Goal: Task Accomplishment & Management: Manage account settings

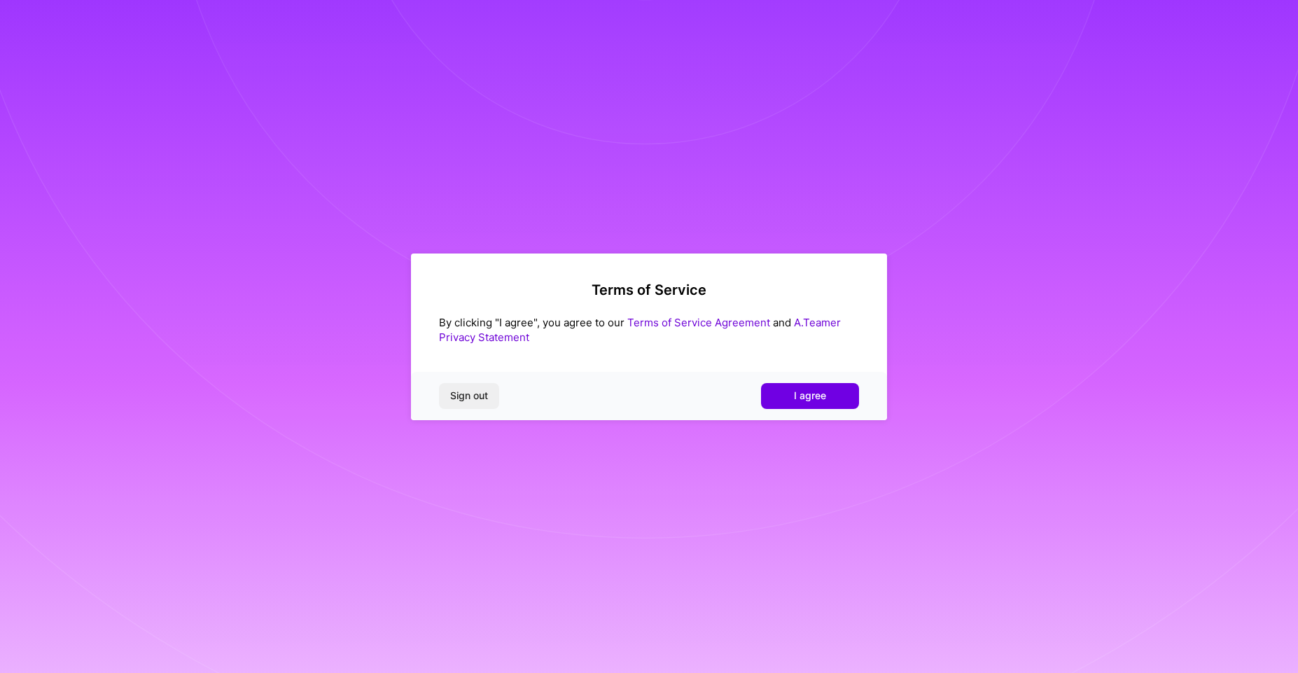
click at [695, 321] on link "Terms of Service Agreement" at bounding box center [698, 322] width 143 height 13
click at [822, 320] on link "A.Teamer Privacy Statement" at bounding box center [640, 330] width 402 height 28
click at [813, 399] on span "I agree" at bounding box center [810, 396] width 32 height 14
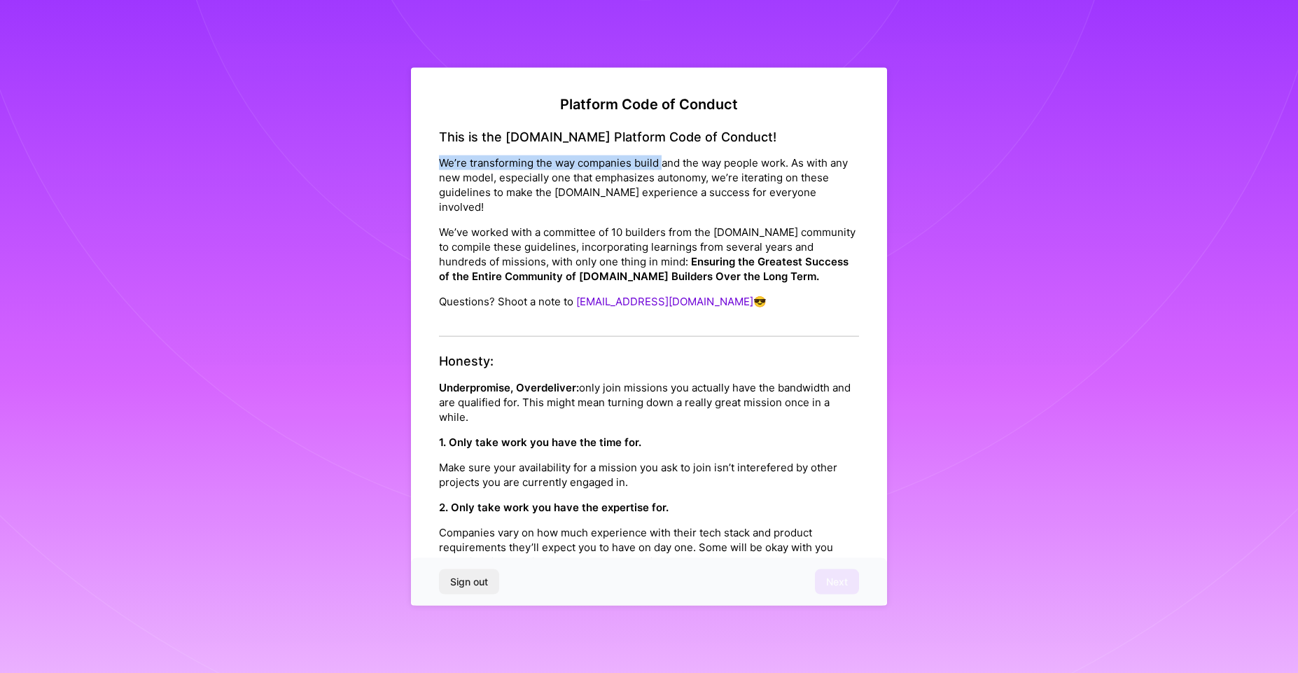
drag, startPoint x: 442, startPoint y: 161, endPoint x: 662, endPoint y: 164, distance: 220.6
click at [662, 164] on p "We’re transforming the way companies build and the way people work. As with any…" at bounding box center [649, 184] width 420 height 59
click at [756, 277] on strong "Ensuring the Greatest Success of the Entire Community of [DOMAIN_NAME] Builders…" at bounding box center [644, 269] width 410 height 28
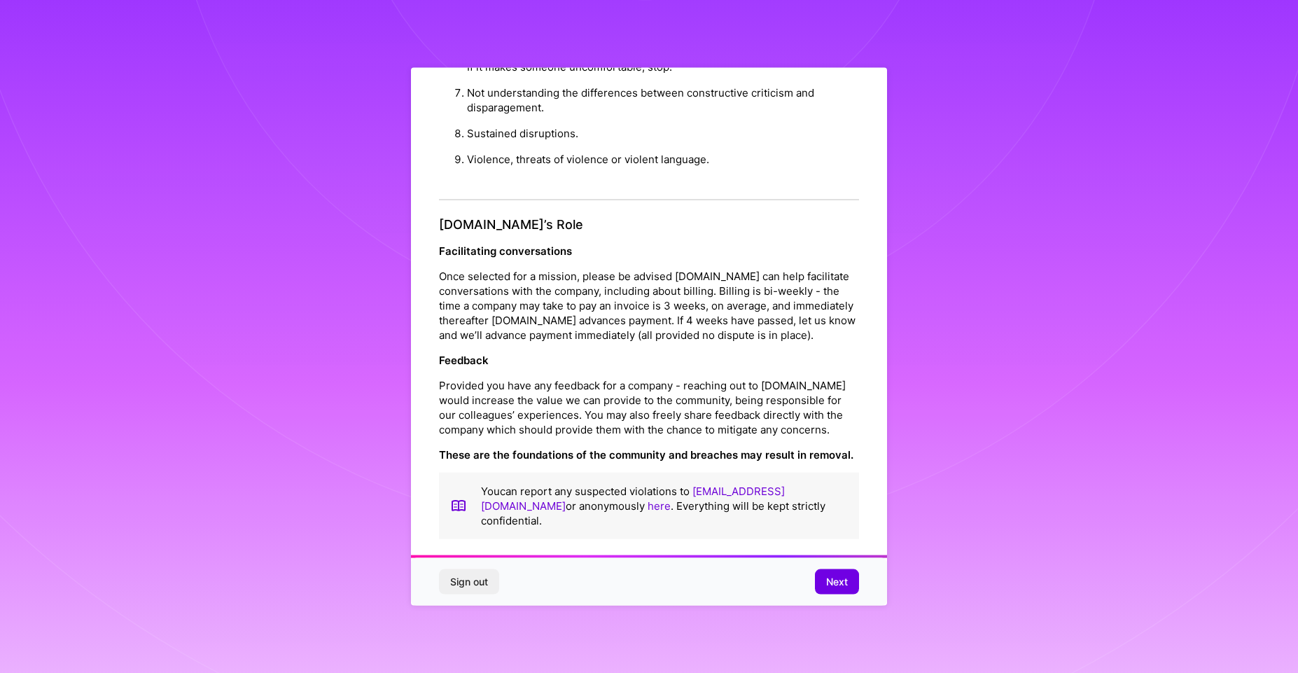
scroll to position [8, 0]
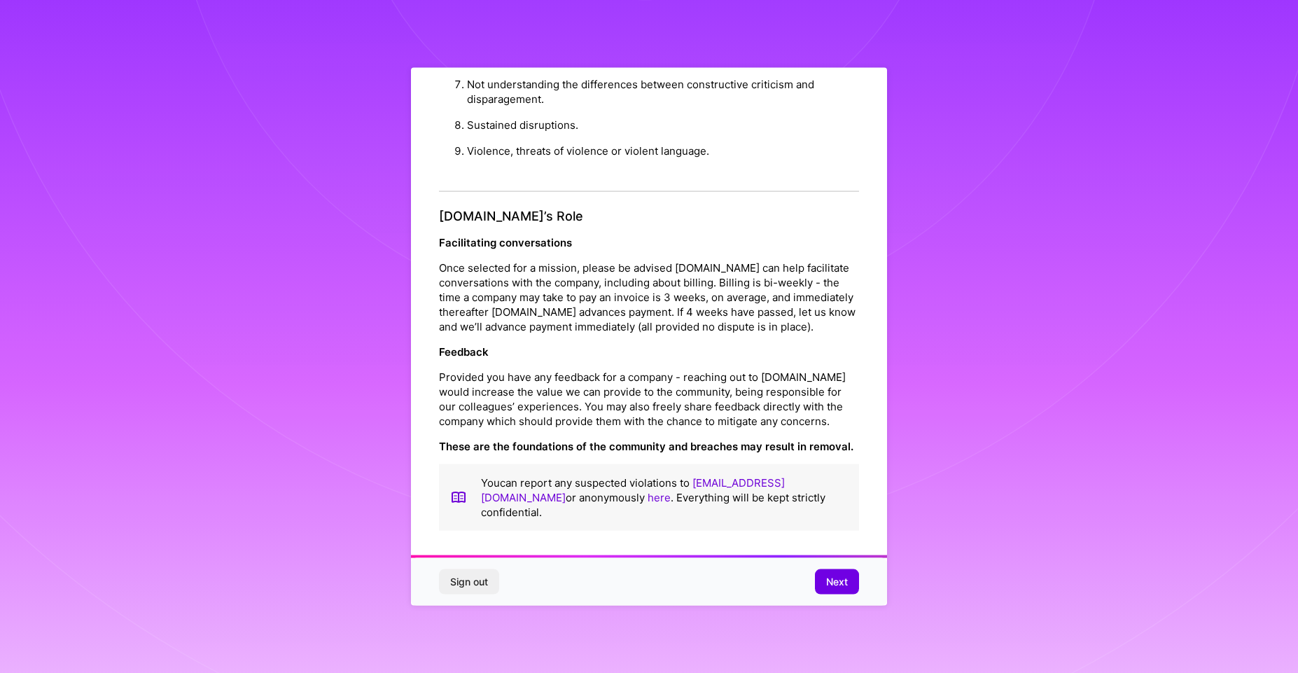
click at [841, 578] on span "Next" at bounding box center [837, 582] width 22 height 14
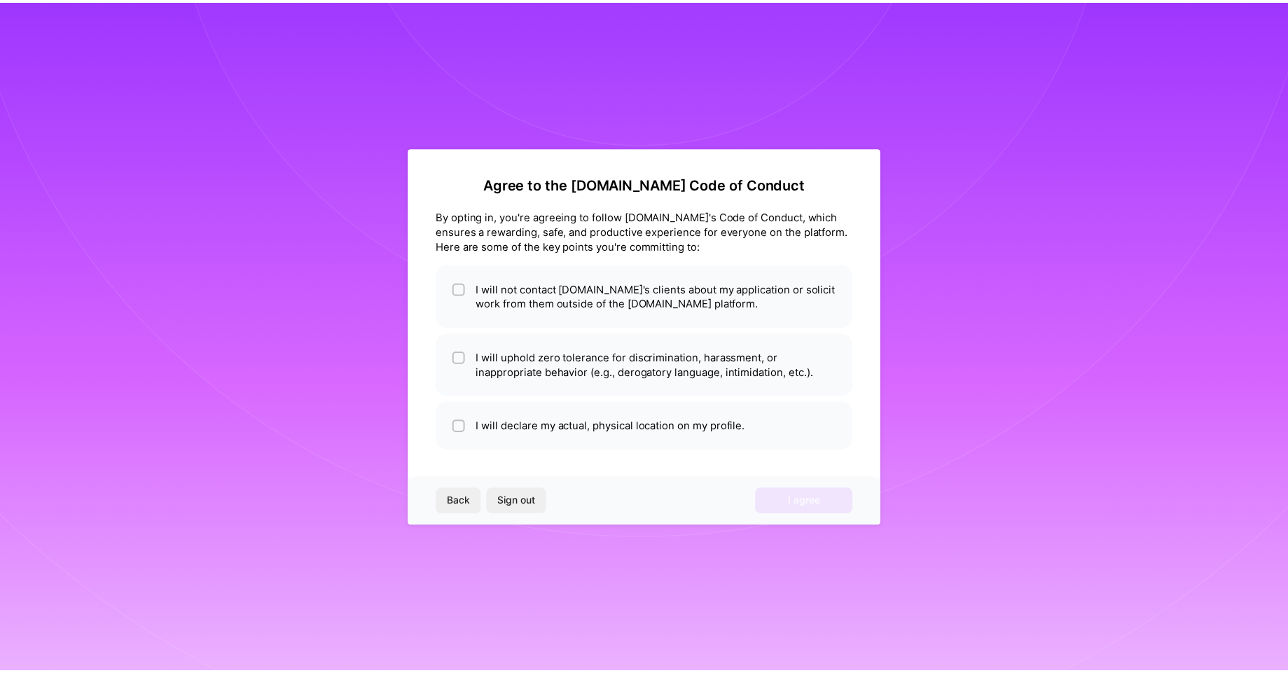
scroll to position [0, 0]
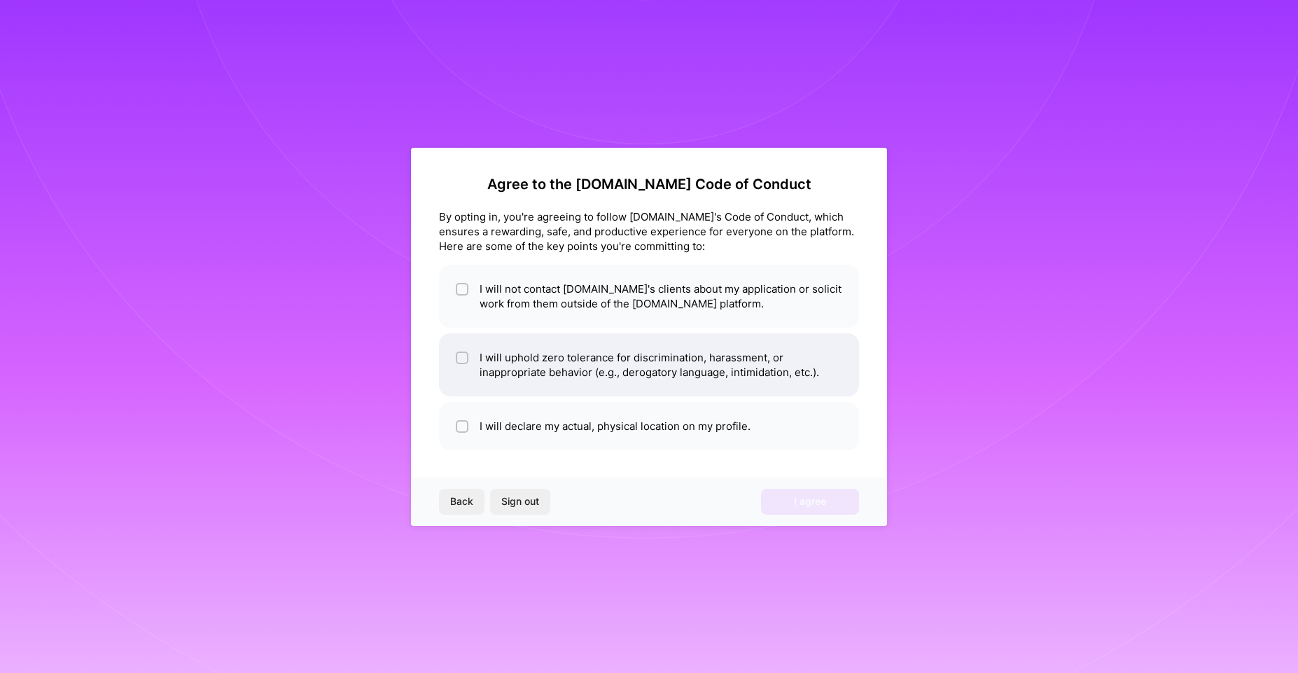
click at [587, 356] on li "I will uphold zero tolerance for discrimination, harassment, or inappropriate b…" at bounding box center [649, 364] width 420 height 63
checkbox input "true"
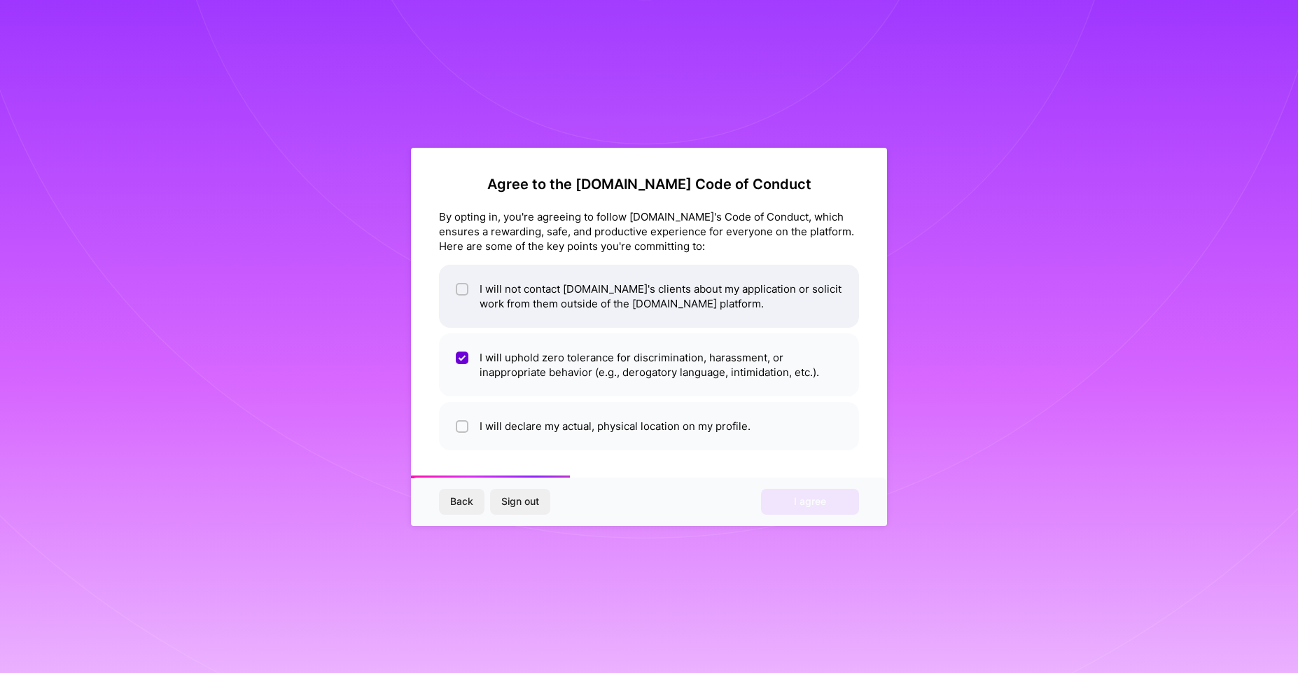
click at [573, 294] on li "I will not contact [DOMAIN_NAME]'s clients about my application or solicit work…" at bounding box center [649, 296] width 420 height 63
checkbox input "true"
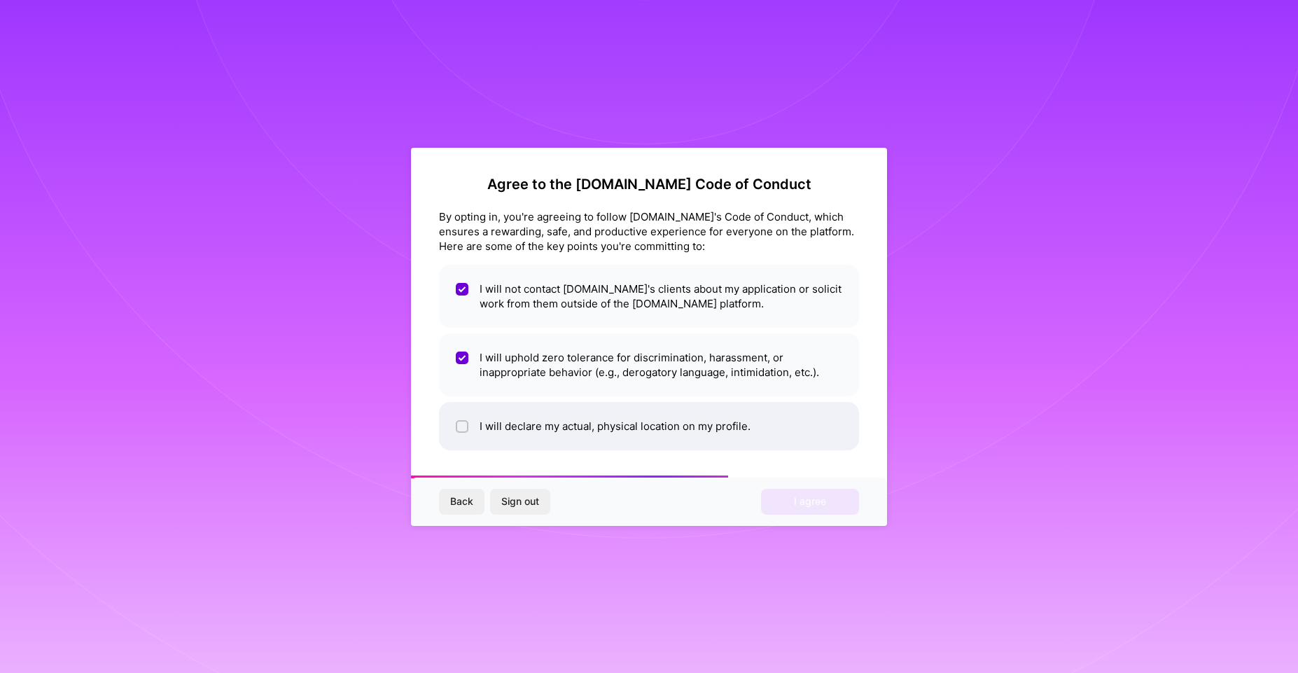
click at [578, 438] on li "I will declare my actual, physical location on my profile." at bounding box center [649, 426] width 420 height 48
checkbox input "true"
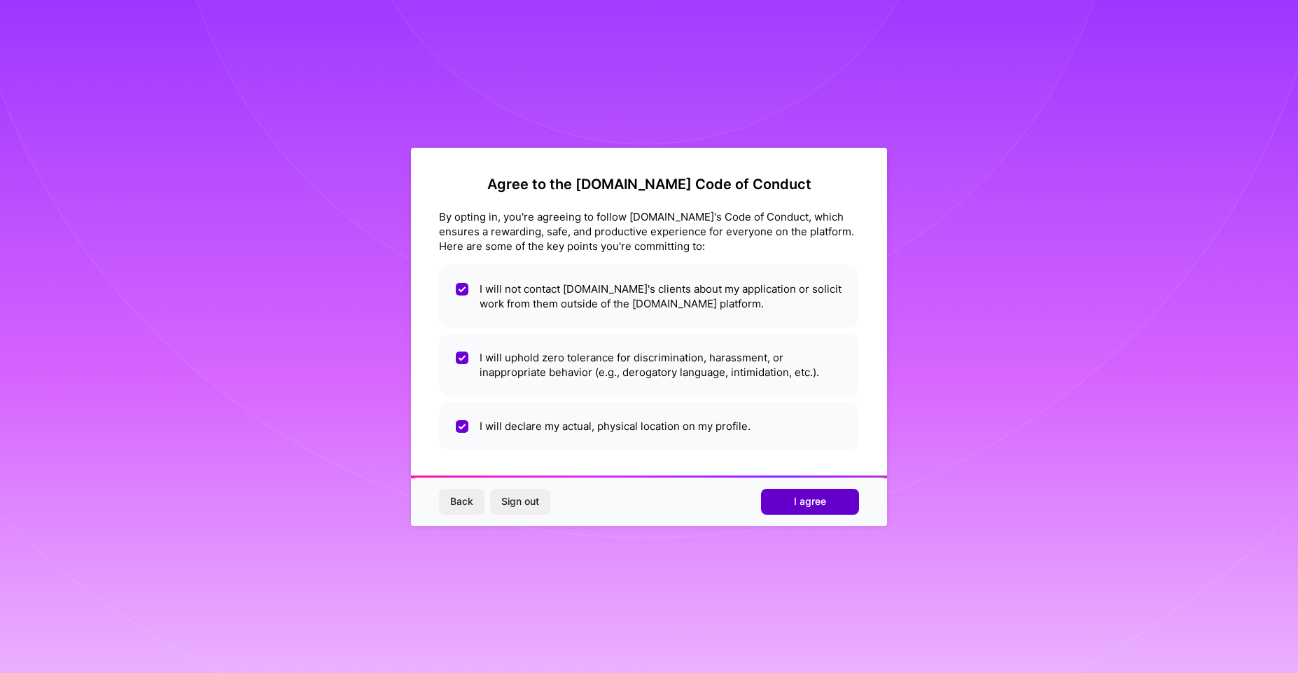
click at [829, 505] on button "I agree" at bounding box center [810, 501] width 98 height 25
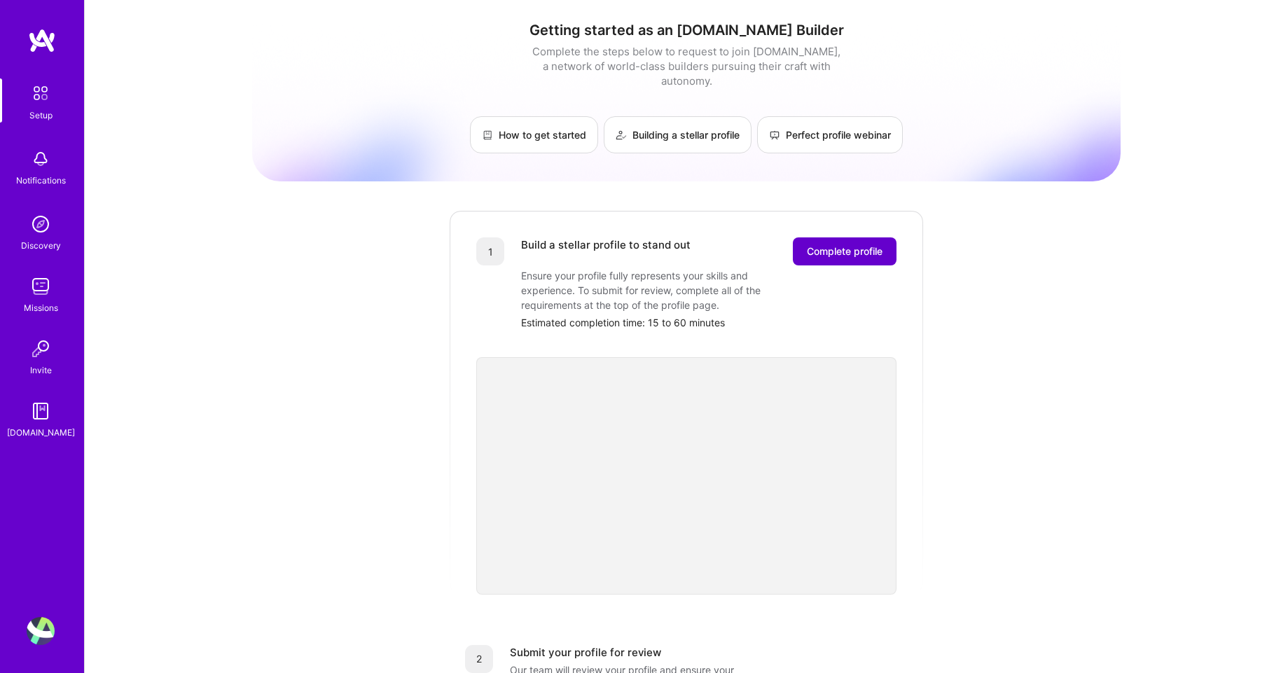
click at [850, 244] on span "Complete profile" at bounding box center [845, 251] width 76 height 14
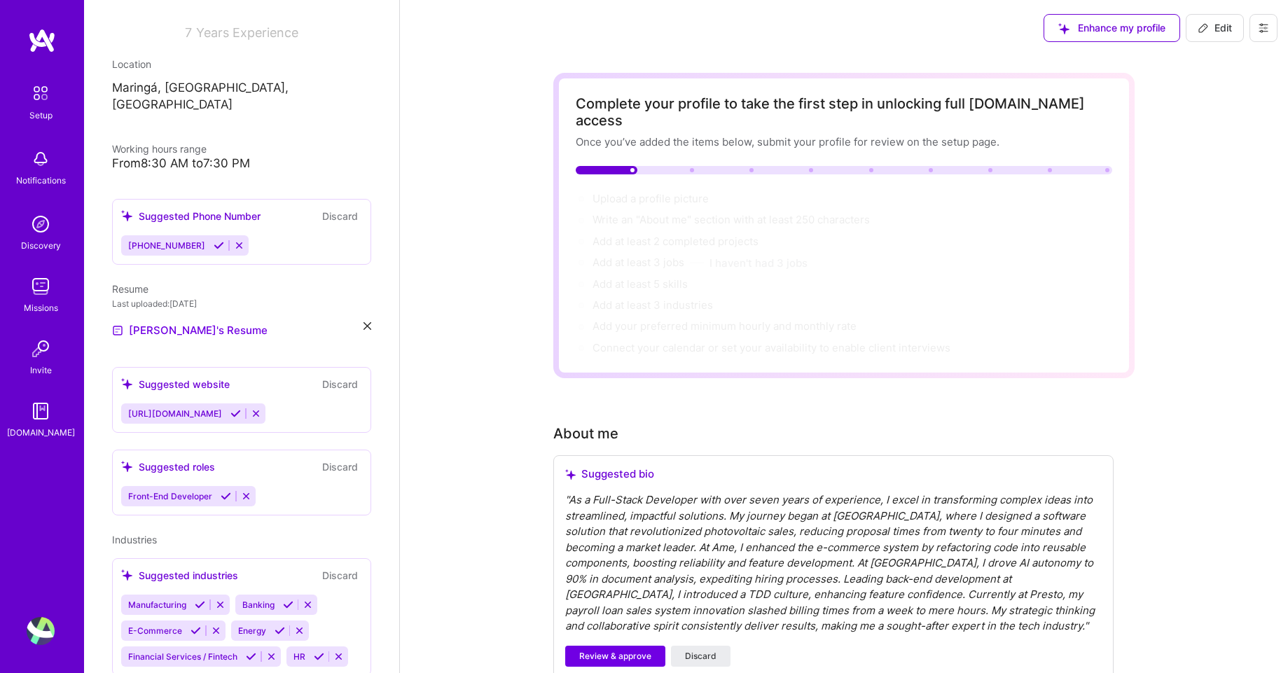
scroll to position [233, 0]
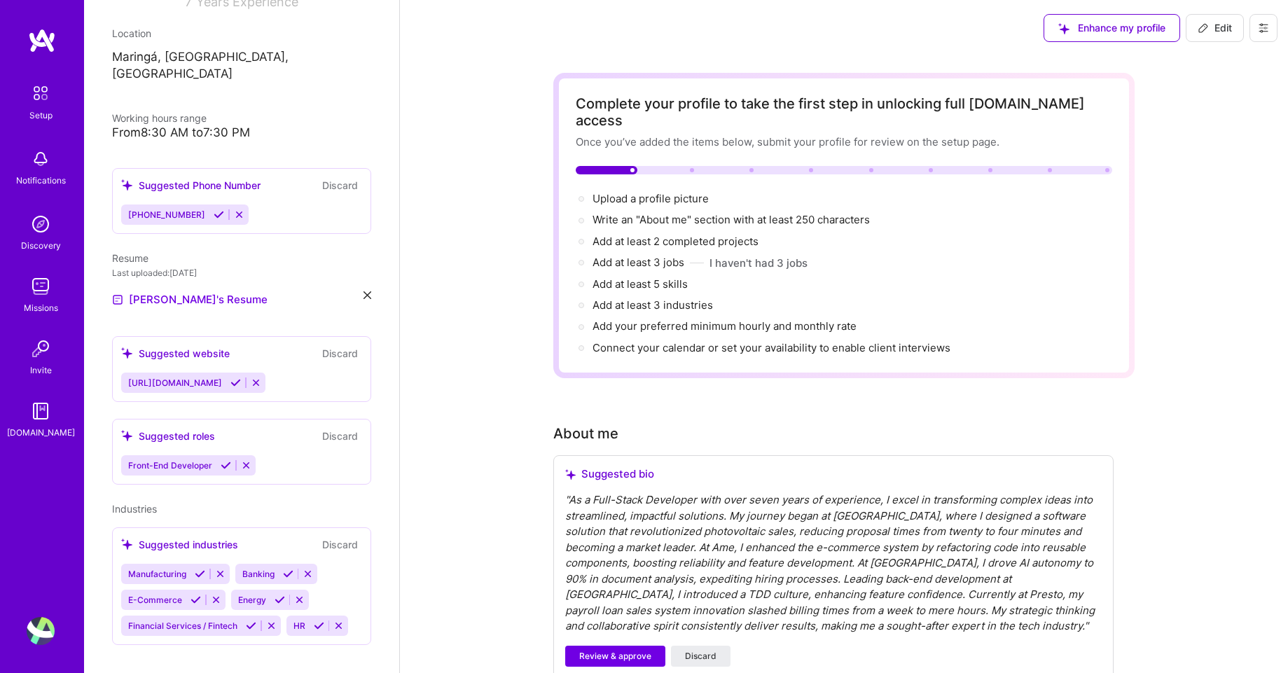
click at [207, 460] on span "Front-End Developer" at bounding box center [170, 465] width 84 height 11
click at [243, 460] on icon at bounding box center [246, 465] width 11 height 11
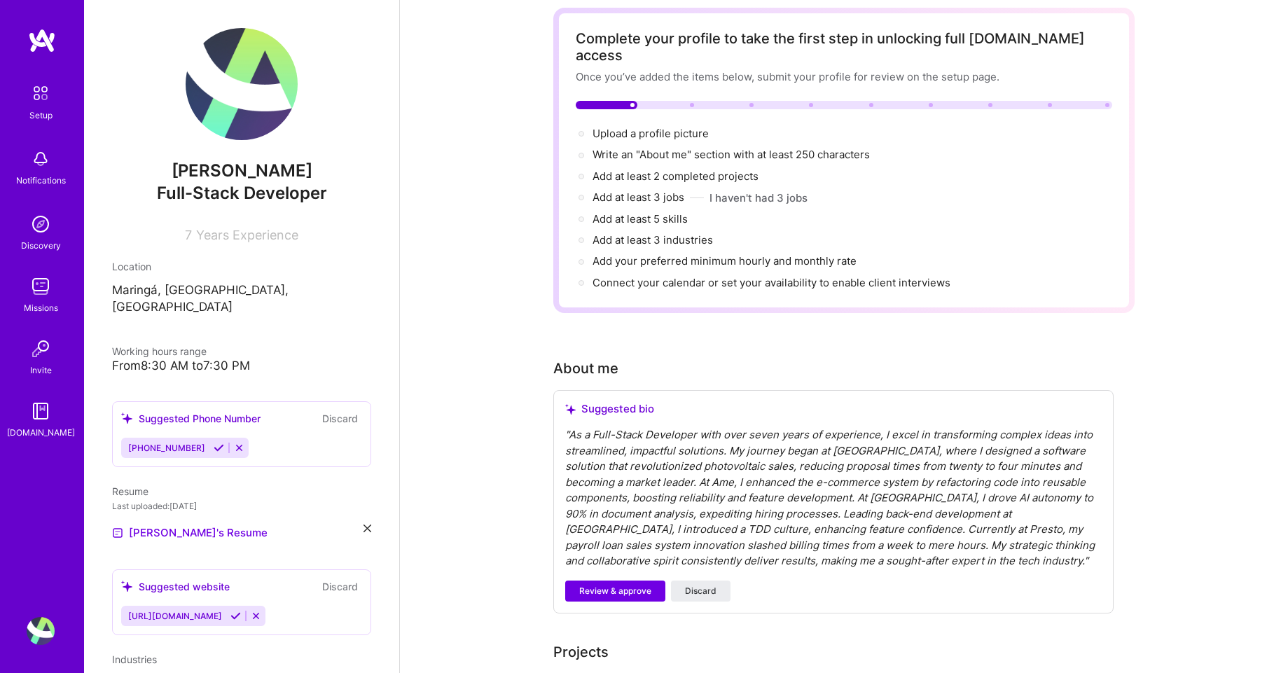
scroll to position [0, 0]
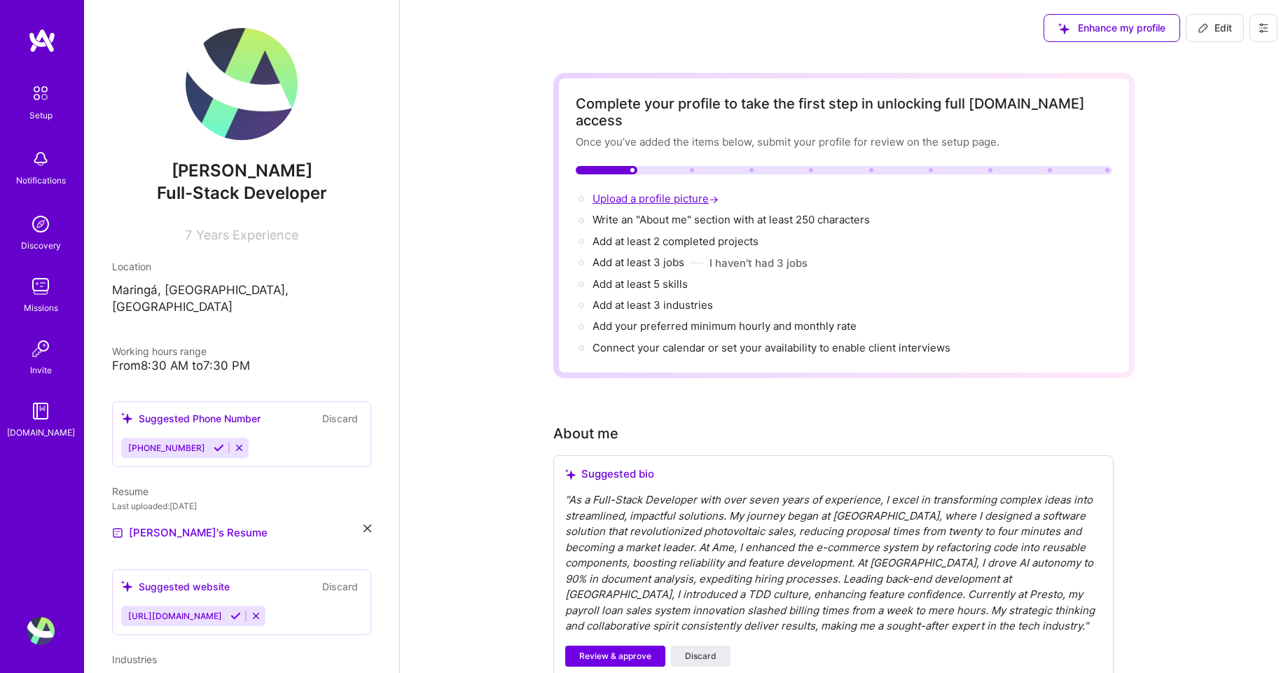
click at [639, 192] on span "Upload a profile picture →" at bounding box center [656, 198] width 129 height 13
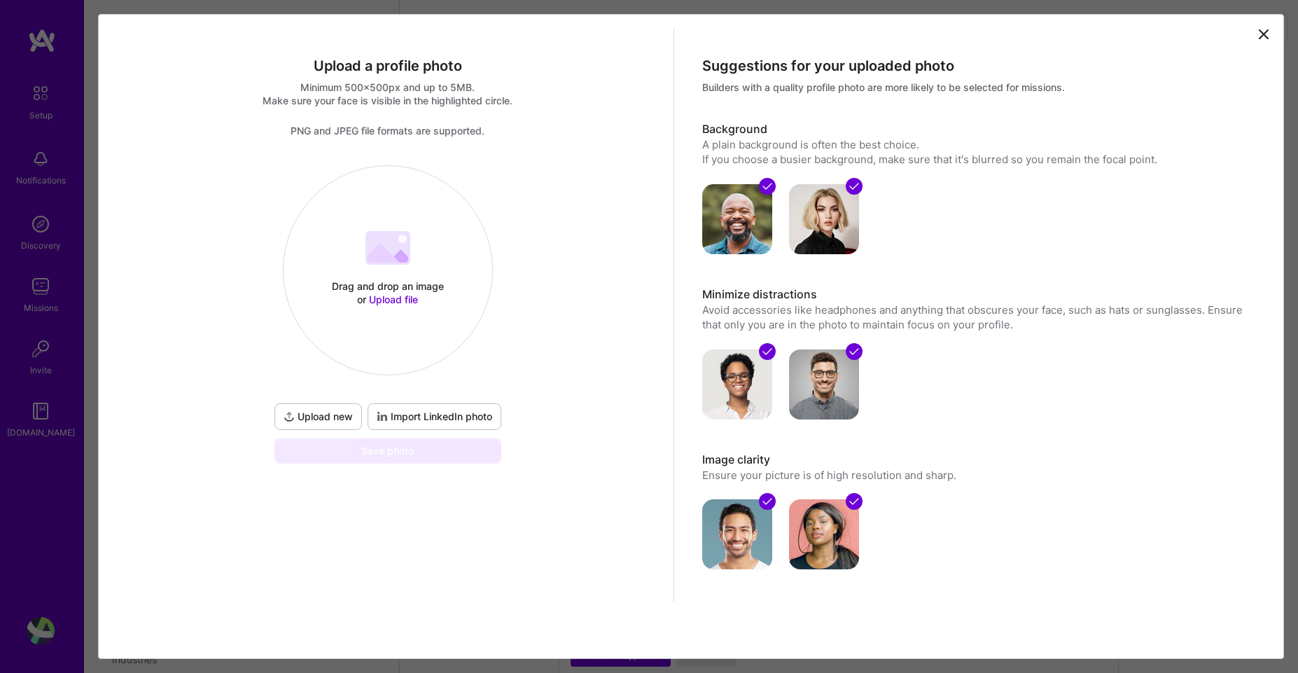
click at [387, 290] on div "Drag and drop an image or Upload file" at bounding box center [387, 292] width 119 height 27
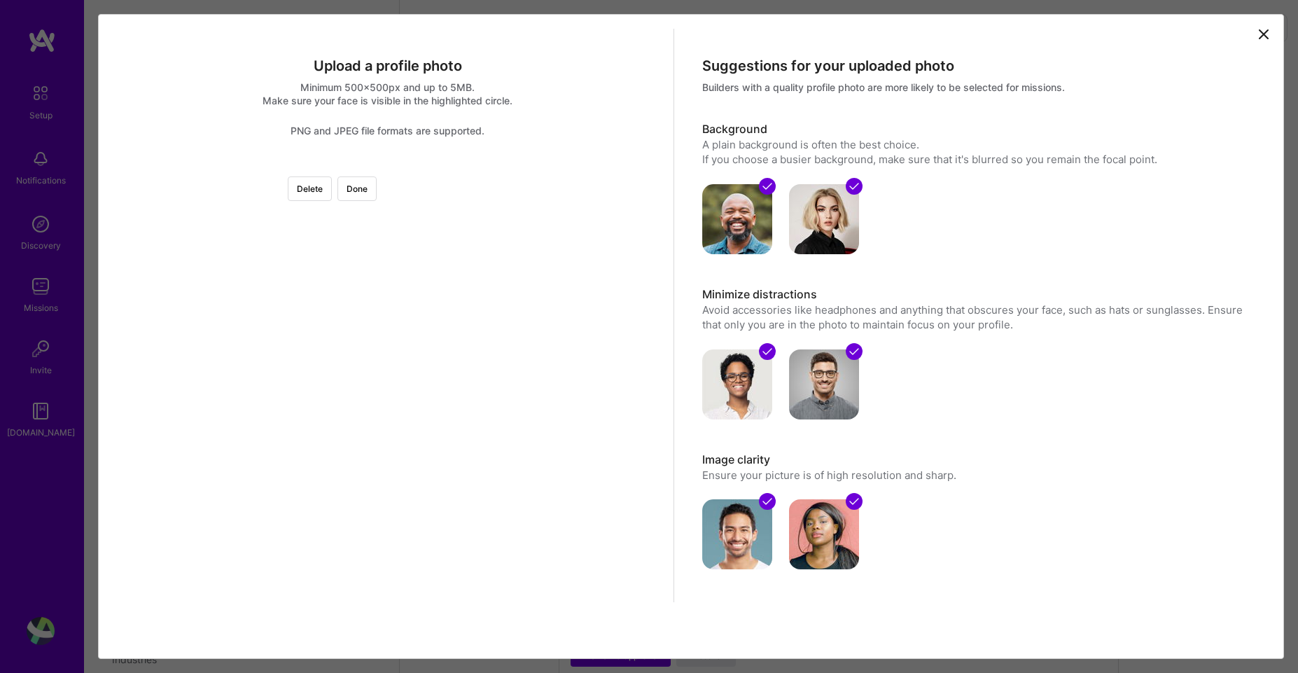
click at [464, 405] on div at bounding box center [545, 405] width 315 height 315
click at [388, 165] on img at bounding box center [388, 165] width 0 height 0
click at [377, 181] on button "Done" at bounding box center [356, 188] width 39 height 25
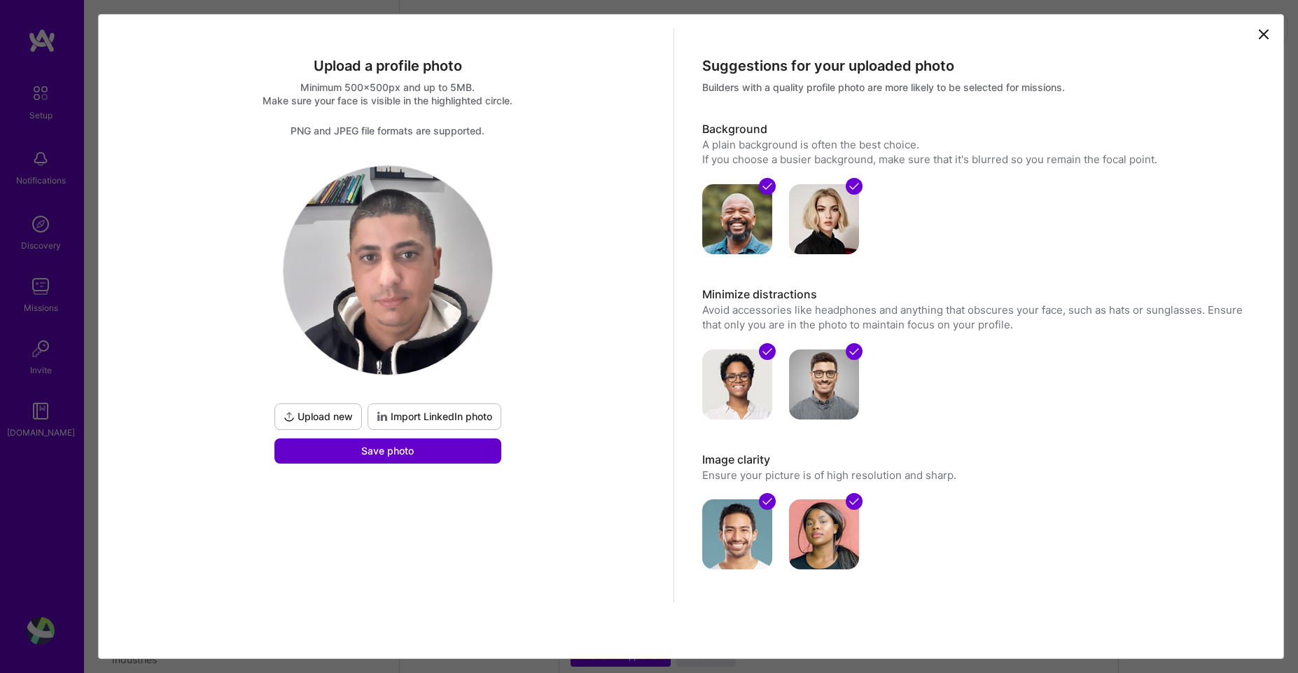
click at [403, 450] on span "Save photo" at bounding box center [387, 451] width 53 height 14
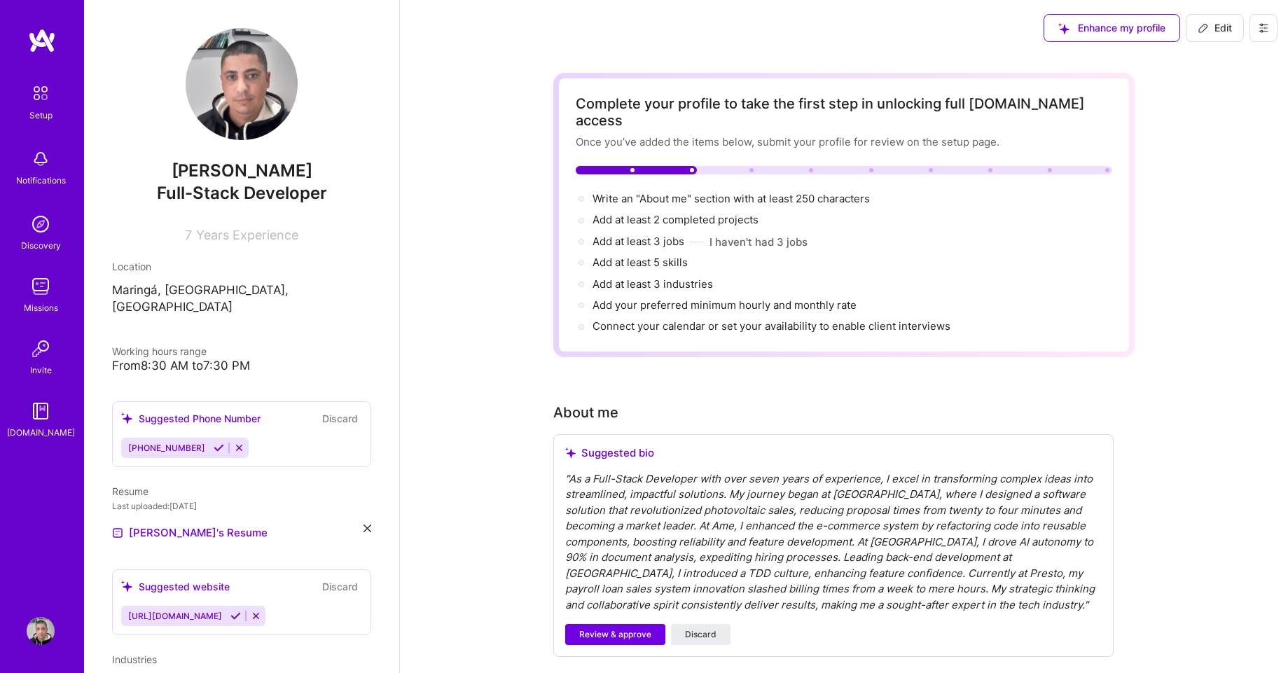
click at [215, 344] on div "Working hours range" at bounding box center [241, 351] width 259 height 15
click at [666, 192] on span "Write an "About me" section with at least 250 characters →" at bounding box center [738, 198] width 293 height 13
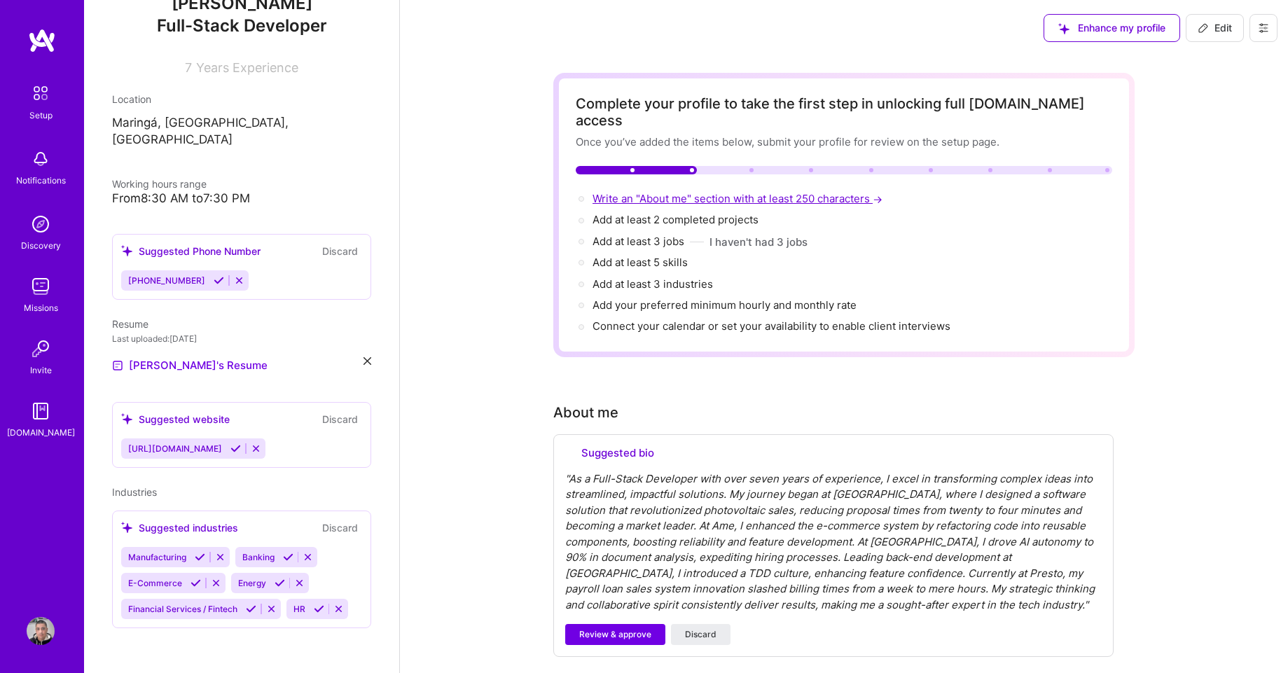
select select "US"
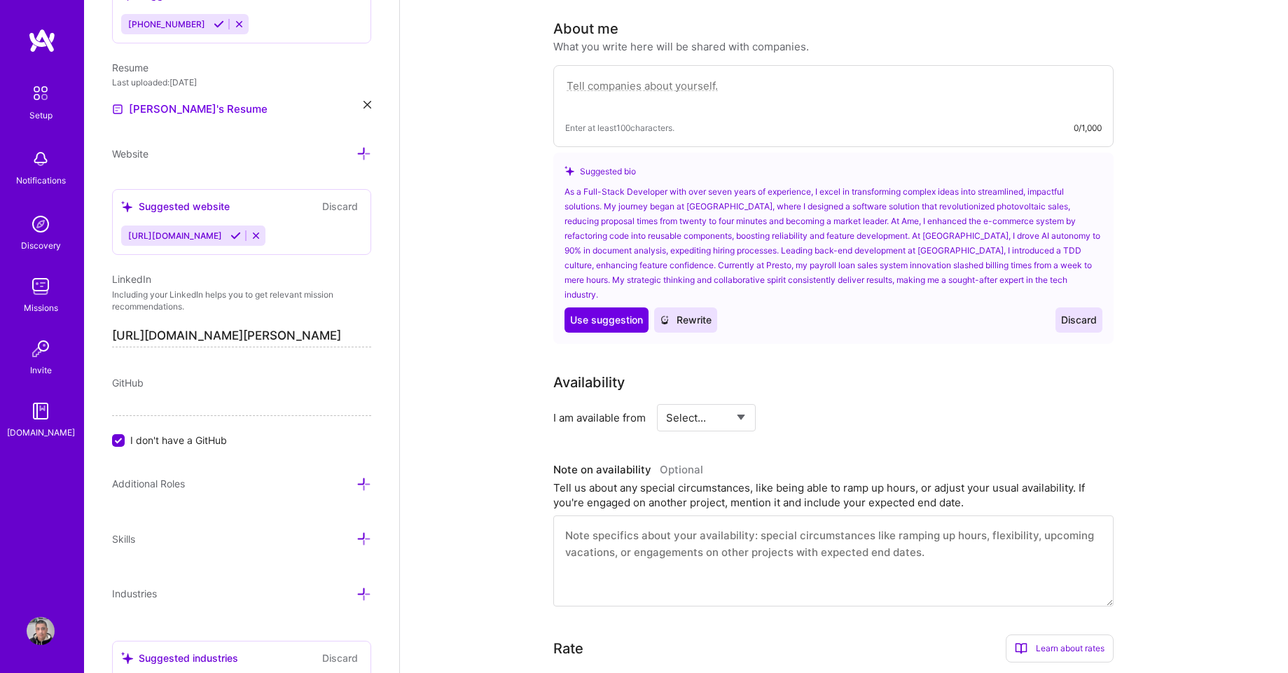
scroll to position [385, 0]
click at [683, 312] on span "Rewrite" at bounding box center [686, 319] width 52 height 14
click at [669, 76] on textarea at bounding box center [833, 92] width 536 height 32
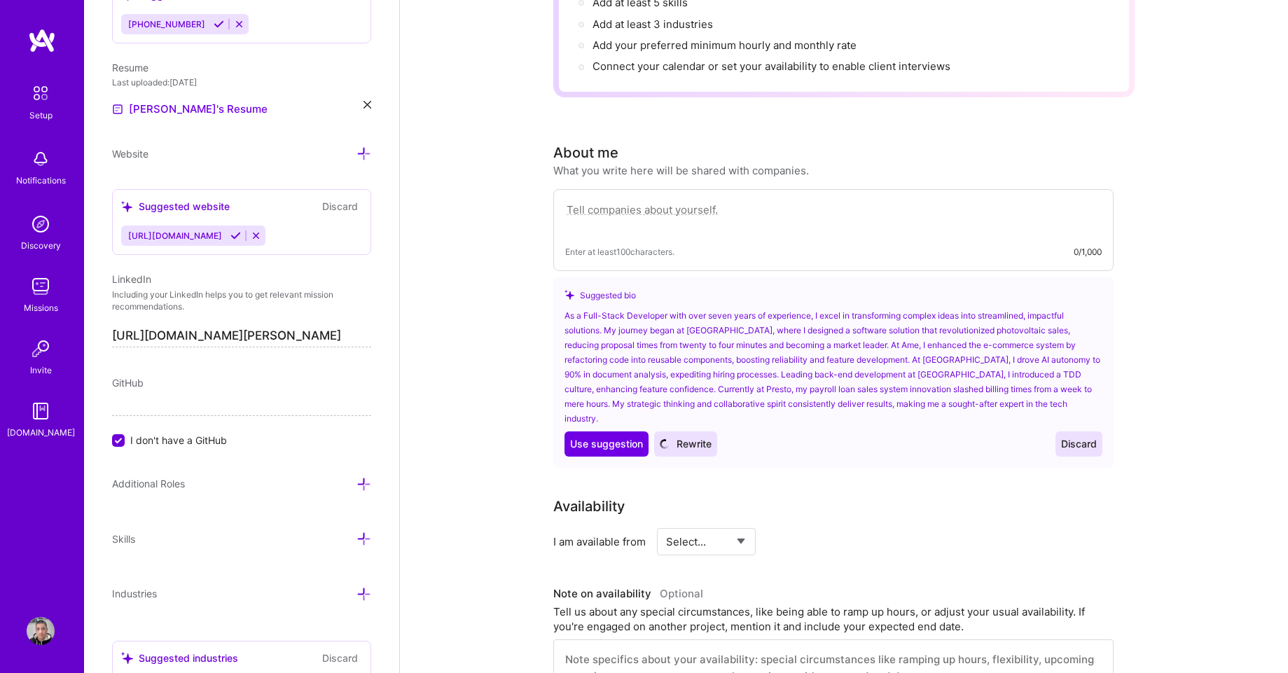
scroll to position [133, 0]
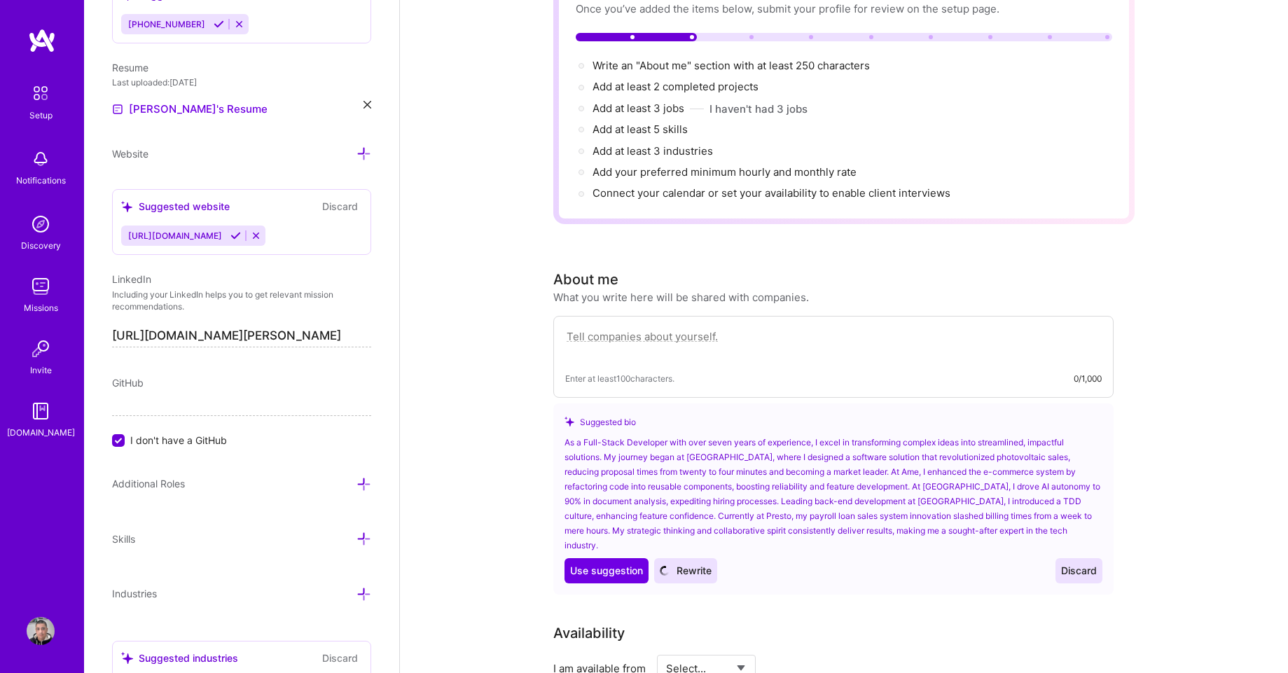
click at [651, 334] on textarea at bounding box center [833, 344] width 536 height 32
paste textarea "I'm a full-stack developer with 7 years of development experience. I've worked …"
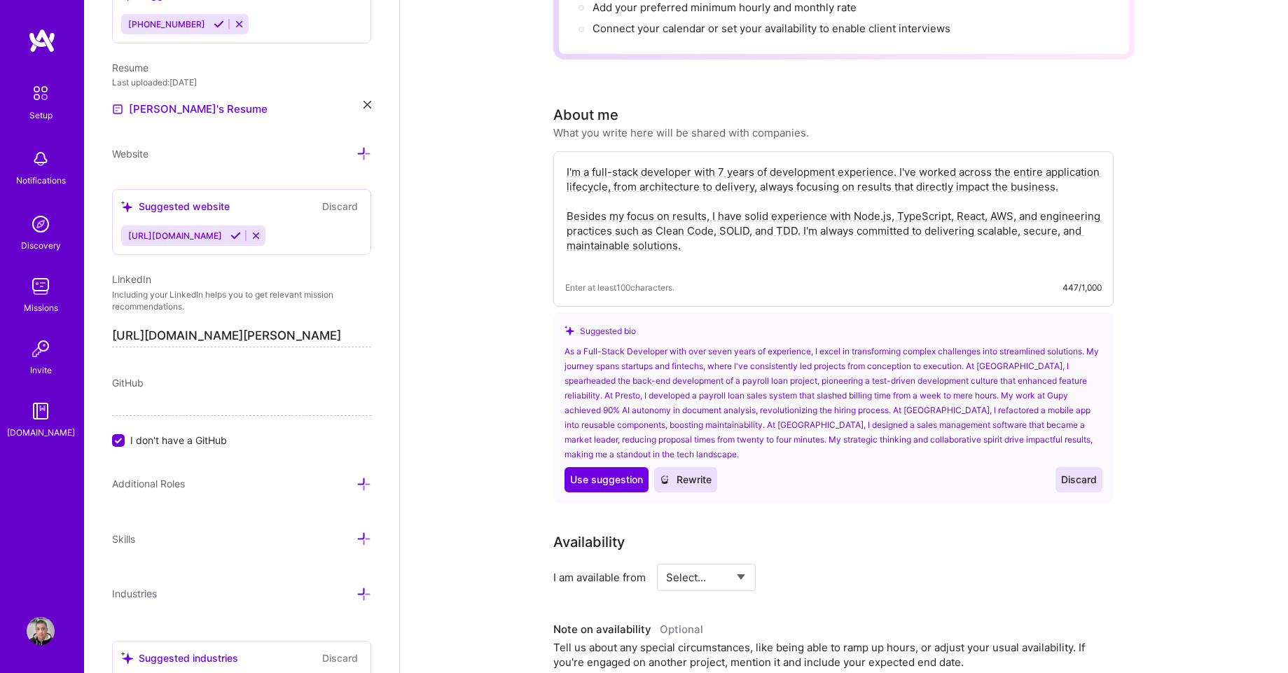
scroll to position [301, 0]
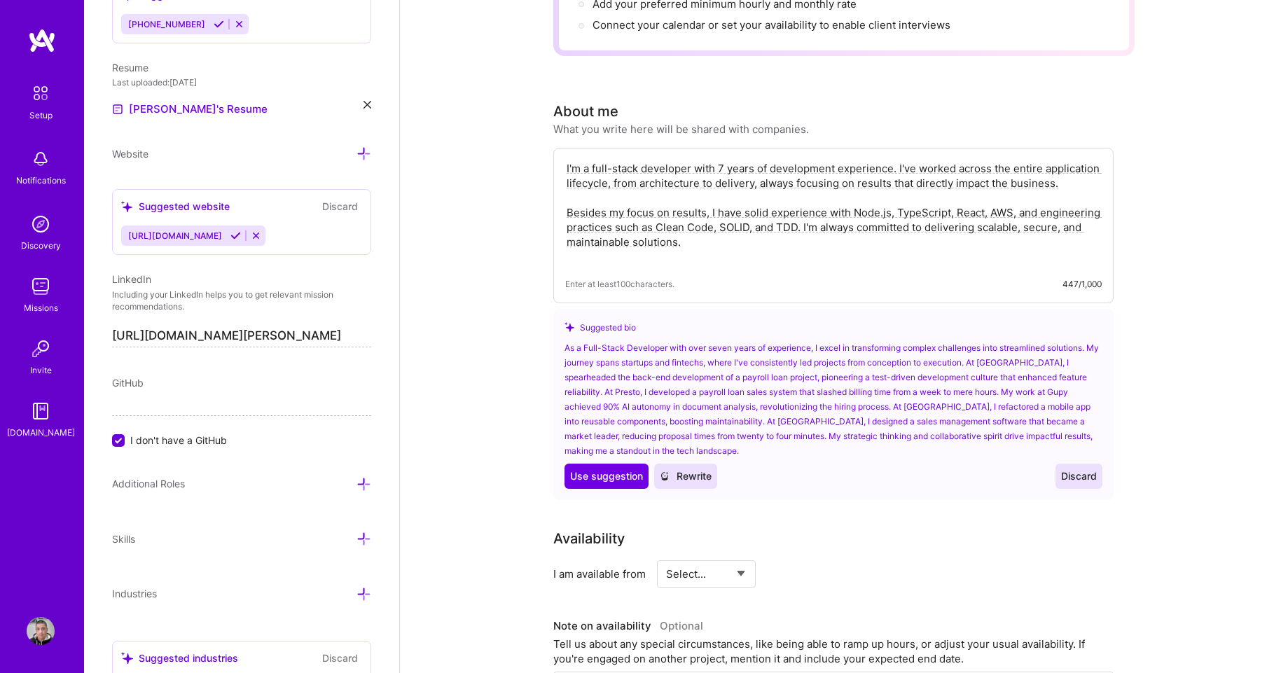
type textarea "I'm a full-stack developer with 7 years of development experience. I've worked …"
click at [1078, 469] on span "Discard" at bounding box center [1079, 476] width 36 height 14
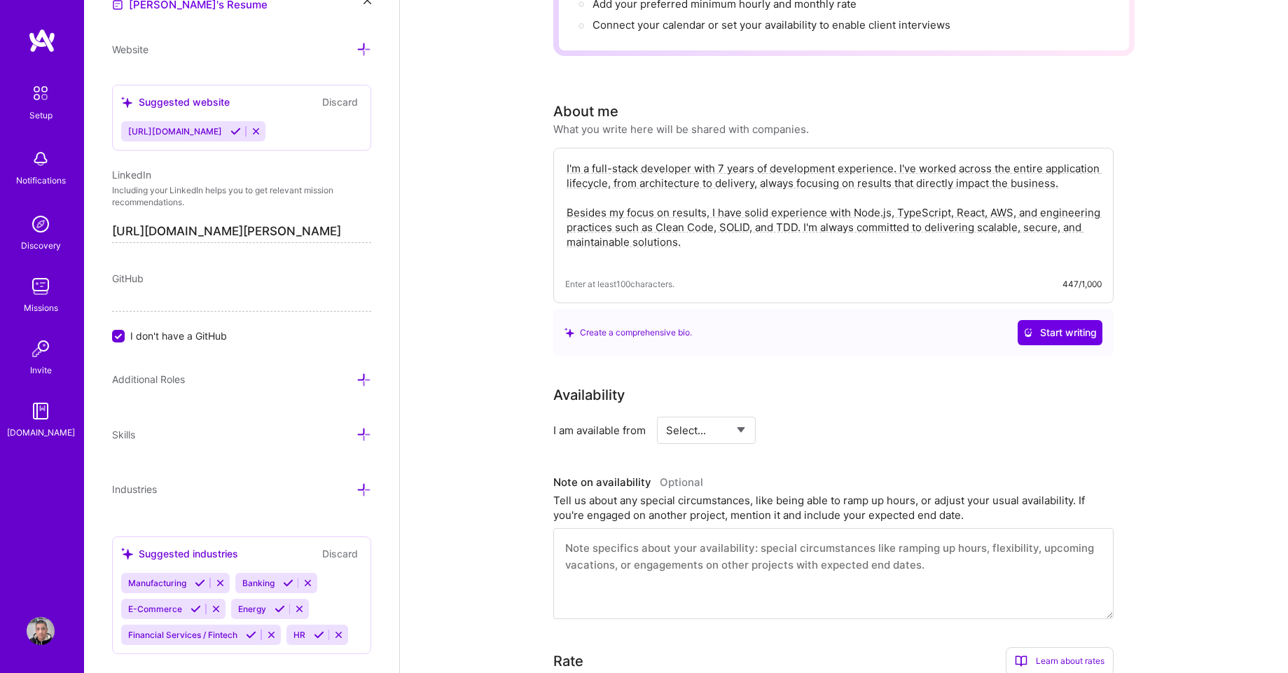
scroll to position [779, 0]
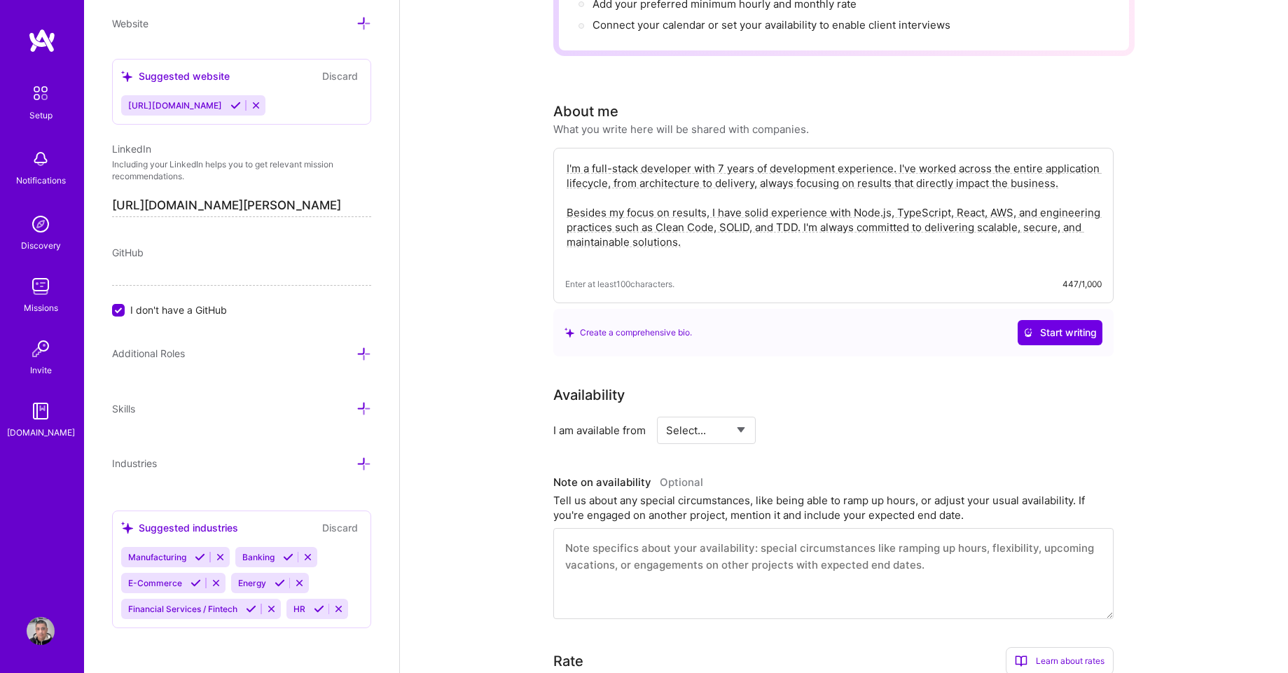
click at [116, 308] on input "I don't have a GitHub" at bounding box center [119, 311] width 13 height 13
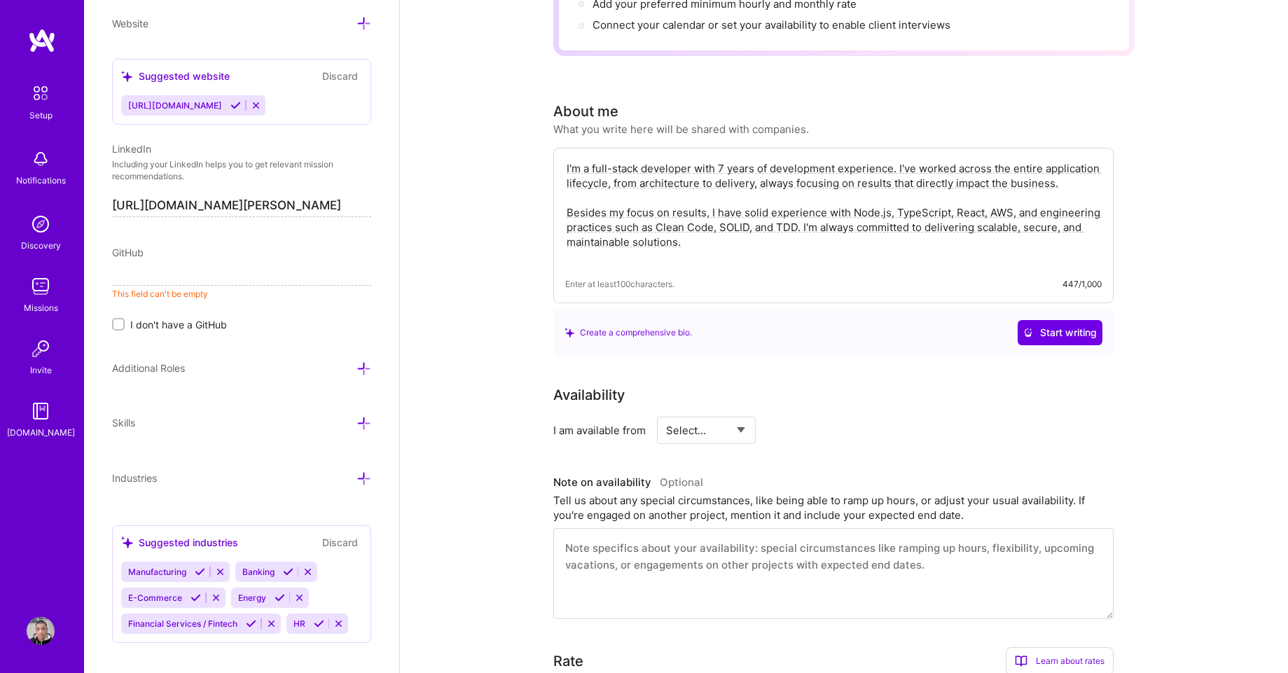
click at [129, 267] on input at bounding box center [241, 274] width 259 height 22
paste input "[URL][DOMAIN_NAME]"
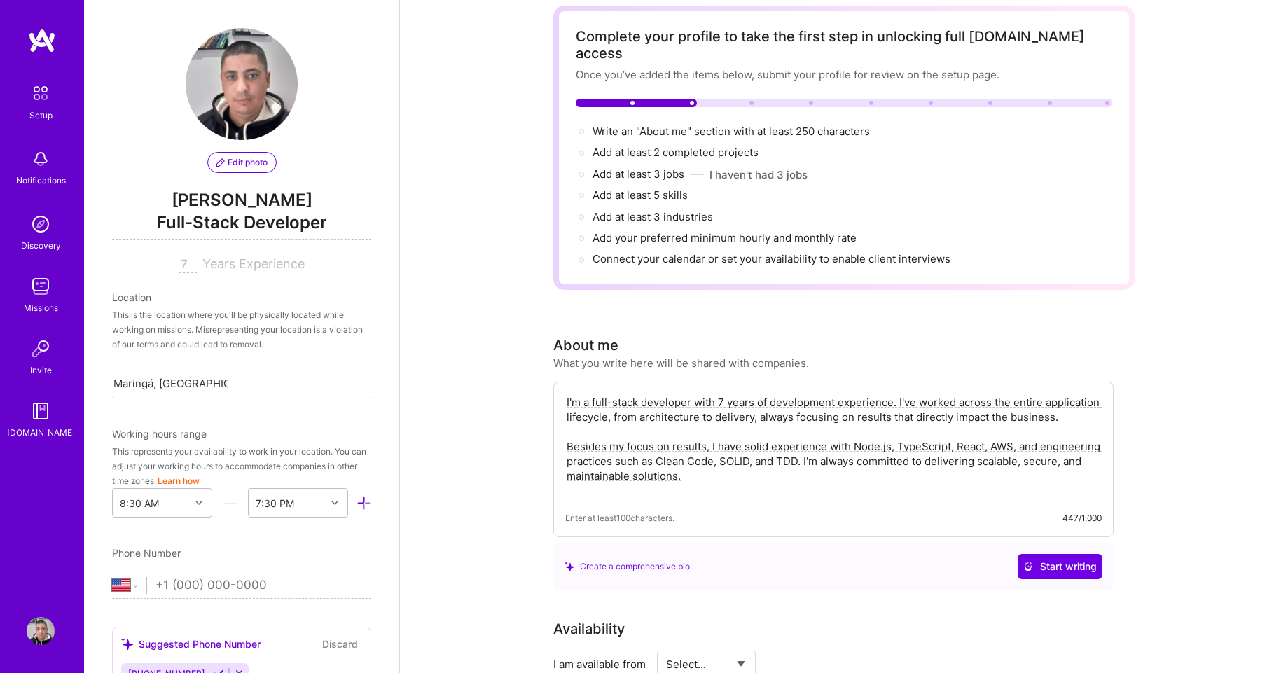
scroll to position [168, 0]
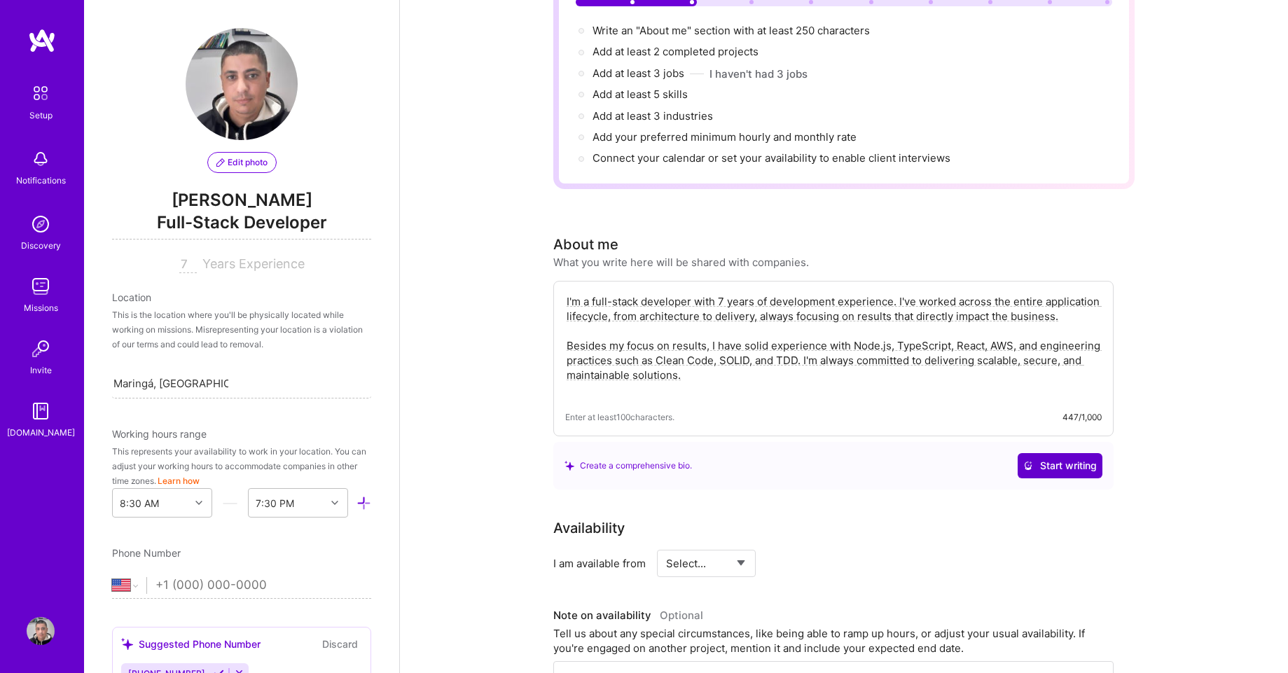
type input "[URL][DOMAIN_NAME]"
click at [1065, 459] on span "Start writing" at bounding box center [1060, 466] width 74 height 14
select select "Right Now"
click at [666, 545] on select "Select... Right Now Future Date Not Available" at bounding box center [706, 563] width 81 height 36
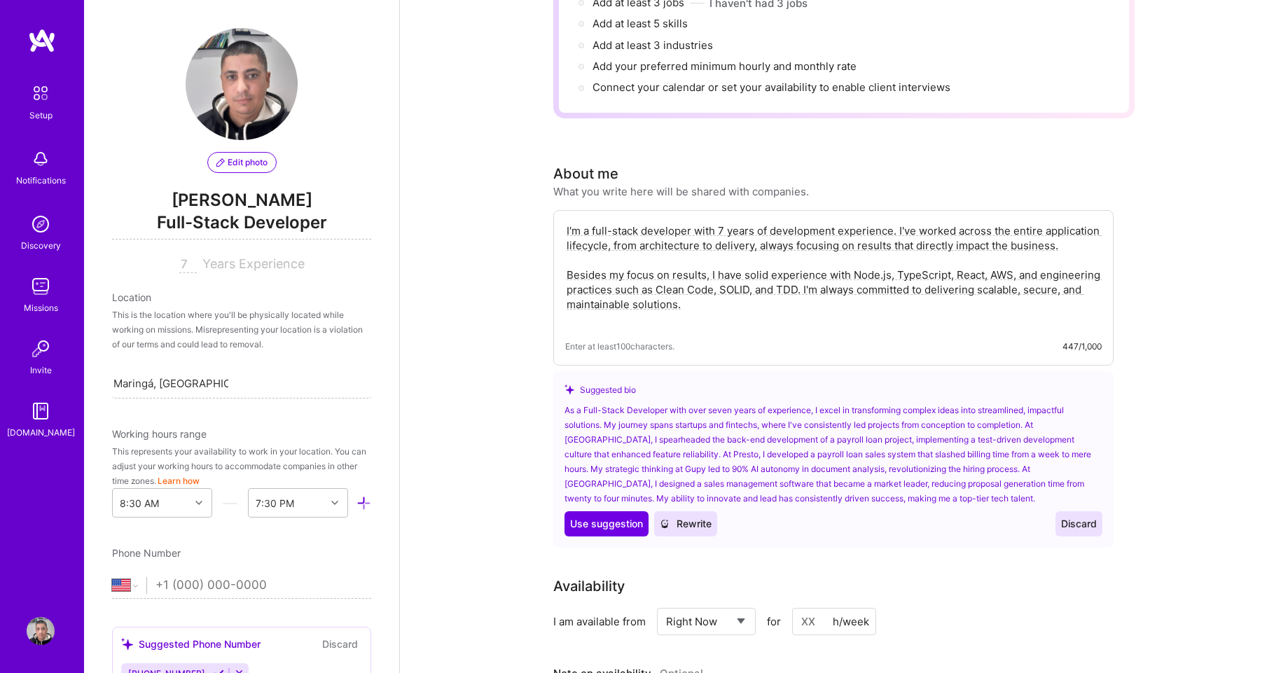
scroll to position [420, 0]
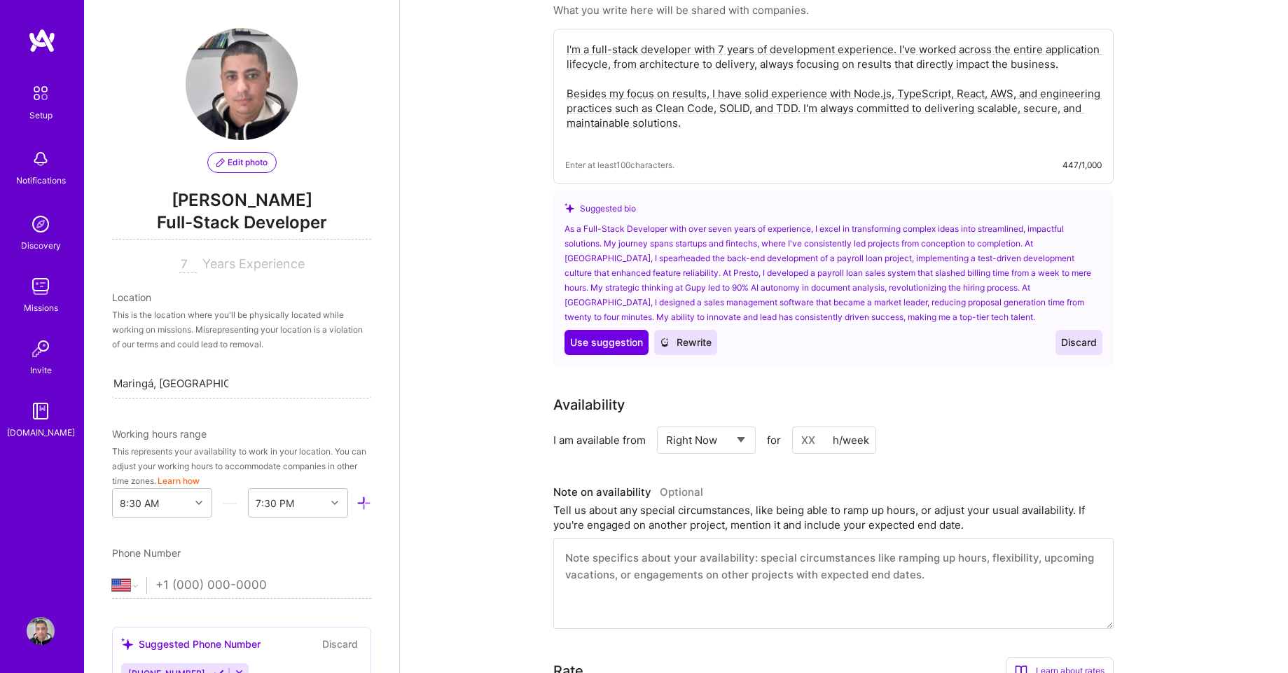
click at [843, 433] on div "h/week" at bounding box center [851, 440] width 36 height 15
click at [807, 426] on input at bounding box center [834, 439] width 84 height 27
type input "40"
click at [946, 426] on div "I am available from Select... Right Now Future Date Not Available for 40 h/week" at bounding box center [833, 439] width 560 height 27
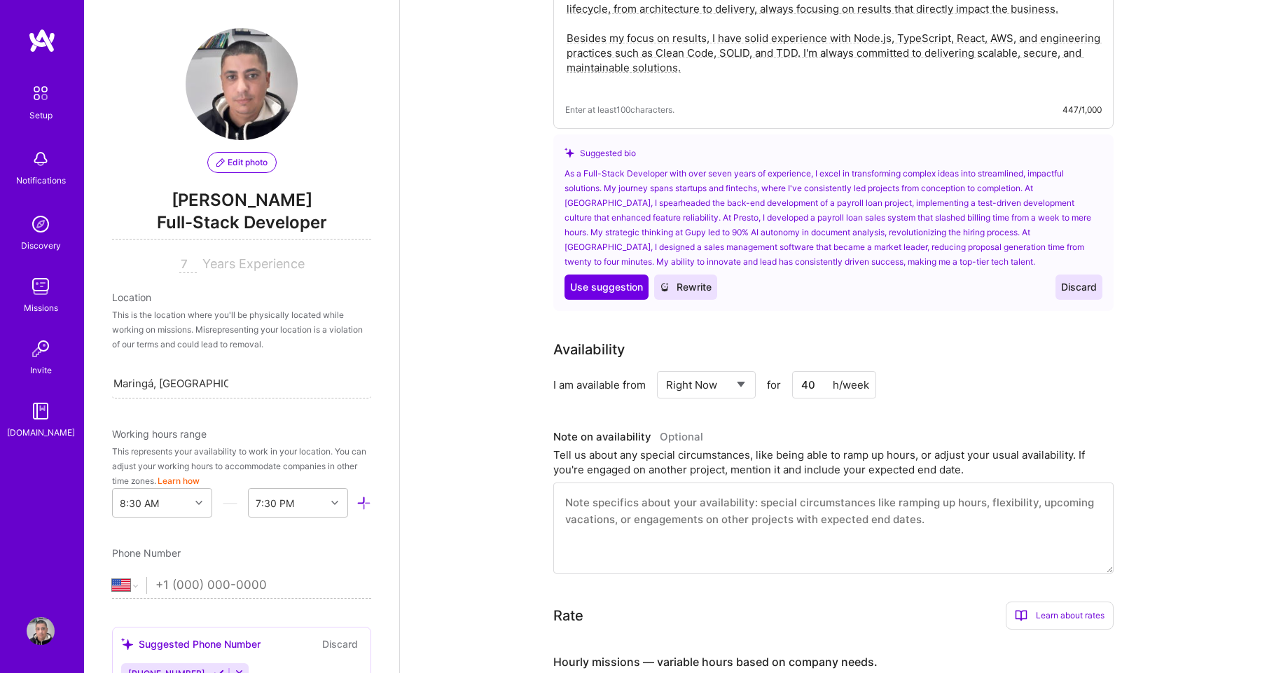
scroll to position [588, 0]
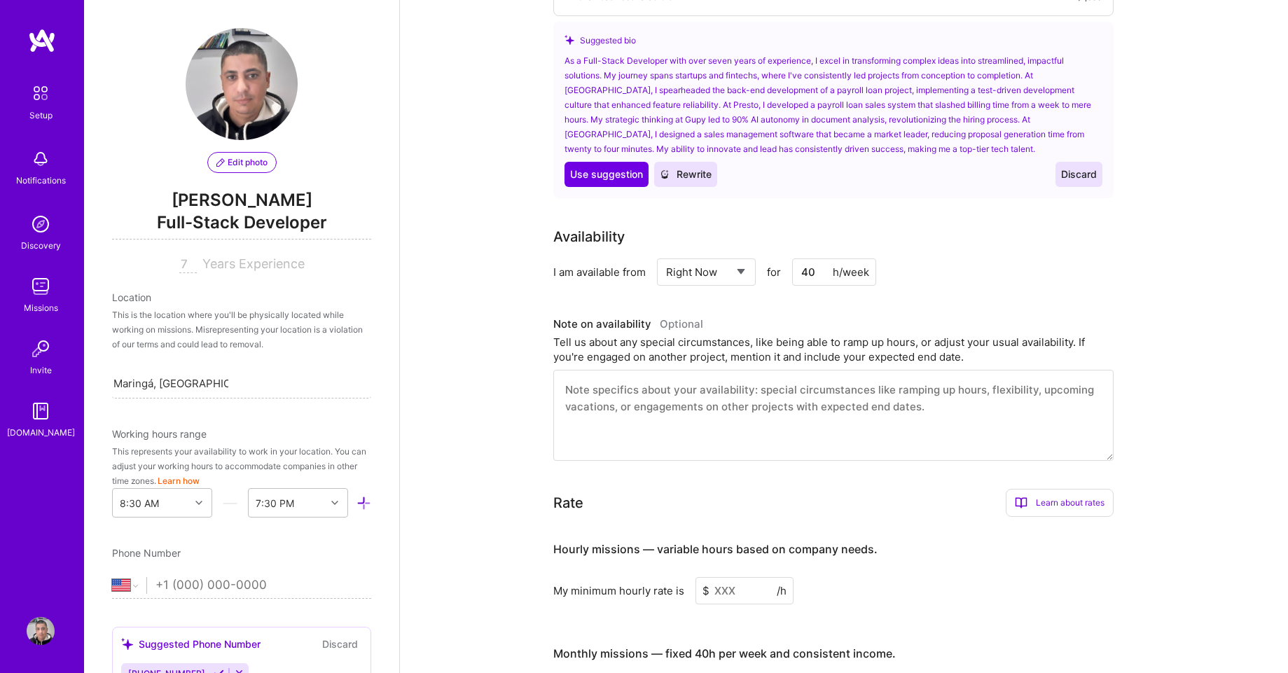
click at [854, 379] on textarea at bounding box center [833, 415] width 560 height 91
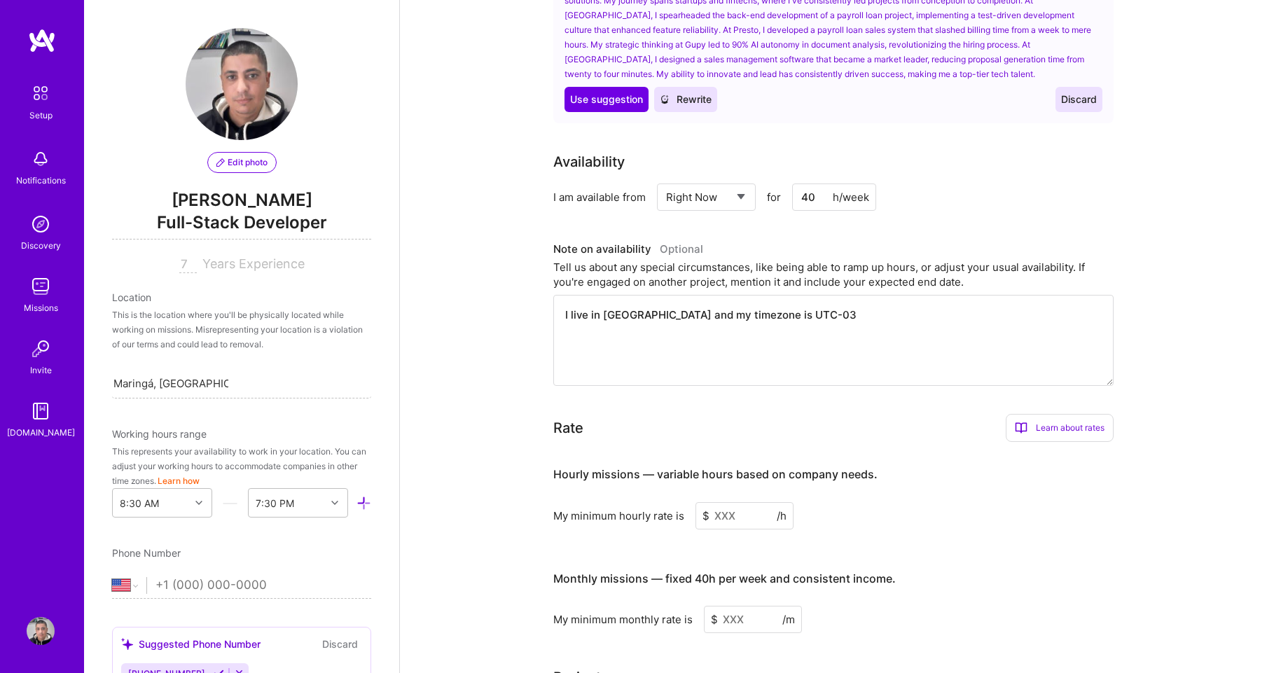
scroll to position [756, 0]
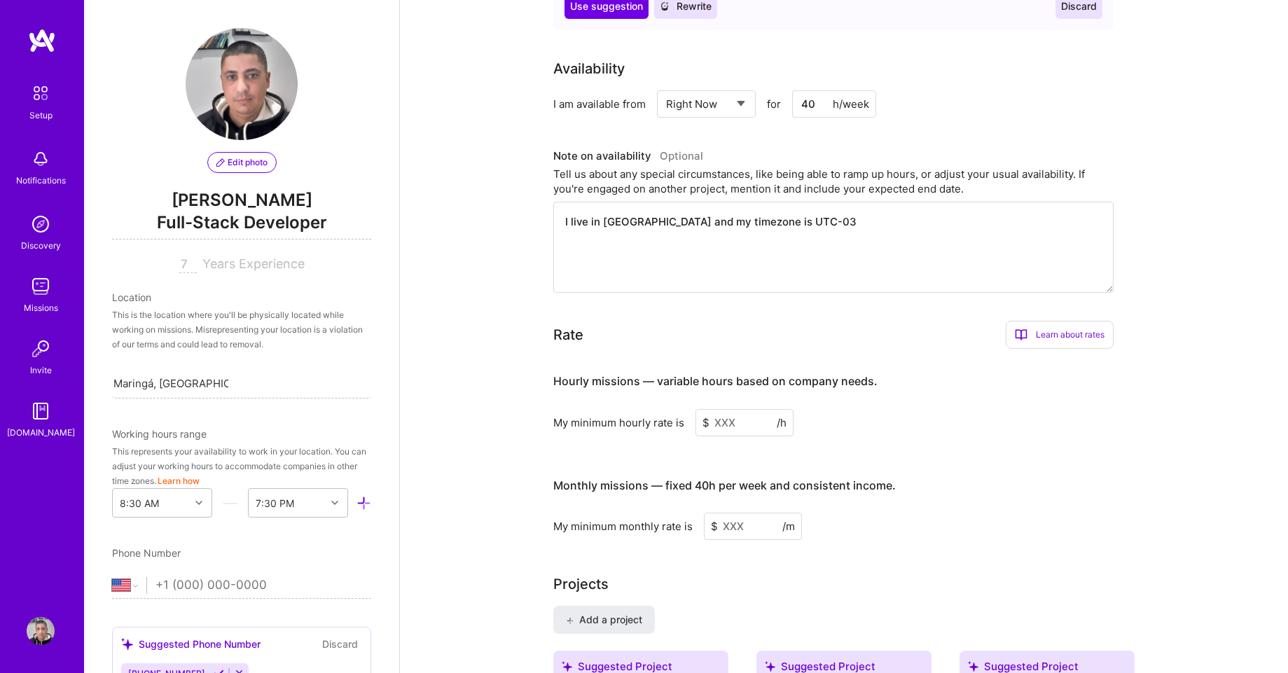
type textarea "I live in [GEOGRAPHIC_DATA] and my timezone is UTC-03"
click at [744, 412] on input at bounding box center [744, 422] width 98 height 27
click at [751, 513] on input at bounding box center [753, 526] width 98 height 27
type input "3300"
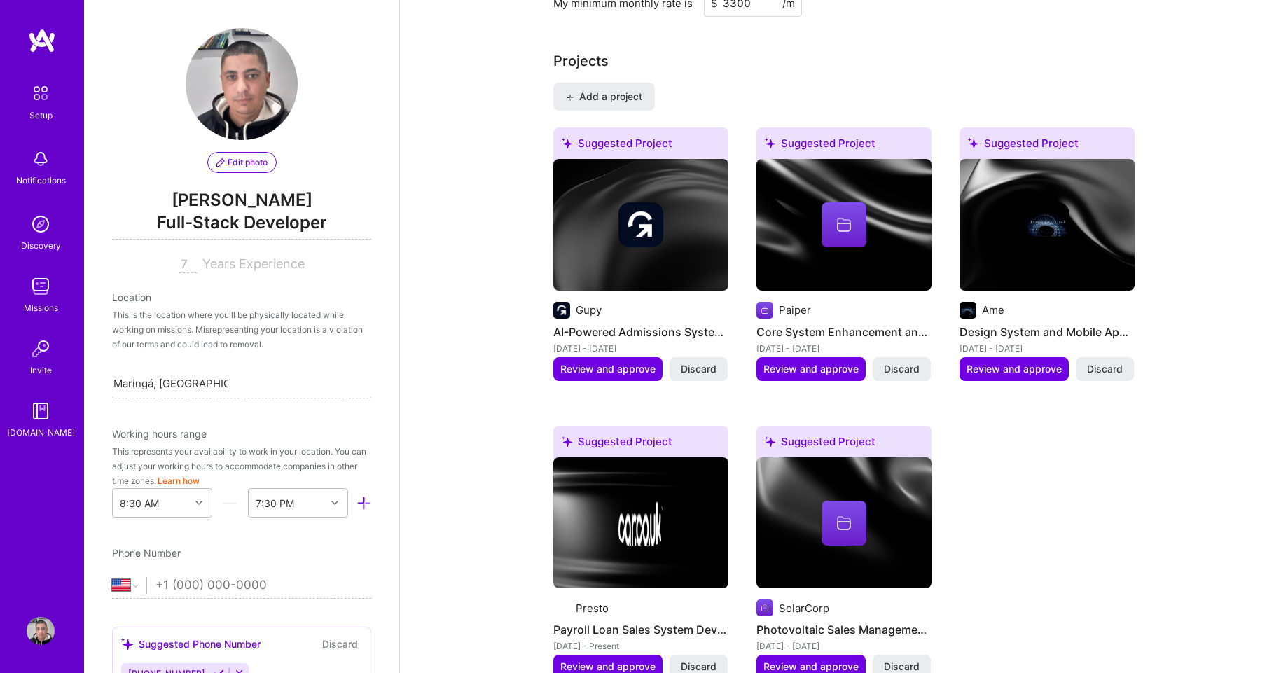
scroll to position [875, 0]
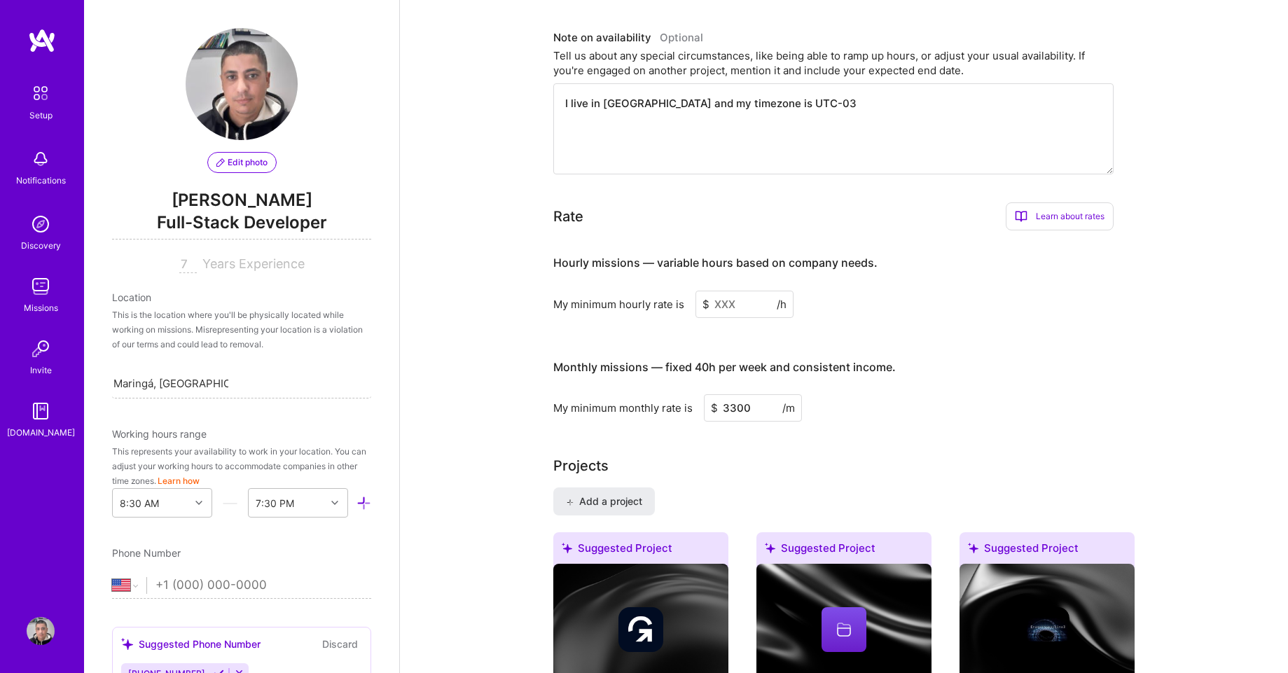
click at [746, 291] on input at bounding box center [744, 304] width 98 height 27
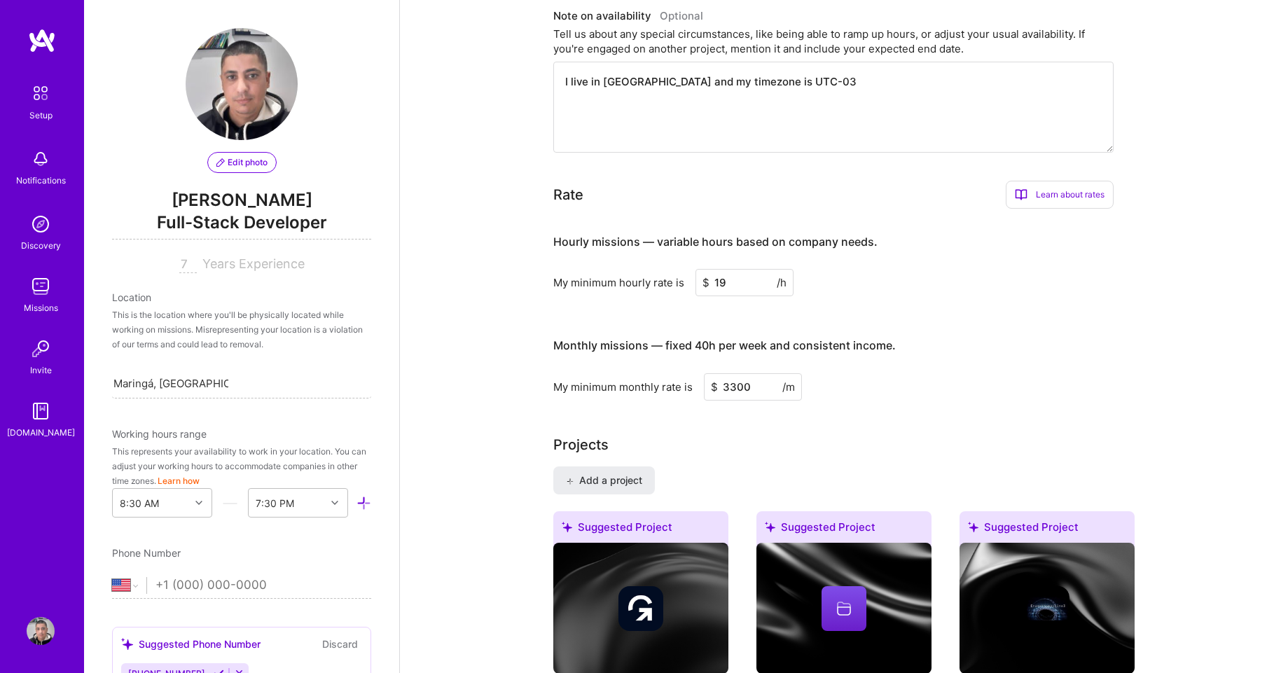
type input "19"
click at [770, 375] on input "3300" at bounding box center [753, 386] width 98 height 27
type input "3344"
click at [1022, 373] on div "My minimum monthly rate is $ 3344 /m" at bounding box center [833, 386] width 560 height 27
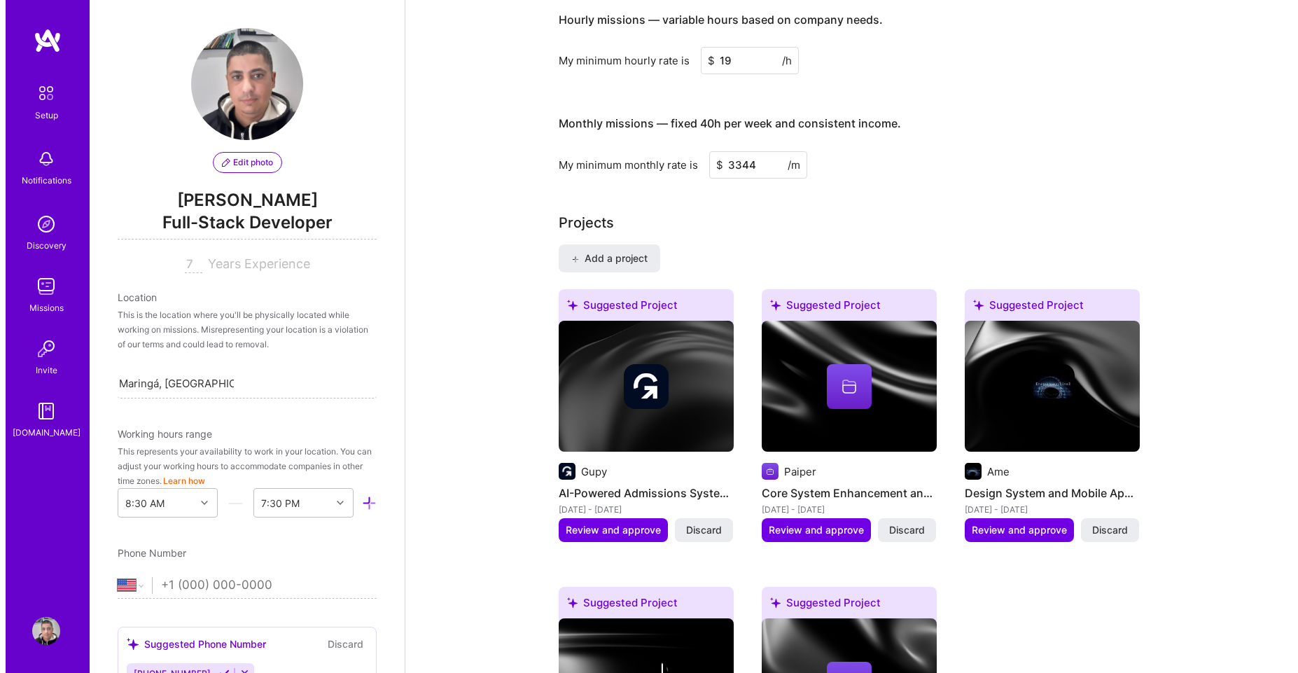
scroll to position [1127, 0]
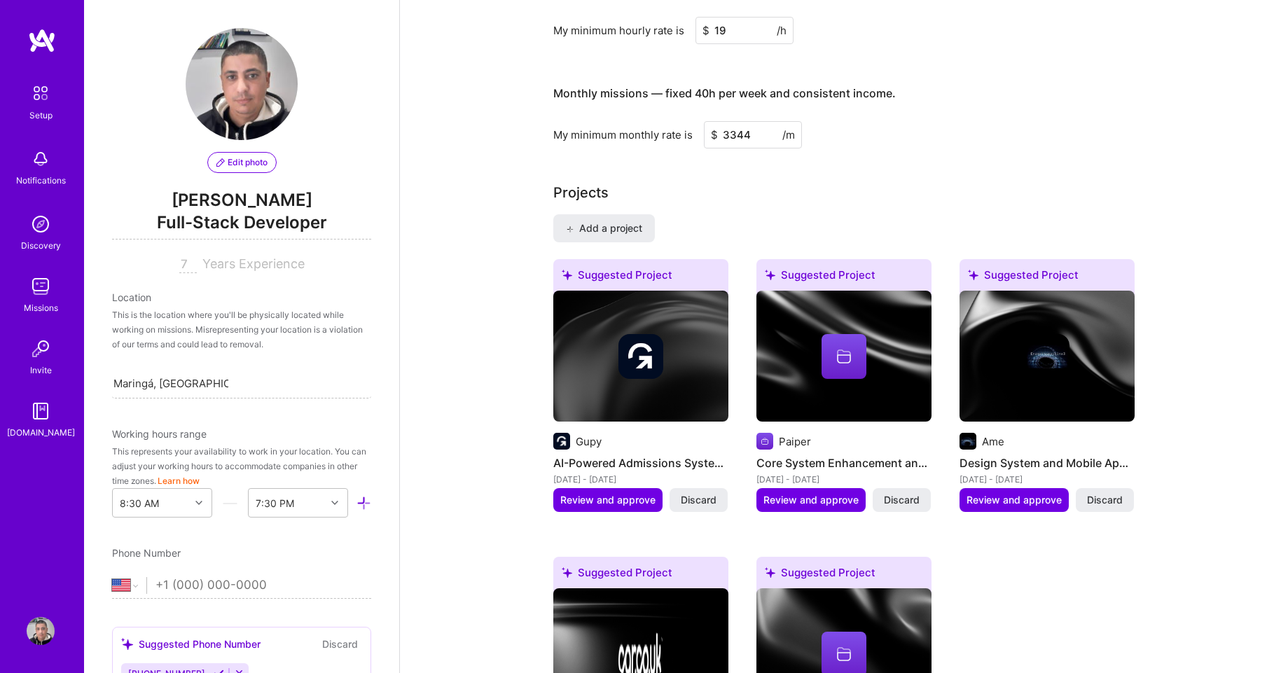
click at [639, 365] on img at bounding box center [640, 357] width 175 height 132
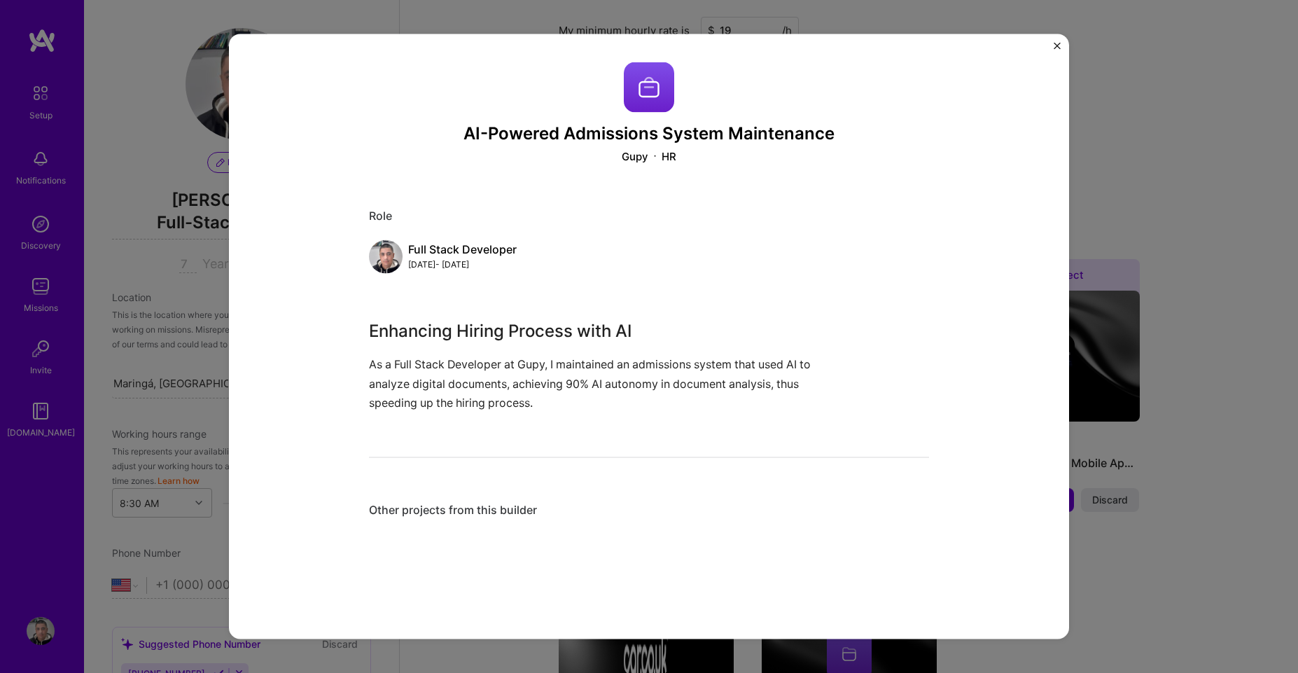
click at [459, 505] on div "Other projects from this builder" at bounding box center [649, 509] width 560 height 15
click at [1056, 49] on button "Close" at bounding box center [1057, 49] width 7 height 15
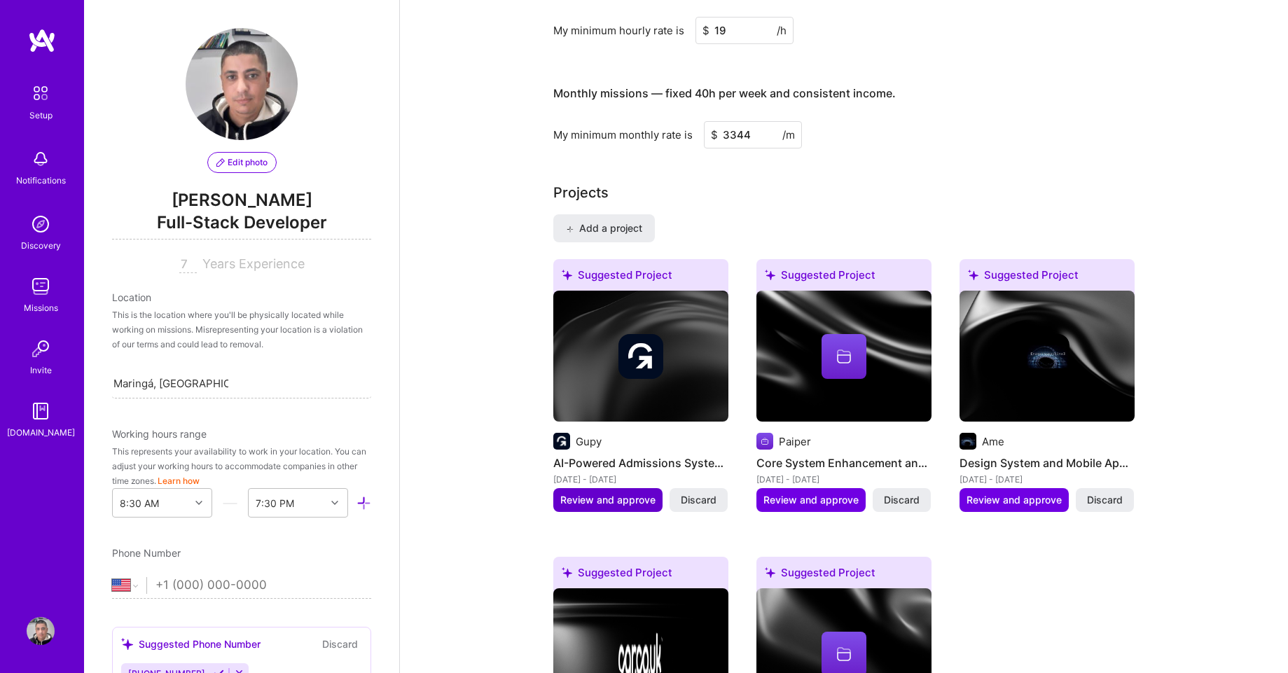
click at [583, 493] on span "Review and approve" at bounding box center [607, 500] width 95 height 14
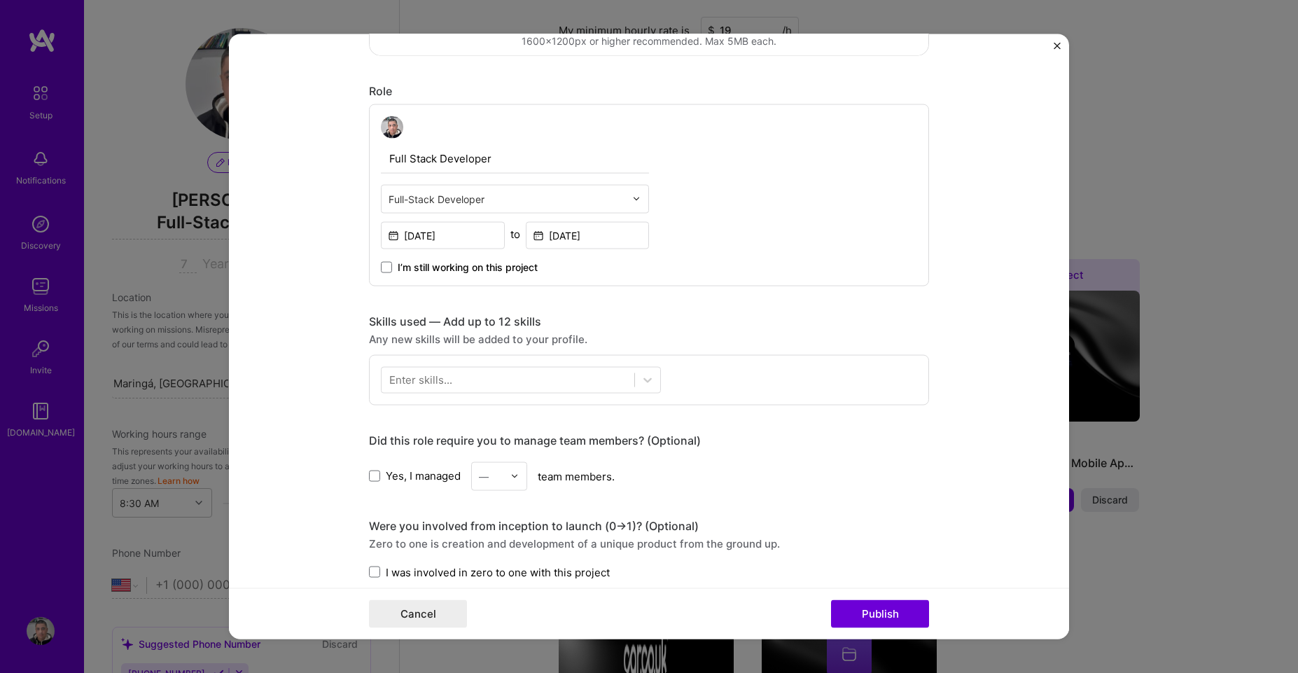
scroll to position [504, 0]
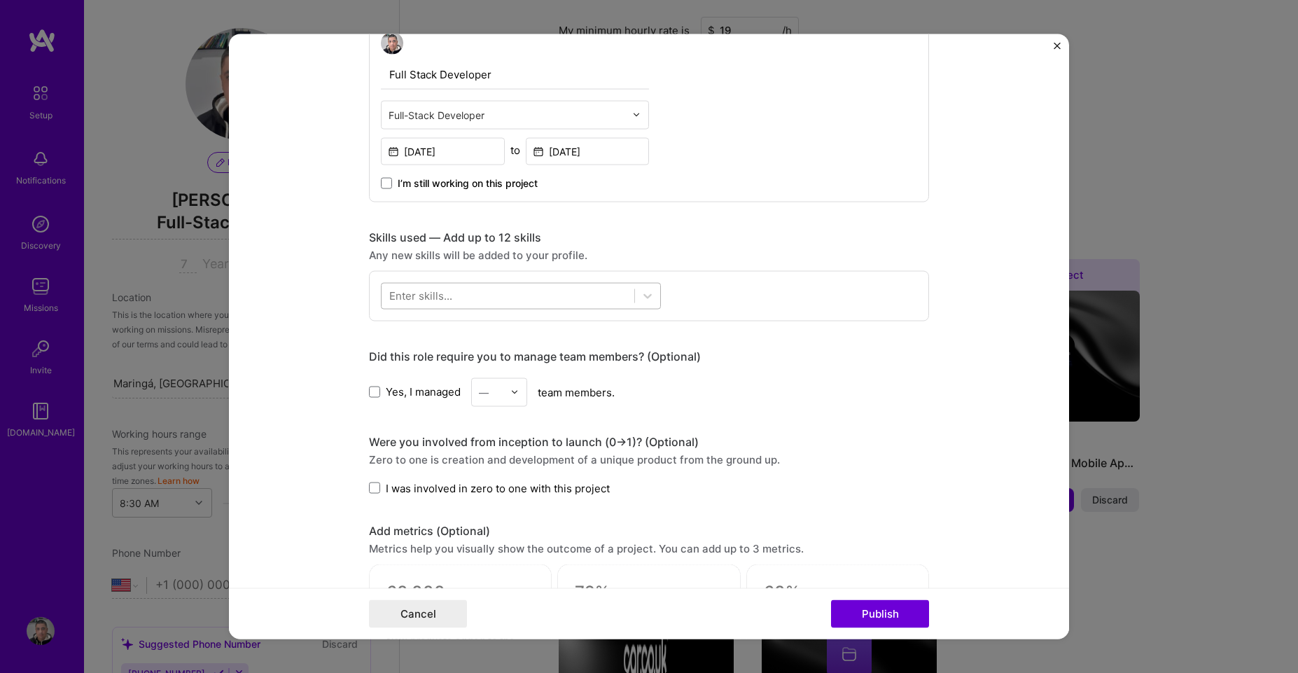
click at [577, 294] on div at bounding box center [508, 295] width 253 height 23
click at [391, 352] on span at bounding box center [394, 352] width 11 height 11
click at [0, 0] on input "checkbox" at bounding box center [0, 0] width 0 height 0
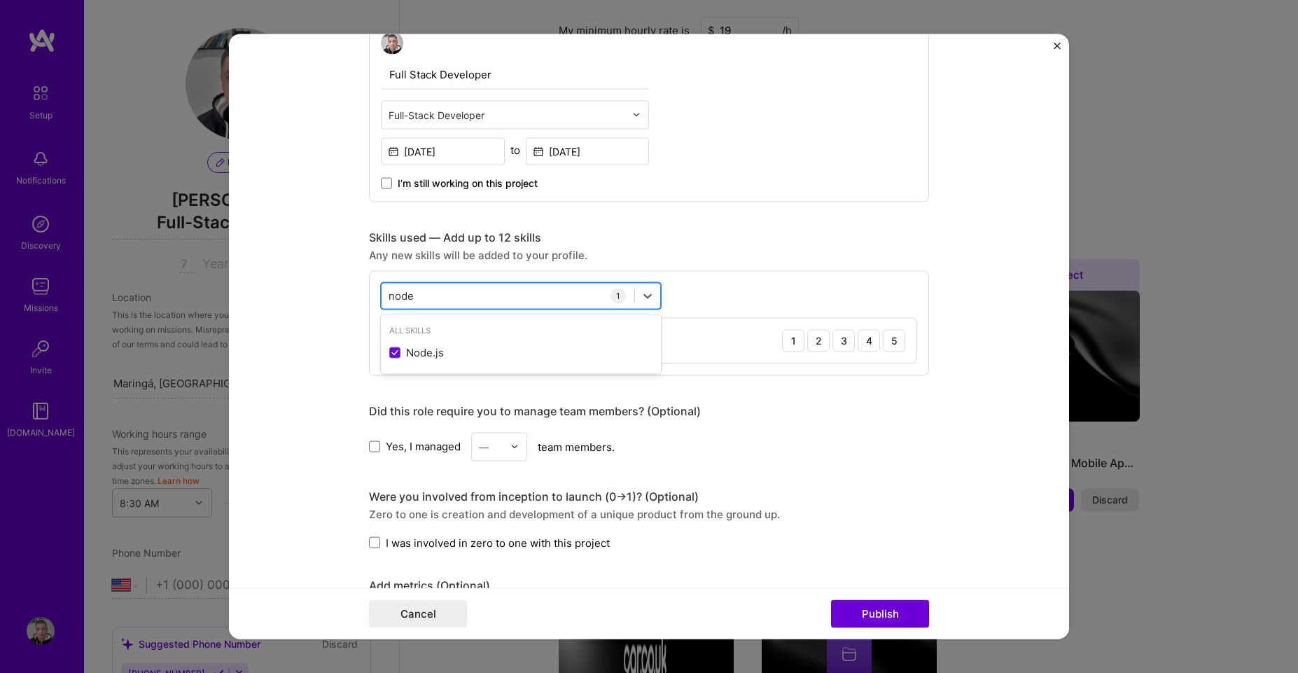
click at [451, 293] on div "node node" at bounding box center [508, 295] width 253 height 23
click at [390, 293] on input "node" at bounding box center [402, 295] width 27 height 15
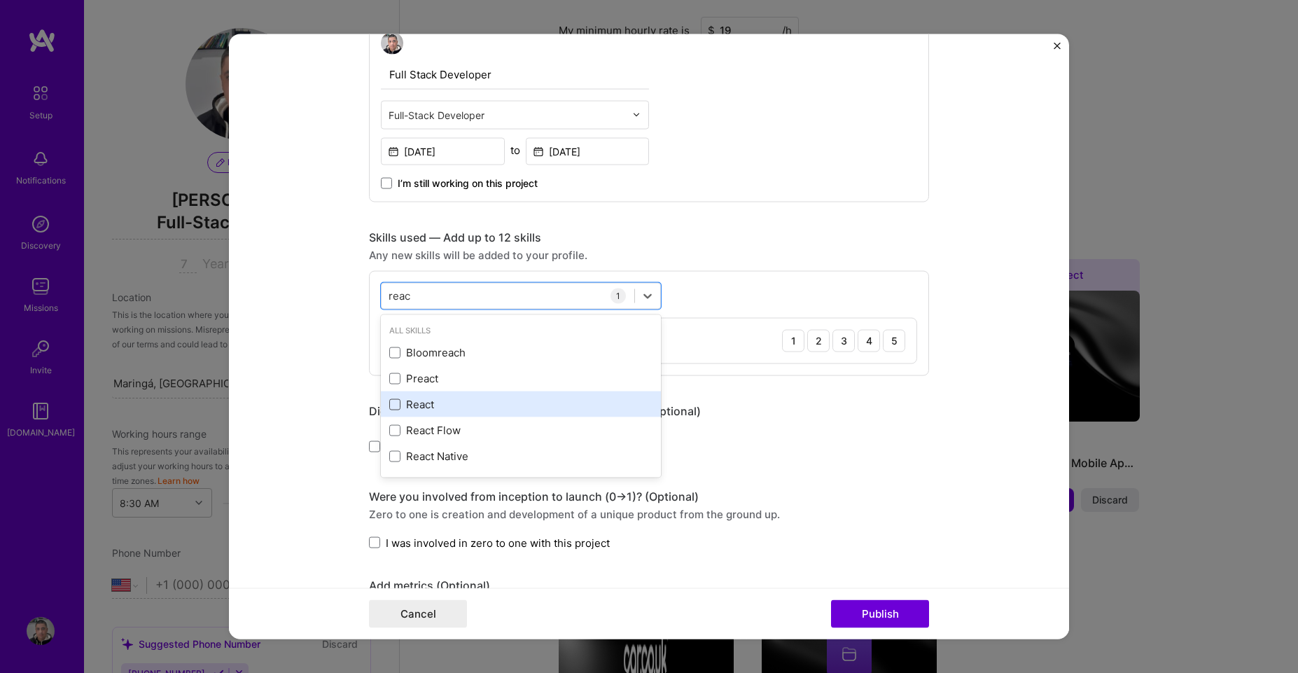
click at [389, 399] on span at bounding box center [394, 403] width 11 height 11
click at [0, 0] on input "checkbox" at bounding box center [0, 0] width 0 height 0
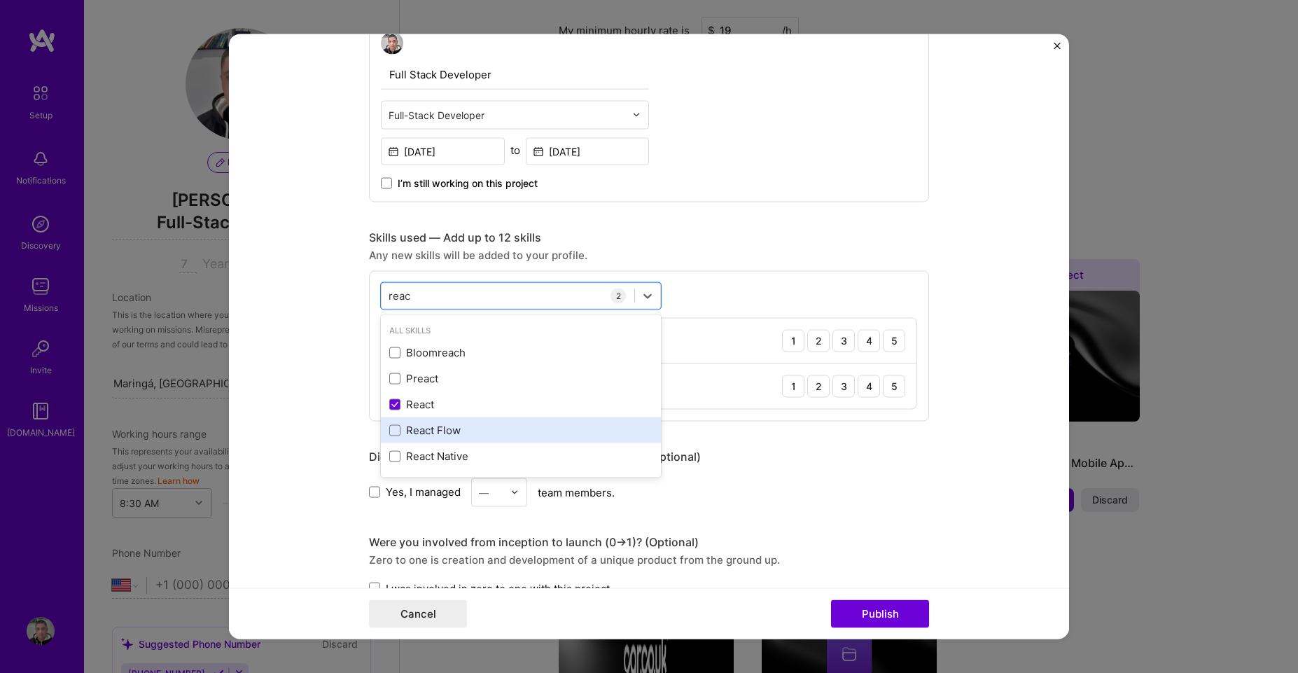
click at [389, 436] on div "React Flow" at bounding box center [520, 430] width 263 height 15
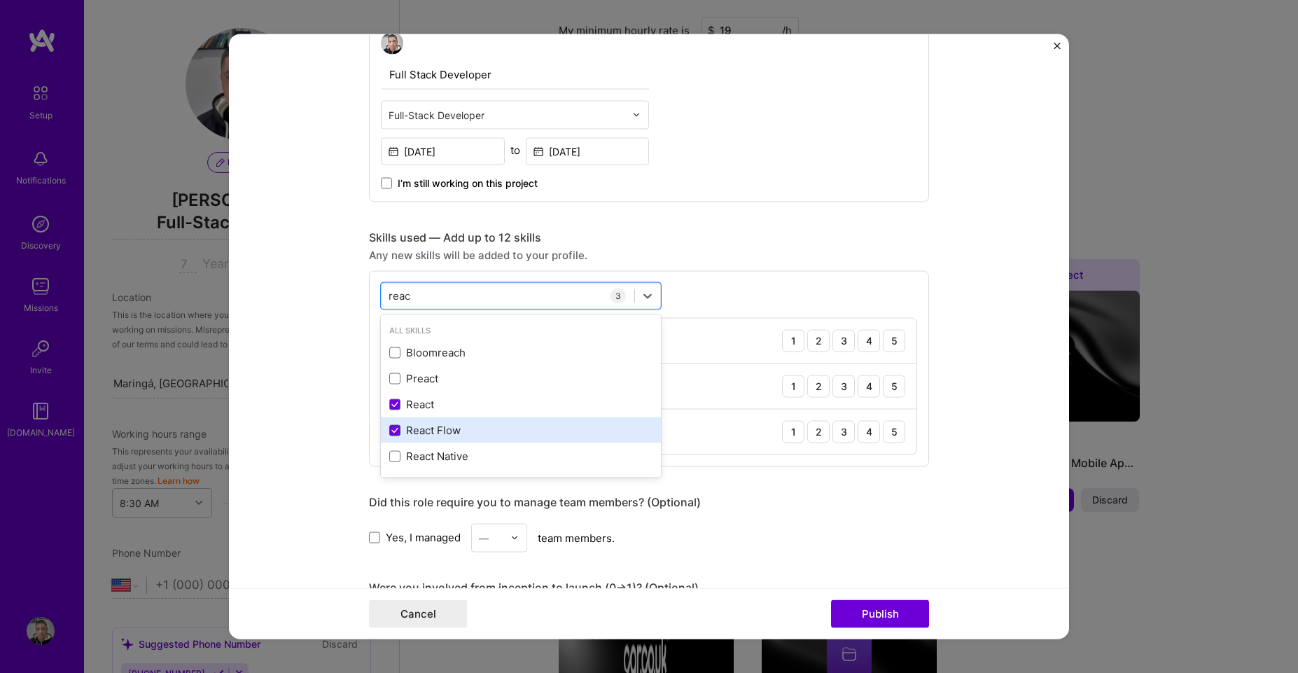
click at [391, 432] on icon at bounding box center [394, 430] width 7 height 6
click at [0, 0] on input "checkbox" at bounding box center [0, 0] width 0 height 0
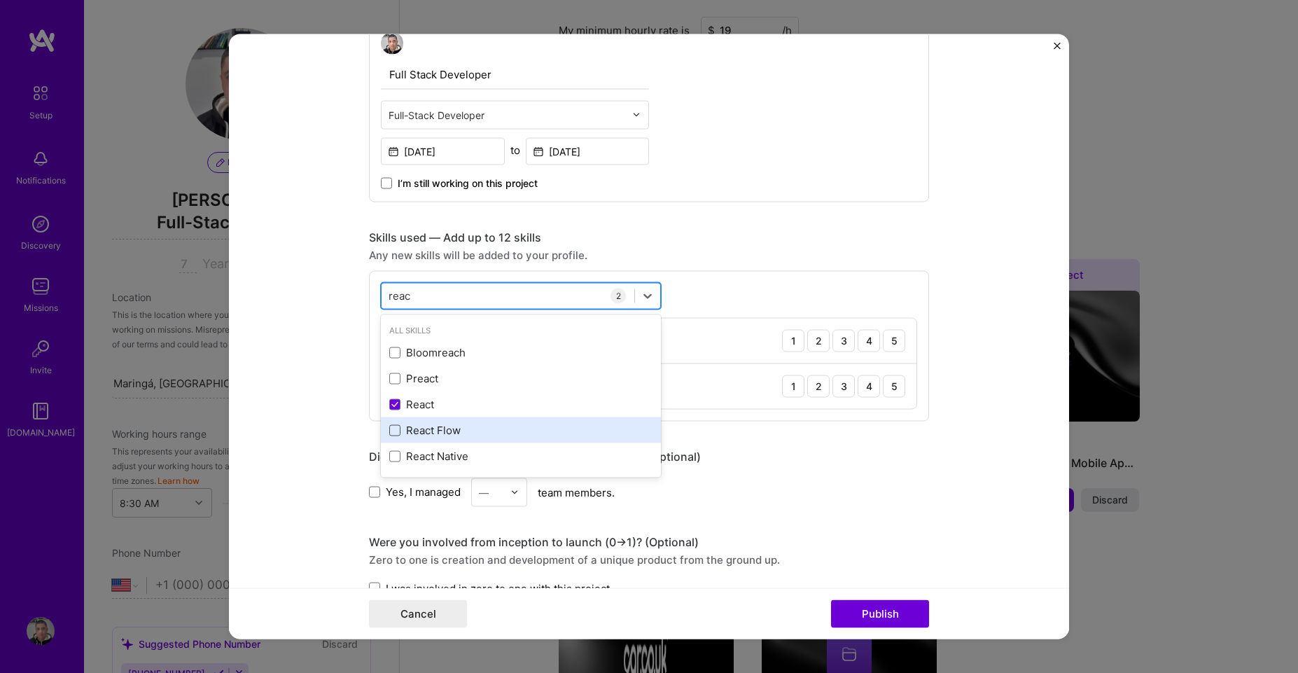
click at [429, 289] on div "reac reac" at bounding box center [508, 295] width 253 height 23
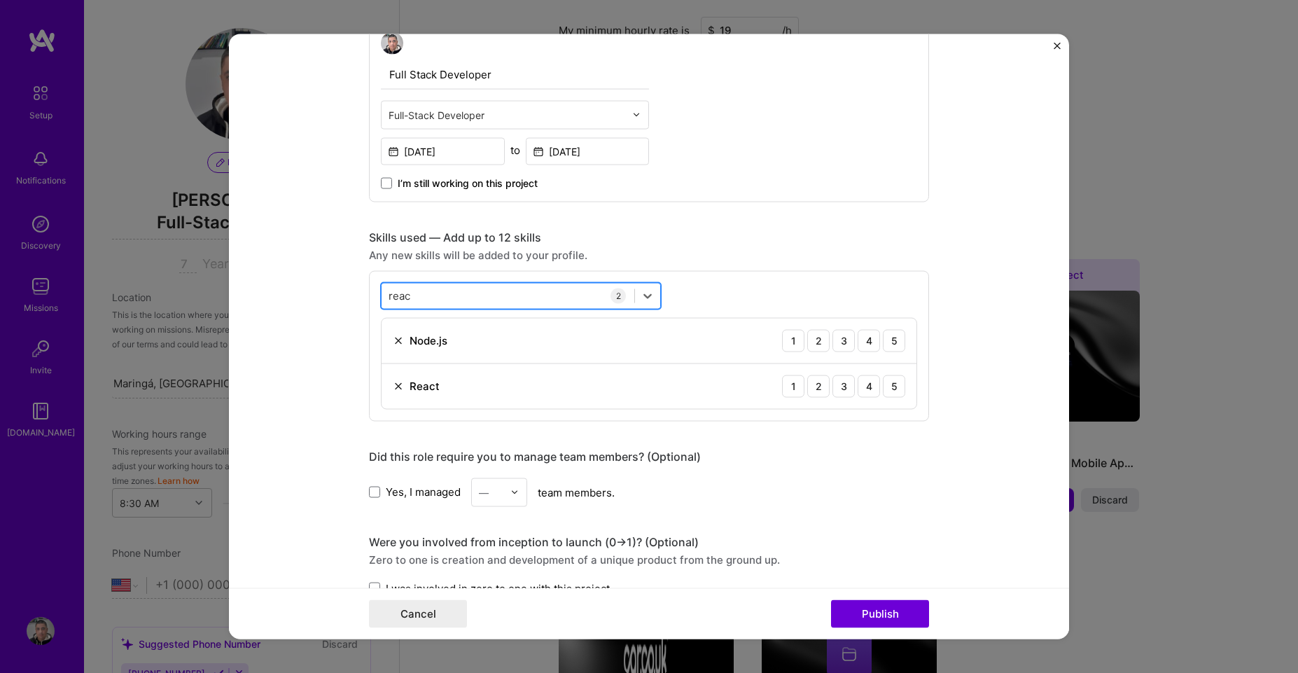
click at [431, 289] on div "reac reac" at bounding box center [508, 295] width 253 height 23
click at [432, 289] on div "reac reac" at bounding box center [508, 295] width 253 height 23
click at [401, 295] on input "reac" at bounding box center [400, 295] width 23 height 15
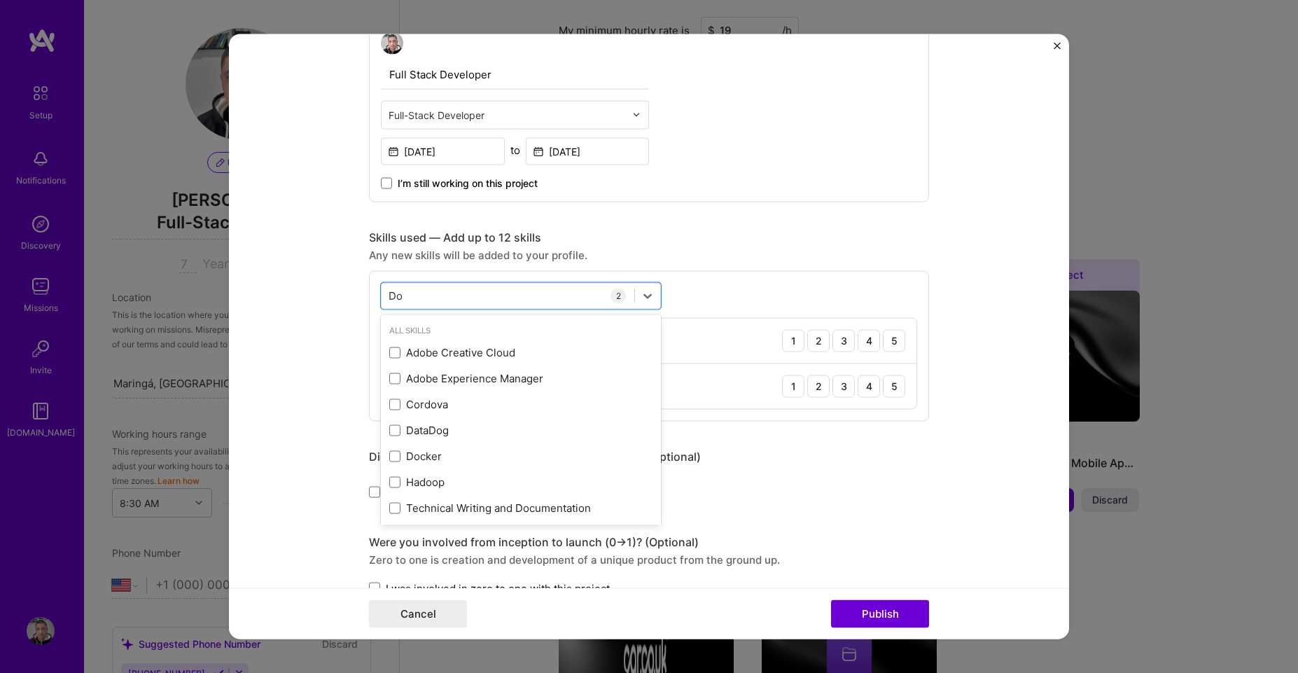
type input "D"
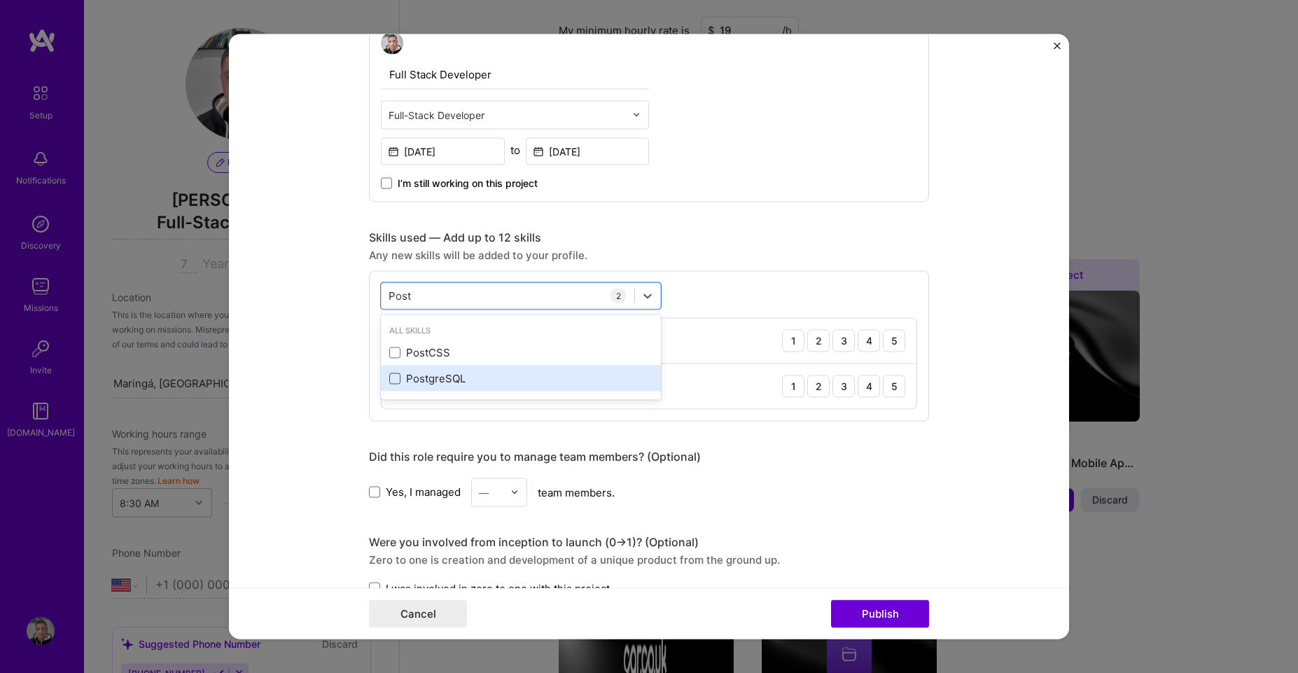
click at [389, 381] on span at bounding box center [394, 378] width 11 height 11
click at [0, 0] on input "checkbox" at bounding box center [0, 0] width 0 height 0
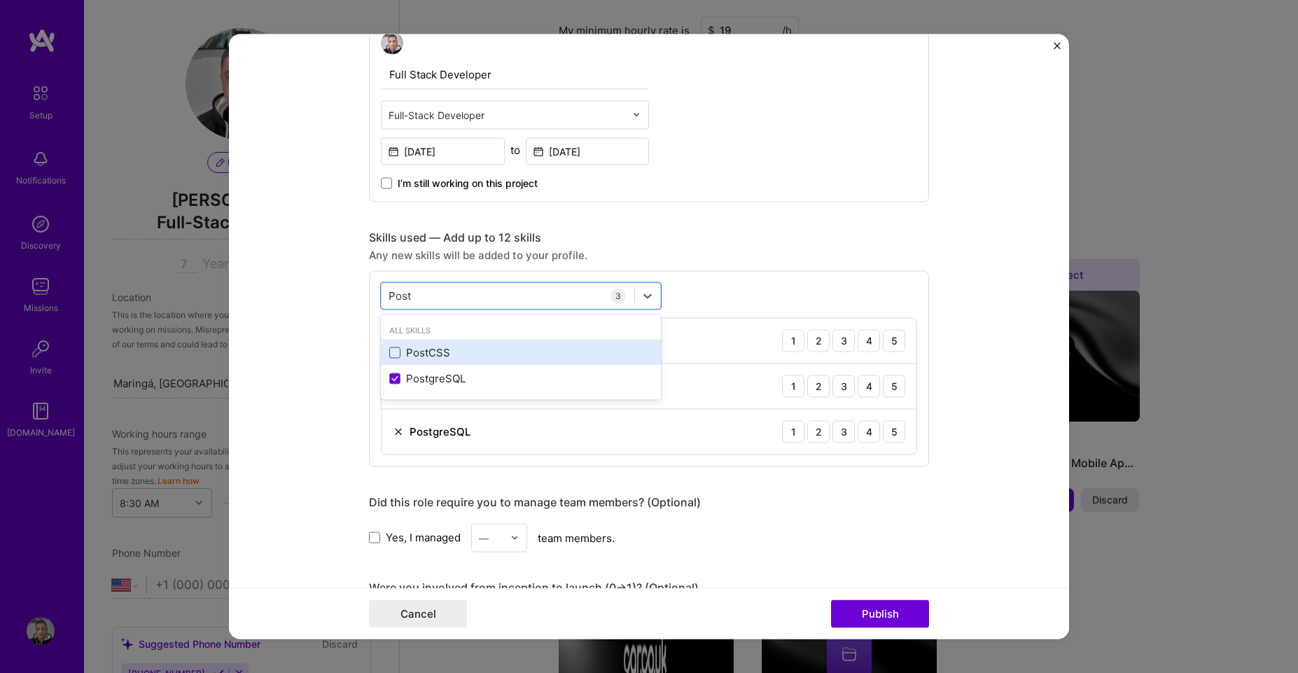
click at [389, 353] on span at bounding box center [394, 352] width 11 height 11
click at [0, 0] on input "checkbox" at bounding box center [0, 0] width 0 height 0
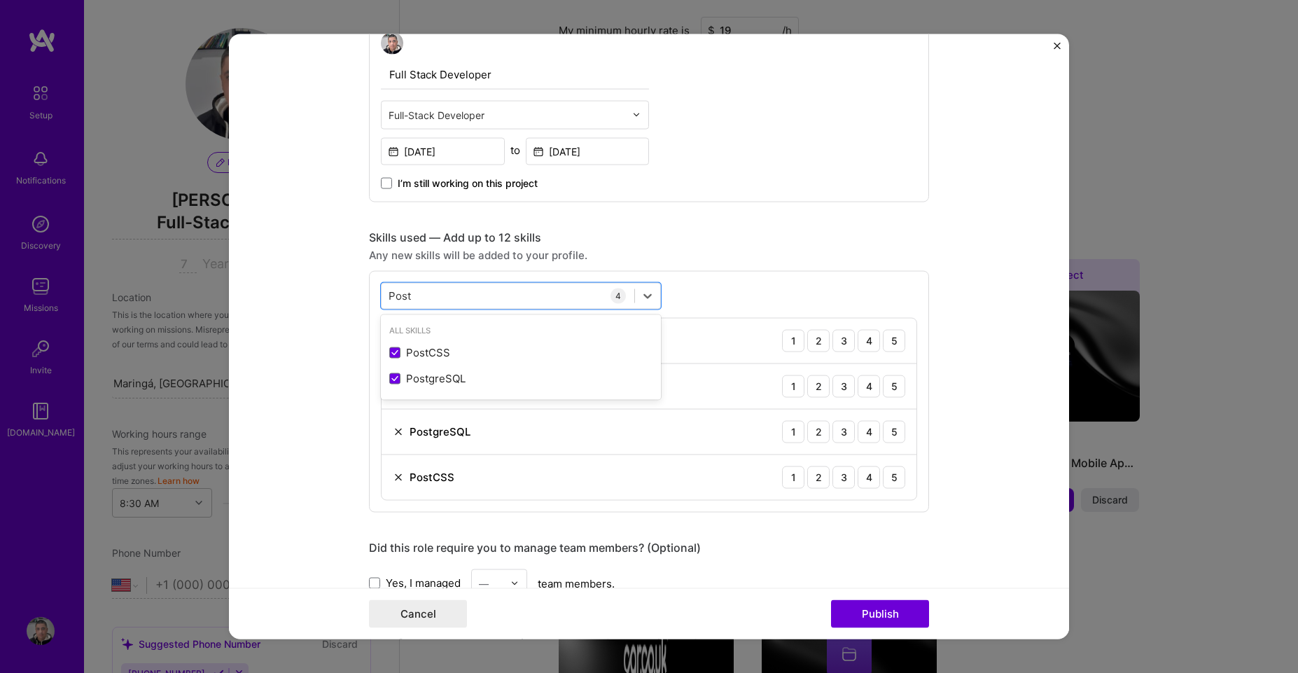
click at [734, 255] on div "Any new skills will be added to your profile." at bounding box center [649, 254] width 560 height 15
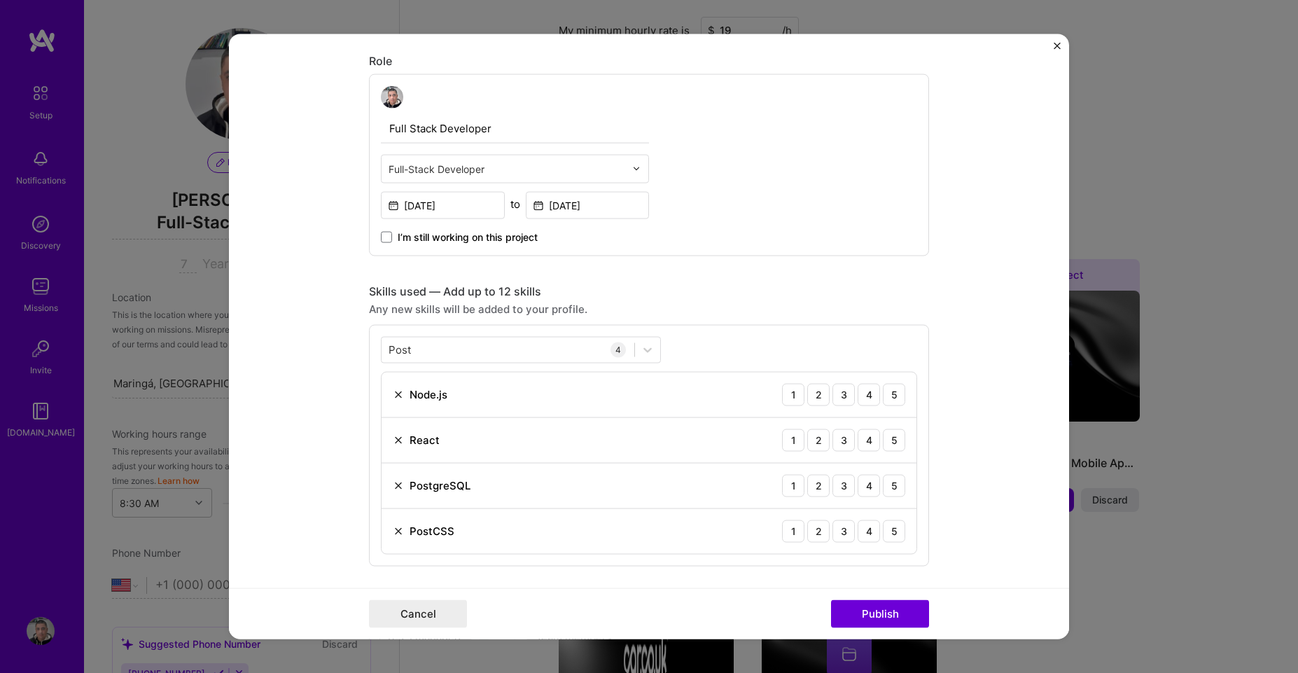
scroll to position [420, 0]
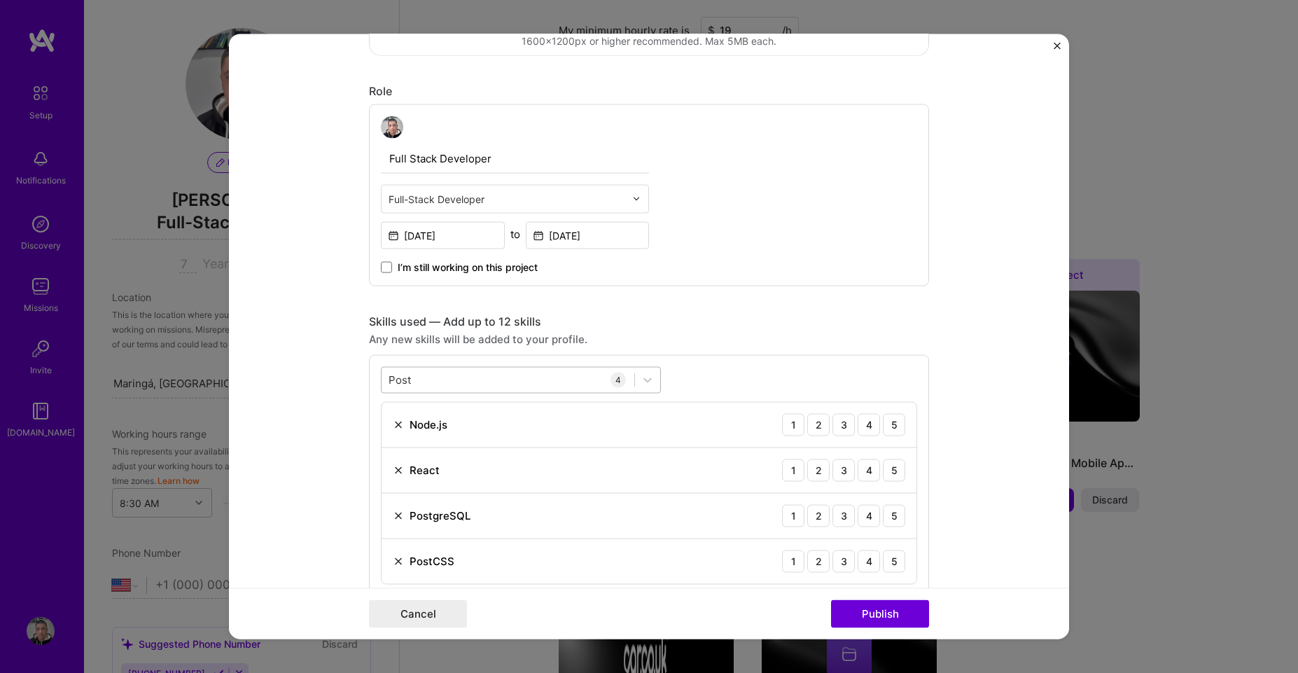
click at [454, 380] on div "Post Post" at bounding box center [508, 379] width 253 height 23
click at [453, 380] on div "Post Post" at bounding box center [508, 379] width 253 height 23
click at [392, 379] on input "Post" at bounding box center [401, 380] width 24 height 15
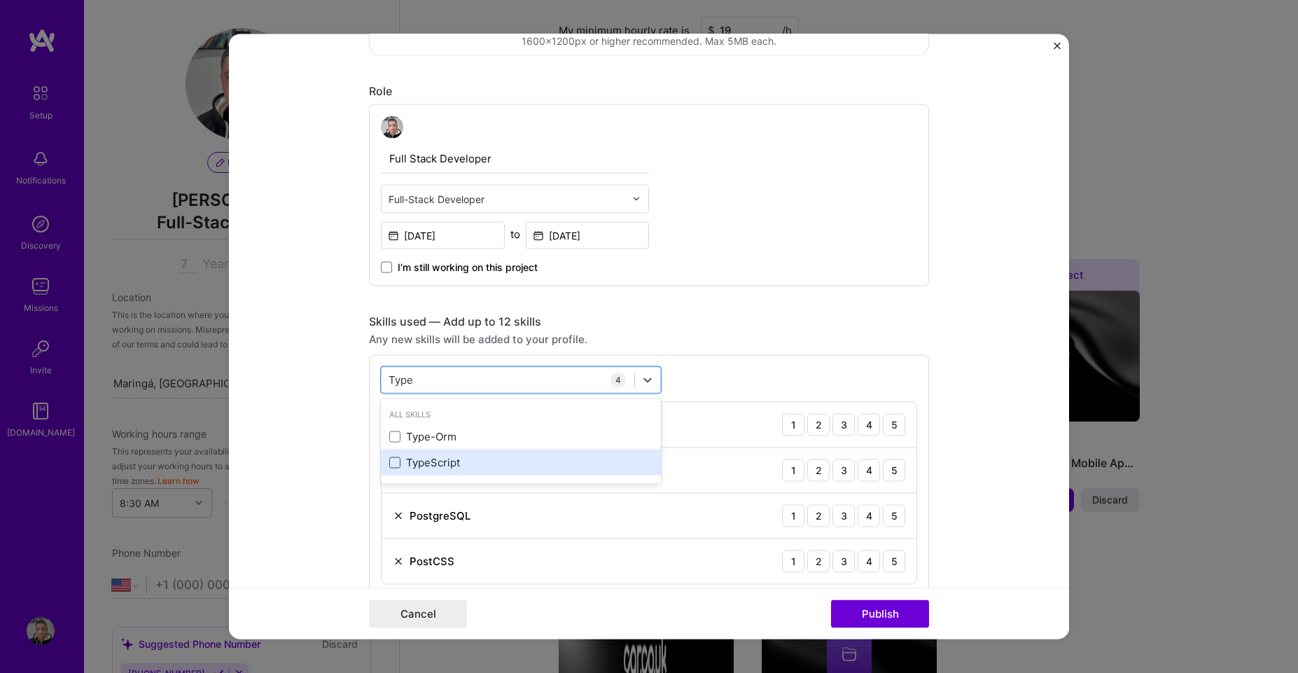
click at [389, 465] on span at bounding box center [394, 462] width 11 height 11
click at [0, 0] on input "checkbox" at bounding box center [0, 0] width 0 height 0
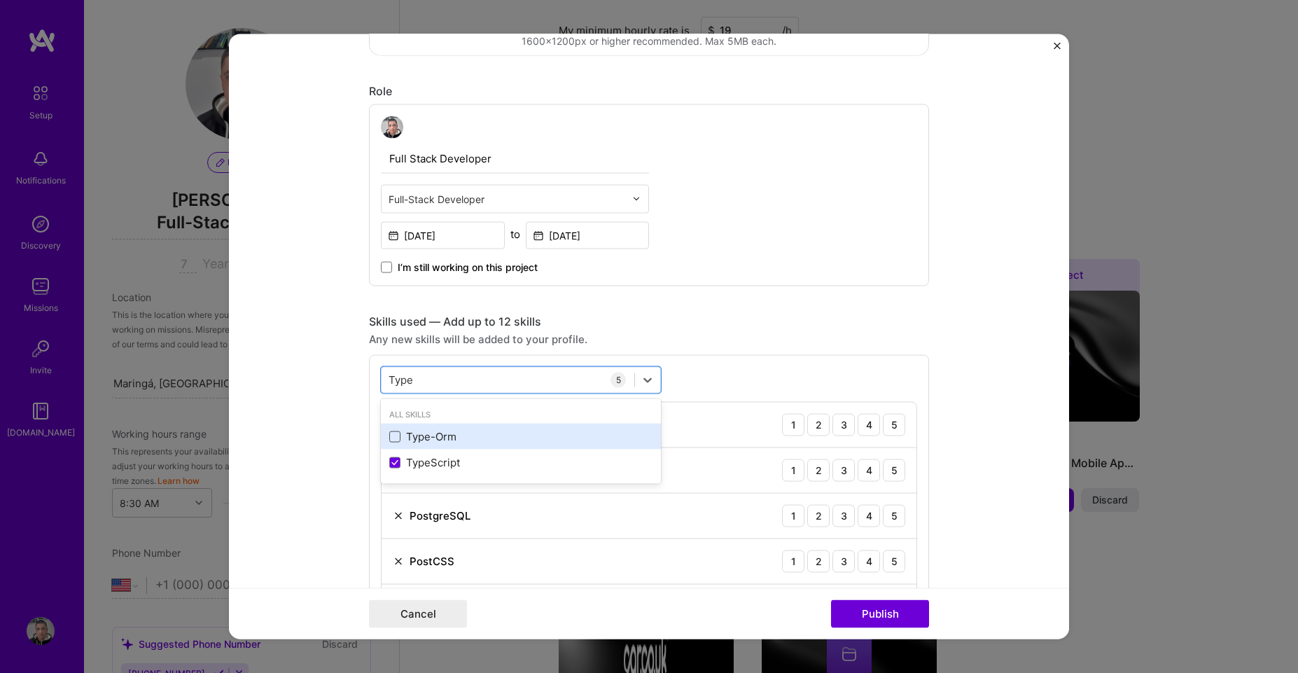
click at [389, 436] on span at bounding box center [394, 436] width 11 height 11
click at [0, 0] on input "checkbox" at bounding box center [0, 0] width 0 height 0
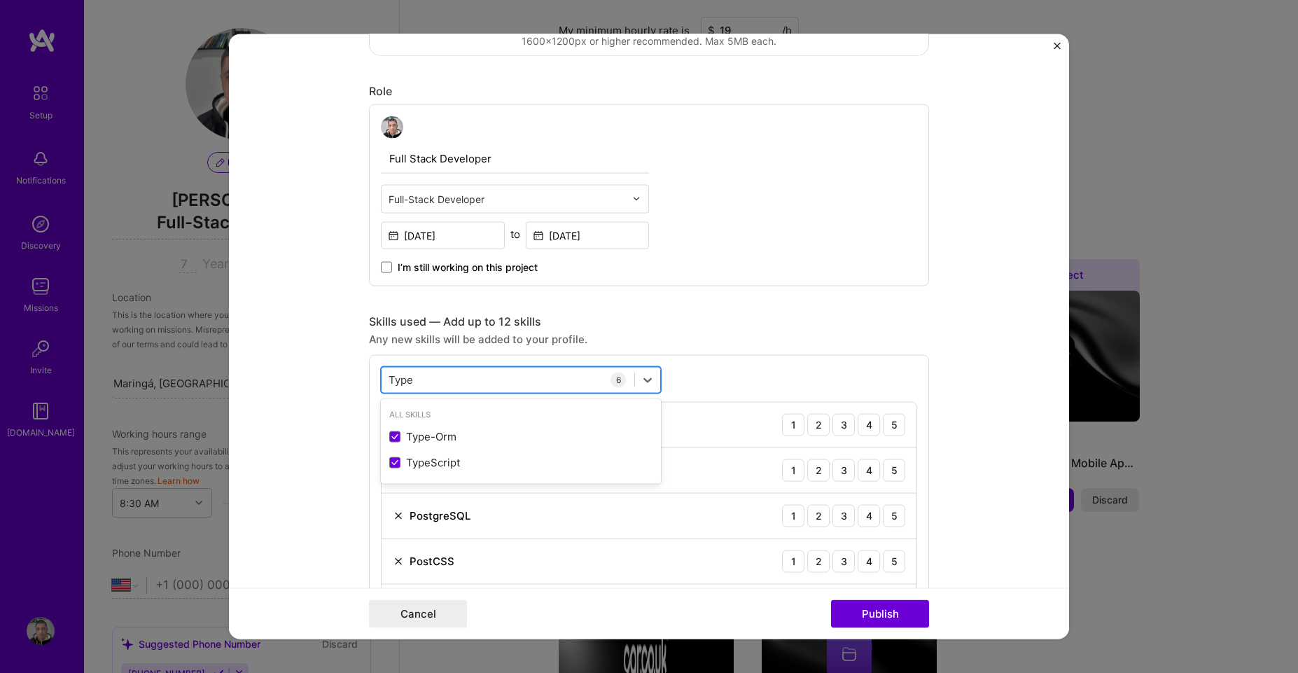
click at [407, 375] on input "Type" at bounding box center [402, 380] width 26 height 15
click at [389, 381] on input "Type" at bounding box center [402, 380] width 26 height 15
drag, startPoint x: 387, startPoint y: 381, endPoint x: 421, endPoint y: 390, distance: 35.5
click at [389, 381] on input "Type" at bounding box center [402, 380] width 26 height 15
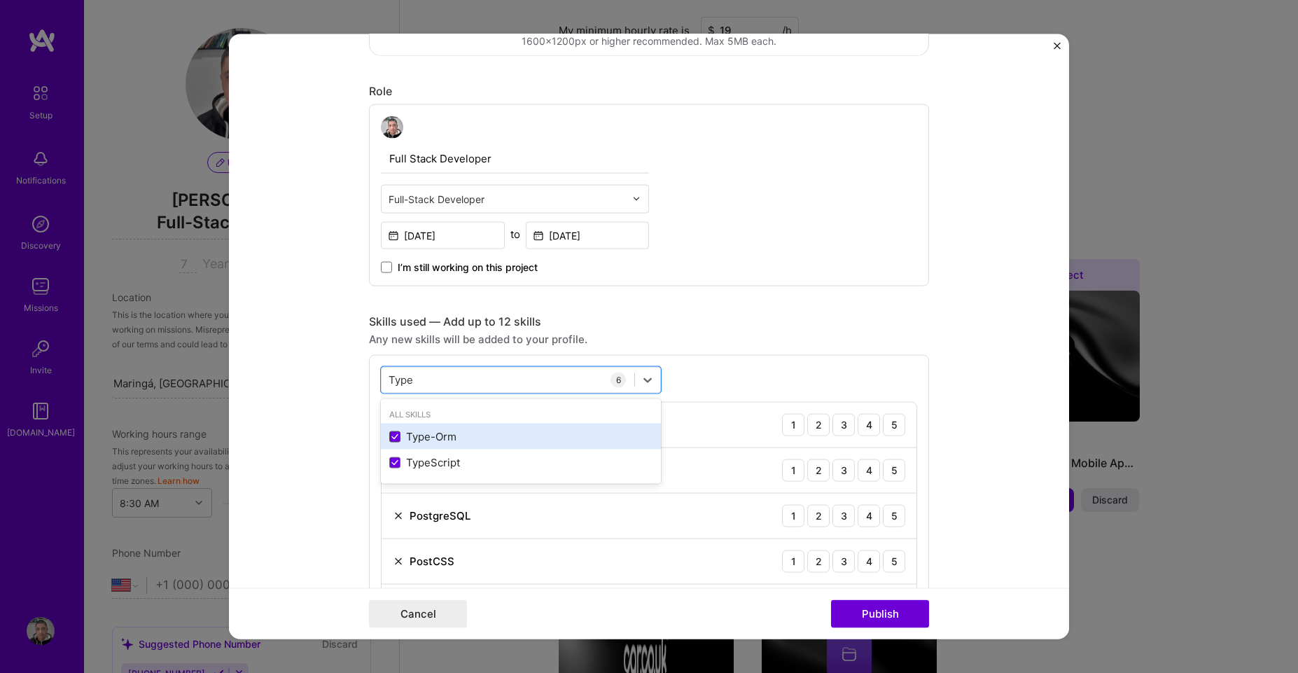
click at [391, 436] on icon at bounding box center [394, 436] width 7 height 6
click at [0, 0] on input "checkbox" at bounding box center [0, 0] width 0 height 0
click at [396, 384] on input "Type" at bounding box center [402, 380] width 26 height 15
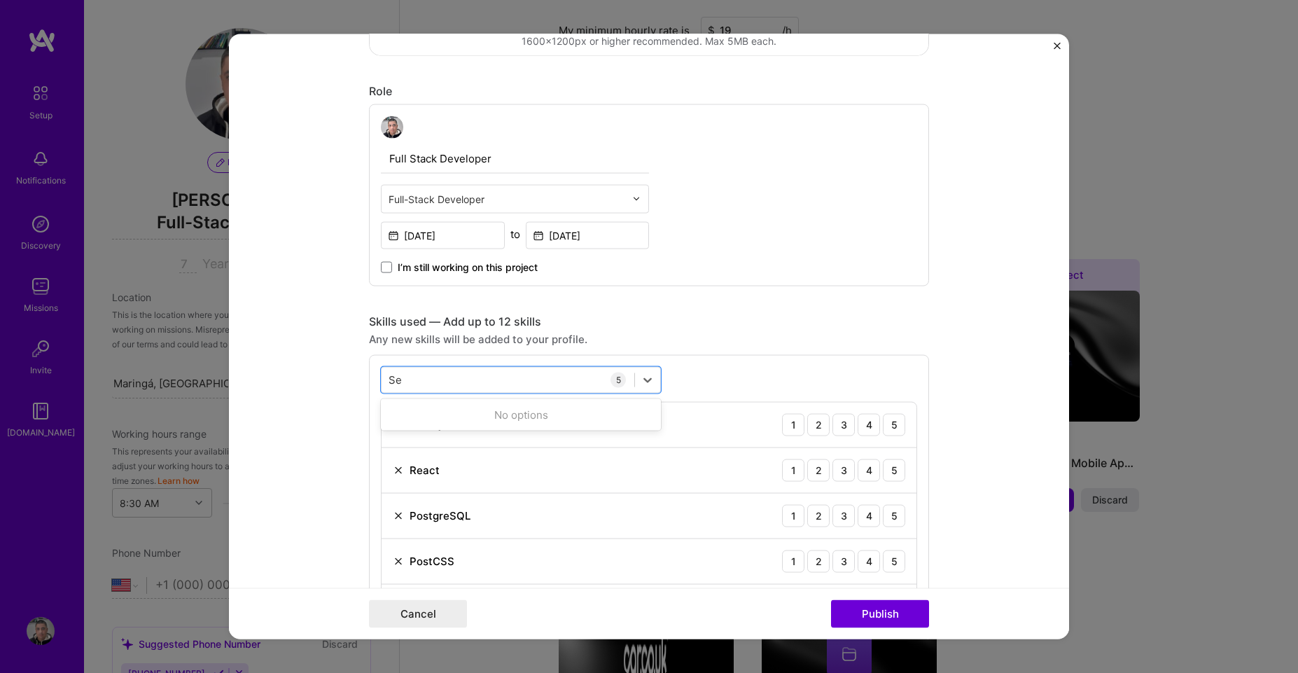
type input "S"
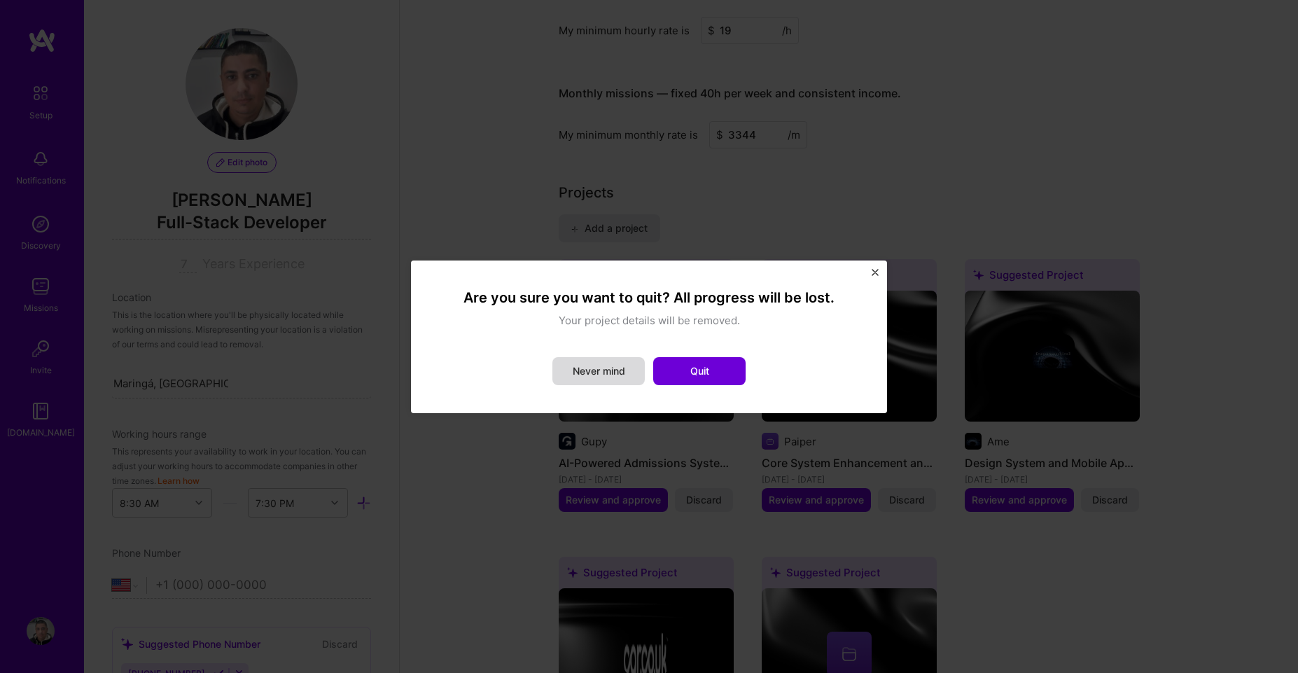
click at [606, 374] on button "Never mind" at bounding box center [598, 371] width 92 height 28
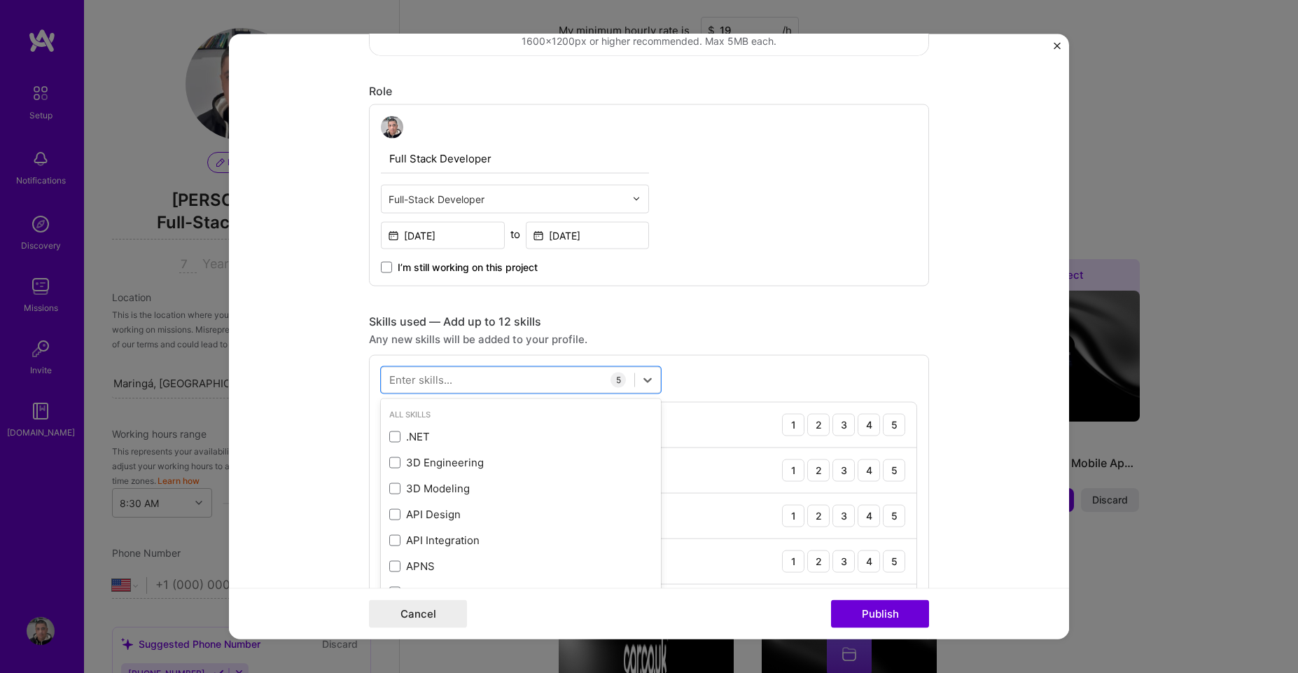
click at [709, 293] on div "Editing suggested project This project is suggested based on your LinkedIn, res…" at bounding box center [649, 486] width 560 height 1689
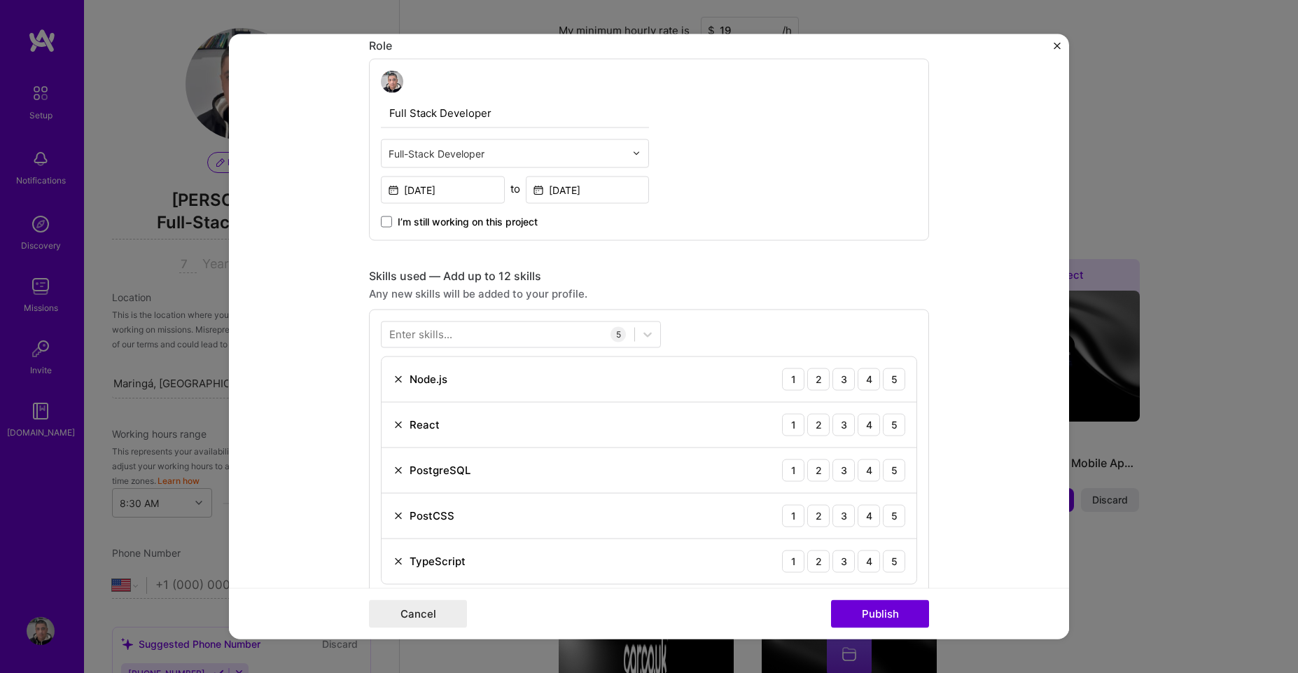
scroll to position [588, 0]
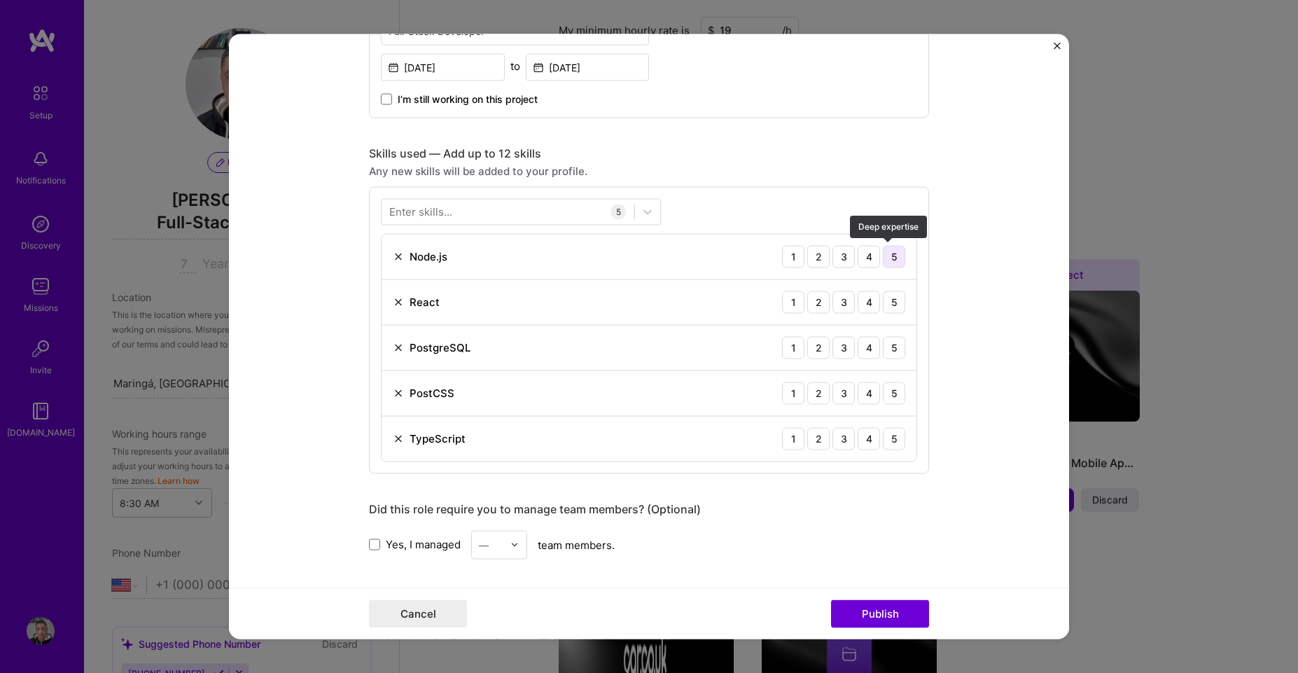
click at [886, 257] on div "5" at bounding box center [894, 256] width 22 height 22
click at [861, 252] on div "4" at bounding box center [869, 256] width 22 height 22
click at [865, 301] on div "4" at bounding box center [869, 302] width 22 height 22
click at [866, 350] on div "4" at bounding box center [869, 347] width 22 height 22
click at [865, 399] on div "4" at bounding box center [869, 393] width 22 height 22
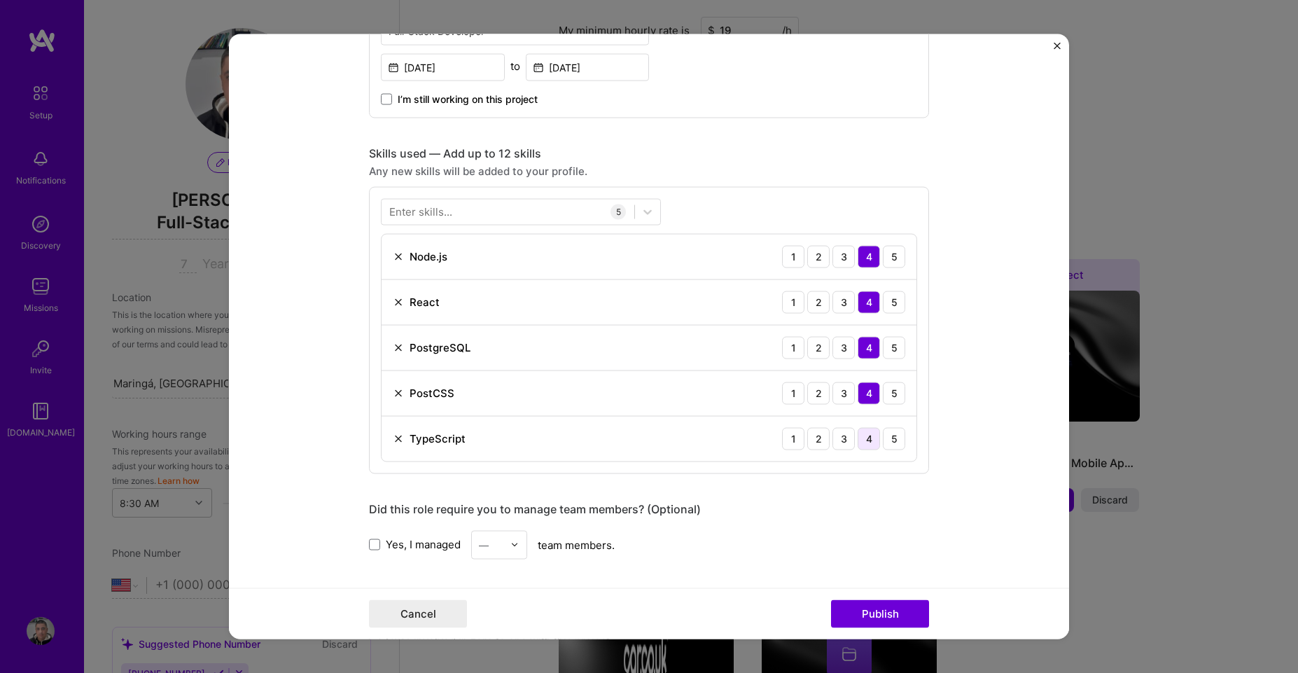
click at [863, 445] on div "4" at bounding box center [869, 438] width 22 height 22
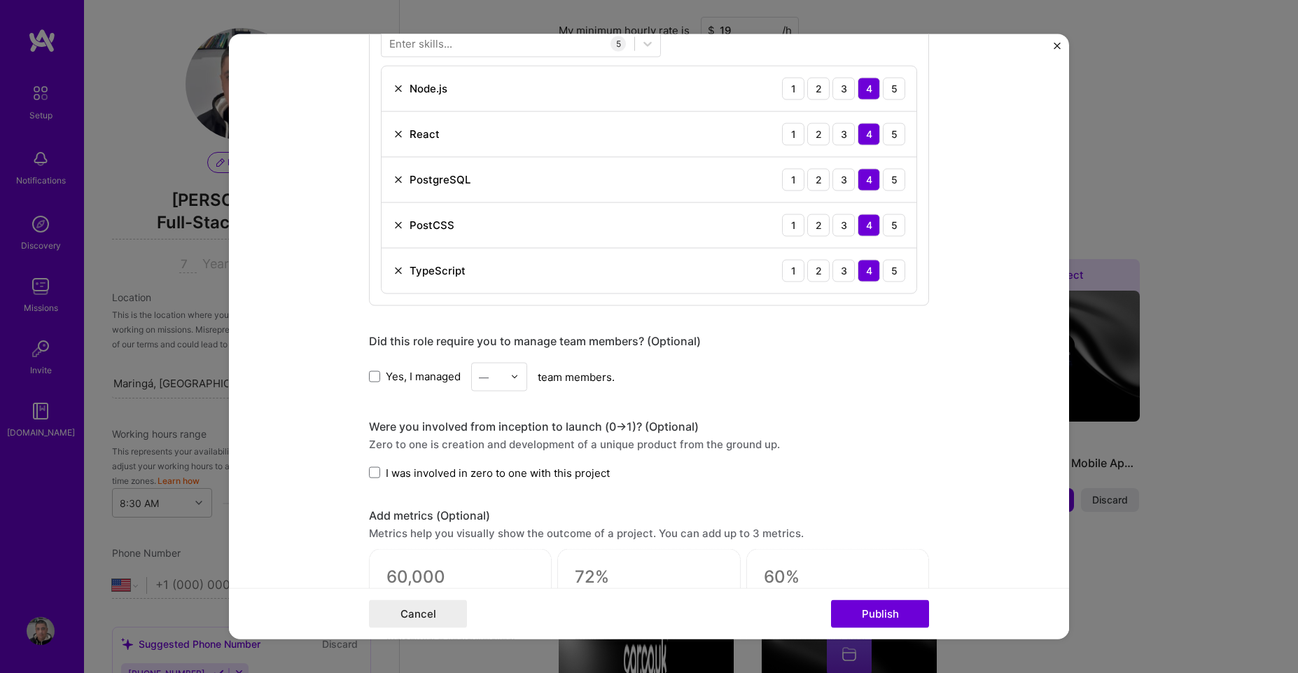
click at [504, 380] on div "—" at bounding box center [491, 376] width 39 height 27
click at [510, 382] on div at bounding box center [518, 376] width 16 height 27
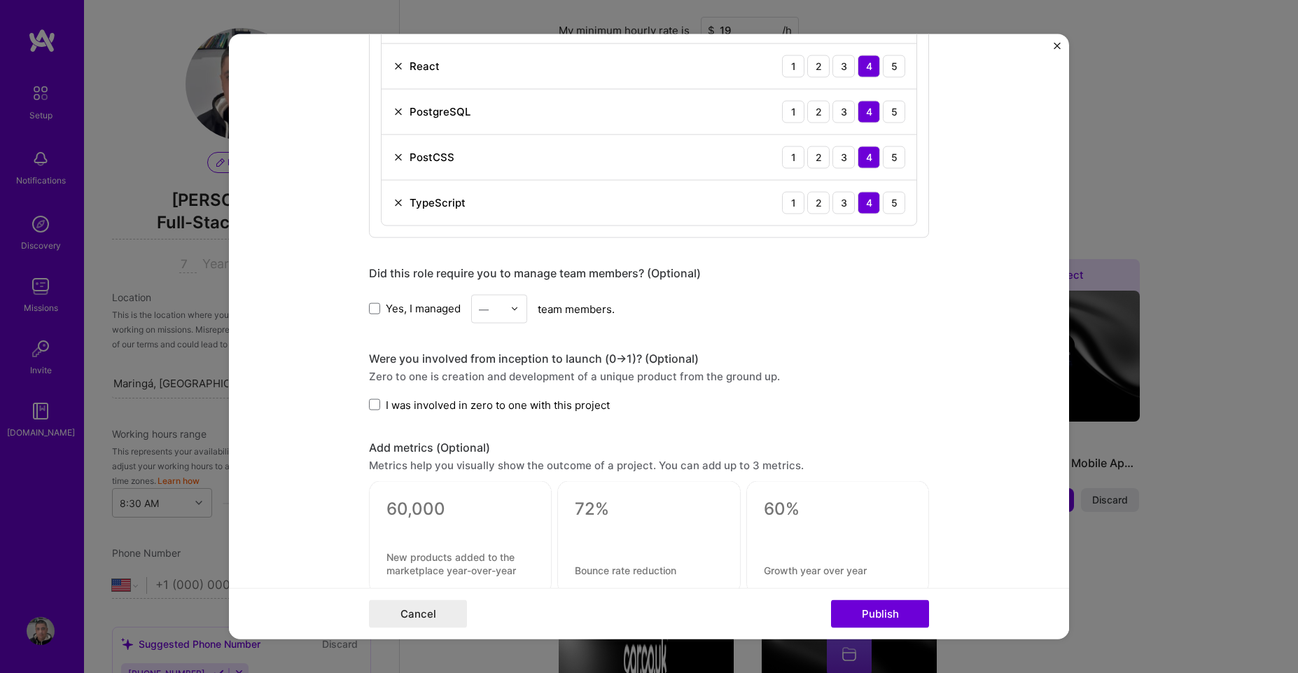
scroll to position [924, 0]
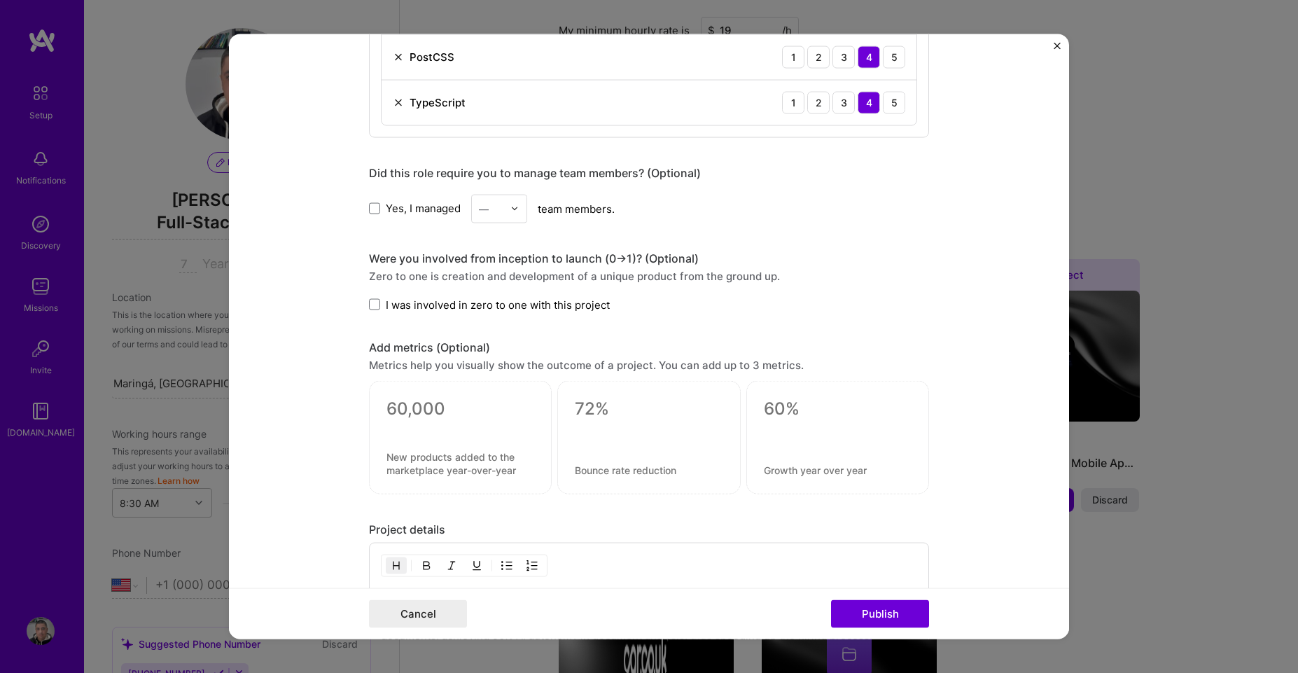
click at [465, 466] on textarea at bounding box center [461, 463] width 148 height 27
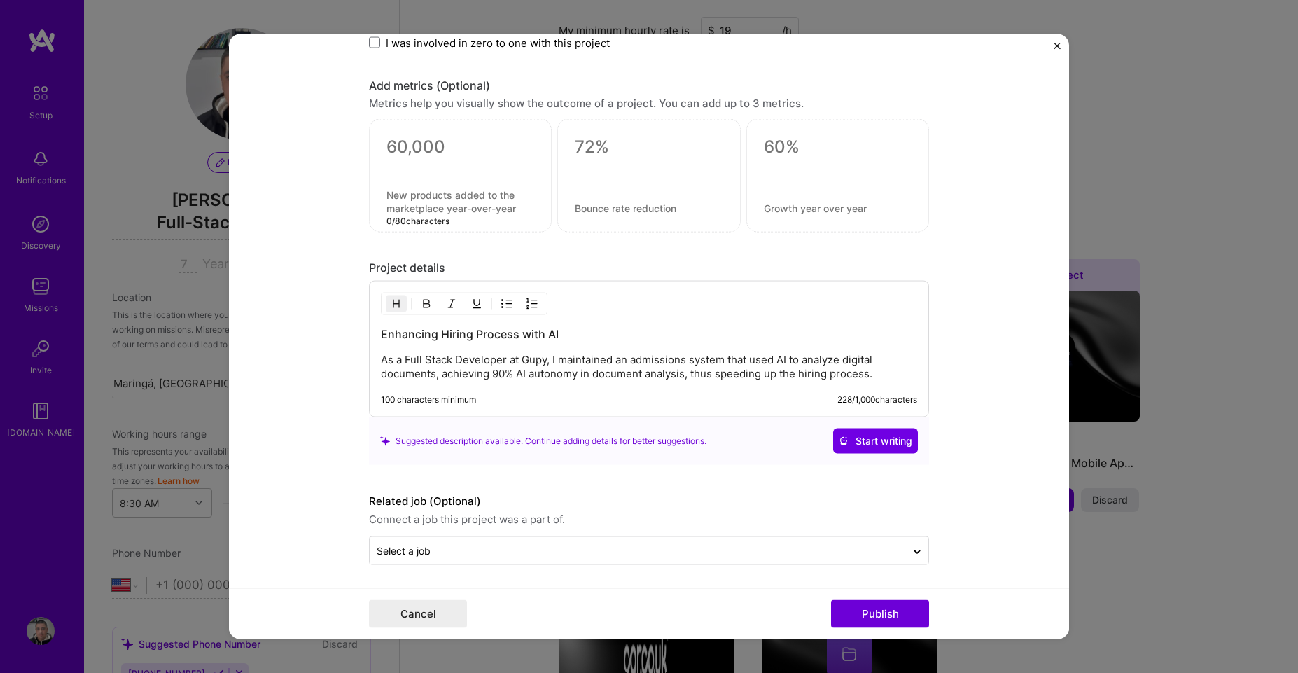
scroll to position [1188, 0]
click at [496, 550] on input "text" at bounding box center [638, 548] width 522 height 15
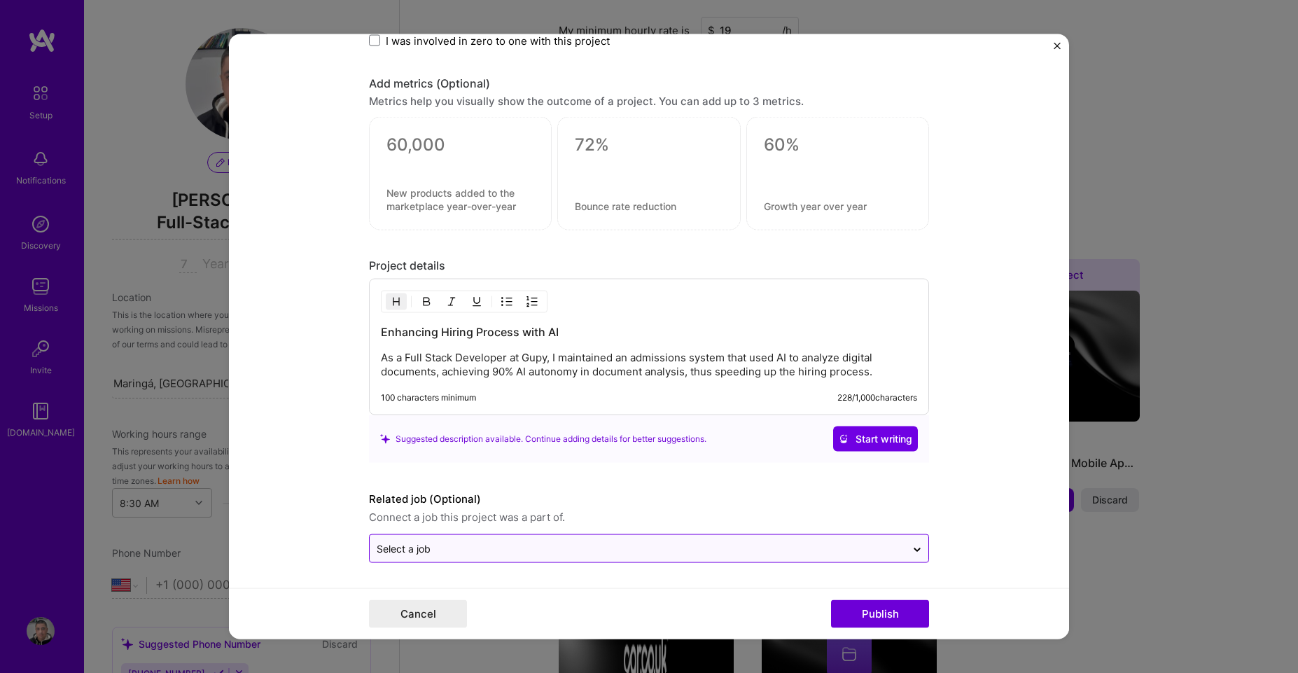
click at [569, 557] on div "Select a job" at bounding box center [638, 548] width 536 height 27
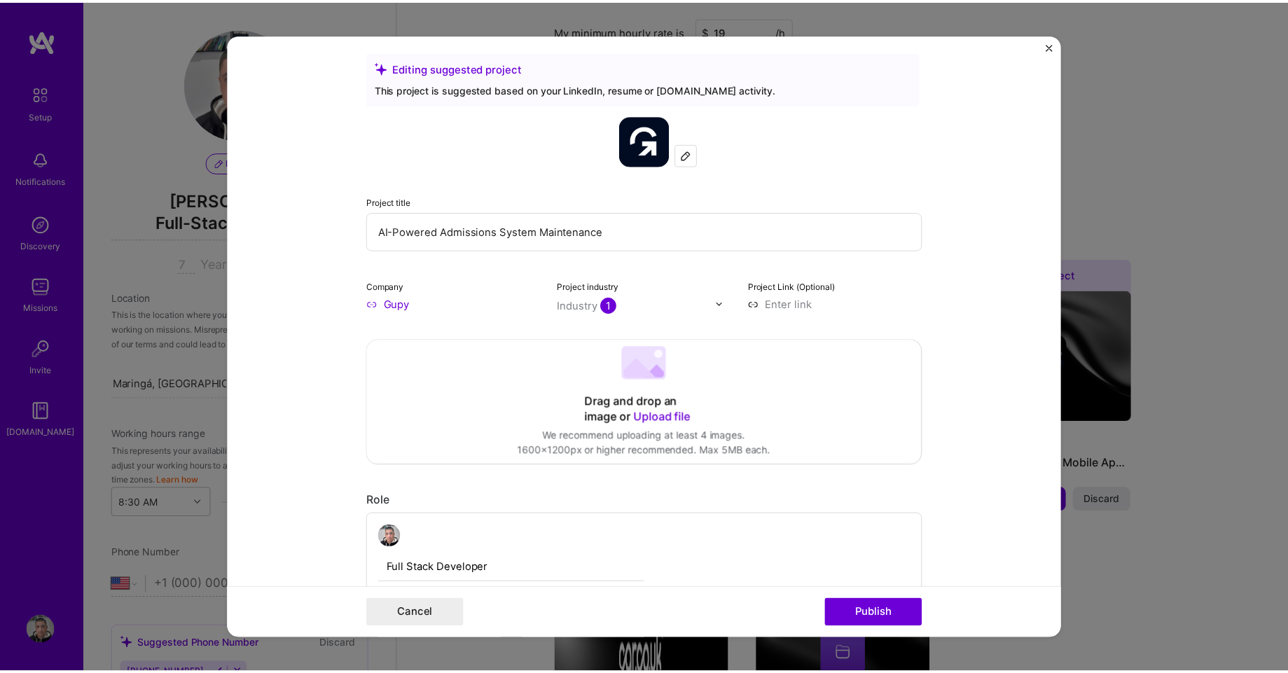
scroll to position [0, 0]
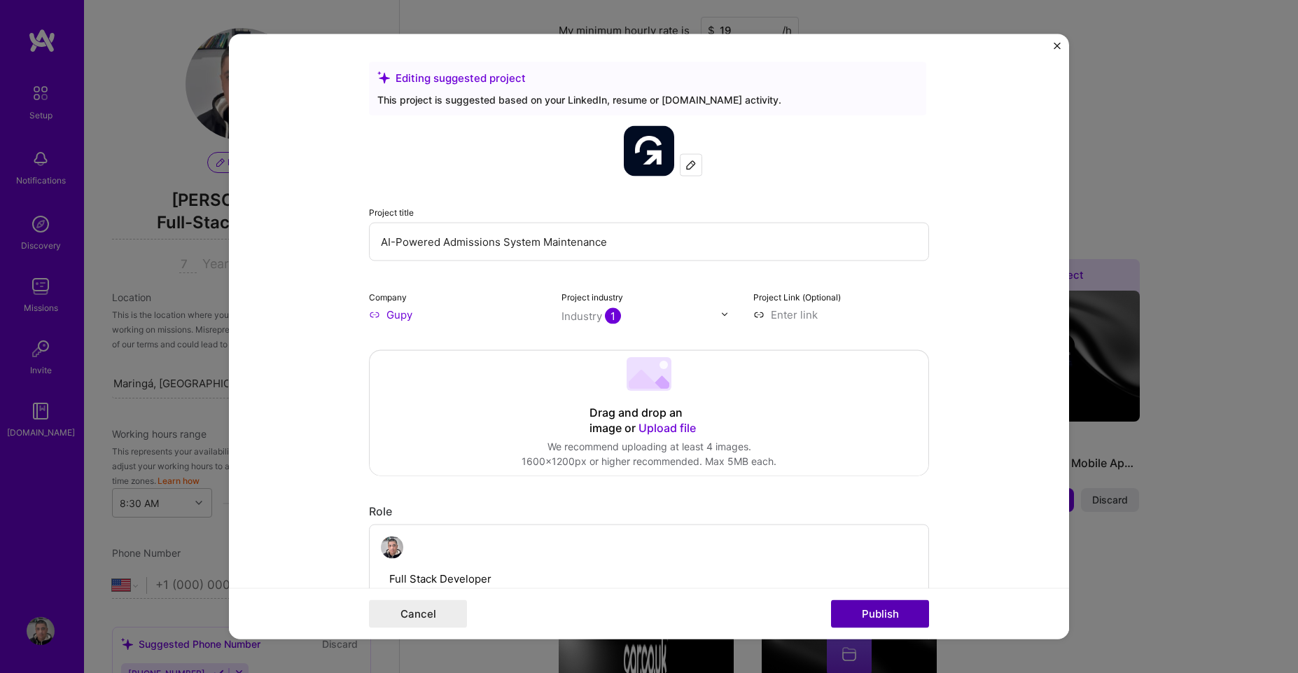
click at [873, 610] on button "Publish" at bounding box center [880, 614] width 98 height 28
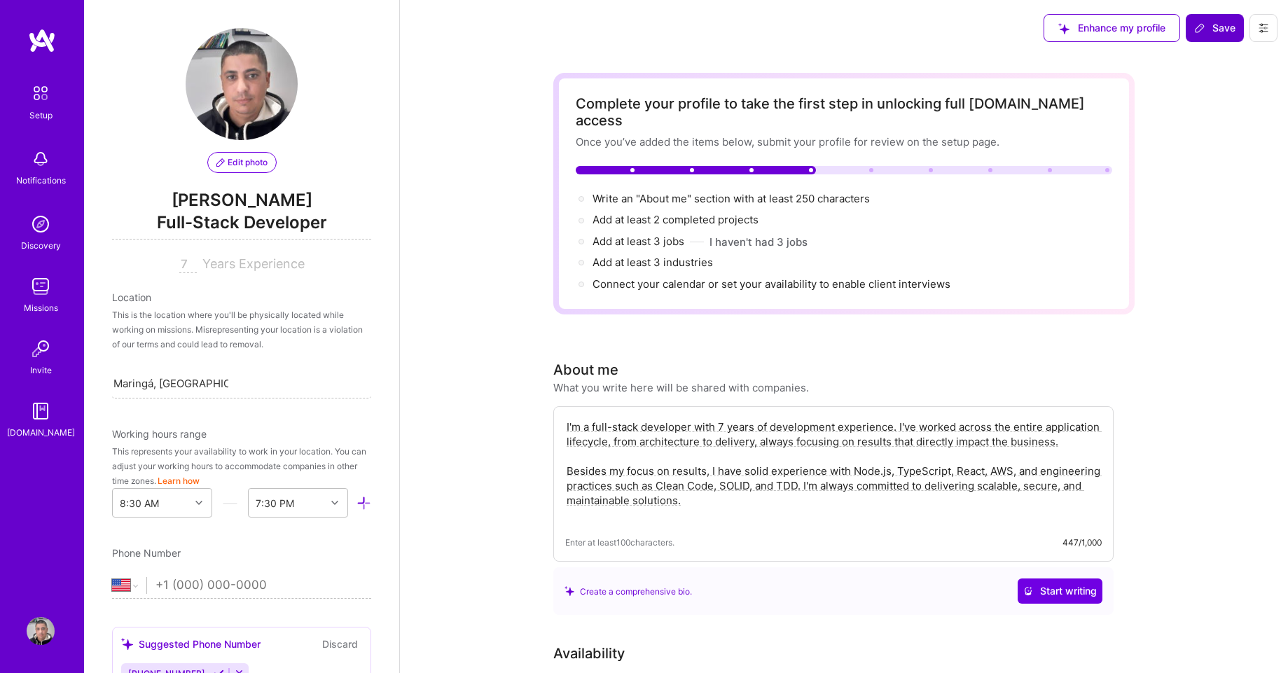
click at [1213, 31] on span "Save" at bounding box center [1214, 28] width 41 height 14
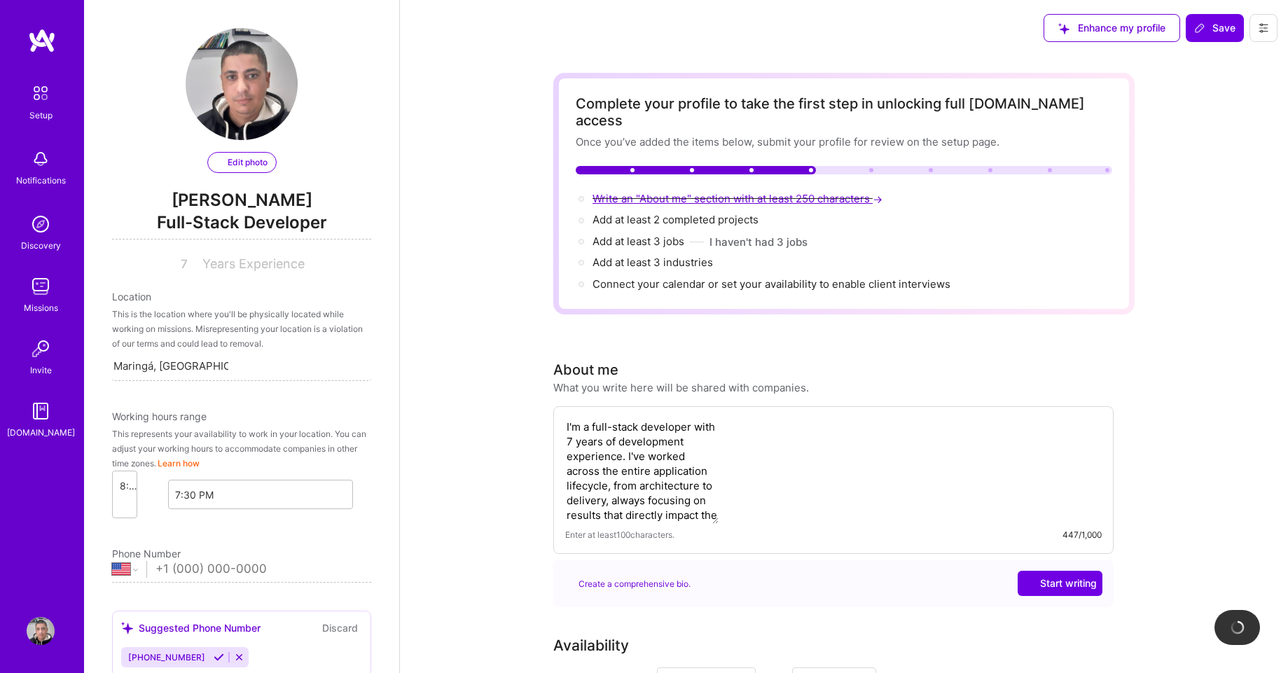
click at [692, 192] on span "Write an "About me" section with at least 250 characters →" at bounding box center [738, 198] width 293 height 13
select select "US"
select select "Right Now"
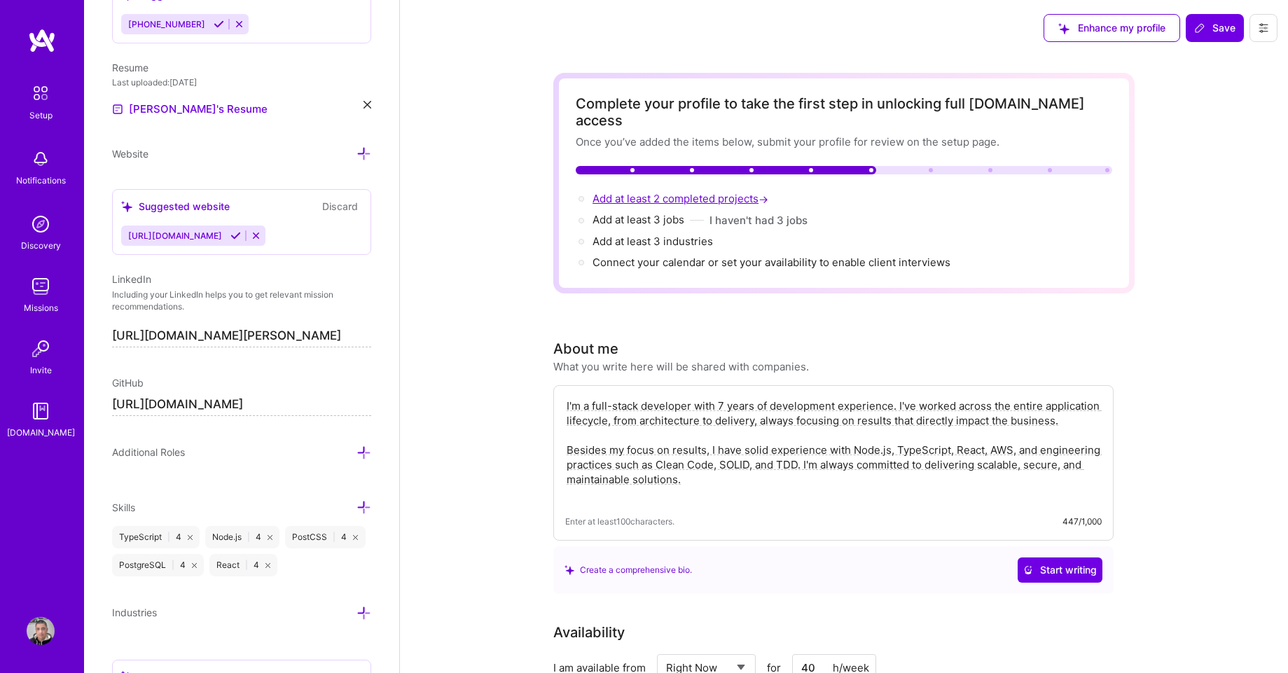
click at [665, 192] on span "Add at least 2 completed projects →" at bounding box center [681, 198] width 179 height 13
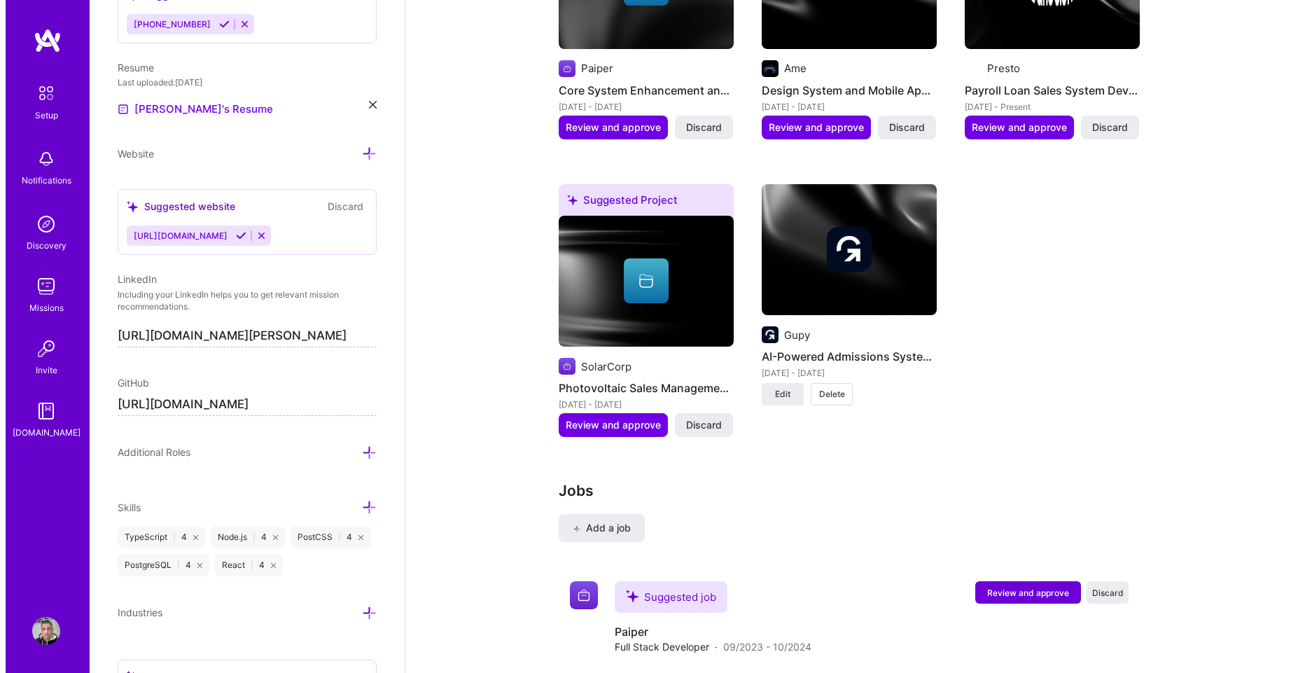
scroll to position [1298, 0]
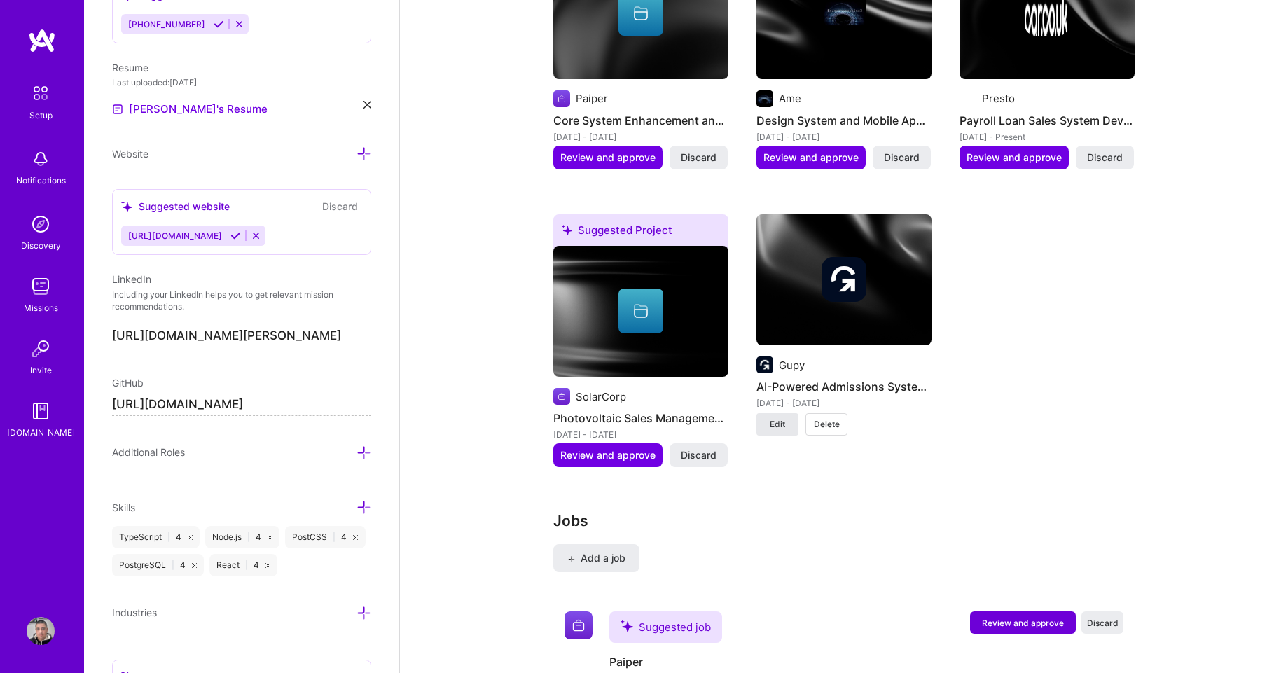
click at [786, 413] on button "Edit" at bounding box center [777, 424] width 42 height 22
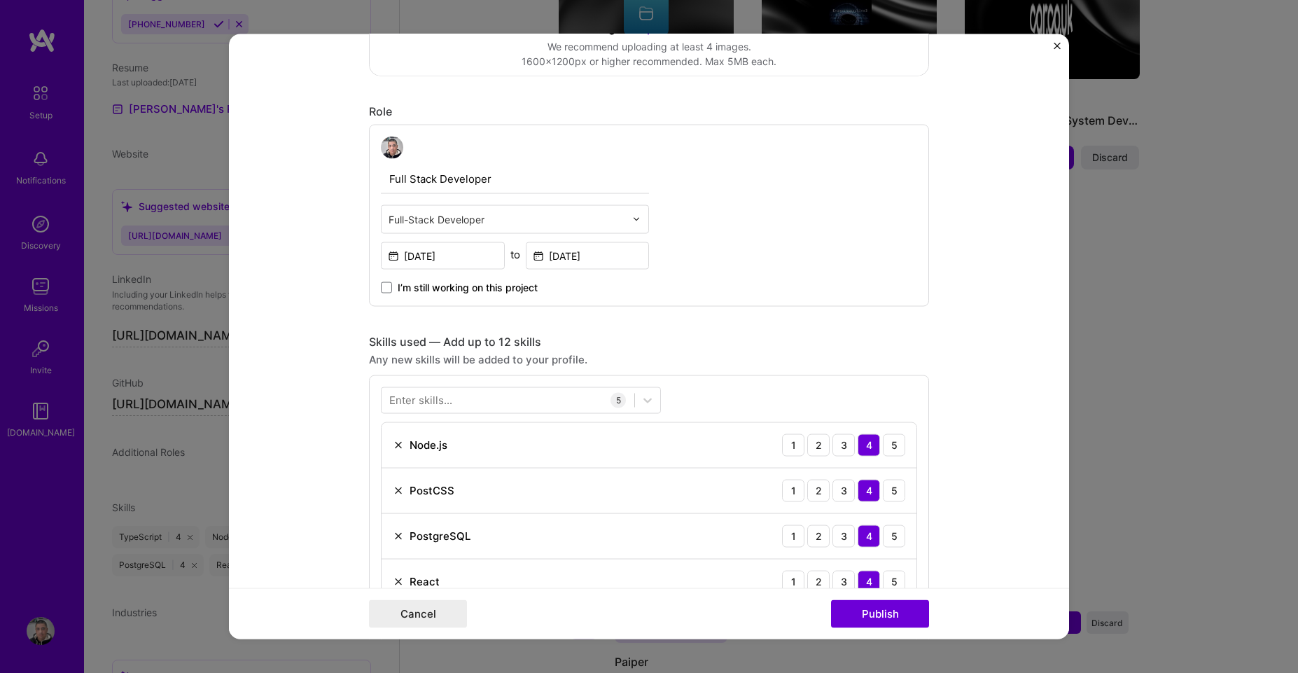
scroll to position [504, 0]
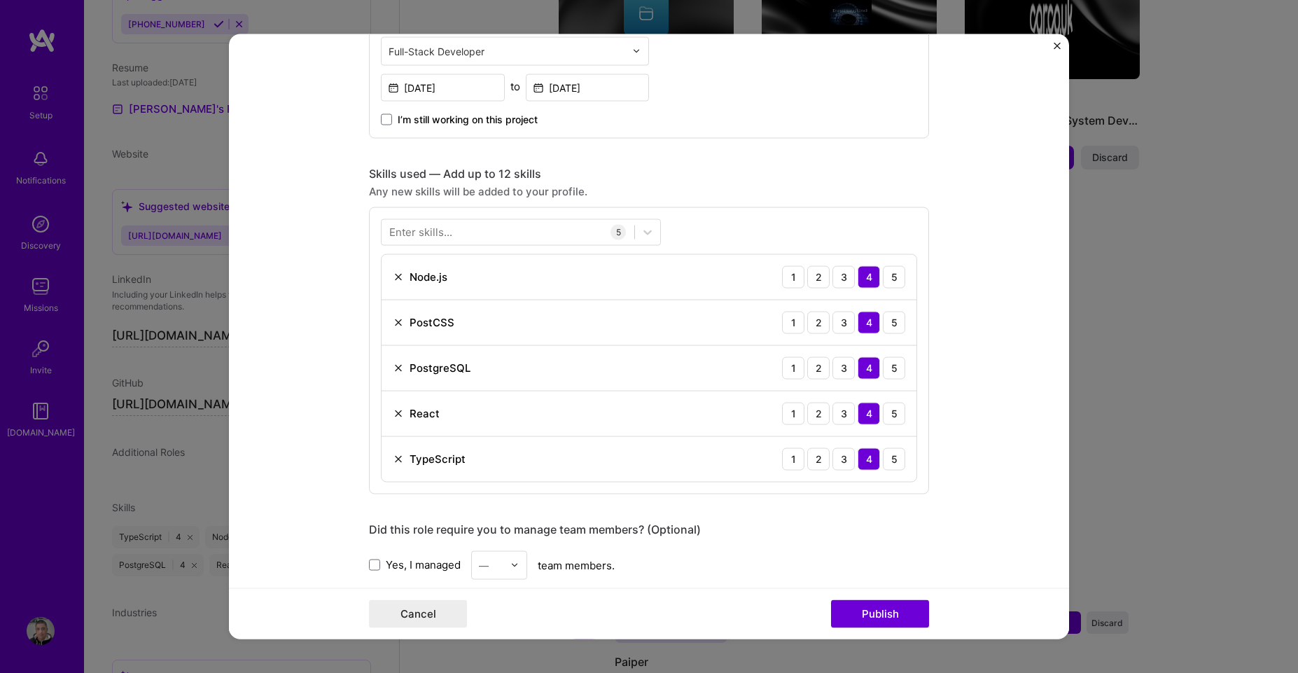
click at [1054, 46] on img "Close" at bounding box center [1057, 45] width 7 height 7
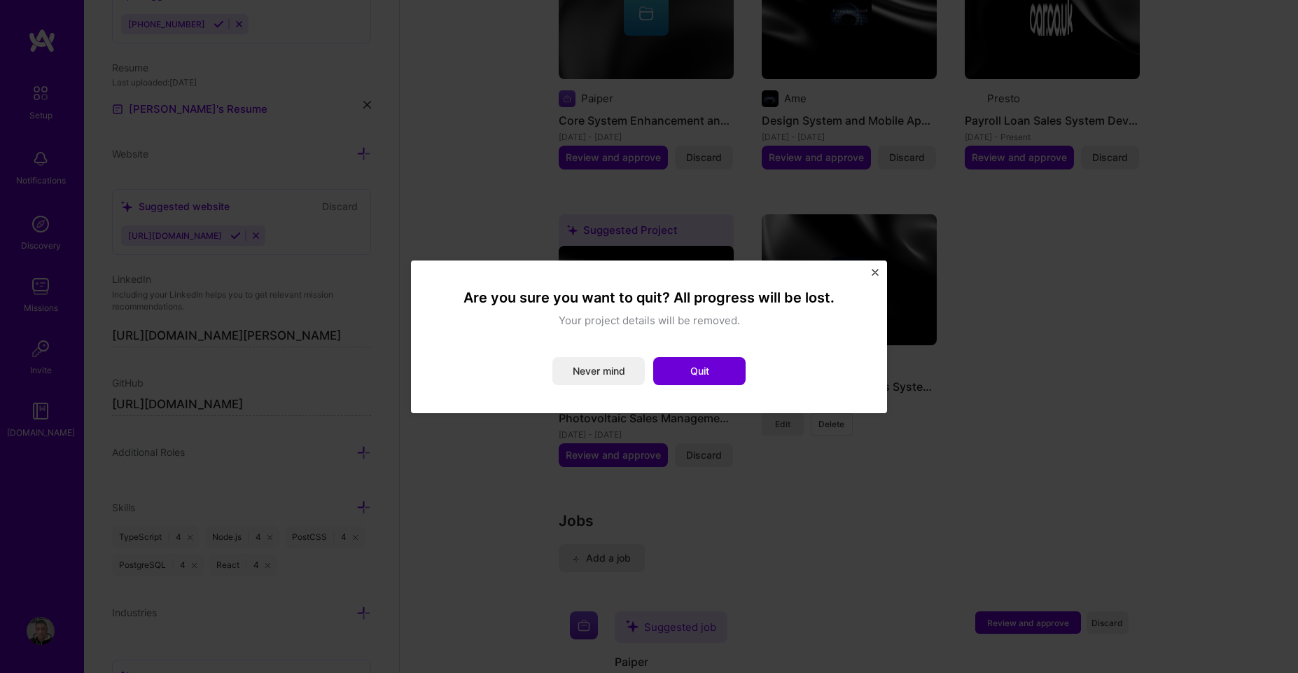
click at [618, 373] on button "Never mind" at bounding box center [598, 371] width 92 height 28
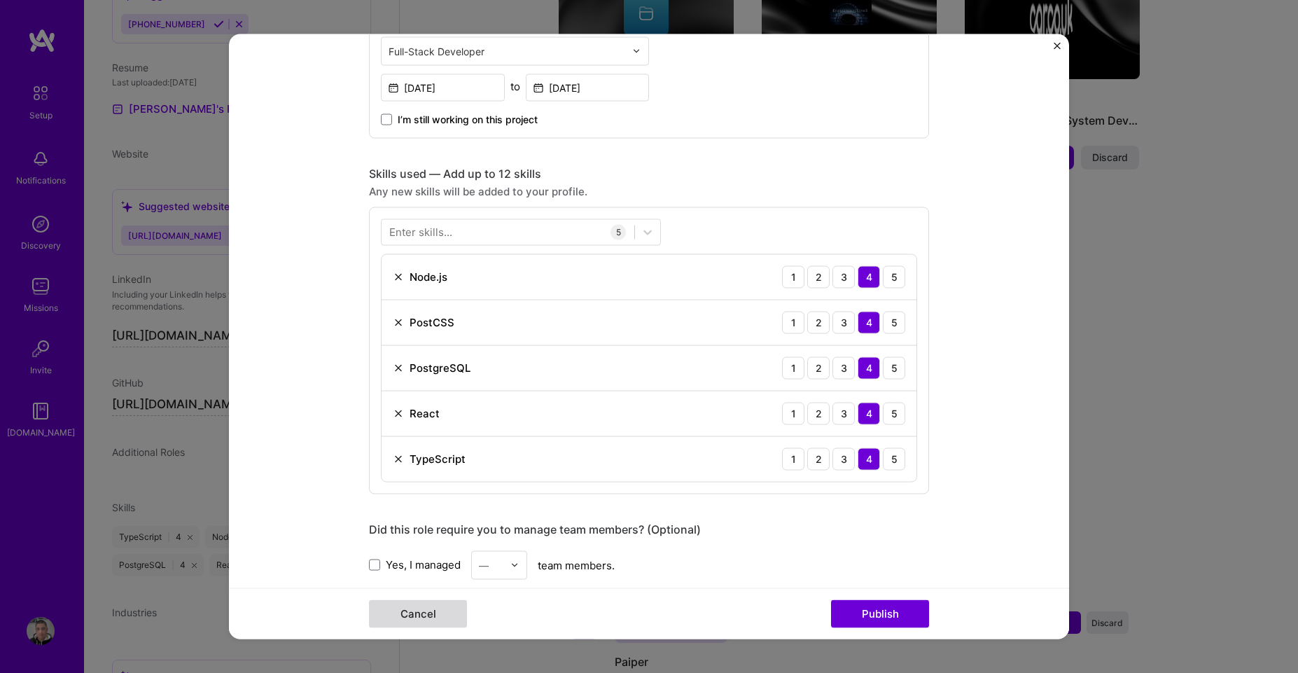
click at [426, 611] on button "Cancel" at bounding box center [418, 614] width 98 height 28
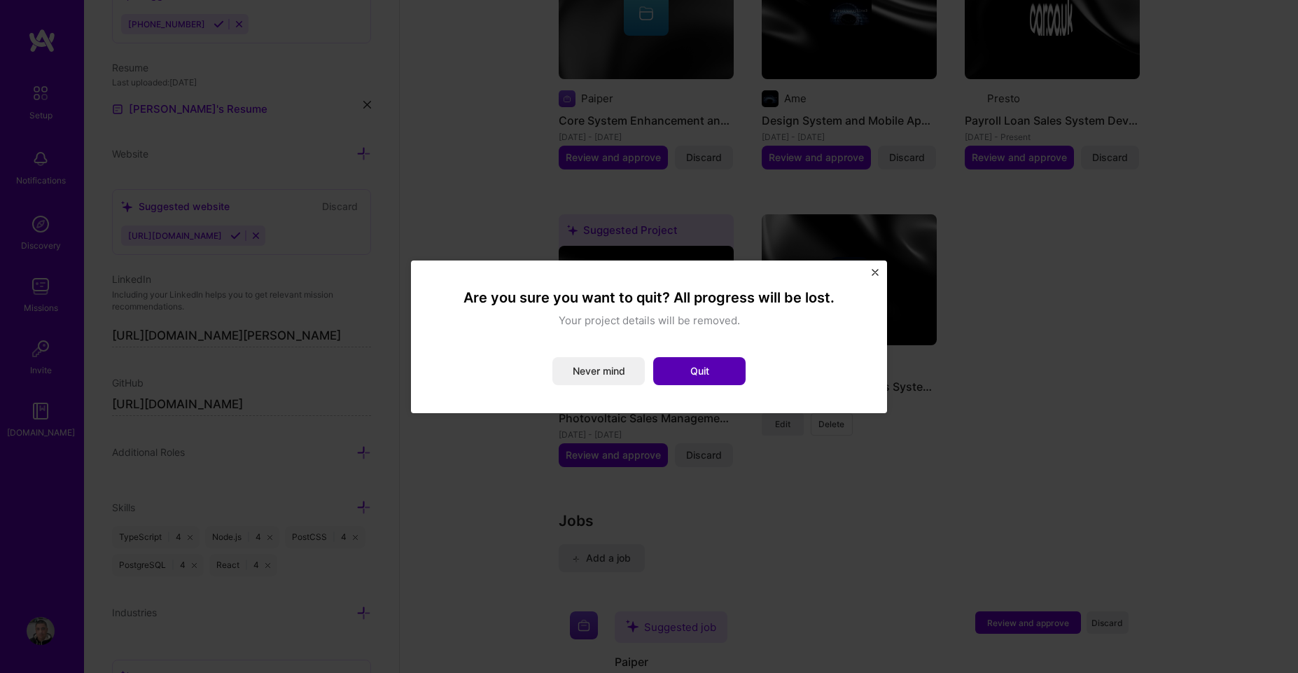
click at [732, 373] on button "Quit" at bounding box center [699, 371] width 92 height 28
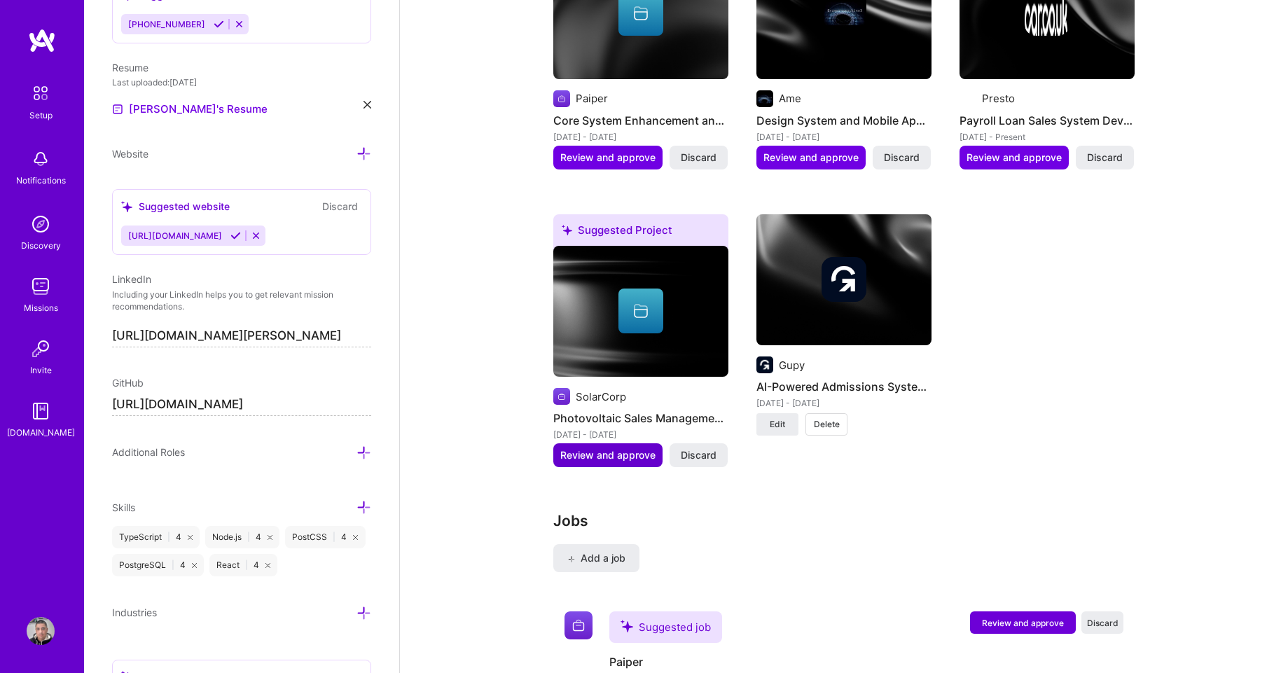
click at [610, 448] on span "Review and approve" at bounding box center [607, 455] width 95 height 14
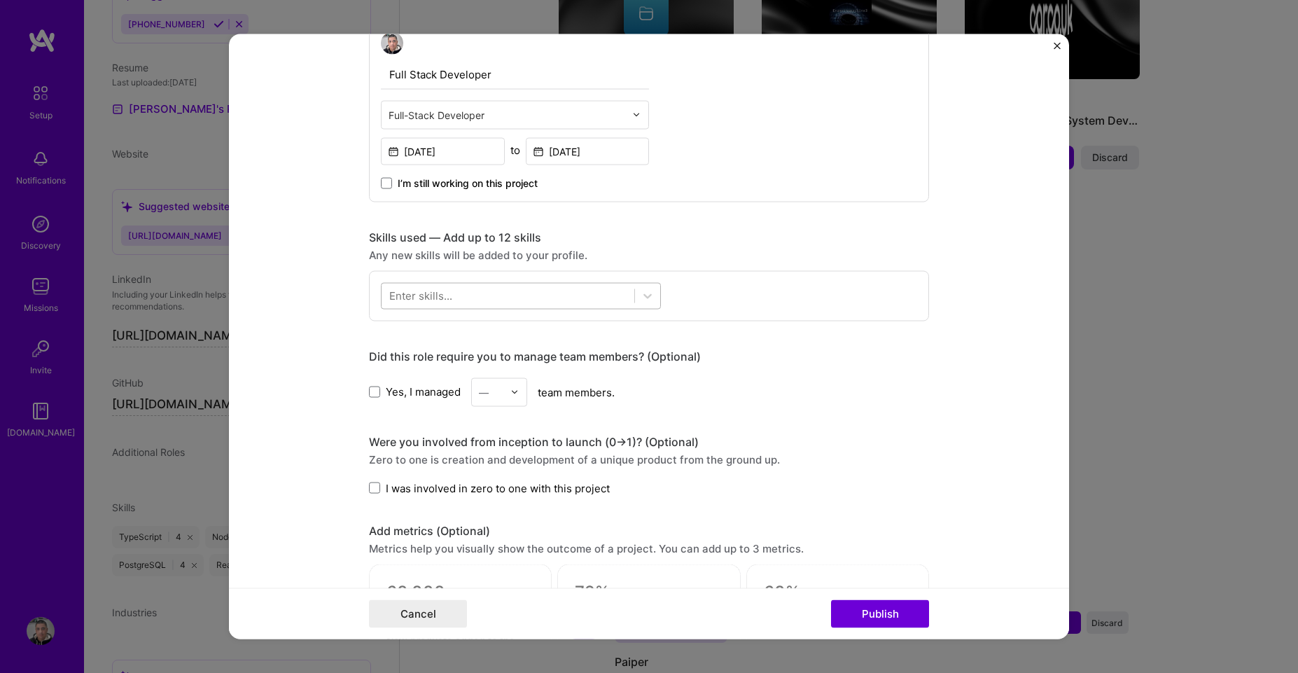
click at [464, 293] on div at bounding box center [508, 295] width 253 height 23
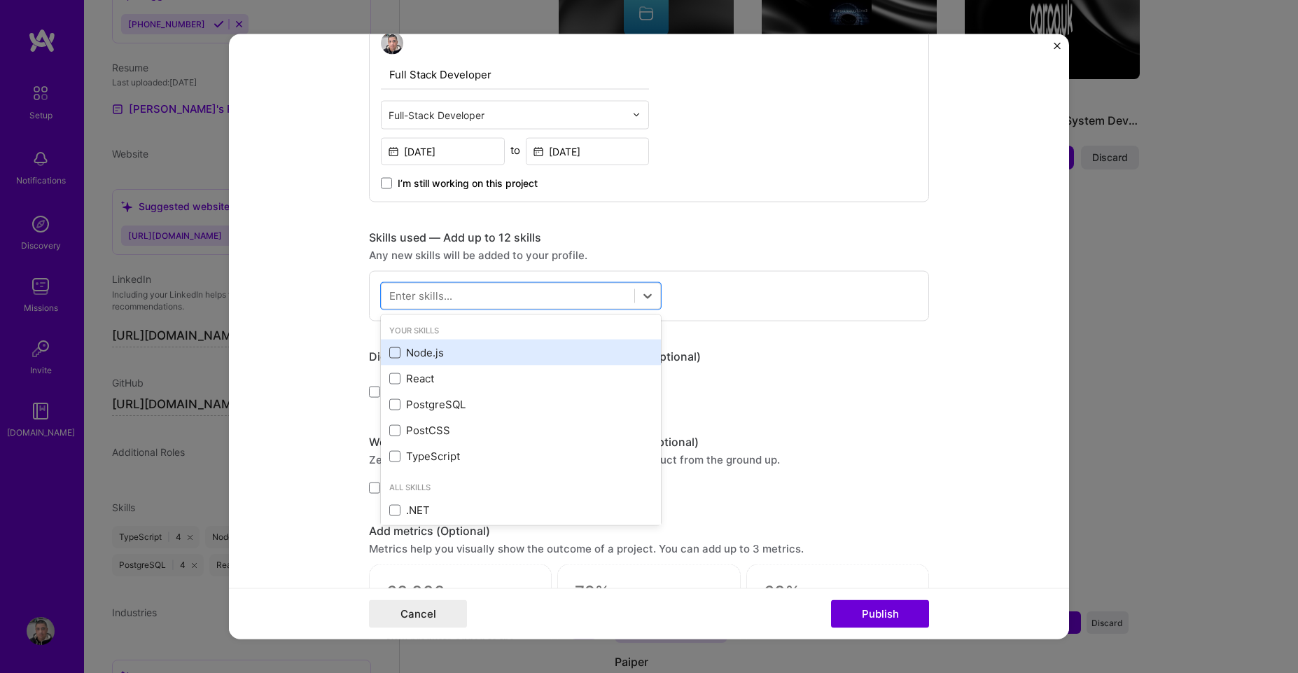
click at [389, 356] on span at bounding box center [394, 352] width 11 height 11
click at [0, 0] on input "checkbox" at bounding box center [0, 0] width 0 height 0
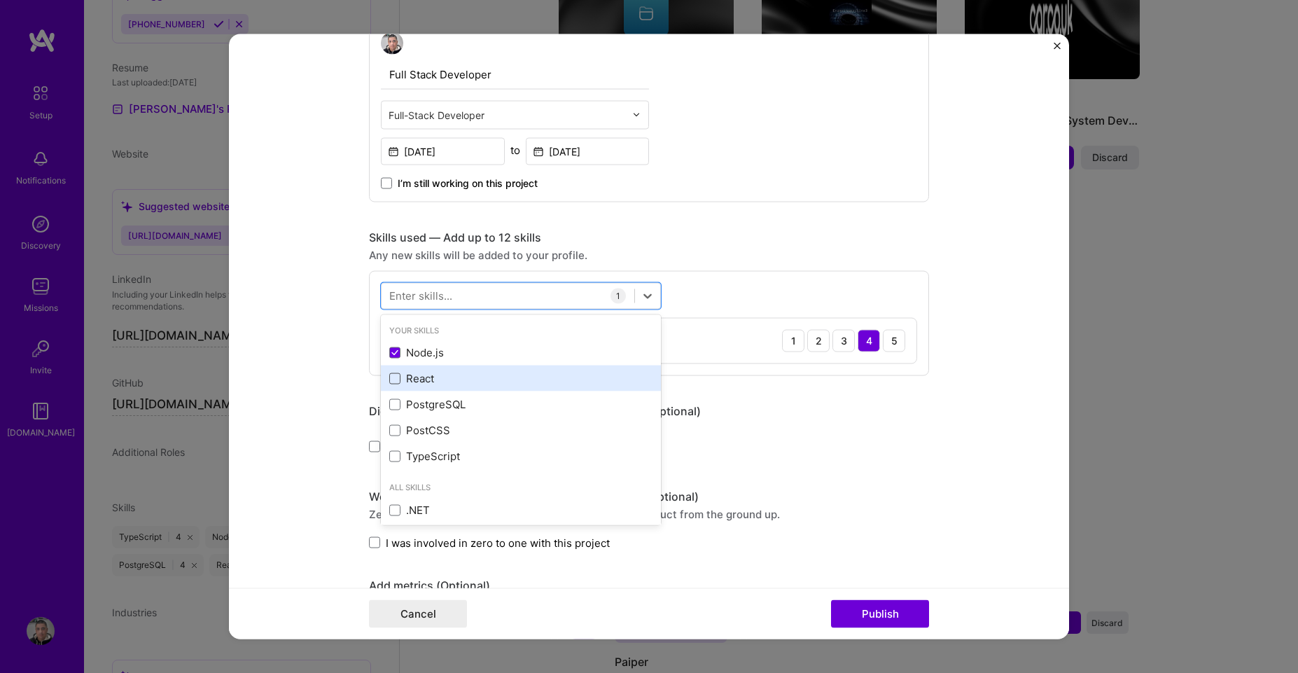
click at [389, 380] on span at bounding box center [394, 378] width 11 height 11
click at [0, 0] on input "checkbox" at bounding box center [0, 0] width 0 height 0
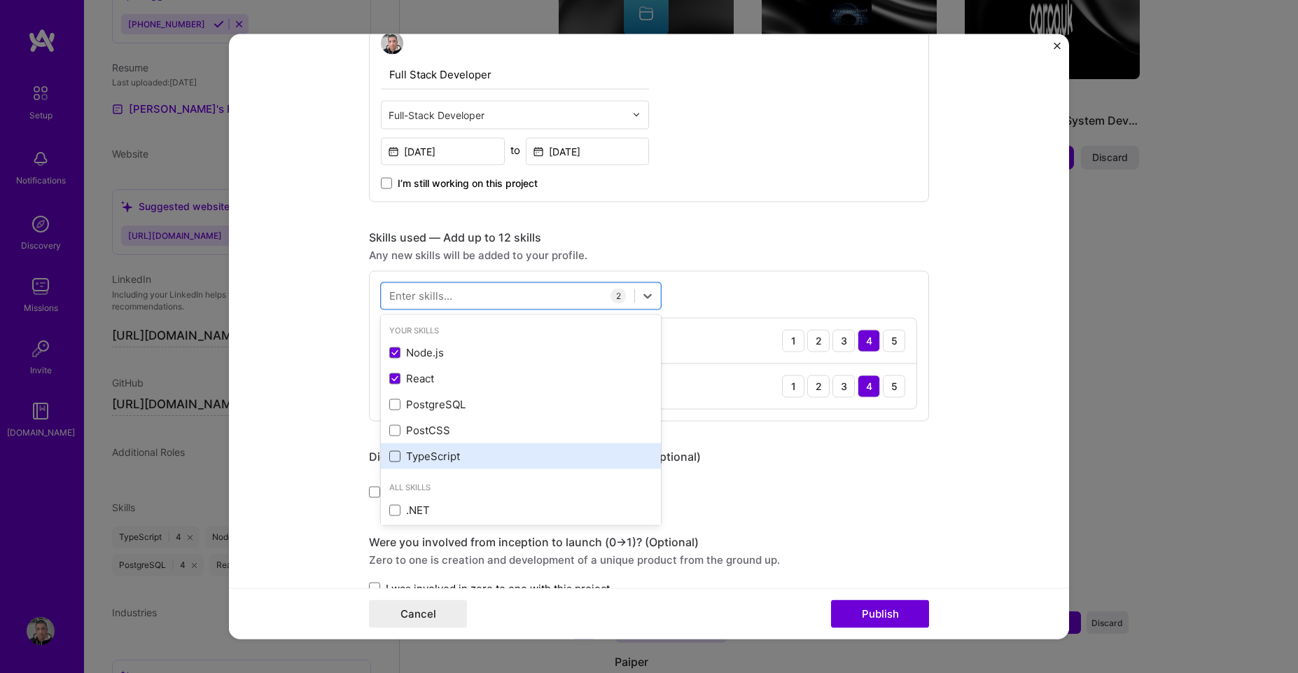
click at [390, 452] on span at bounding box center [394, 455] width 11 height 11
click at [0, 0] on input "checkbox" at bounding box center [0, 0] width 0 height 0
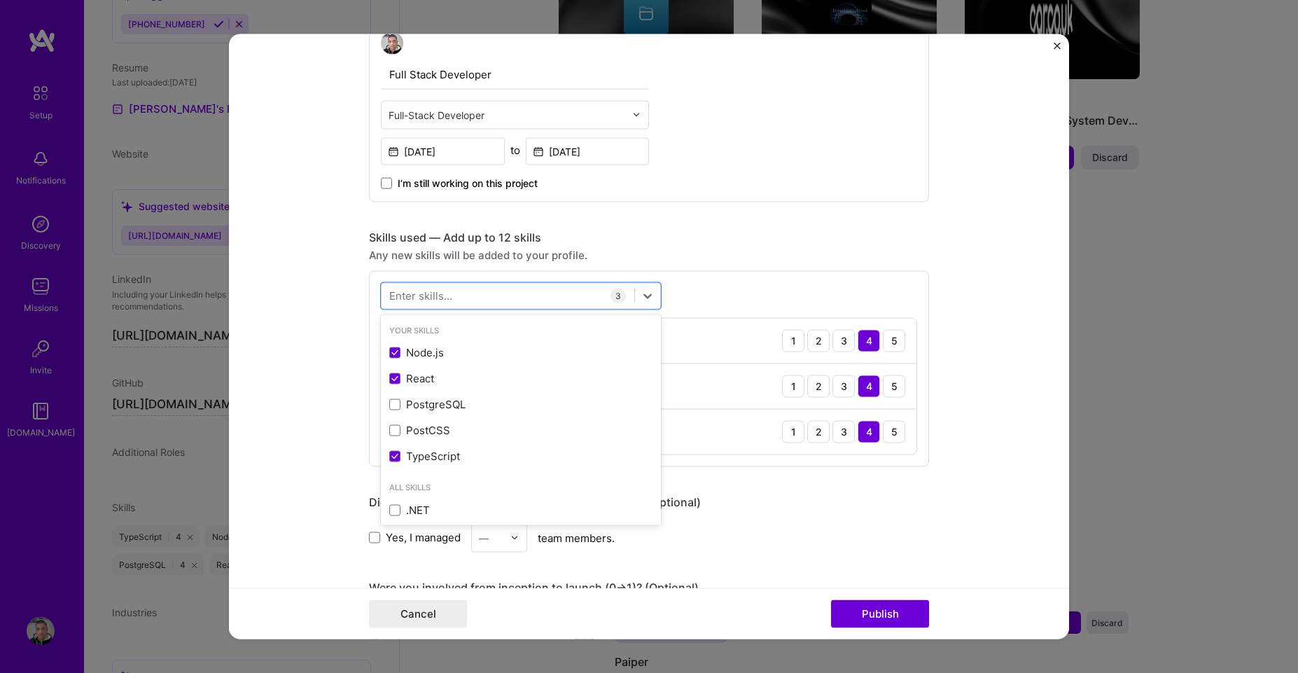
click at [429, 294] on div "Enter skills..." at bounding box center [420, 295] width 63 height 15
click at [387, 282] on div at bounding box center [521, 295] width 280 height 27
type input "t"
type input "TDD"
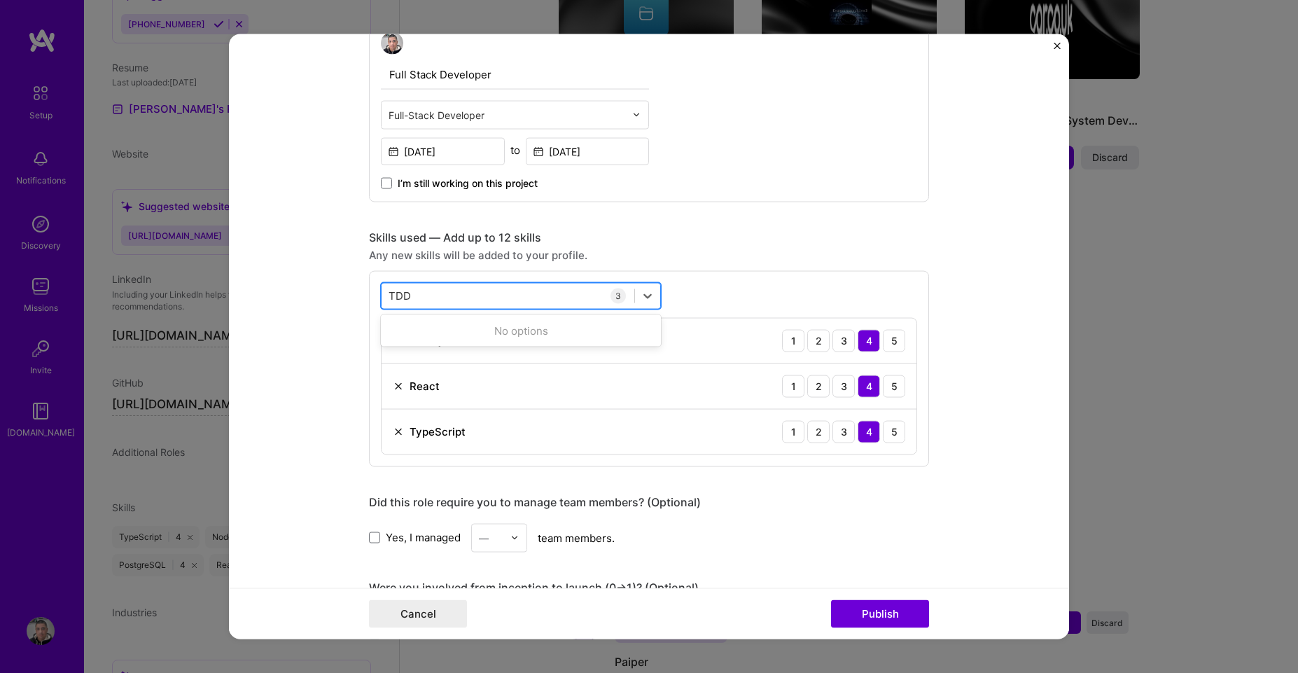
click at [544, 305] on div "TDD TDD" at bounding box center [508, 295] width 253 height 23
click at [479, 299] on div "TDD TDD" at bounding box center [508, 295] width 253 height 23
click at [480, 299] on div "TDD TDD" at bounding box center [508, 295] width 253 height 23
click at [482, 298] on div "TDD TDD" at bounding box center [508, 295] width 253 height 23
click at [398, 291] on input "TDD" at bounding box center [400, 295] width 23 height 15
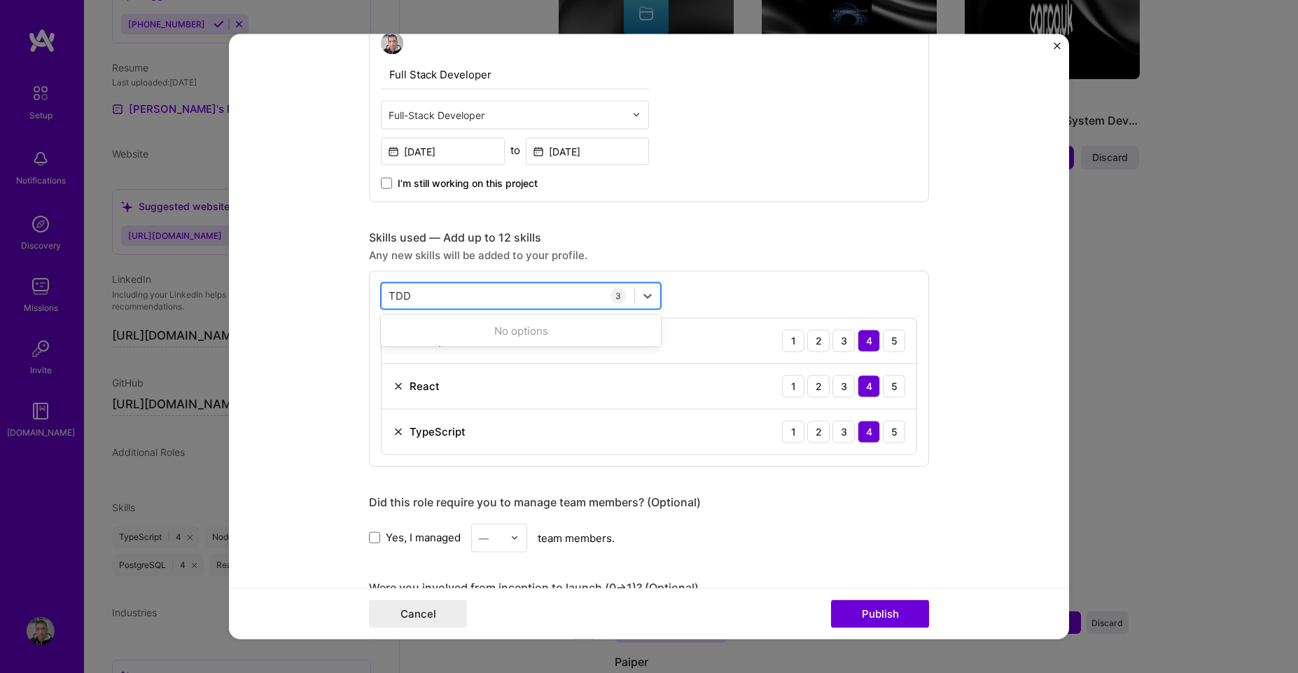
click at [398, 292] on input "TDD" at bounding box center [400, 295] width 23 height 15
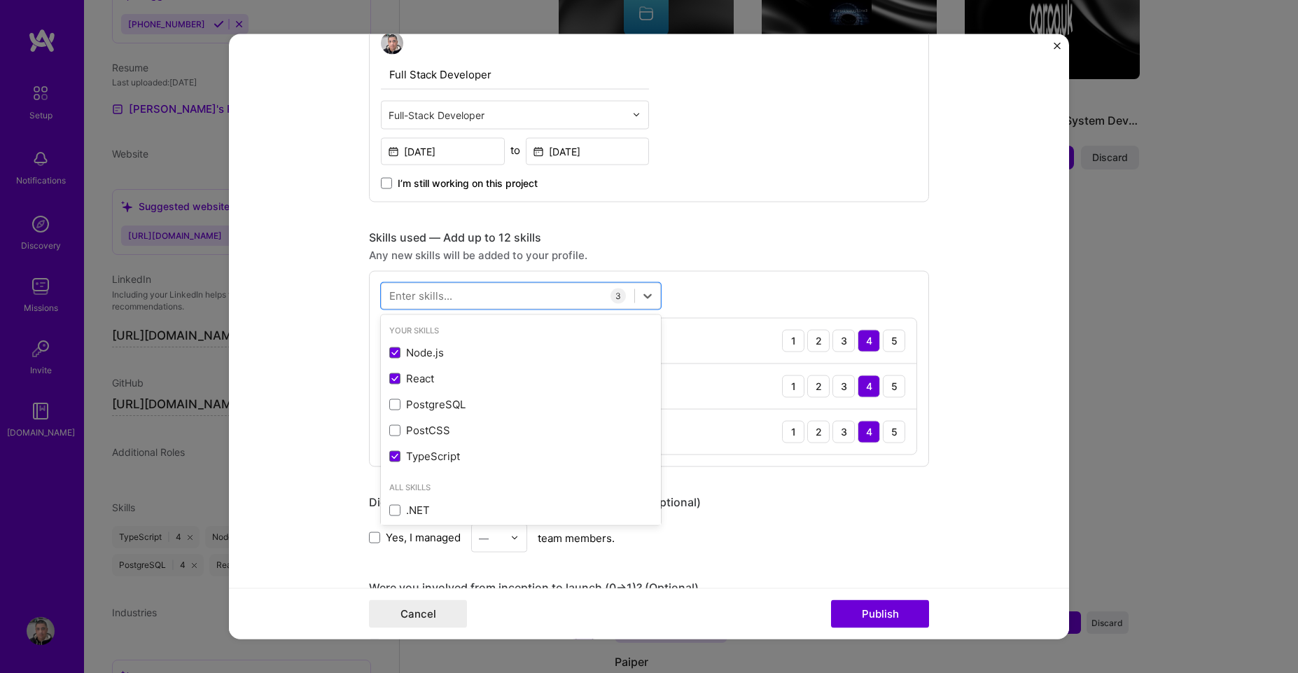
click at [780, 296] on div "option TypeScript, selected. option PostgreSQL focused, 0 of 2. 378 results ava…" at bounding box center [649, 368] width 560 height 196
click at [424, 293] on div "Enter skills..." at bounding box center [420, 295] width 63 height 15
click at [415, 294] on div "Enter skills..." at bounding box center [420, 295] width 63 height 15
click at [416, 300] on div "Enter skills..." at bounding box center [420, 295] width 63 height 15
click at [408, 297] on div "Enter skills..." at bounding box center [420, 295] width 63 height 15
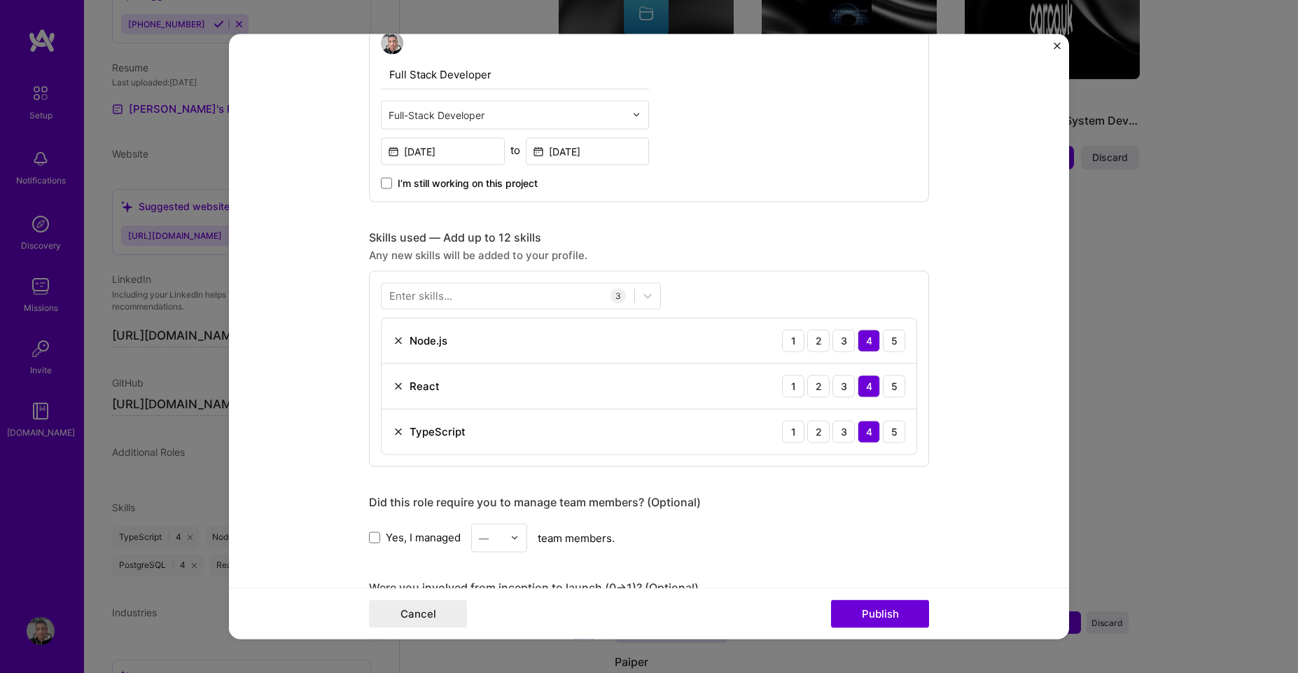
click at [410, 297] on div "Enter skills..." at bounding box center [420, 295] width 63 height 15
click at [419, 296] on div "Enter skills..." at bounding box center [420, 295] width 63 height 15
click at [422, 295] on div "Enter skills..." at bounding box center [420, 295] width 63 height 15
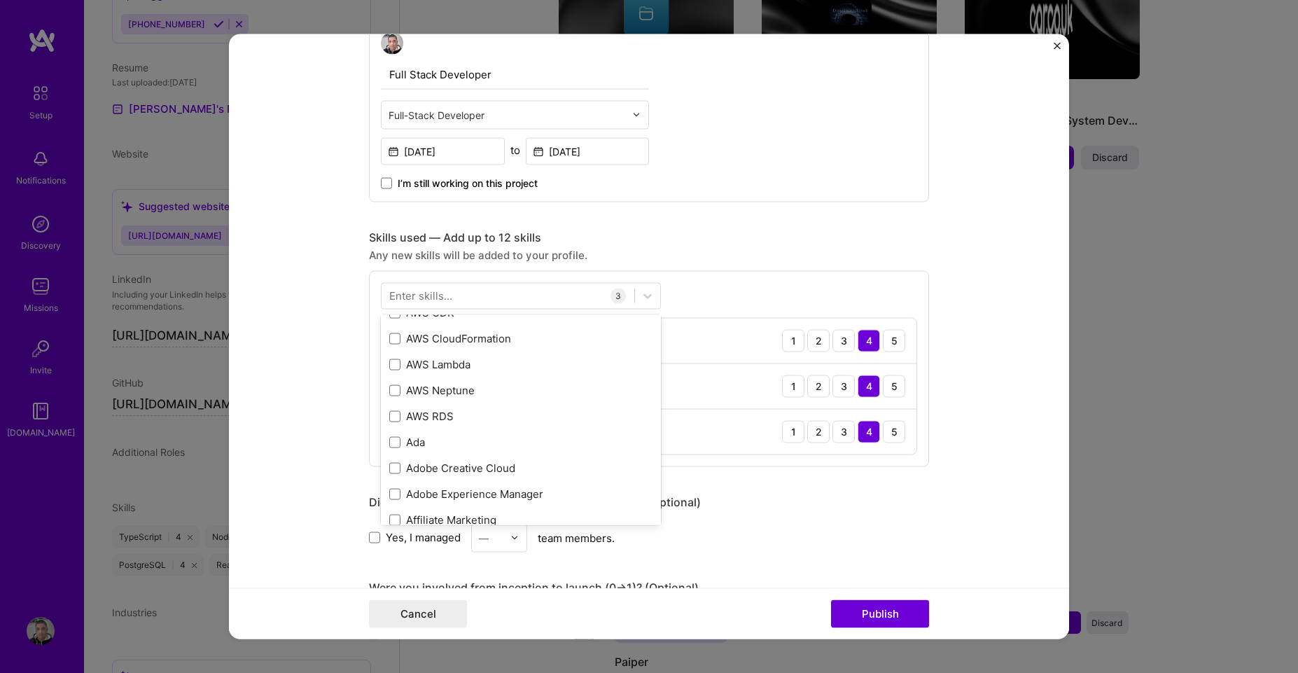
scroll to position [588, 0]
click at [394, 294] on div "Enter skills..." at bounding box center [420, 295] width 63 height 15
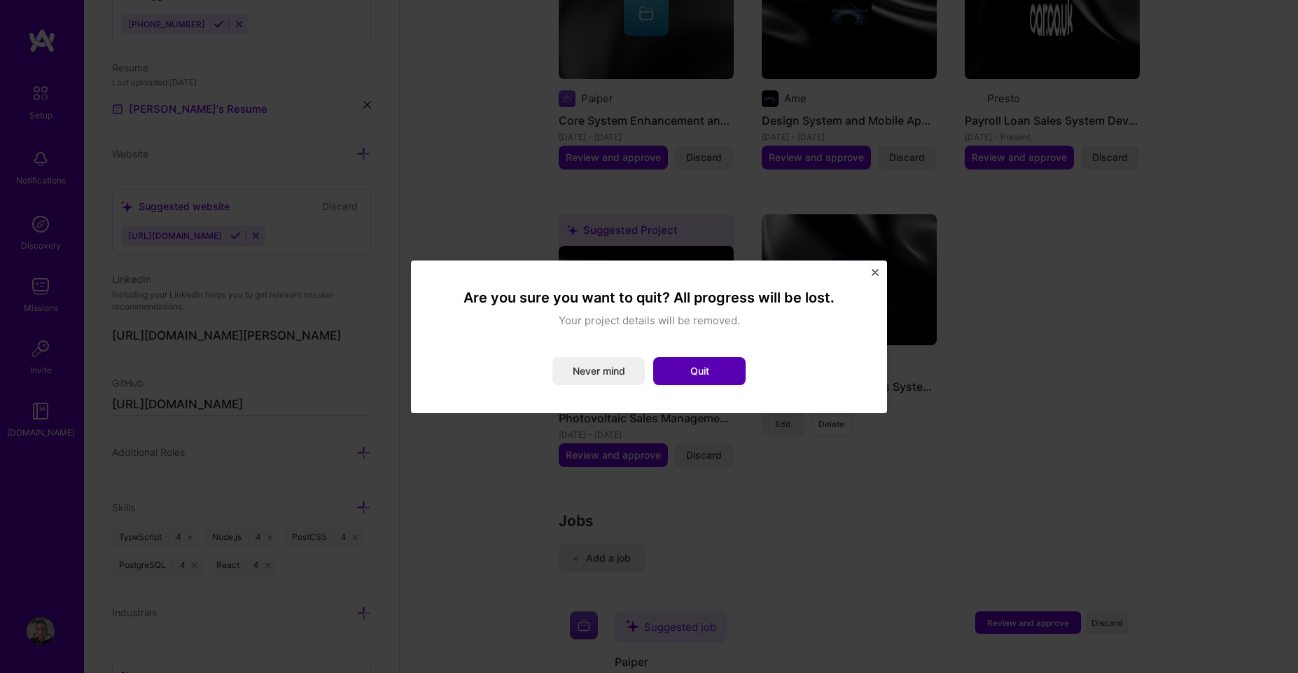
click at [688, 370] on button "Quit" at bounding box center [699, 371] width 92 height 28
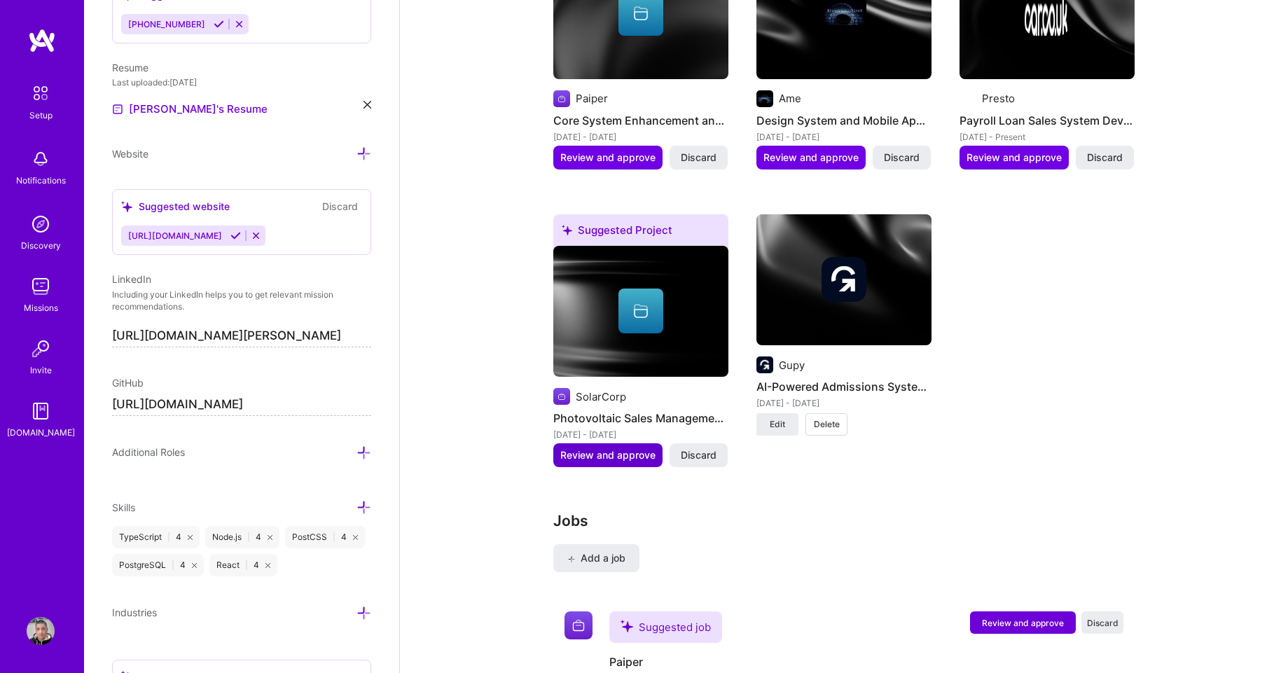
click at [625, 448] on span "Review and approve" at bounding box center [607, 455] width 95 height 14
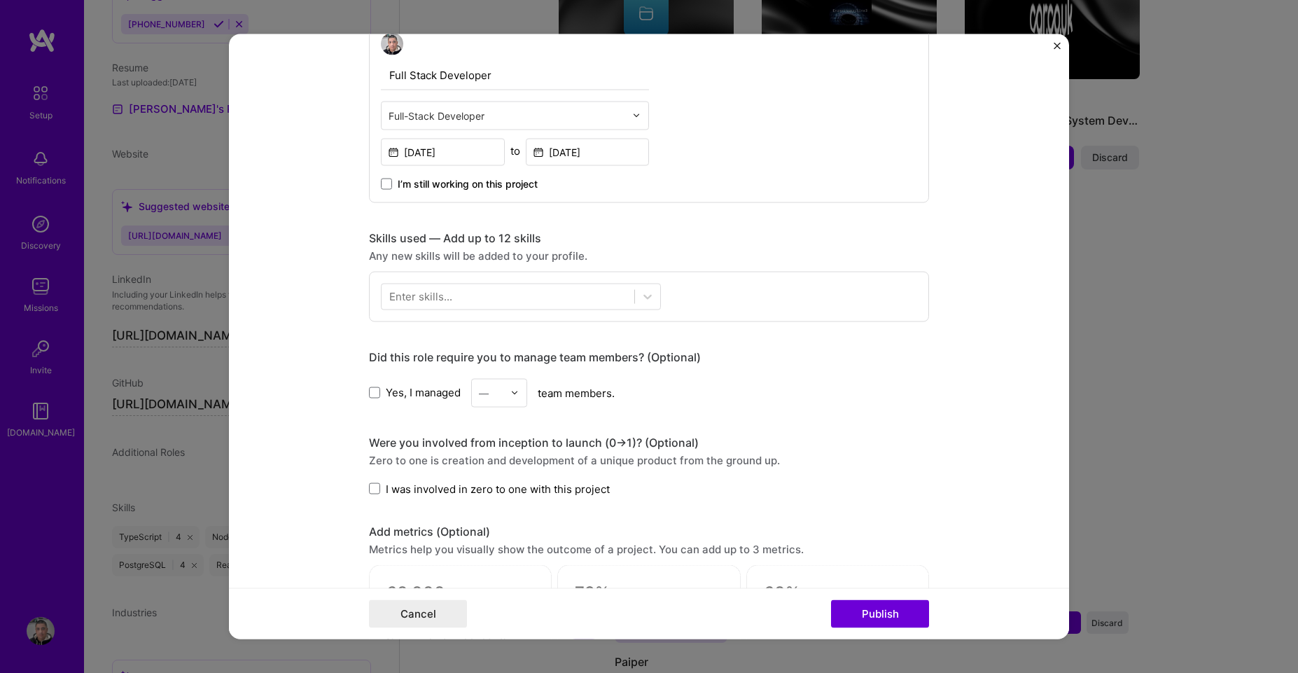
scroll to position [504, 0]
click at [461, 287] on div at bounding box center [508, 295] width 253 height 23
click at [389, 356] on span at bounding box center [394, 352] width 11 height 11
click at [0, 0] on input "checkbox" at bounding box center [0, 0] width 0 height 0
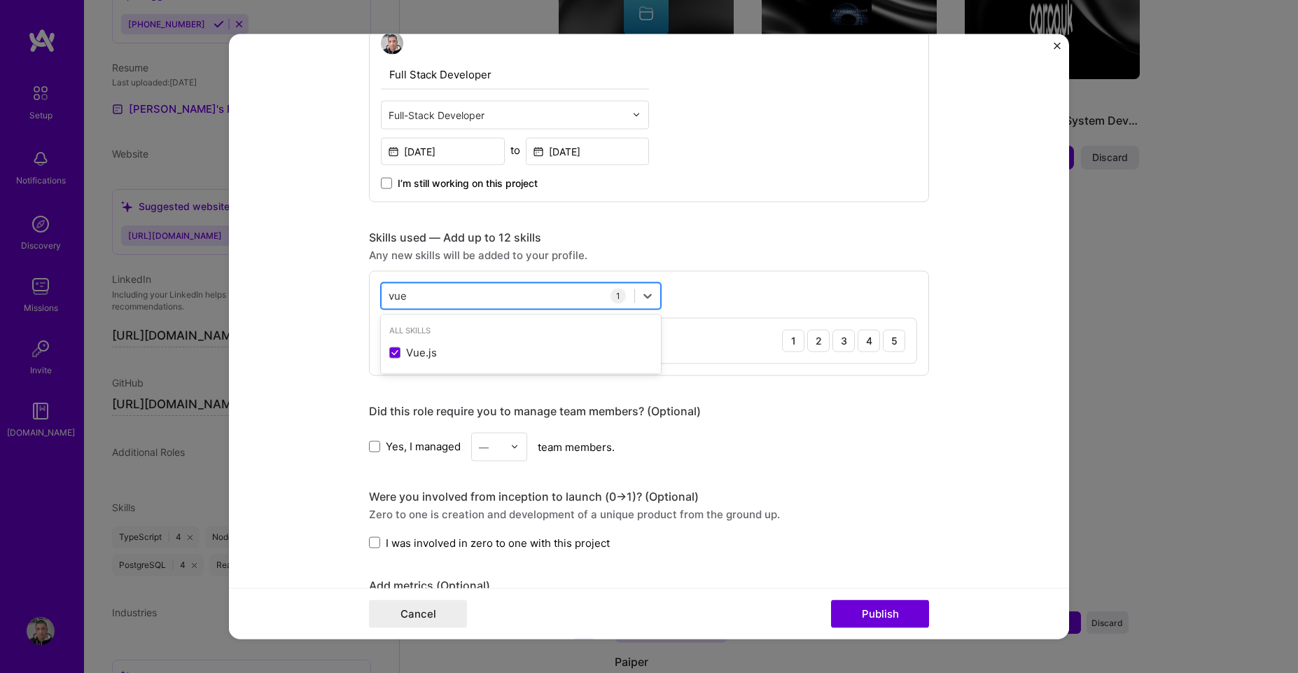
click at [426, 293] on div "vue vue" at bounding box center [508, 295] width 253 height 23
click at [389, 294] on input "vue" at bounding box center [399, 295] width 20 height 15
click at [391, 296] on input "vue" at bounding box center [399, 295] width 20 height 15
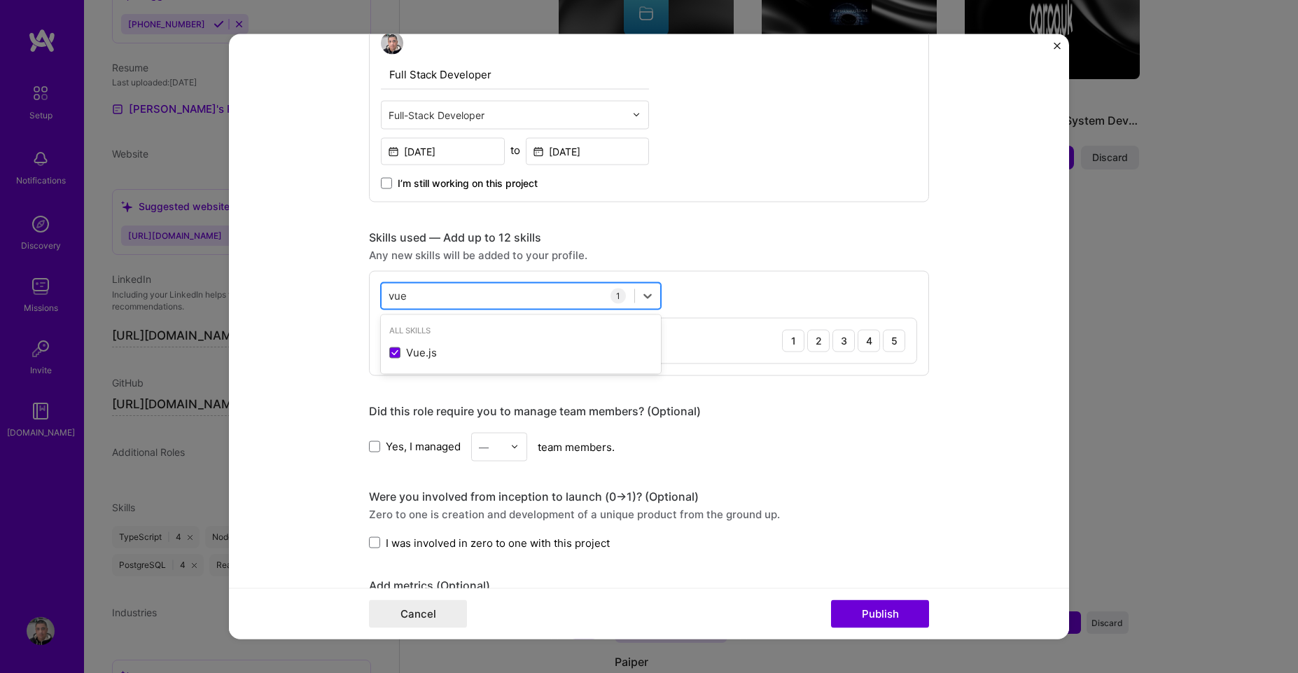
click at [391, 296] on input "vue" at bounding box center [399, 295] width 20 height 15
drag, startPoint x: 389, startPoint y: 349, endPoint x: 410, endPoint y: 357, distance: 23.0
click at [389, 349] on span at bounding box center [394, 352] width 11 height 11
click at [0, 0] on input "checkbox" at bounding box center [0, 0] width 0 height 0
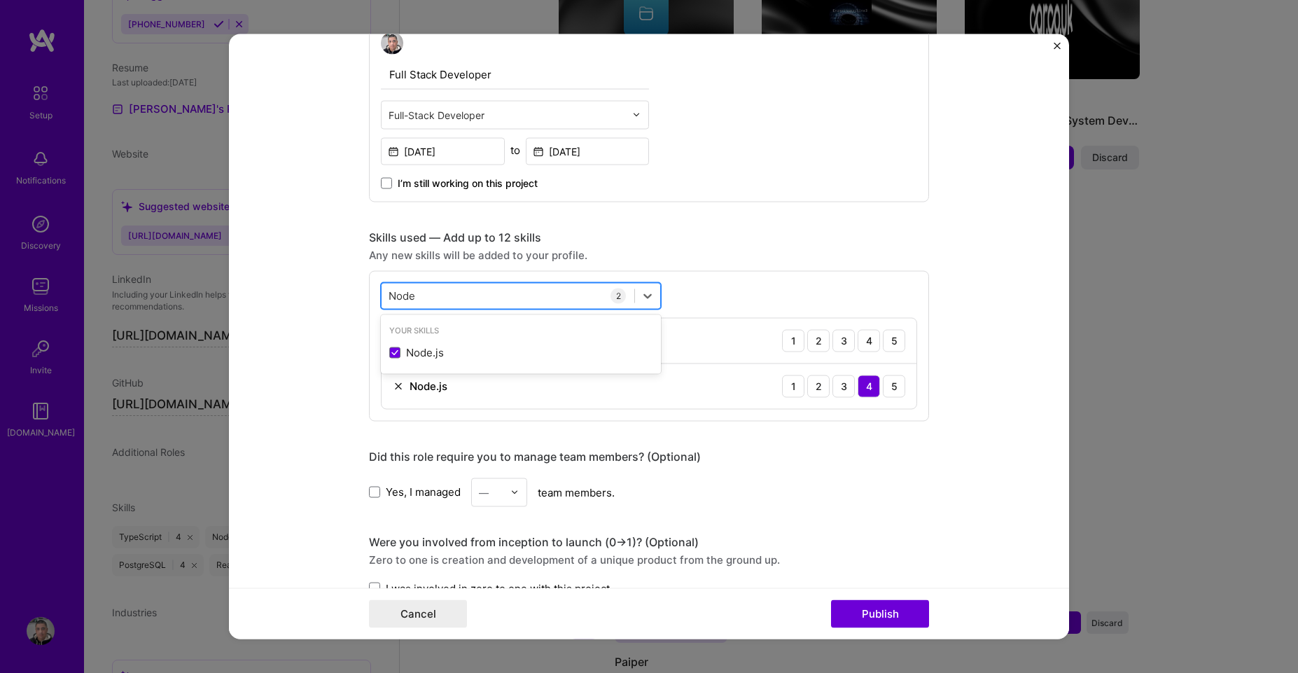
click at [389, 288] on input "Node" at bounding box center [403, 295] width 28 height 15
click at [401, 295] on input "Node" at bounding box center [403, 295] width 28 height 15
click at [389, 354] on span at bounding box center [394, 352] width 11 height 11
click at [0, 0] on input "checkbox" at bounding box center [0, 0] width 0 height 0
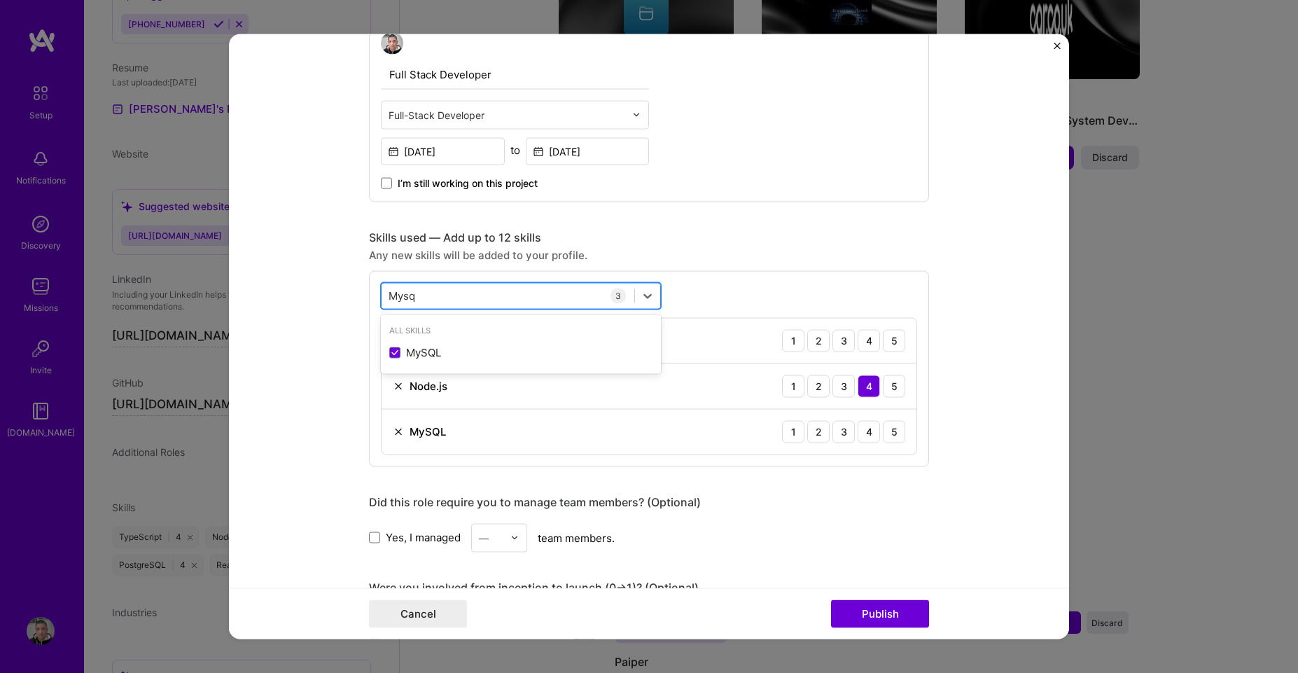
click at [393, 291] on input "Mysq" at bounding box center [403, 295] width 29 height 15
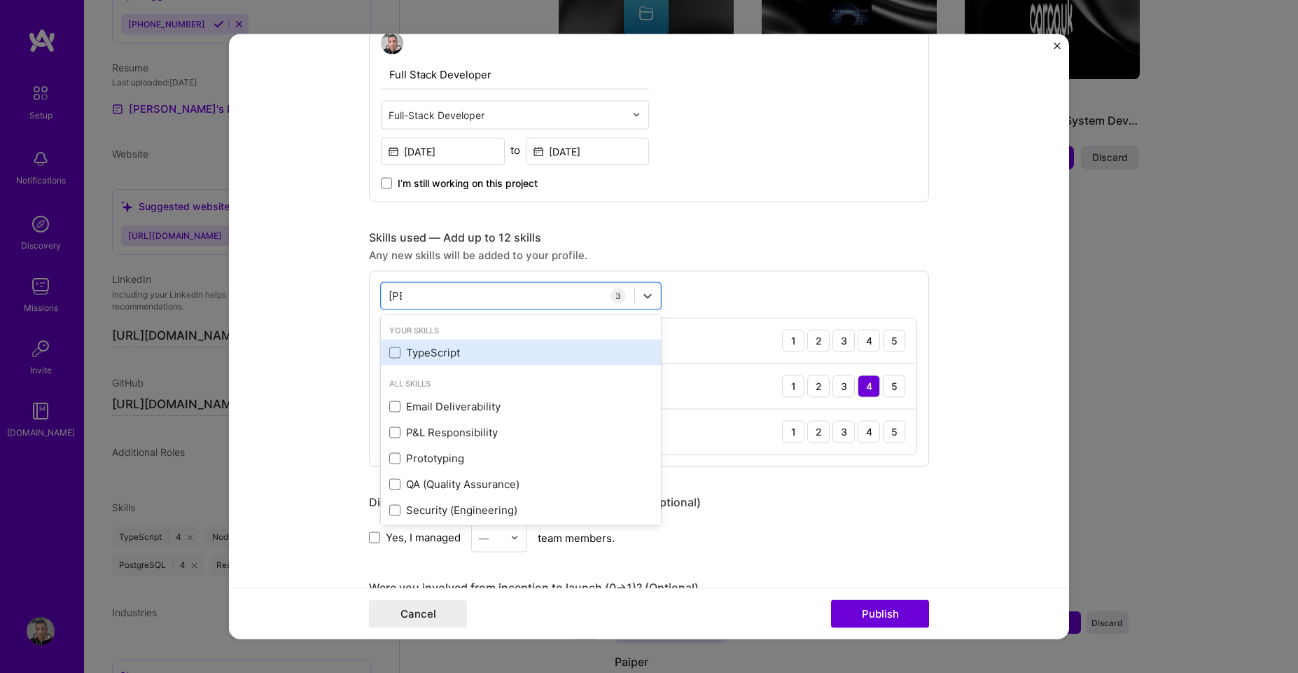
click at [400, 353] on div "TypeScript" at bounding box center [520, 352] width 263 height 15
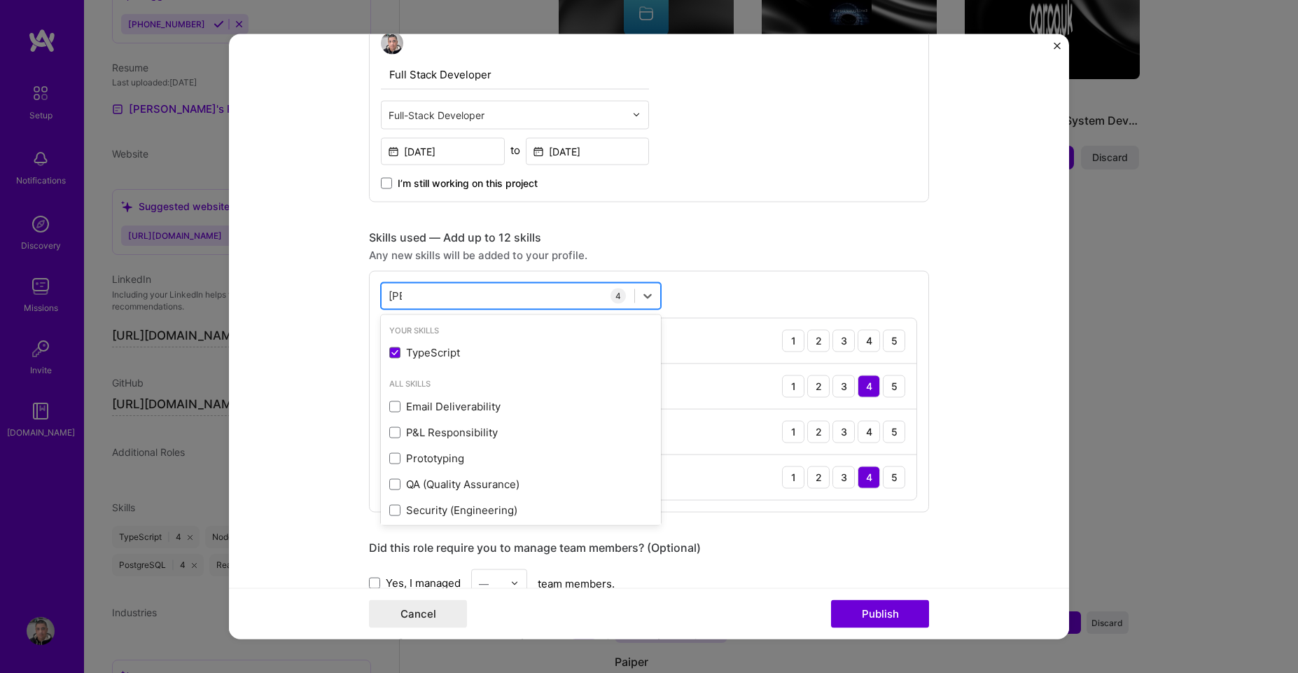
click at [389, 295] on input "[PERSON_NAME]" at bounding box center [395, 295] width 13 height 15
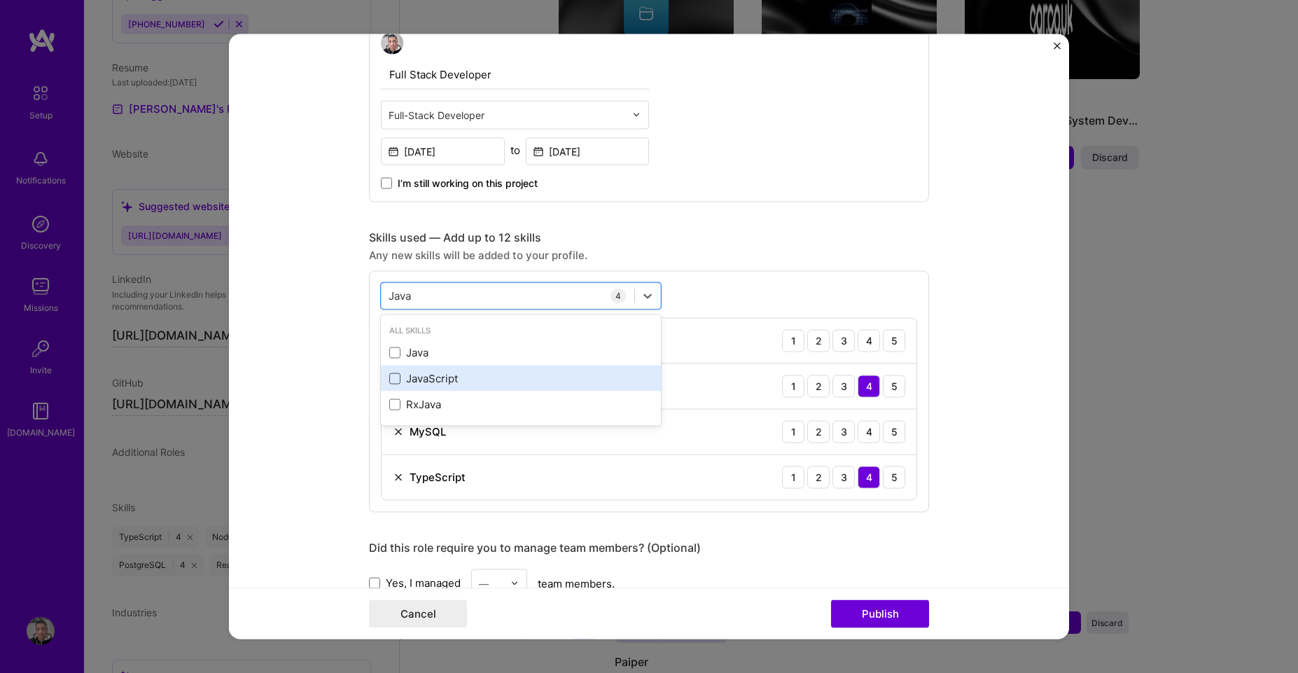
click at [391, 378] on span at bounding box center [394, 378] width 11 height 11
click at [0, 0] on input "checkbox" at bounding box center [0, 0] width 0 height 0
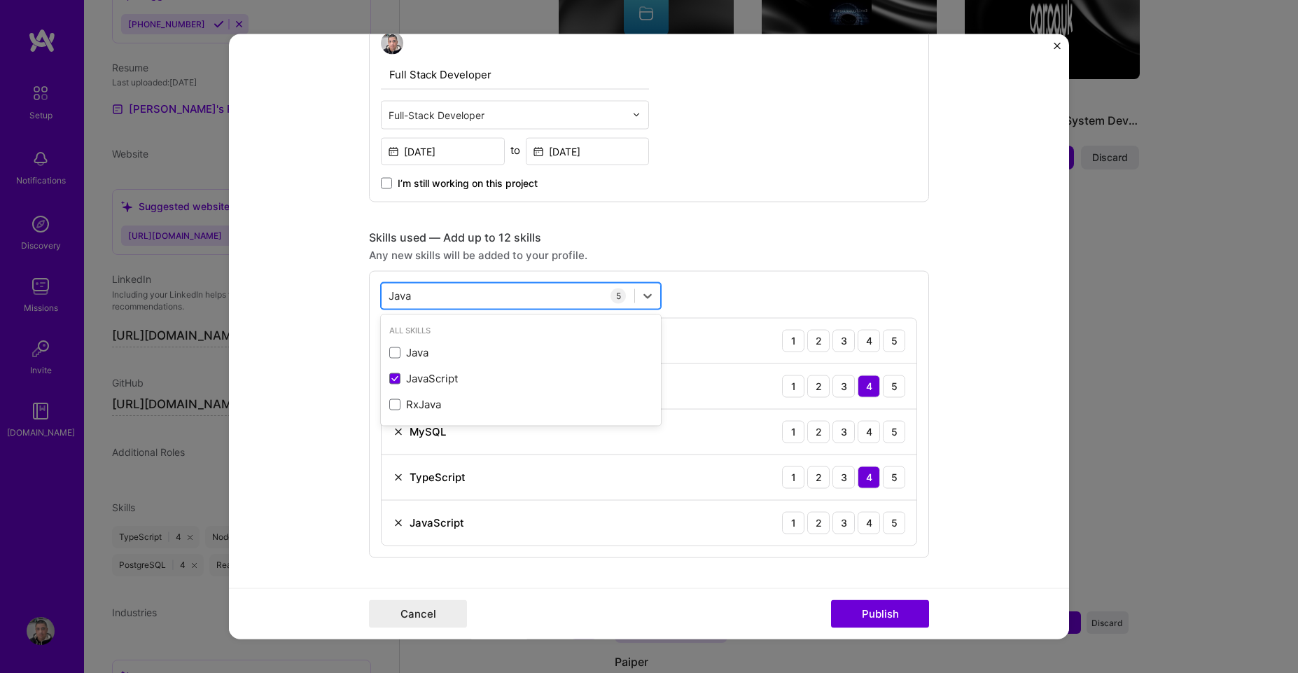
click at [389, 293] on input "Java" at bounding box center [401, 295] width 25 height 15
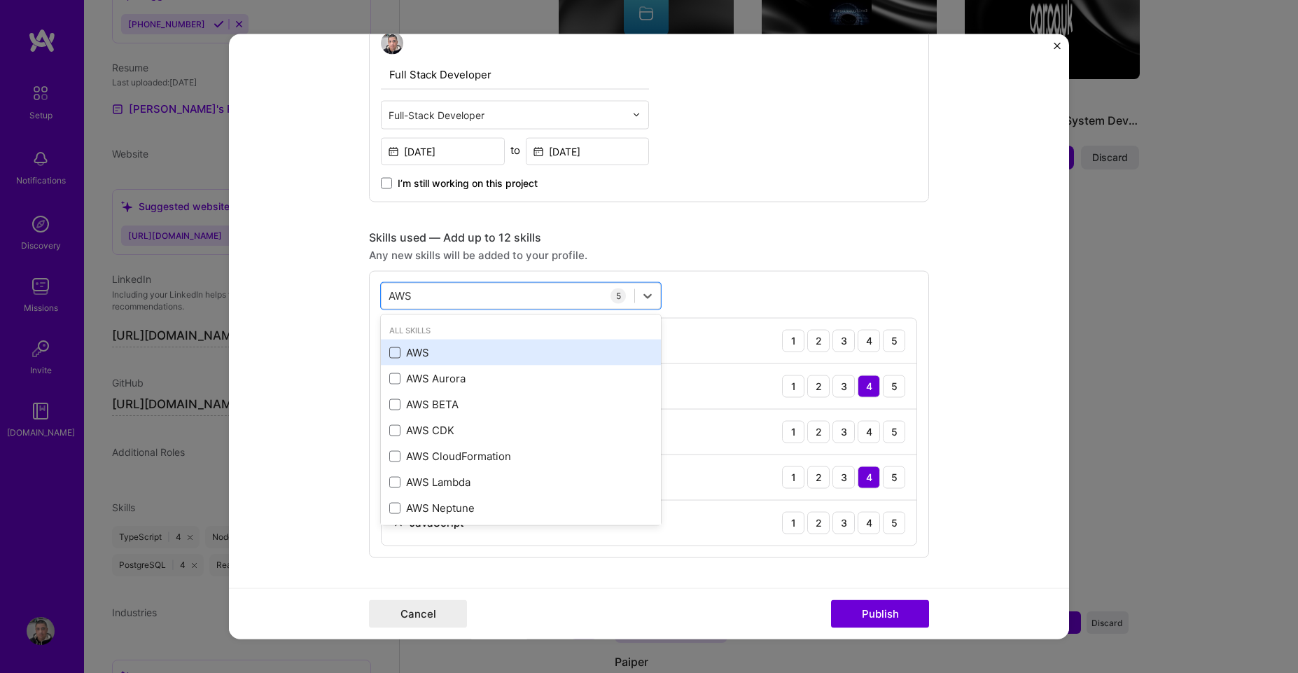
click at [389, 354] on span at bounding box center [394, 352] width 11 height 11
click at [0, 0] on input "checkbox" at bounding box center [0, 0] width 0 height 0
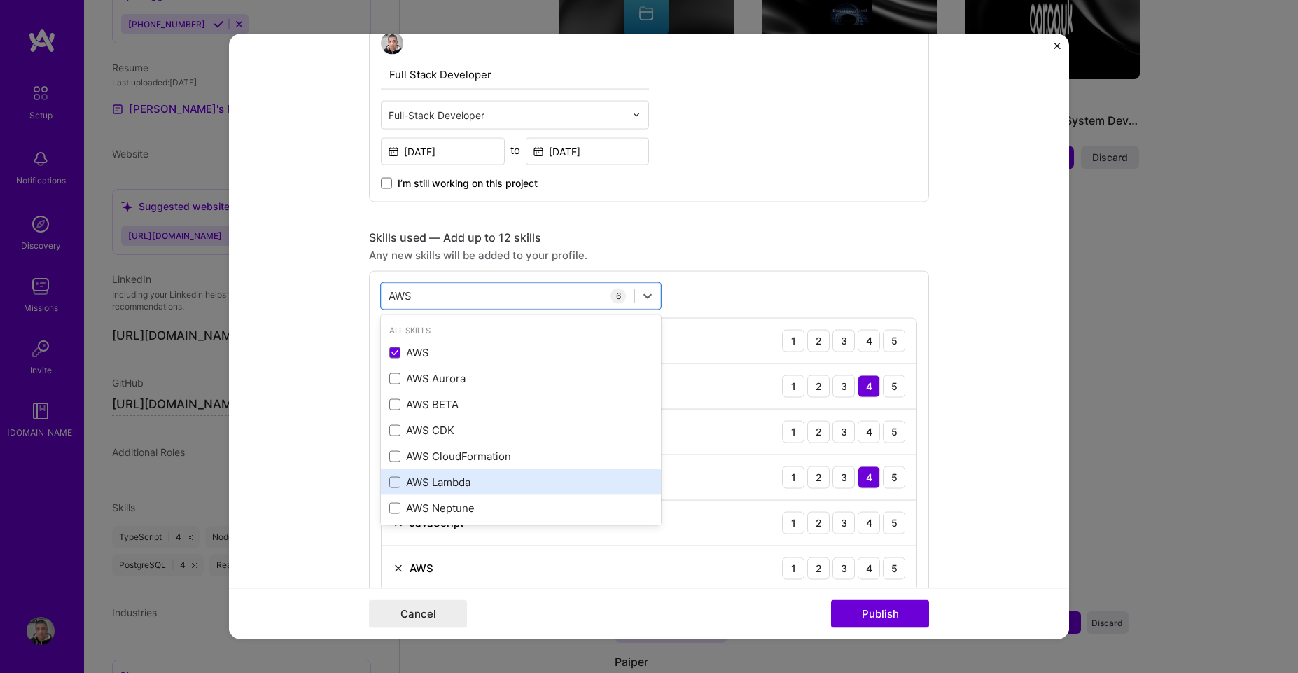
scroll to position [31, 0]
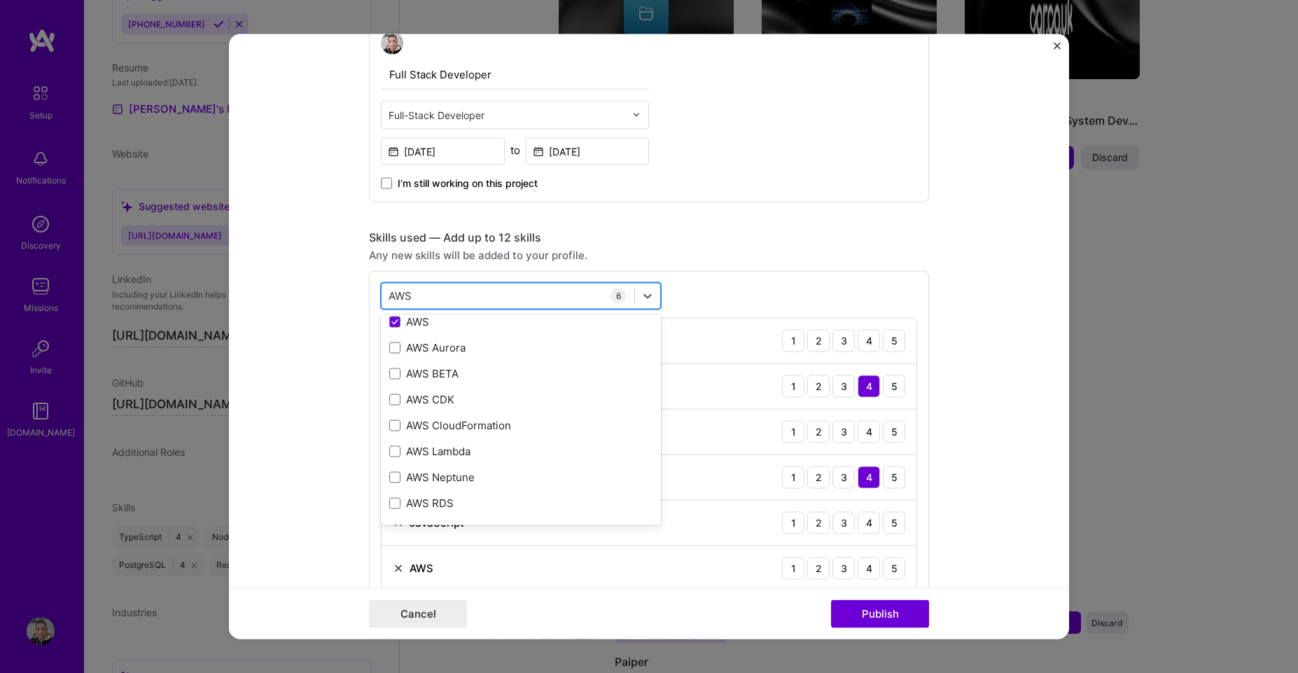
click at [394, 292] on input "AWS" at bounding box center [401, 295] width 25 height 15
type input "s"
click at [747, 288] on div "option AWS, selected. option Node.js selected, 0 of 2. 378 results available. U…" at bounding box center [649, 436] width 560 height 333
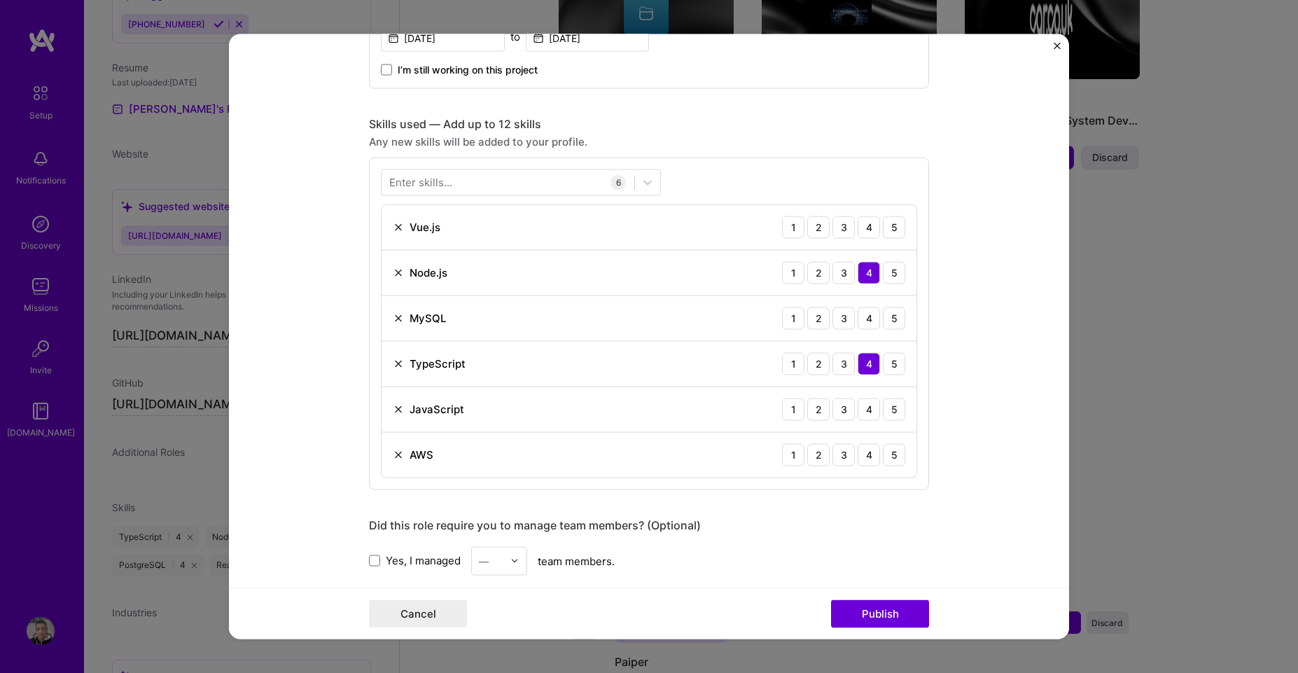
scroll to position [504, 0]
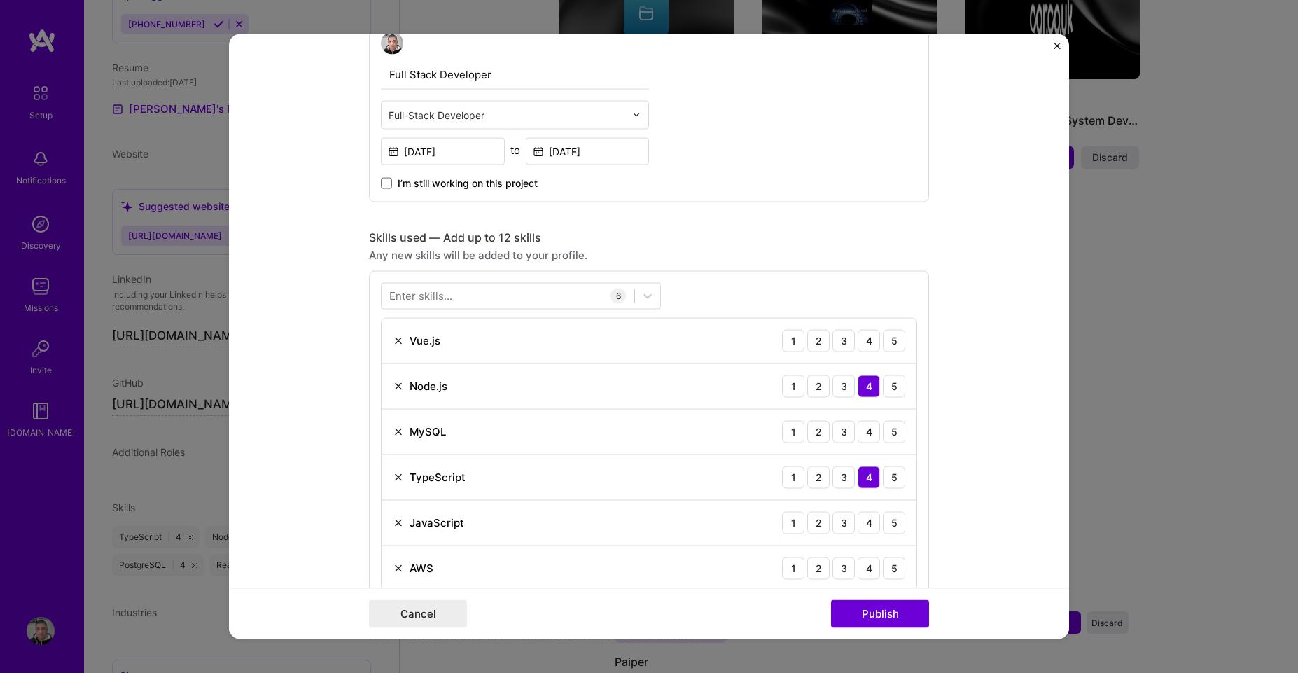
click at [424, 299] on div "Enter skills..." at bounding box center [420, 295] width 63 height 15
click at [431, 303] on div at bounding box center [508, 295] width 253 height 23
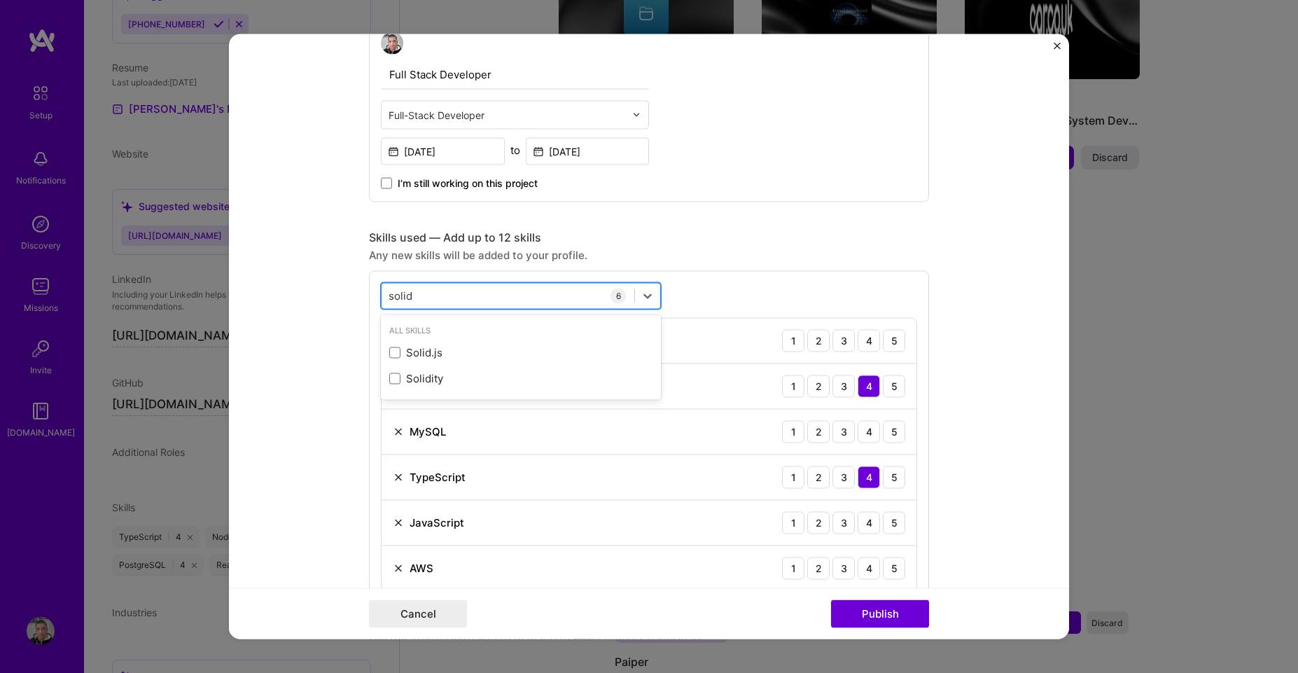
click at [440, 295] on div "solid solid" at bounding box center [508, 295] width 253 height 23
type input "solid"
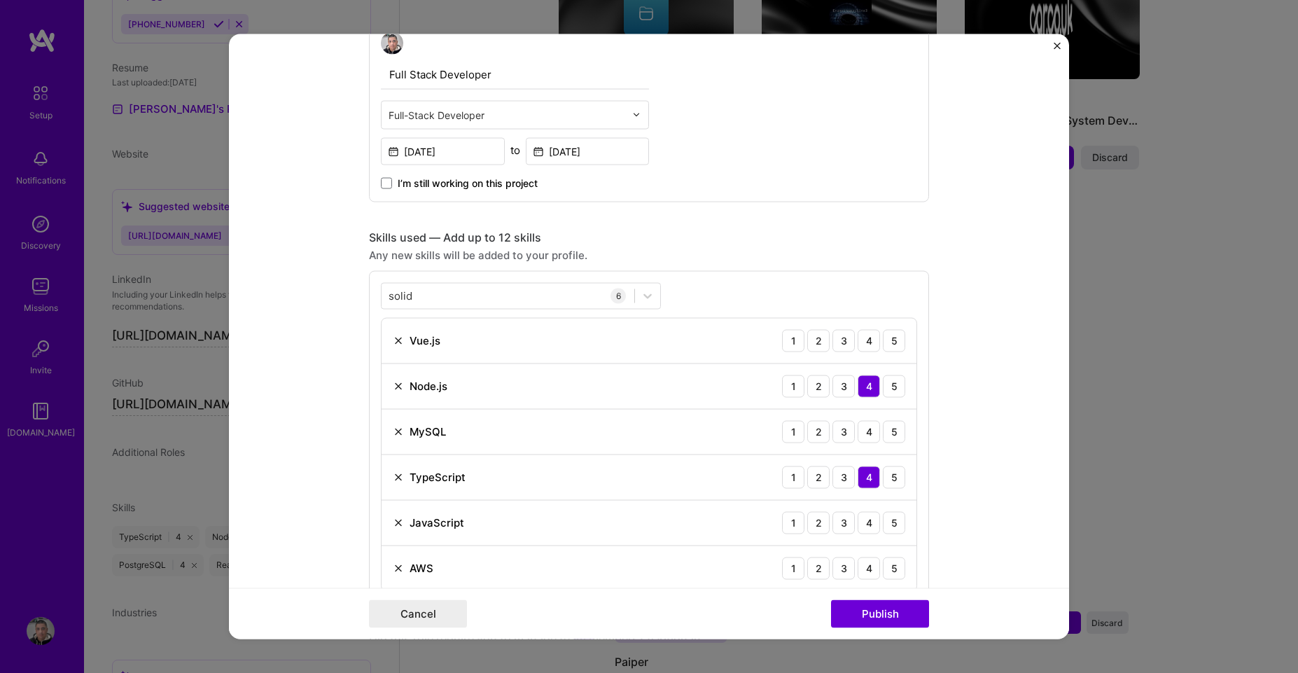
click at [838, 285] on div "solid solid 6 Vue.js 1 2 3 4 5 Node.js 1 2 3 4 5 MySQL 1 2 3 4 5 TypeScript 1 2…" at bounding box center [649, 436] width 560 height 333
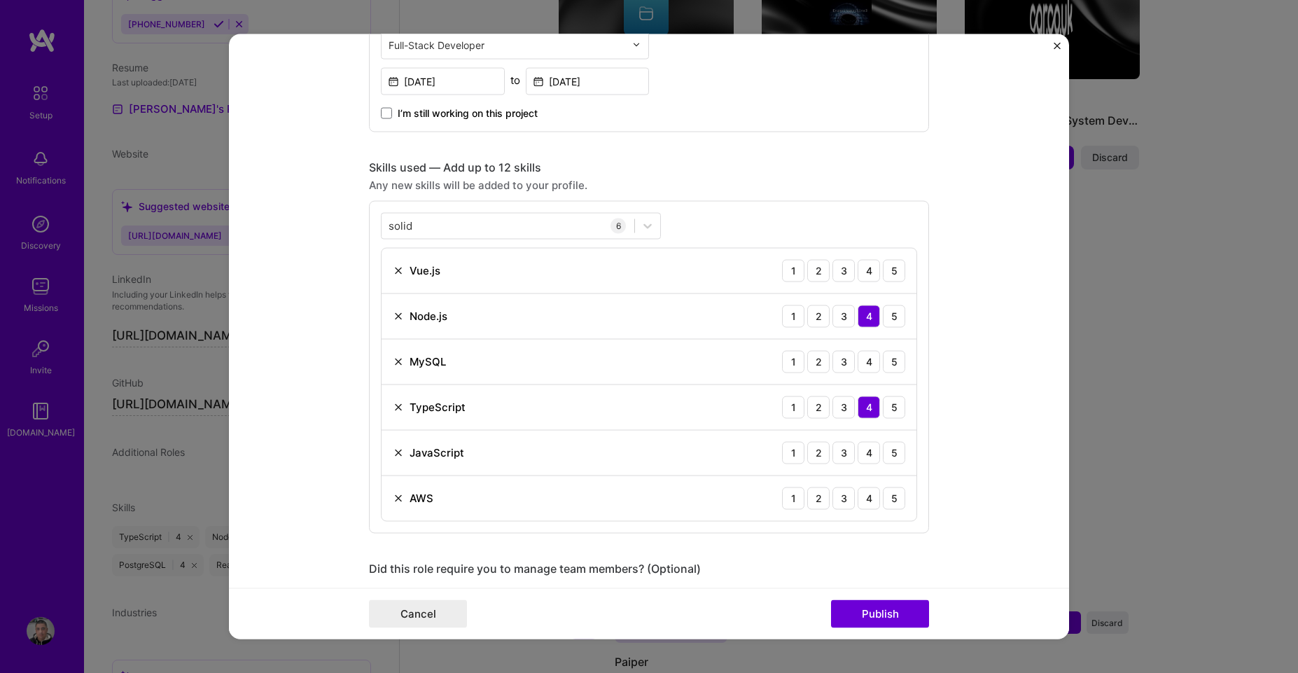
scroll to position [672, 0]
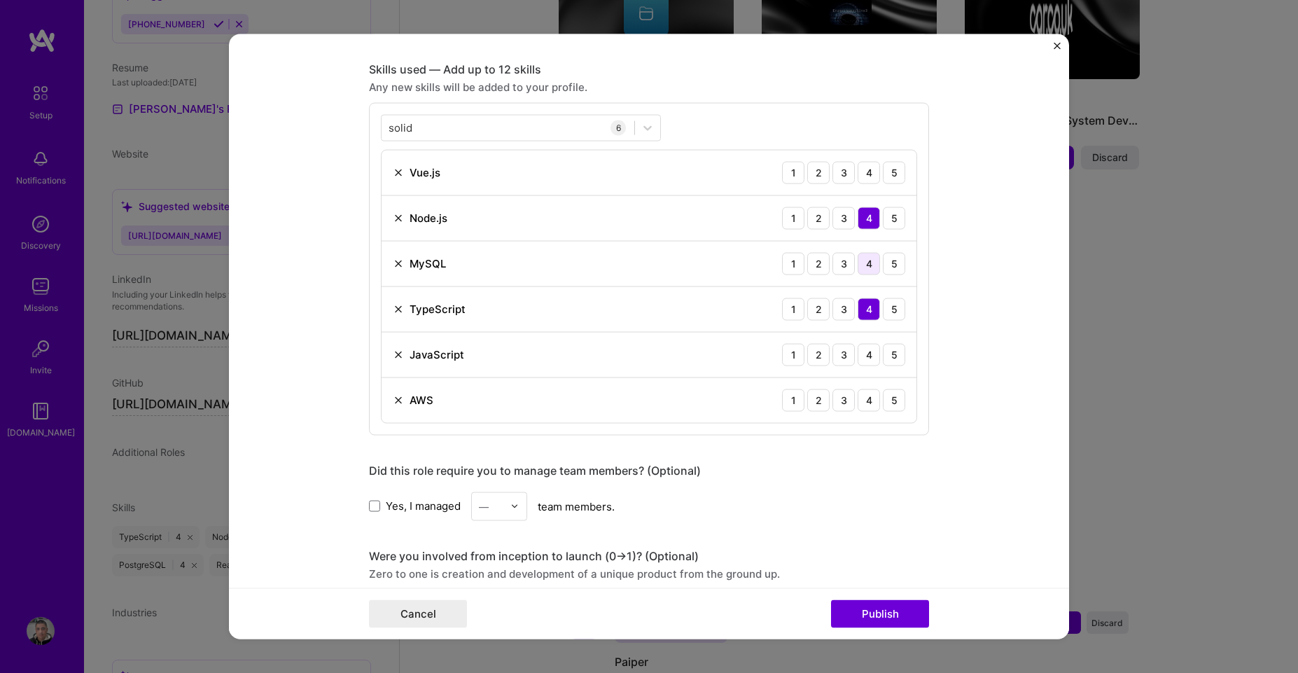
click at [868, 263] on div "4" at bounding box center [869, 263] width 22 height 22
click at [867, 356] on div "4" at bounding box center [869, 354] width 22 height 22
click at [865, 409] on div "4" at bounding box center [869, 400] width 22 height 22
click at [840, 403] on div "3" at bounding box center [844, 400] width 22 height 22
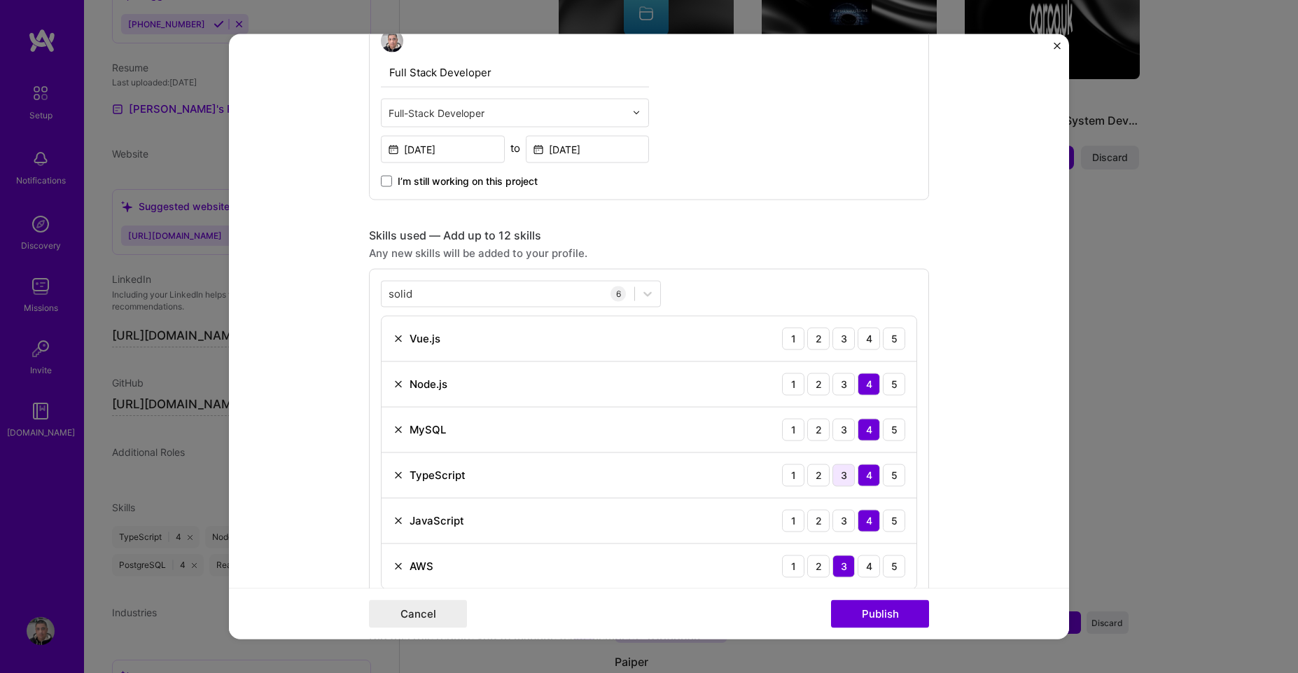
scroll to position [504, 0]
click at [865, 342] on div "4" at bounding box center [869, 340] width 22 height 22
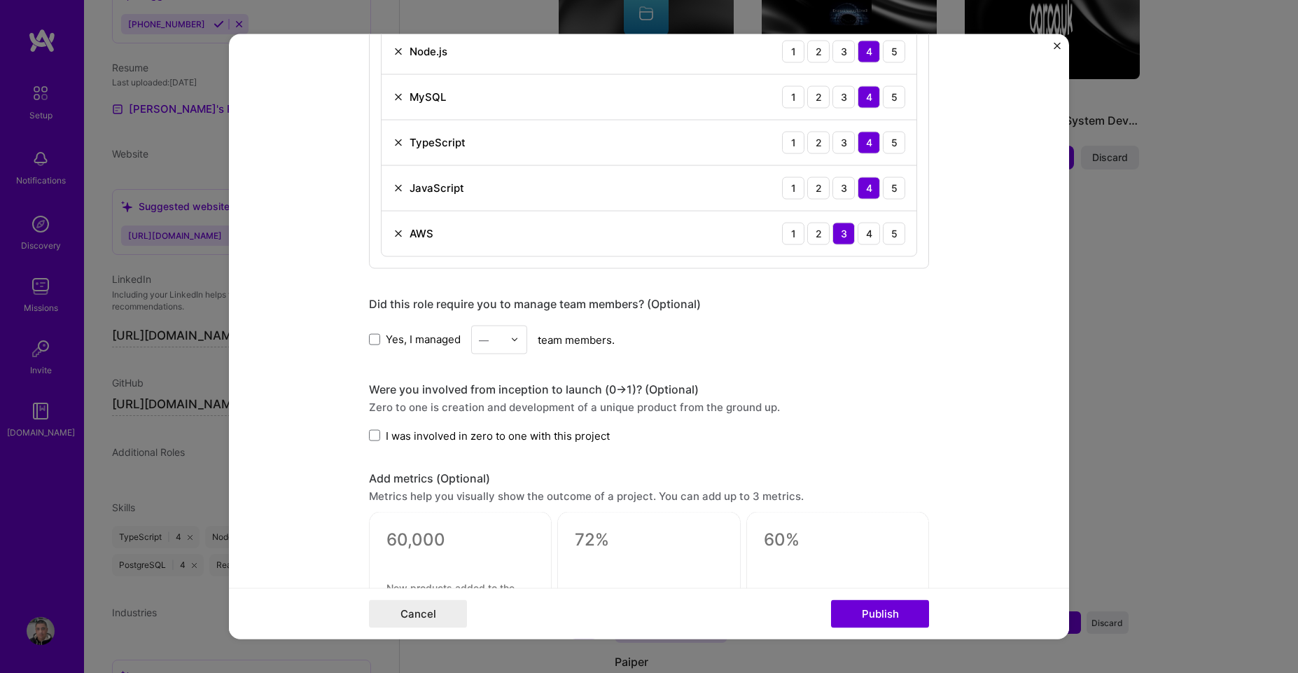
scroll to position [924, 0]
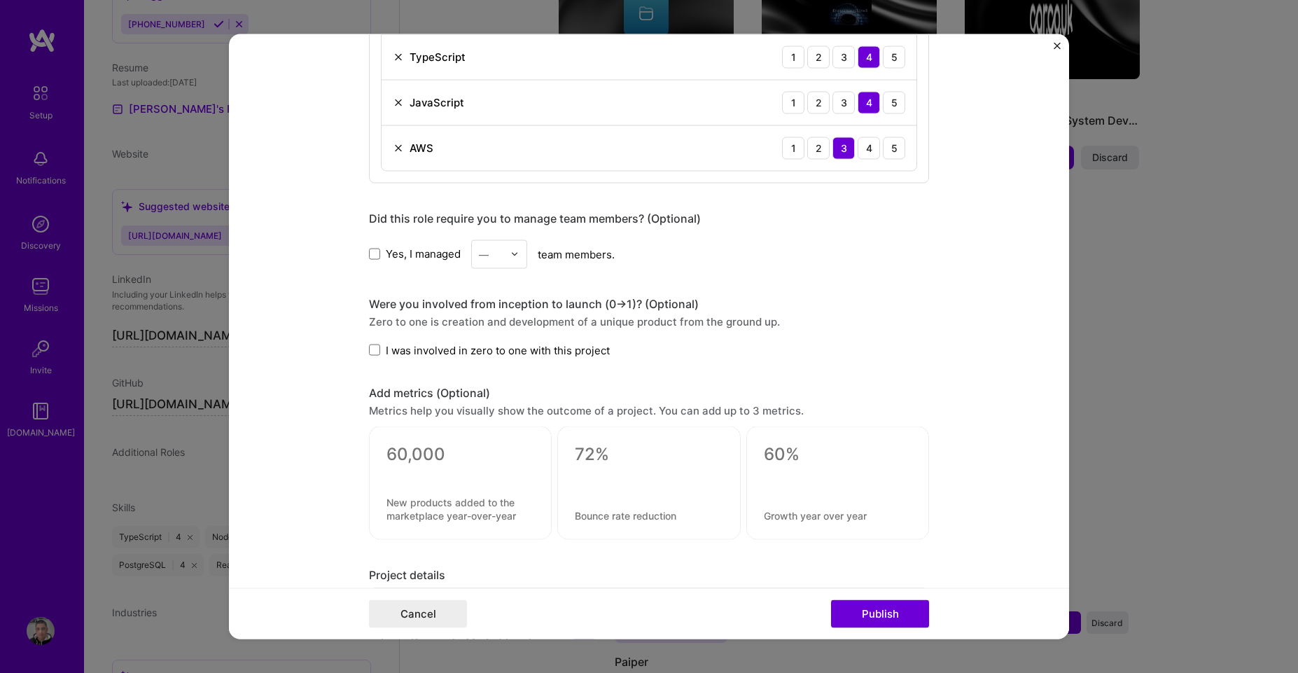
click at [363, 349] on form "Editing suggested project This project is suggested based on your LinkedIn, res…" at bounding box center [649, 337] width 840 height 606
click at [369, 346] on span at bounding box center [374, 349] width 11 height 11
click at [0, 0] on input "I was involved in zero to one with this project" at bounding box center [0, 0] width 0 height 0
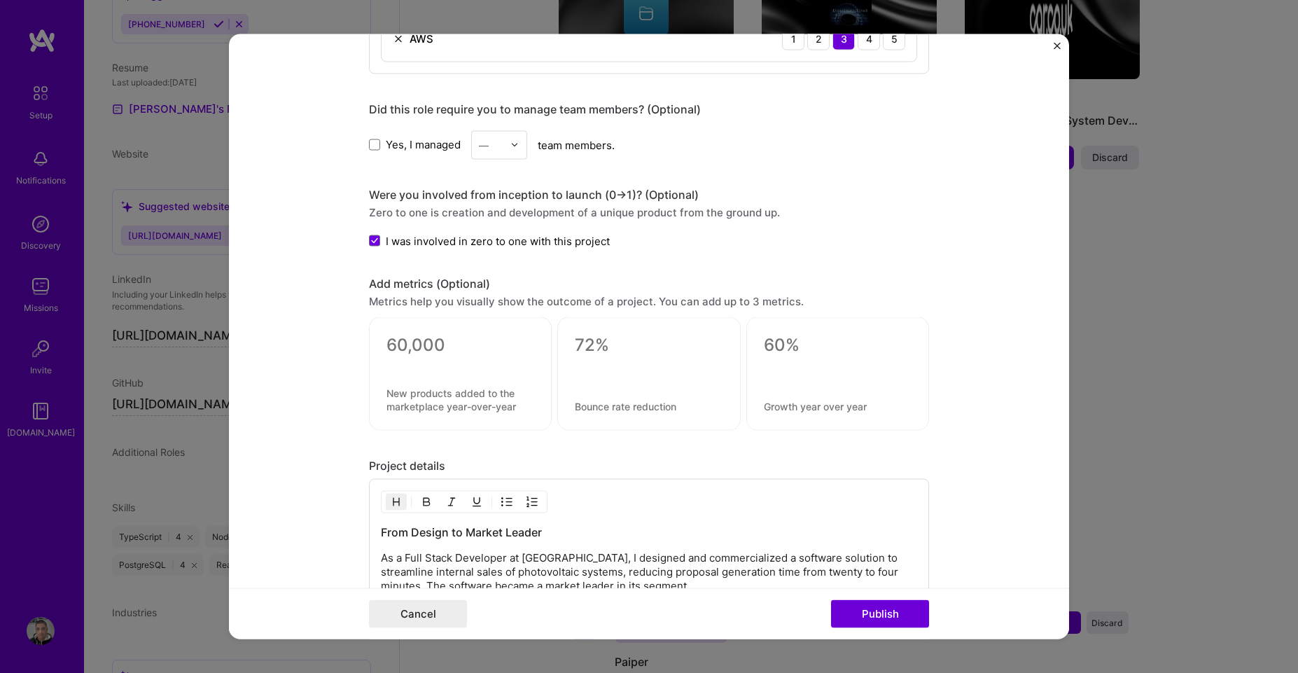
scroll to position [1248, 0]
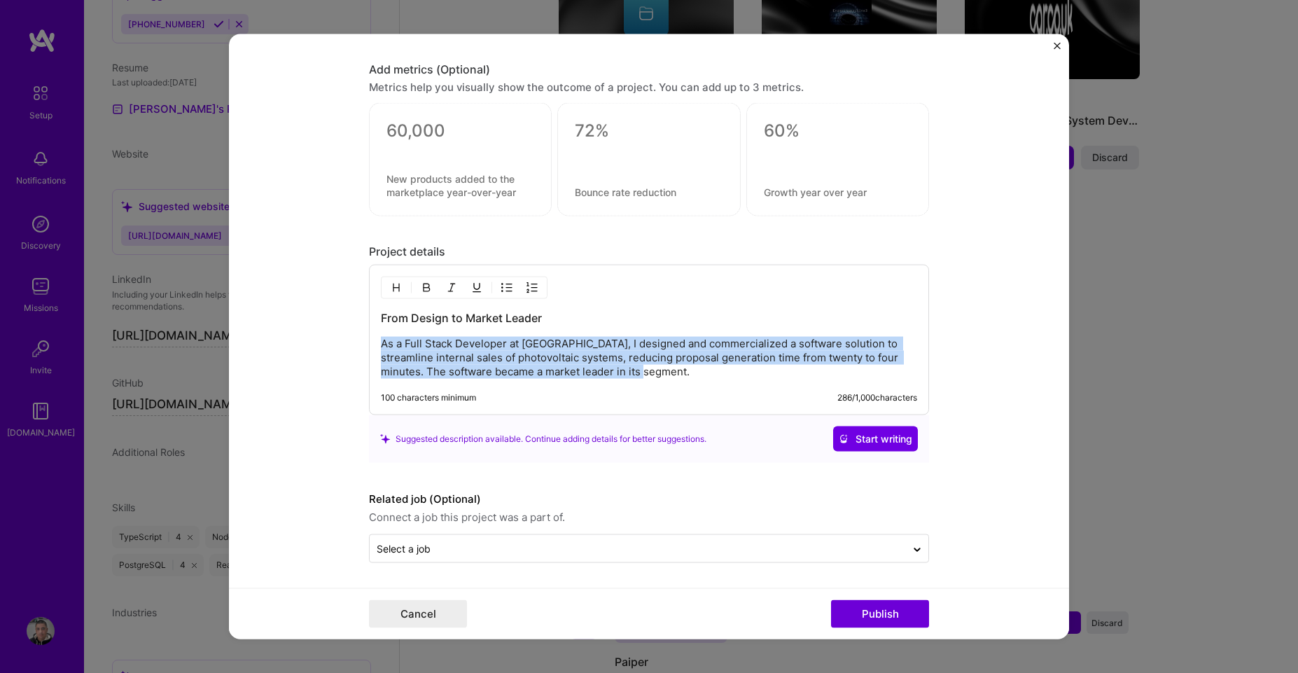
drag, startPoint x: 641, startPoint y: 369, endPoint x: 360, endPoint y: 333, distance: 283.0
click at [360, 333] on form "Editing suggested project This project is suggested based on your LinkedIn, res…" at bounding box center [649, 337] width 840 height 606
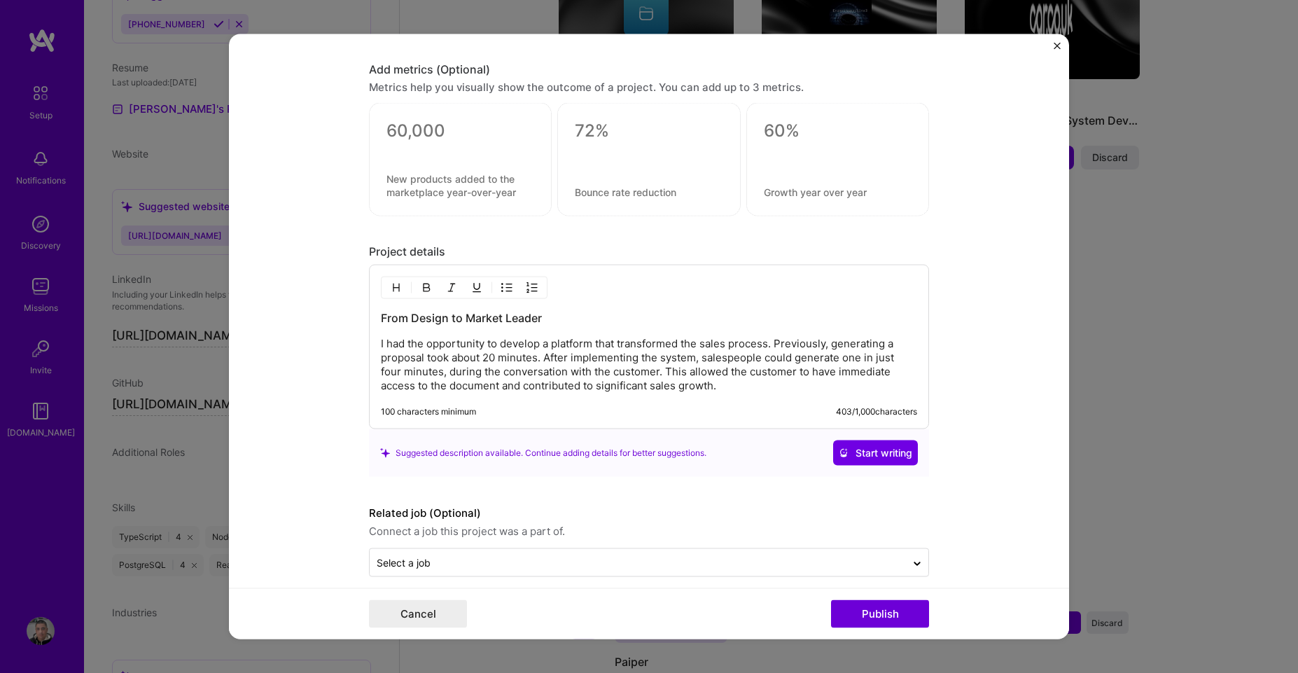
click at [414, 330] on div "From Design to Market Leader I had the opportunity to develop a platform that t…" at bounding box center [649, 351] width 536 height 83
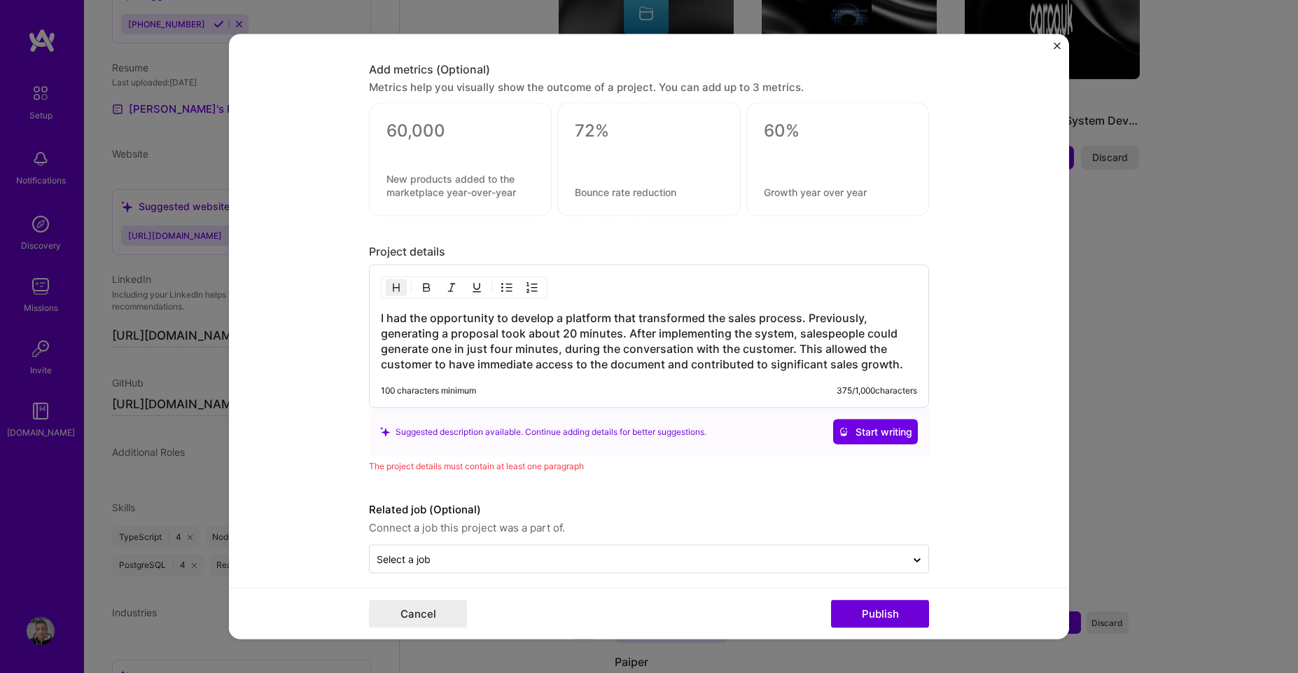
click at [500, 324] on h3 "I had the opportunity to develop a platform that transformed the sales process.…" at bounding box center [649, 341] width 536 height 62
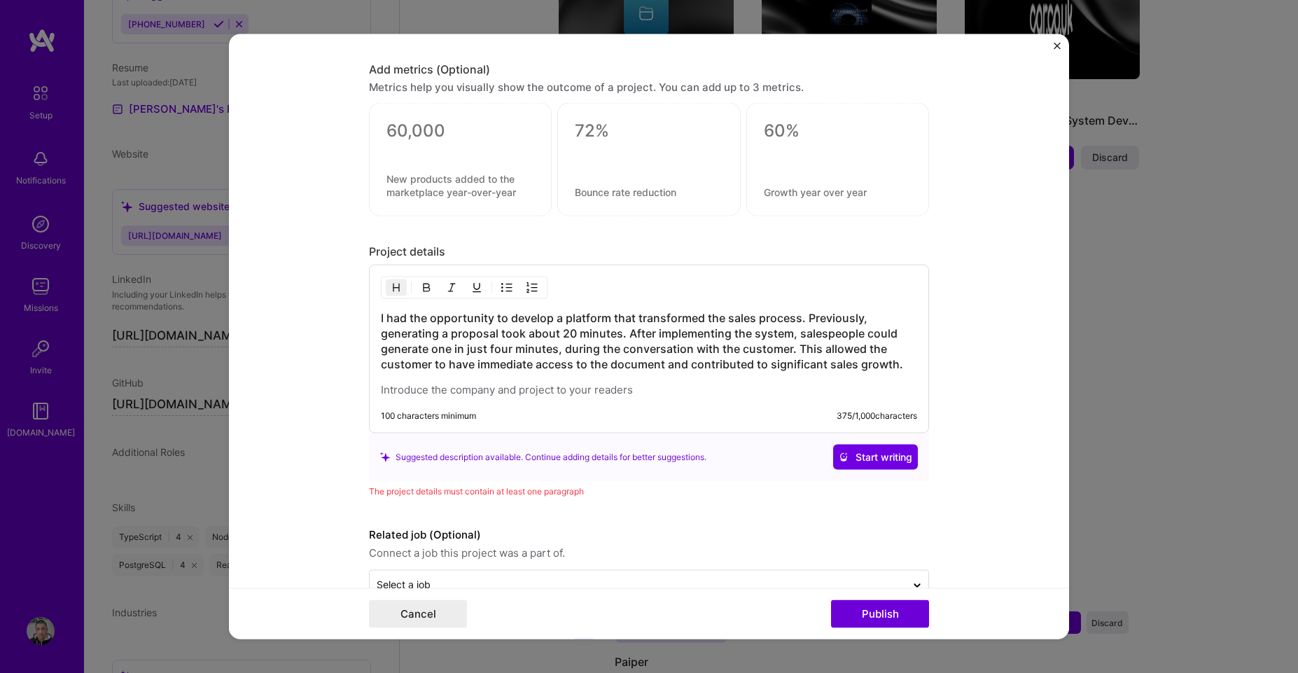
click at [556, 345] on h3 "I had the opportunity to develop a platform that transformed the sales process.…" at bounding box center [649, 341] width 536 height 62
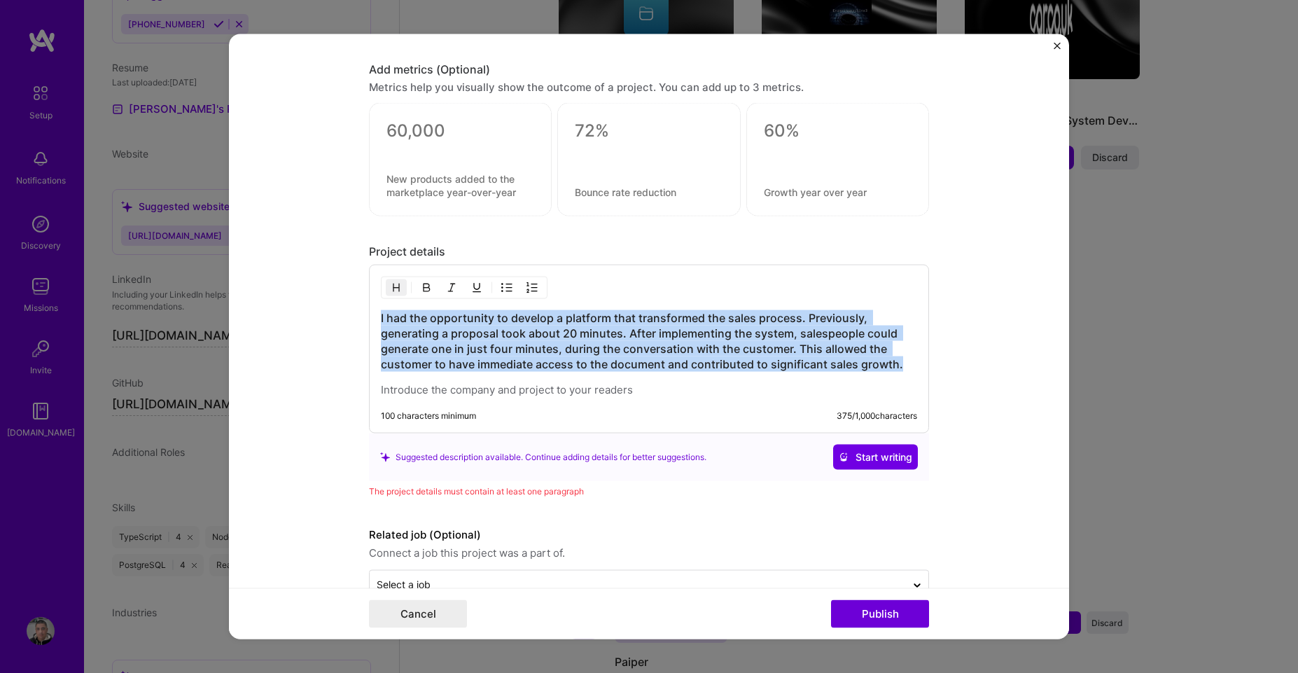
click at [556, 345] on h3 "I had the opportunity to develop a platform that transformed the sales process.…" at bounding box center [649, 341] width 536 height 62
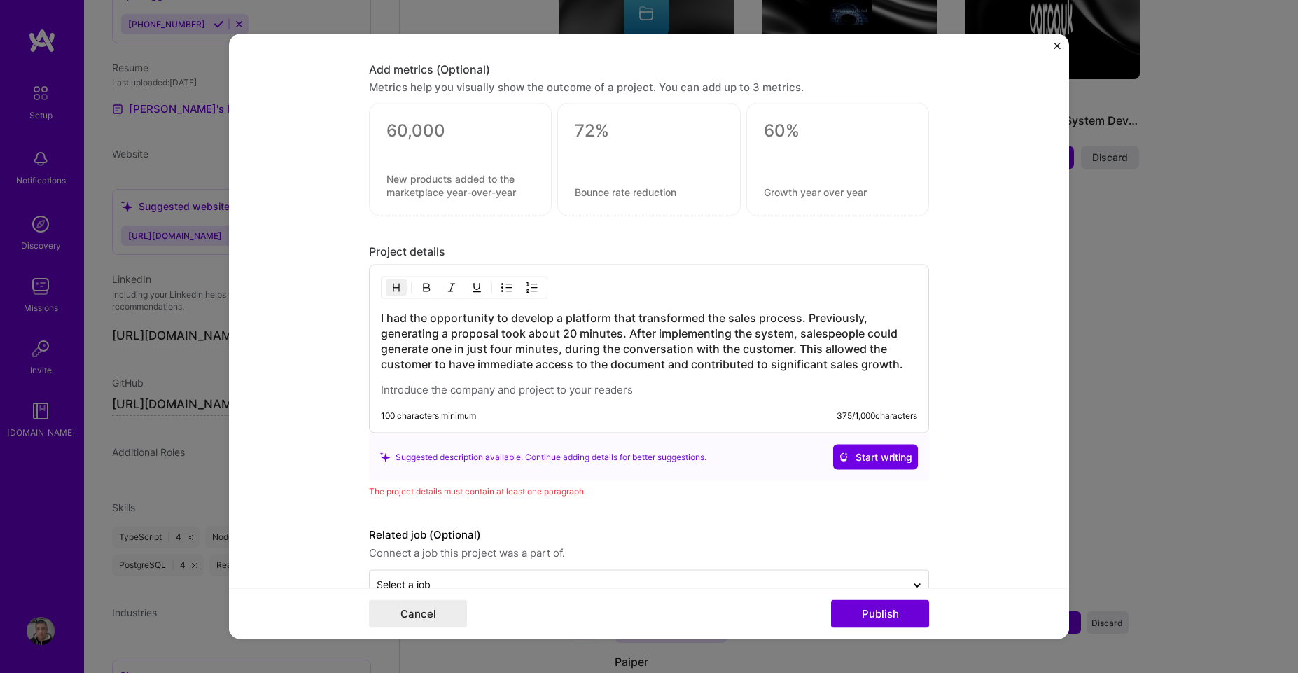
click at [585, 363] on h3 "I had the opportunity to develop a platform that transformed the sales process.…" at bounding box center [649, 341] width 536 height 62
click at [381, 319] on h3 "I had the opportunity to develop a platform that transformed the sales process.…" at bounding box center [649, 341] width 536 height 62
click at [882, 461] on span "Start writing" at bounding box center [876, 457] width 74 height 14
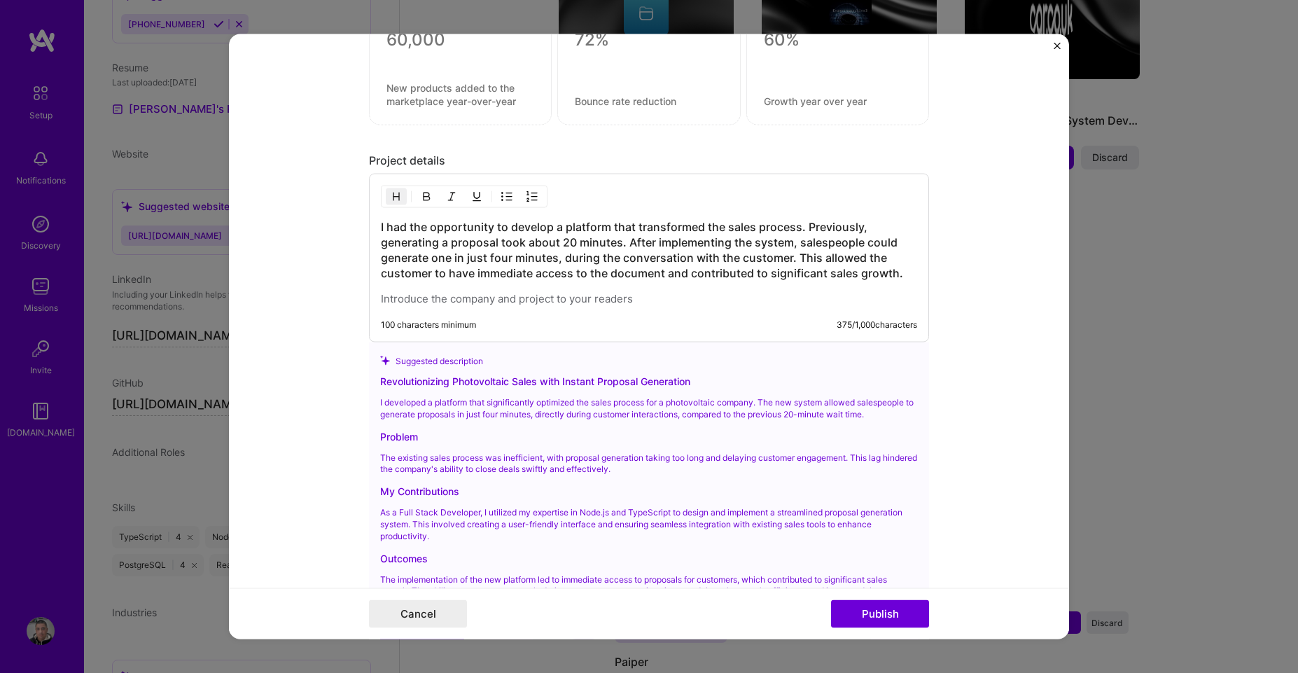
scroll to position [1380, 0]
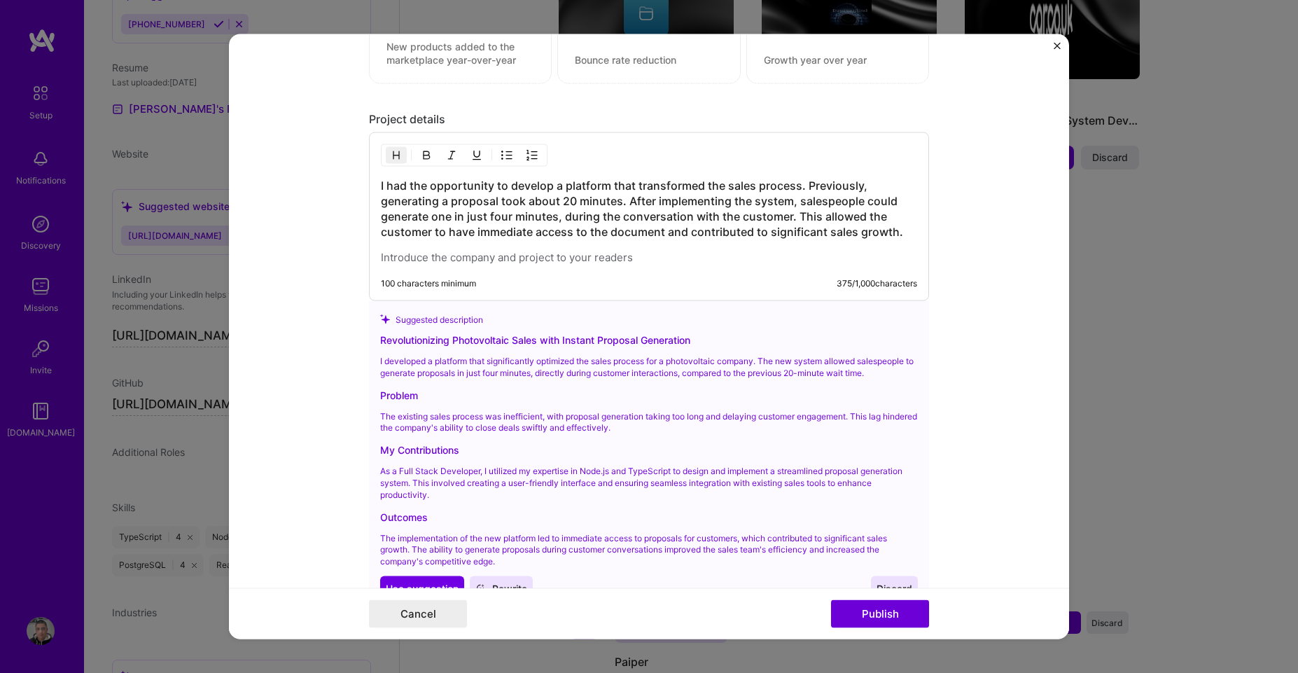
click at [381, 185] on h3 "I had the opportunity to develop a platform that transformed the sales process.…" at bounding box center [649, 209] width 536 height 62
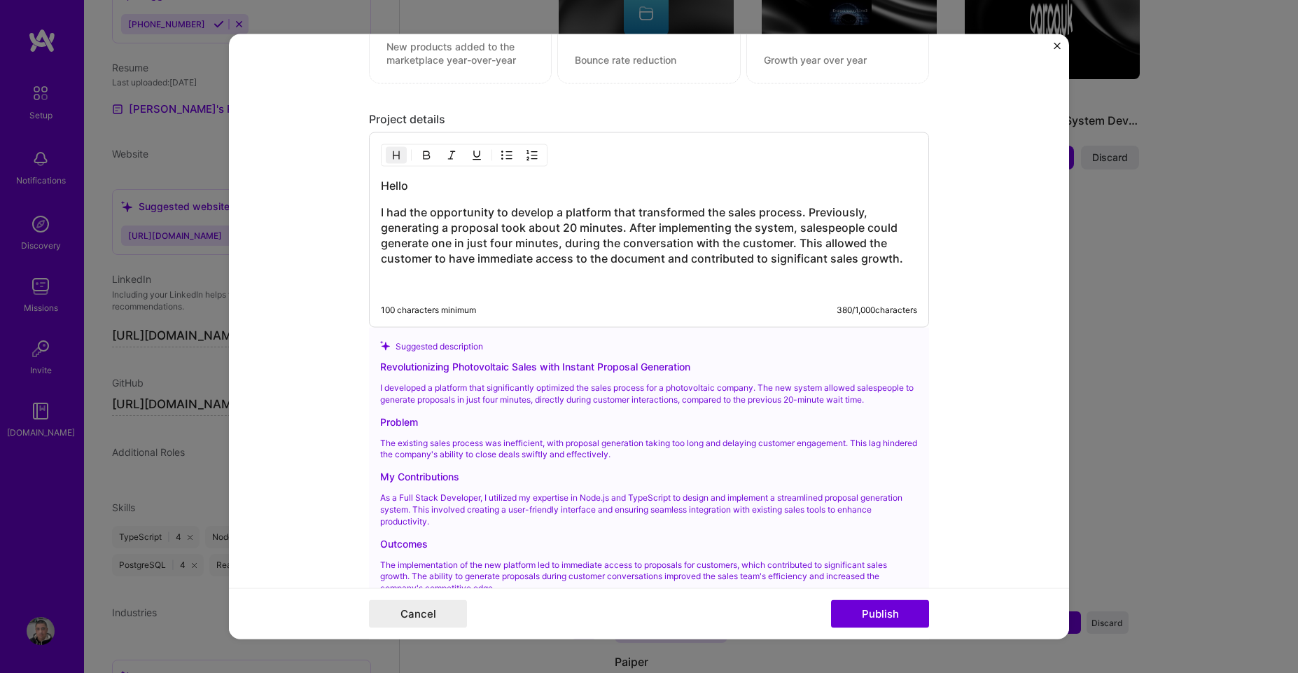
click at [454, 246] on h3 "I had the opportunity to develop a platform that transformed the sales process.…" at bounding box center [649, 235] width 536 height 62
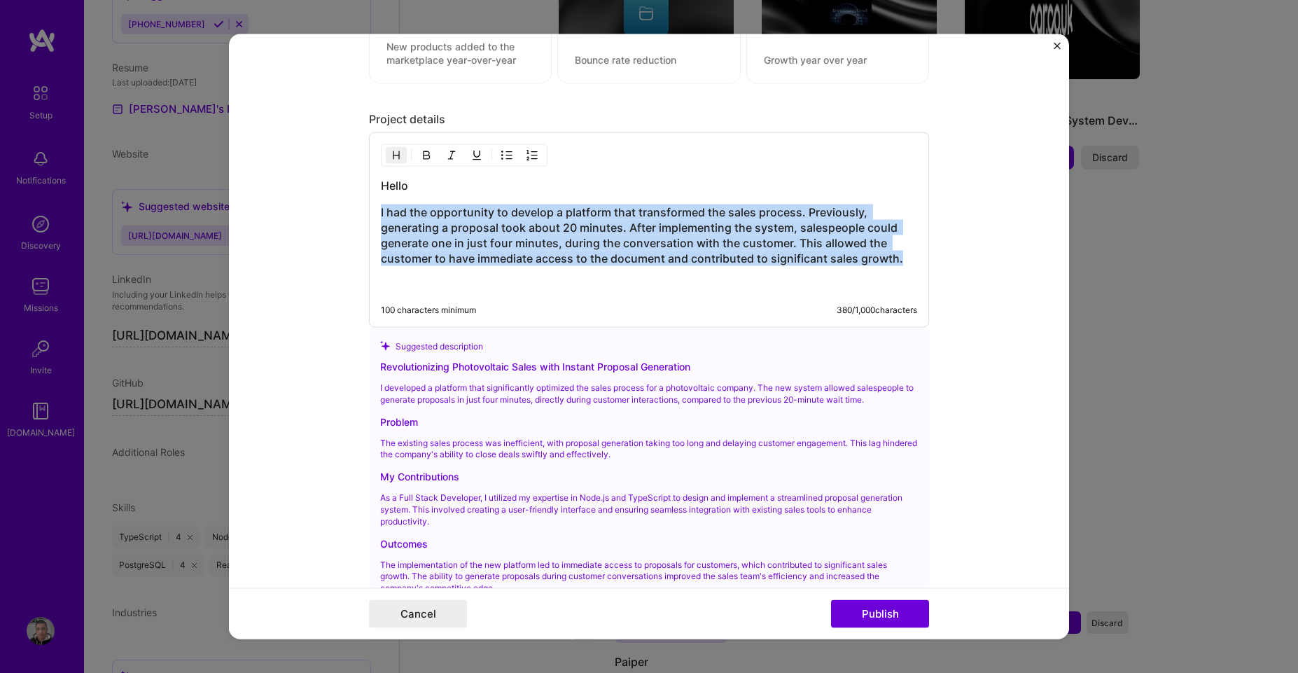
drag, startPoint x: 896, startPoint y: 256, endPoint x: 315, endPoint y: 209, distance: 583.1
click at [315, 209] on form "Editing suggested project This project is suggested based on your LinkedIn, res…" at bounding box center [649, 337] width 840 height 606
click at [386, 154] on button "button" at bounding box center [396, 155] width 21 height 17
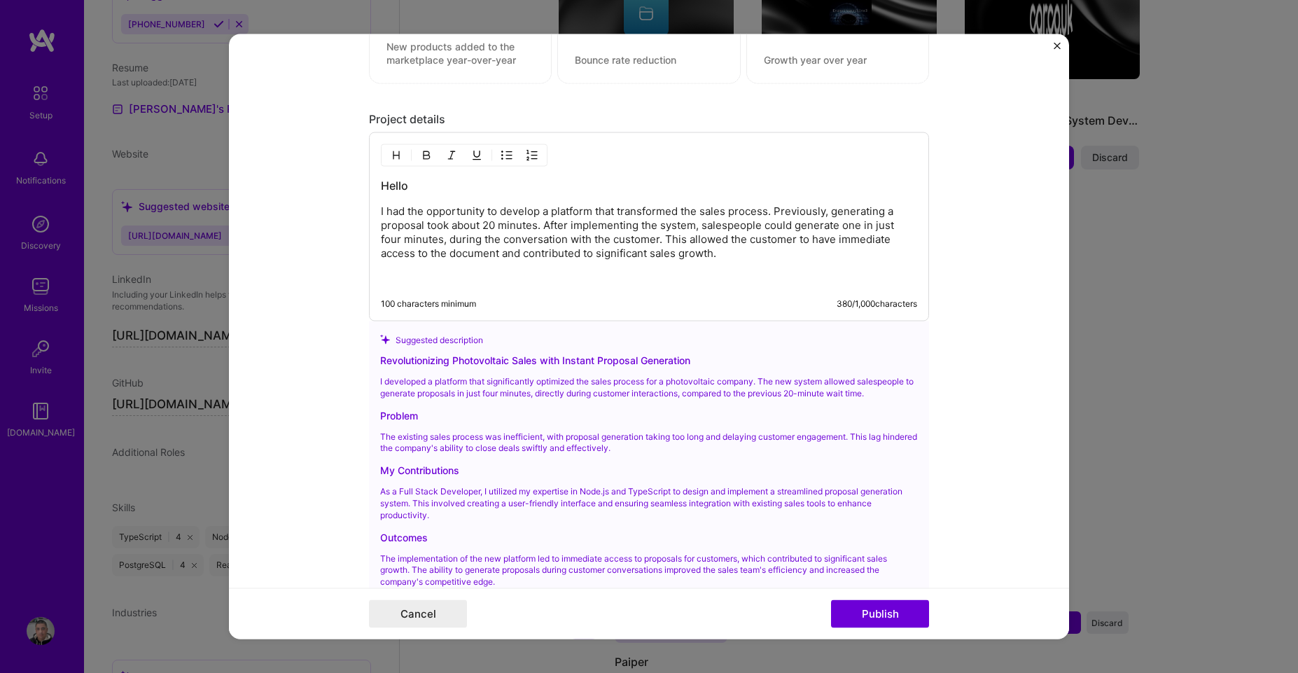
click at [426, 180] on h3 "Hello" at bounding box center [649, 185] width 536 height 15
click at [419, 181] on h3 at bounding box center [649, 185] width 536 height 15
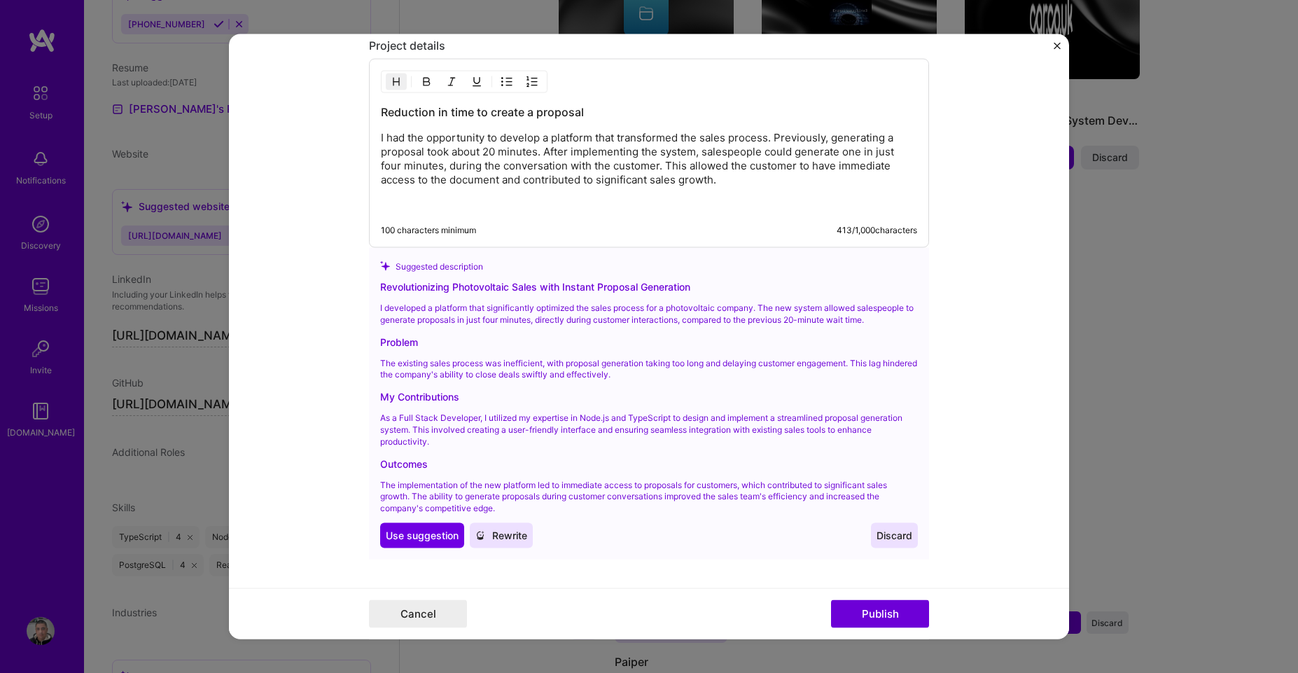
scroll to position [1550, 0]
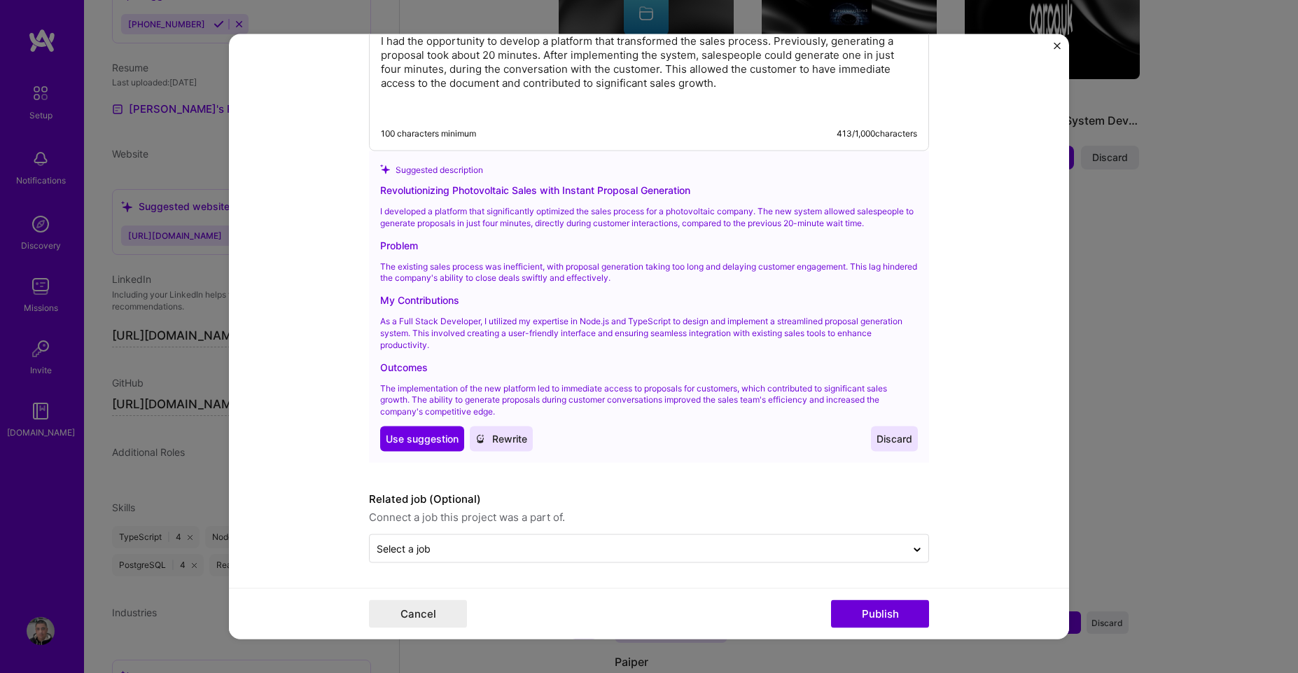
click at [884, 443] on span "Discard" at bounding box center [895, 438] width 36 height 14
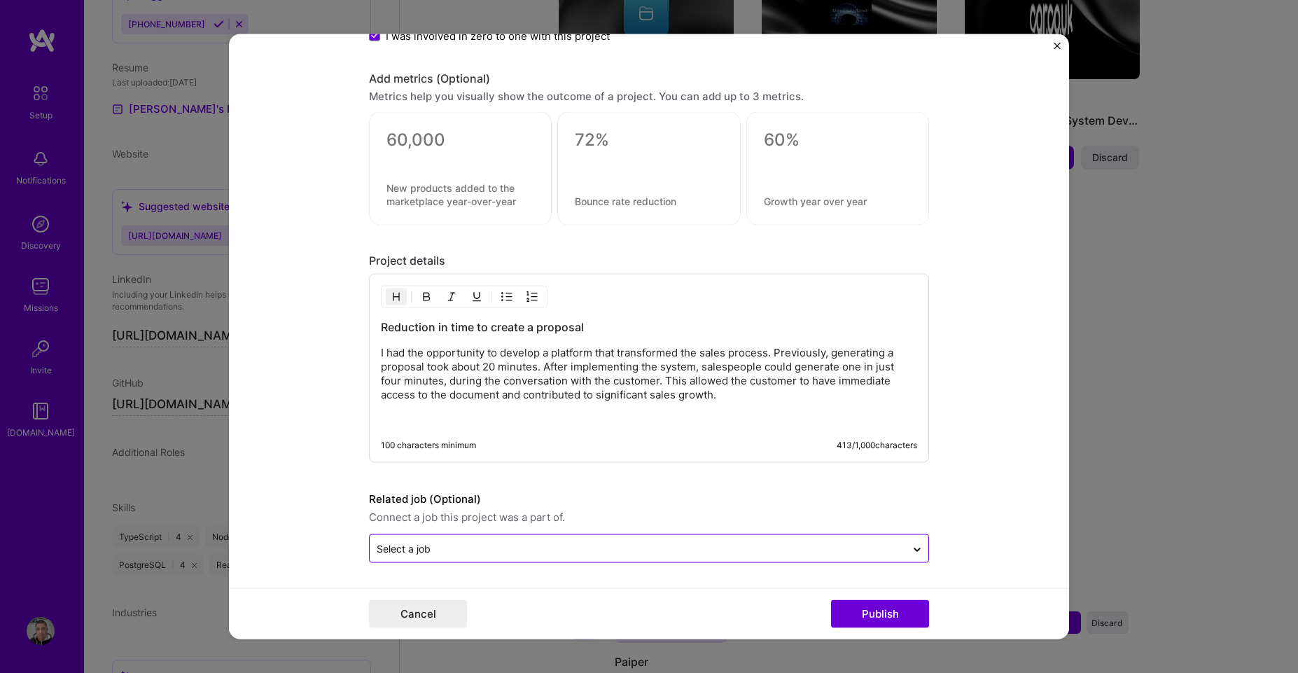
click at [491, 549] on input "text" at bounding box center [638, 548] width 522 height 15
click at [527, 550] on input "text" at bounding box center [638, 548] width 522 height 15
click at [741, 561] on div "Select a job" at bounding box center [638, 548] width 536 height 27
click at [522, 519] on span "Connect a job this project was a part of." at bounding box center [649, 517] width 560 height 17
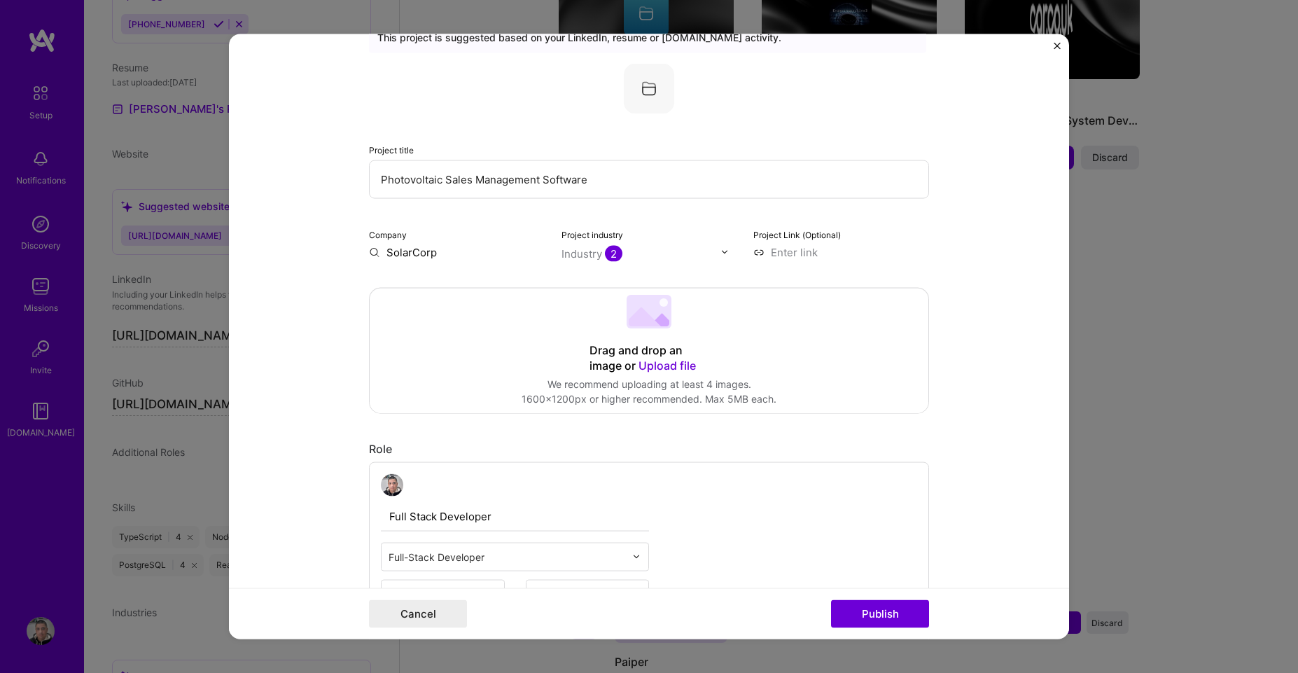
scroll to position [0, 0]
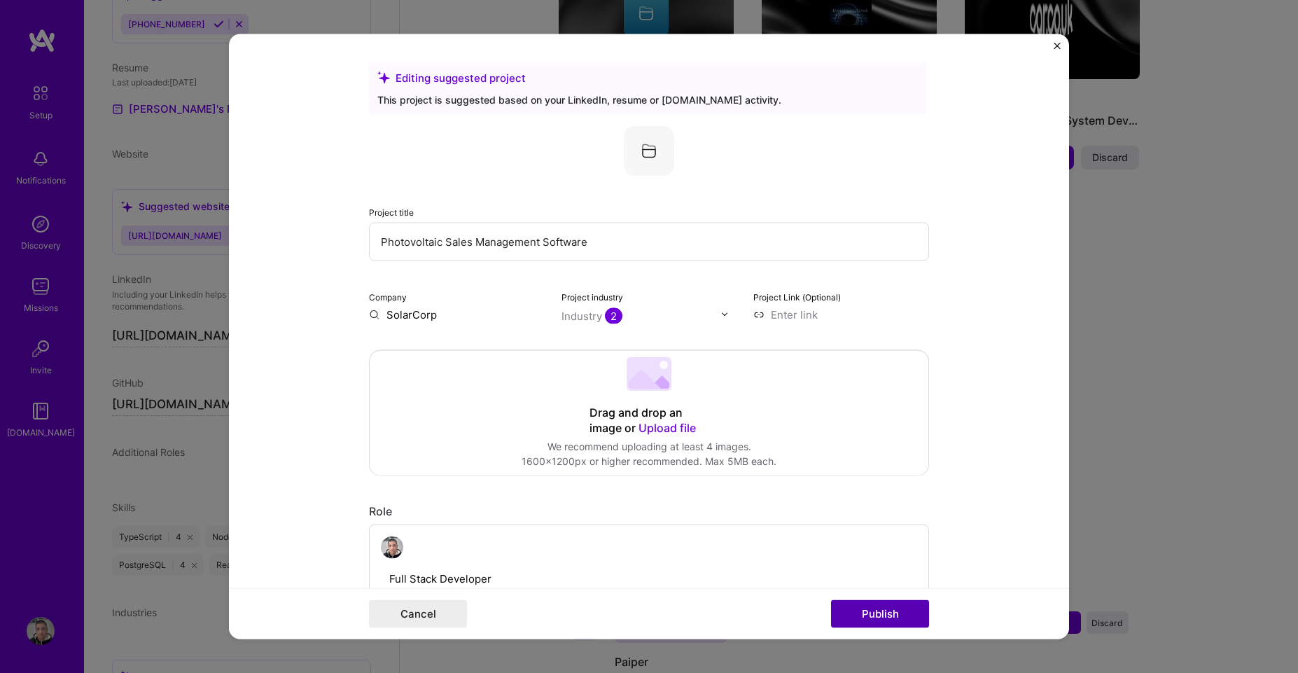
click at [869, 620] on button "Publish" at bounding box center [880, 614] width 98 height 28
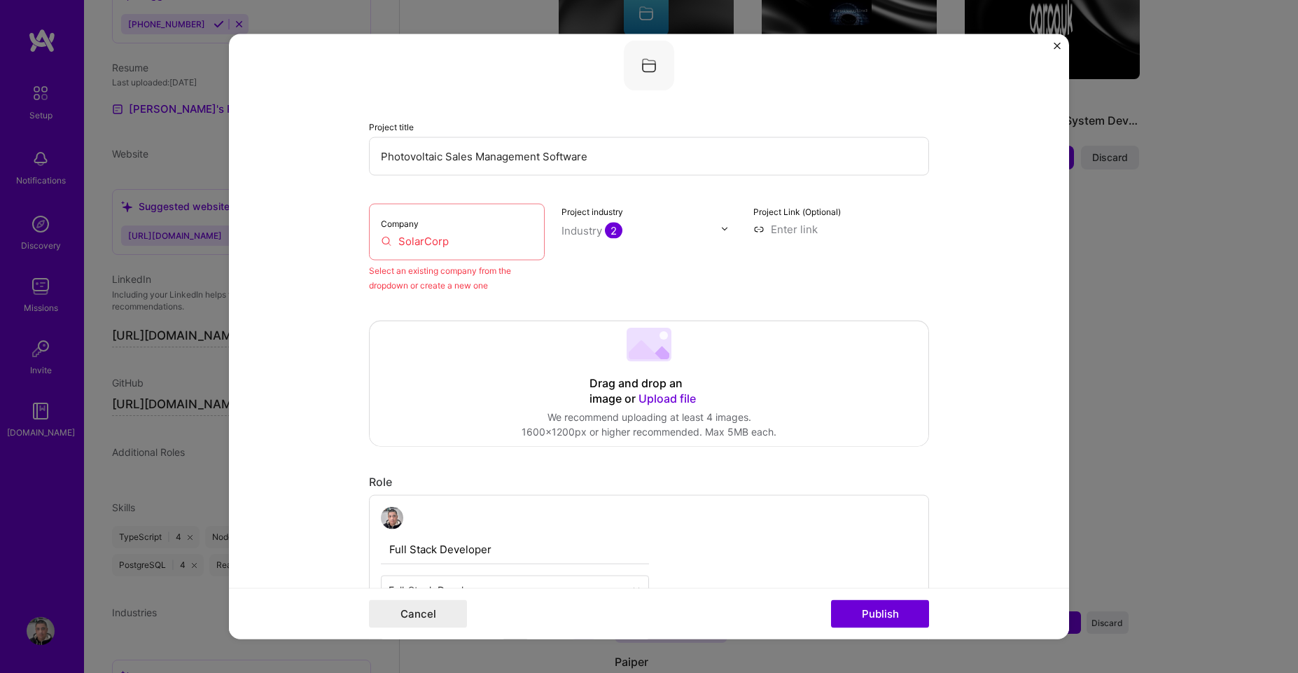
scroll to position [92, 0]
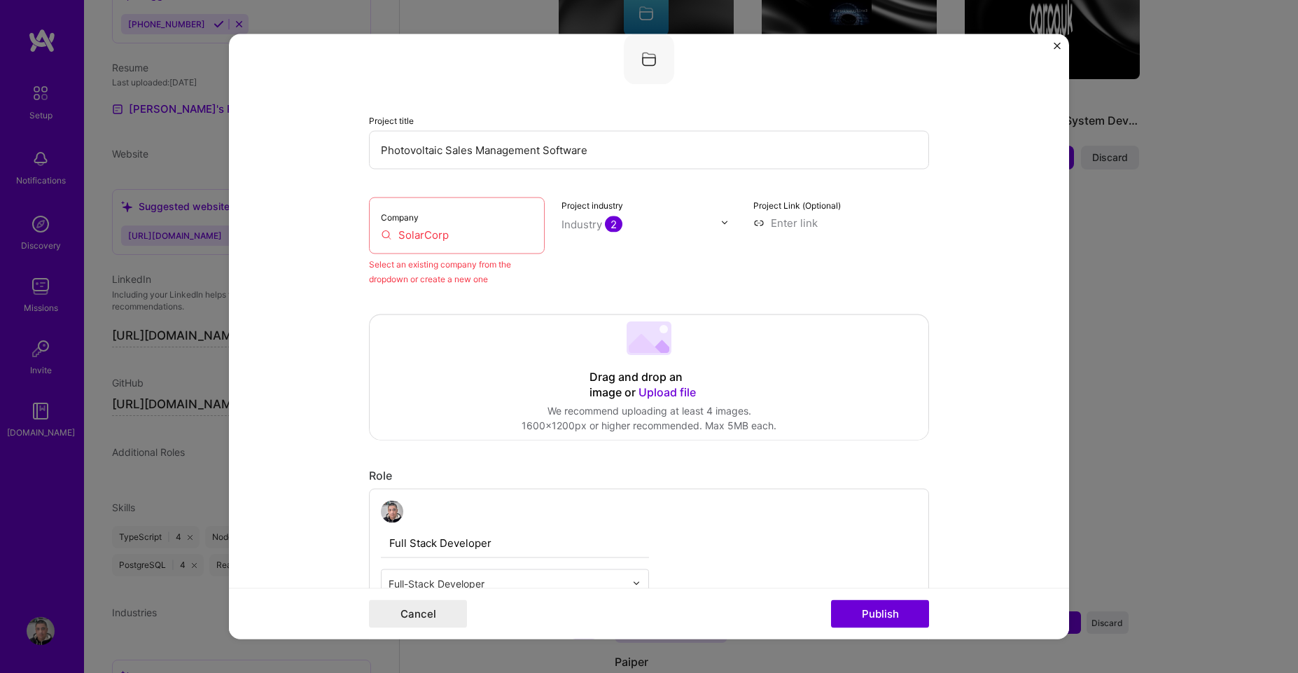
click at [443, 233] on input "SolarCorp" at bounding box center [457, 234] width 152 height 15
click at [445, 216] on div "Company SolarCorp" at bounding box center [457, 225] width 176 height 57
click at [459, 231] on input "SolarCorp" at bounding box center [457, 234] width 152 height 15
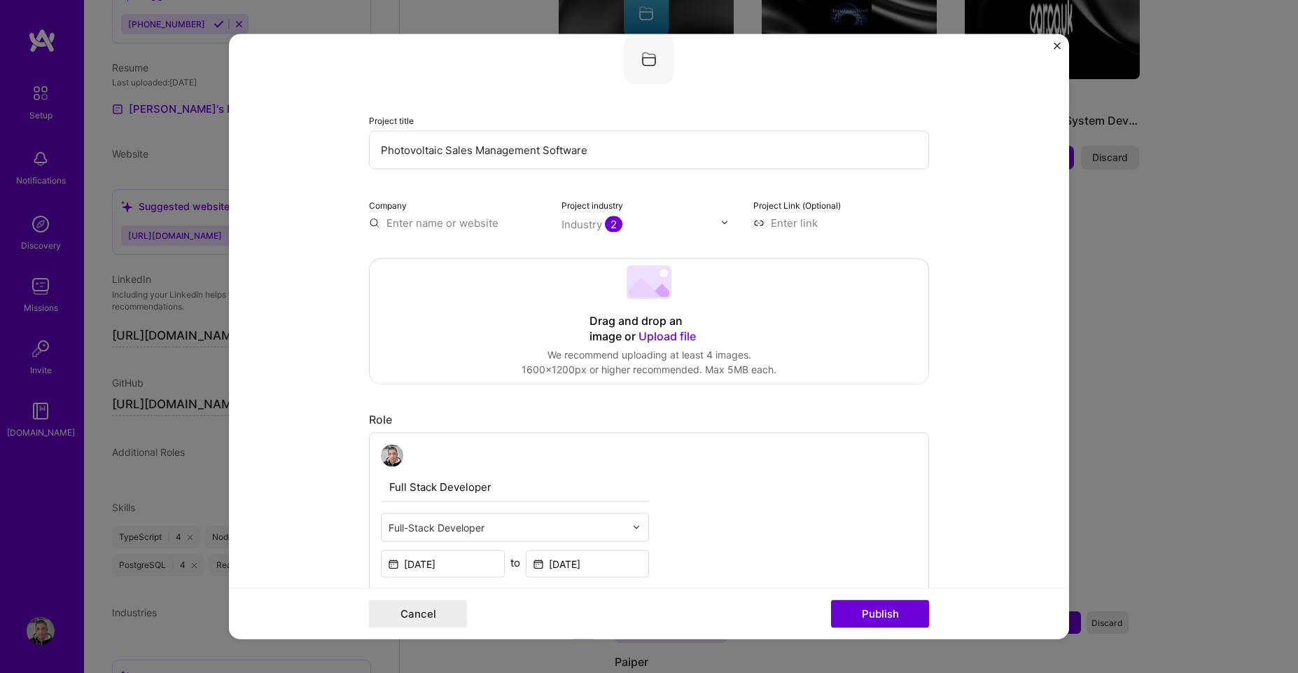
click at [428, 223] on input "text" at bounding box center [457, 222] width 176 height 15
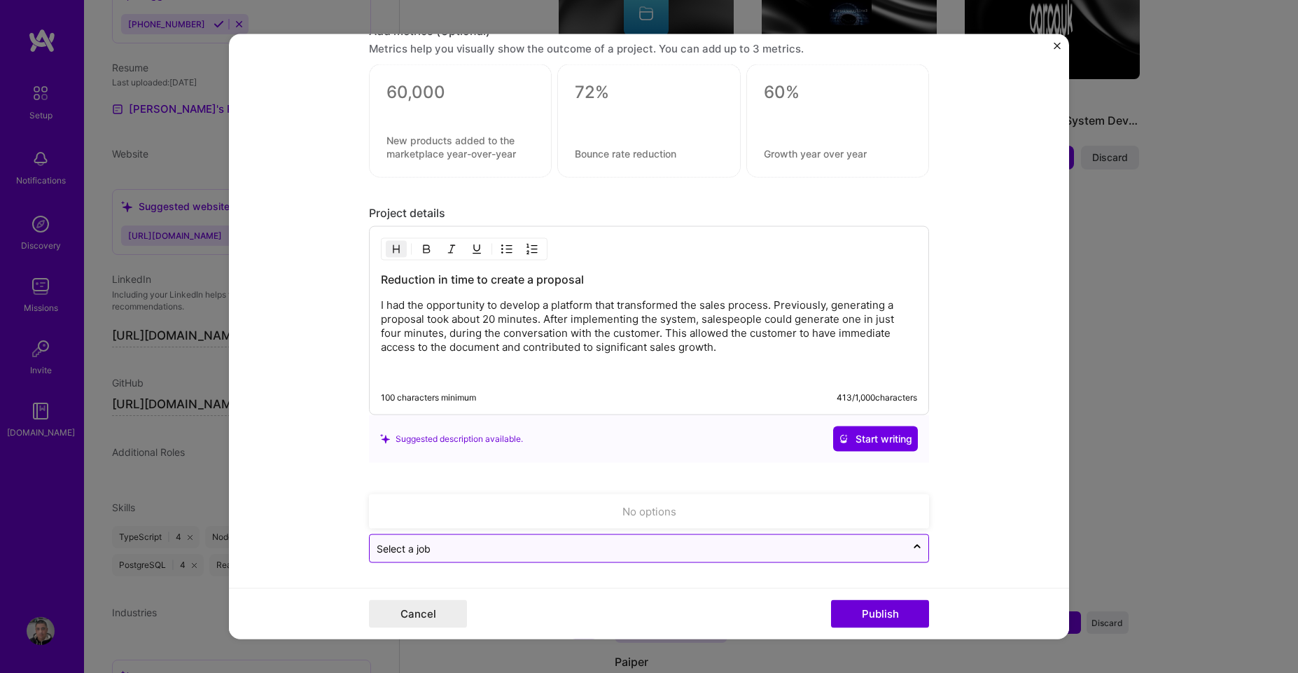
click at [597, 540] on div at bounding box center [638, 549] width 522 height 18
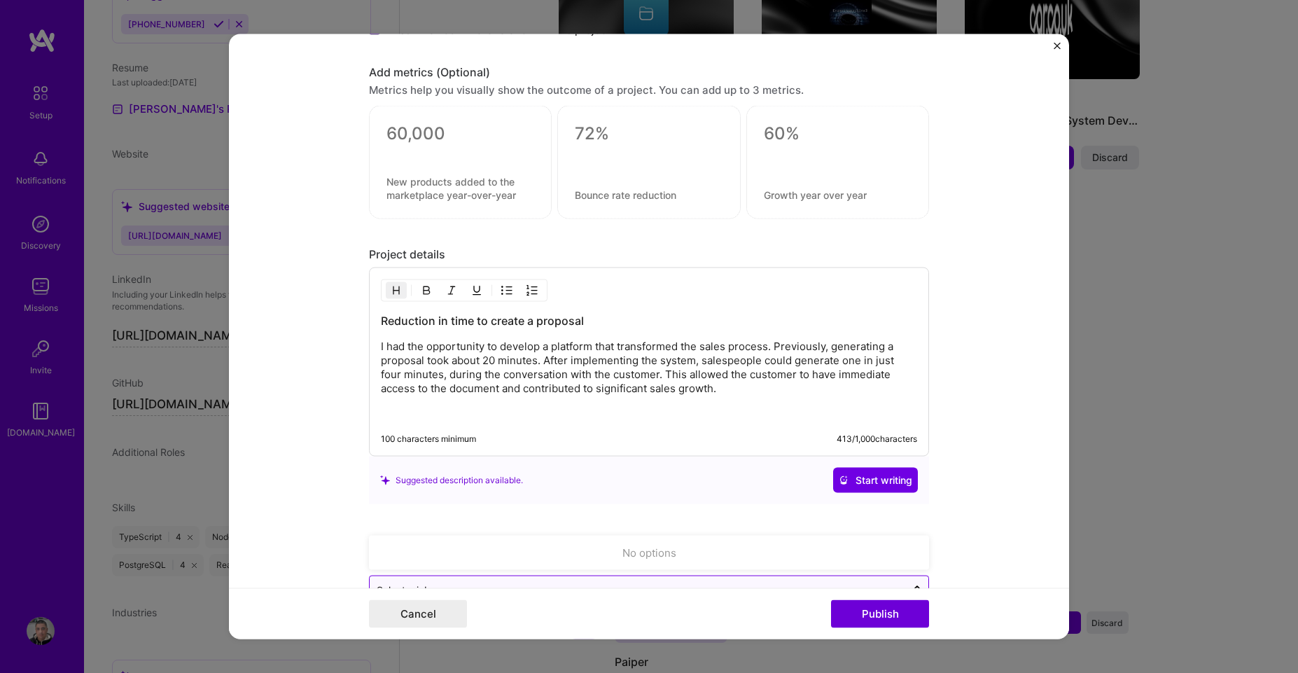
scroll to position [1328, 0]
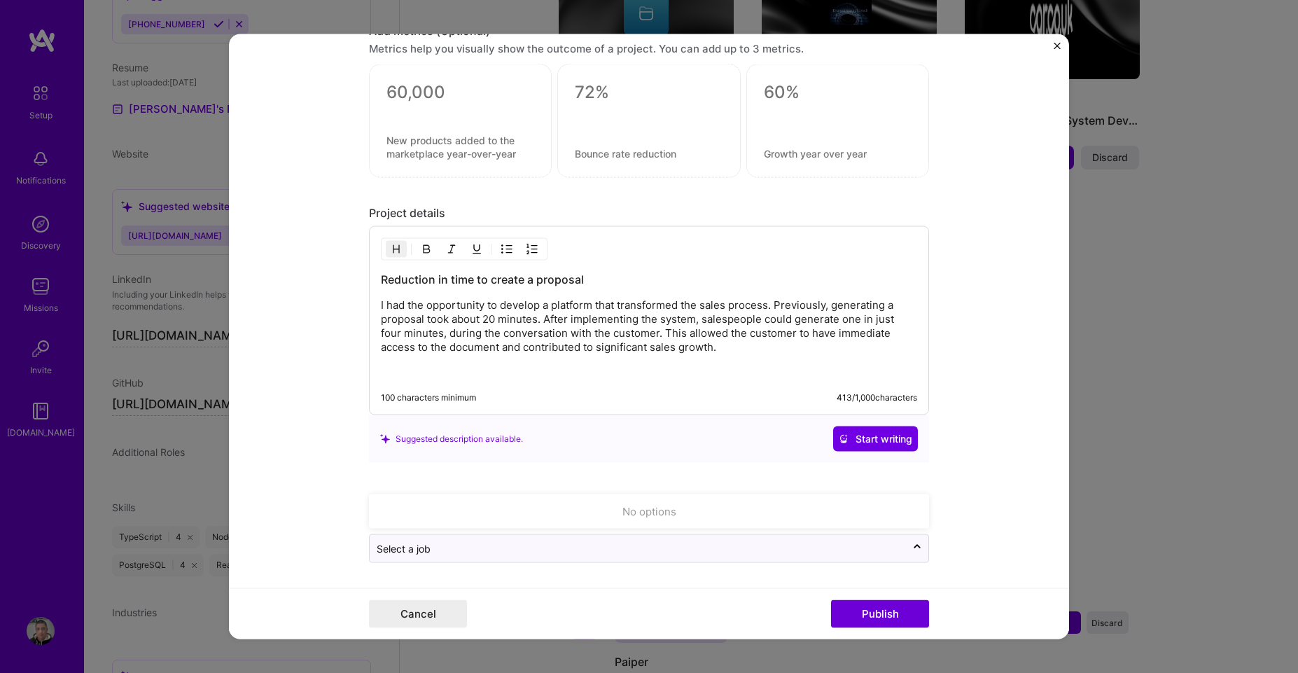
click at [615, 515] on div "No options" at bounding box center [649, 512] width 552 height 26
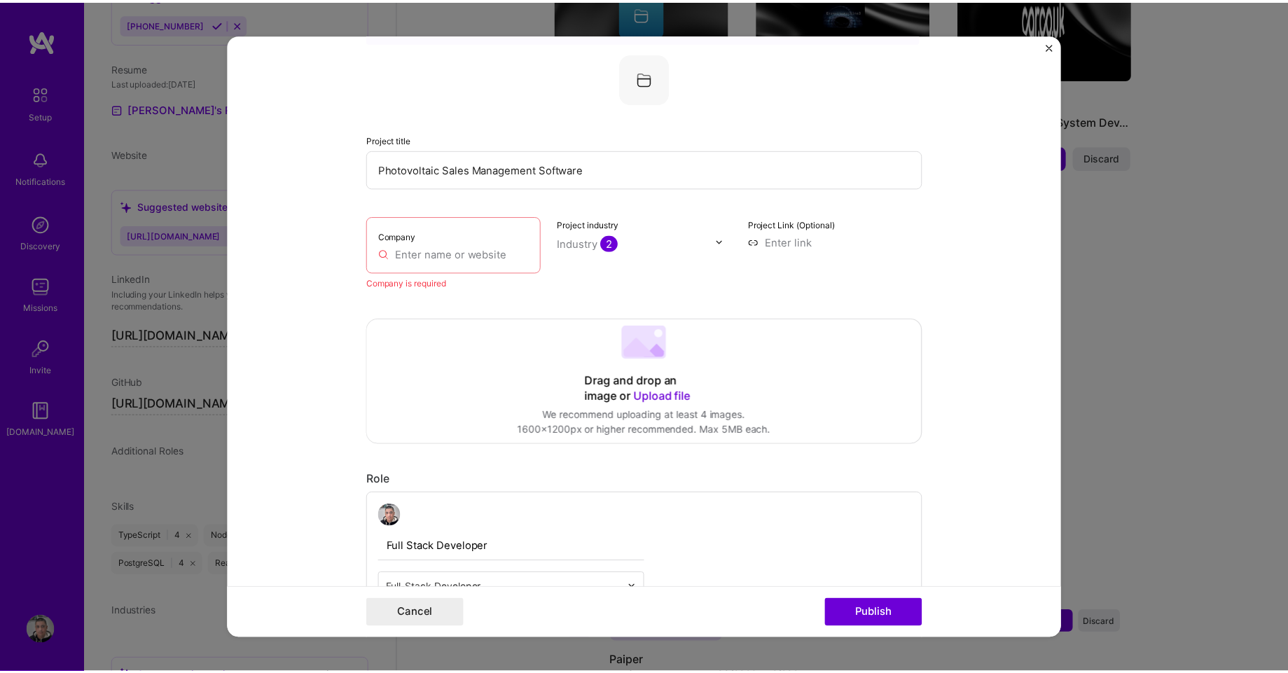
scroll to position [0, 0]
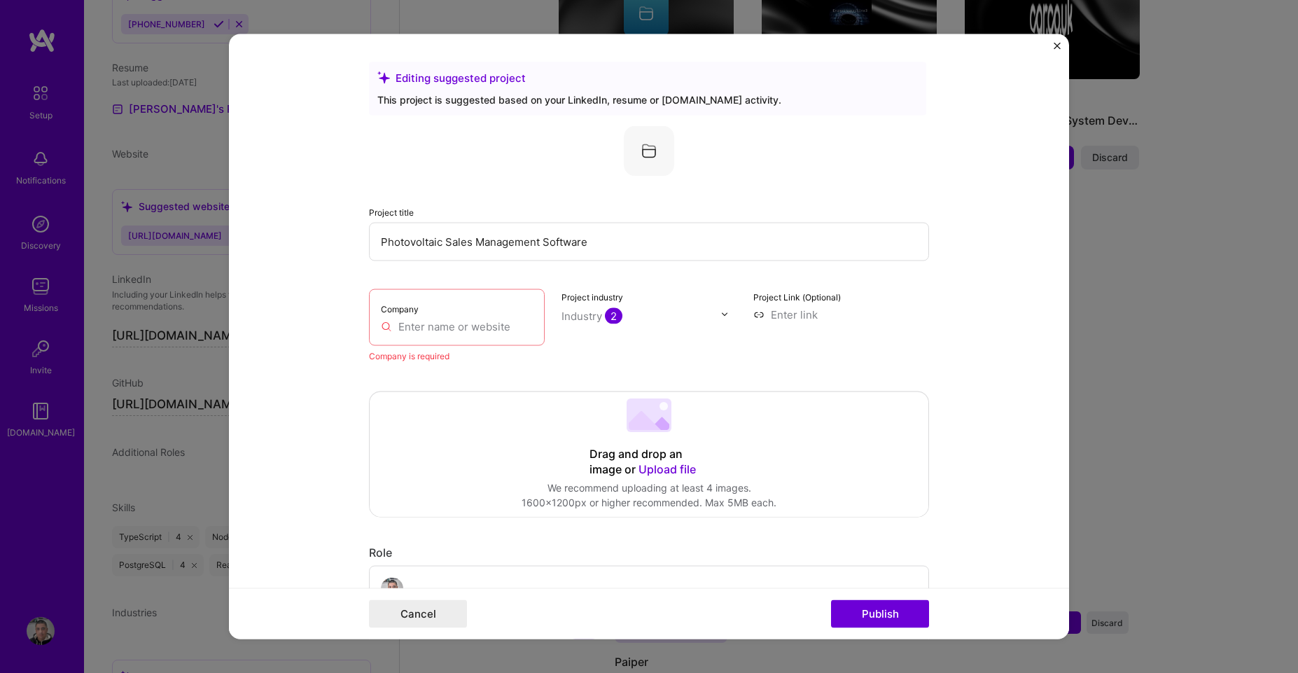
click at [421, 323] on input "text" at bounding box center [457, 326] width 152 height 15
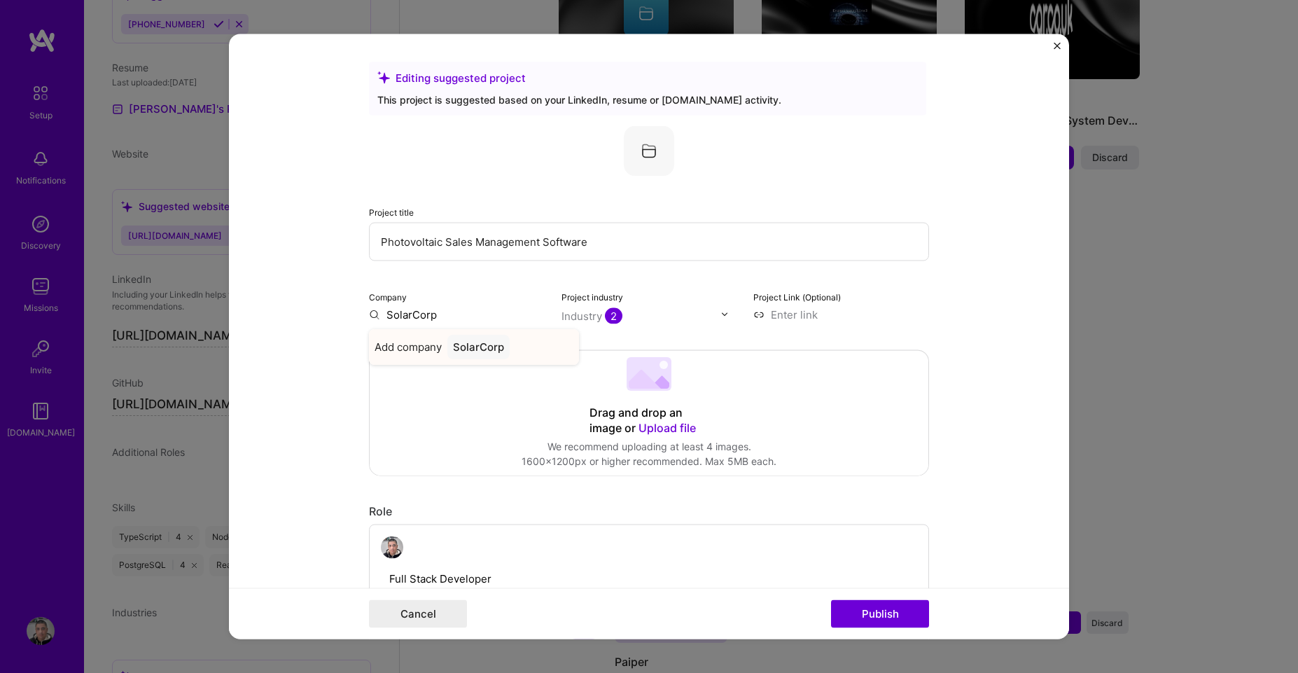
type input "SolarCorp"
click at [473, 349] on div "SolarCorp" at bounding box center [478, 346] width 62 height 25
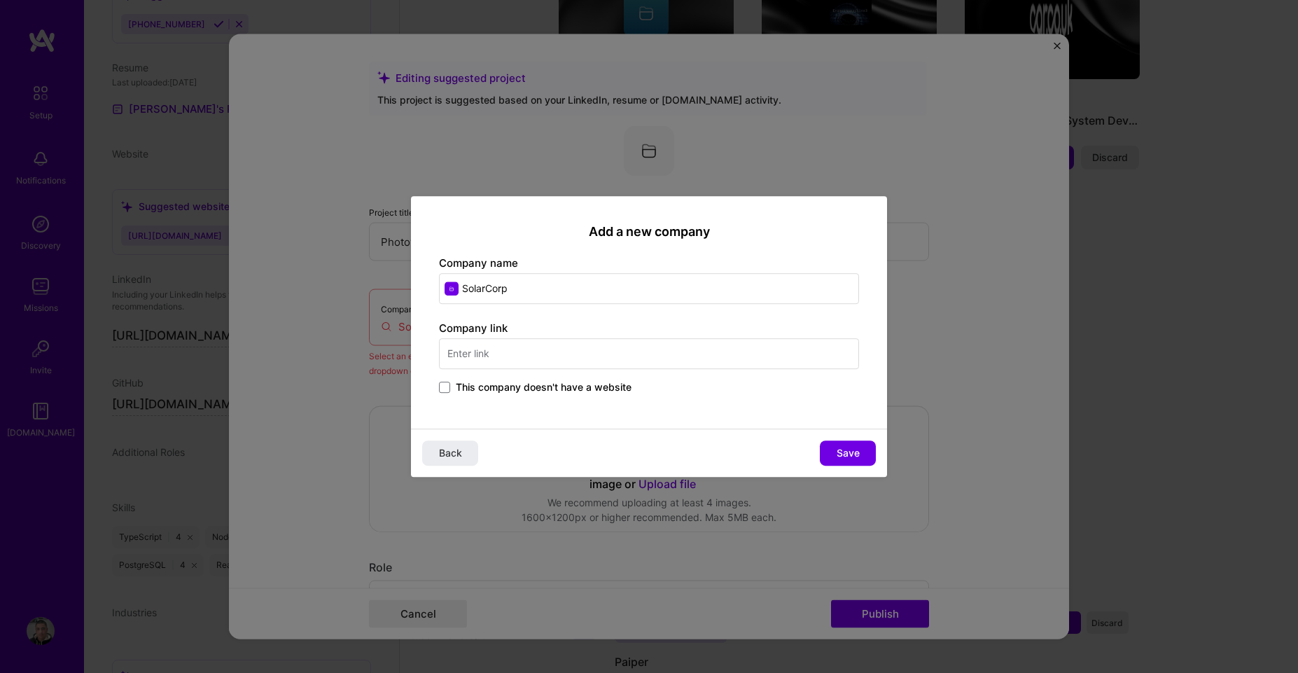
click at [488, 355] on input "text" at bounding box center [649, 353] width 420 height 31
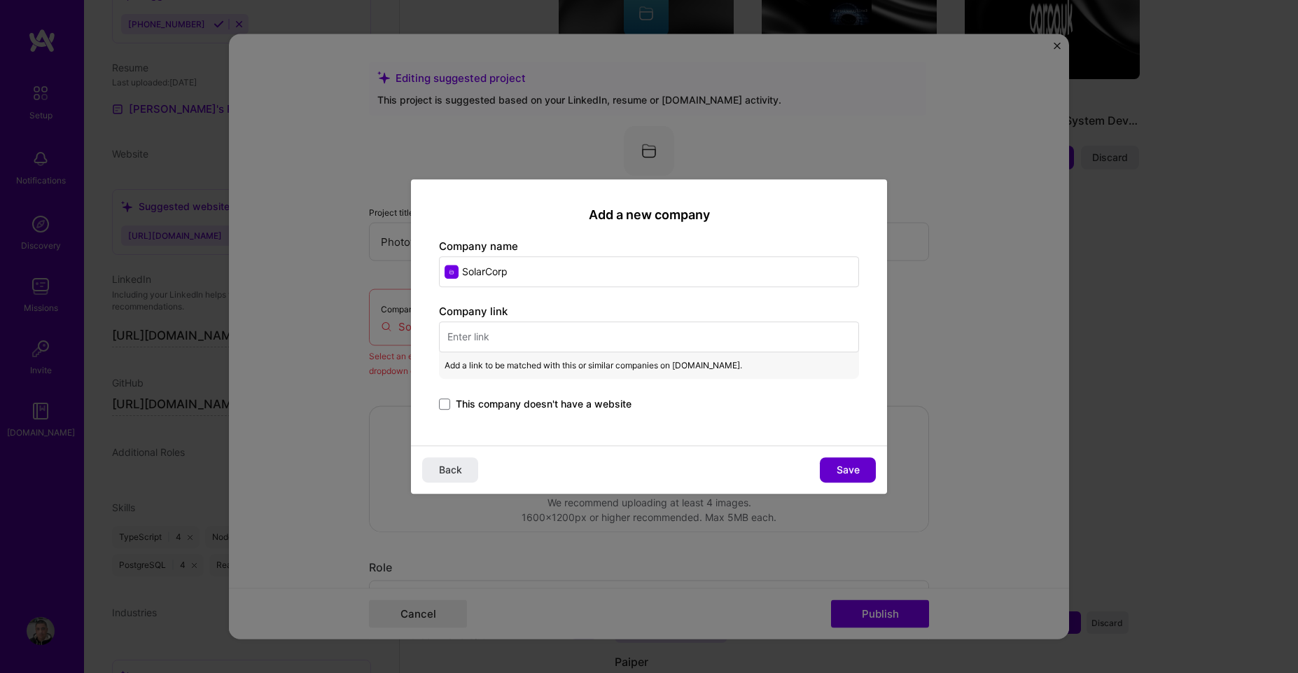
click at [852, 467] on span "Save" at bounding box center [848, 470] width 23 height 14
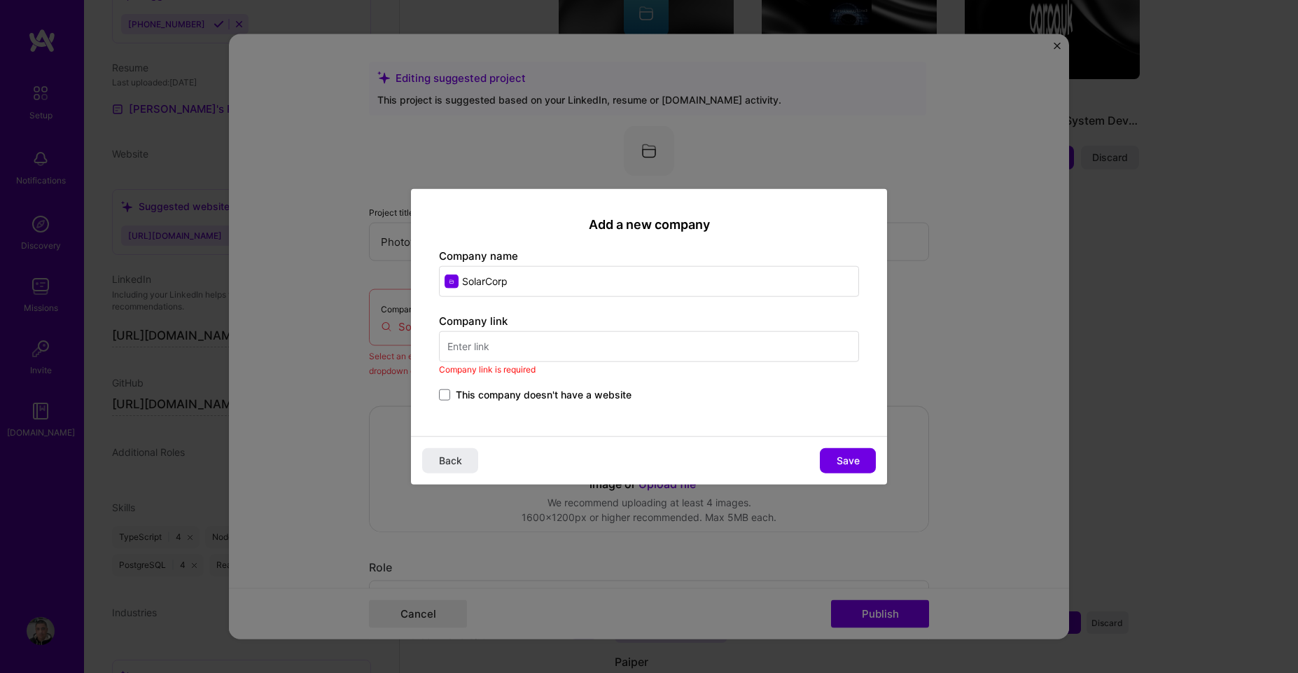
click at [504, 340] on input "text" at bounding box center [649, 346] width 420 height 31
paste input "[URL][DOMAIN_NAME]"
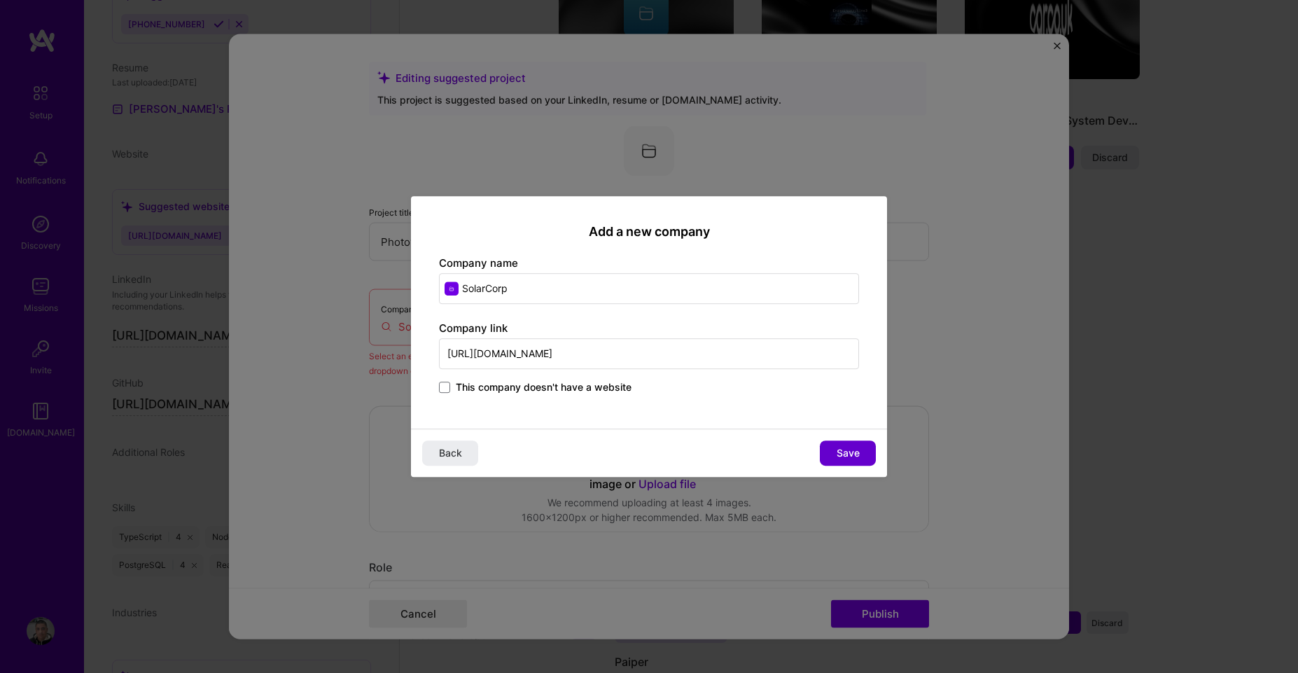
type input "[URL][DOMAIN_NAME]"
click at [843, 454] on span "Save" at bounding box center [848, 453] width 23 height 14
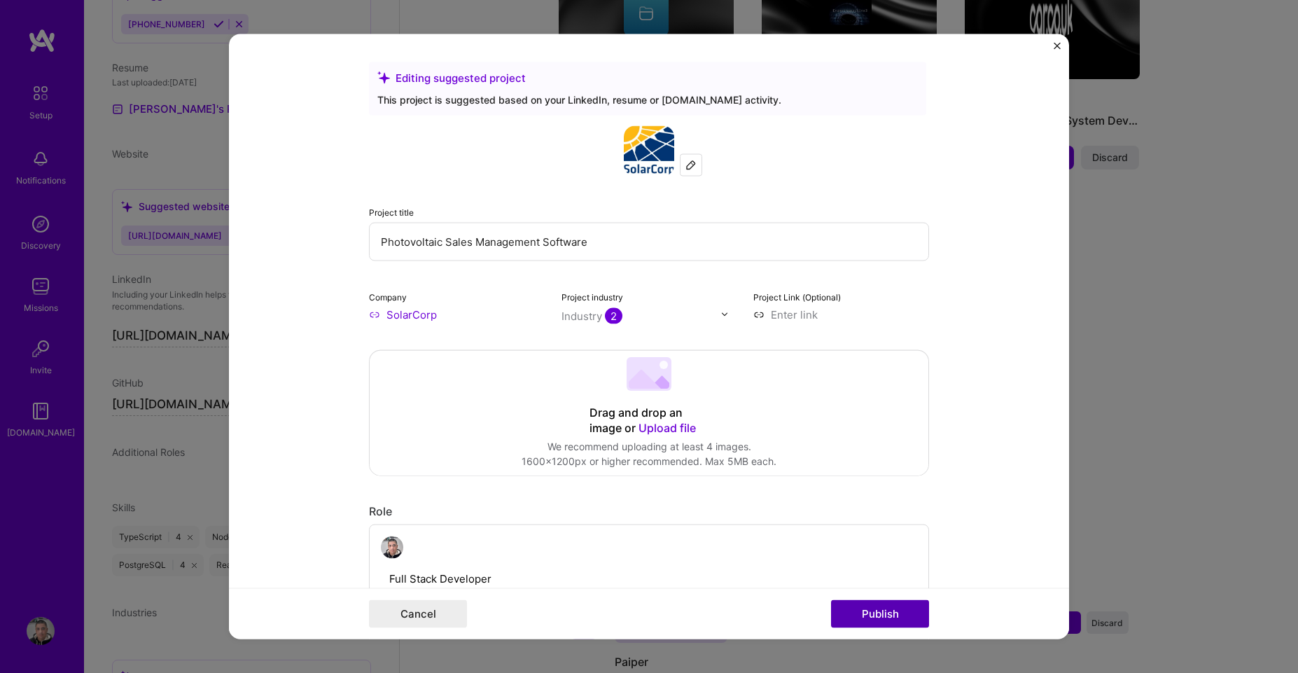
click at [879, 618] on button "Publish" at bounding box center [880, 614] width 98 height 28
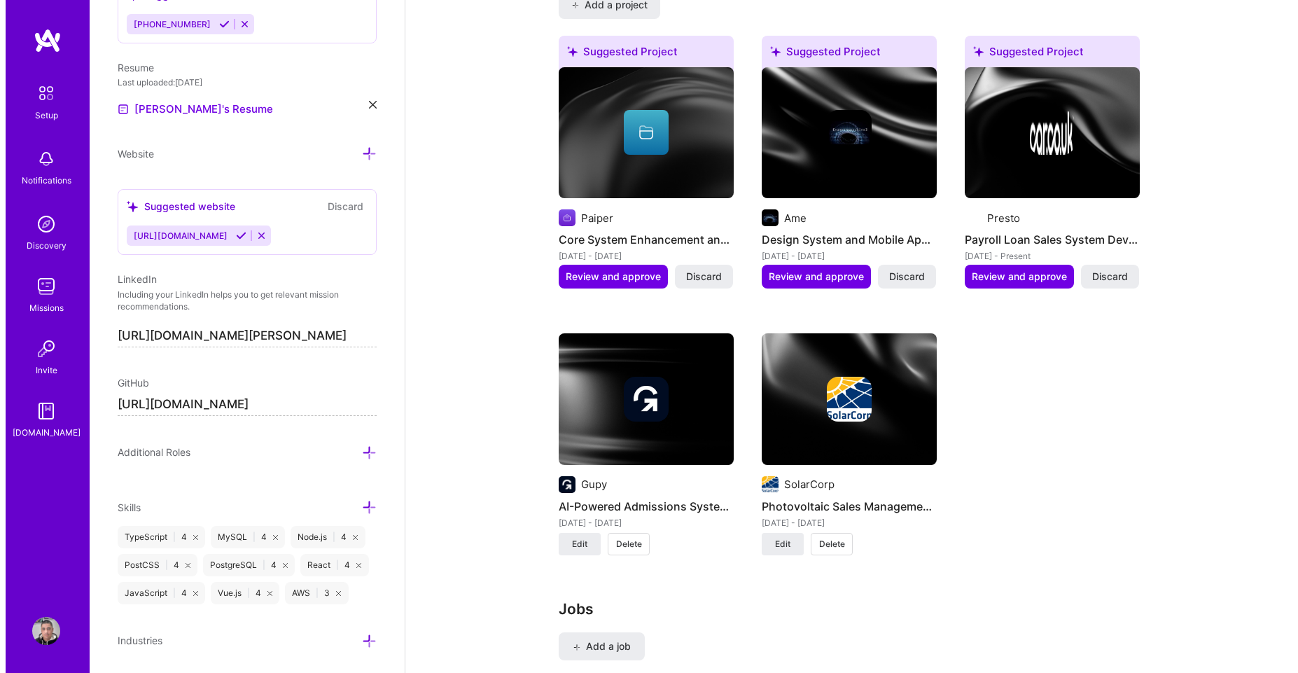
scroll to position [1046, 0]
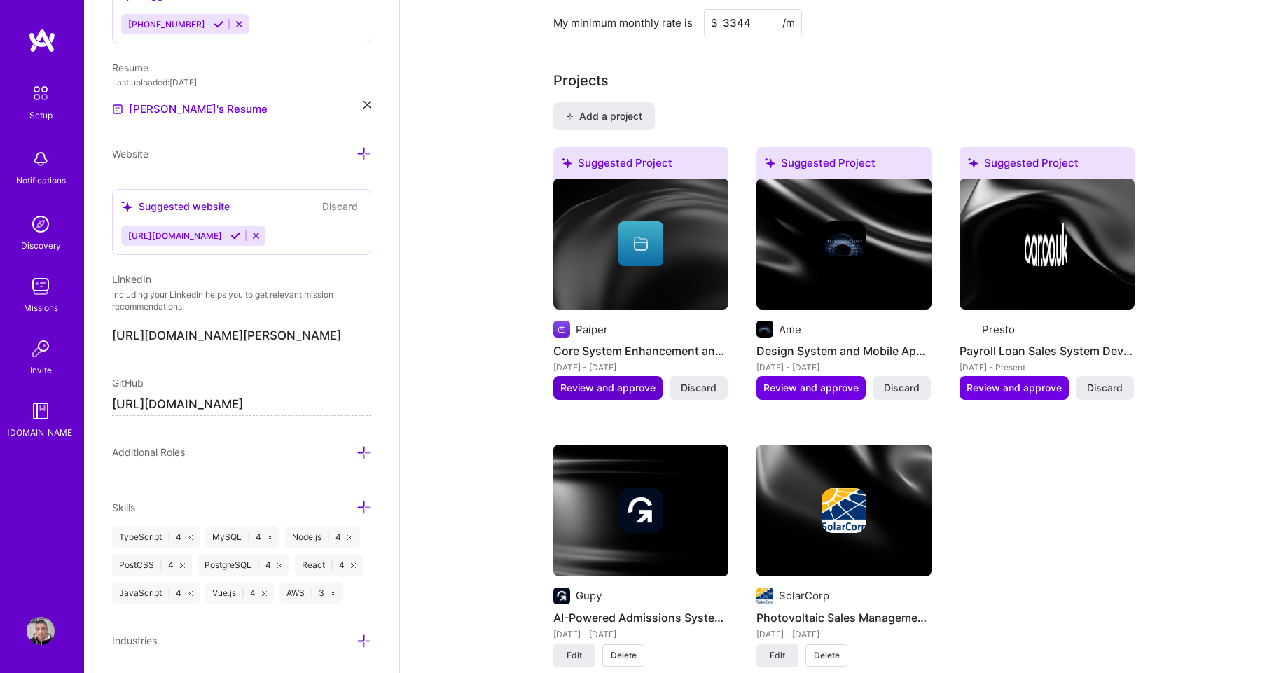
click at [593, 381] on span "Review and approve" at bounding box center [607, 388] width 95 height 14
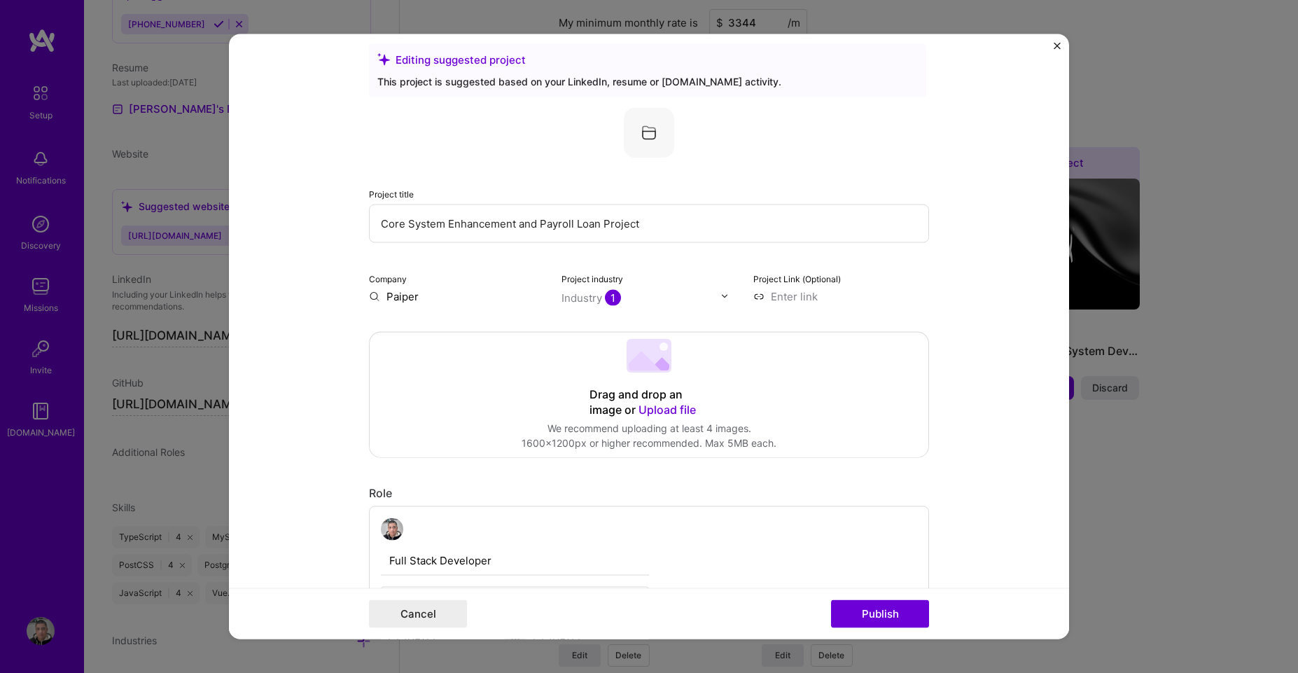
scroll to position [0, 0]
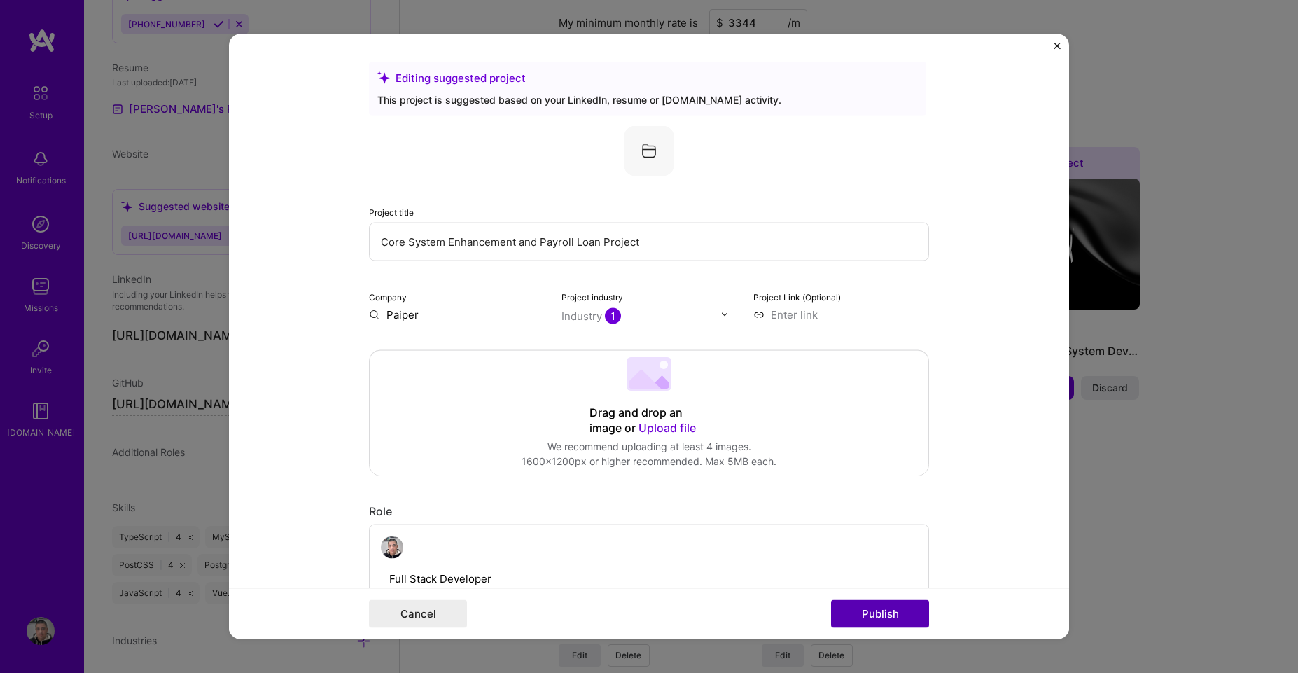
click at [889, 616] on button "Publish" at bounding box center [880, 614] width 98 height 28
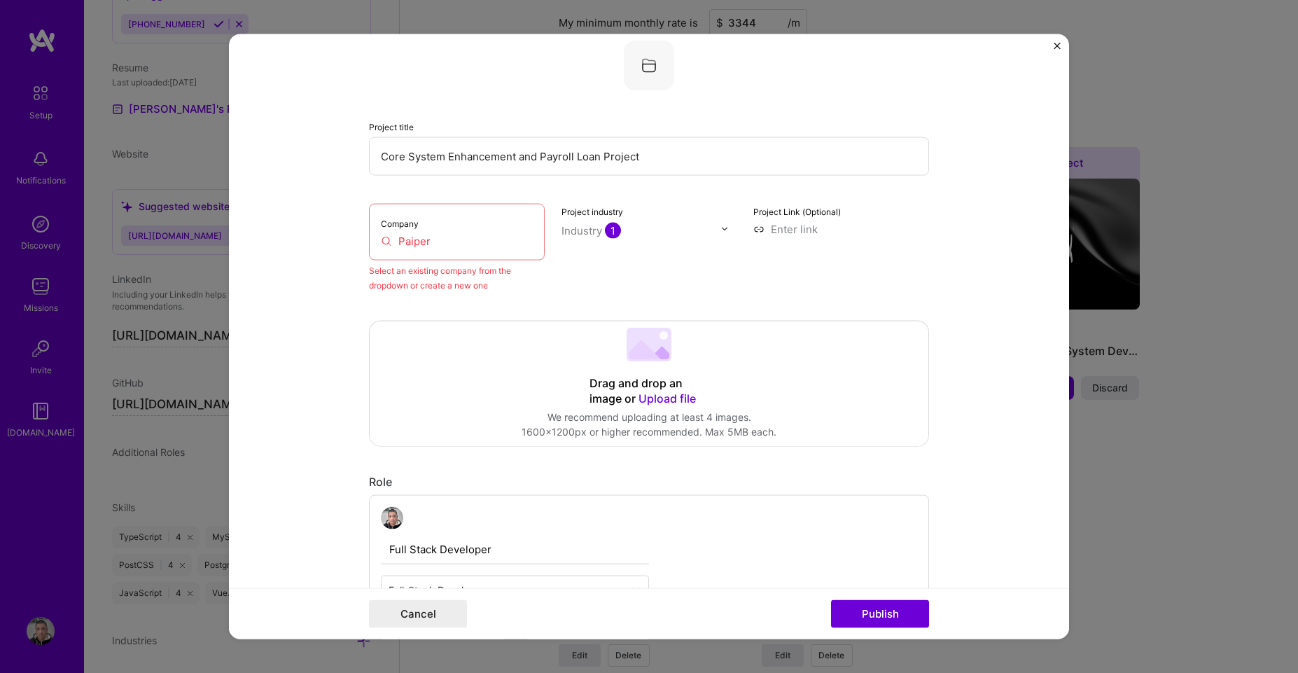
scroll to position [92, 0]
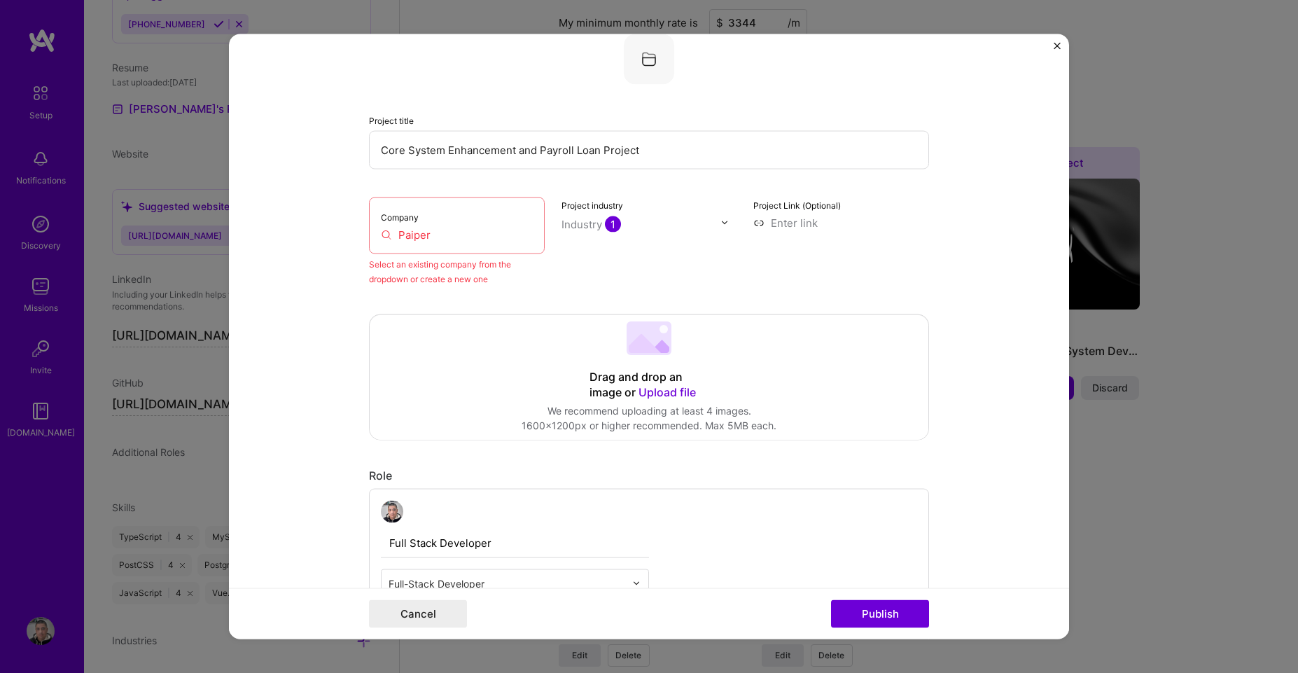
click at [440, 225] on div "Company Paiper" at bounding box center [457, 225] width 176 height 57
click at [438, 232] on input "Paiper" at bounding box center [457, 234] width 152 height 15
click at [437, 232] on input "Paiper" at bounding box center [457, 234] width 152 height 15
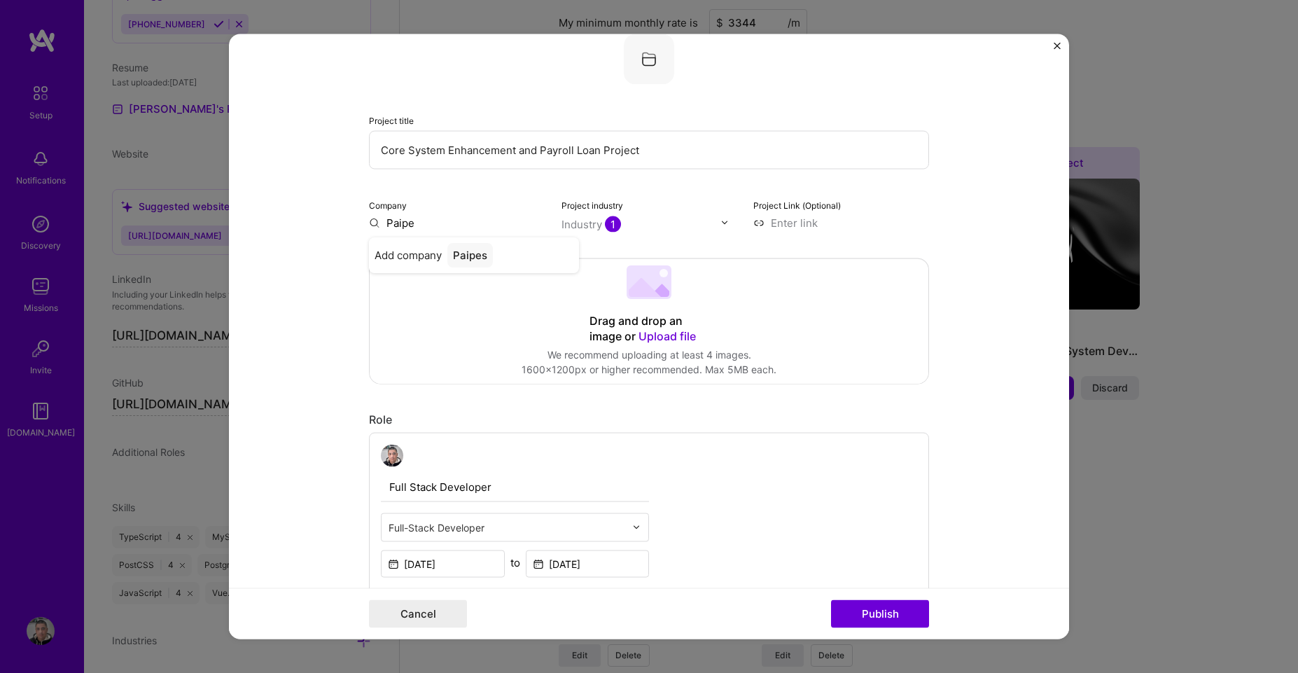
type input "Paiper"
click at [480, 254] on div "Paiper" at bounding box center [469, 254] width 44 height 25
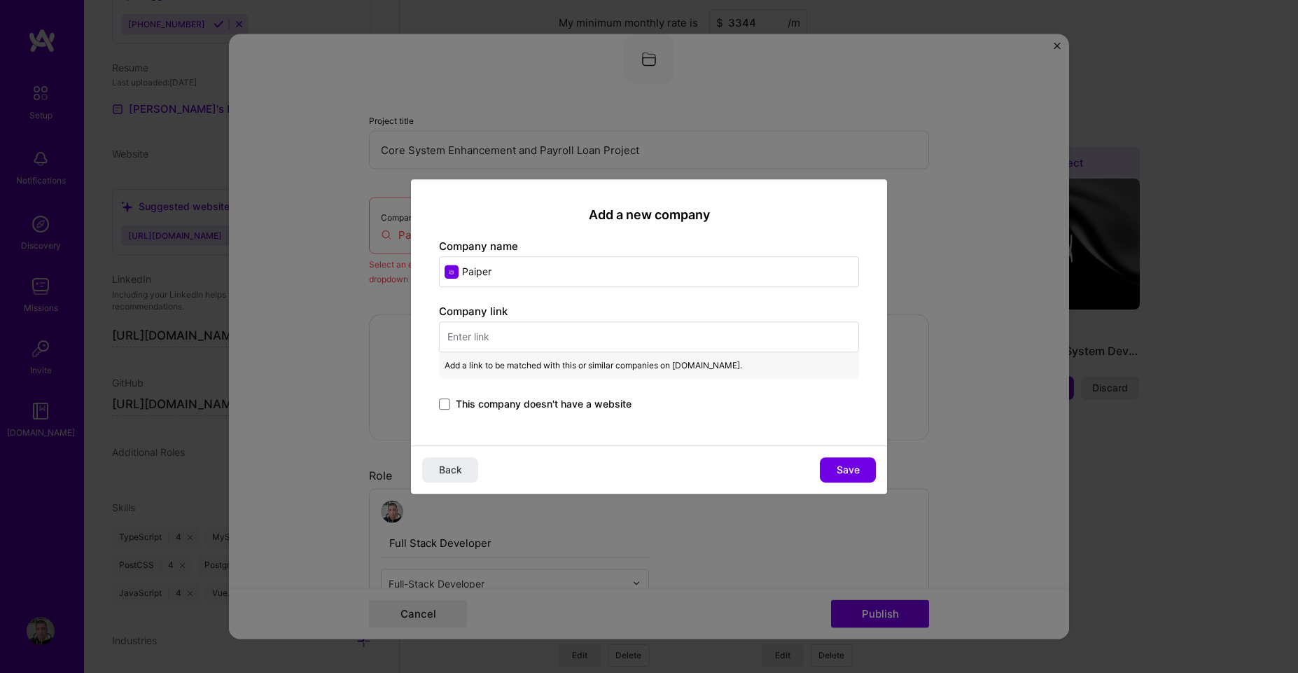
click at [468, 348] on input "text" at bounding box center [649, 336] width 420 height 31
paste input "[URL][DOMAIN_NAME]"
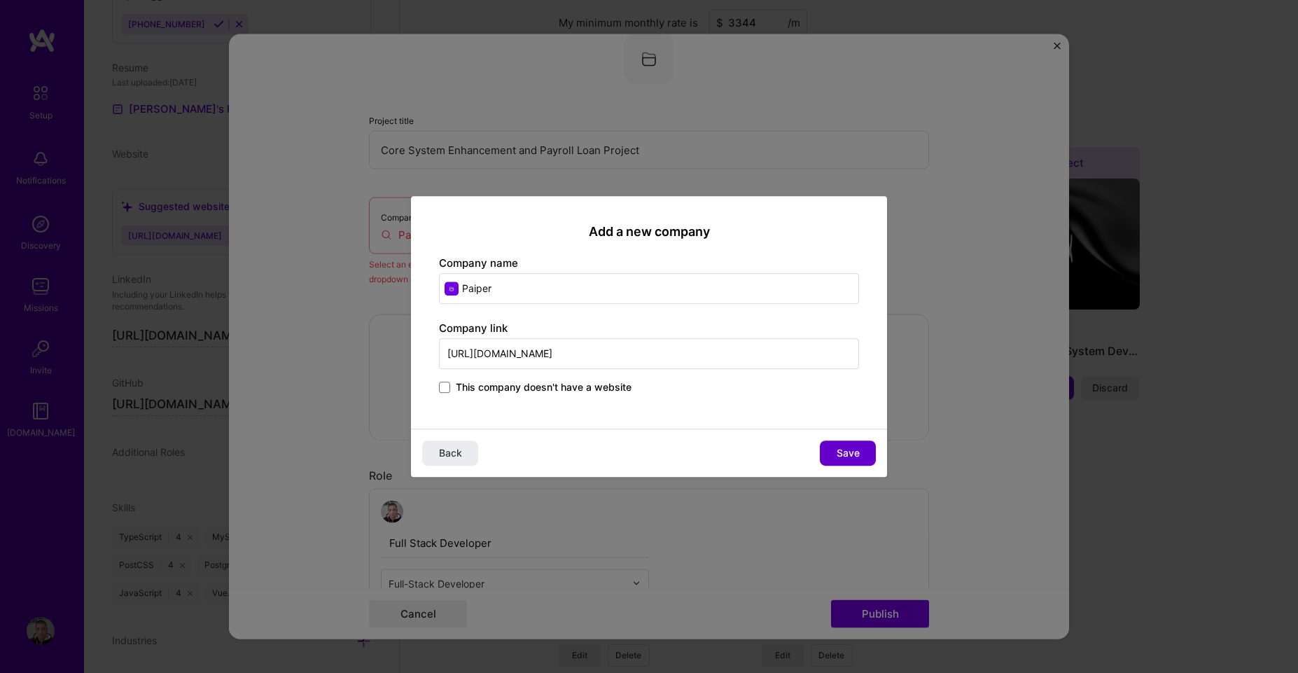
type input "[URL][DOMAIN_NAME]"
click at [847, 452] on span "Save" at bounding box center [848, 453] width 23 height 14
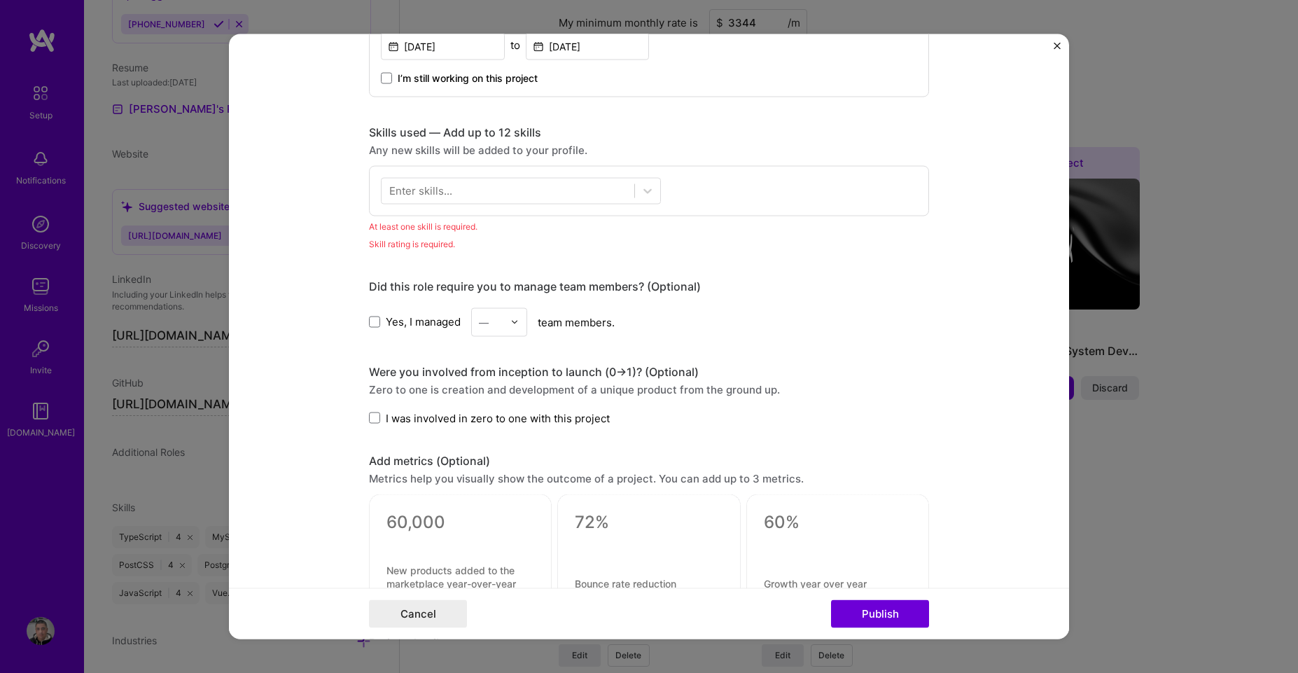
scroll to position [512, 0]
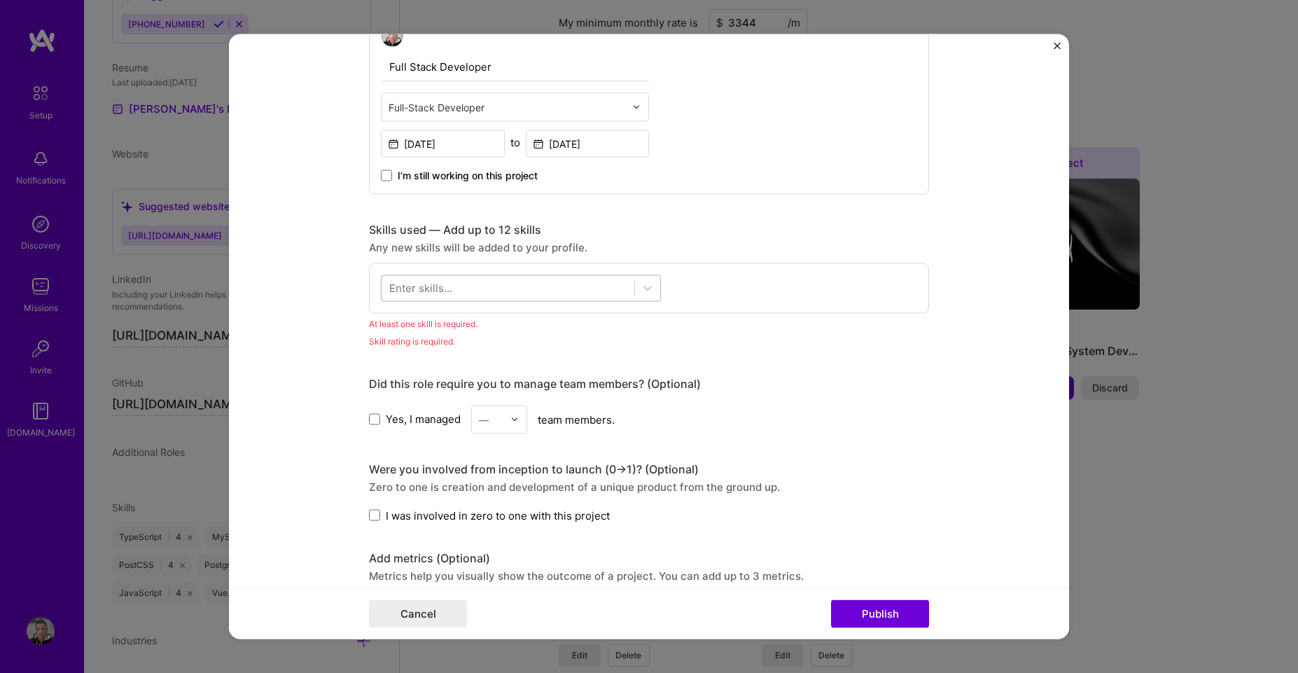
click at [444, 296] on div at bounding box center [508, 288] width 253 height 23
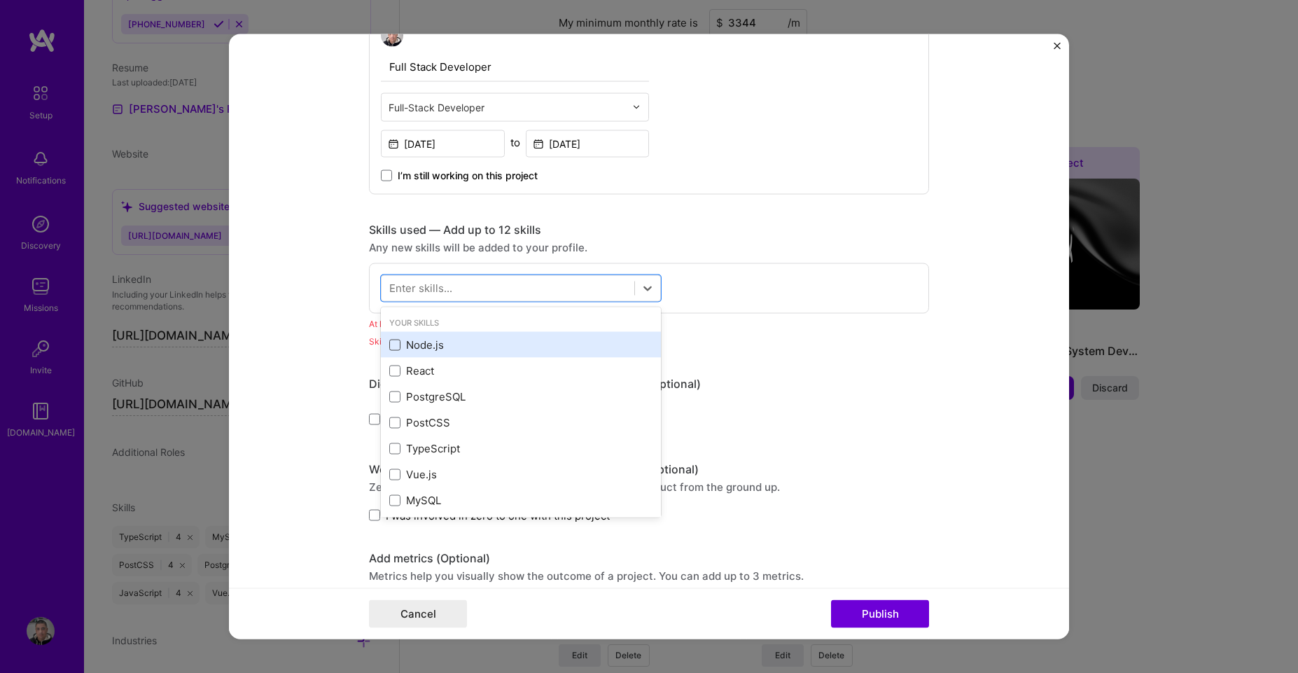
click at [392, 344] on span at bounding box center [394, 344] width 11 height 11
click at [0, 0] on input "checkbox" at bounding box center [0, 0] width 0 height 0
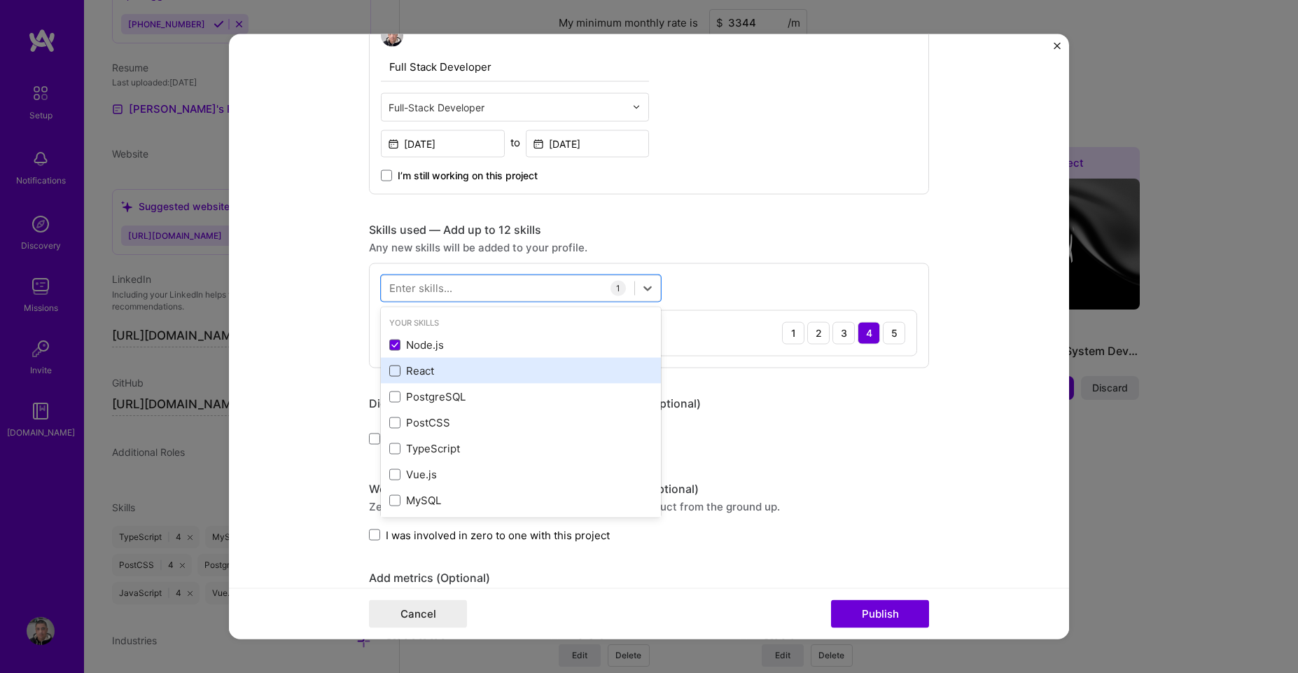
click at [392, 370] on span at bounding box center [394, 370] width 11 height 11
click at [0, 0] on input "checkbox" at bounding box center [0, 0] width 0 height 0
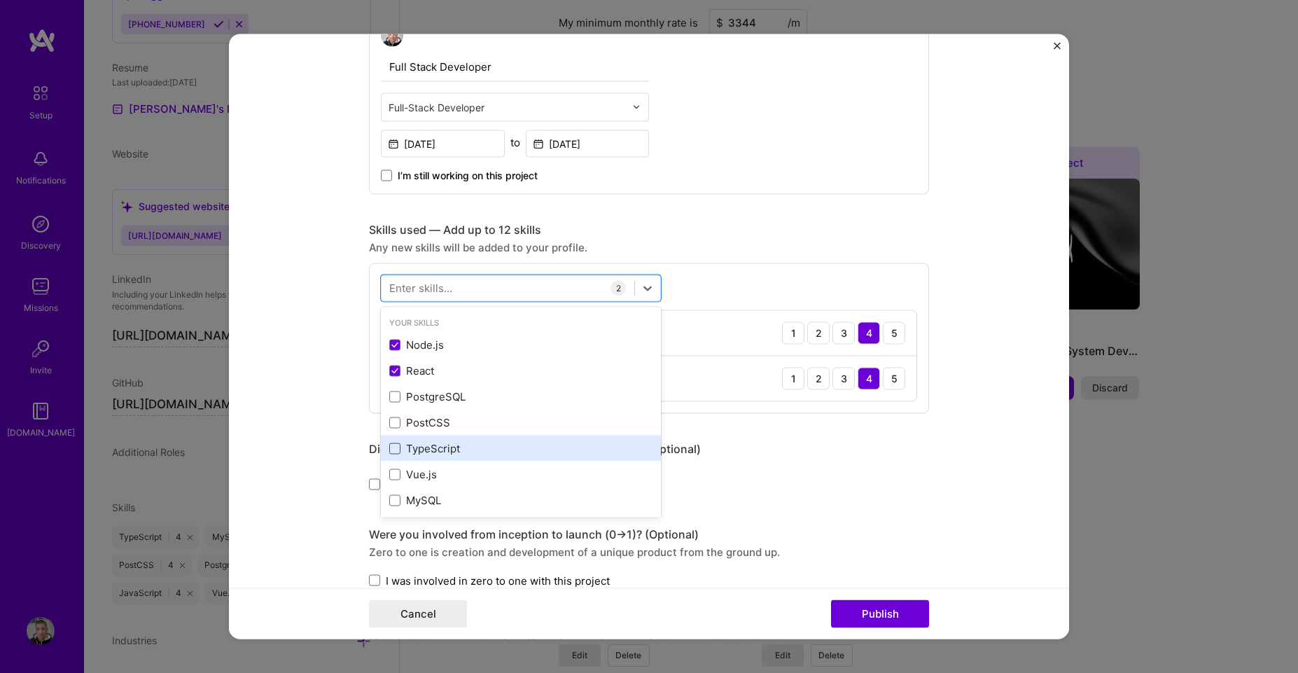
click at [391, 447] on span at bounding box center [394, 448] width 11 height 11
click at [0, 0] on input "checkbox" at bounding box center [0, 0] width 0 height 0
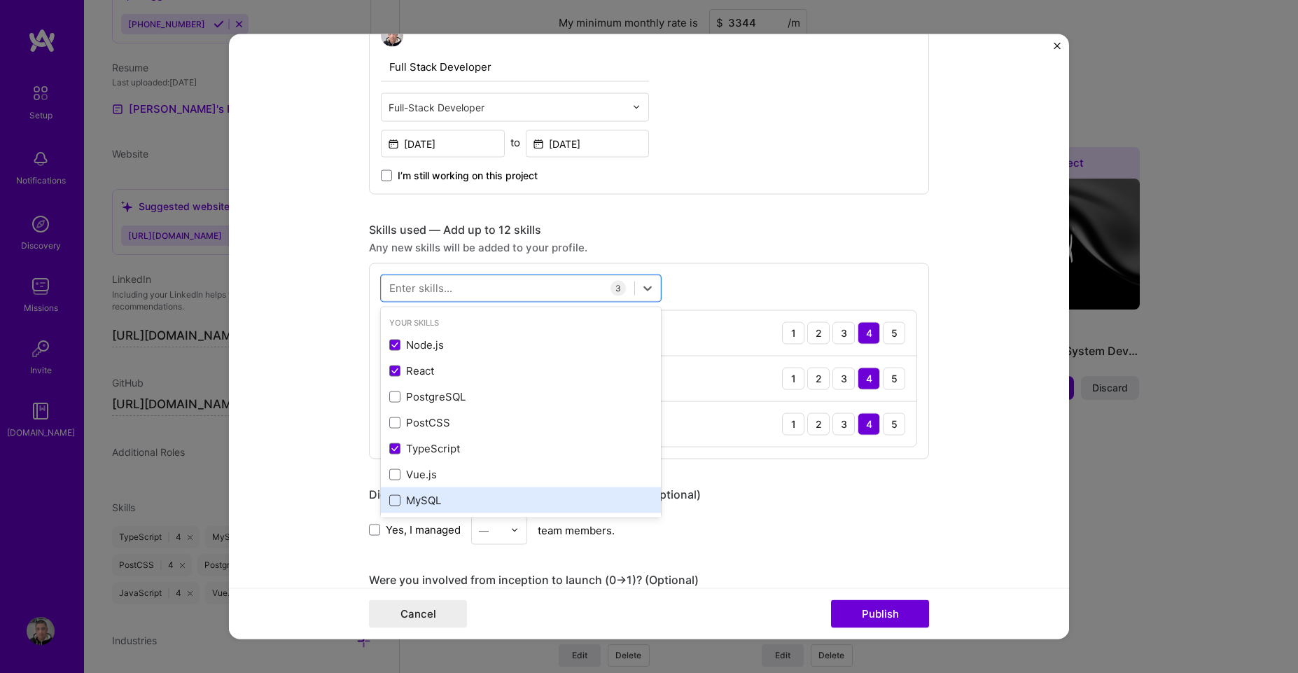
click at [389, 499] on span at bounding box center [394, 499] width 11 height 11
click at [0, 0] on input "checkbox" at bounding box center [0, 0] width 0 height 0
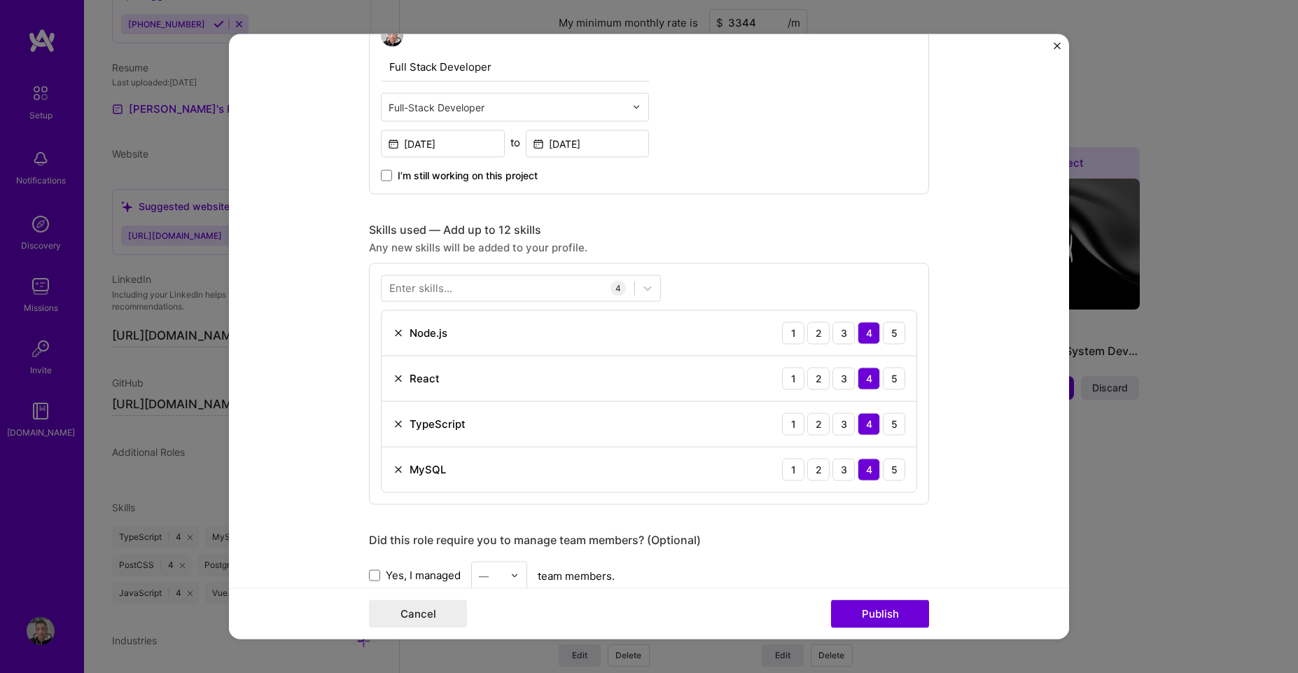
click at [426, 288] on div "Enter skills..." at bounding box center [420, 288] width 63 height 15
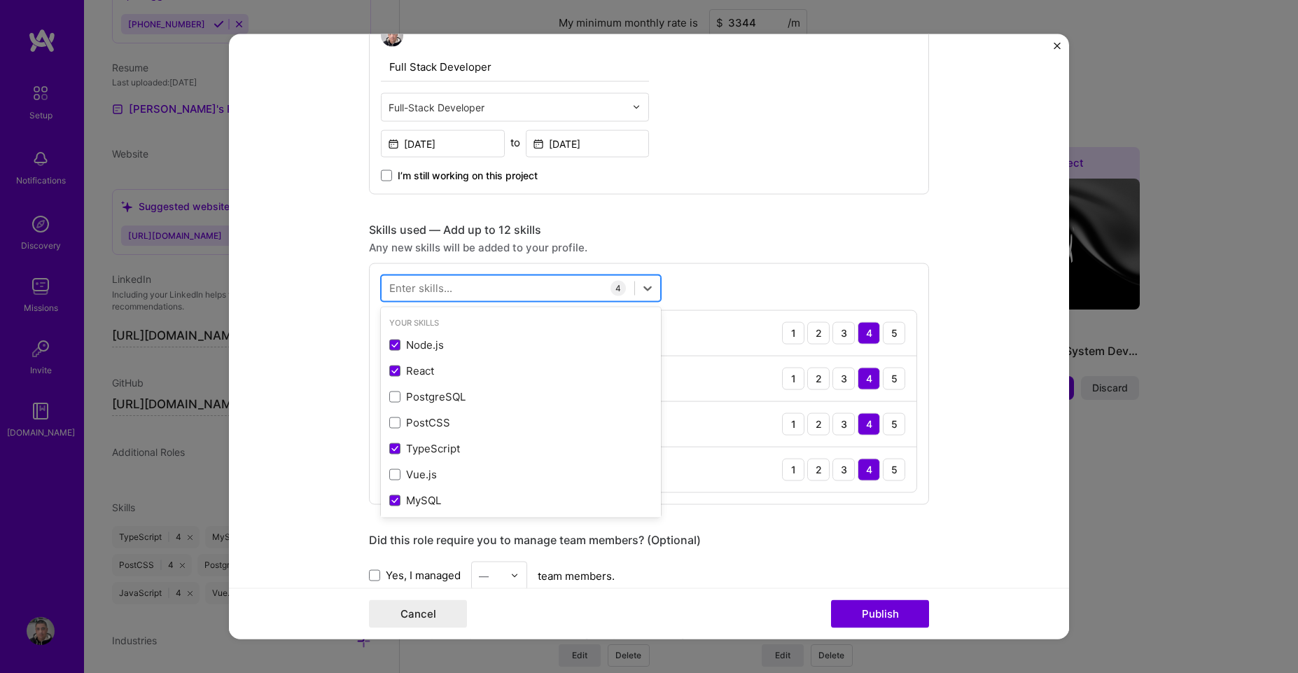
click at [434, 300] on div at bounding box center [521, 287] width 280 height 27
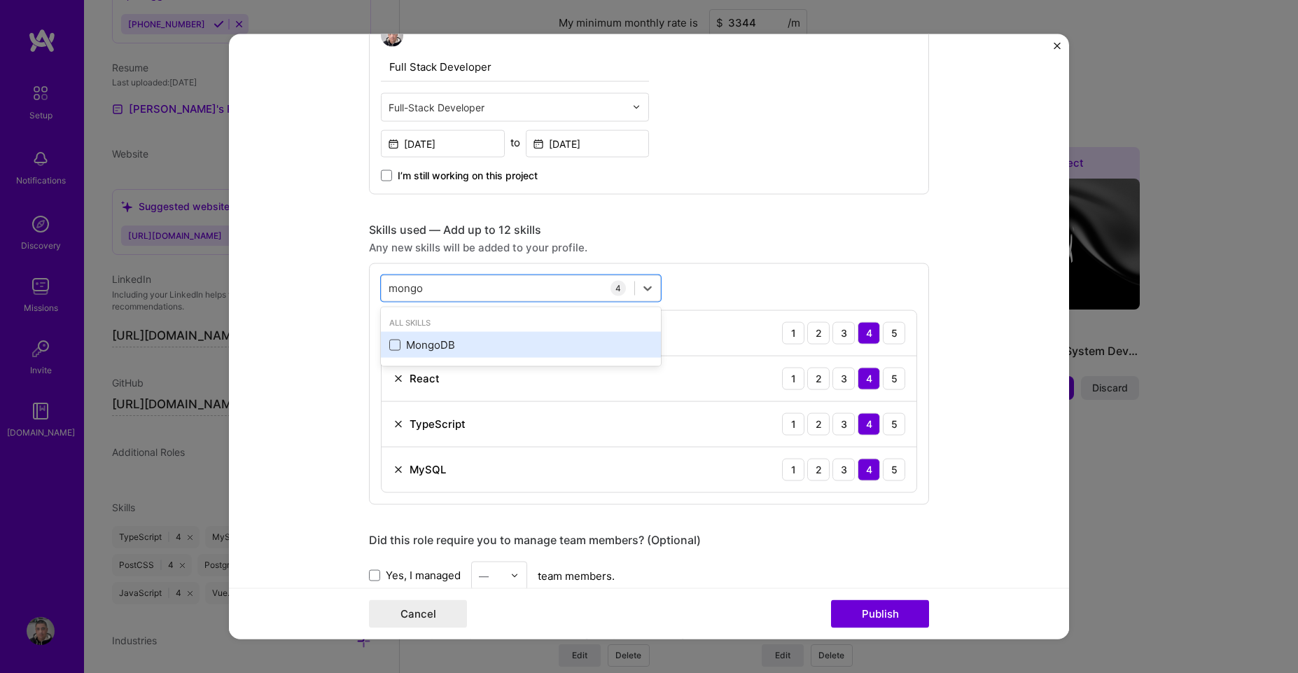
click at [389, 349] on span at bounding box center [394, 344] width 11 height 11
click at [0, 0] on input "checkbox" at bounding box center [0, 0] width 0 height 0
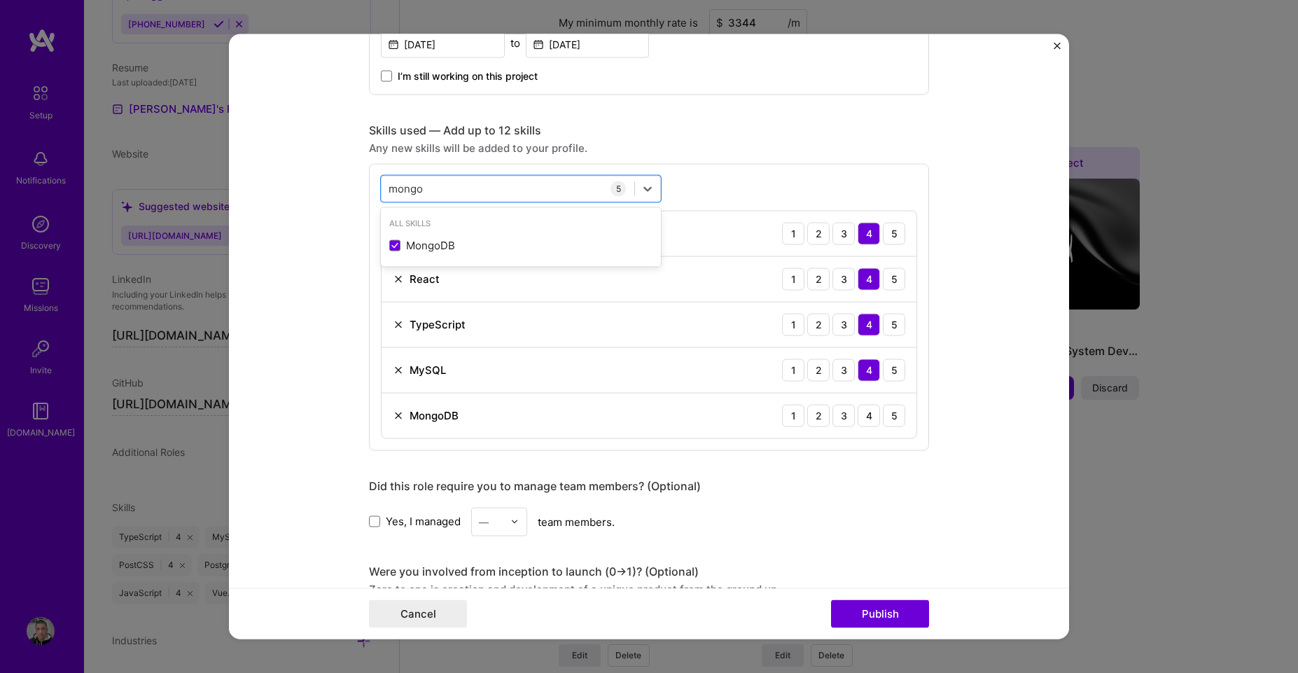
scroll to position [680, 0]
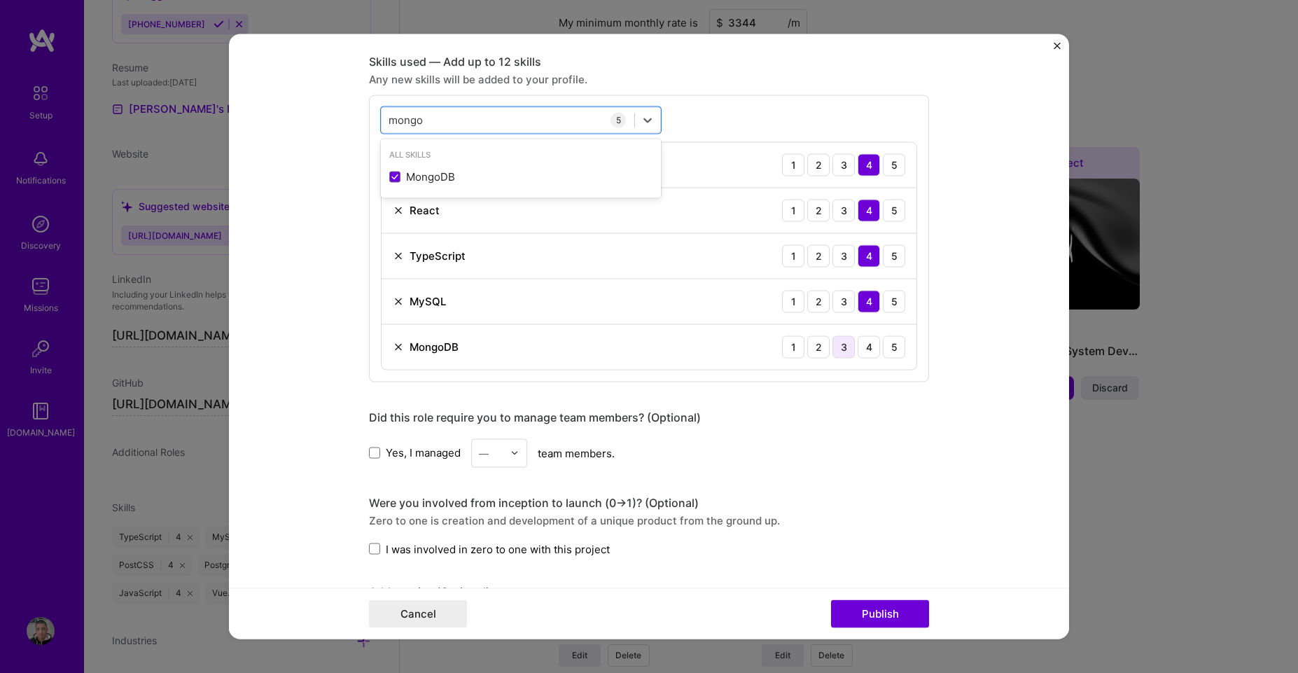
click at [833, 350] on div "3" at bounding box center [844, 346] width 22 height 22
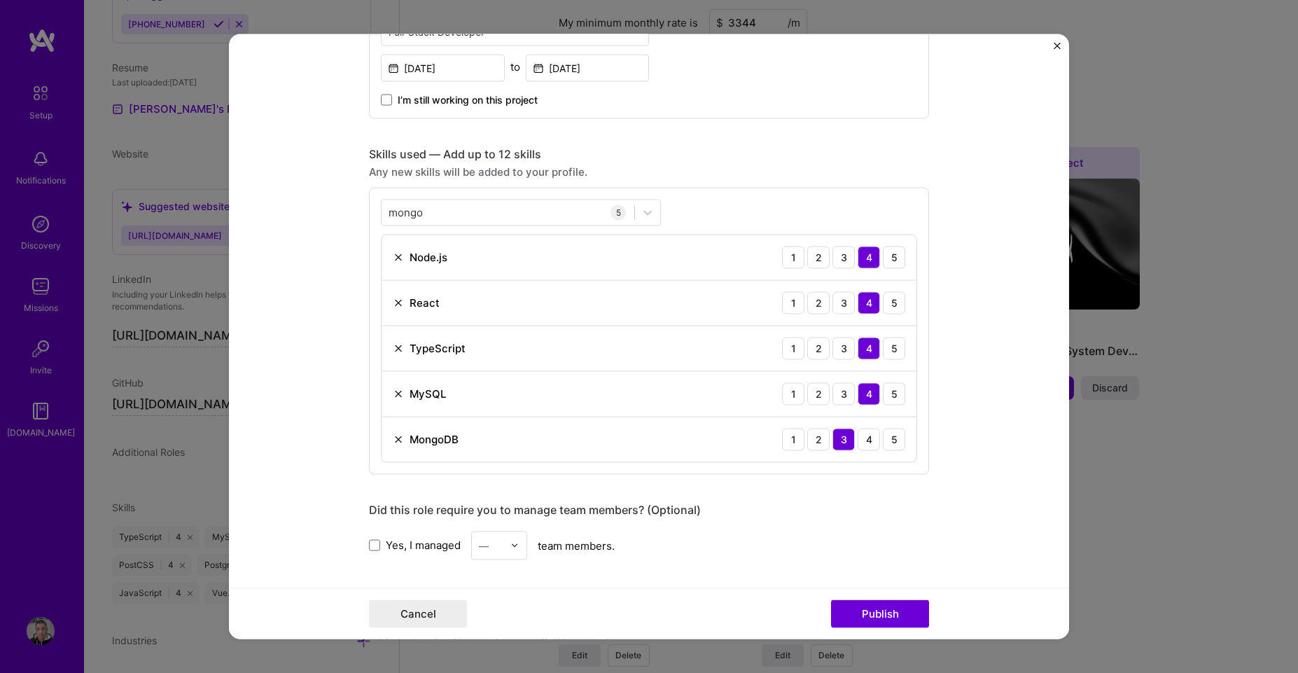
scroll to position [512, 0]
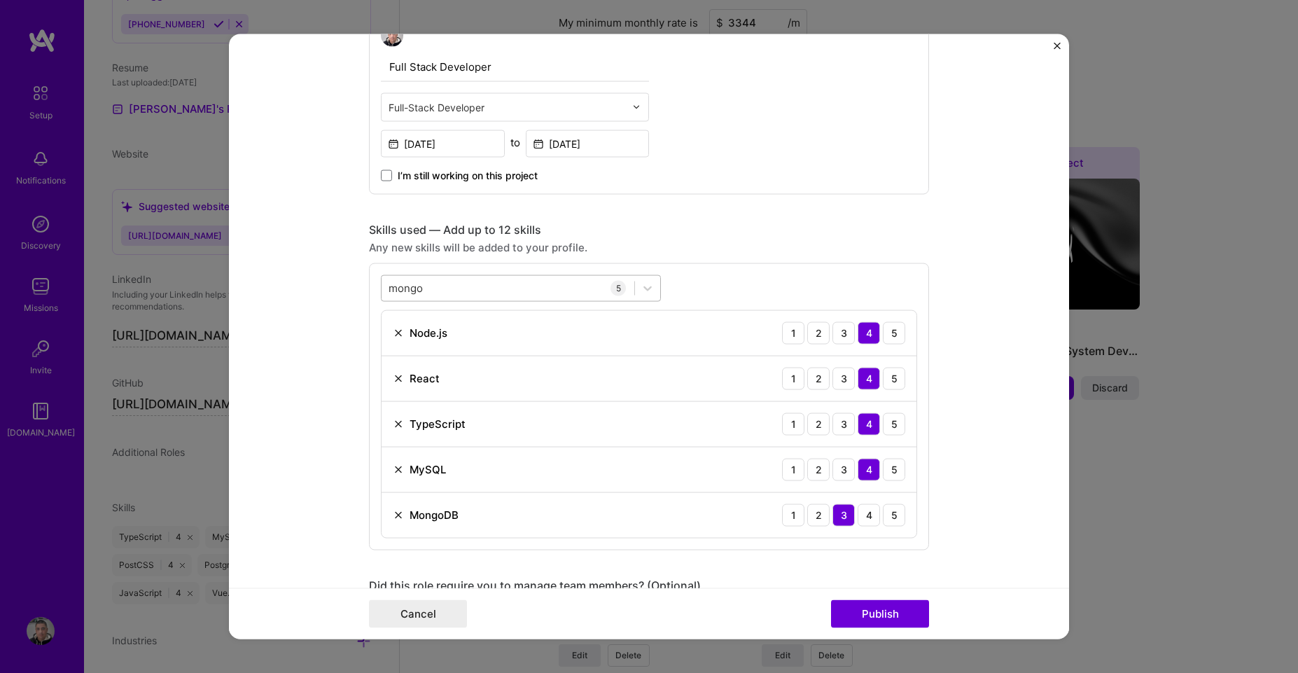
click at [403, 290] on input "mongo" at bounding box center [407, 288] width 36 height 15
click at [408, 286] on input "mongo" at bounding box center [407, 288] width 36 height 15
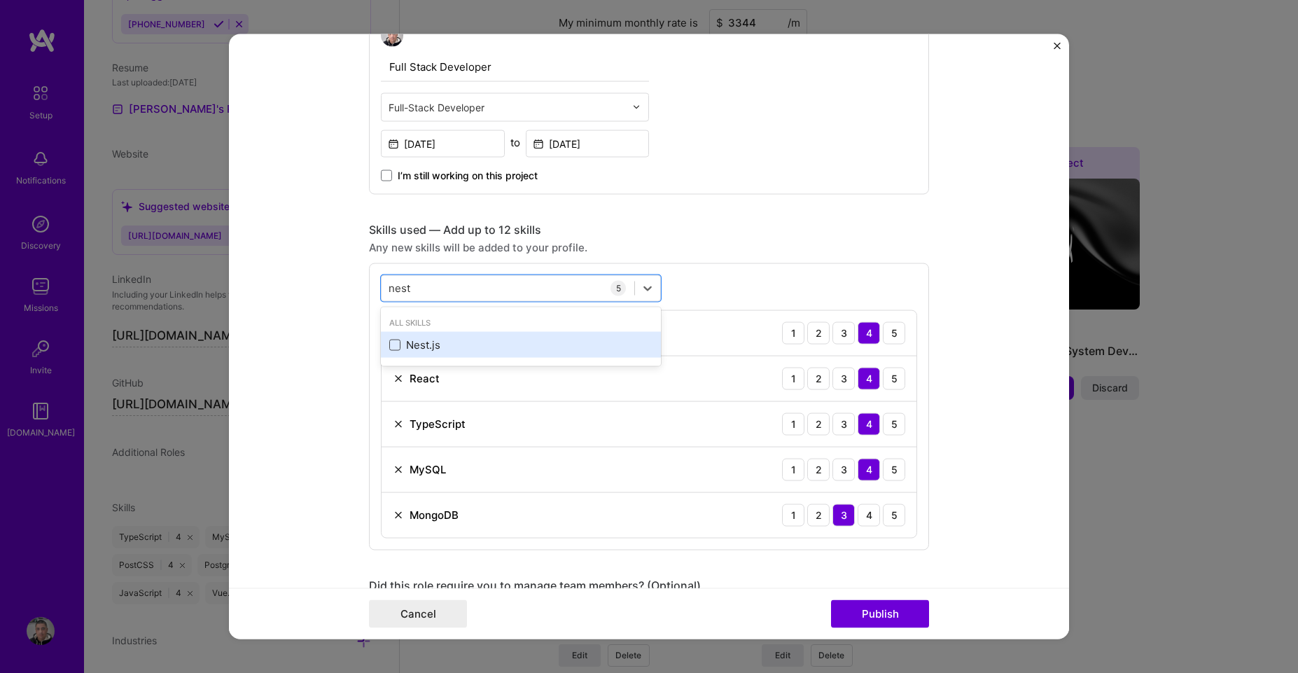
click at [389, 344] on span at bounding box center [394, 344] width 11 height 11
click at [0, 0] on input "checkbox" at bounding box center [0, 0] width 0 height 0
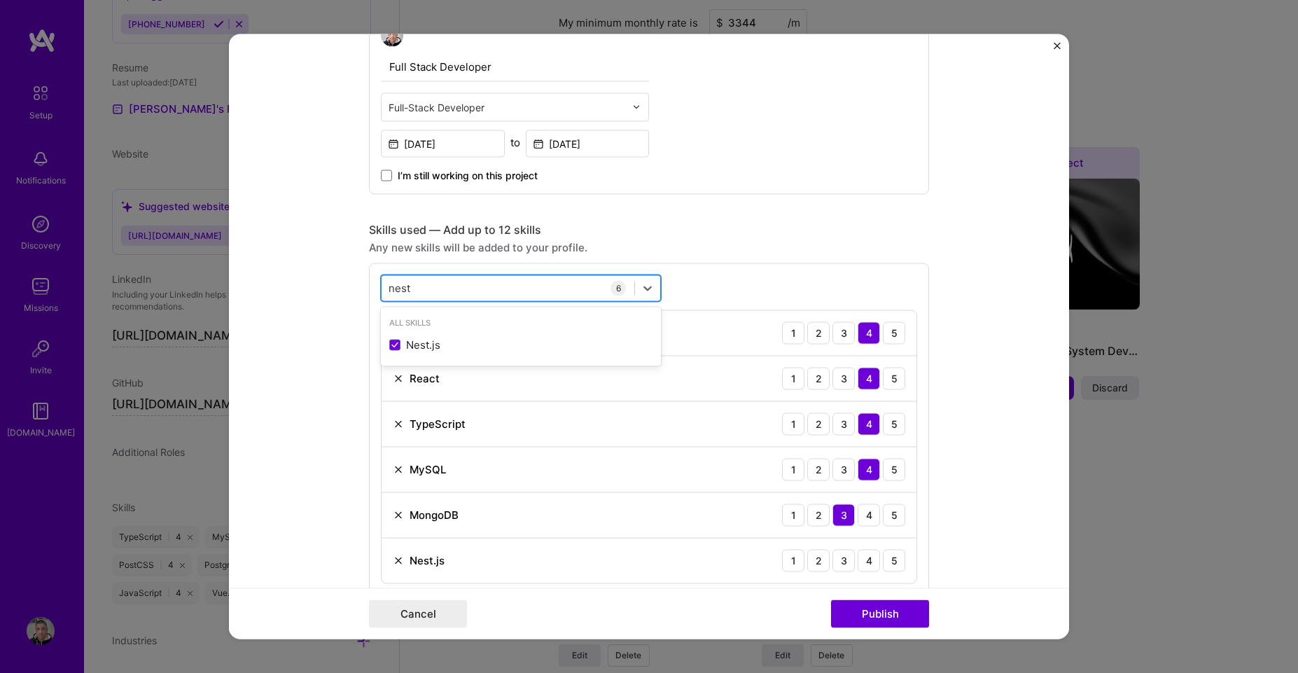
click at [396, 289] on input "nest" at bounding box center [400, 288] width 23 height 15
click at [396, 288] on input "nest" at bounding box center [400, 288] width 23 height 15
click at [389, 345] on span at bounding box center [394, 344] width 11 height 11
click at [0, 0] on input "checkbox" at bounding box center [0, 0] width 0 height 0
type input "next"
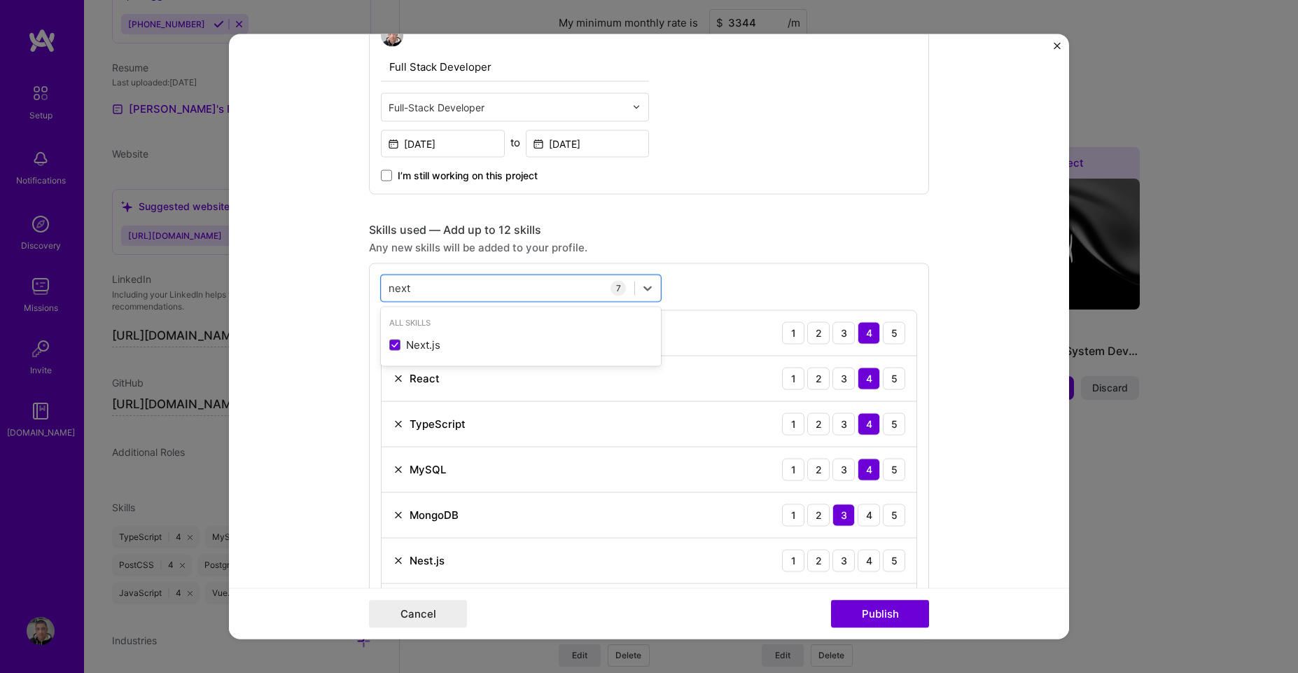
click at [718, 274] on div "option Next.js, selected. option Next.js selected, 0 of 2. 1 result available f…" at bounding box center [649, 452] width 560 height 378
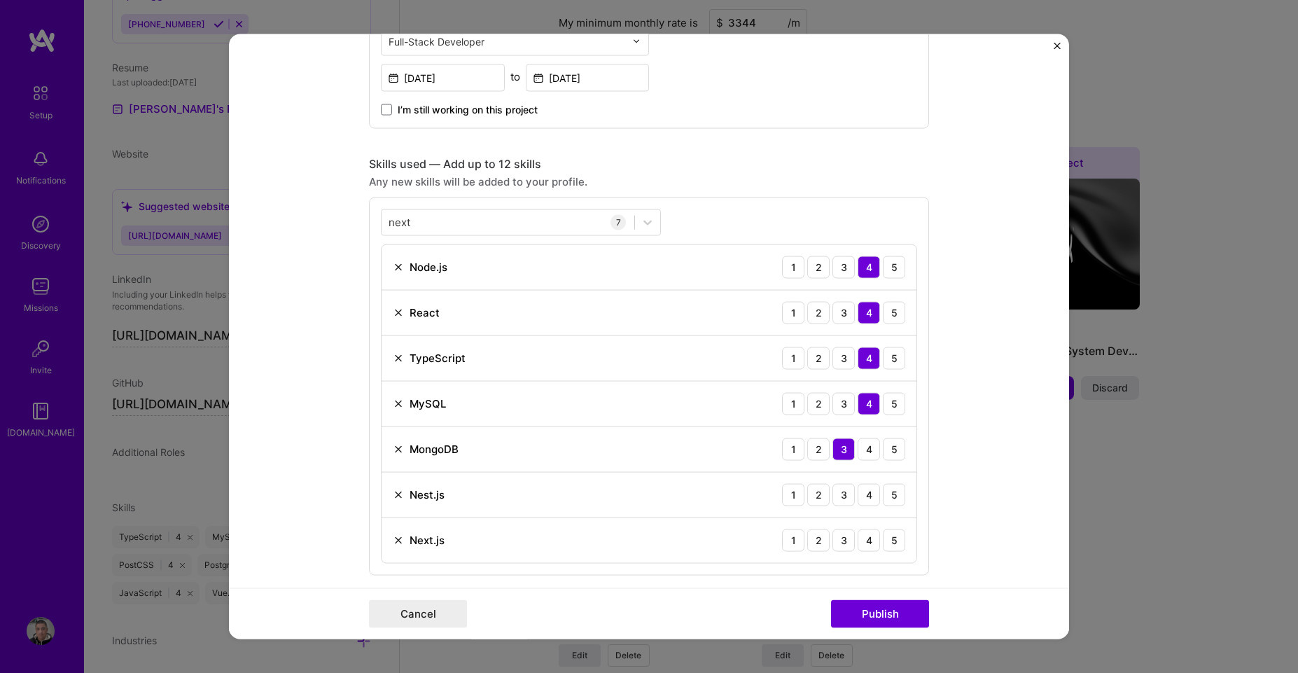
scroll to position [764, 0]
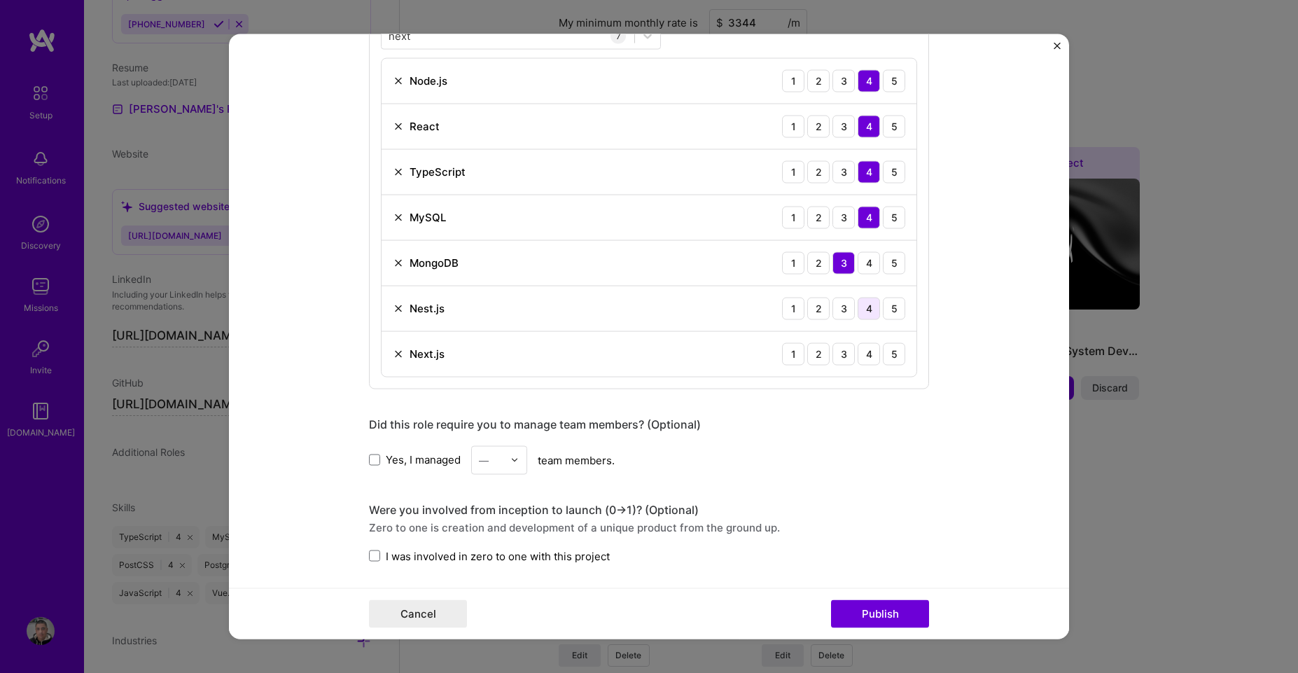
click at [859, 312] on div "4" at bounding box center [869, 308] width 22 height 22
click at [836, 360] on div "3" at bounding box center [844, 353] width 22 height 22
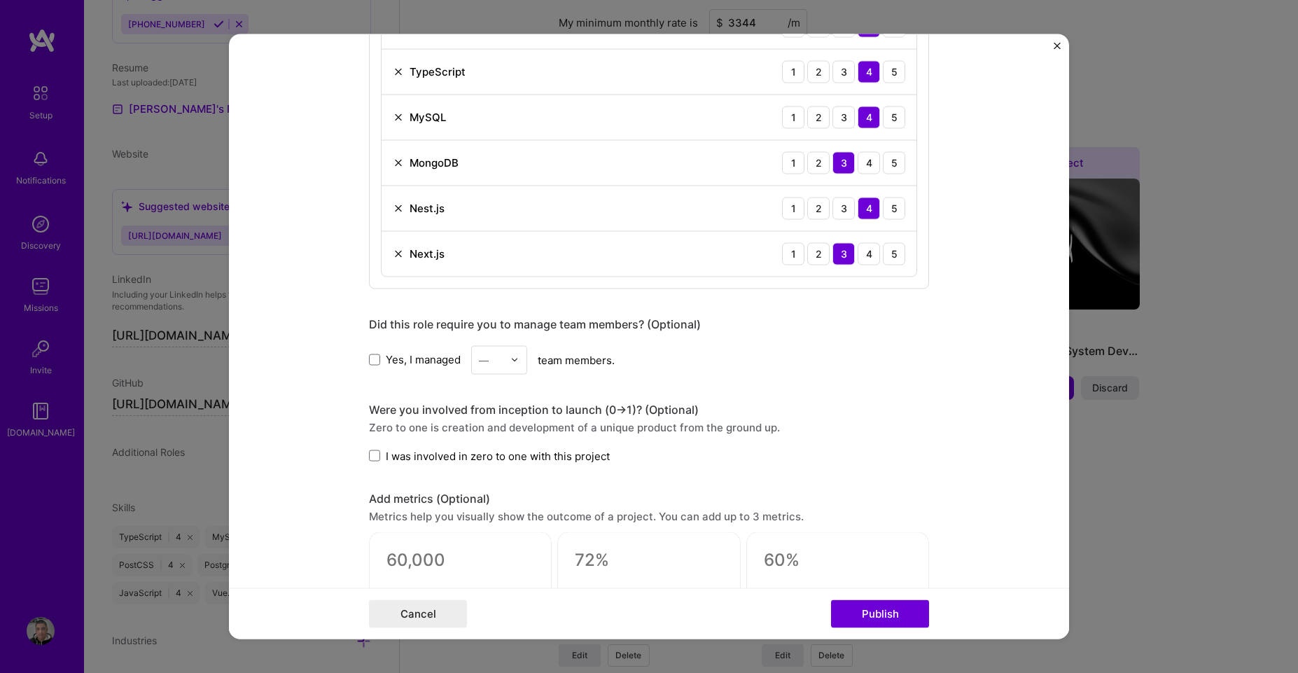
scroll to position [1016, 0]
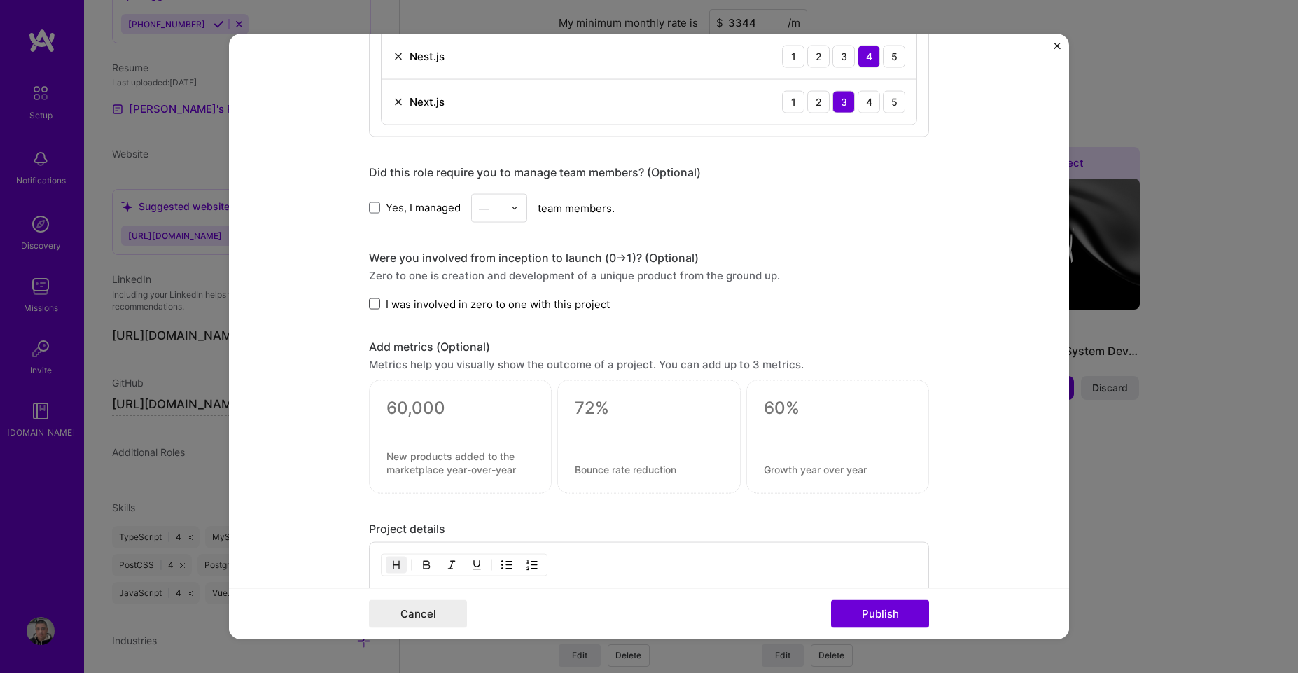
click at [369, 307] on span at bounding box center [374, 303] width 11 height 11
click at [0, 0] on input "I was involved in zero to one with this project" at bounding box center [0, 0] width 0 height 0
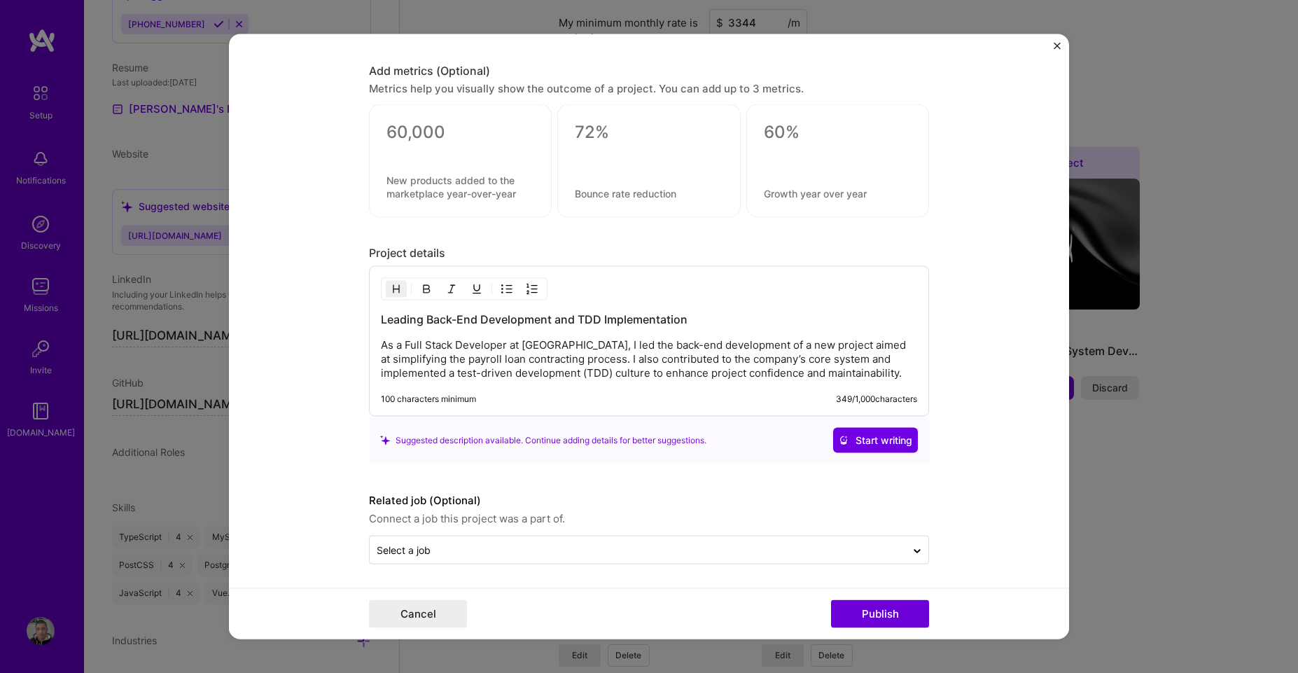
scroll to position [1293, 0]
click at [881, 621] on button "Publish" at bounding box center [880, 614] width 98 height 28
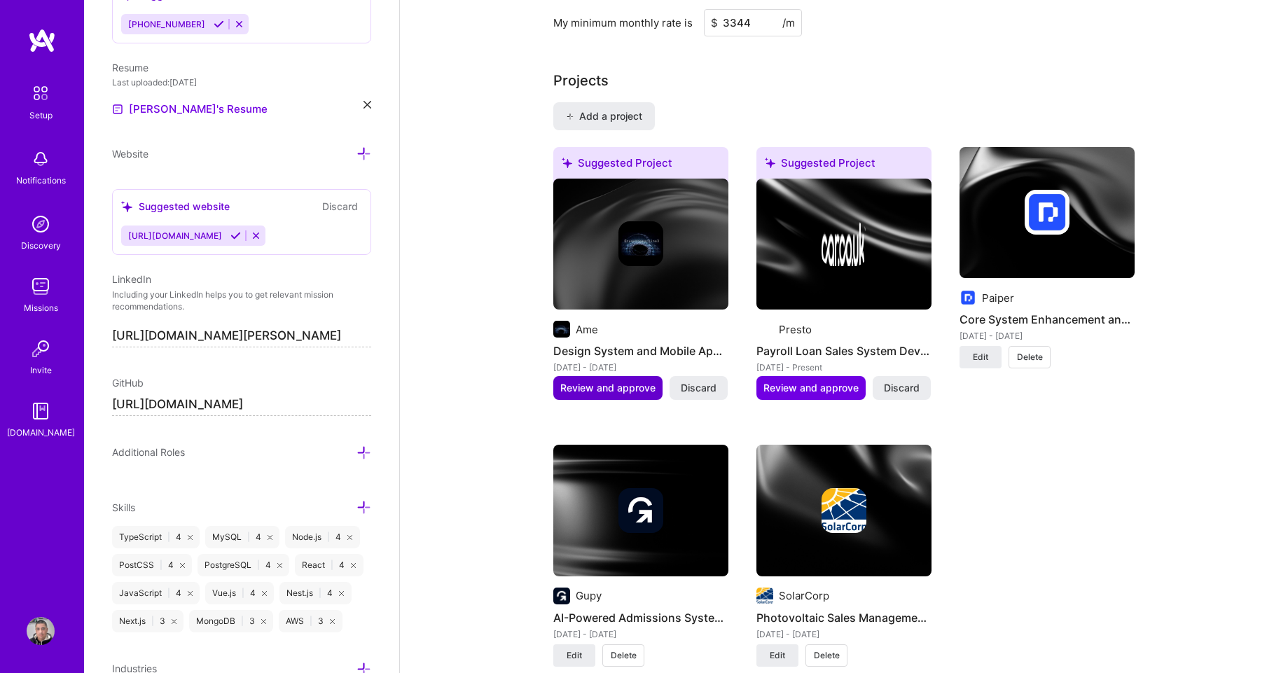
click at [627, 381] on span "Review and approve" at bounding box center [607, 388] width 95 height 14
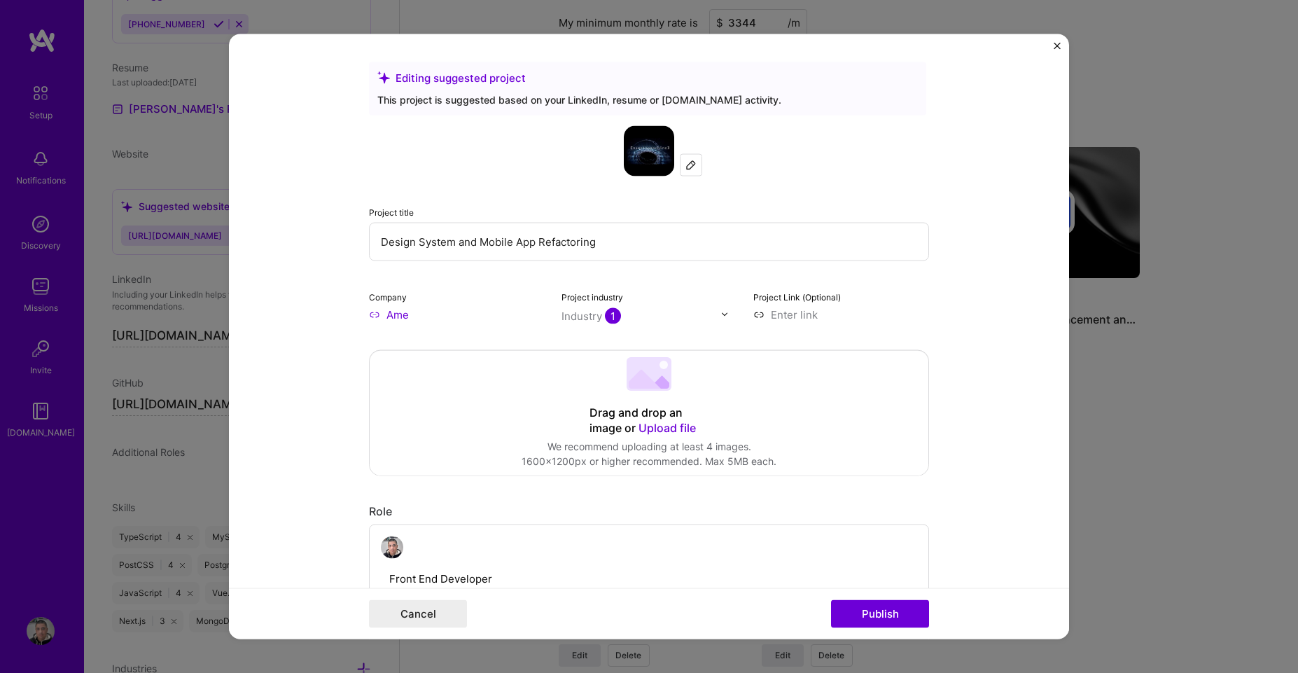
click at [384, 316] on input "Ame" at bounding box center [457, 314] width 176 height 15
click at [369, 312] on input "Ame" at bounding box center [457, 314] width 176 height 15
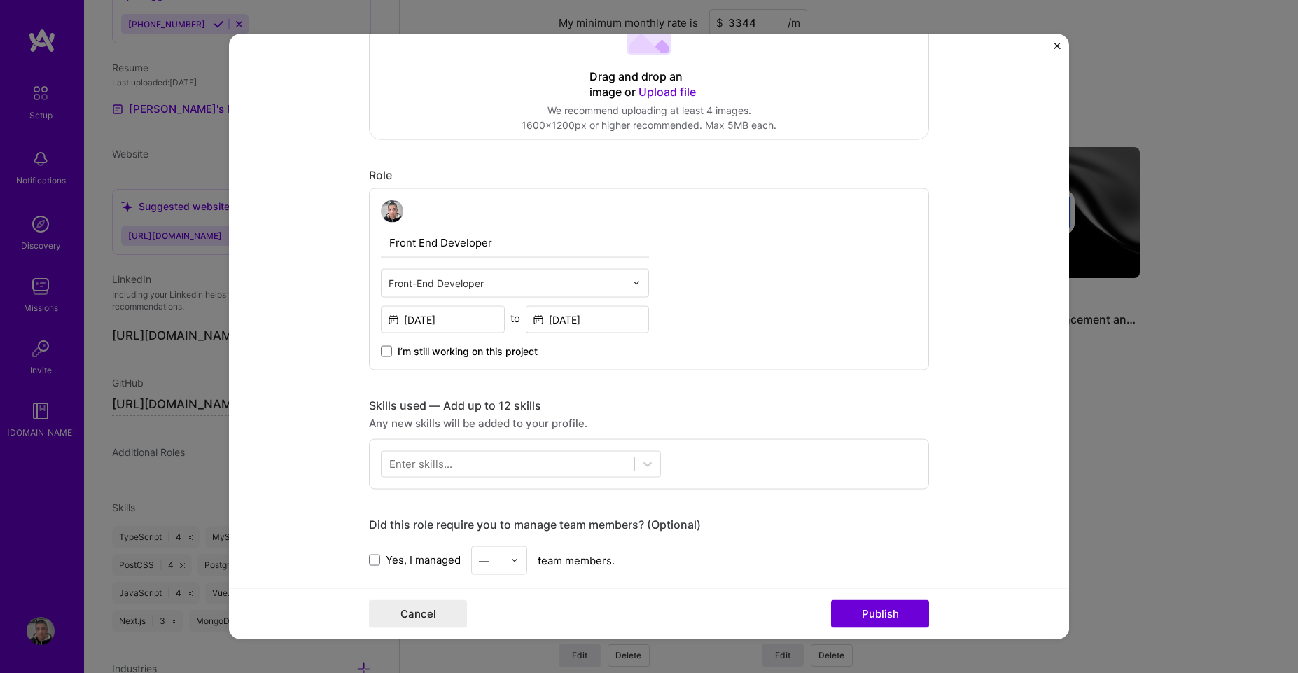
scroll to position [504, 0]
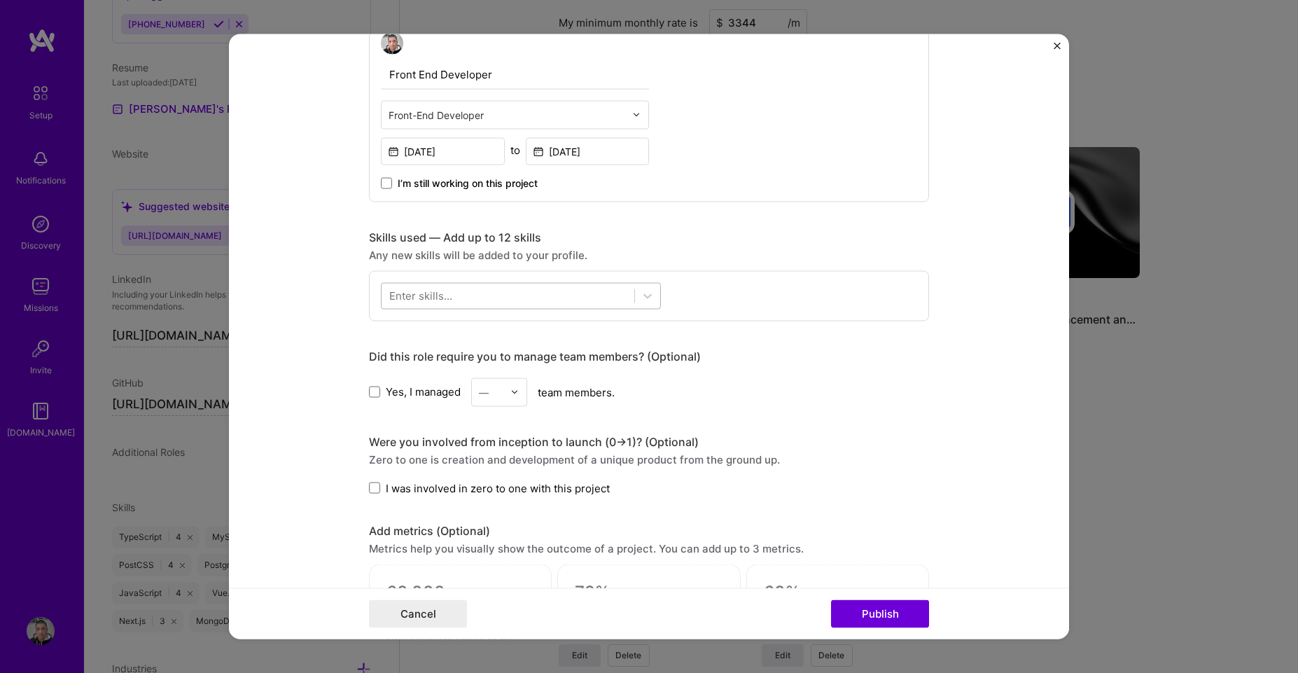
click at [475, 294] on div at bounding box center [508, 295] width 253 height 23
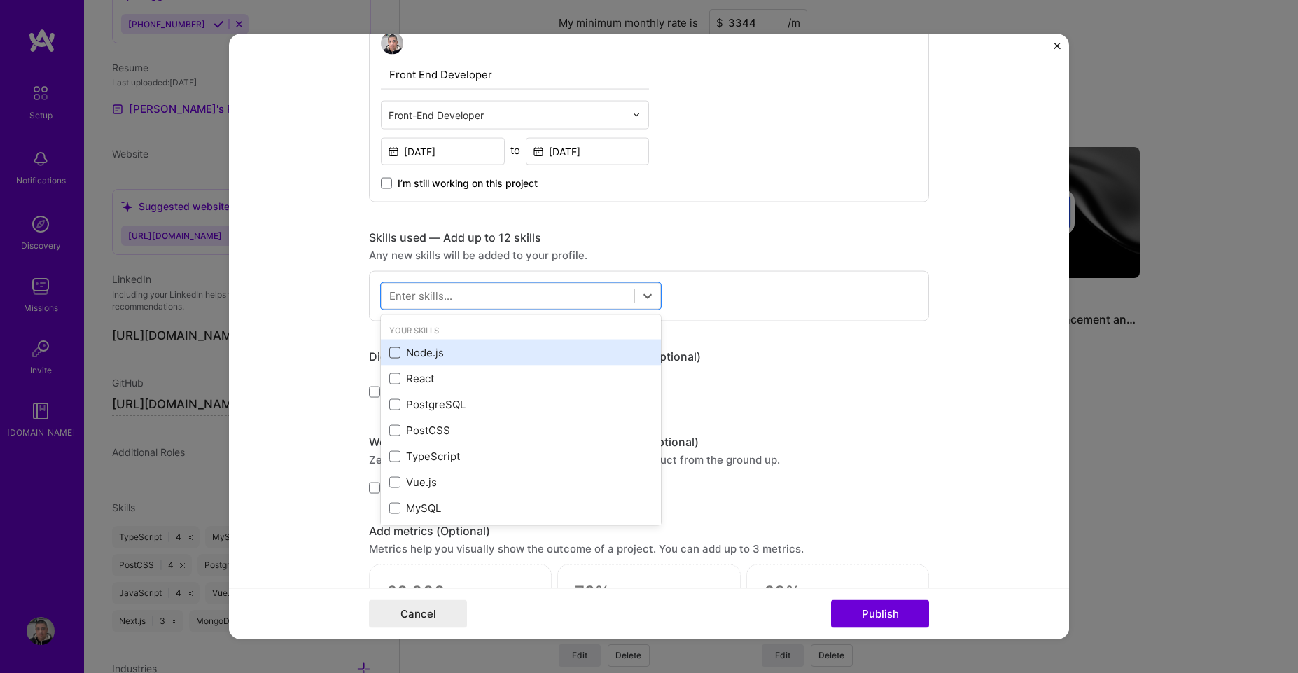
click at [391, 355] on span at bounding box center [394, 352] width 11 height 11
click at [0, 0] on input "checkbox" at bounding box center [0, 0] width 0 height 0
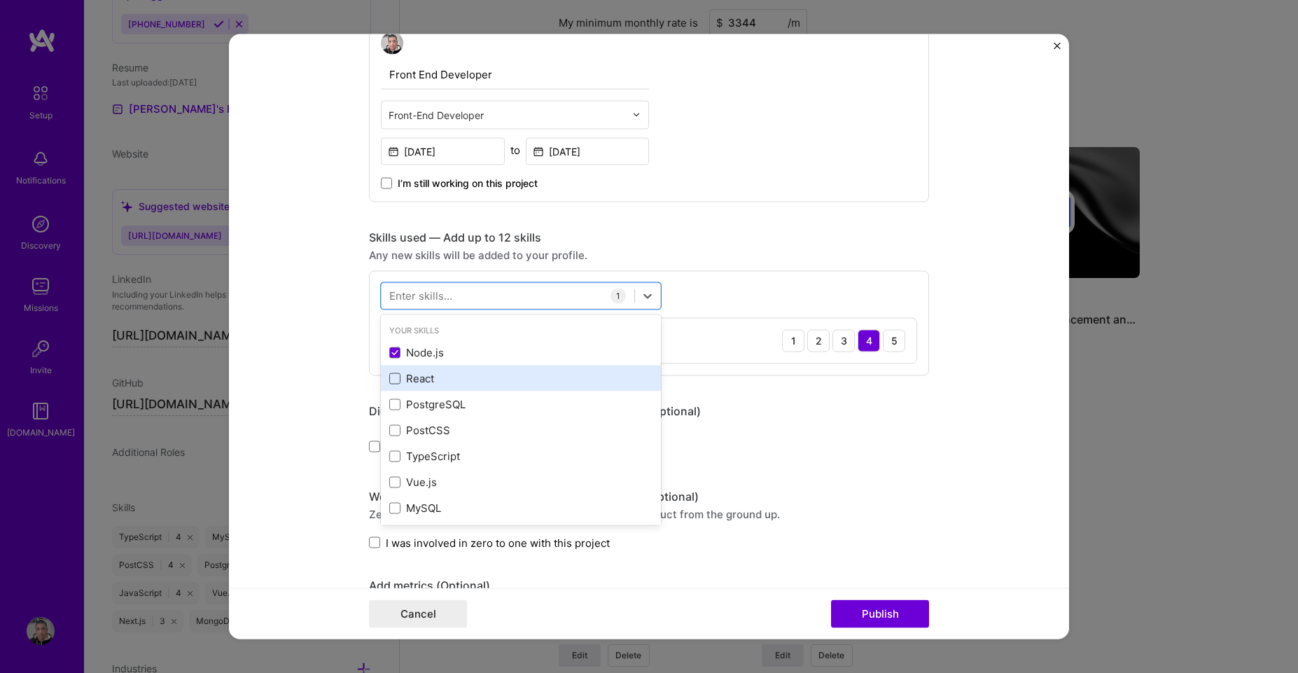
click at [391, 377] on span at bounding box center [394, 378] width 11 height 11
click at [0, 0] on input "checkbox" at bounding box center [0, 0] width 0 height 0
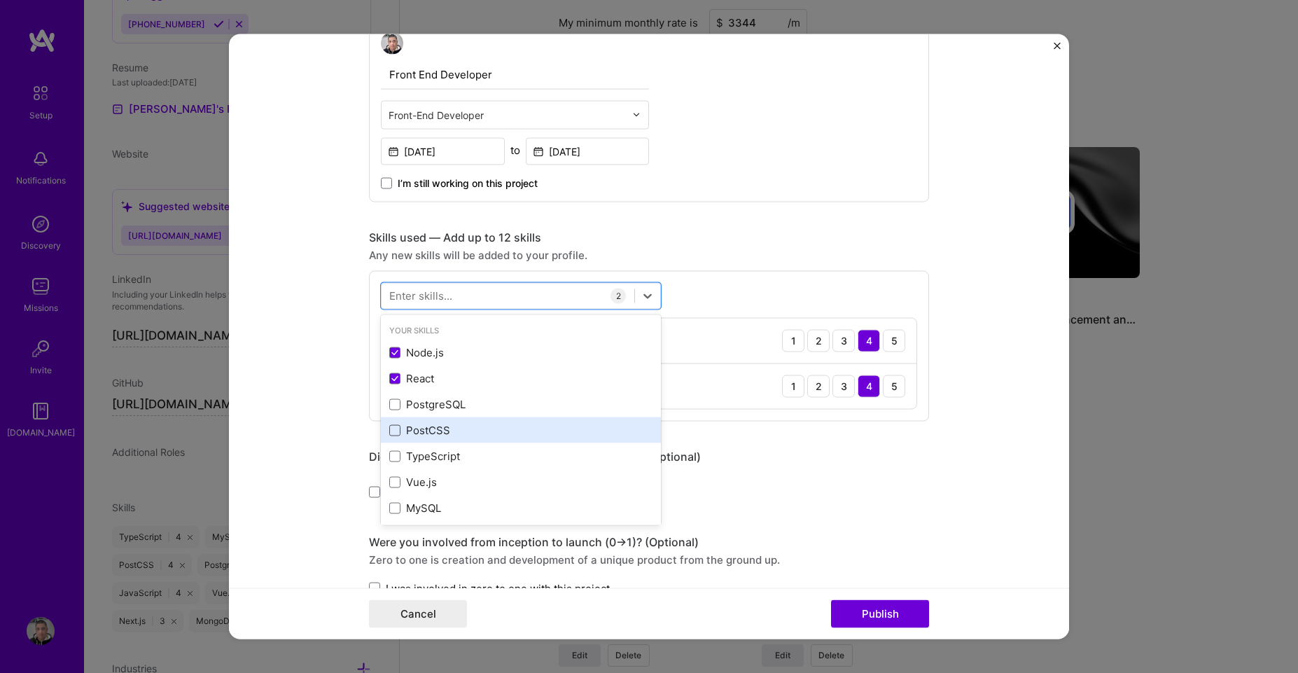
click at [389, 433] on span at bounding box center [394, 429] width 11 height 11
click at [0, 0] on input "checkbox" at bounding box center [0, 0] width 0 height 0
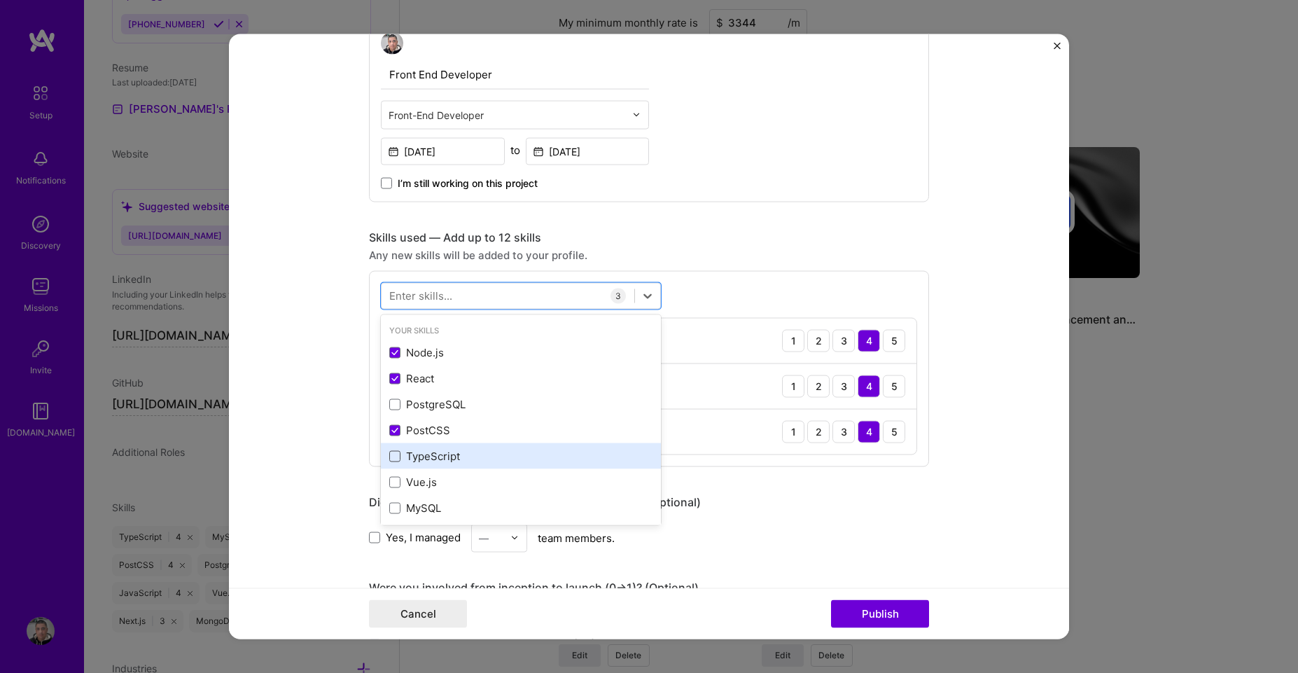
click at [392, 454] on span at bounding box center [394, 455] width 11 height 11
click at [0, 0] on input "checkbox" at bounding box center [0, 0] width 0 height 0
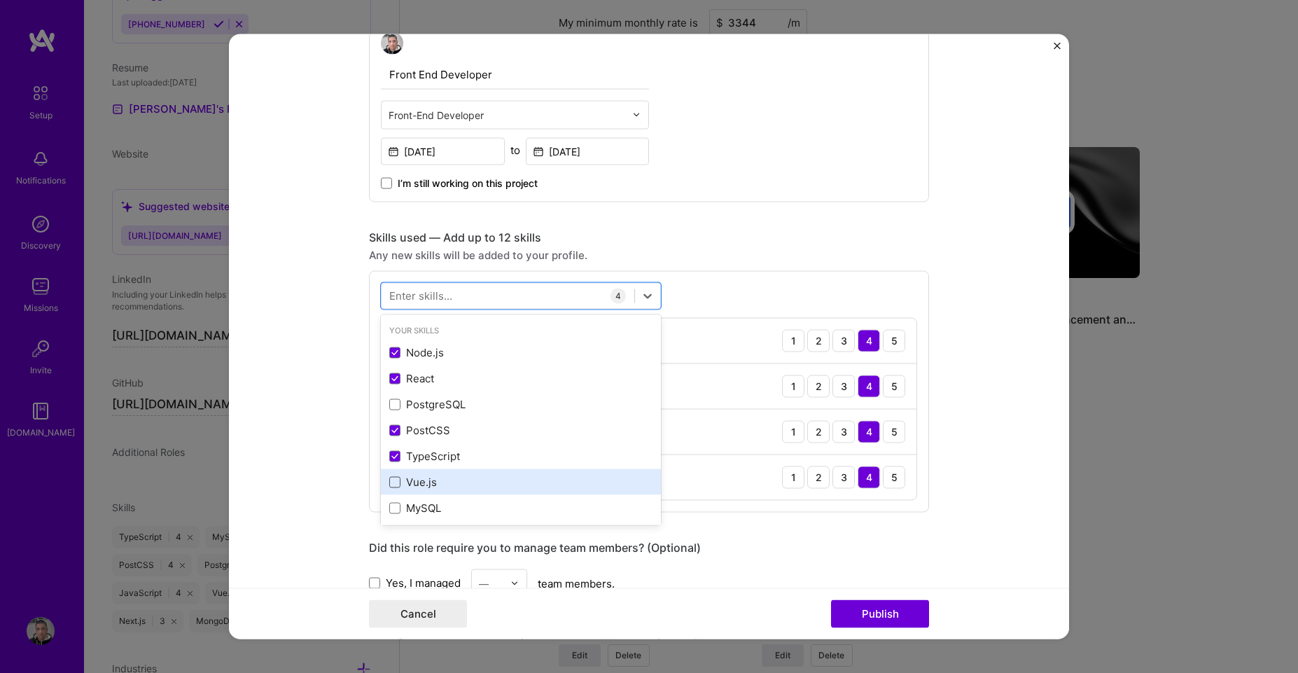
click at [389, 479] on span at bounding box center [394, 481] width 11 height 11
click at [0, 0] on input "checkbox" at bounding box center [0, 0] width 0 height 0
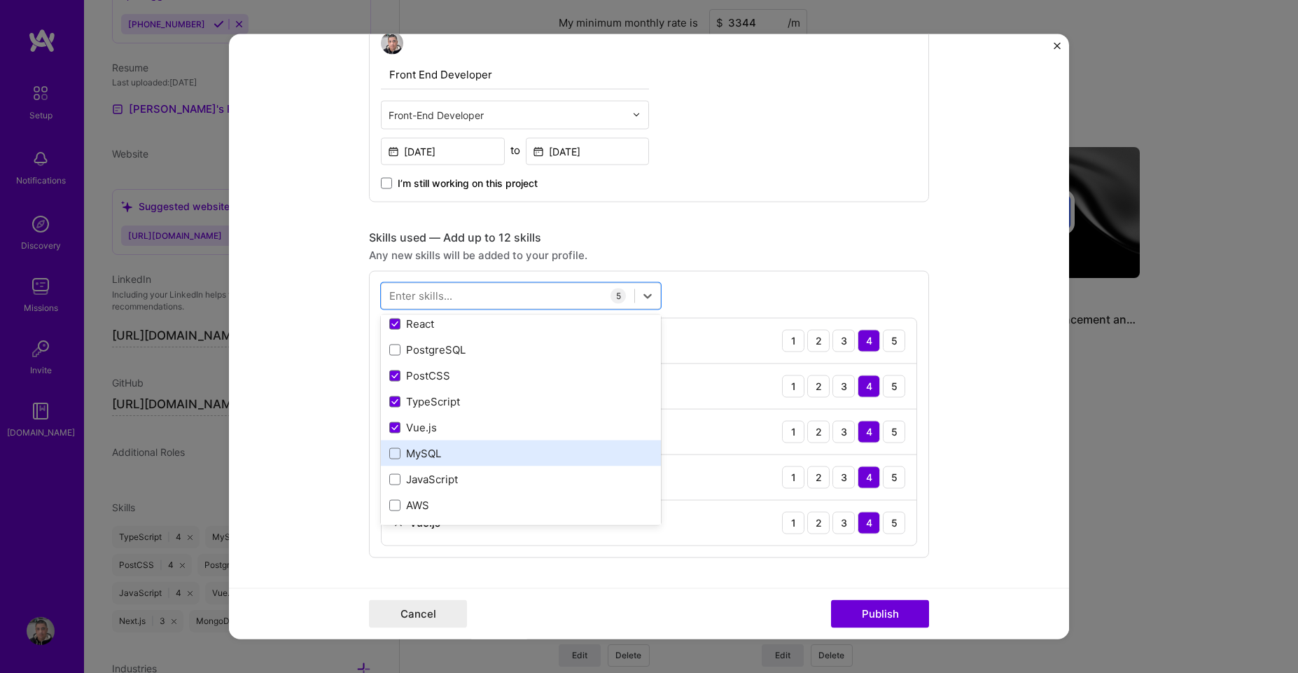
scroll to position [168, 0]
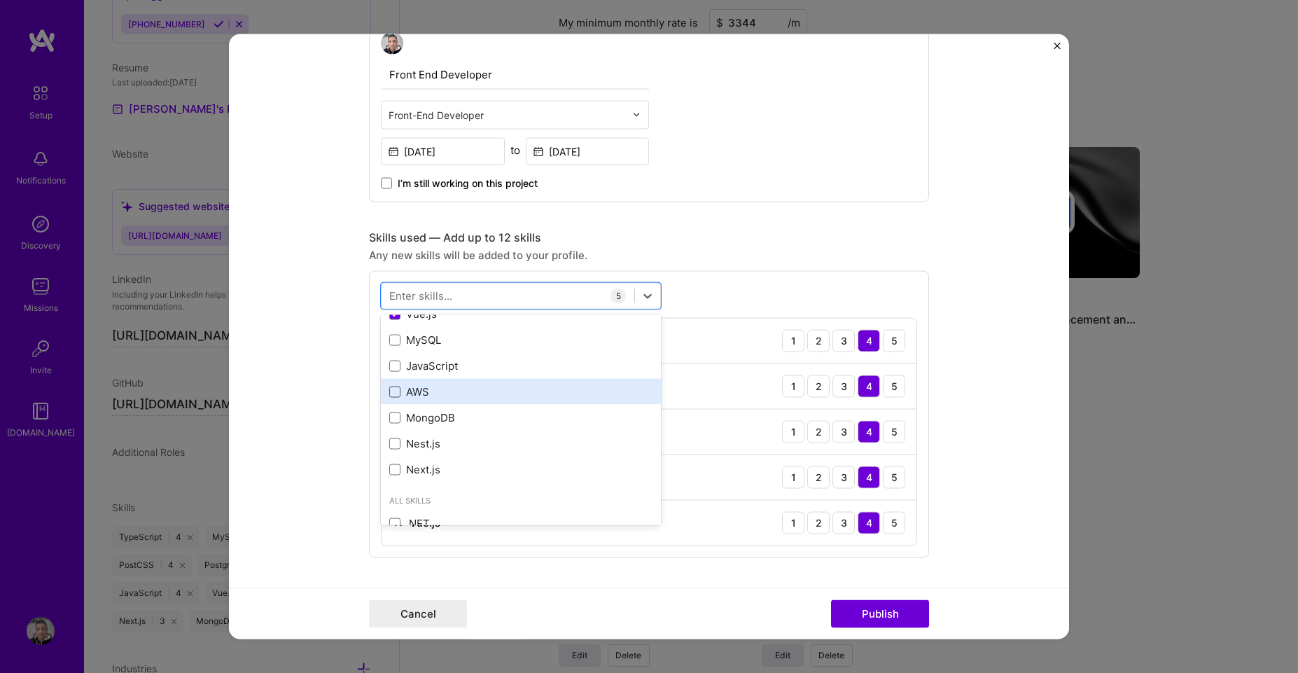
click at [389, 391] on span at bounding box center [394, 391] width 11 height 11
click at [0, 0] on input "checkbox" at bounding box center [0, 0] width 0 height 0
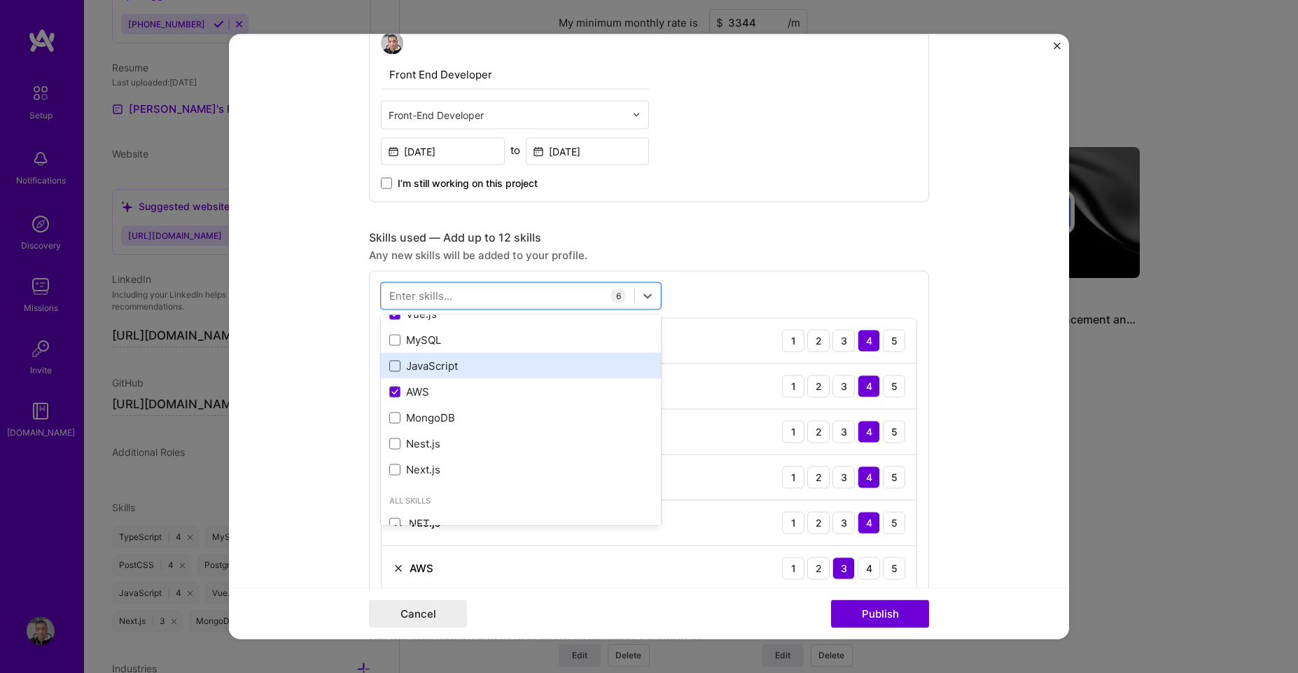
click at [389, 360] on span at bounding box center [394, 365] width 11 height 11
click at [0, 0] on input "checkbox" at bounding box center [0, 0] width 0 height 0
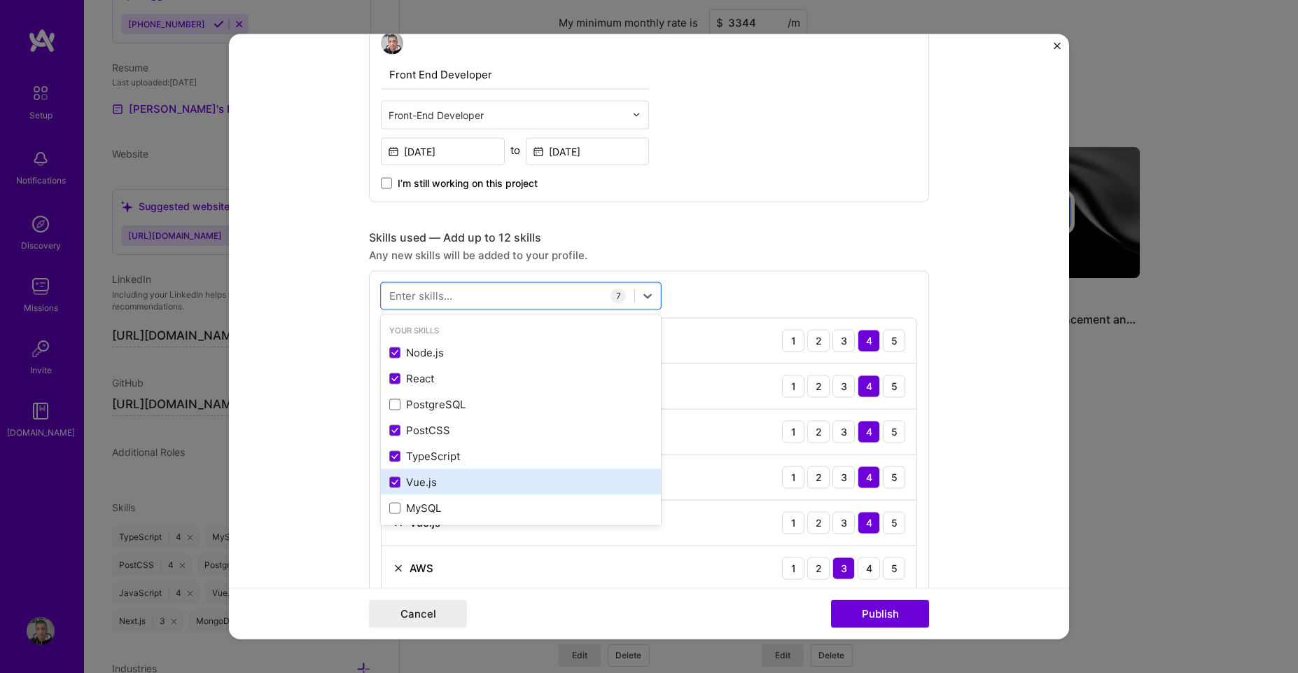
scroll to position [84, 0]
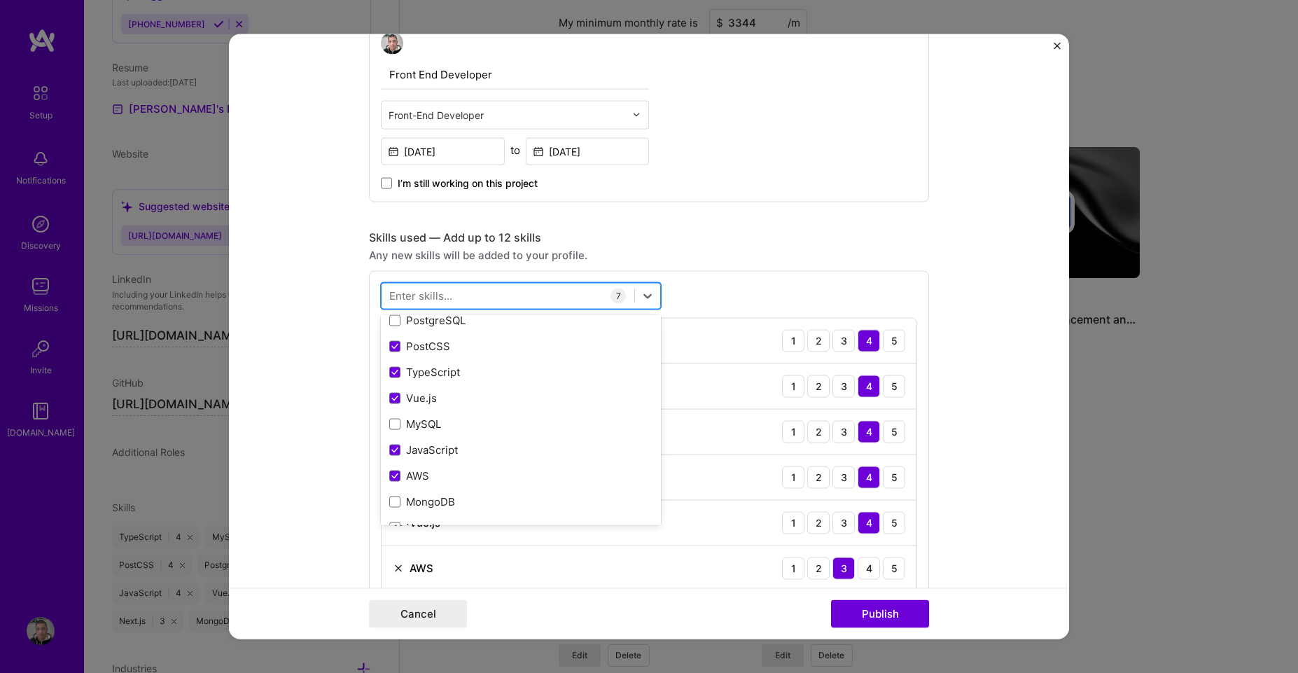
click at [477, 297] on div at bounding box center [508, 295] width 253 height 23
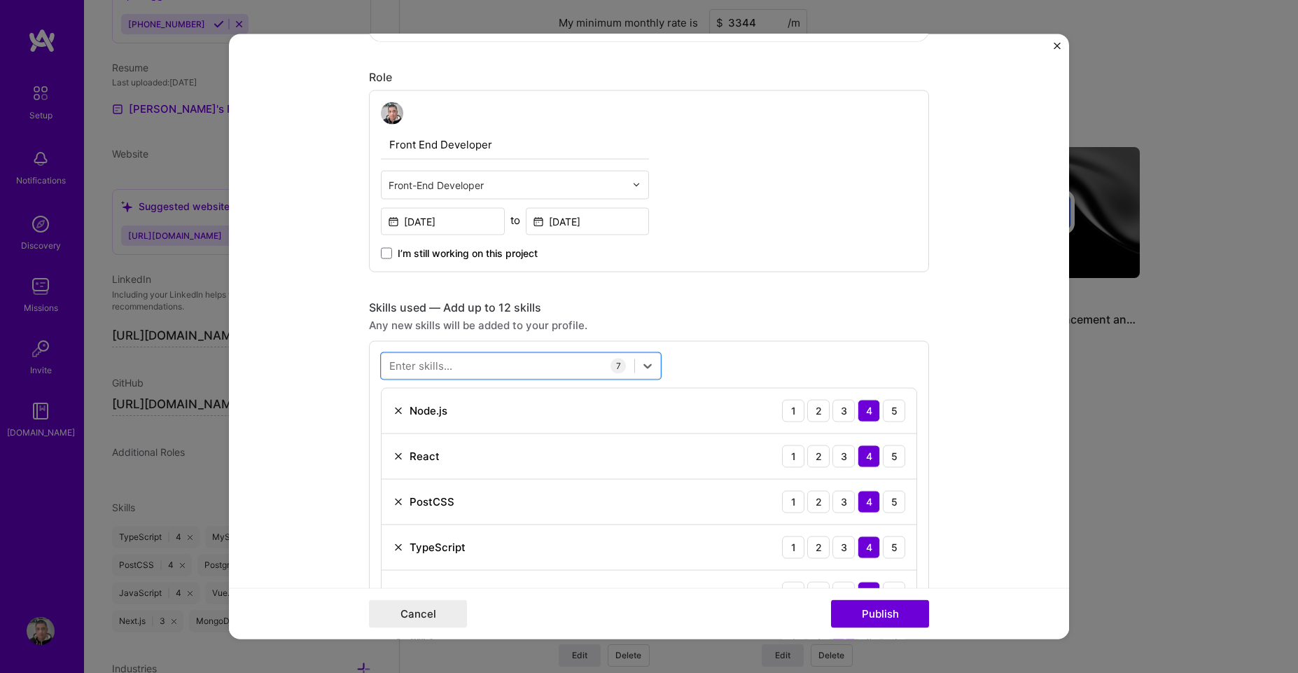
scroll to position [420, 0]
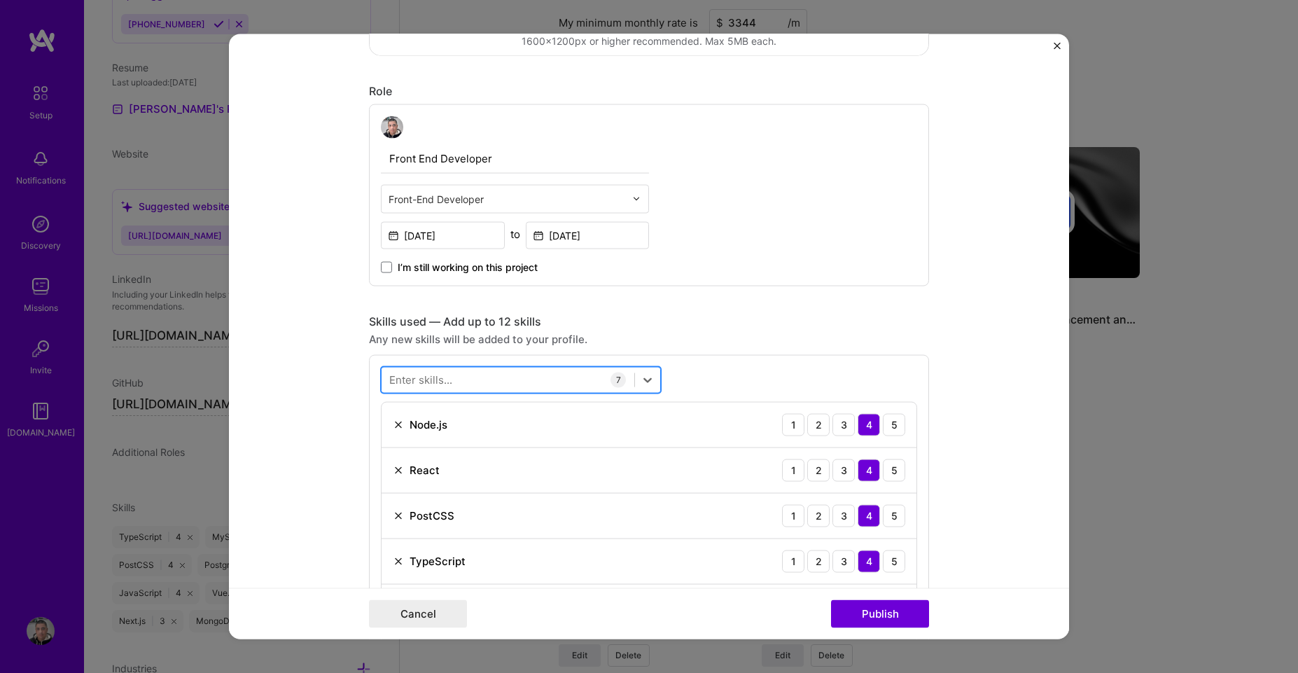
click at [447, 372] on div at bounding box center [508, 379] width 253 height 23
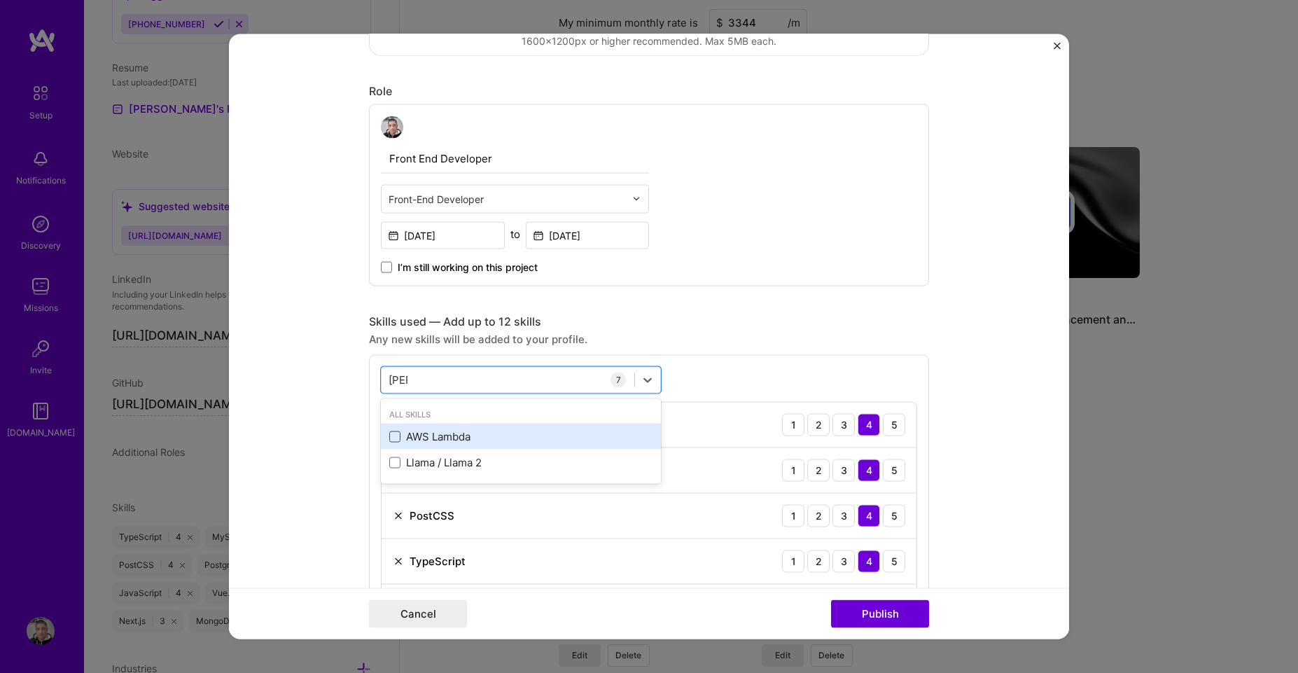
click at [389, 436] on span at bounding box center [394, 436] width 11 height 11
click at [0, 0] on input "checkbox" at bounding box center [0, 0] width 0 height 0
click at [682, 320] on div "Skills used — Add up to 12 skills" at bounding box center [649, 321] width 560 height 15
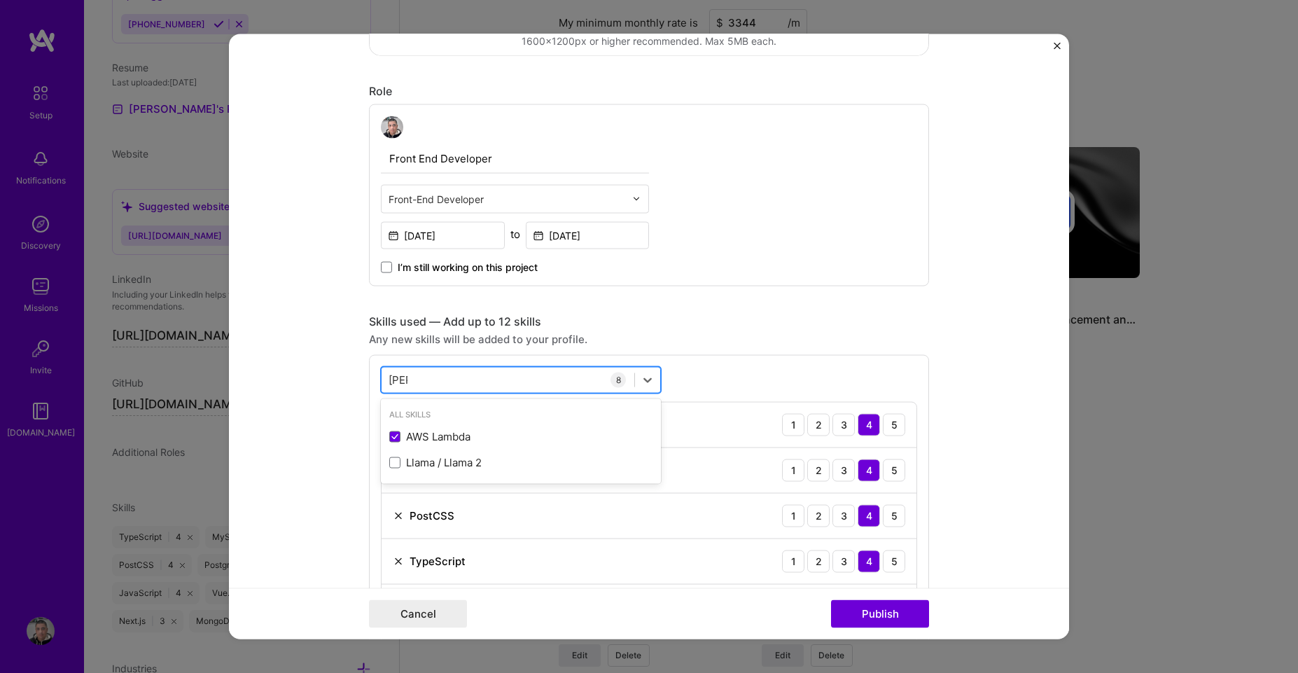
click at [396, 374] on input "[PERSON_NAME]" at bounding box center [398, 380] width 19 height 15
type input "s"
click at [793, 326] on div "Skills used — Add up to 12 skills" at bounding box center [649, 321] width 560 height 15
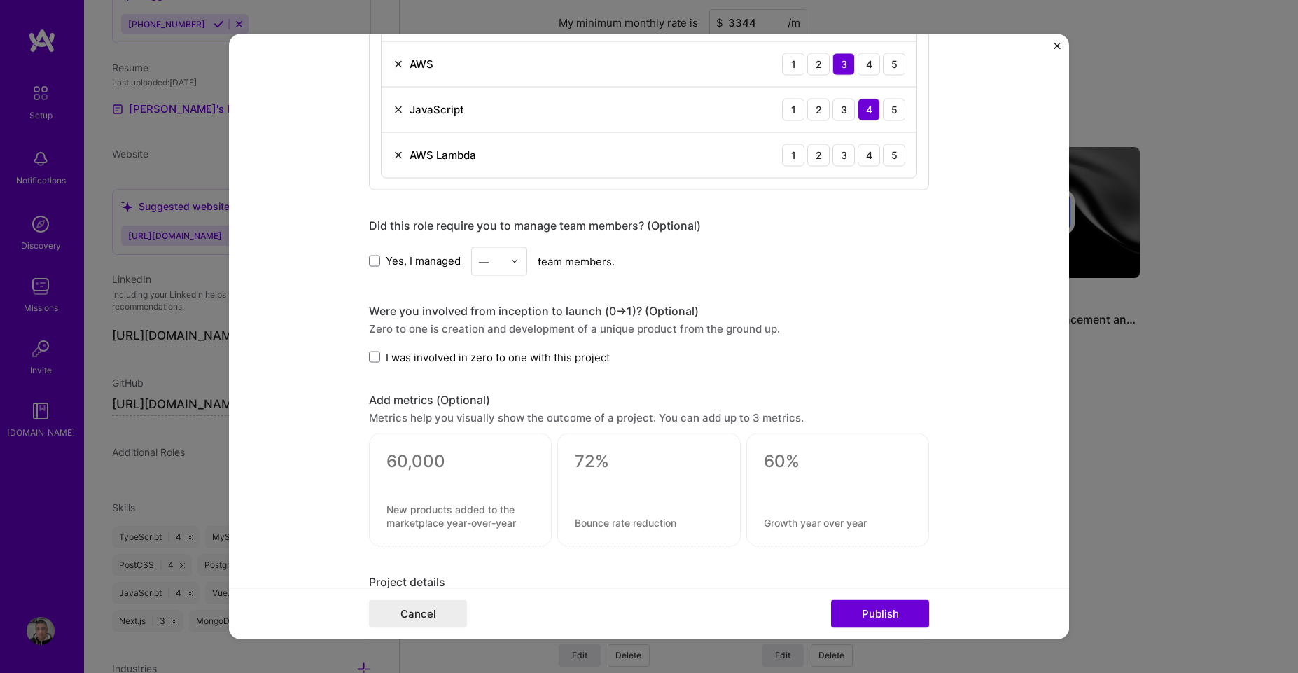
scroll to position [840, 0]
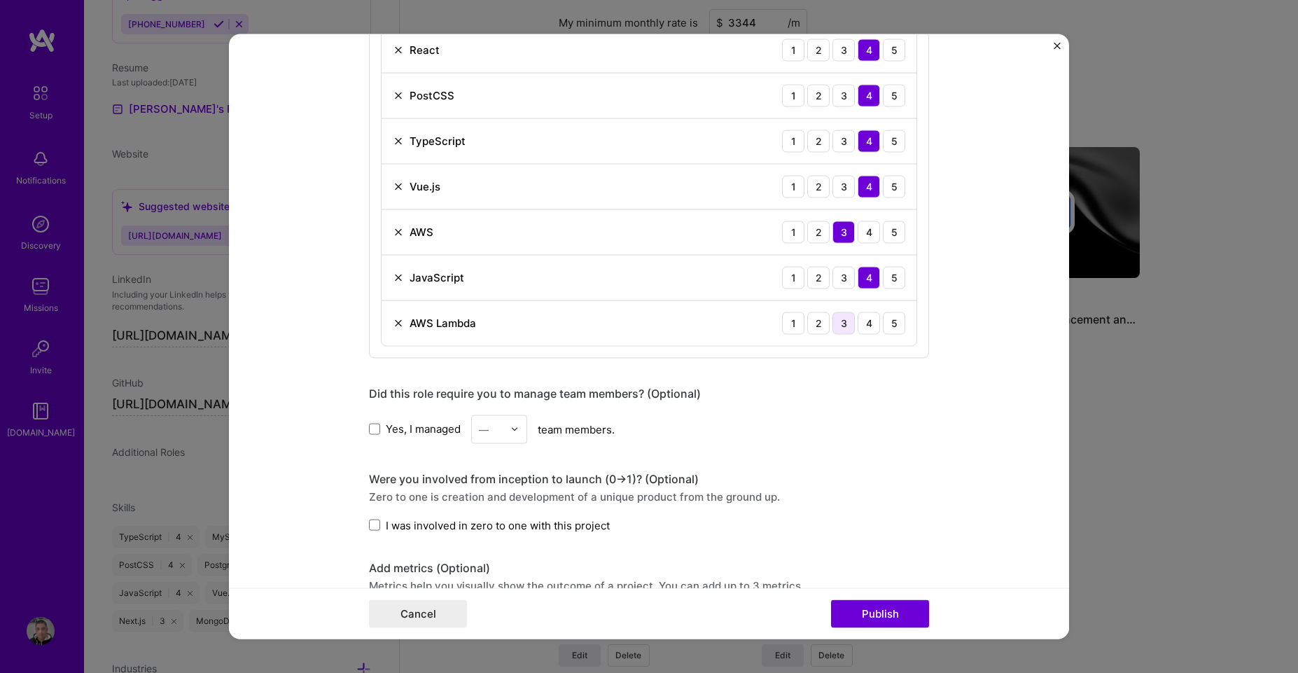
click at [840, 325] on div "3" at bounding box center [844, 323] width 22 height 22
click at [863, 325] on div "4" at bounding box center [869, 323] width 22 height 22
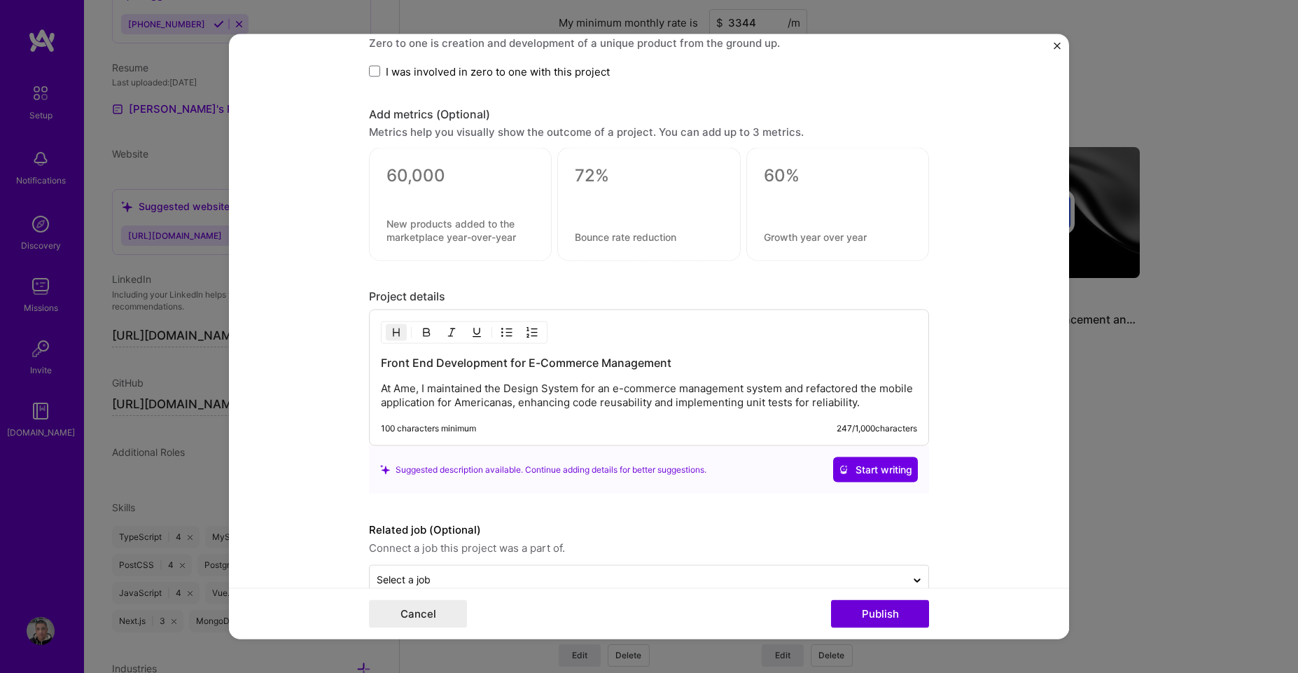
scroll to position [1325, 0]
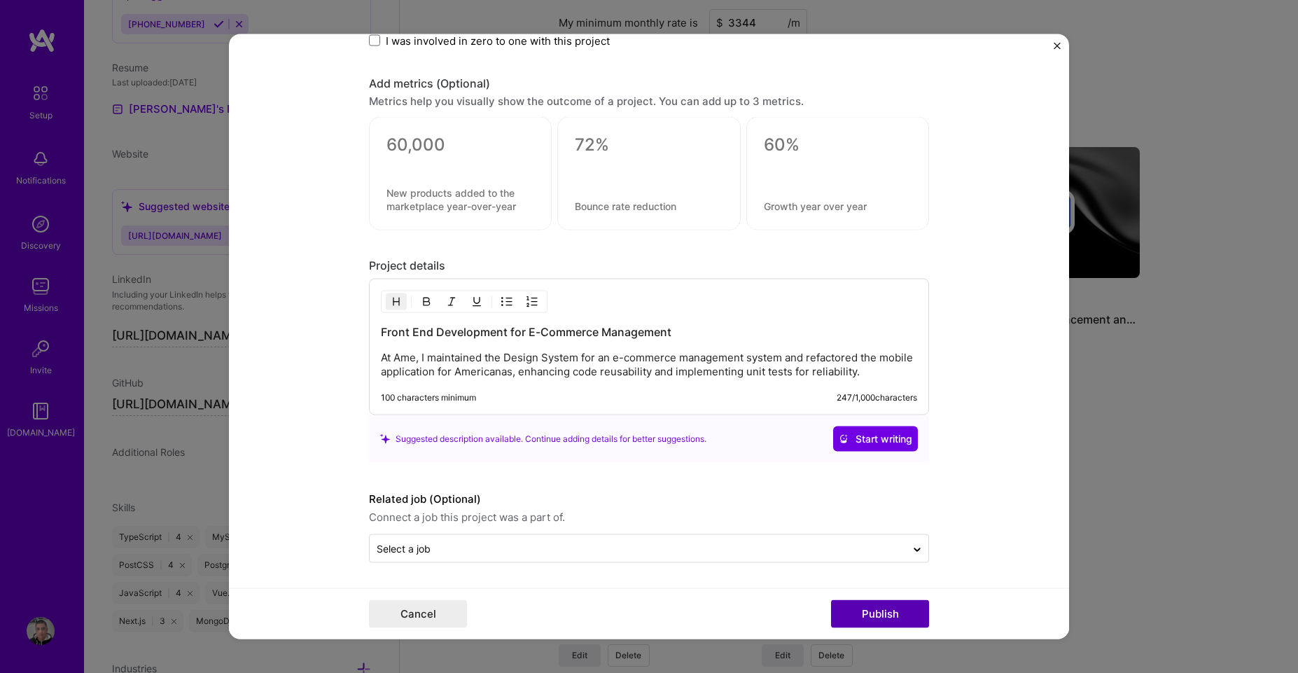
click at [862, 611] on button "Publish" at bounding box center [880, 614] width 98 height 28
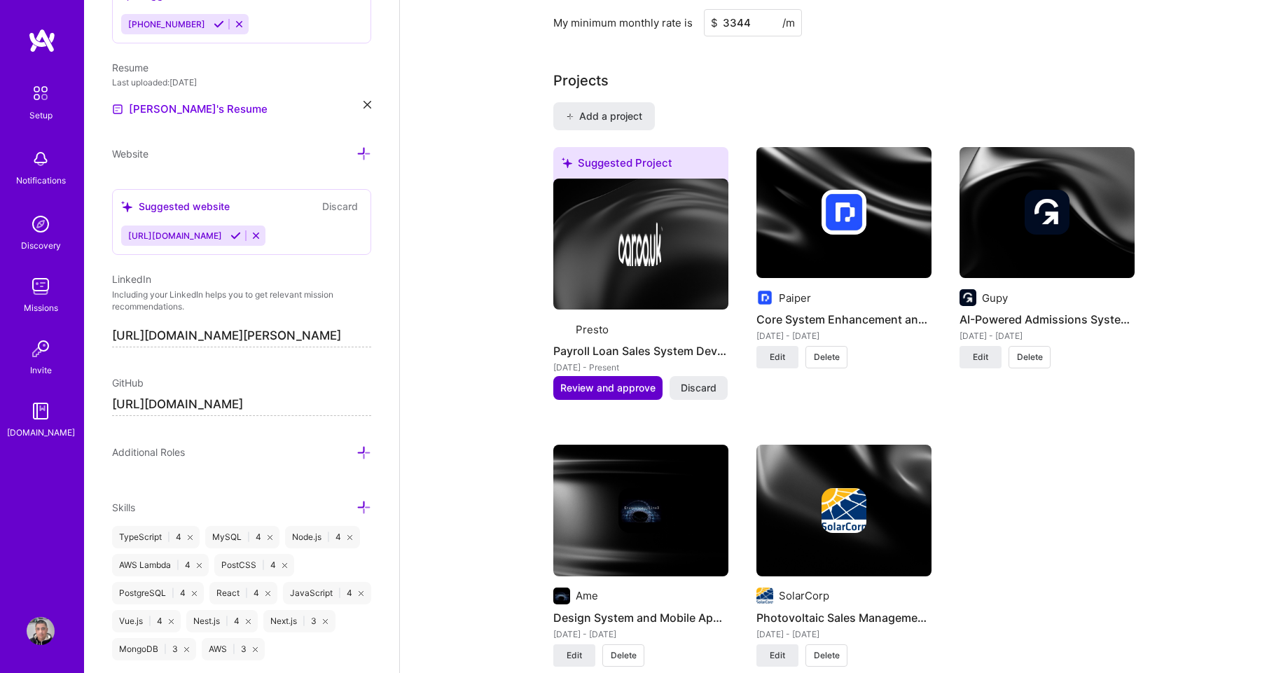
click at [593, 381] on span "Review and approve" at bounding box center [607, 388] width 95 height 14
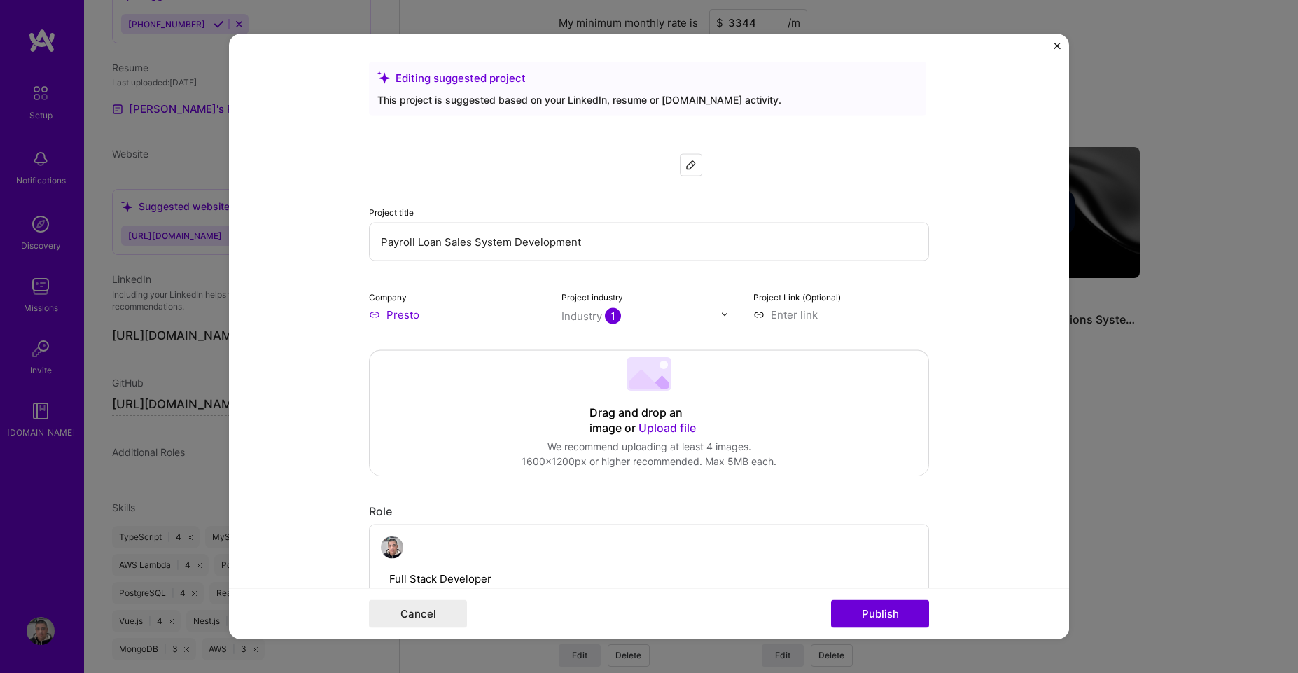
click at [398, 316] on input "Presto" at bounding box center [457, 314] width 176 height 15
click at [380, 314] on input "Presto" at bounding box center [457, 314] width 176 height 15
click at [381, 313] on input "Presto" at bounding box center [457, 314] width 176 height 15
click at [369, 315] on input "Presto" at bounding box center [457, 314] width 176 height 15
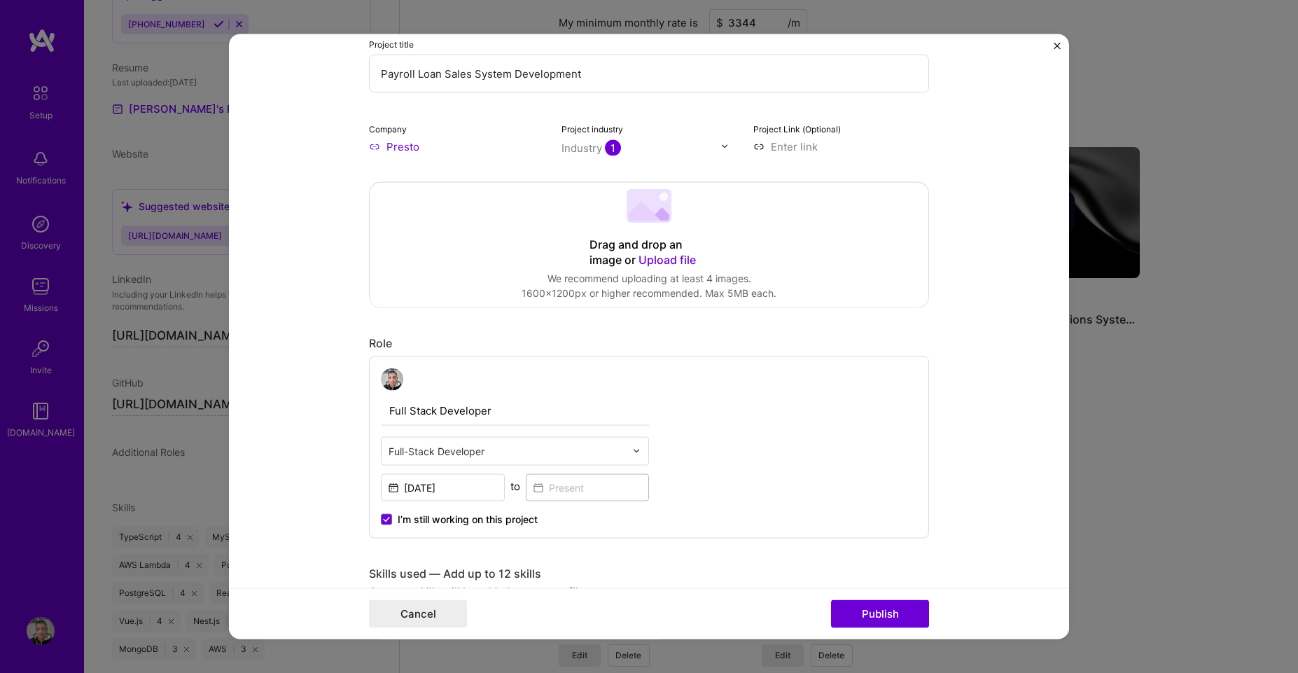
scroll to position [0, 0]
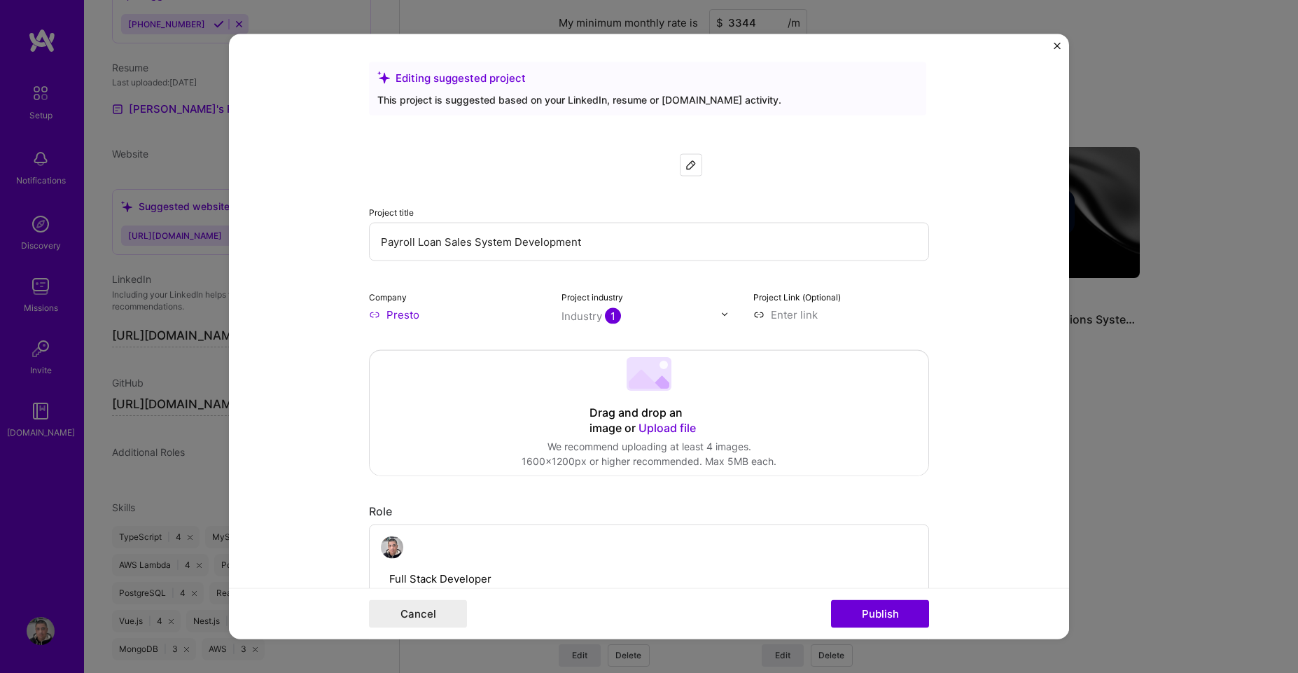
click at [427, 302] on div "Company Presto" at bounding box center [457, 304] width 176 height 33
click at [690, 159] on img at bounding box center [690, 164] width 11 height 11
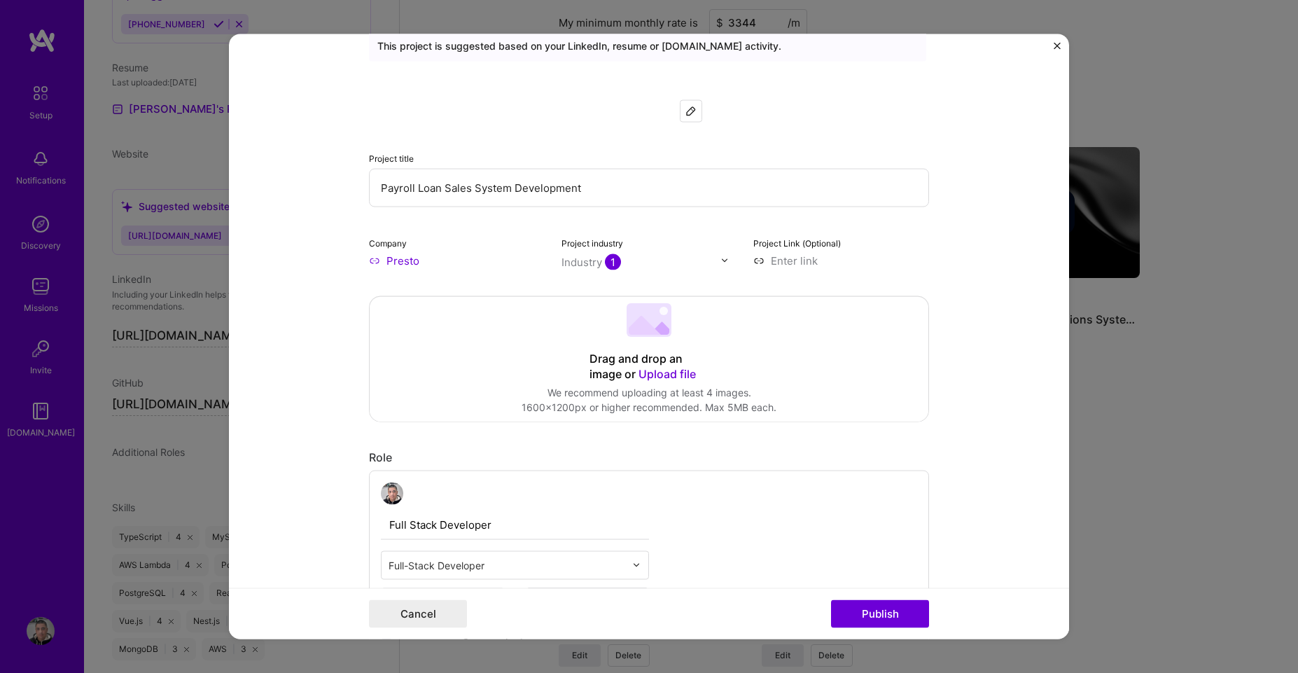
scroll to position [84, 0]
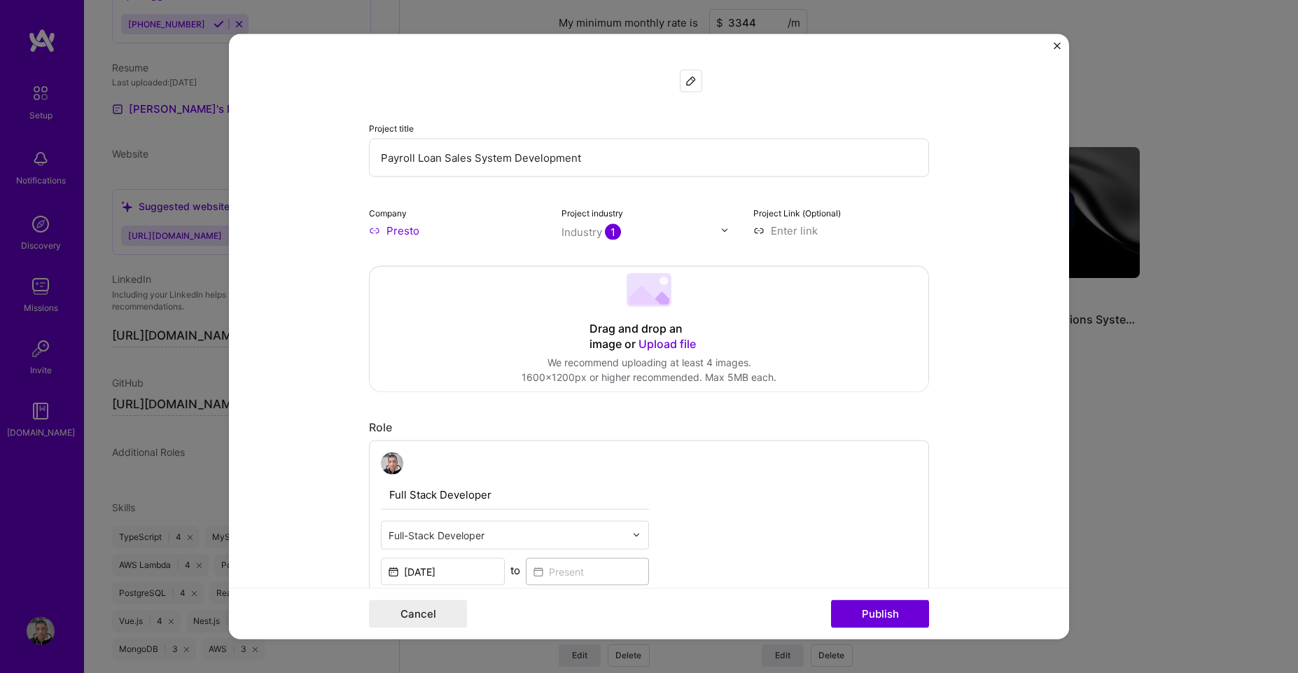
click at [787, 234] on input at bounding box center [841, 230] width 176 height 15
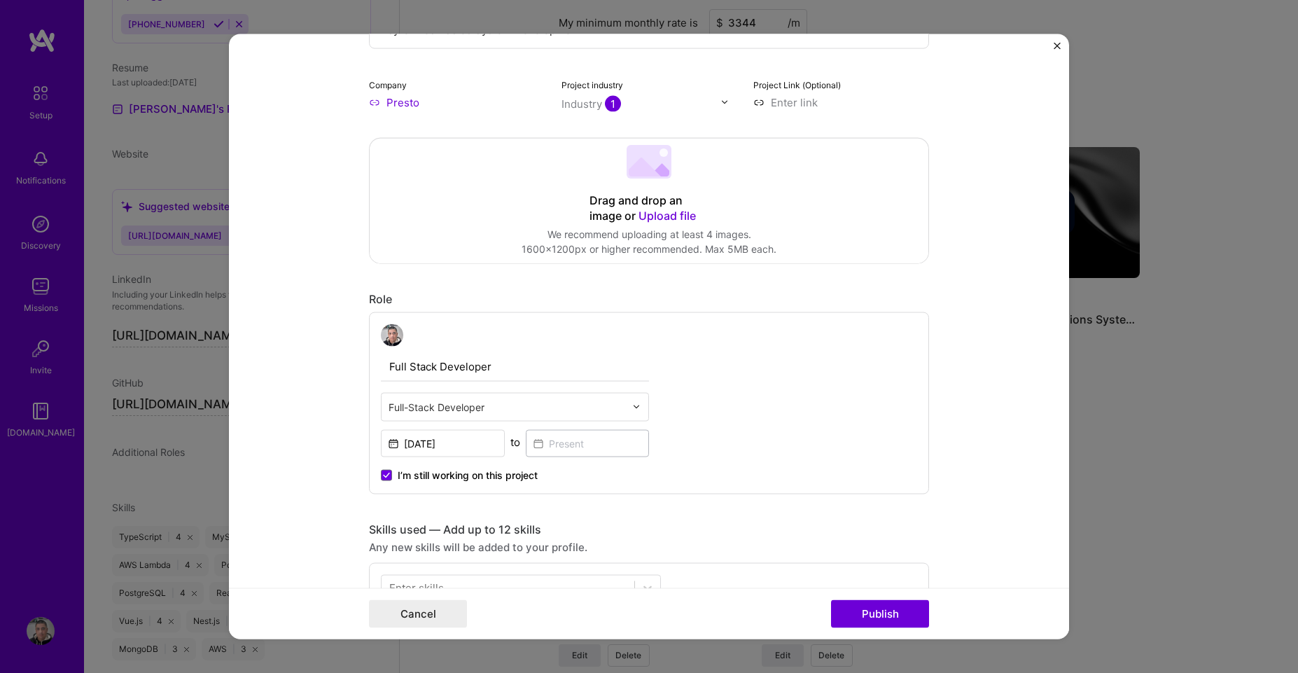
scroll to position [420, 0]
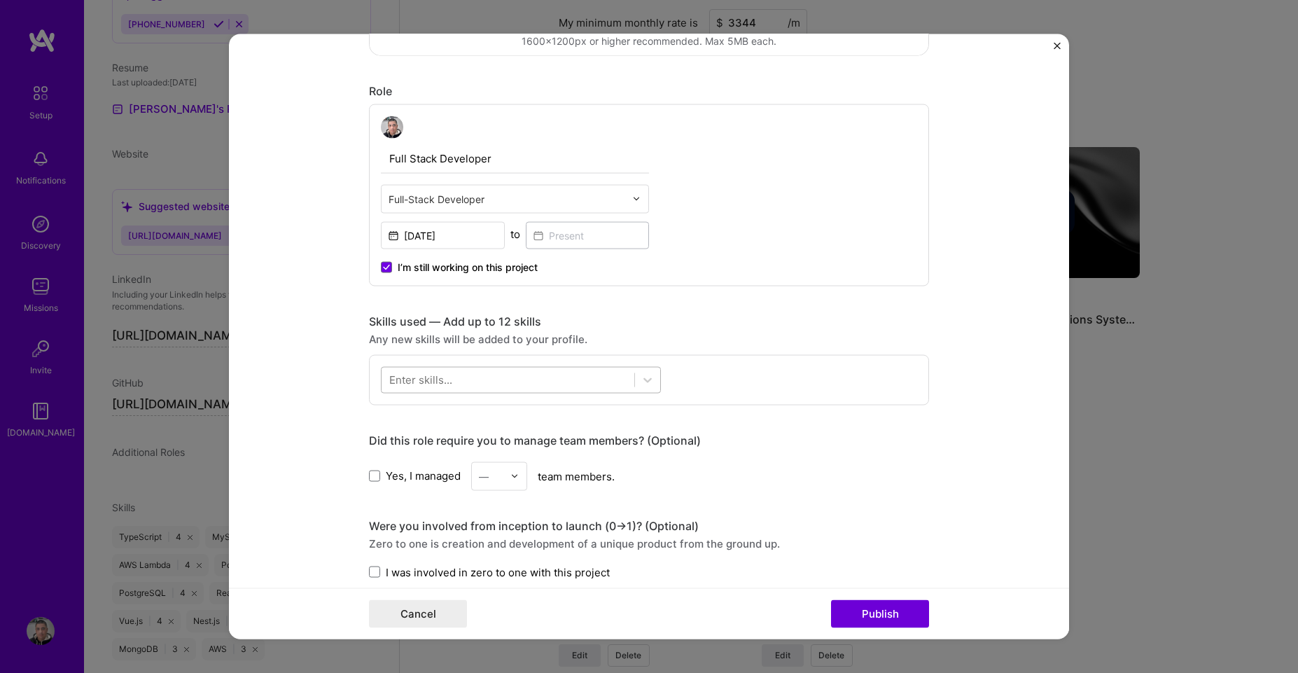
click at [499, 382] on div at bounding box center [508, 379] width 253 height 23
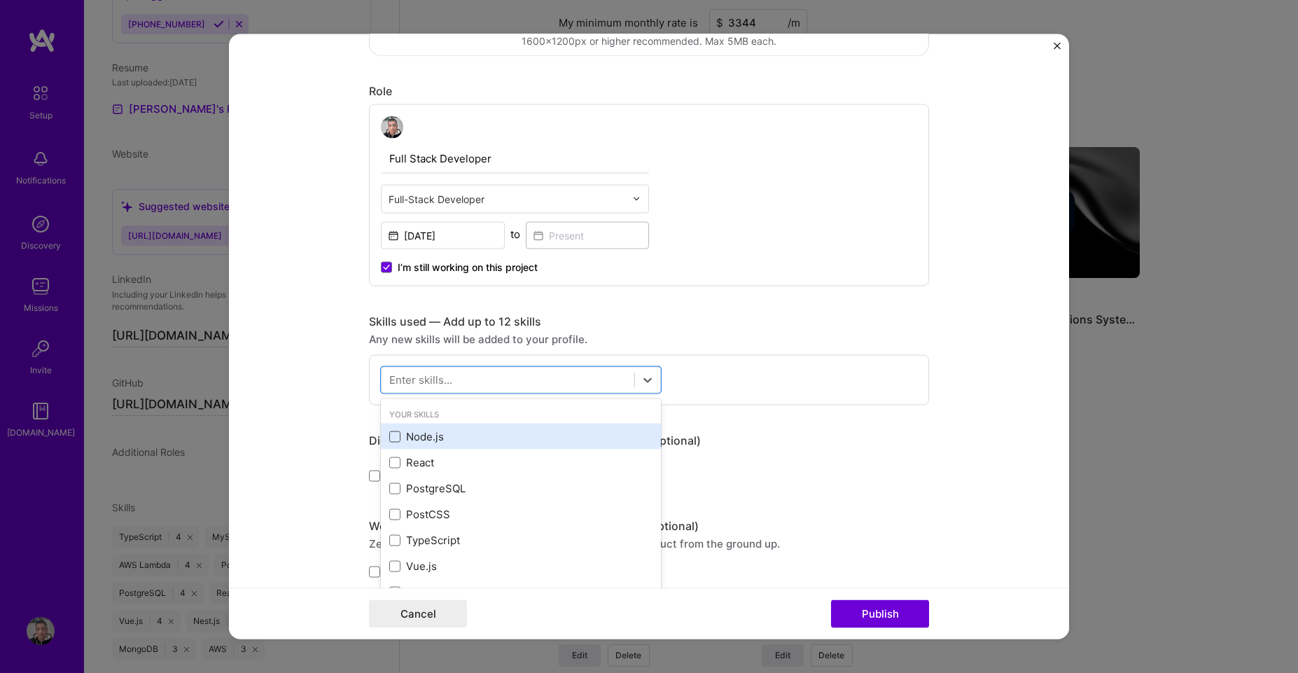
click at [389, 438] on span at bounding box center [394, 436] width 11 height 11
click at [0, 0] on input "checkbox" at bounding box center [0, 0] width 0 height 0
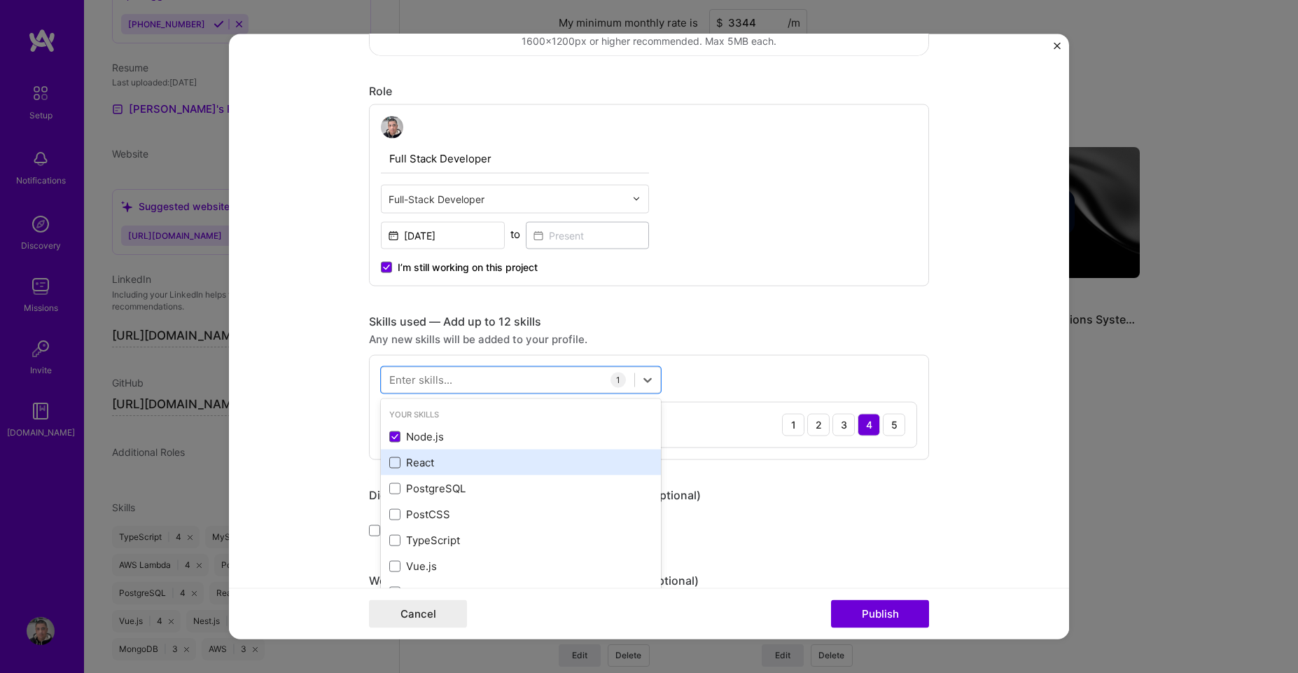
click at [395, 459] on span at bounding box center [394, 462] width 11 height 11
click at [0, 0] on input "checkbox" at bounding box center [0, 0] width 0 height 0
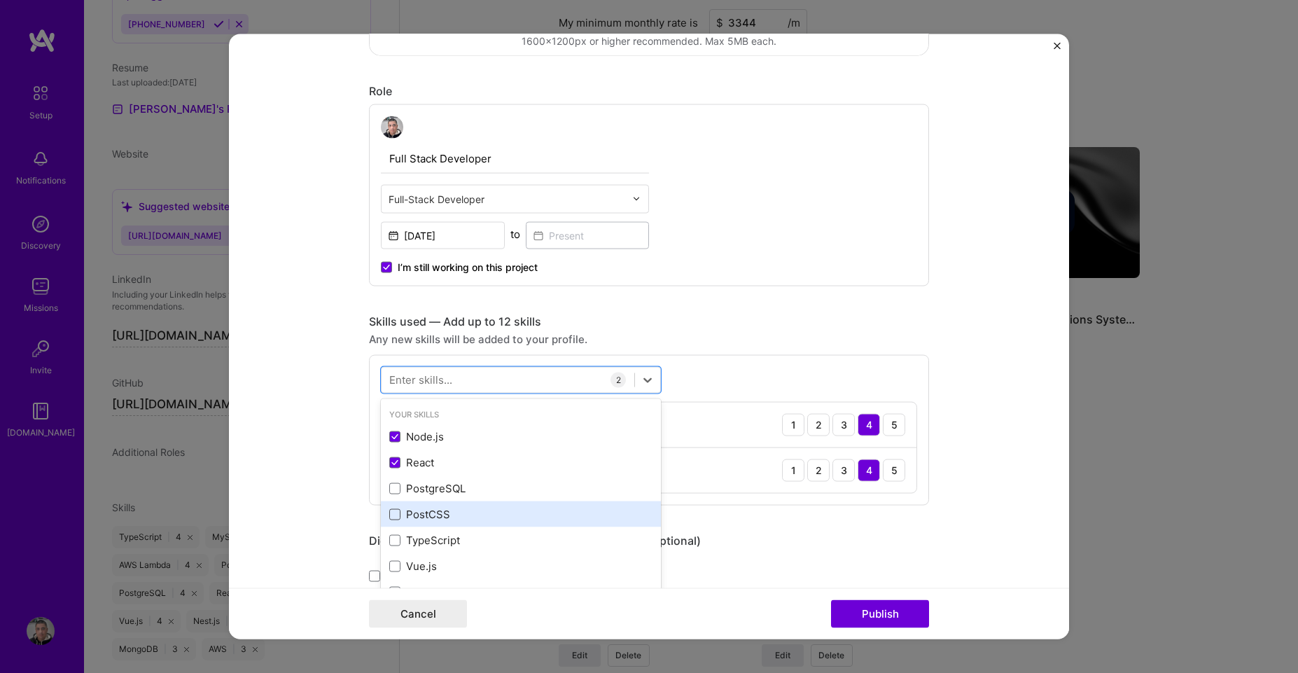
click at [389, 513] on span at bounding box center [394, 513] width 11 height 11
click at [0, 0] on input "checkbox" at bounding box center [0, 0] width 0 height 0
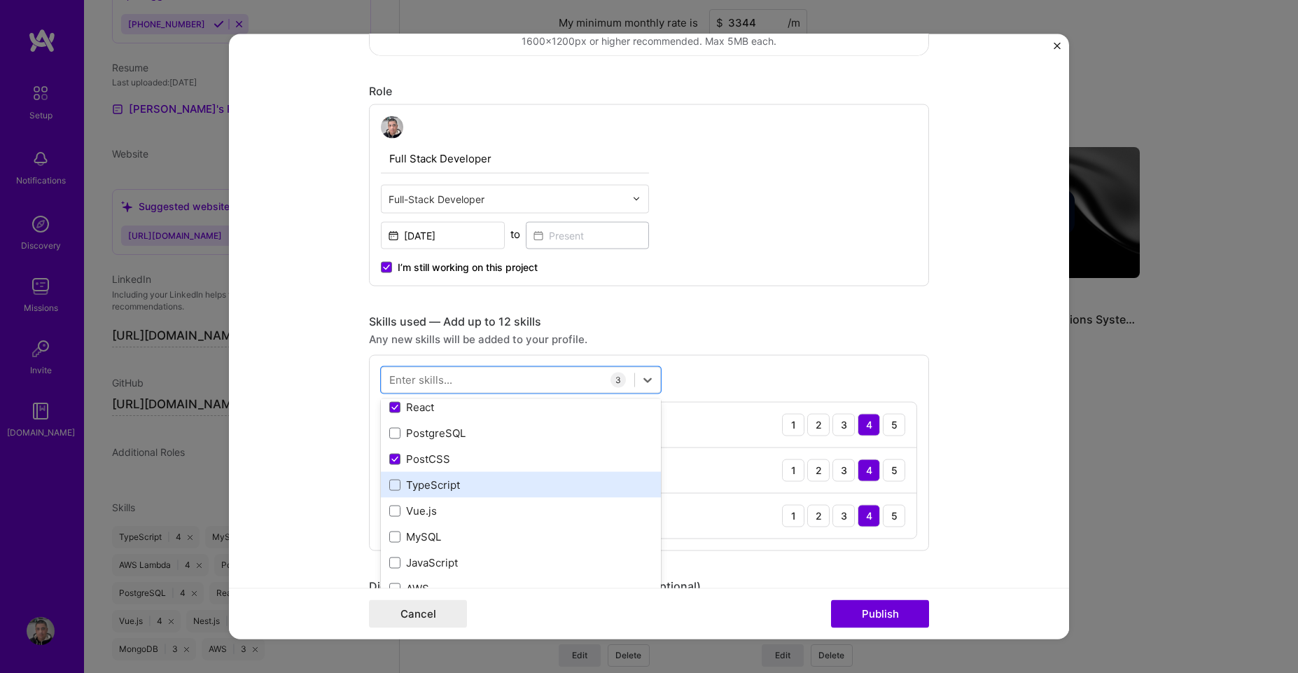
scroll to position [84, 0]
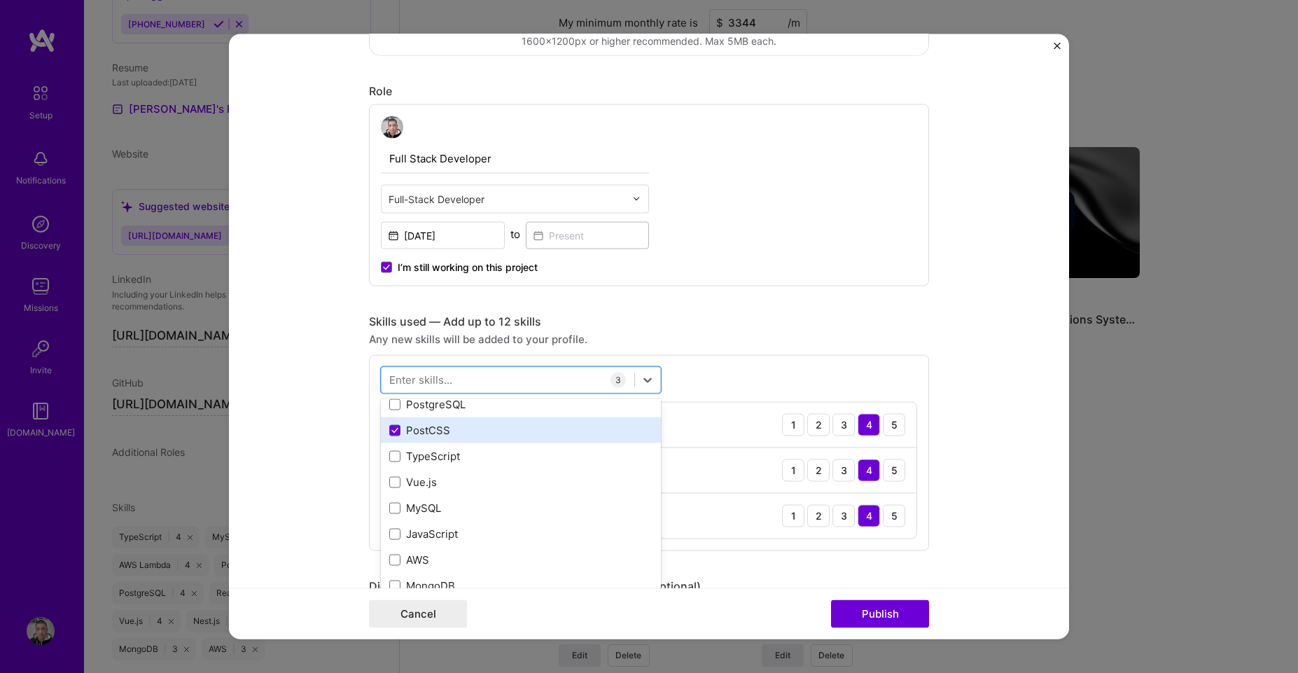
click at [391, 428] on icon at bounding box center [394, 430] width 7 height 6
click at [0, 0] on input "checkbox" at bounding box center [0, 0] width 0 height 0
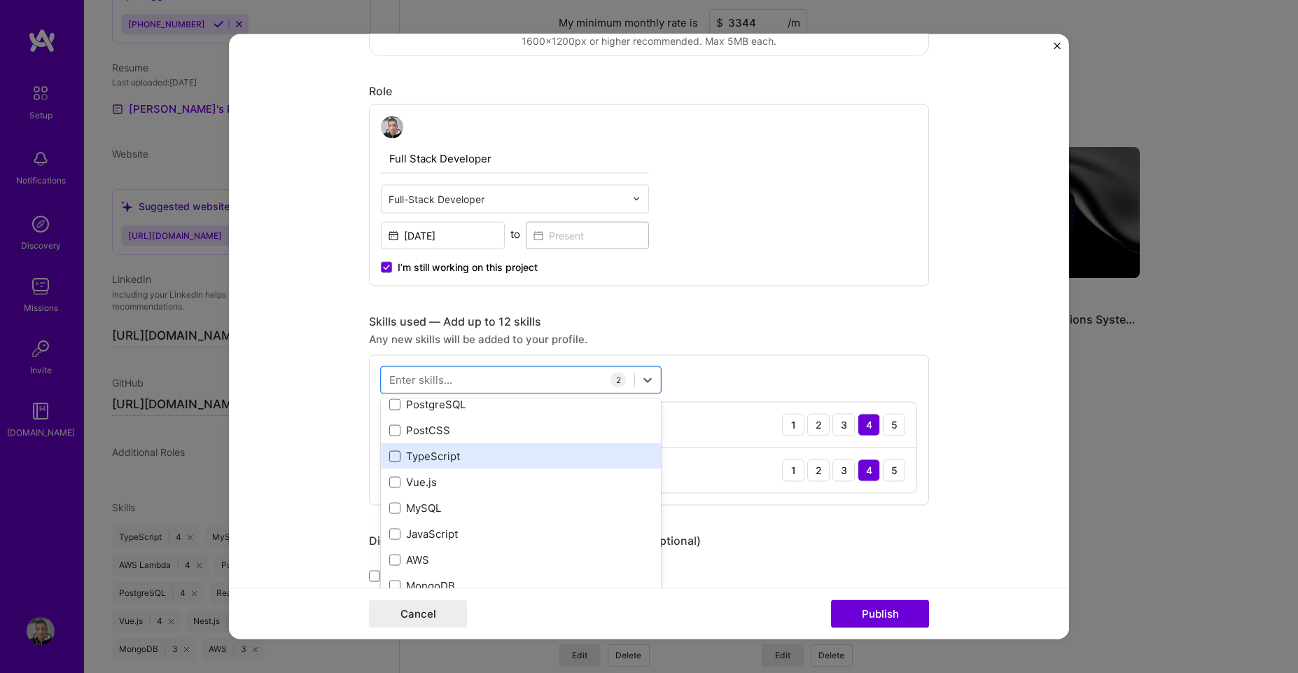
click at [394, 454] on span at bounding box center [394, 455] width 11 height 11
click at [0, 0] on input "checkbox" at bounding box center [0, 0] width 0 height 0
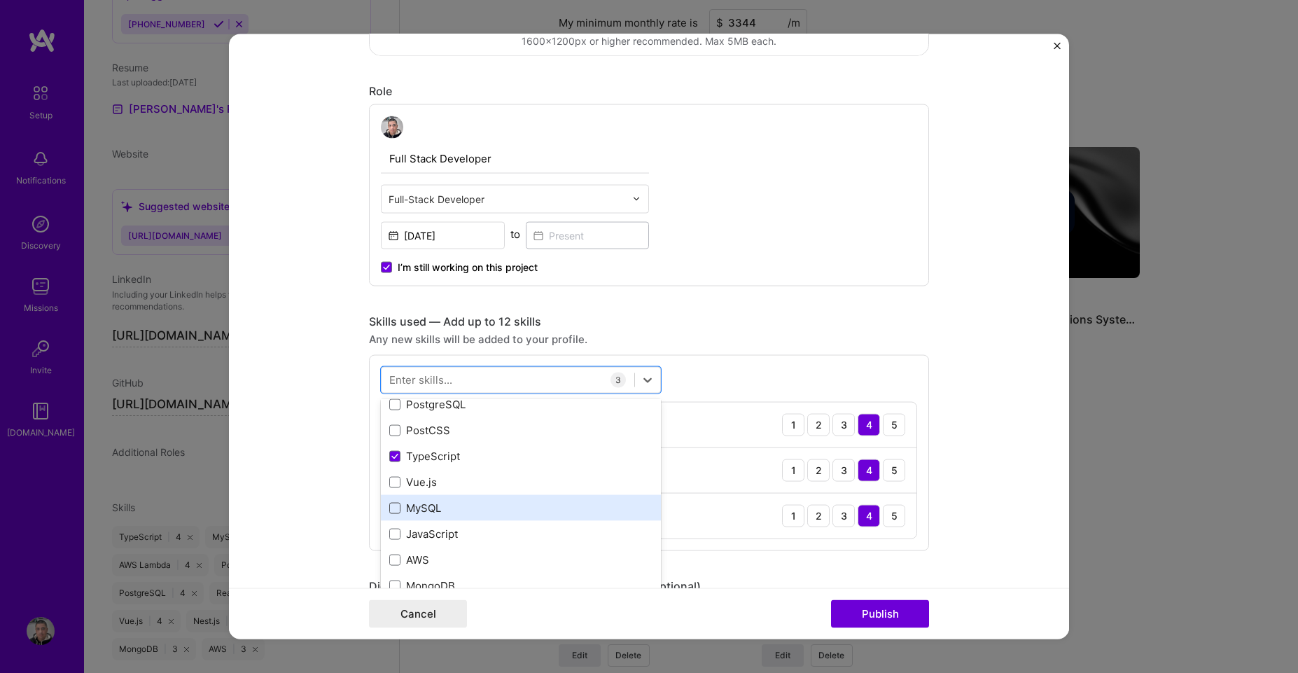
click at [390, 506] on span at bounding box center [394, 507] width 11 height 11
click at [0, 0] on input "checkbox" at bounding box center [0, 0] width 0 height 0
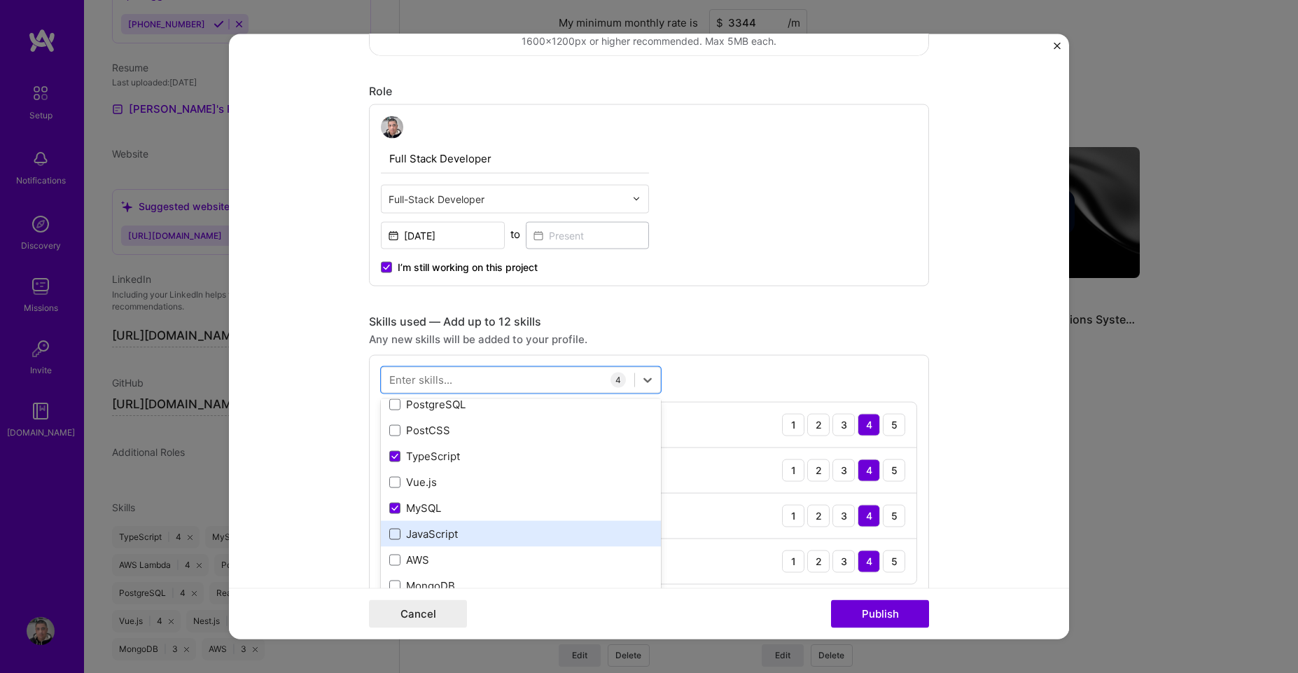
click at [389, 536] on span at bounding box center [394, 533] width 11 height 11
click at [0, 0] on input "checkbox" at bounding box center [0, 0] width 0 height 0
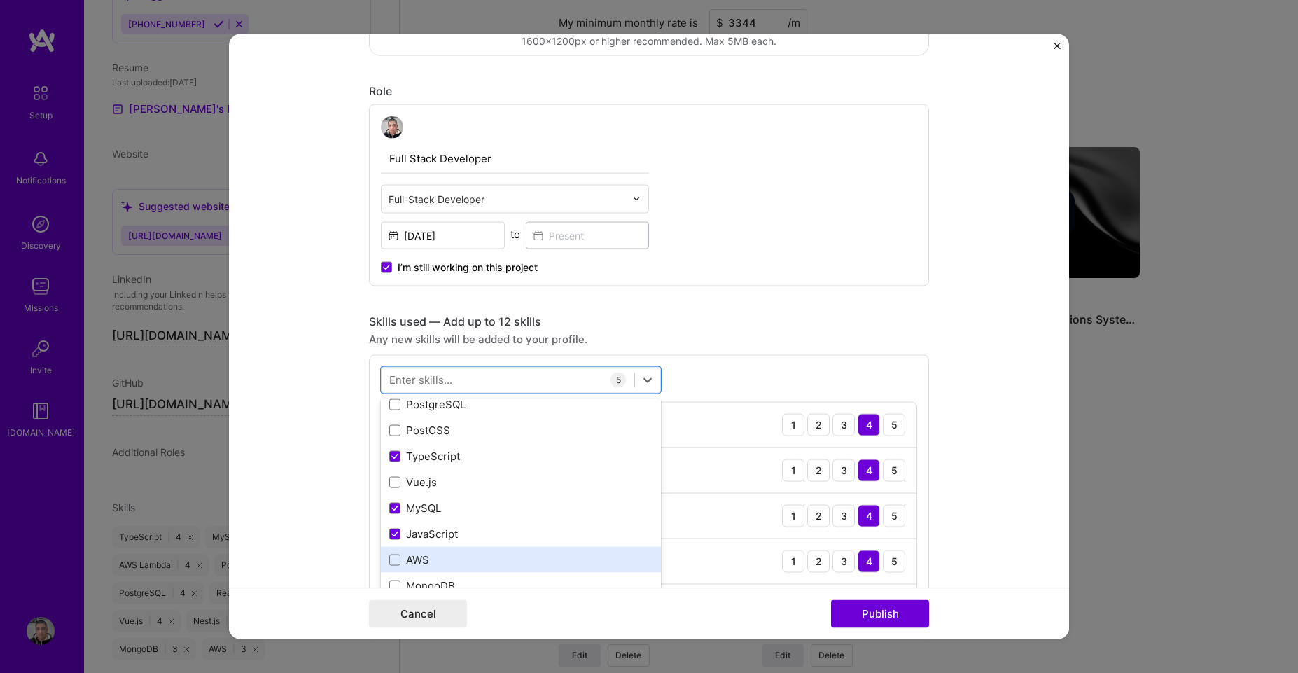
click at [394, 555] on span at bounding box center [394, 559] width 11 height 11
click at [0, 0] on input "checkbox" at bounding box center [0, 0] width 0 height 0
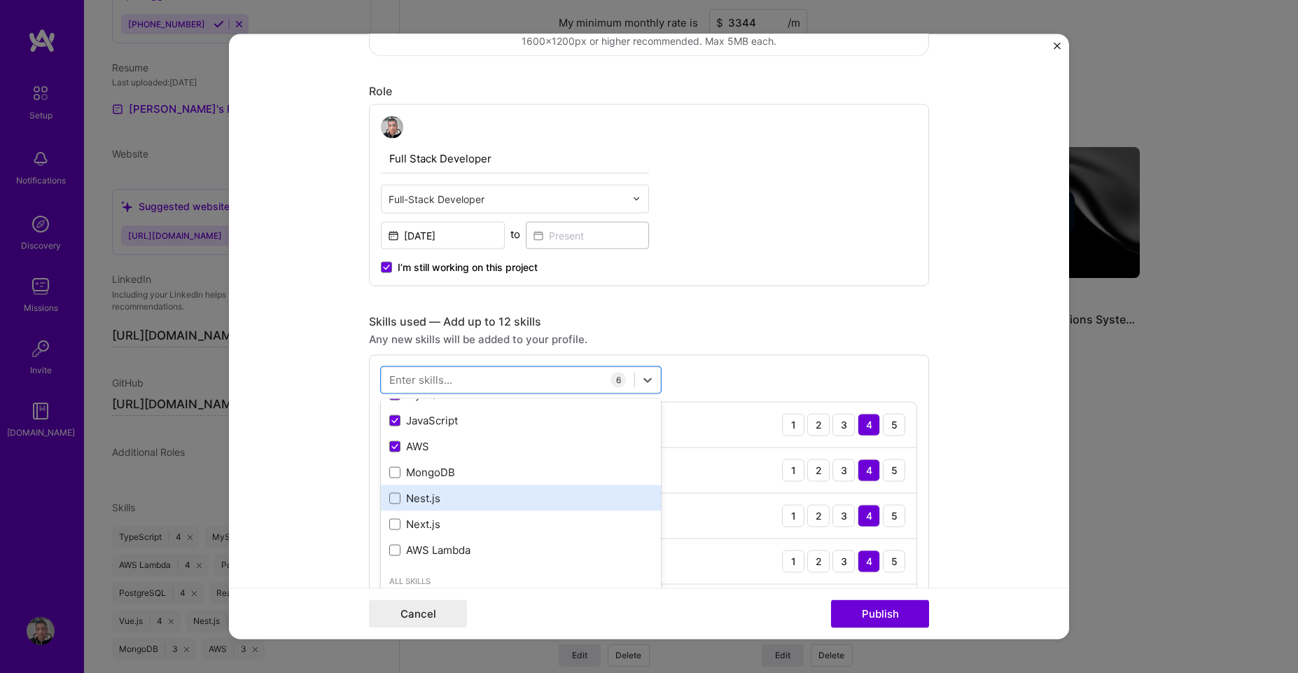
scroll to position [168, 0]
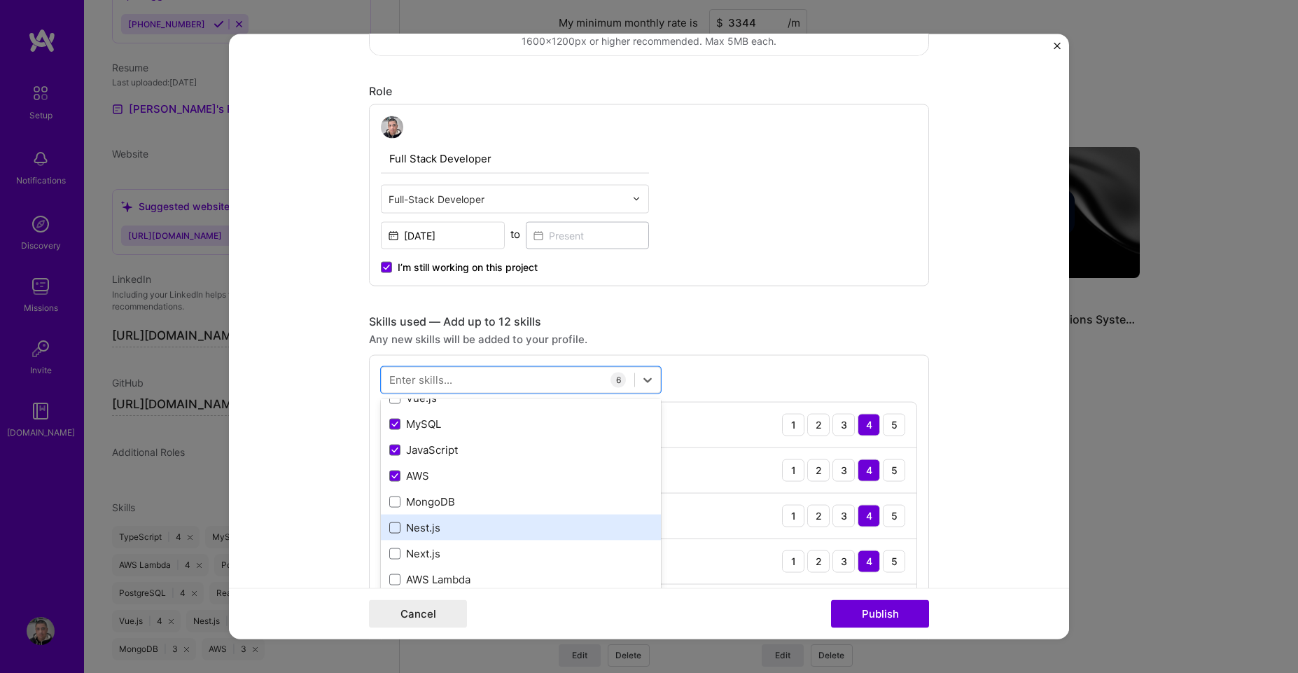
drag, startPoint x: 382, startPoint y: 528, endPoint x: 392, endPoint y: 532, distance: 11.3
click at [382, 528] on div "Nest.js" at bounding box center [521, 528] width 280 height 26
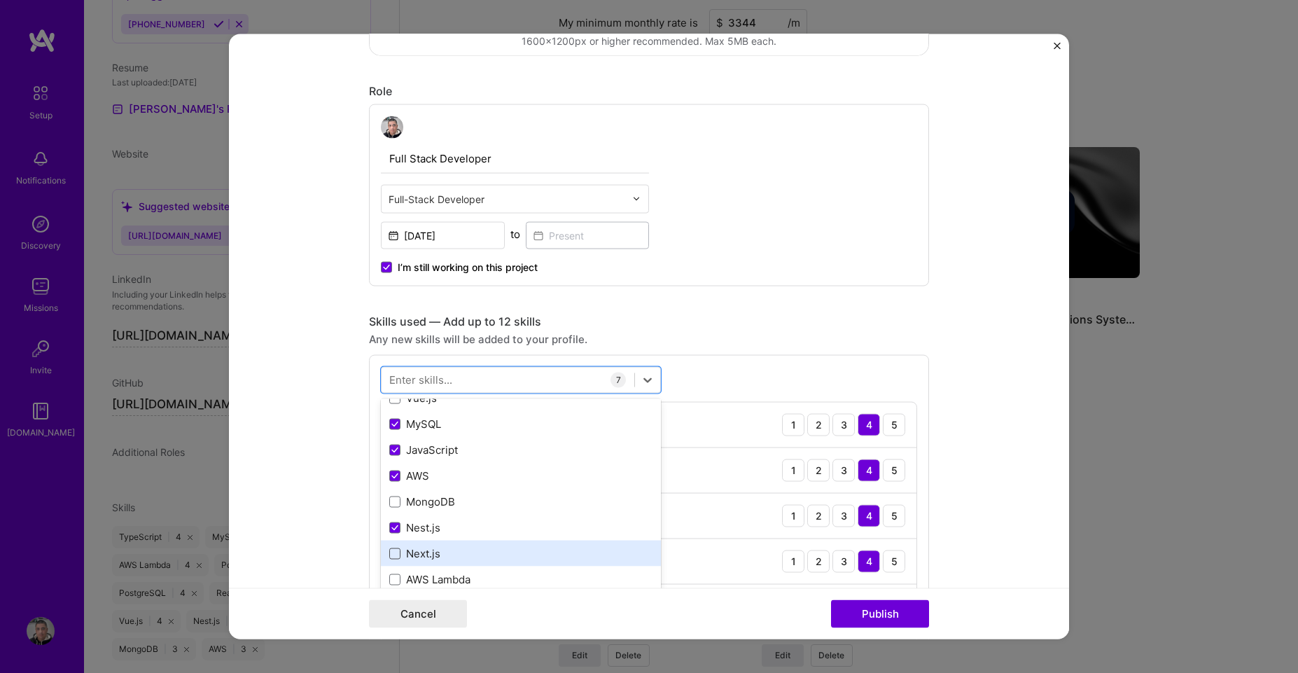
click at [389, 552] on span at bounding box center [394, 553] width 11 height 11
click at [0, 0] on input "checkbox" at bounding box center [0, 0] width 0 height 0
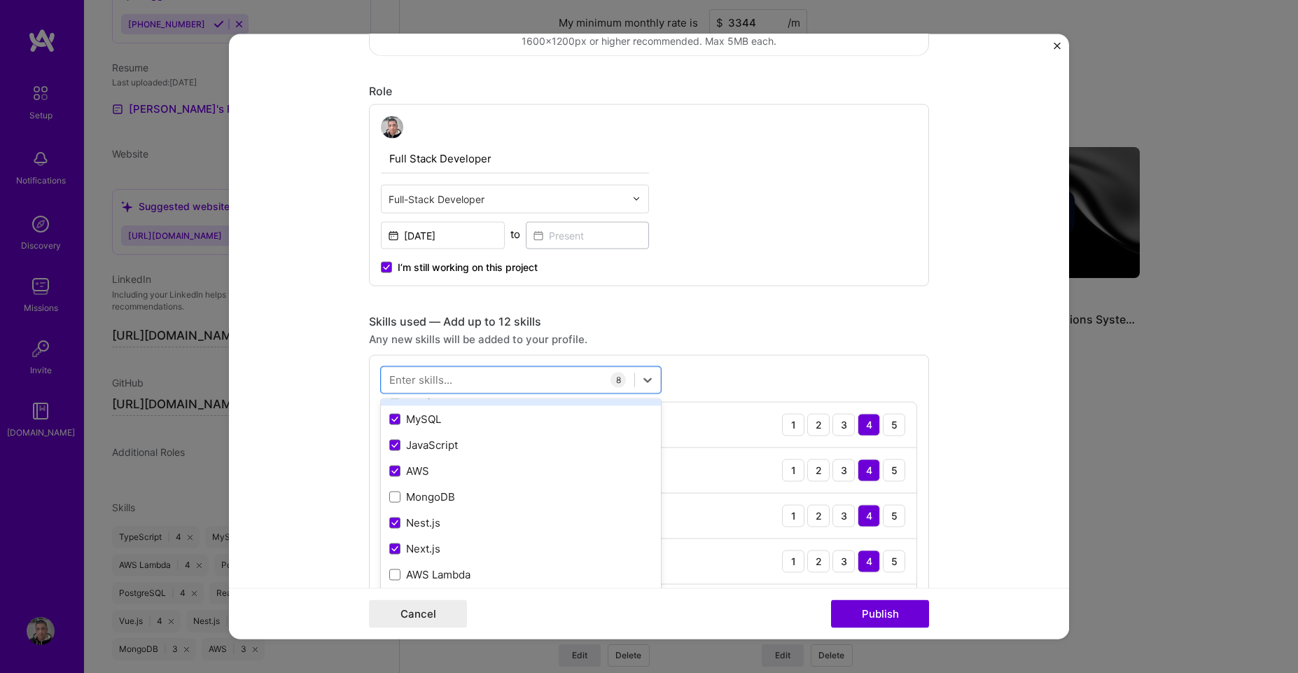
scroll to position [0, 0]
click at [425, 379] on div "Enter skills..." at bounding box center [420, 380] width 63 height 15
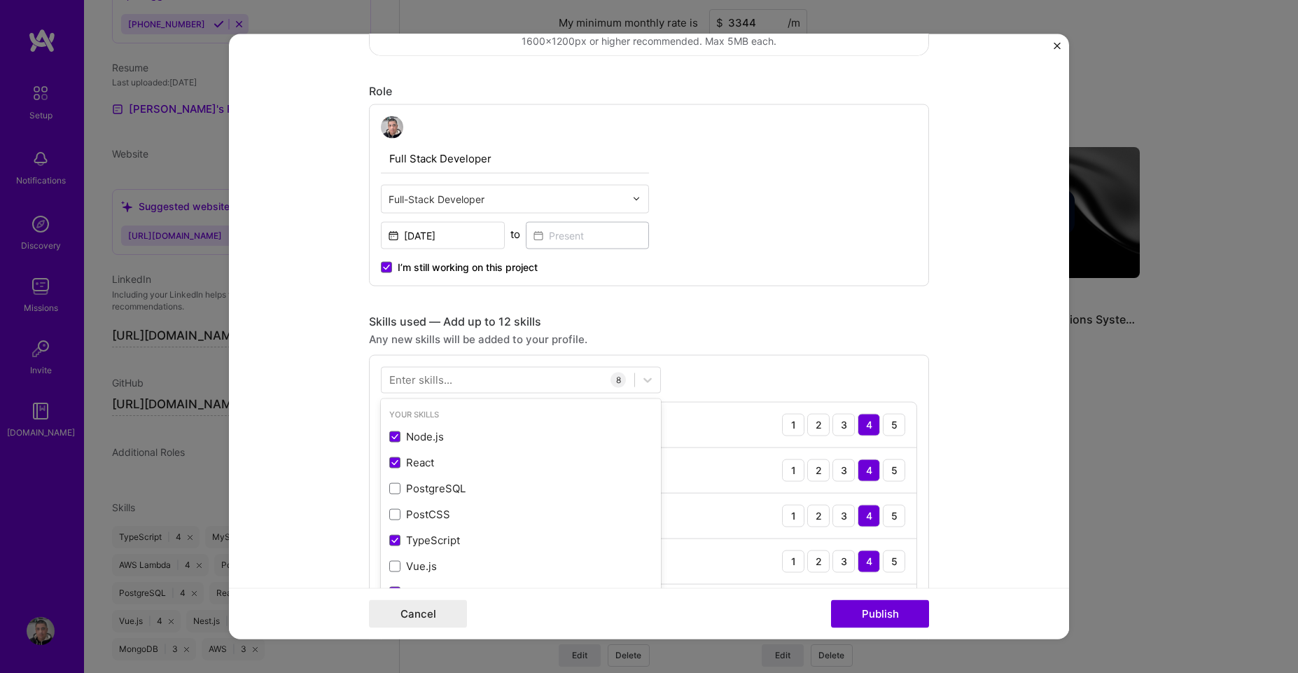
click at [412, 383] on div "Enter skills..." at bounding box center [420, 380] width 63 height 15
click at [412, 377] on div "Enter skills..." at bounding box center [420, 380] width 63 height 15
click at [408, 380] on div "Enter skills..." at bounding box center [420, 380] width 63 height 15
click at [409, 380] on div "Enter skills..." at bounding box center [420, 380] width 63 height 15
click at [428, 382] on div "Enter skills..." at bounding box center [420, 380] width 63 height 15
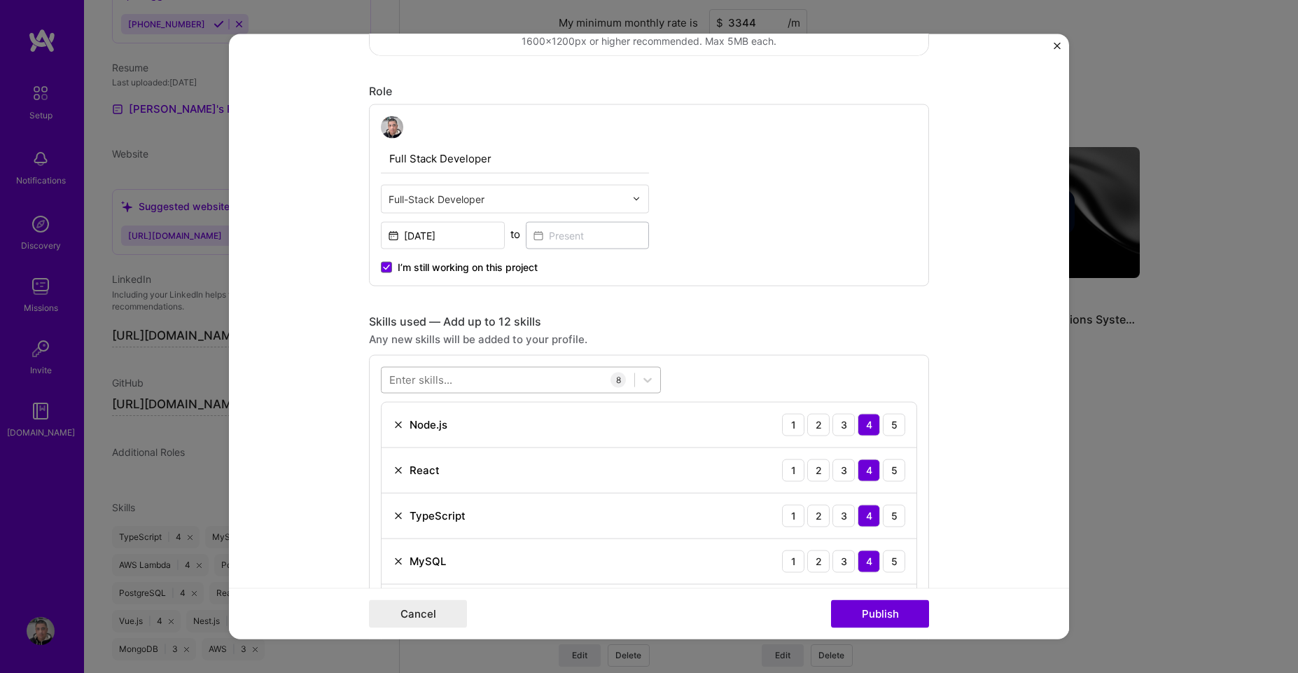
click at [504, 380] on div at bounding box center [508, 379] width 253 height 23
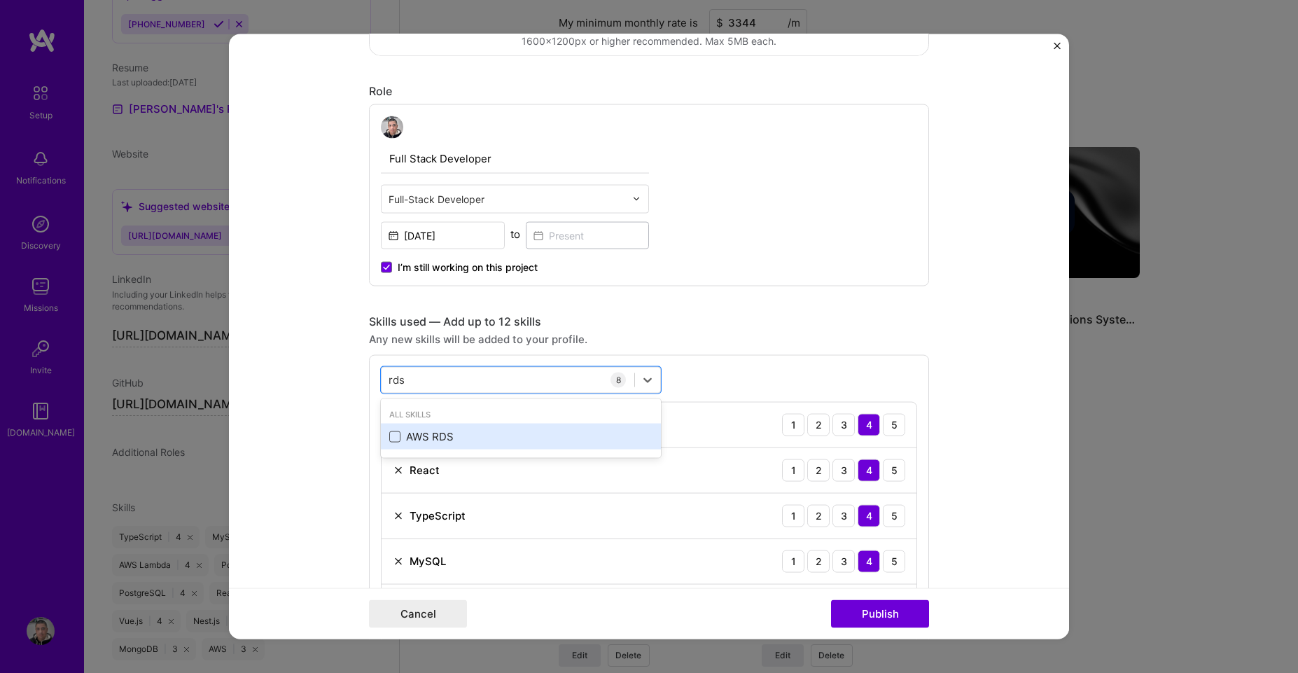
click at [391, 435] on span at bounding box center [394, 436] width 11 height 11
click at [0, 0] on input "checkbox" at bounding box center [0, 0] width 0 height 0
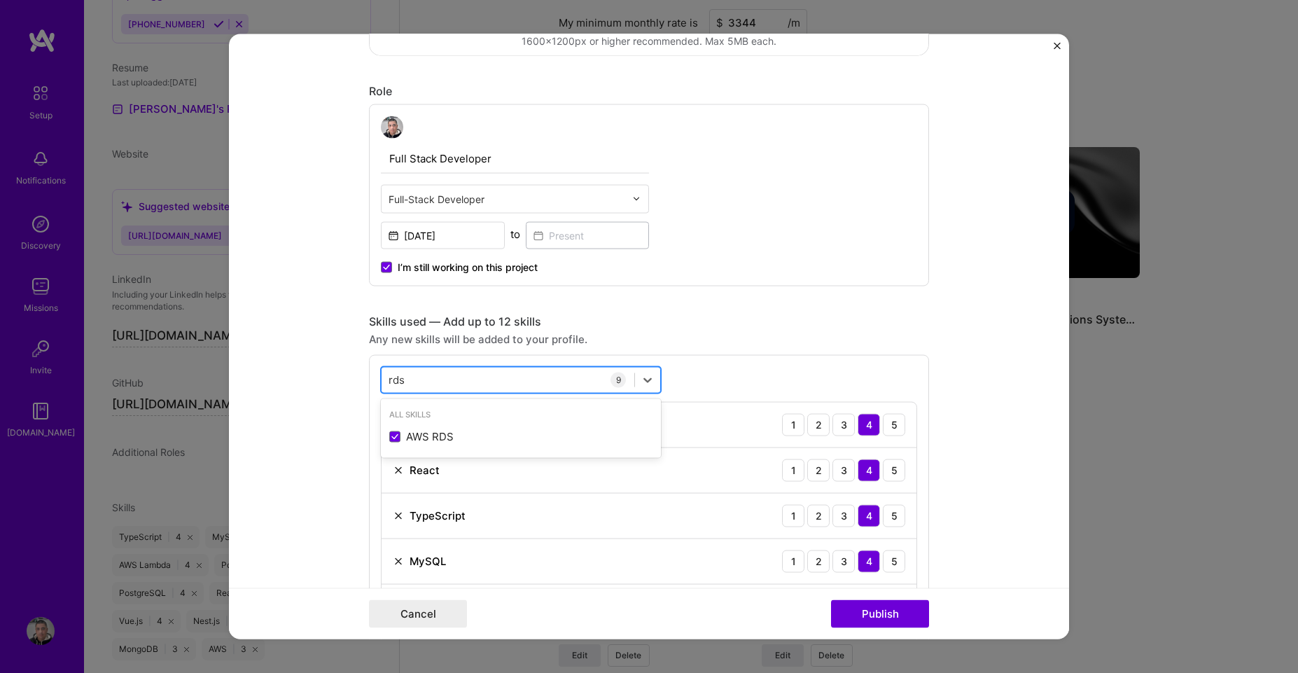
click at [390, 377] on input "rds" at bounding box center [397, 380] width 17 height 15
drag, startPoint x: 390, startPoint y: 377, endPoint x: 467, endPoint y: 419, distance: 87.4
click at [391, 377] on input "rds" at bounding box center [397, 380] width 17 height 15
type input "c"
type input "a"
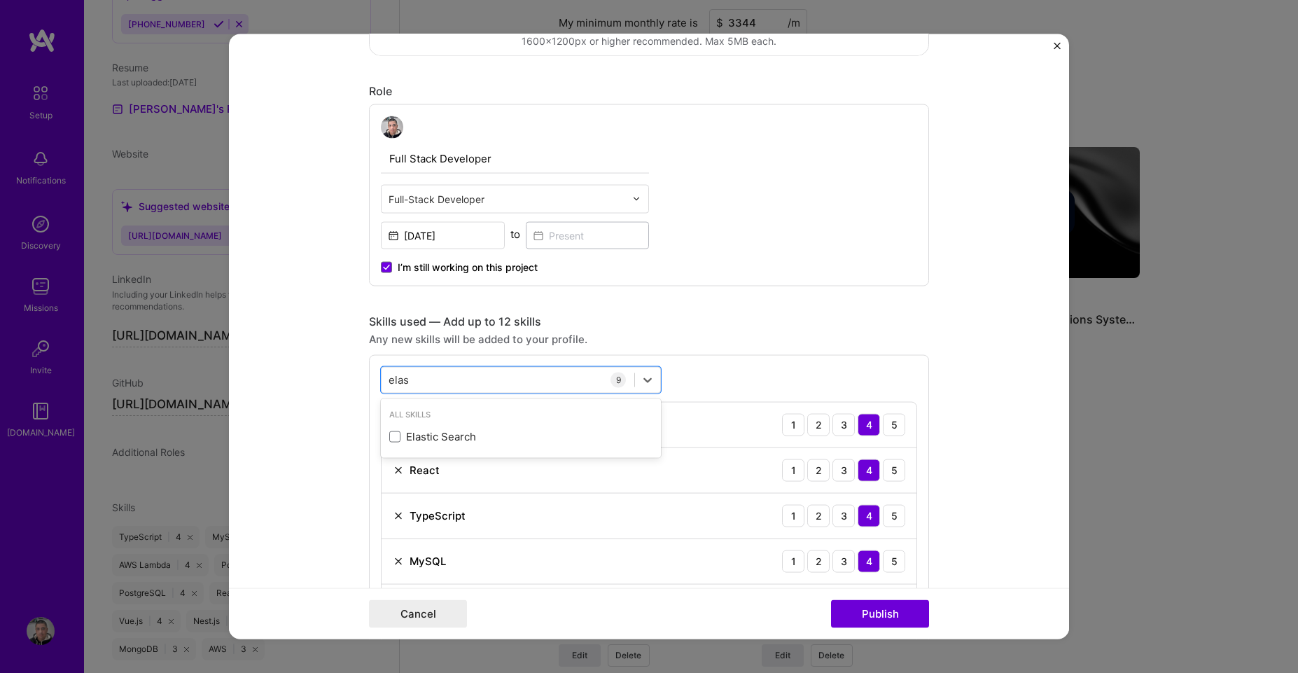
type input "elas"
click at [797, 340] on div "Any new skills will be added to your profile." at bounding box center [649, 338] width 560 height 15
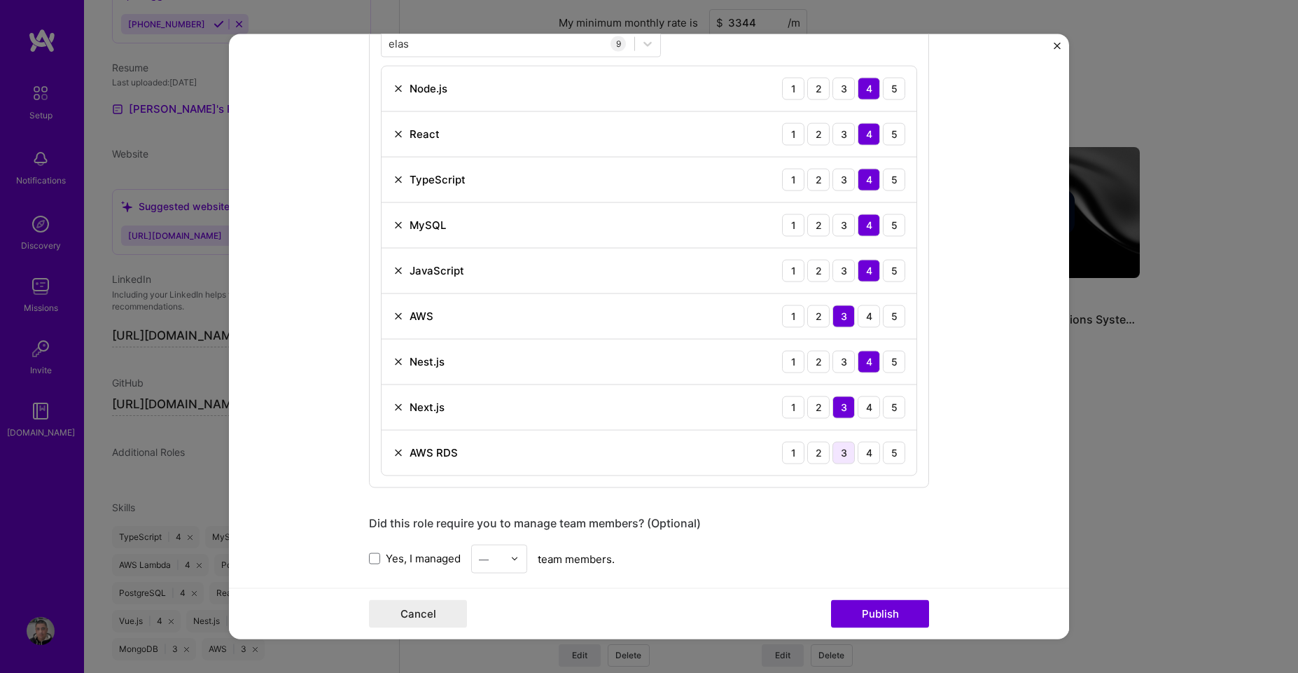
click at [844, 460] on div "3" at bounding box center [844, 452] width 22 height 22
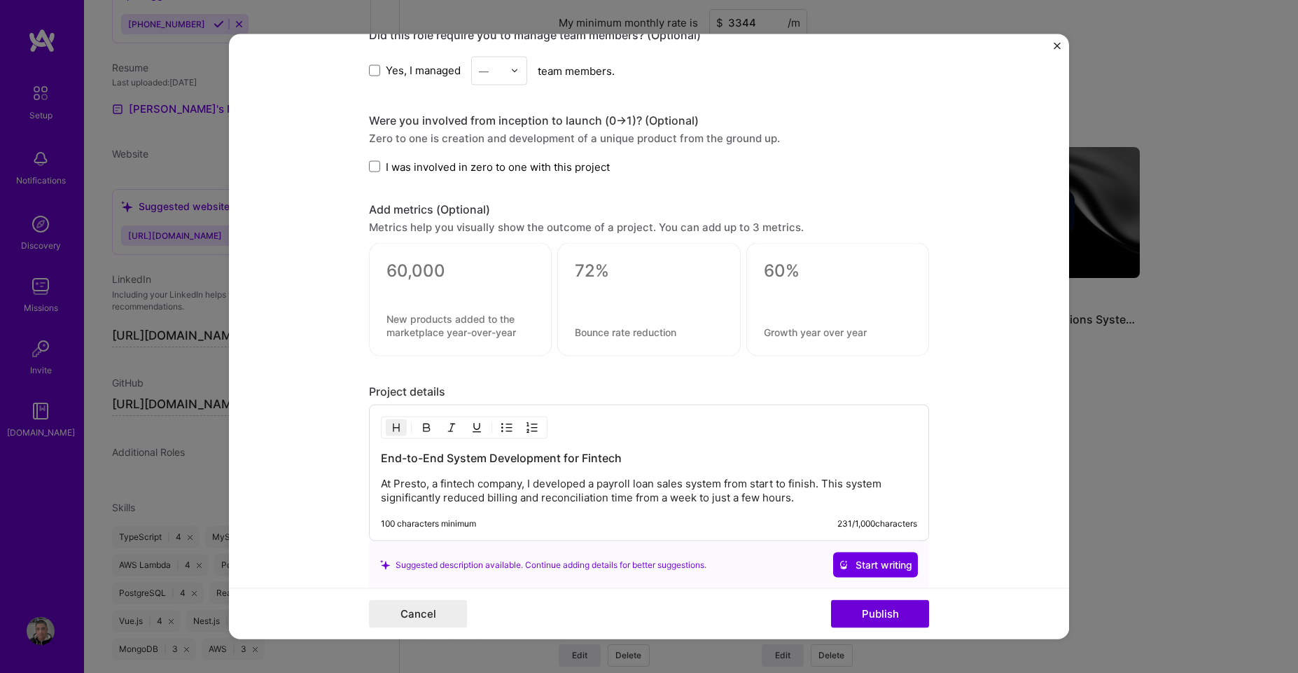
scroll to position [1344, 0]
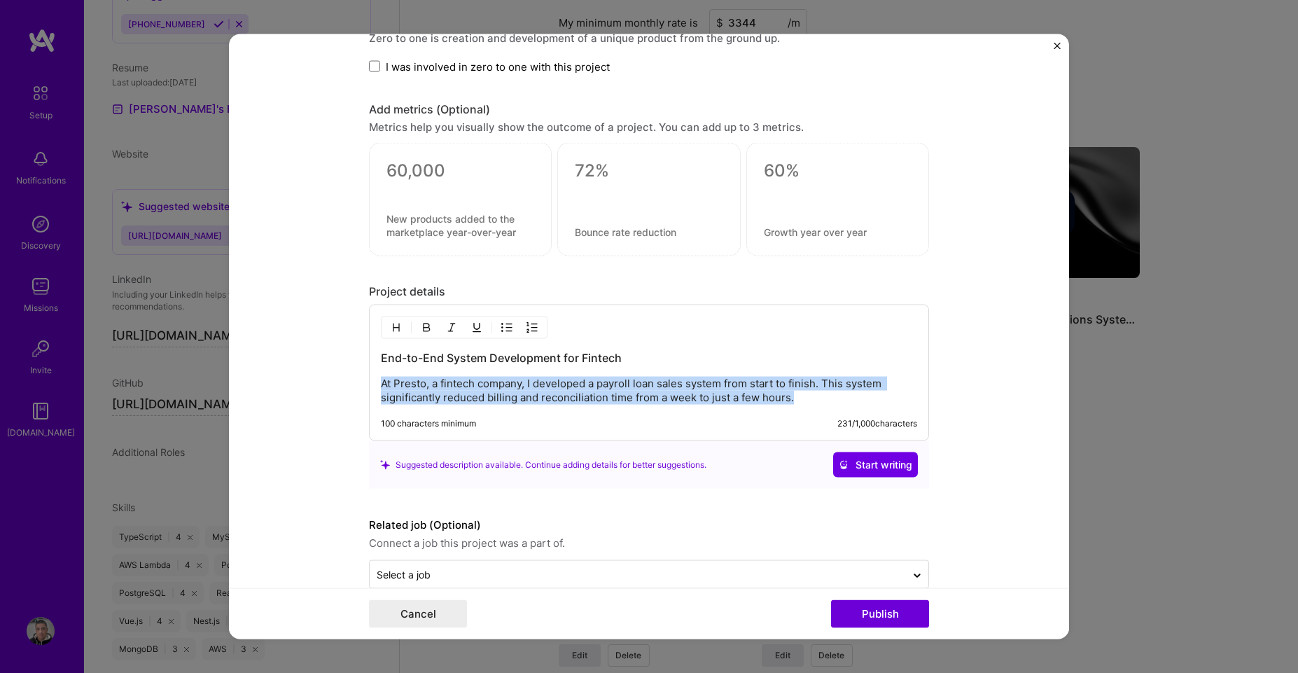
drag, startPoint x: 793, startPoint y: 396, endPoint x: 373, endPoint y: 371, distance: 420.8
click at [373, 371] on div "End-to-End System Development for Fintech At Presto, a fintech company, I devel…" at bounding box center [649, 373] width 560 height 137
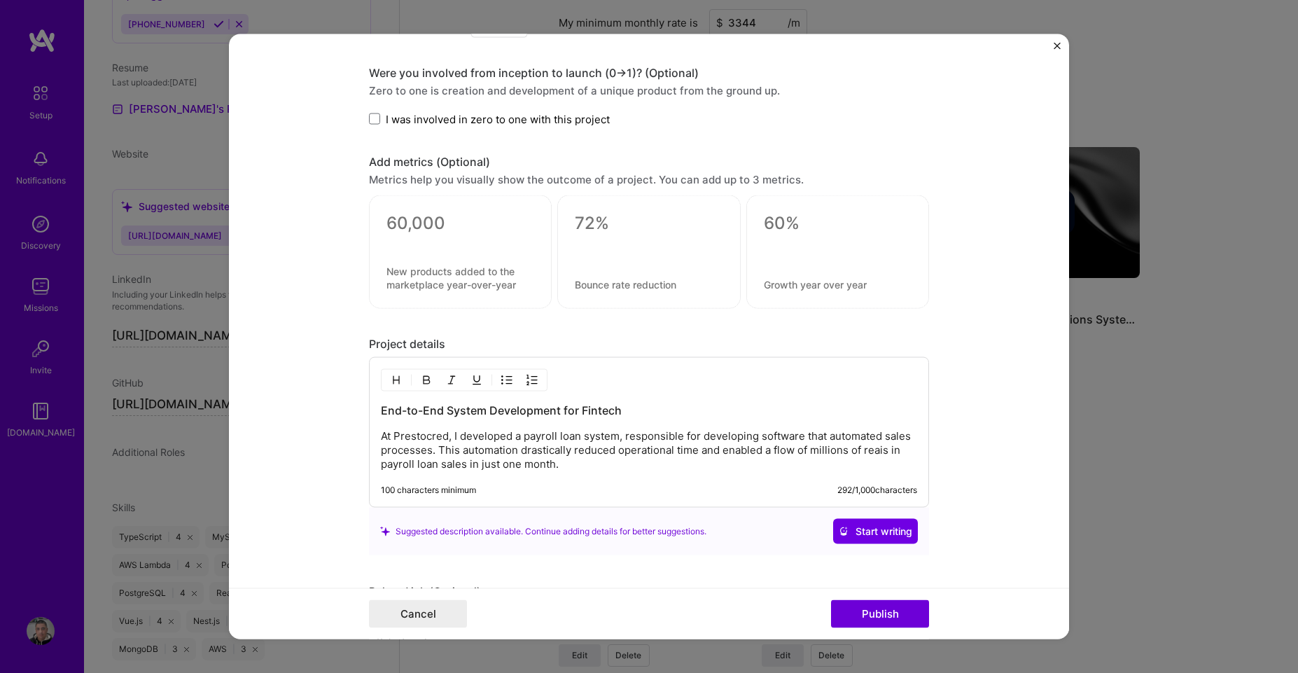
scroll to position [1217, 0]
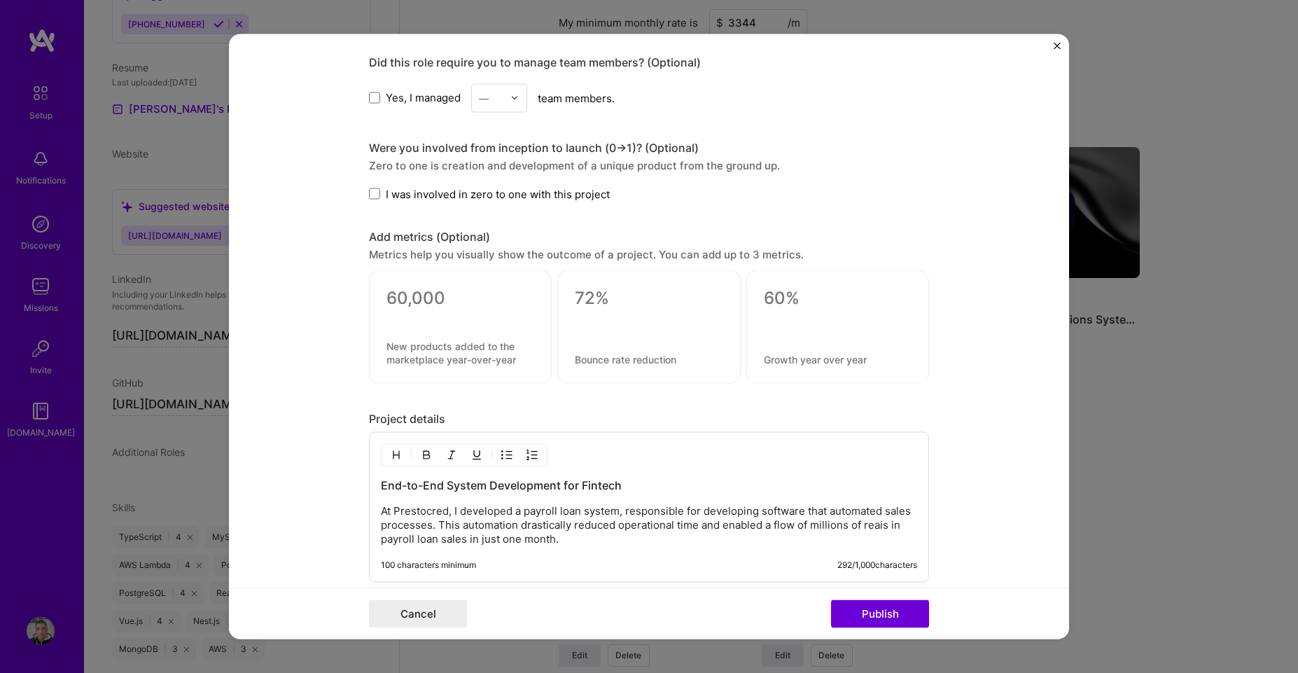
click at [906, 628] on div "Cancel Publish" at bounding box center [649, 613] width 840 height 51
click at [879, 609] on button "Publish" at bounding box center [880, 614] width 98 height 28
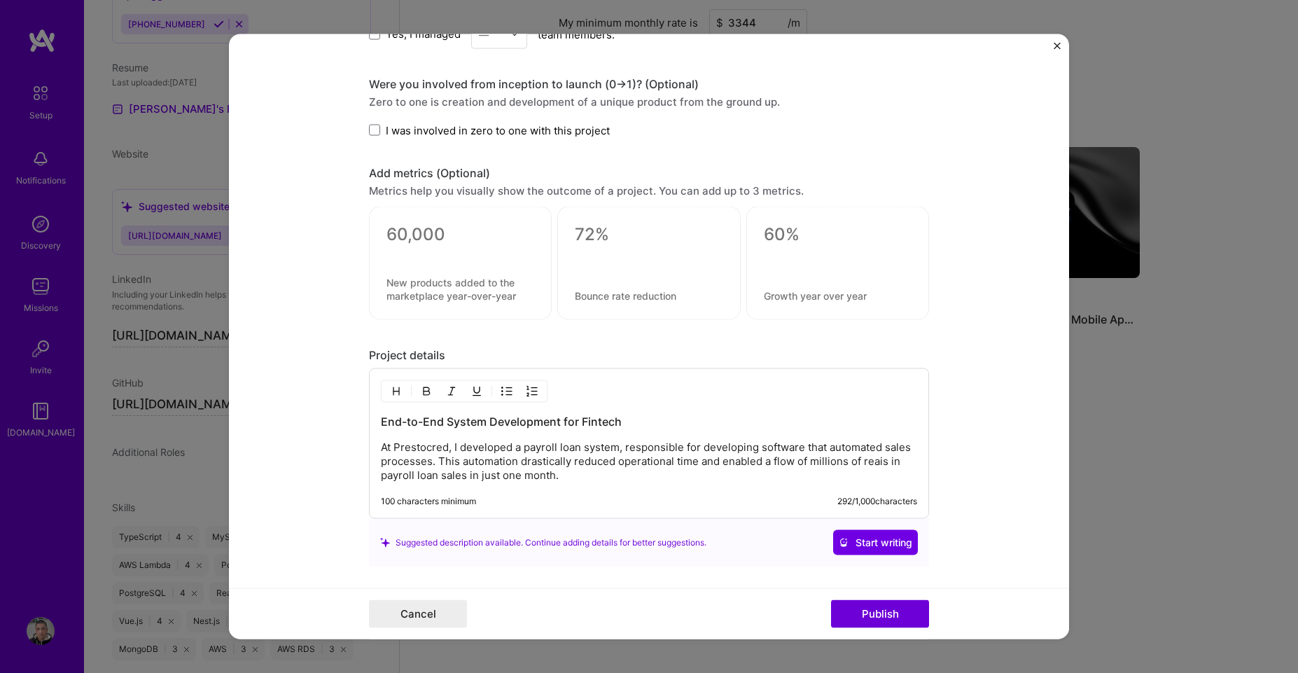
scroll to position [1153, 0]
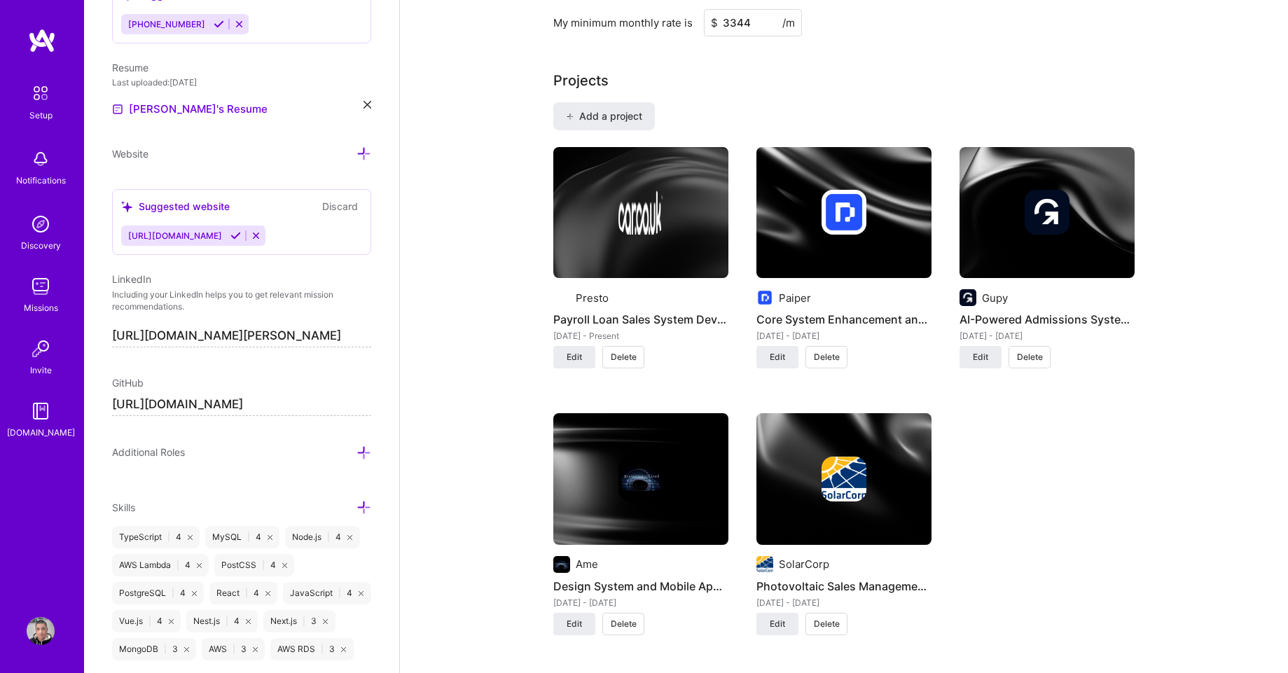
click at [620, 211] on img at bounding box center [640, 212] width 45 height 45
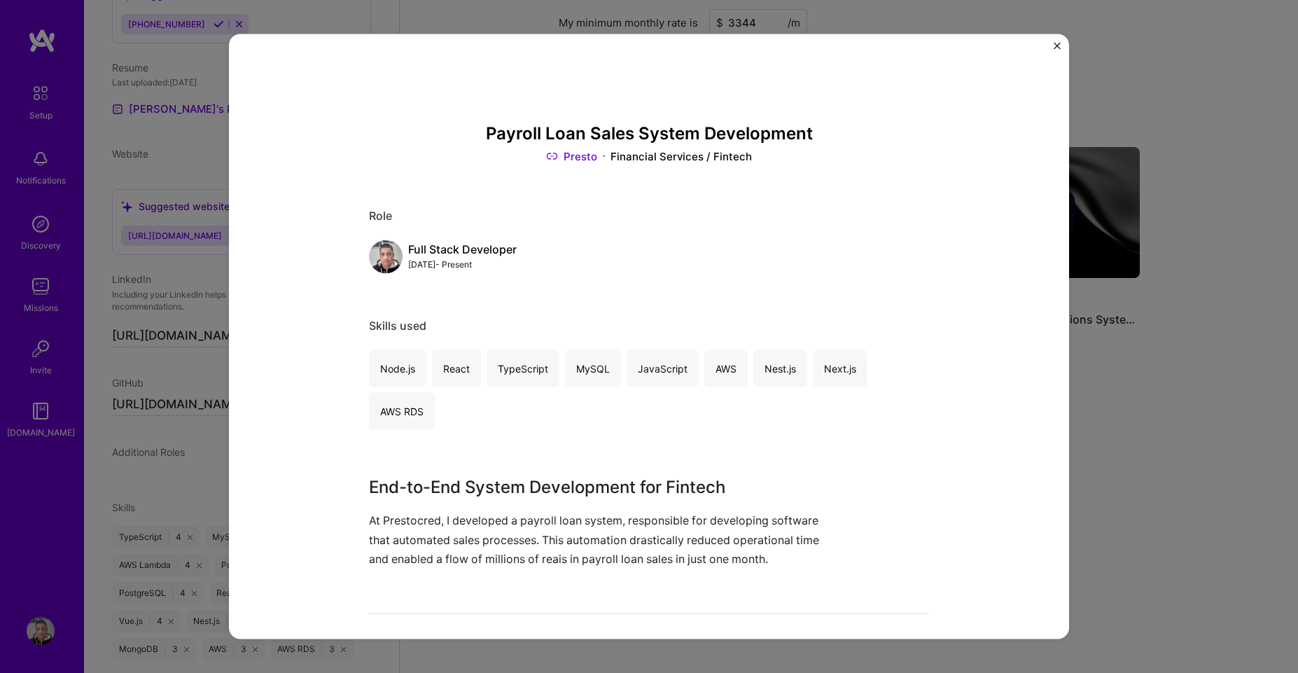
click at [1059, 43] on img "Close" at bounding box center [1057, 45] width 7 height 7
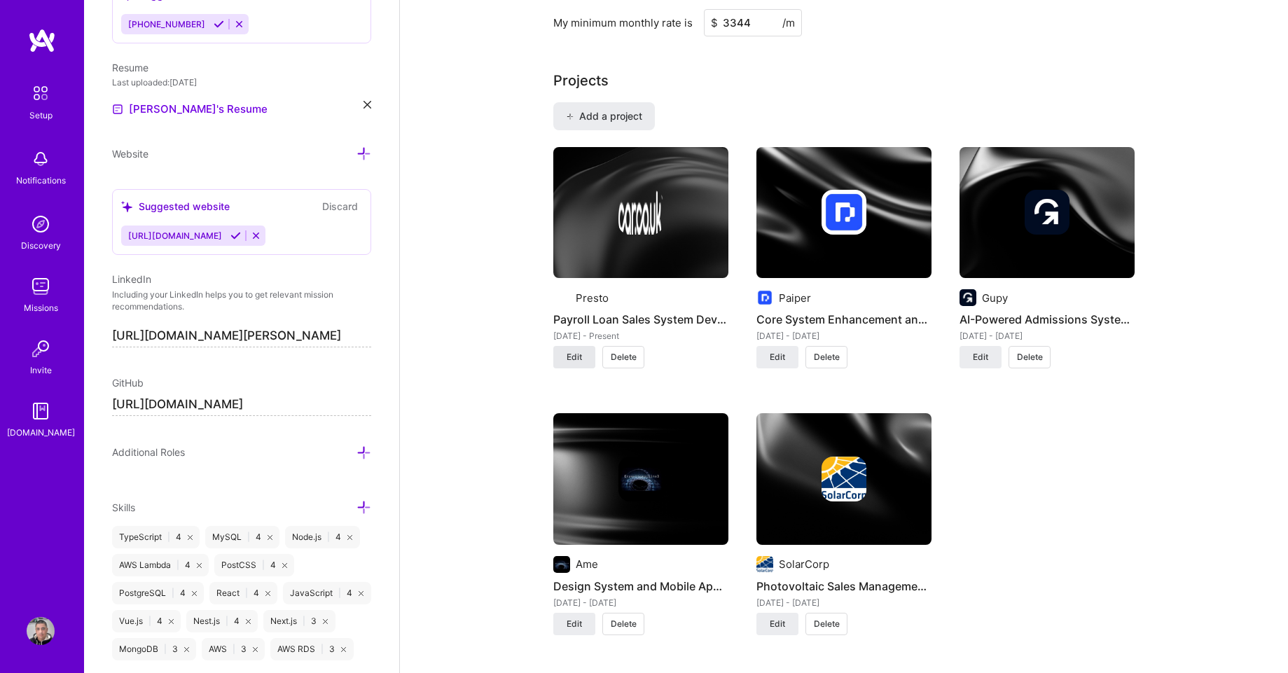
click at [578, 351] on span "Edit" at bounding box center [573, 357] width 15 height 13
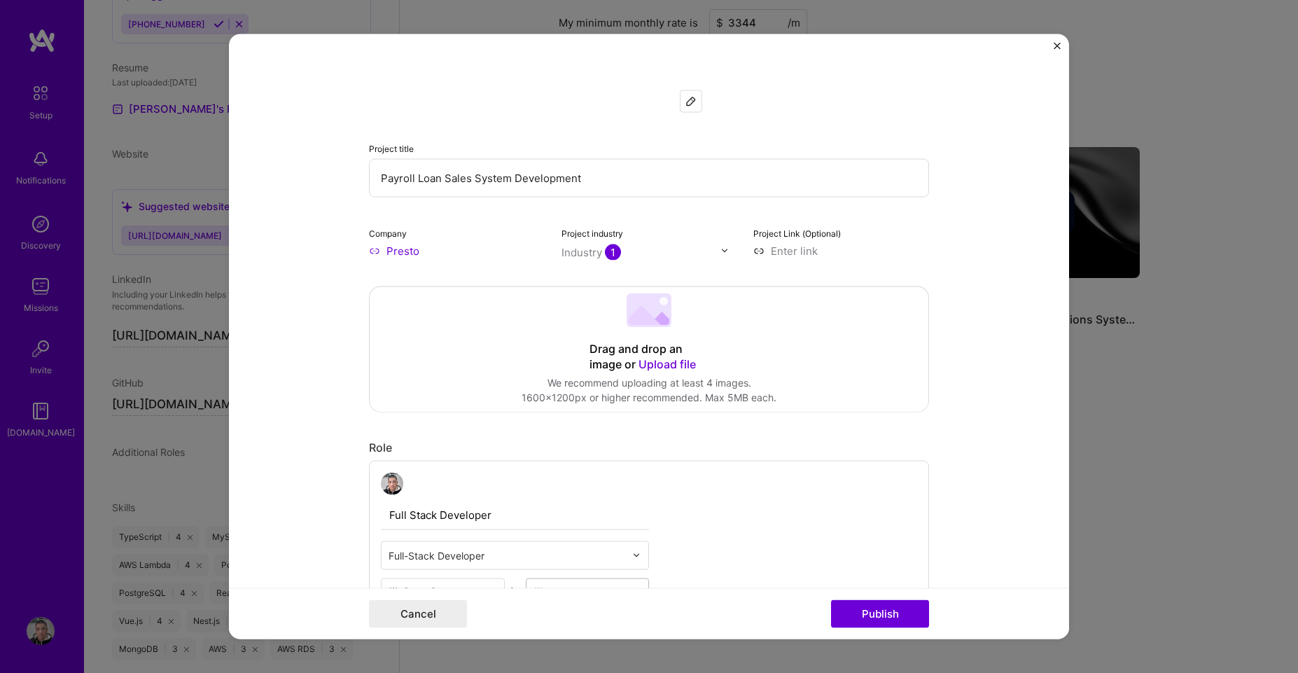
click at [382, 246] on input "Presto" at bounding box center [457, 250] width 176 height 15
click at [393, 233] on label "Company" at bounding box center [388, 233] width 38 height 11
click at [394, 233] on label "Company" at bounding box center [388, 233] width 38 height 11
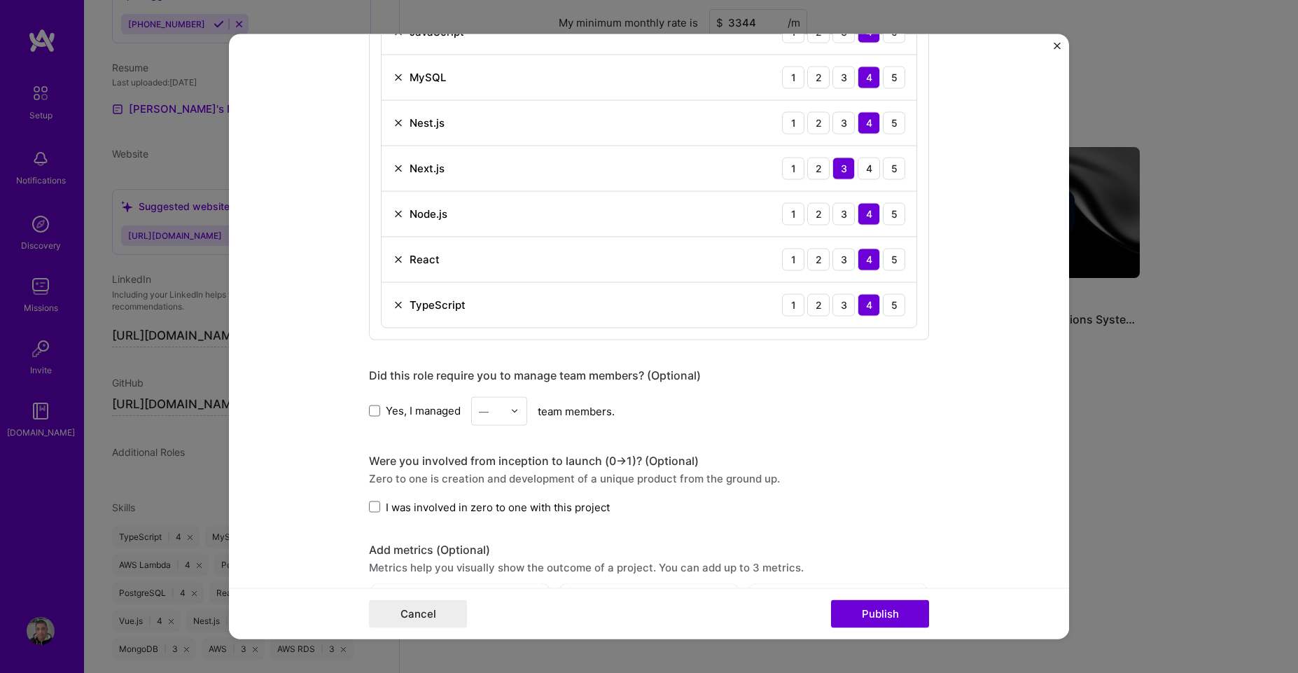
scroll to position [1008, 0]
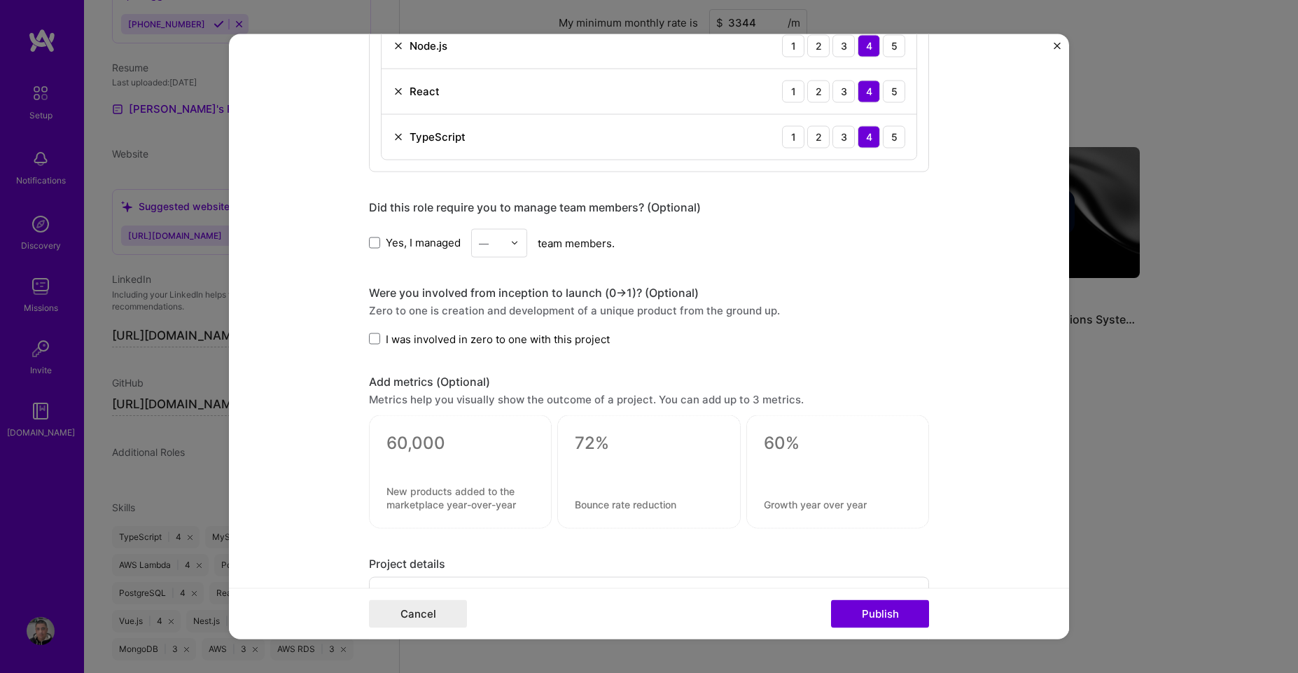
click at [361, 339] on form "Project title Payroll Loan Sales System Development Company Presto Project indu…" at bounding box center [649, 337] width 840 height 606
click at [375, 337] on label "I was involved in zero to one with this project" at bounding box center [489, 338] width 241 height 15
click at [0, 0] on input "I was involved in zero to one with this project" at bounding box center [0, 0] width 0 height 0
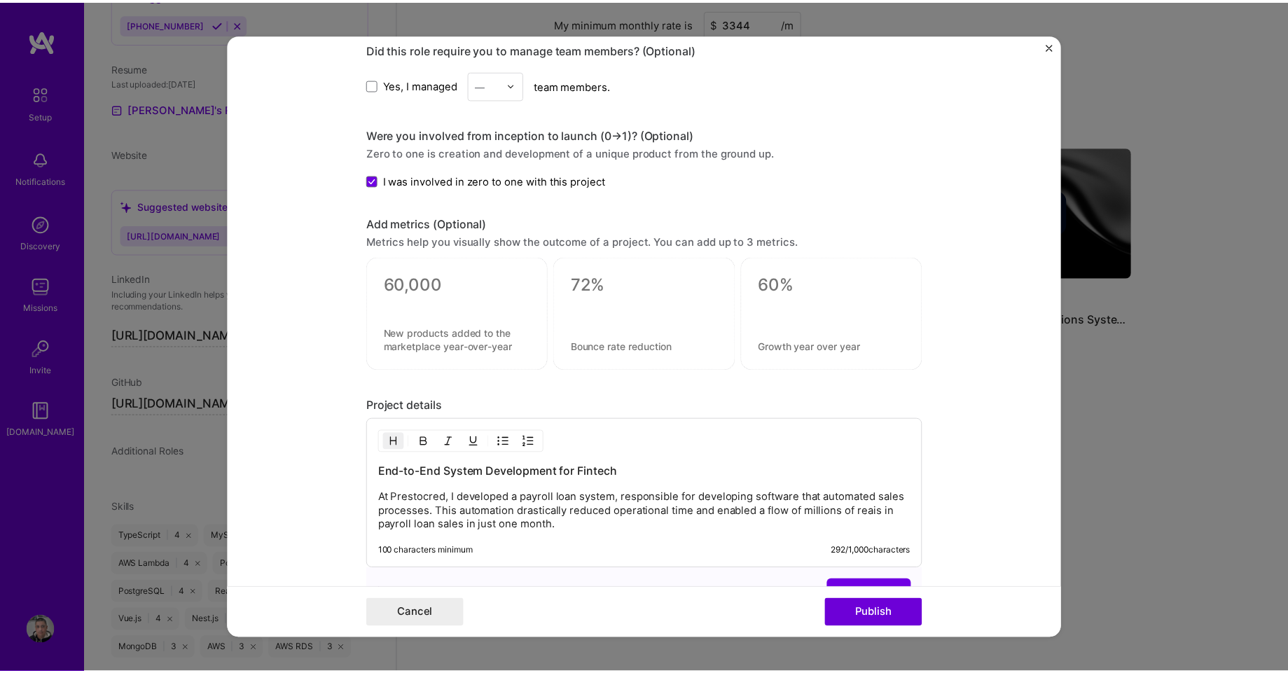
scroll to position [1321, 0]
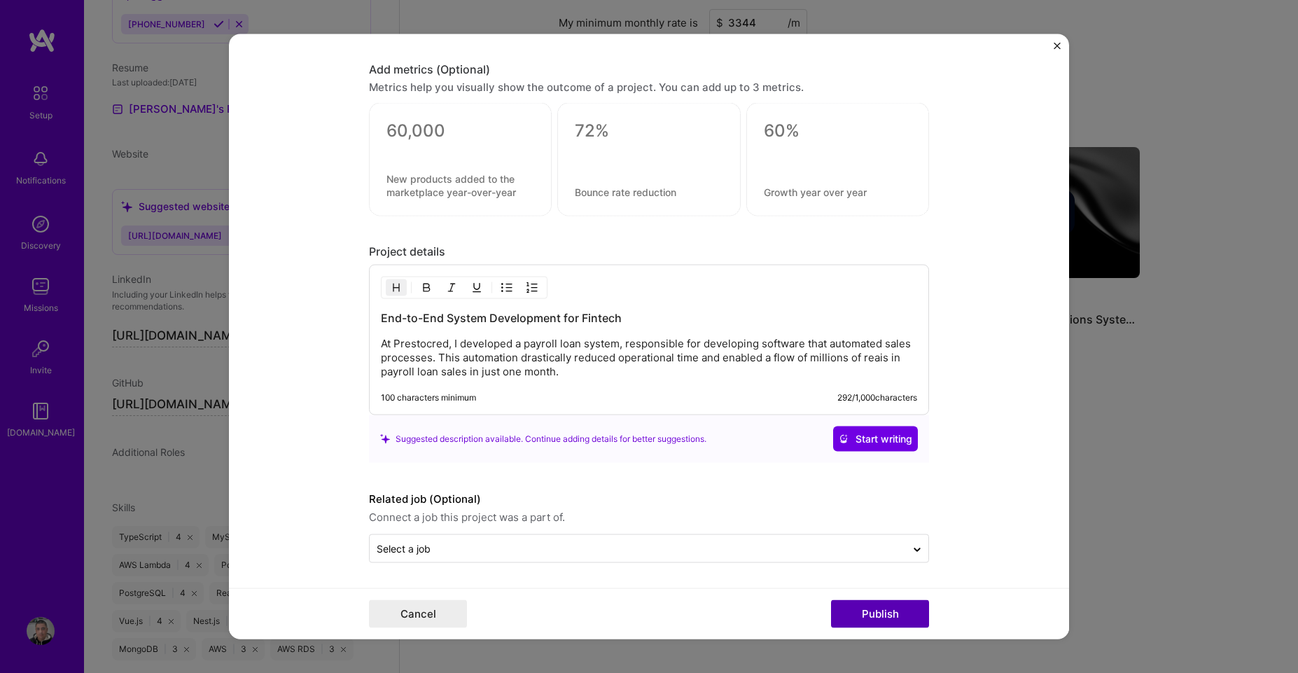
click at [891, 611] on button "Publish" at bounding box center [880, 614] width 98 height 28
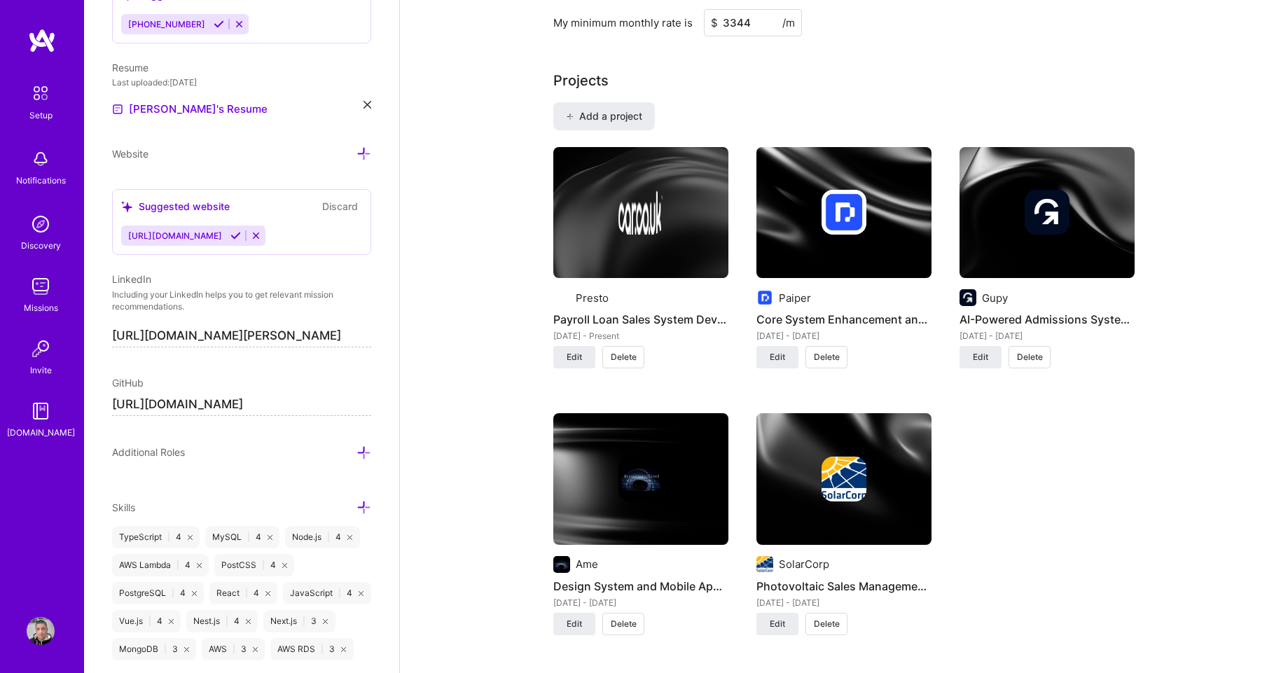
click at [587, 291] on div "Presto" at bounding box center [592, 298] width 33 height 15
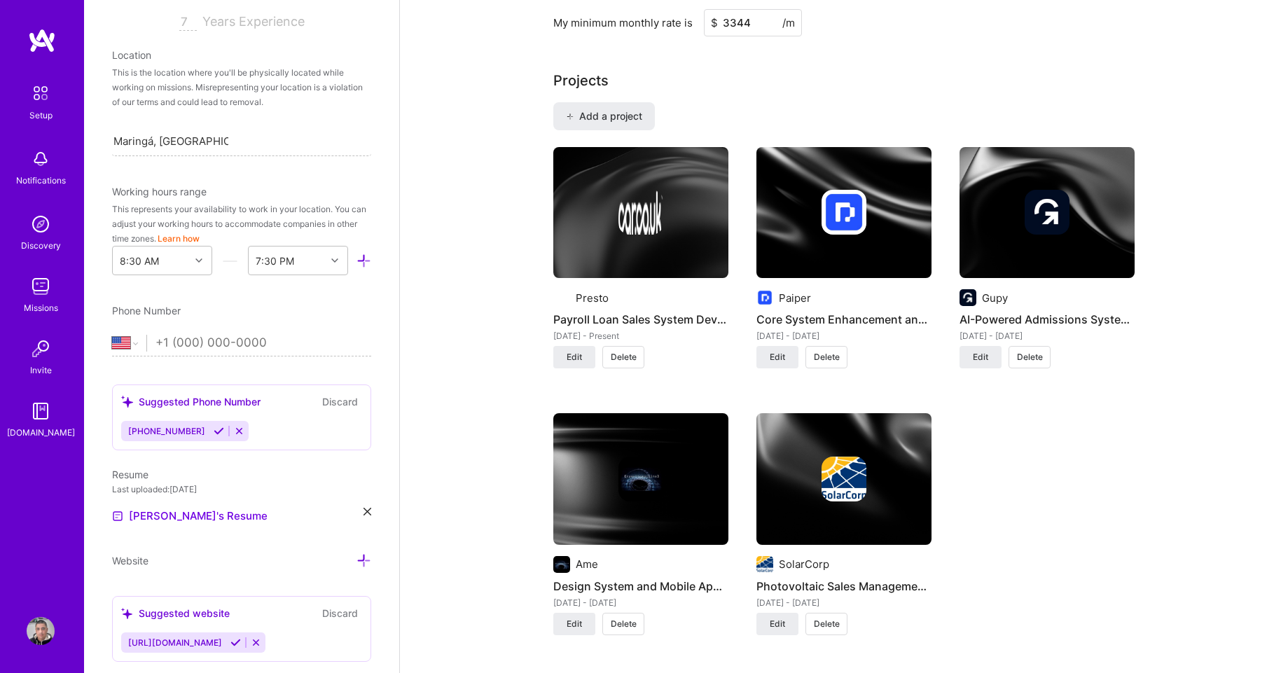
scroll to position [238, 0]
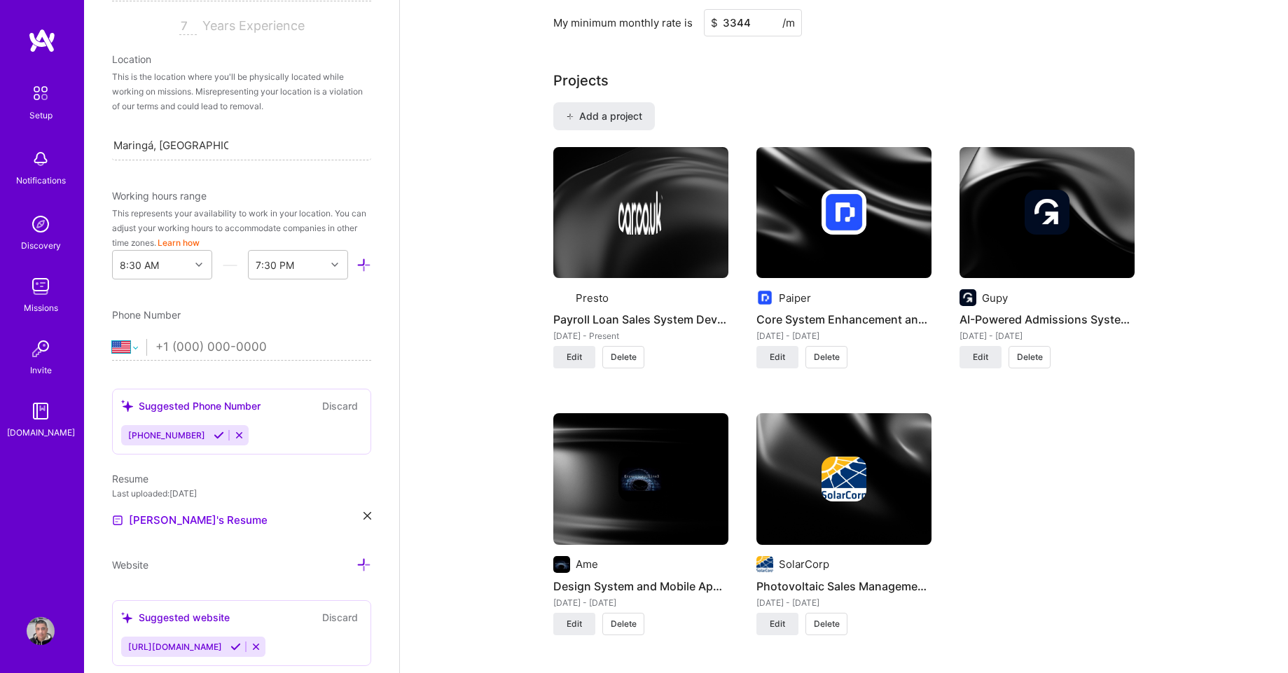
select select "BR"
click at [112, 339] on select "[GEOGRAPHIC_DATA] [GEOGRAPHIC_DATA] [GEOGRAPHIC_DATA] [GEOGRAPHIC_DATA] [US_STA…" at bounding box center [129, 347] width 34 height 17
click at [203, 344] on input "tel" at bounding box center [263, 347] width 216 height 41
type input "[PHONE_NUMBER]"
click at [196, 264] on icon at bounding box center [198, 264] width 7 height 7
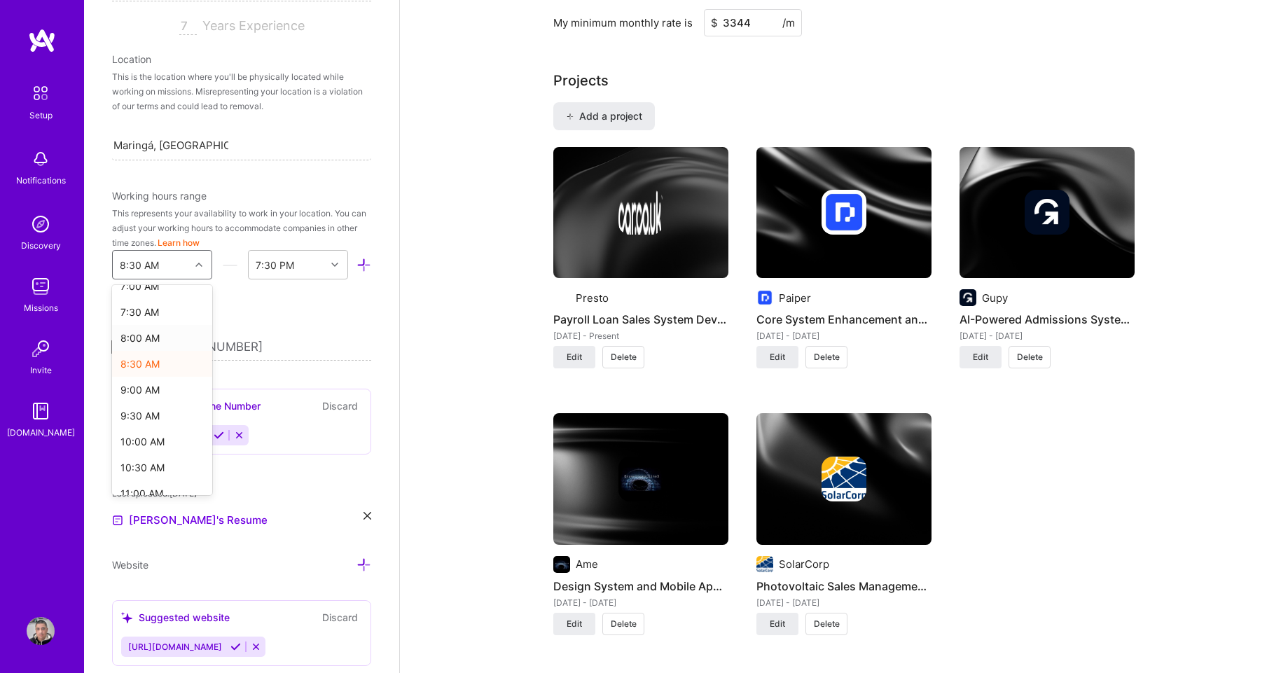
scroll to position [336, 0]
click at [139, 381] on div "8:00 AM" at bounding box center [162, 379] width 100 height 26
click at [307, 267] on div "End Time" at bounding box center [287, 265] width 77 height 28
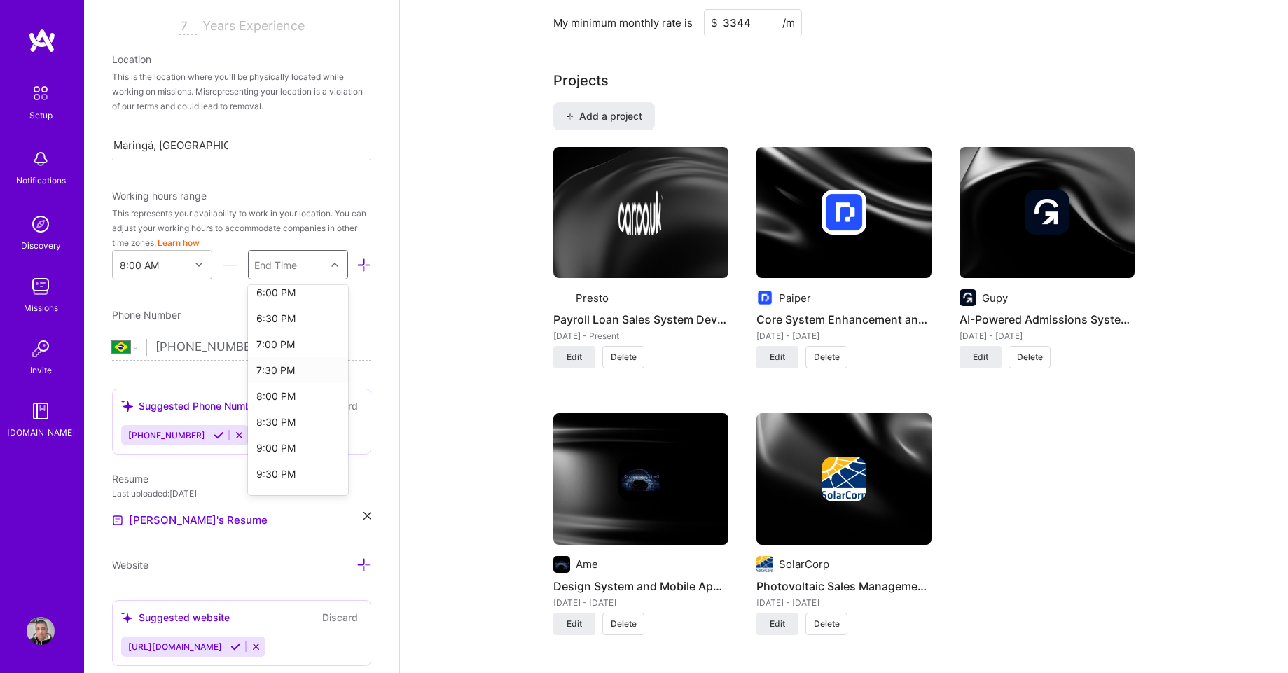
scroll to position [504, 0]
click at [270, 364] on div "7:00 PM" at bounding box center [298, 367] width 100 height 26
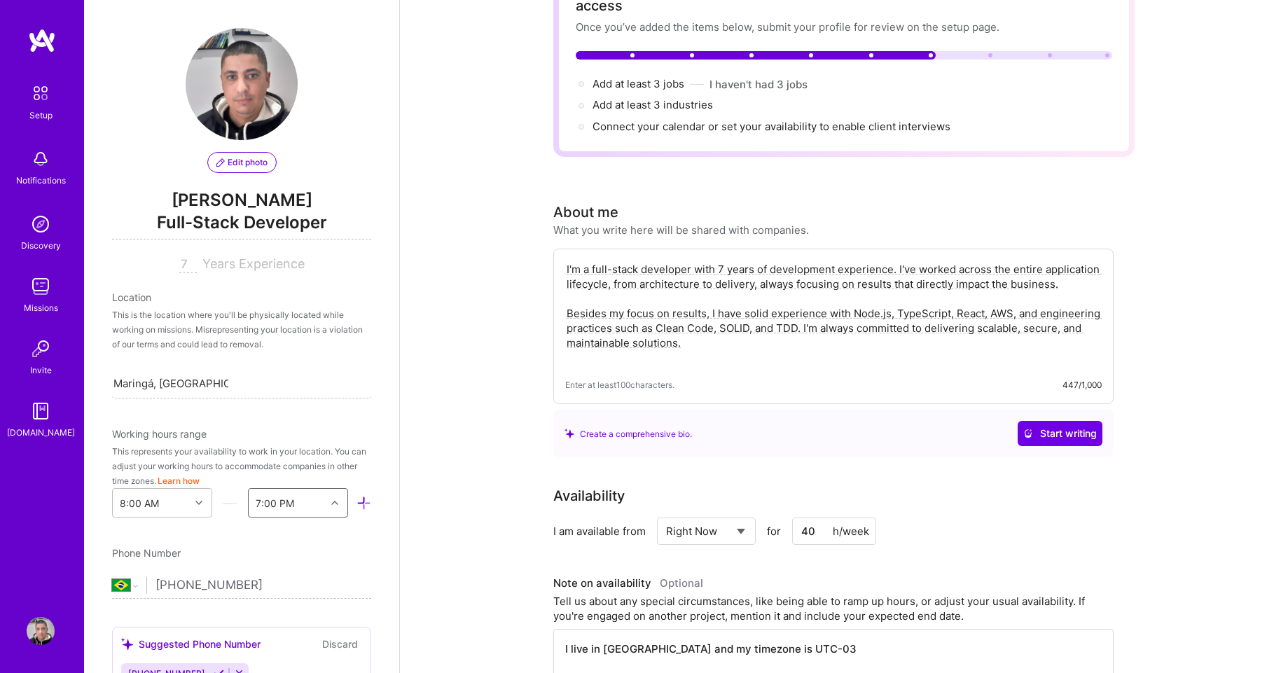
scroll to position [0, 0]
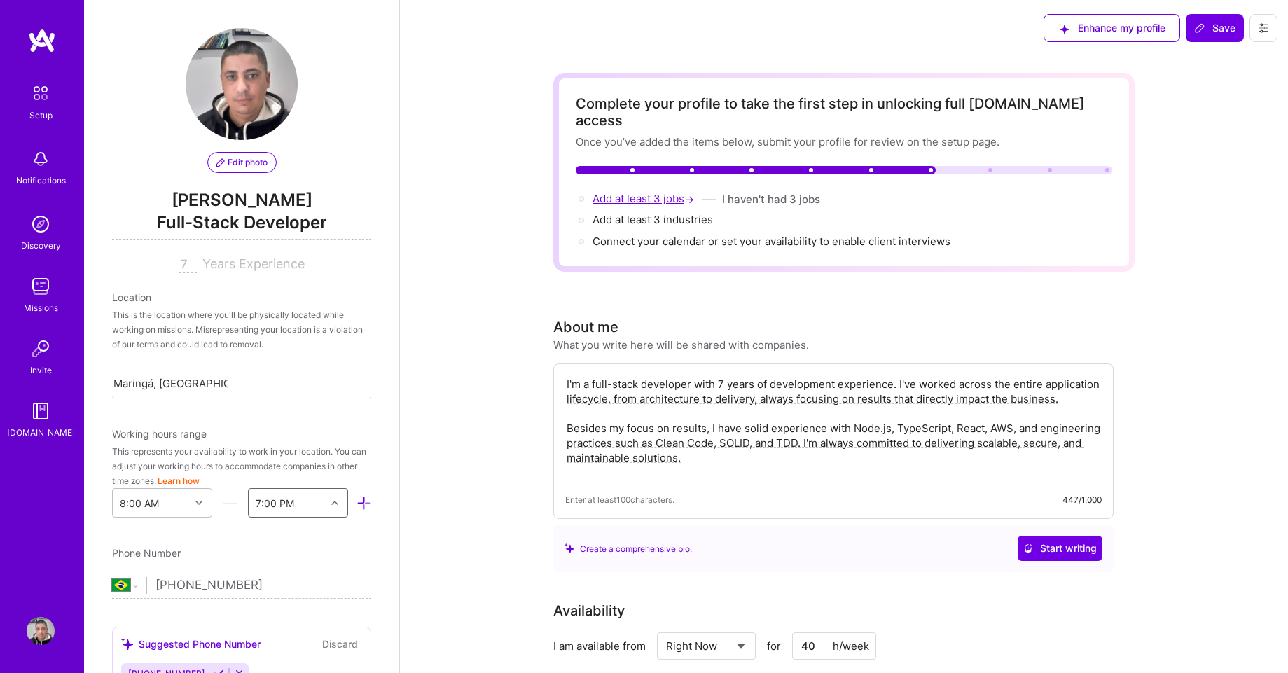
click at [649, 192] on span "Add at least 3 jobs →" at bounding box center [644, 198] width 104 height 13
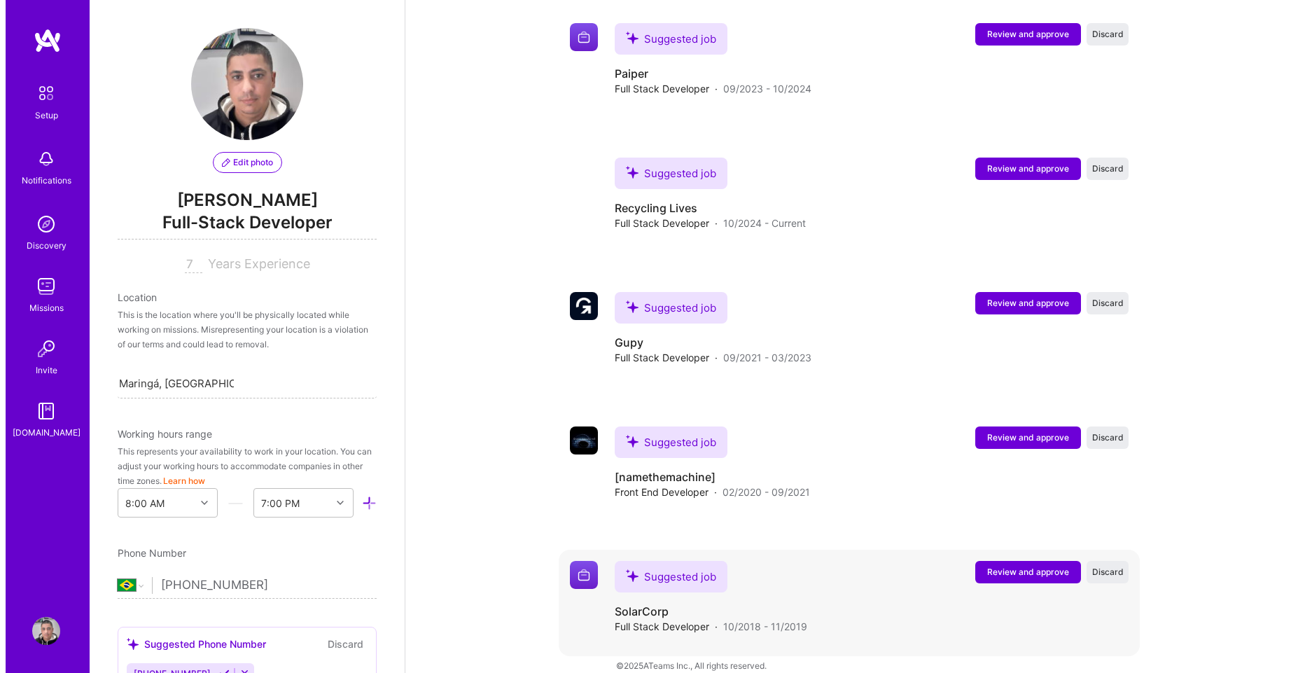
scroll to position [1634, 0]
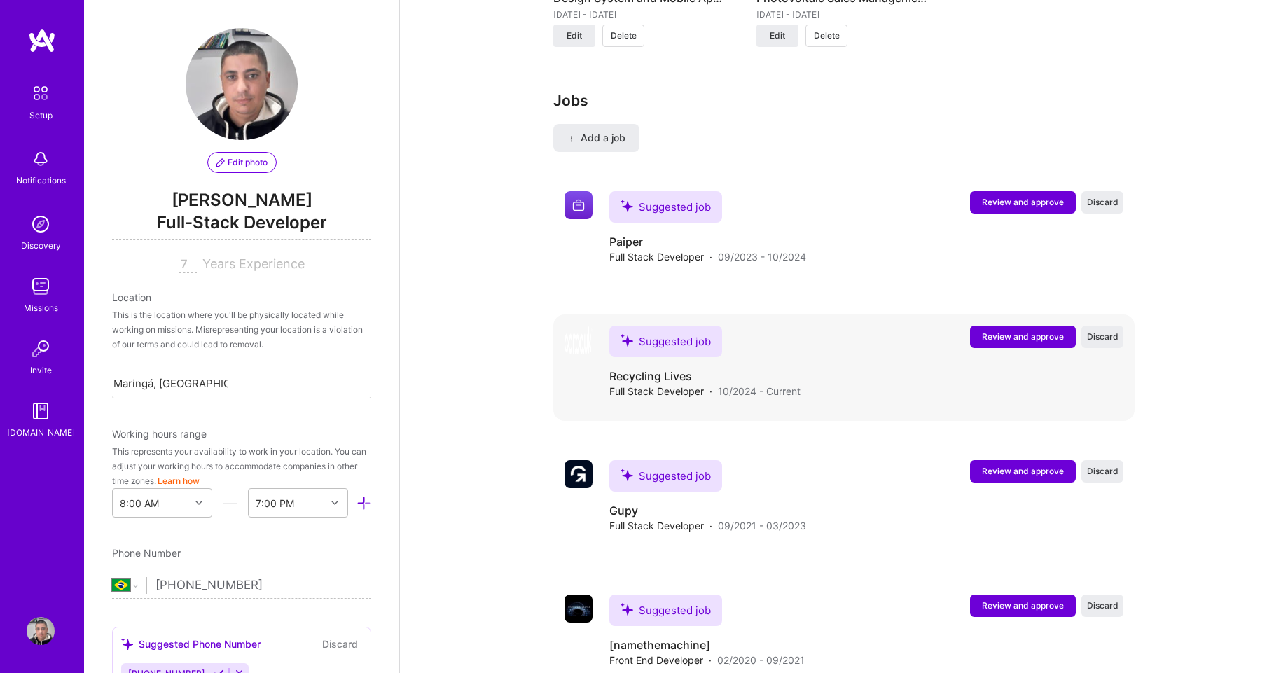
click at [1033, 330] on span "Review and approve" at bounding box center [1023, 336] width 82 height 12
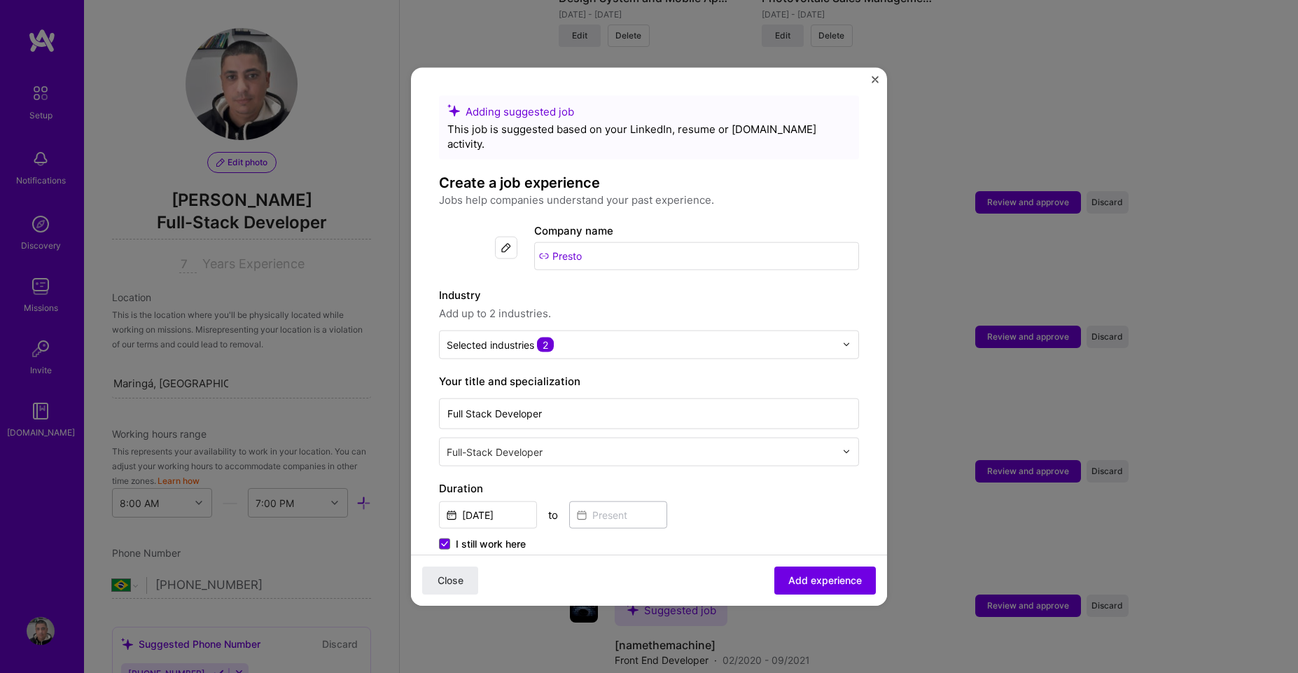
click at [607, 242] on input "Presto" at bounding box center [696, 256] width 325 height 28
type input "prestocred"
click at [632, 282] on div "prestocred" at bounding box center [618, 294] width 67 height 25
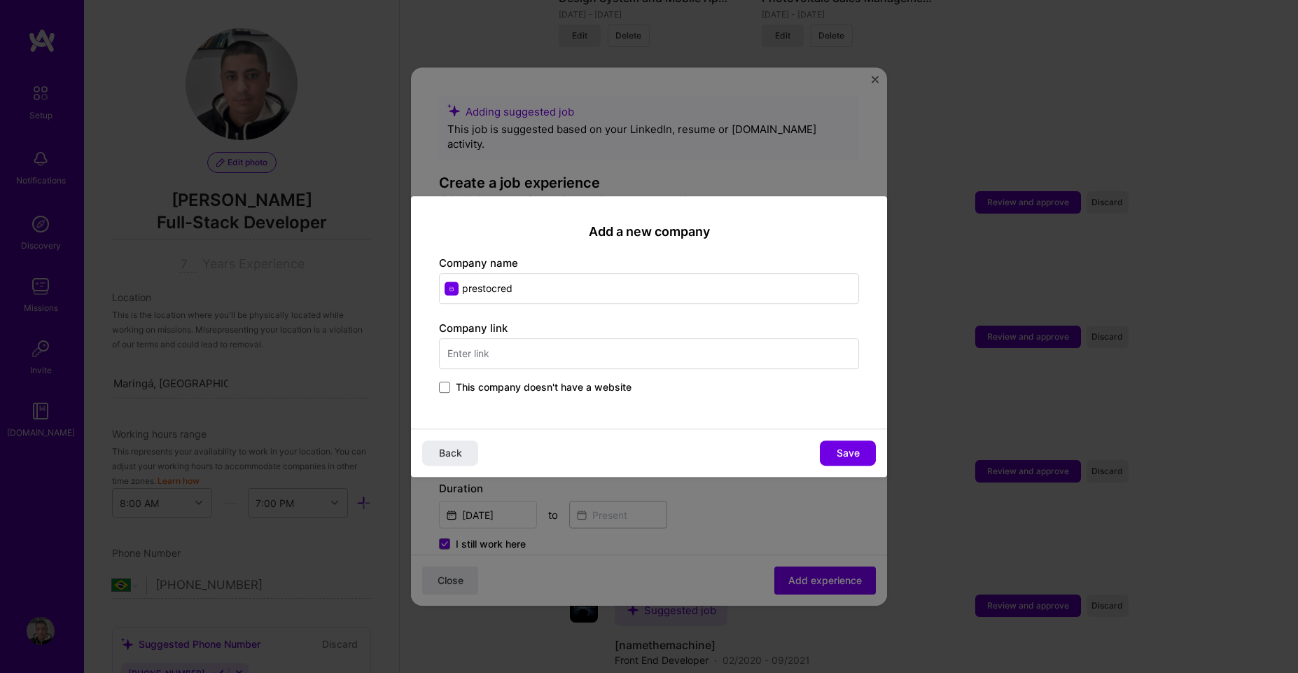
click at [466, 291] on input "prestocred" at bounding box center [649, 288] width 420 height 31
type input "Prestocred"
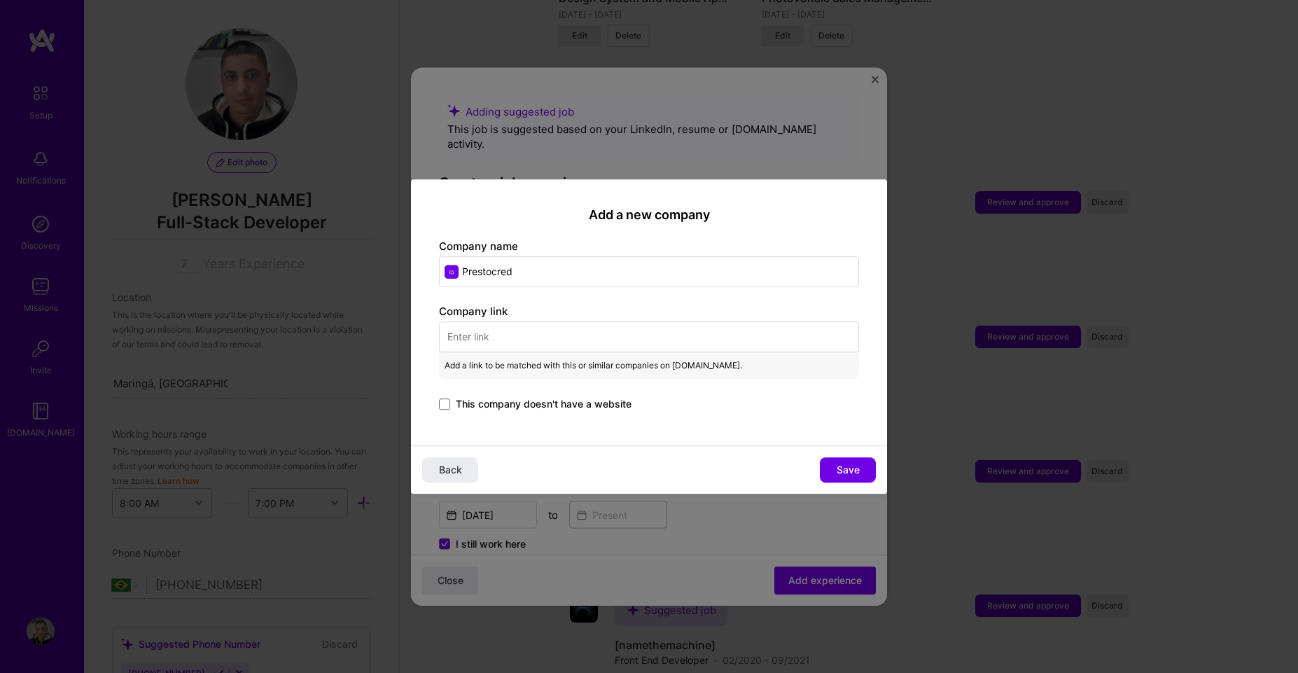
click at [493, 335] on input "text" at bounding box center [649, 336] width 420 height 31
paste input "[URL][DOMAIN_NAME]"
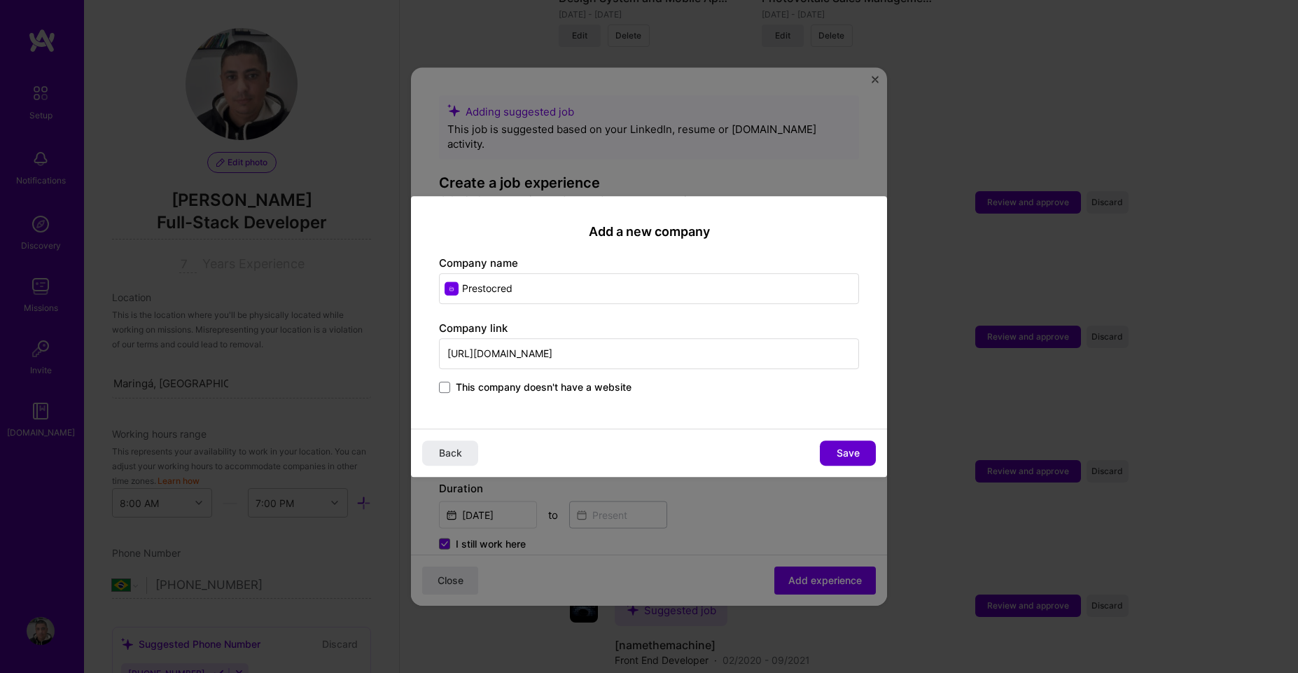
type input "[URL][DOMAIN_NAME]"
click at [858, 455] on span "Save" at bounding box center [848, 453] width 23 height 14
type input "Prestocred"
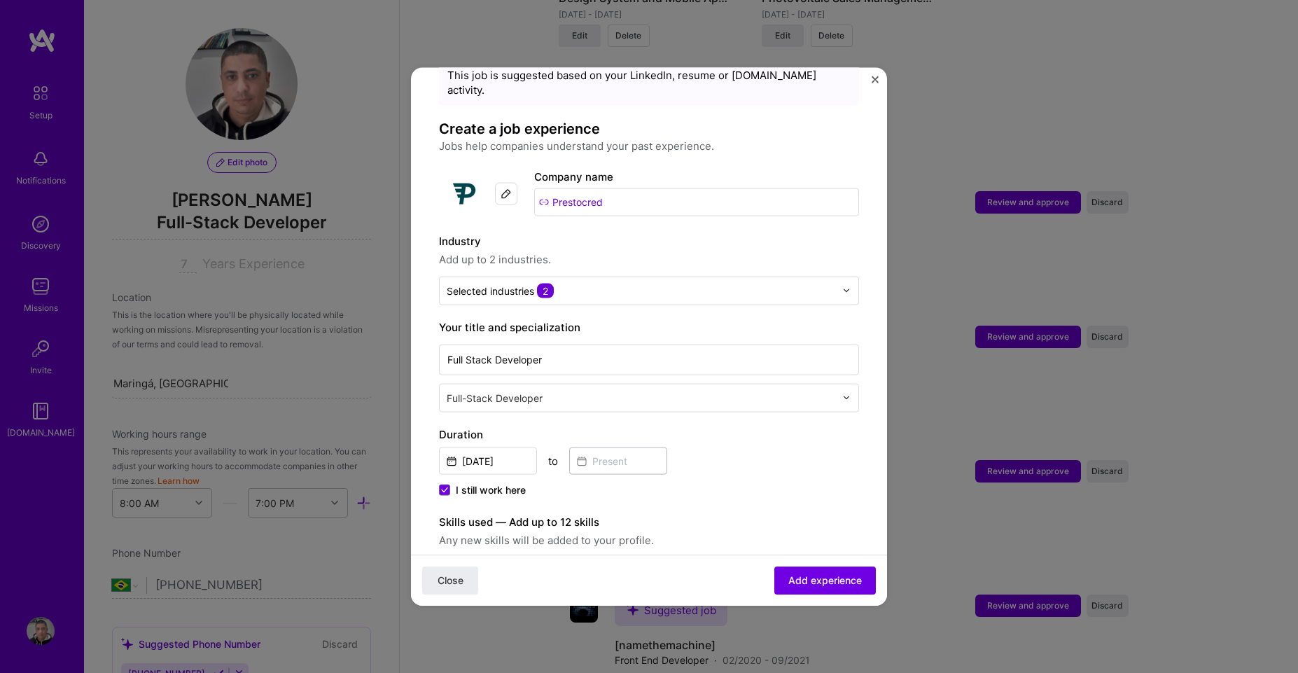
scroll to position [84, 0]
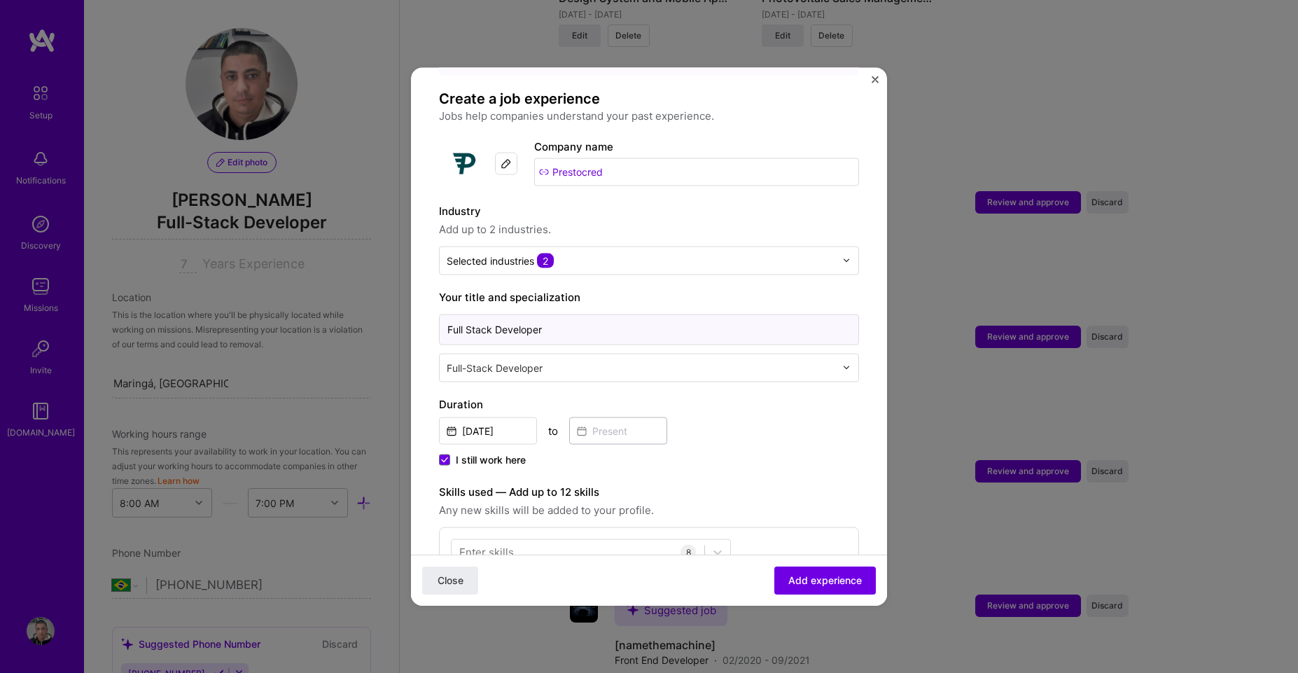
click at [690, 314] on input "Full Stack Developer" at bounding box center [649, 329] width 420 height 31
click at [651, 314] on input "Full Stack Developer" at bounding box center [649, 329] width 420 height 31
click at [574, 360] on input "text" at bounding box center [642, 367] width 391 height 15
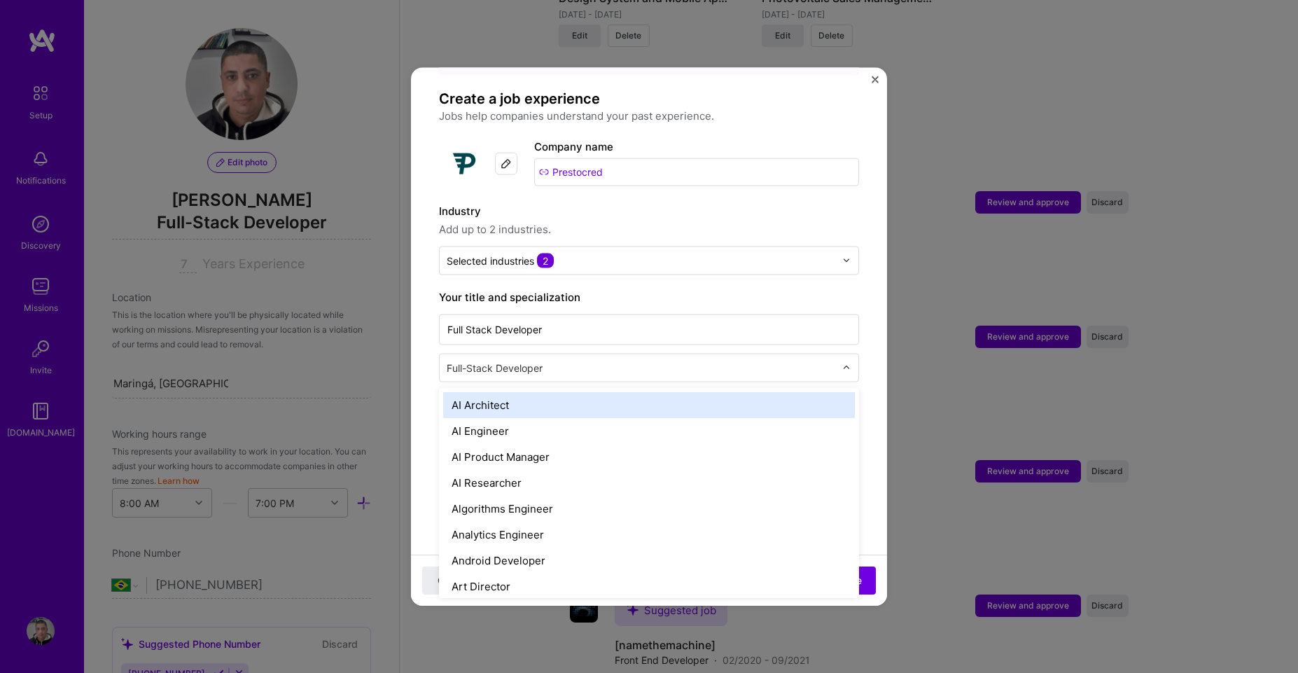
drag, startPoint x: 579, startPoint y: 349, endPoint x: 587, endPoint y: 349, distance: 7.7
click at [579, 360] on input "text" at bounding box center [642, 367] width 391 height 15
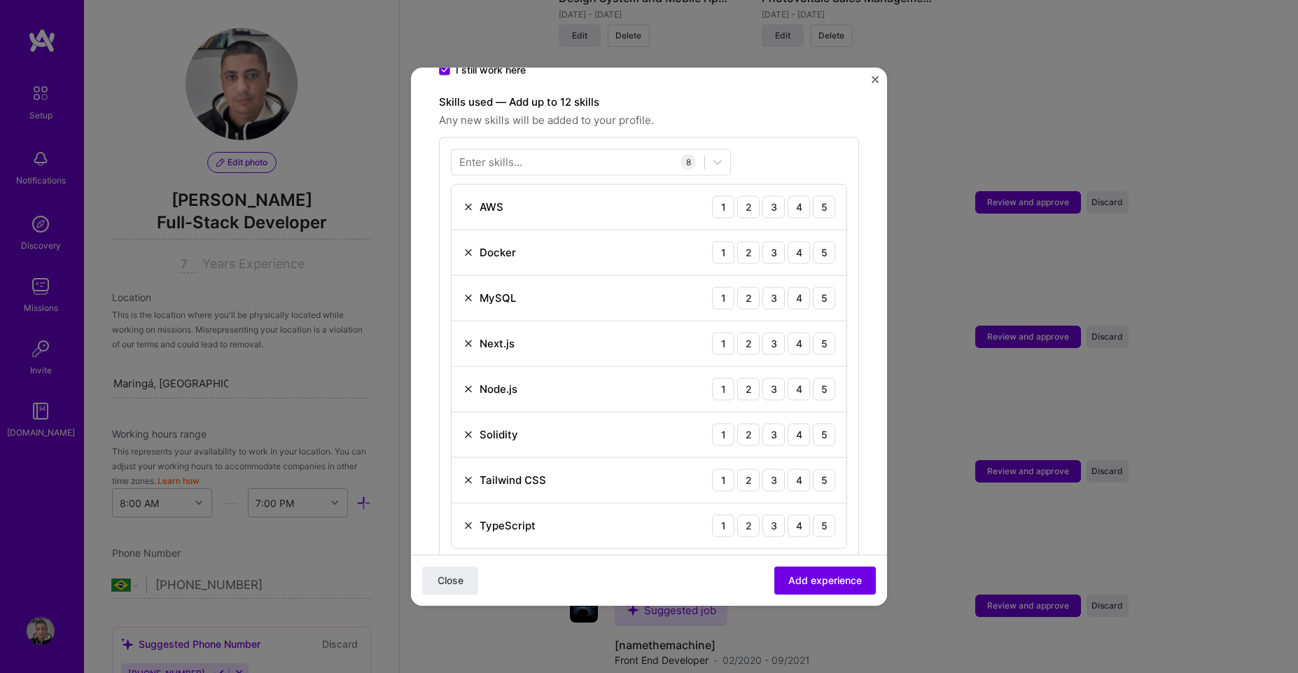
scroll to position [504, 0]
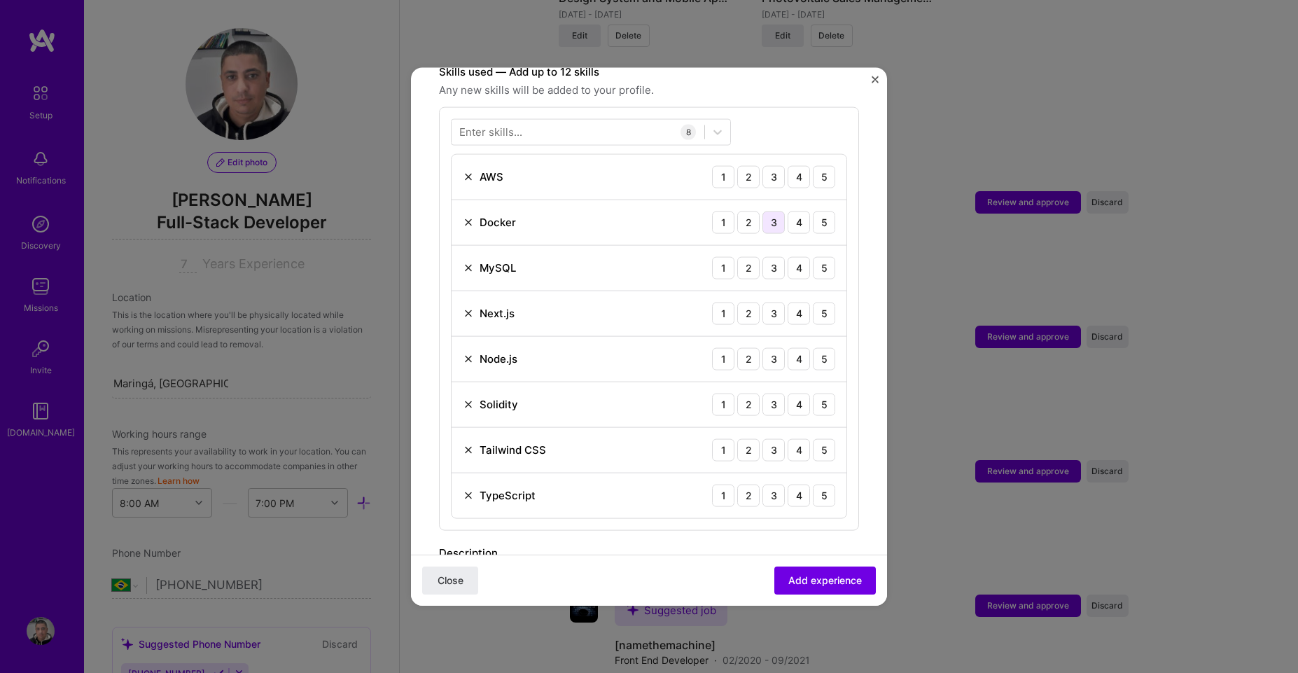
click at [765, 214] on div "3" at bounding box center [774, 222] width 22 height 22
click at [791, 166] on div "4" at bounding box center [799, 176] width 22 height 22
click at [765, 165] on div "3" at bounding box center [774, 176] width 22 height 22
click at [788, 256] on div "4" at bounding box center [799, 267] width 22 height 22
click at [789, 304] on div "4" at bounding box center [799, 313] width 22 height 22
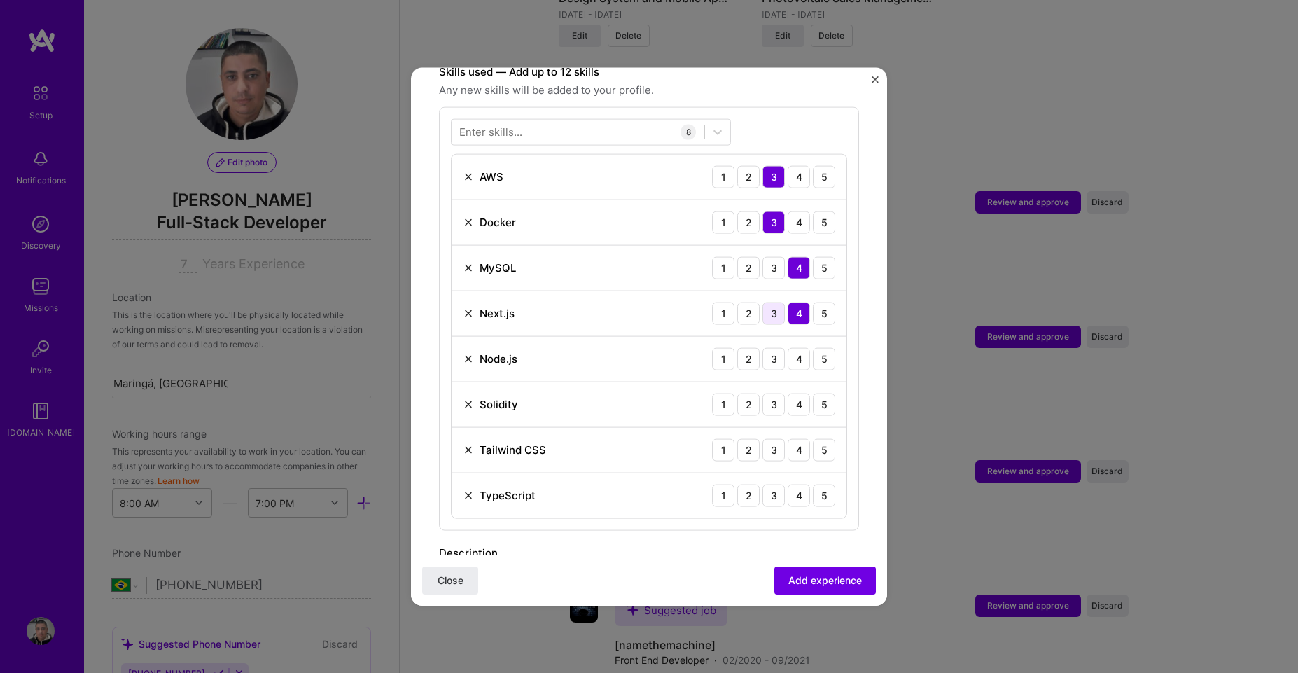
click at [763, 302] on div "3" at bounding box center [774, 313] width 22 height 22
click at [791, 353] on div "4" at bounding box center [799, 358] width 22 height 22
click at [467, 398] on img at bounding box center [468, 403] width 11 height 11
click at [793, 394] on div "4" at bounding box center [799, 404] width 22 height 22
click at [788, 438] on div "4" at bounding box center [799, 449] width 22 height 22
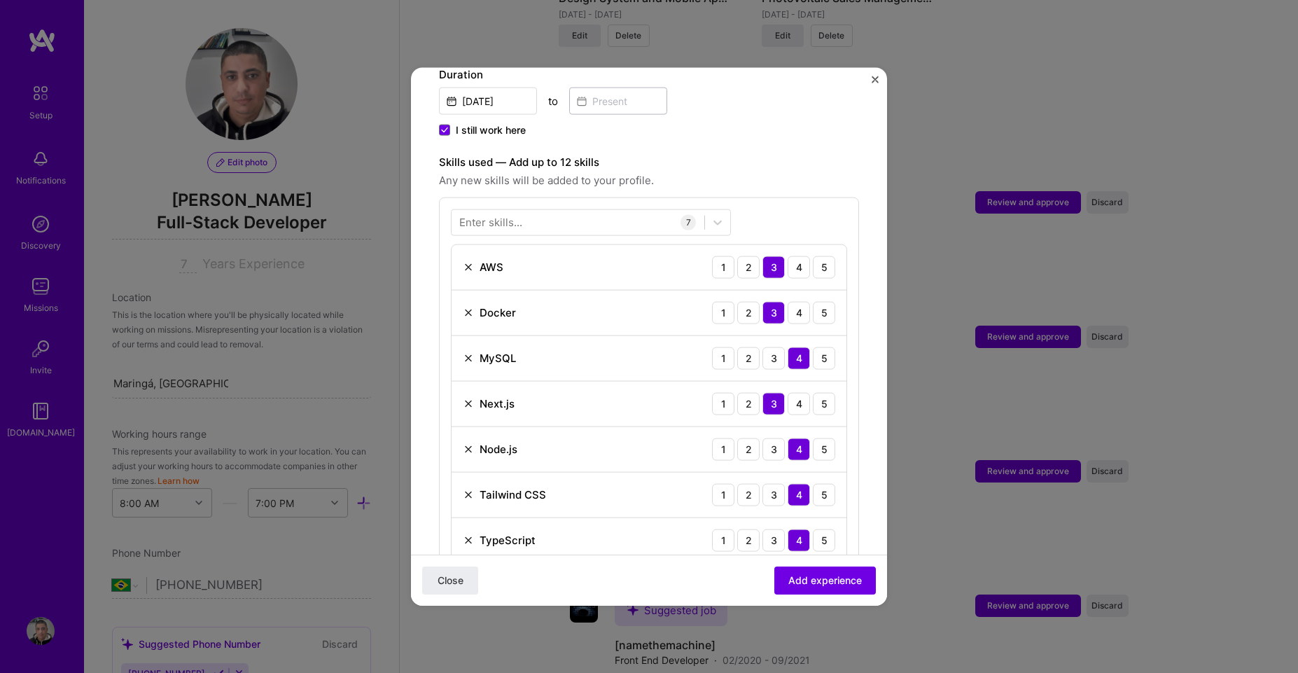
scroll to position [420, 0]
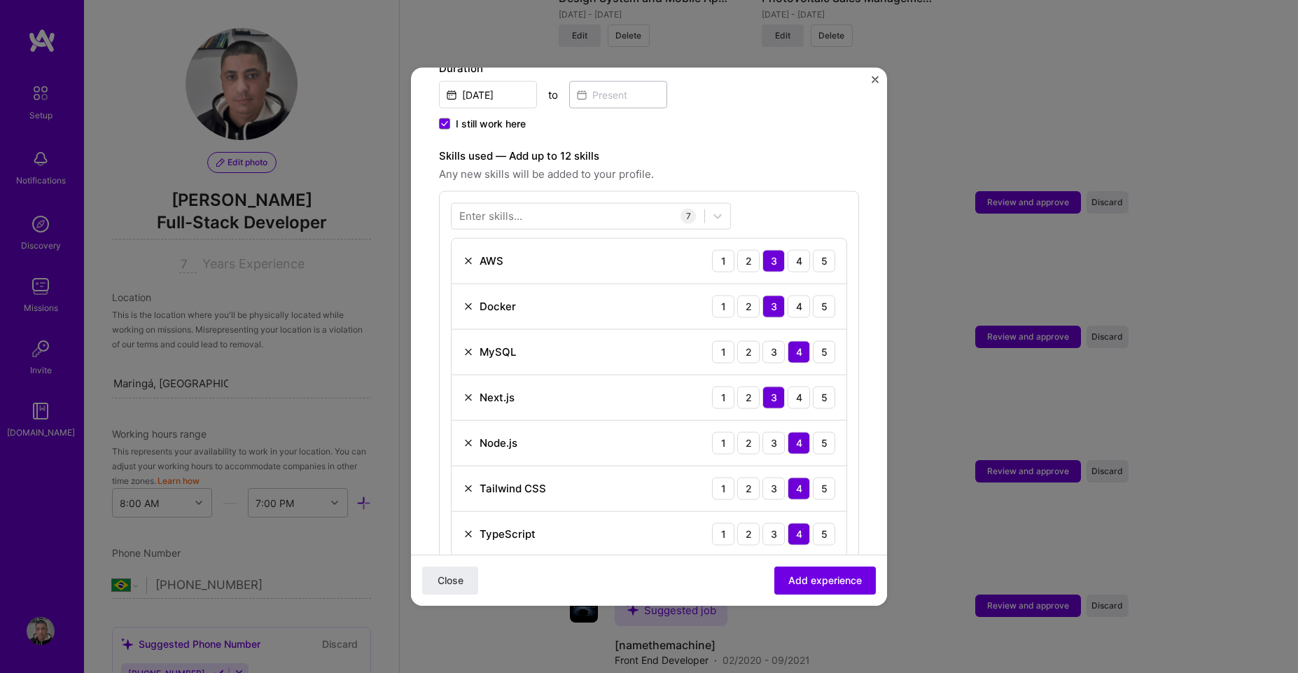
click at [515, 209] on div "Enter skills..." at bounding box center [490, 216] width 63 height 15
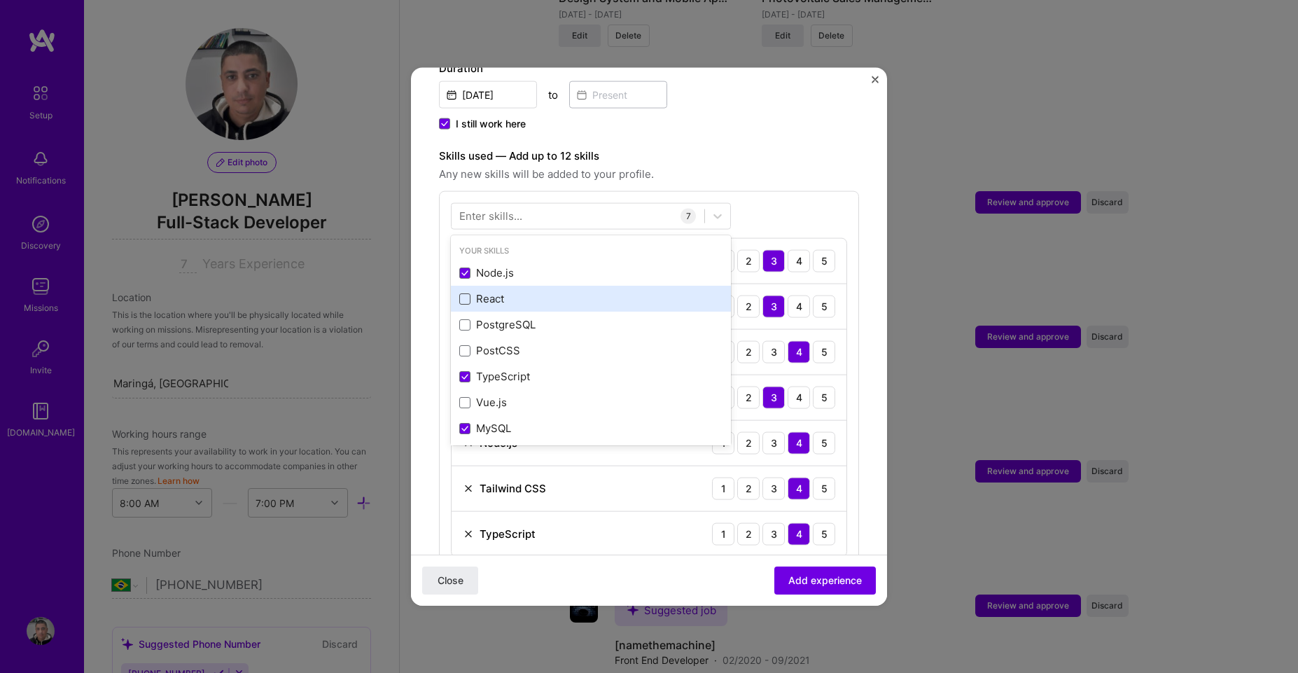
click at [463, 293] on span at bounding box center [464, 298] width 11 height 11
click at [0, 0] on input "checkbox" at bounding box center [0, 0] width 0 height 0
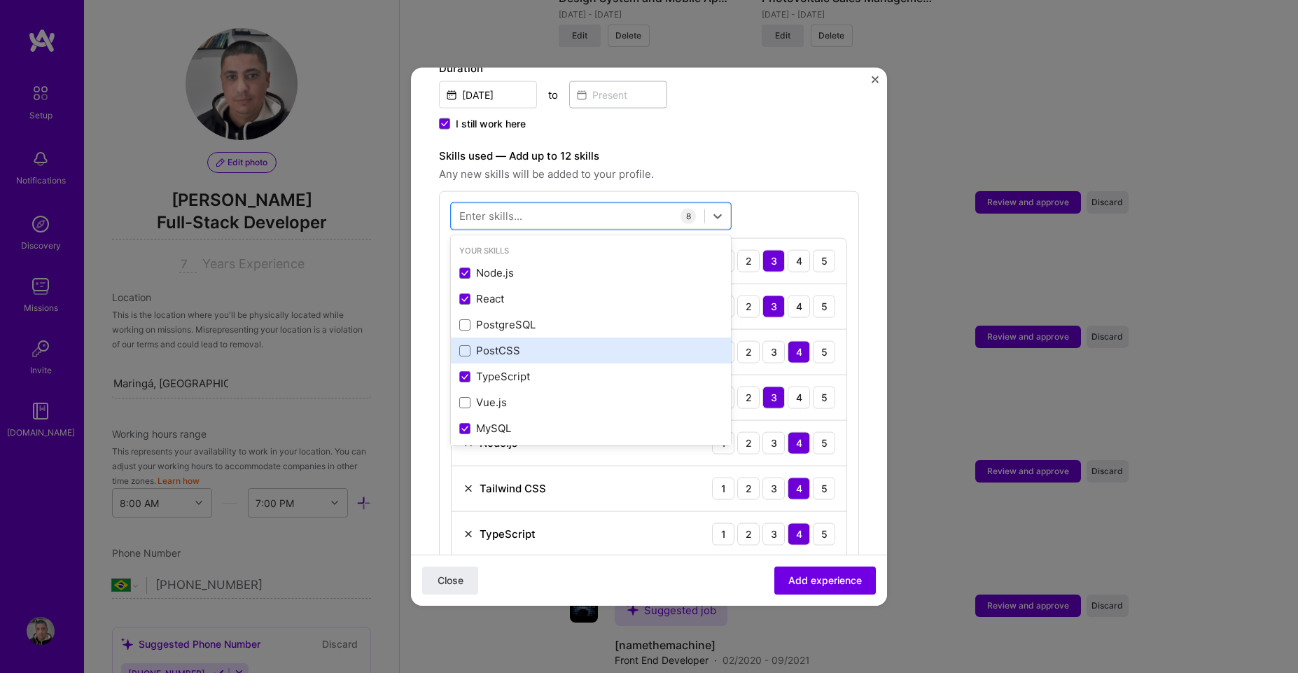
scroll to position [168, 0]
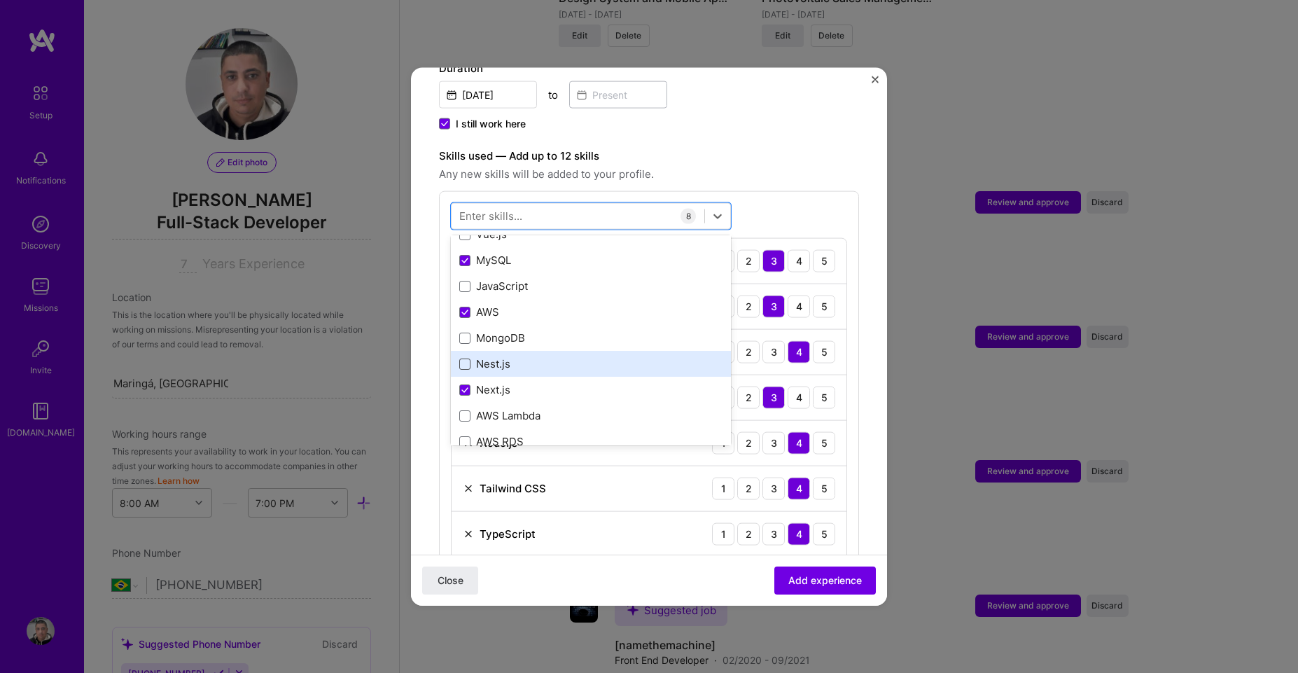
click at [465, 358] on span at bounding box center [464, 363] width 11 height 11
click at [0, 0] on input "checkbox" at bounding box center [0, 0] width 0 height 0
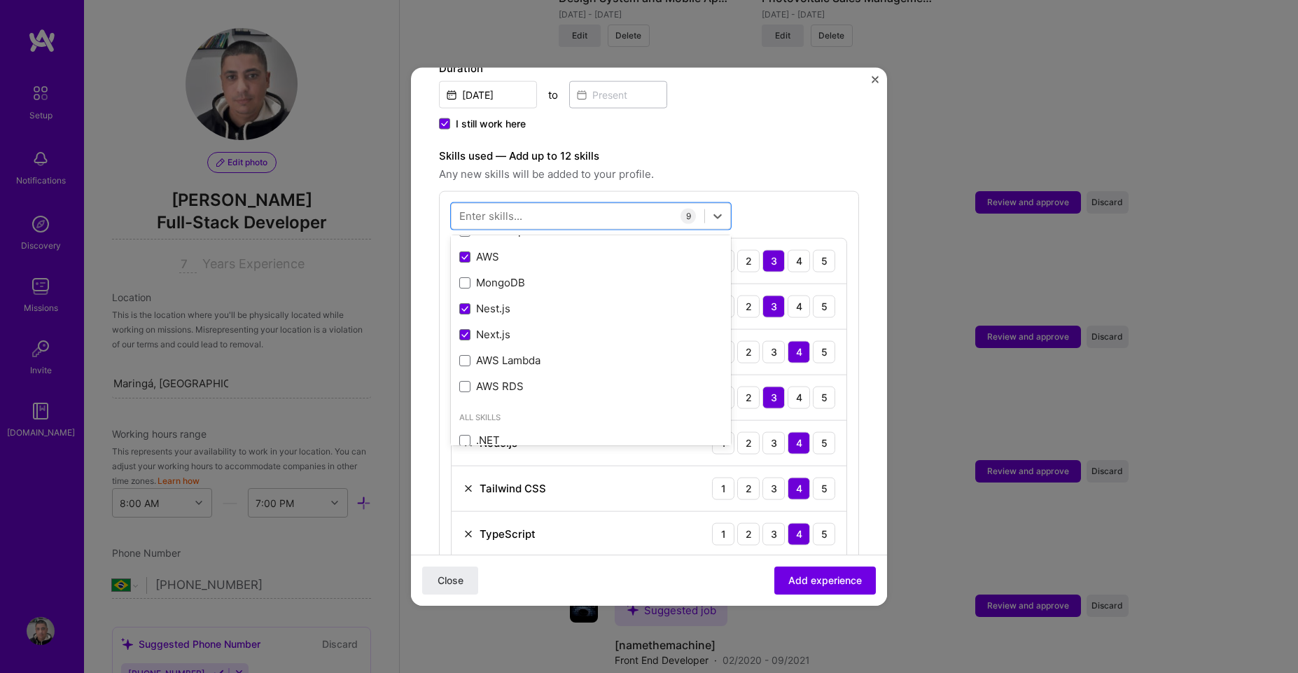
scroll to position [252, 0]
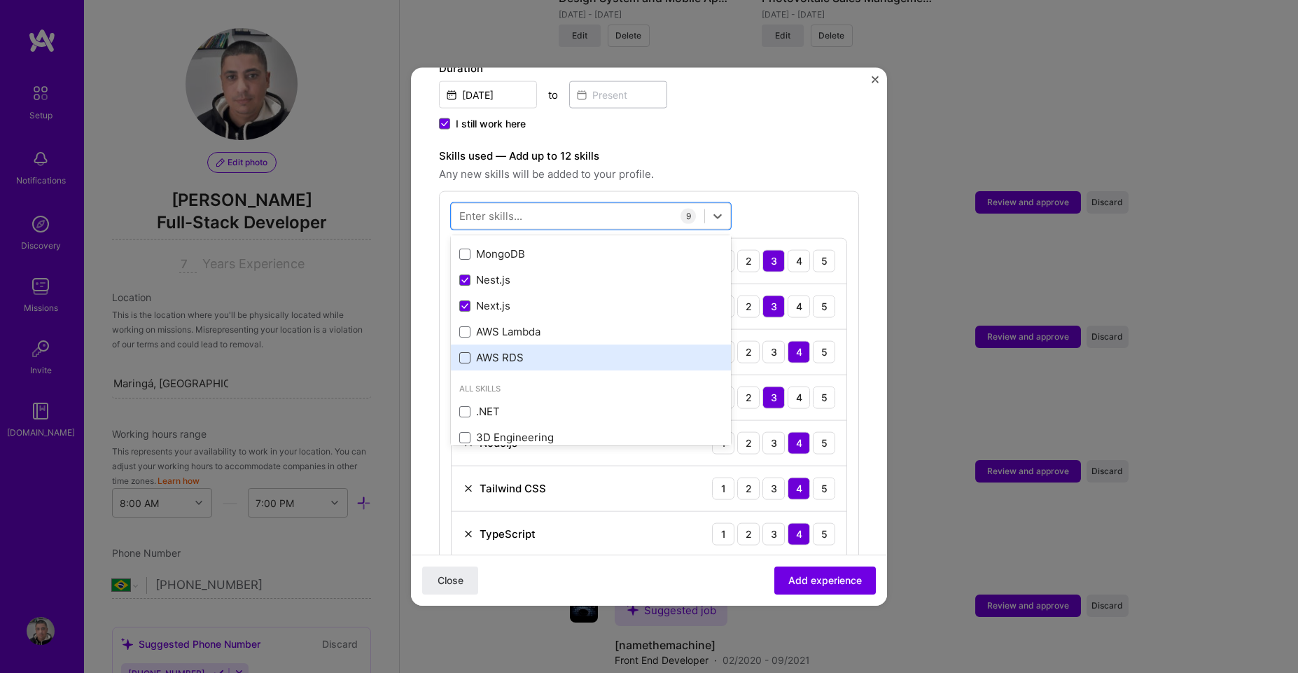
click at [466, 351] on span at bounding box center [464, 356] width 11 height 11
click at [0, 0] on input "checkbox" at bounding box center [0, 0] width 0 height 0
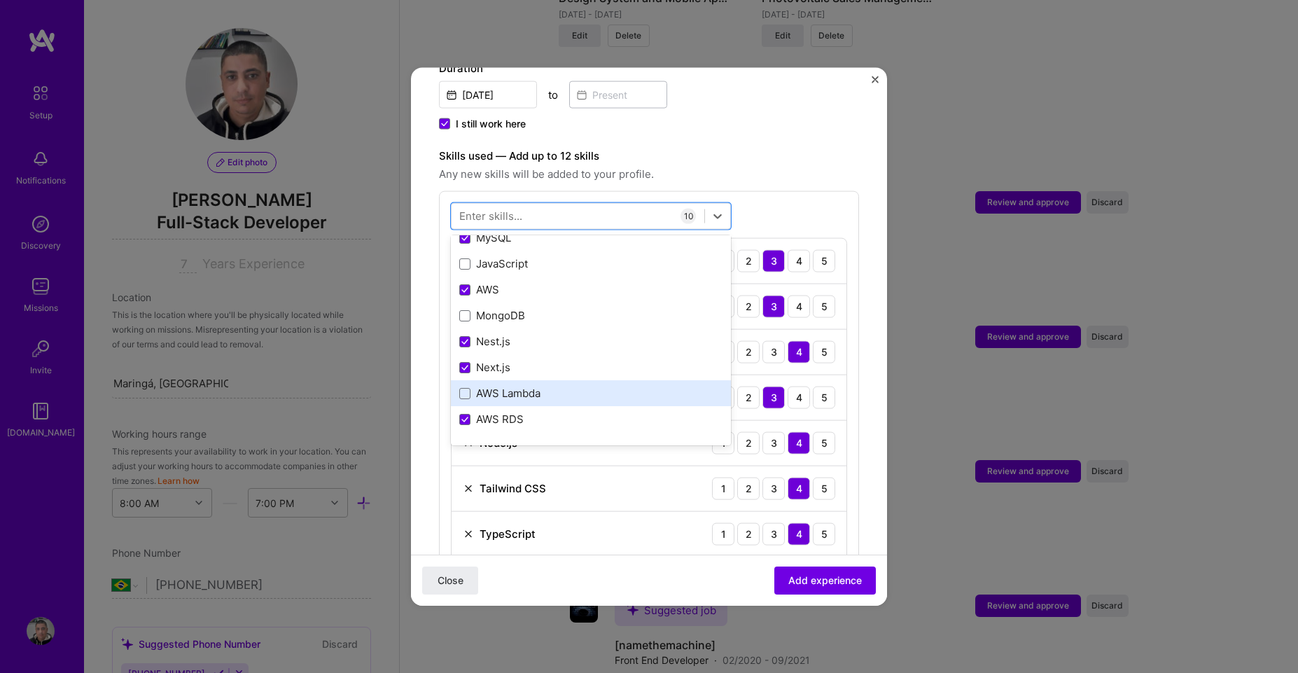
scroll to position [168, 0]
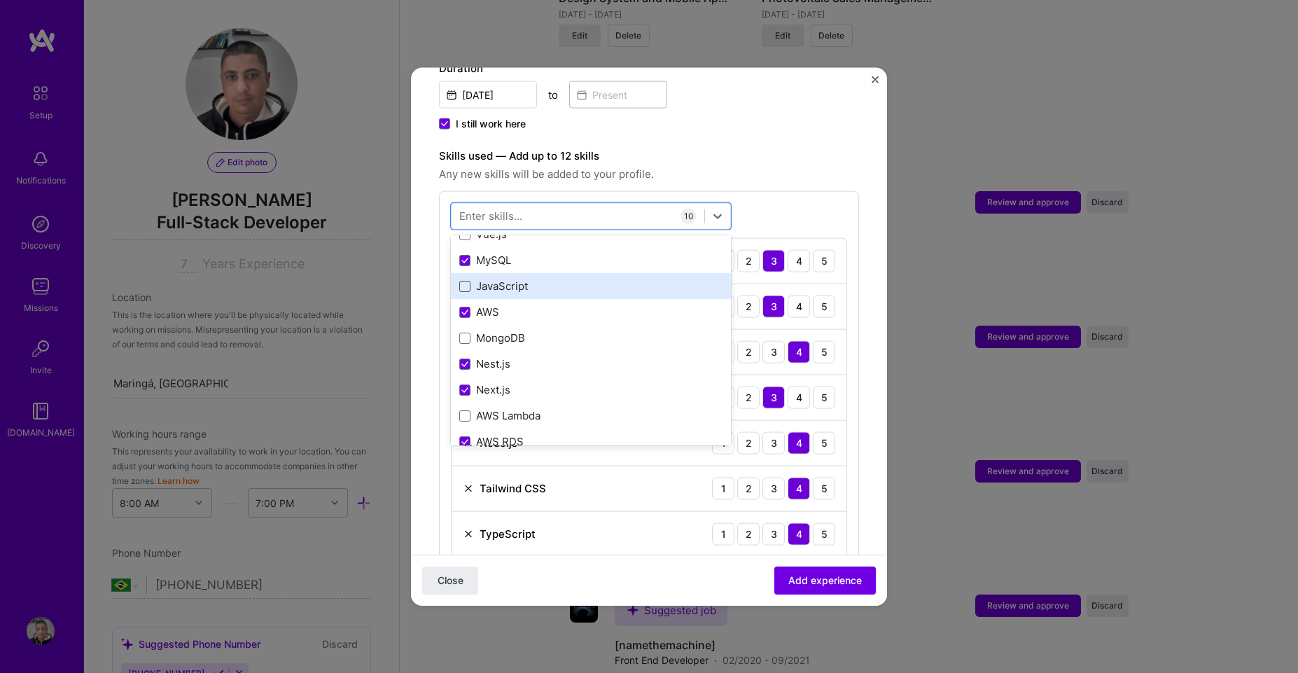
click at [465, 280] on span at bounding box center [464, 285] width 11 height 11
click at [0, 0] on input "checkbox" at bounding box center [0, 0] width 0 height 0
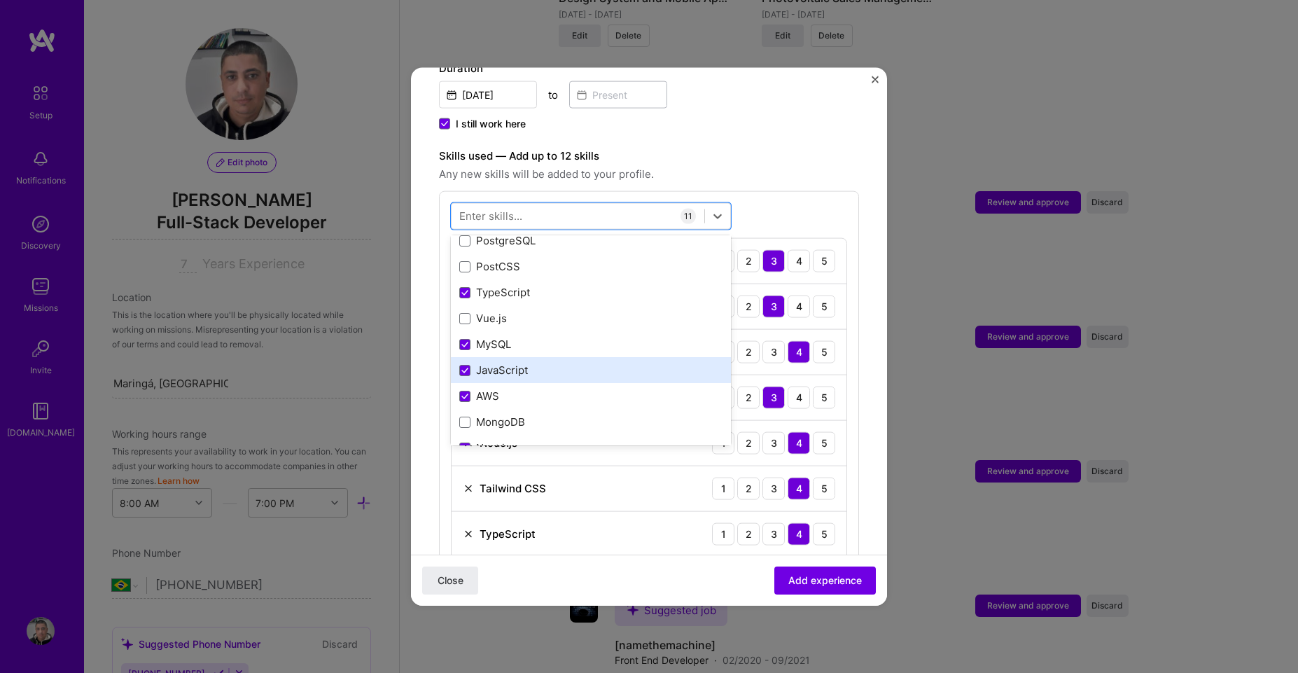
scroll to position [0, 0]
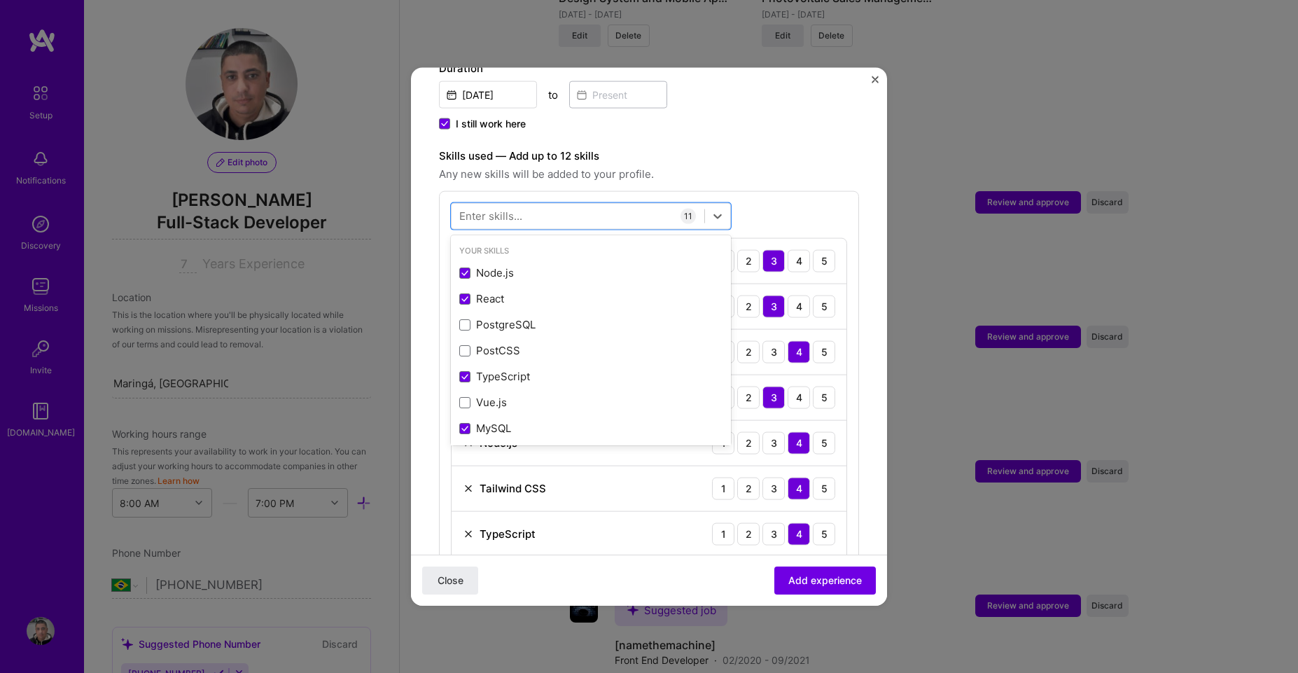
click at [765, 192] on div "option JavaScript, selected. option Node.js focused, 0 of 2. 378 results availa…" at bounding box center [649, 470] width 420 height 560
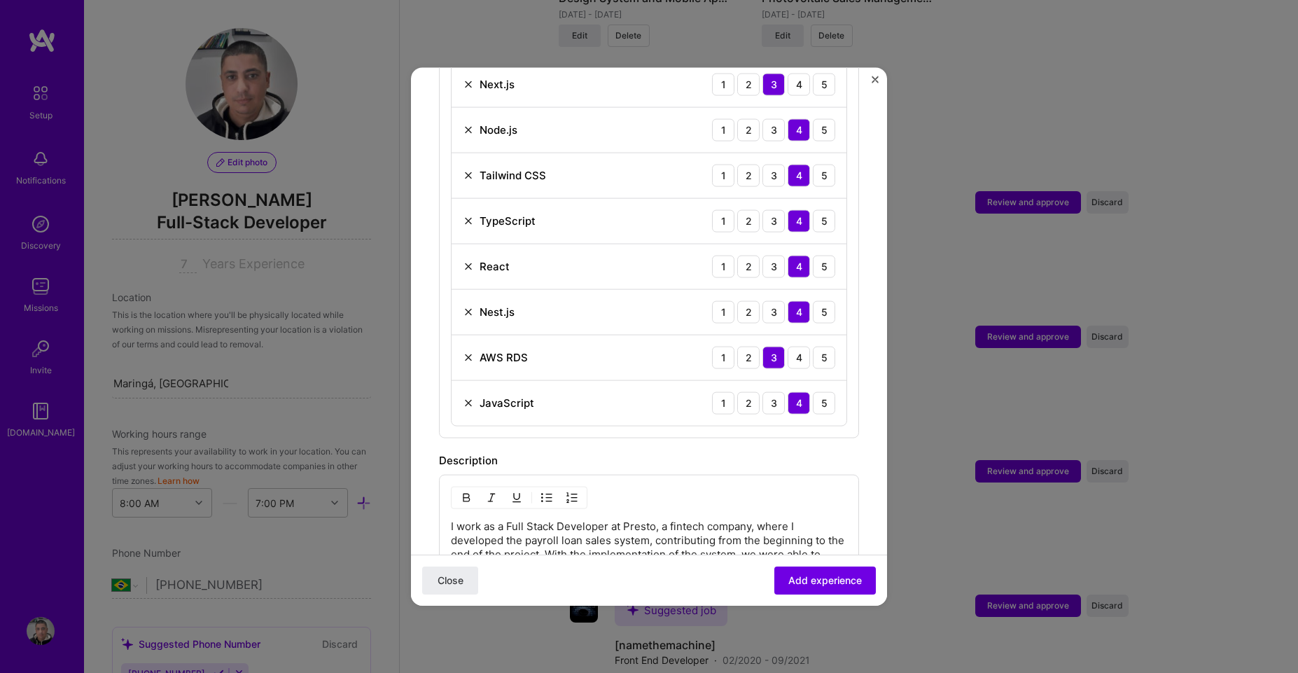
scroll to position [840, 0]
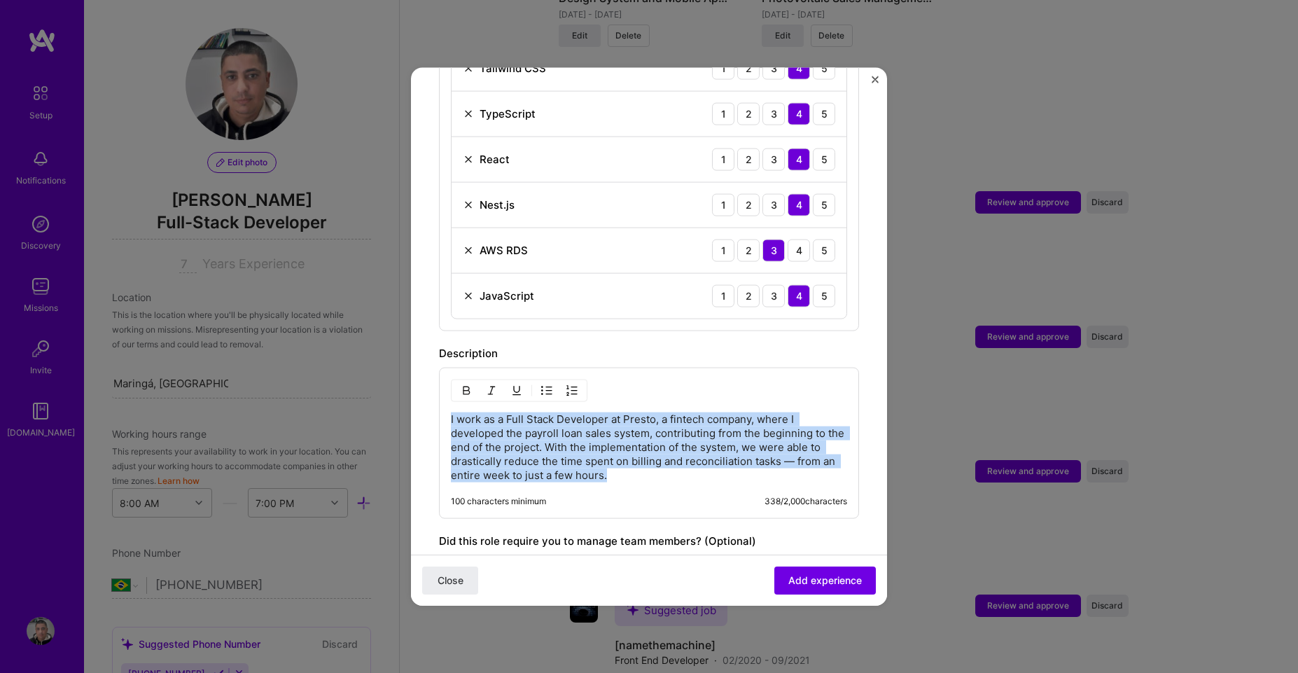
drag, startPoint x: 642, startPoint y: 462, endPoint x: 400, endPoint y: 396, distance: 251.2
click at [400, 396] on div "Adding suggested job This job is suggested based on your LinkedIn, resume or [D…" at bounding box center [649, 336] width 1298 height 673
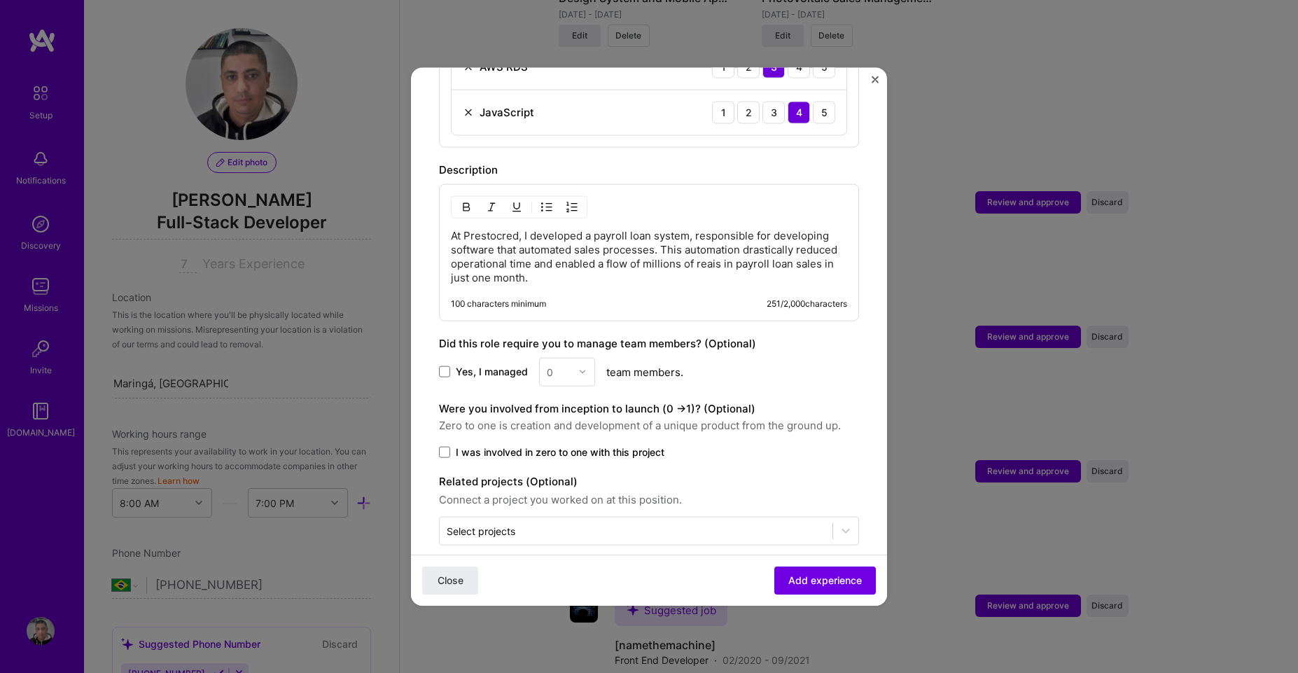
scroll to position [1027, 0]
click at [445, 443] on span at bounding box center [444, 448] width 11 height 11
click at [0, 0] on input "I was involved in zero to one with this project" at bounding box center [0, 0] width 0 height 0
click at [612, 520] on input "text" at bounding box center [636, 527] width 379 height 15
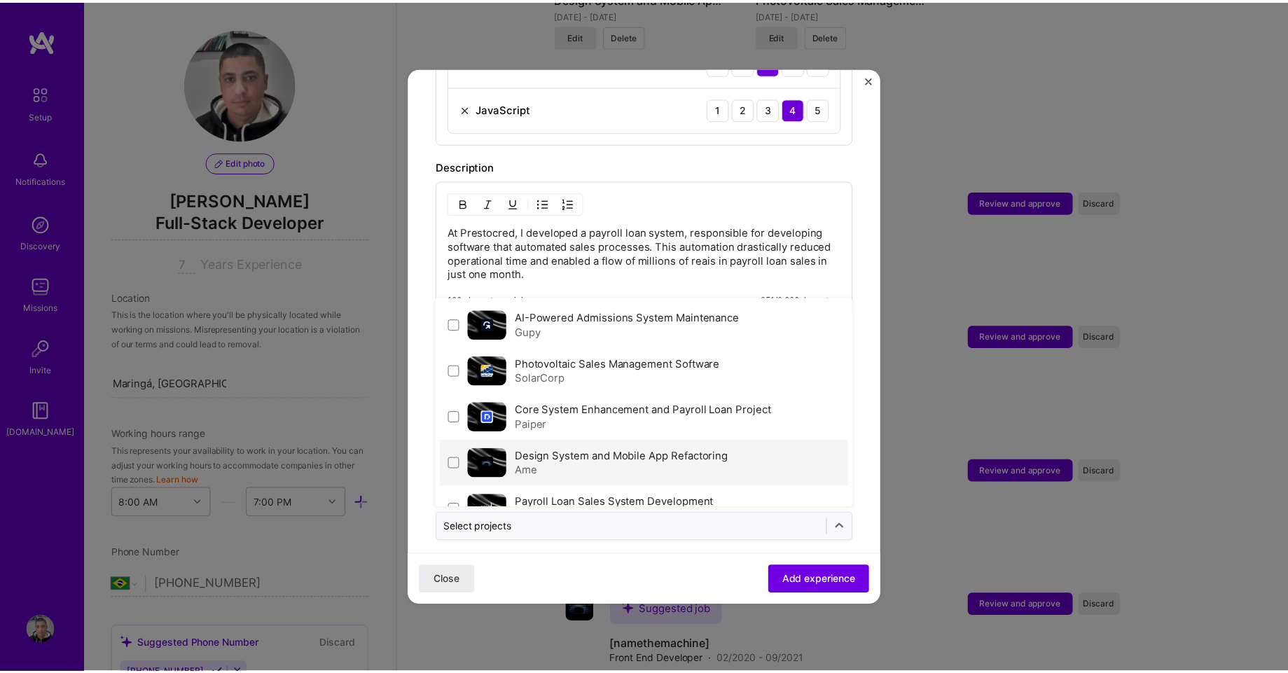
scroll to position [29, 0]
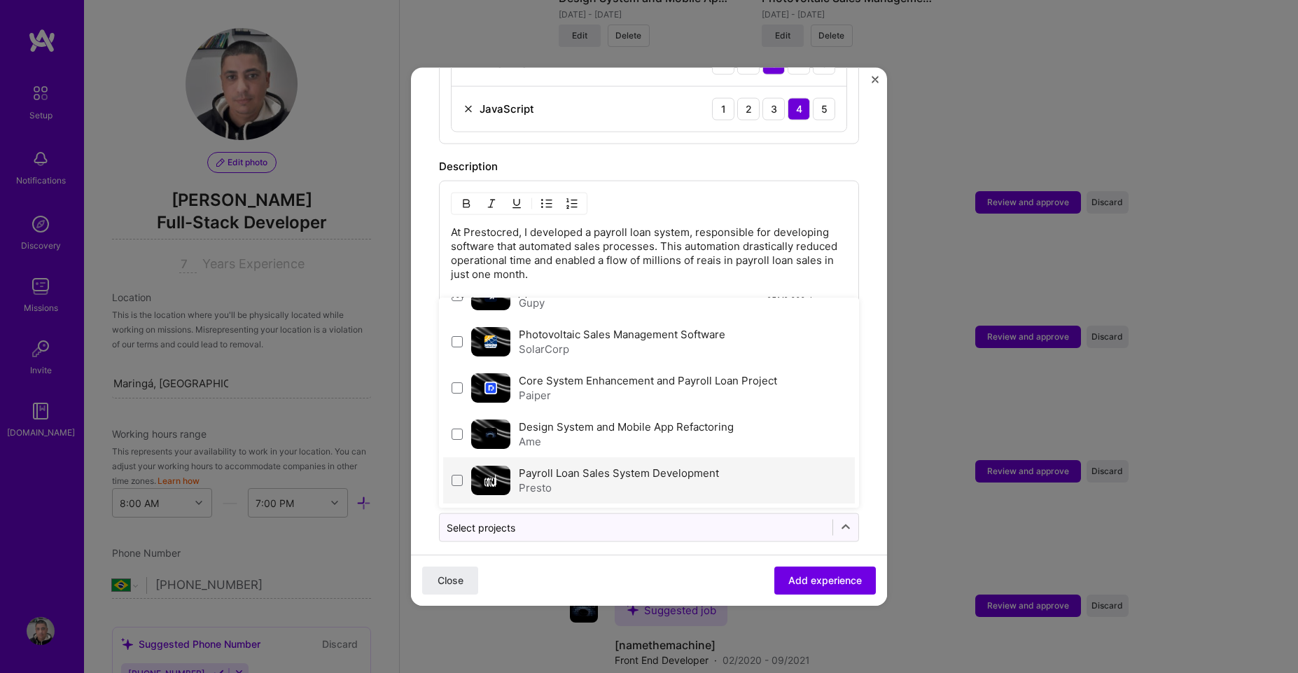
click at [592, 480] on div "Presto" at bounding box center [619, 487] width 200 height 15
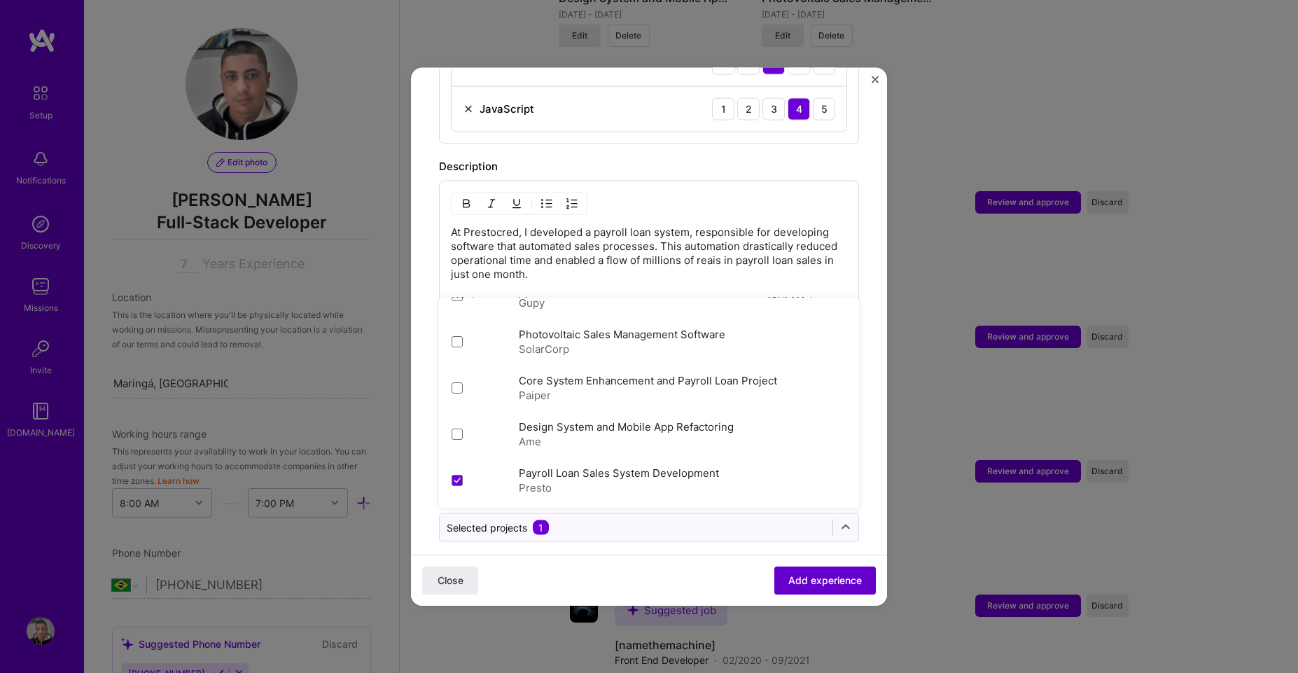
click at [816, 581] on span "Add experience" at bounding box center [825, 580] width 74 height 14
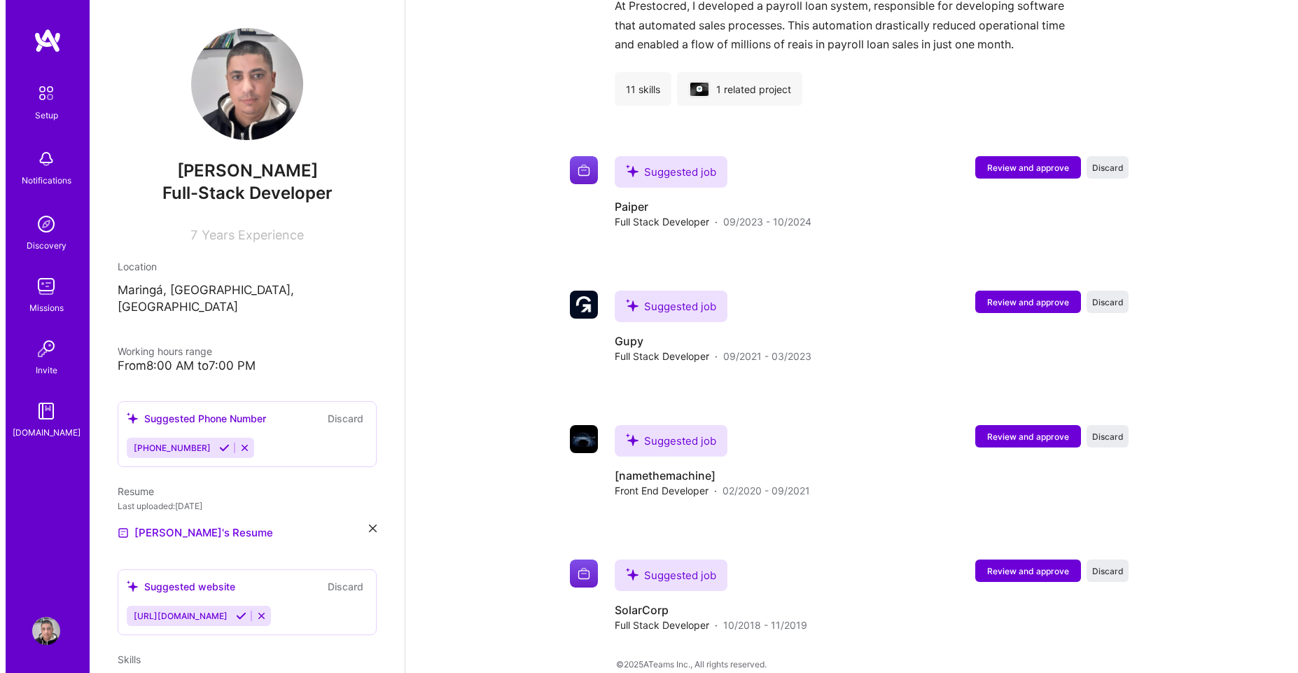
scroll to position [1223, 0]
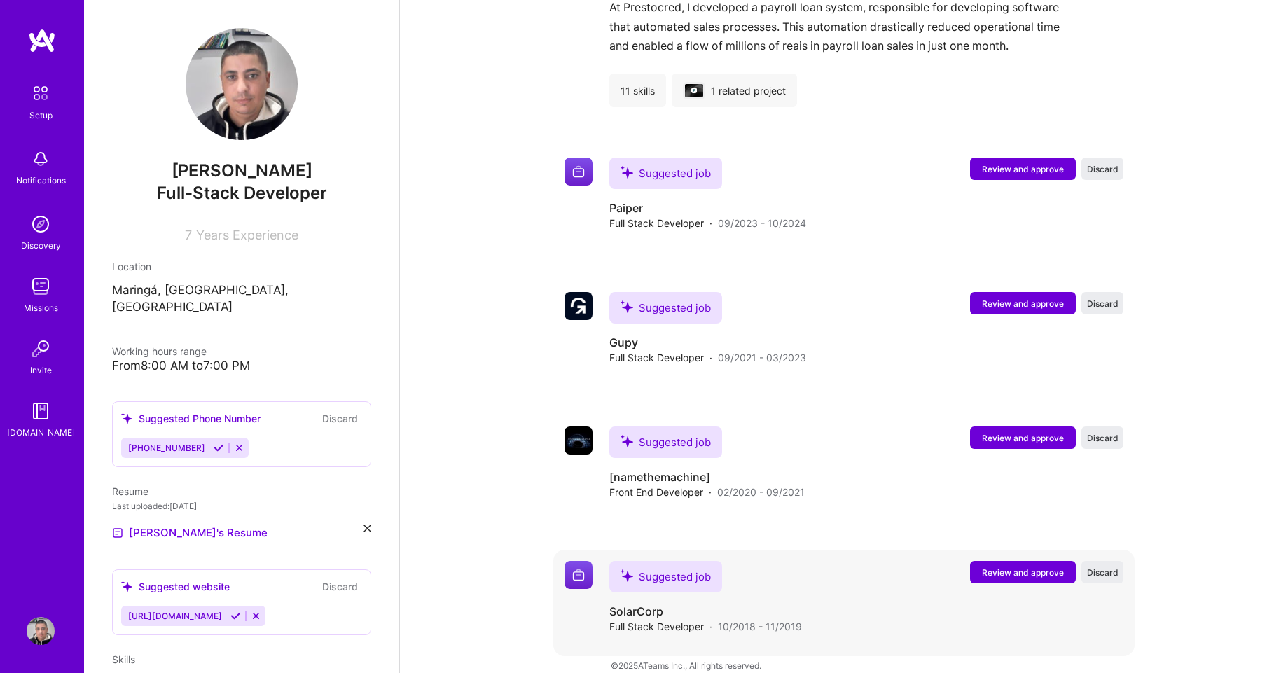
click at [1024, 566] on span "Review and approve" at bounding box center [1023, 572] width 82 height 12
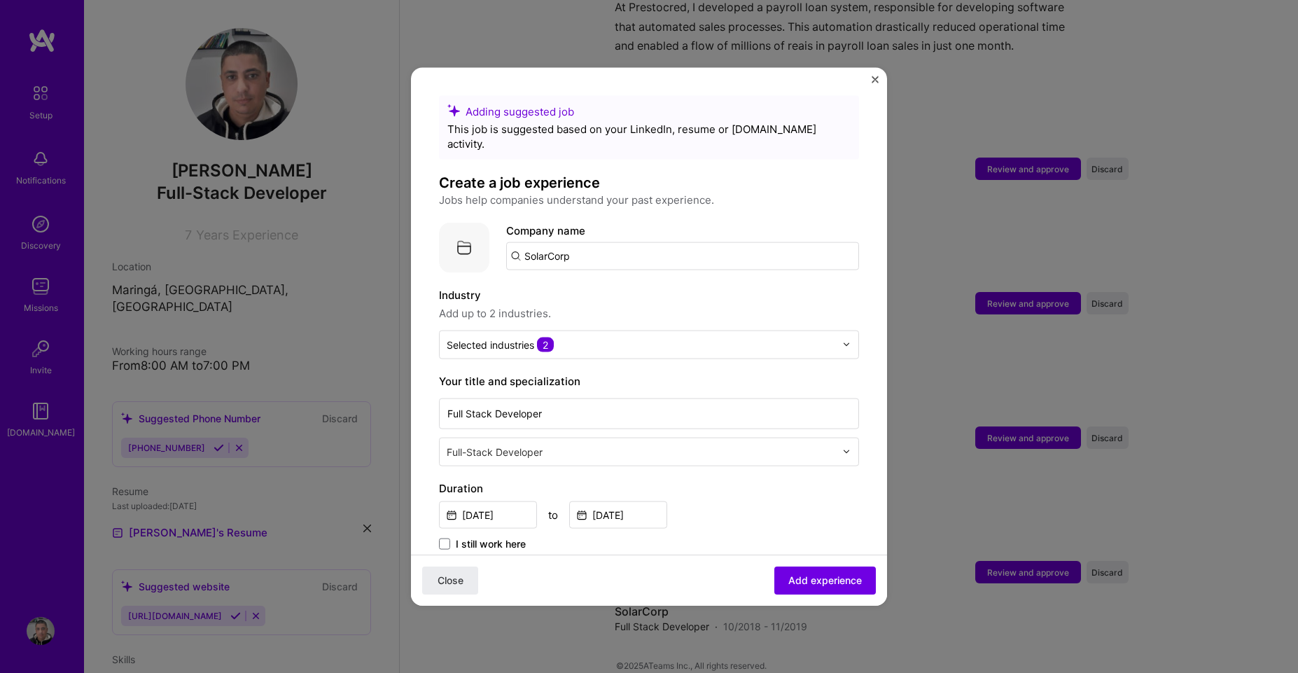
click at [598, 242] on input "SolarCorp" at bounding box center [682, 256] width 353 height 28
click at [617, 284] on span "SolarCorp Energia" at bounding box center [593, 291] width 91 height 15
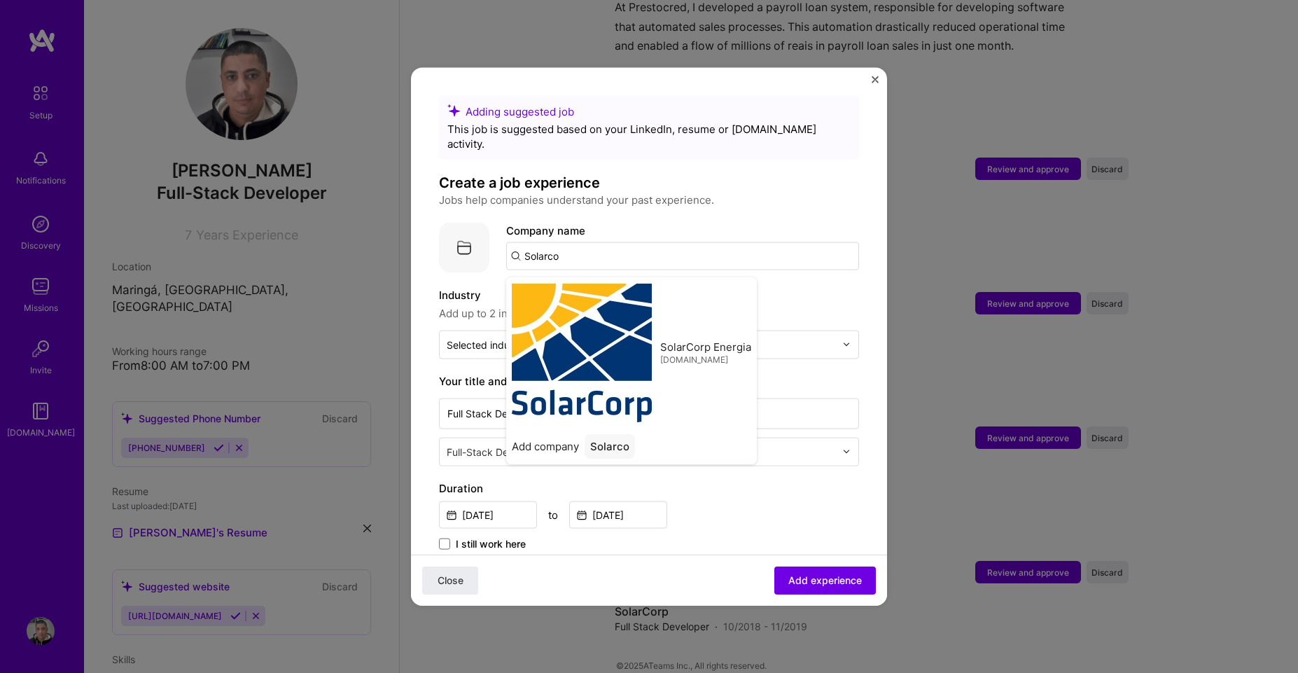
type input "SolarCorp Energia"
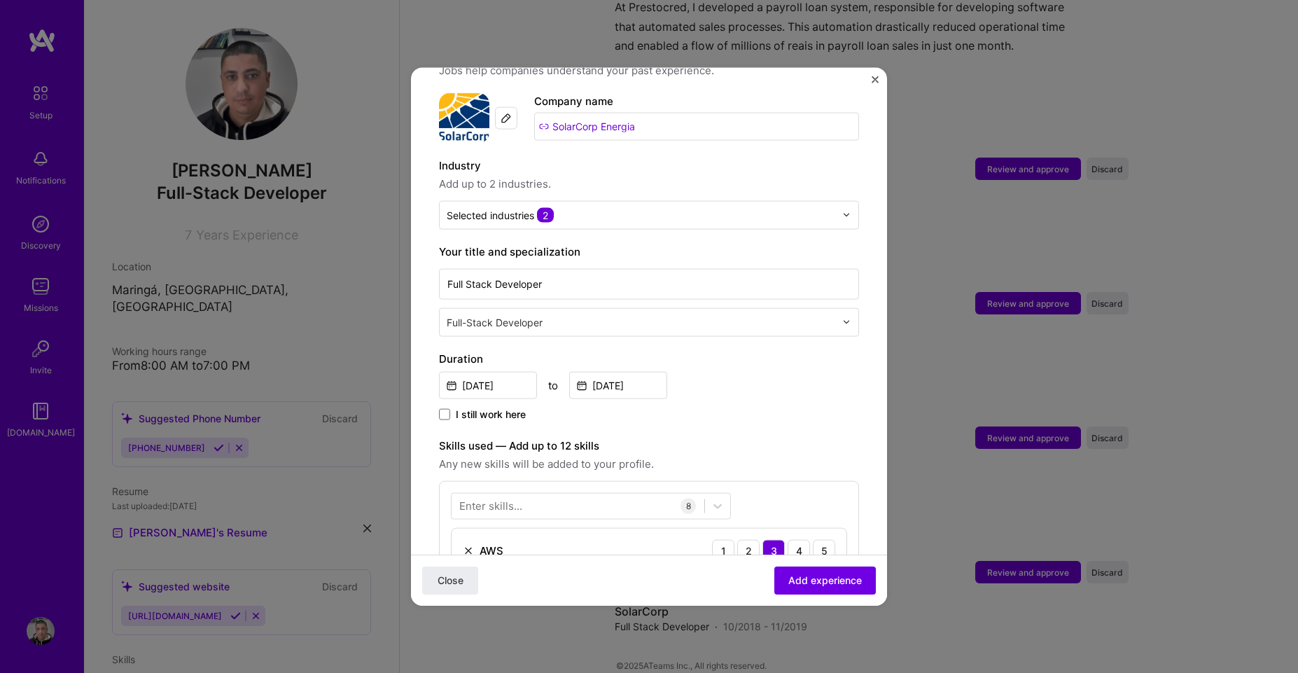
scroll to position [168, 0]
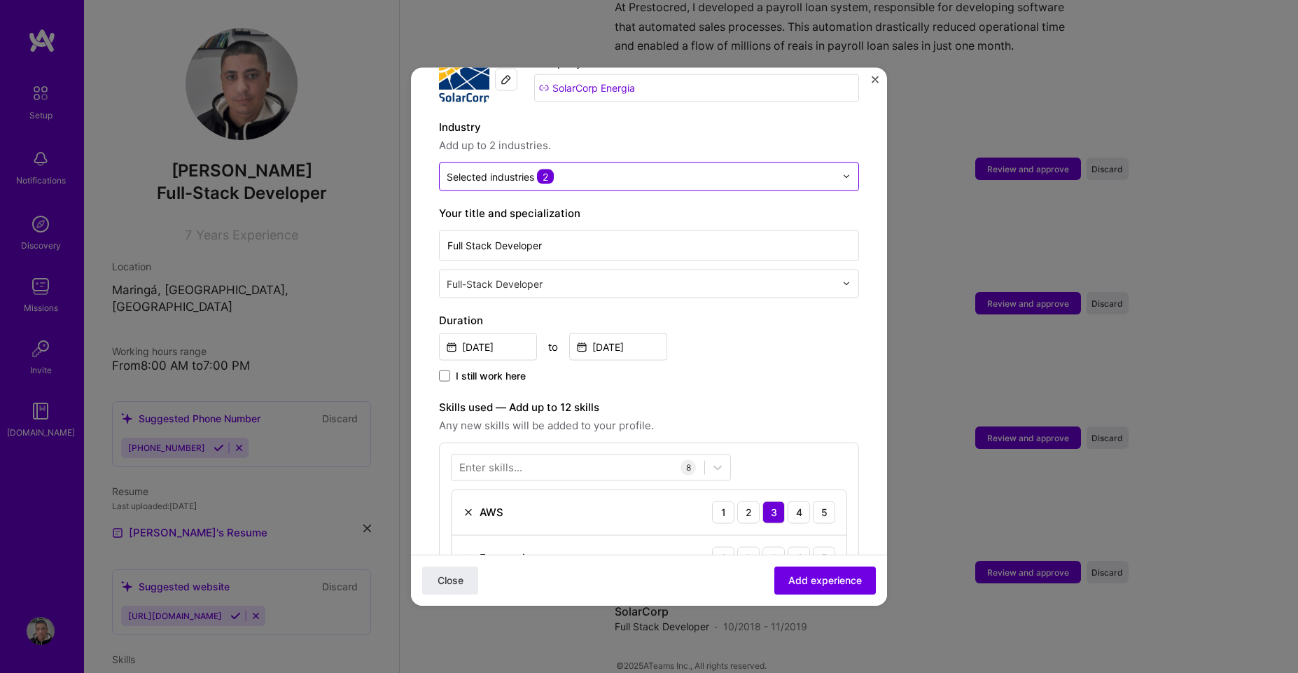
click at [594, 169] on input "text" at bounding box center [641, 176] width 389 height 15
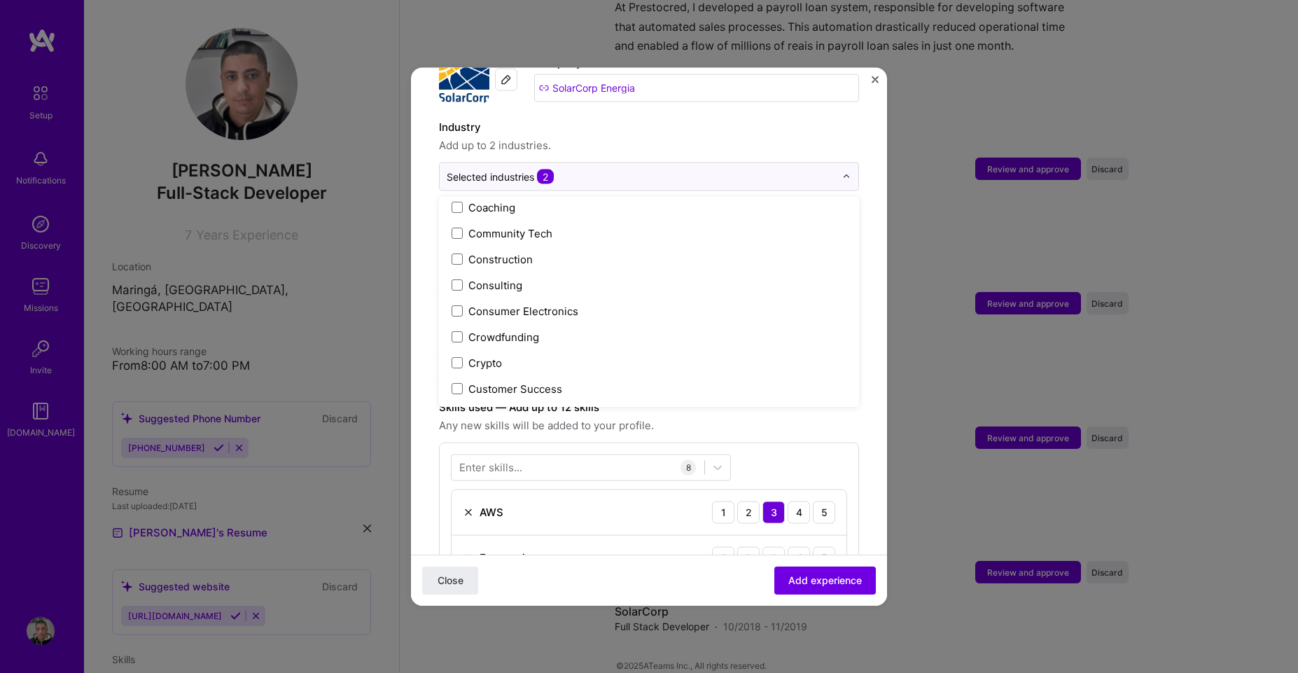
scroll to position [0, 0]
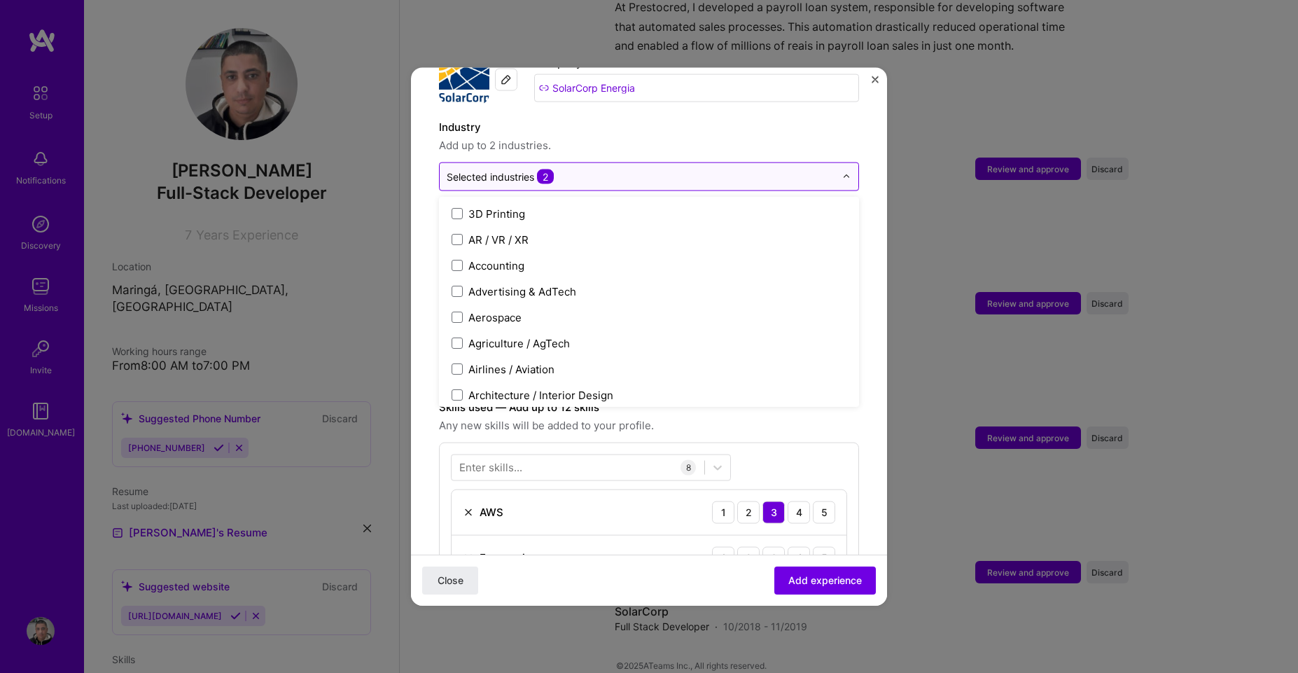
click at [608, 169] on input "text" at bounding box center [641, 176] width 389 height 15
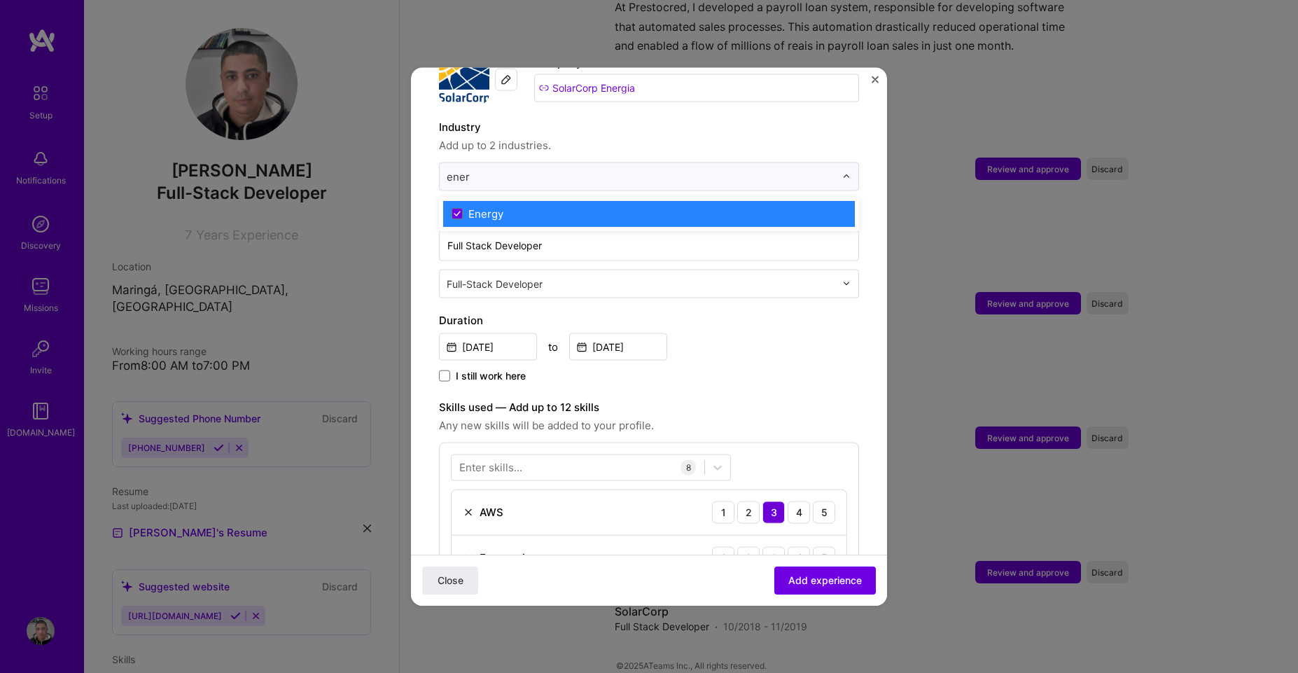
type input "ener"
click at [801, 118] on label "Industry" at bounding box center [649, 126] width 420 height 17
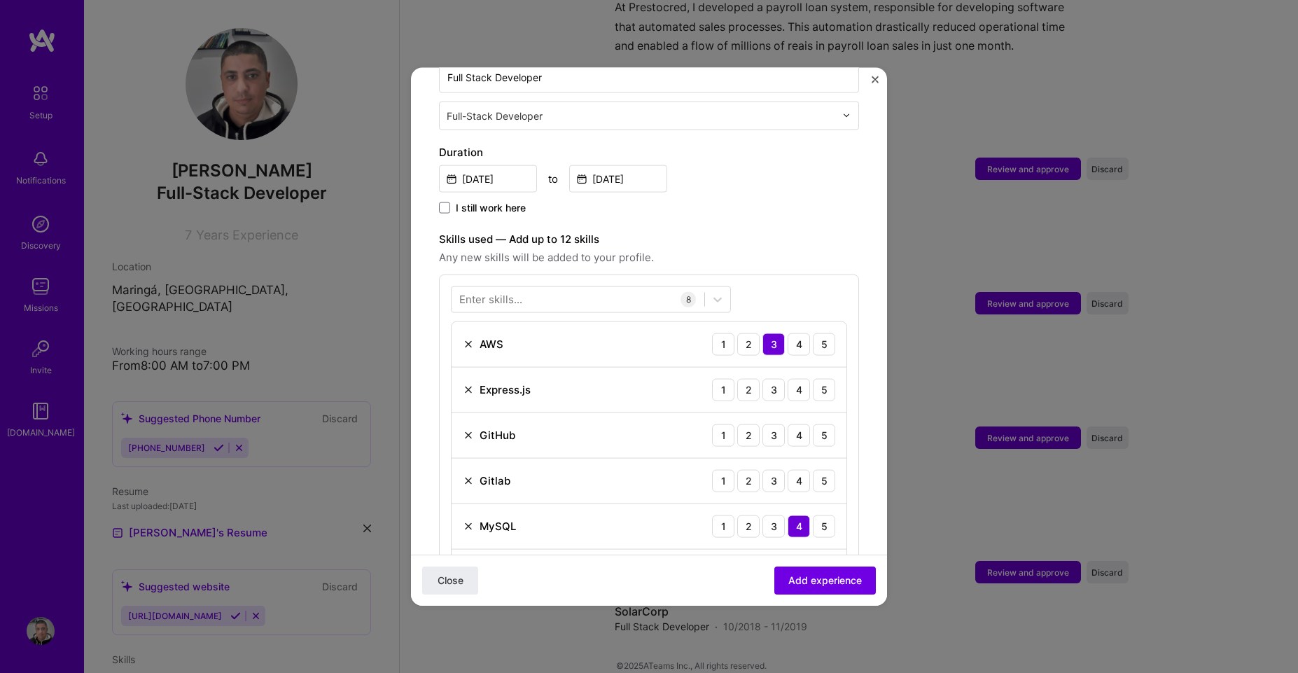
scroll to position [420, 0]
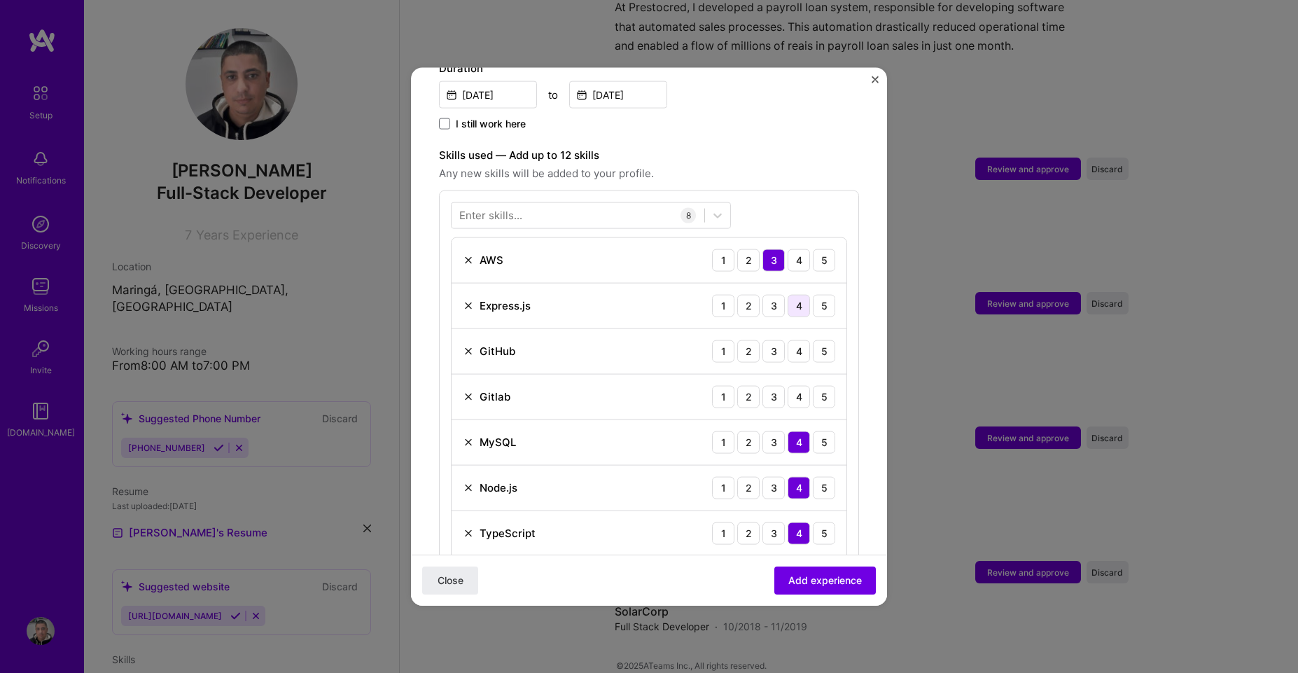
click at [788, 295] on div "4" at bounding box center [799, 305] width 22 height 22
click at [788, 341] on div "4" at bounding box center [799, 351] width 22 height 22
click at [788, 386] on div "4" at bounding box center [799, 396] width 22 height 22
click at [467, 391] on img at bounding box center [468, 396] width 11 height 11
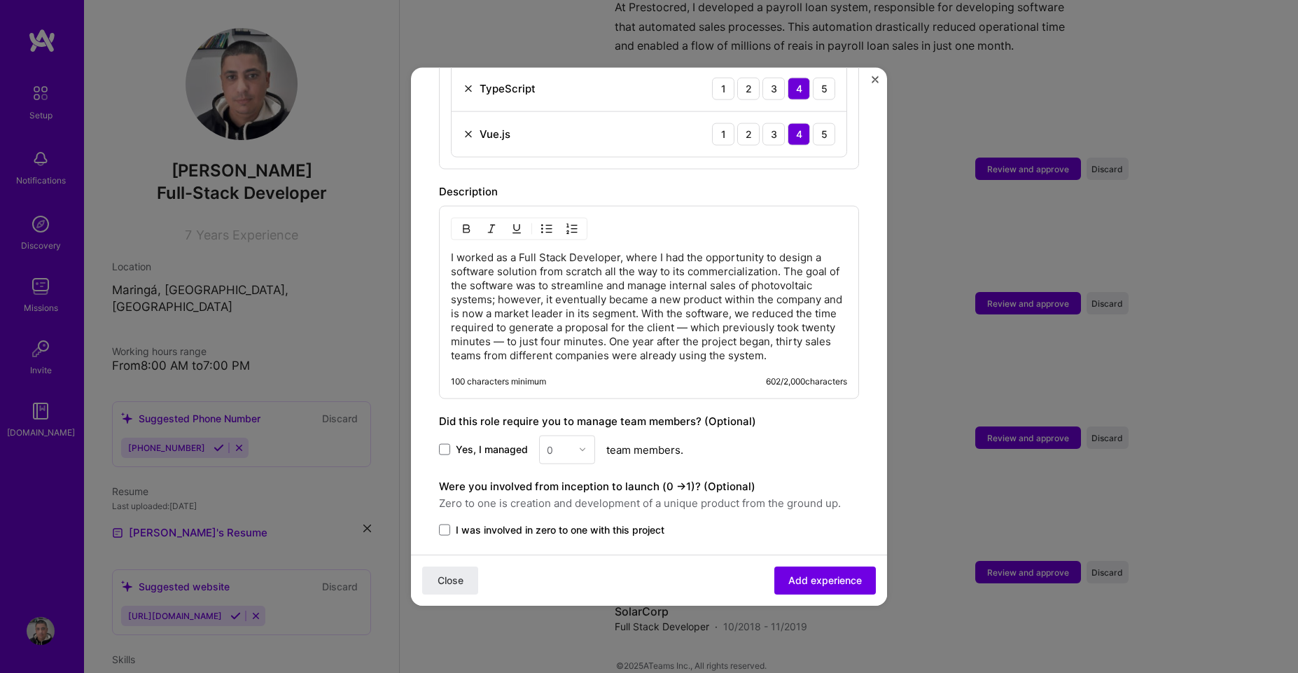
scroll to position [914, 0]
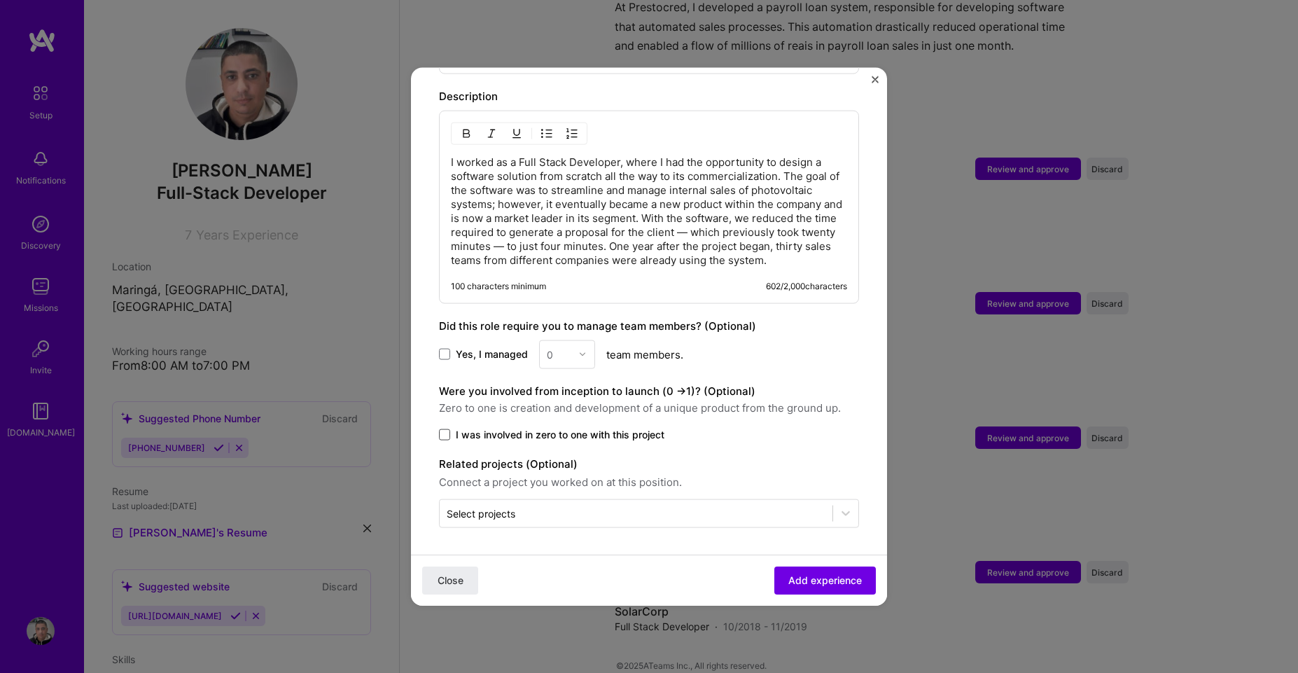
click at [449, 431] on span at bounding box center [444, 434] width 11 height 11
click at [0, 0] on input "I was involved in zero to one with this project" at bounding box center [0, 0] width 0 height 0
click at [475, 506] on div "Select projects" at bounding box center [481, 513] width 69 height 15
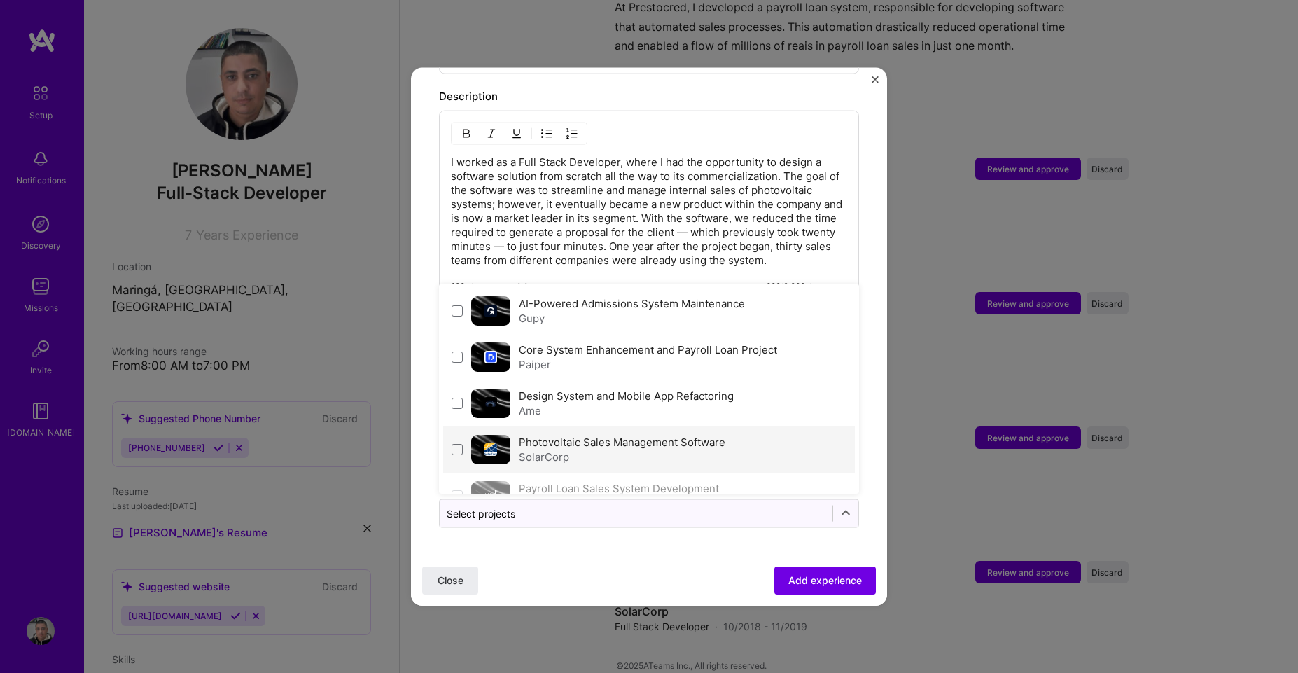
click at [625, 461] on div "SolarCorp" at bounding box center [622, 456] width 207 height 15
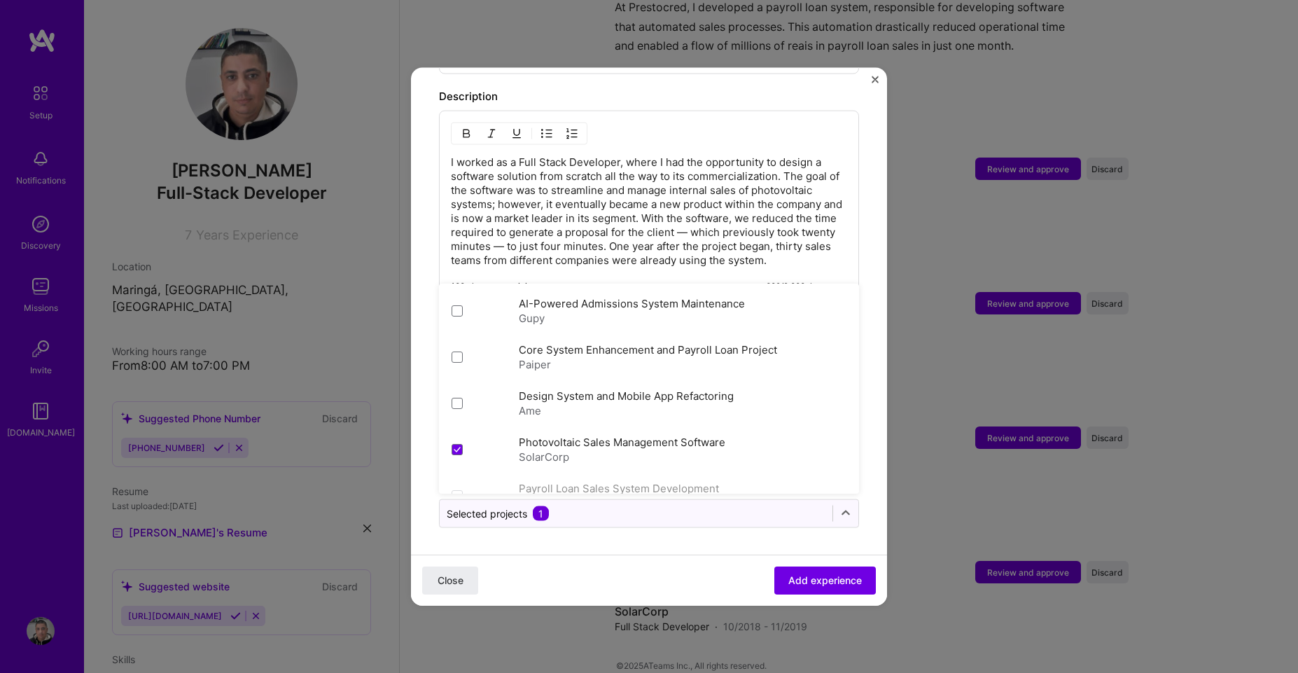
click at [802, 585] on span "Add experience" at bounding box center [825, 580] width 74 height 14
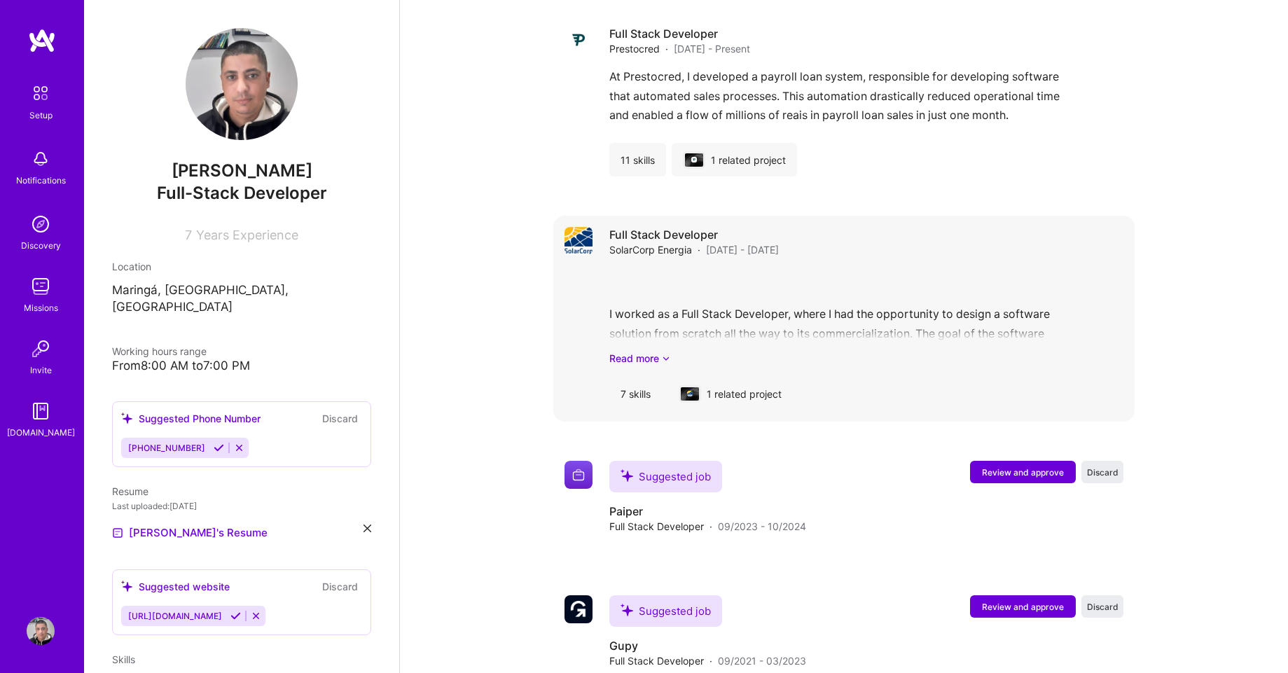
scroll to position [1154, 0]
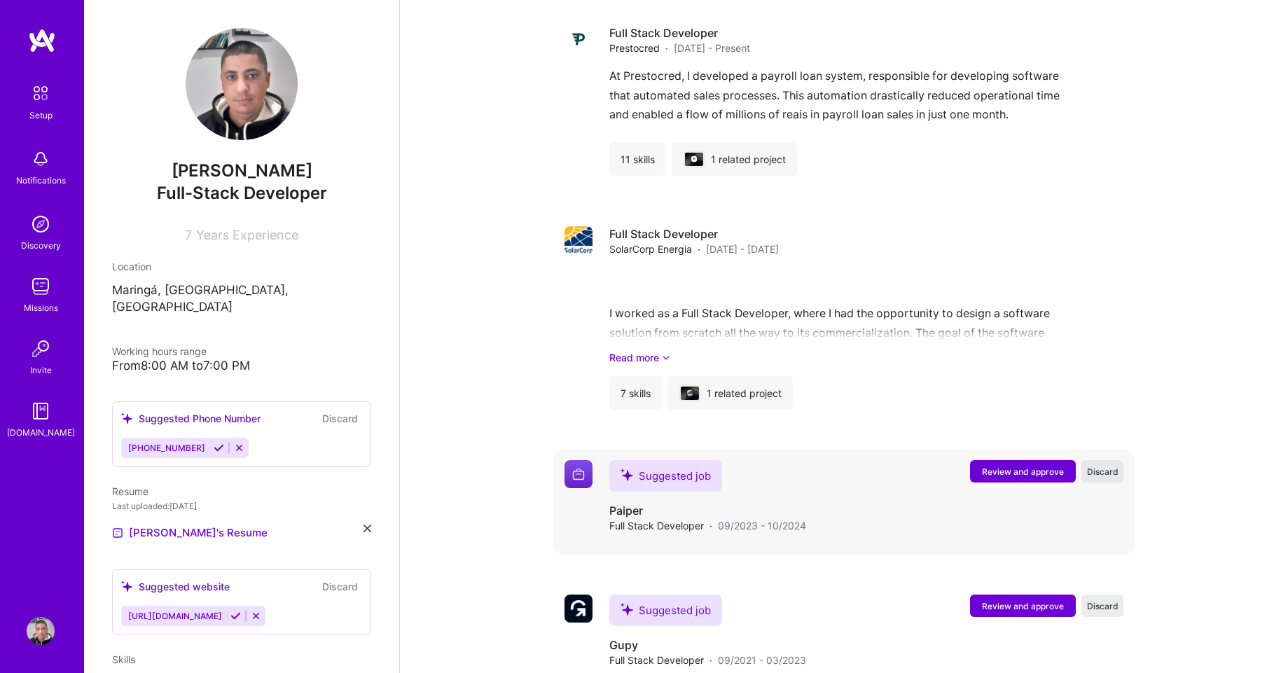
click at [1097, 466] on span "Discard" at bounding box center [1103, 472] width 32 height 12
click at [1101, 466] on span "Discard" at bounding box center [1103, 472] width 32 height 12
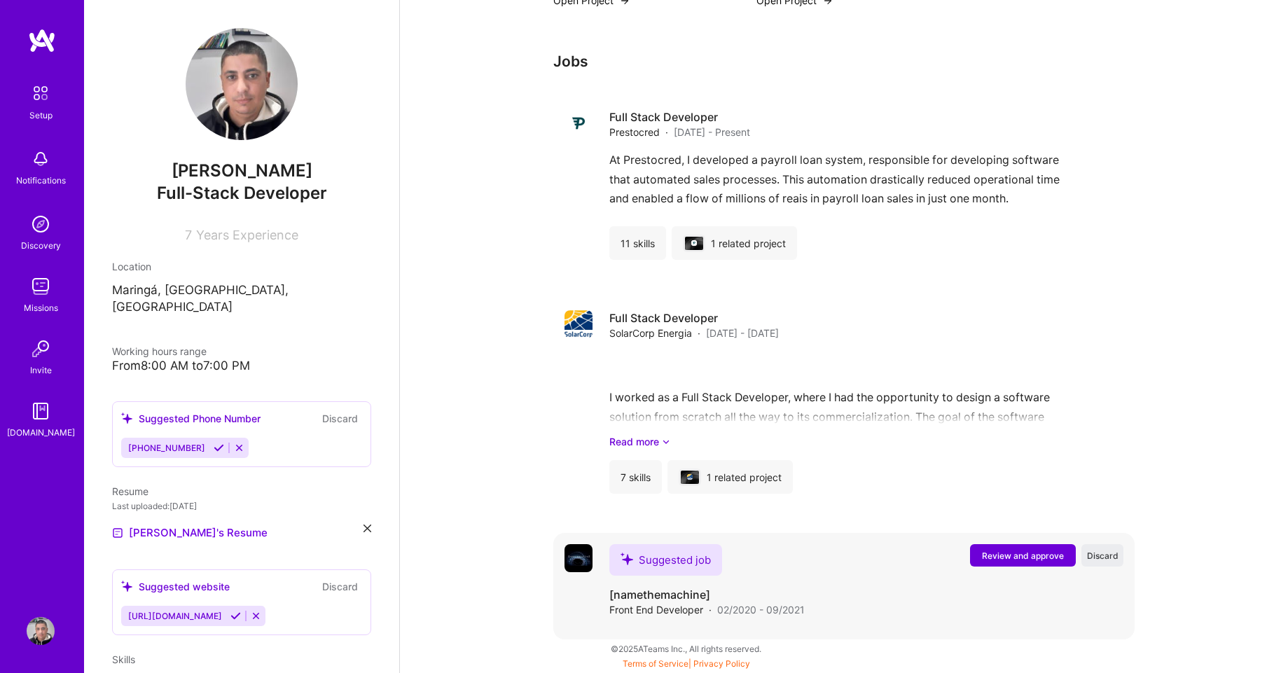
scroll to position [1053, 0]
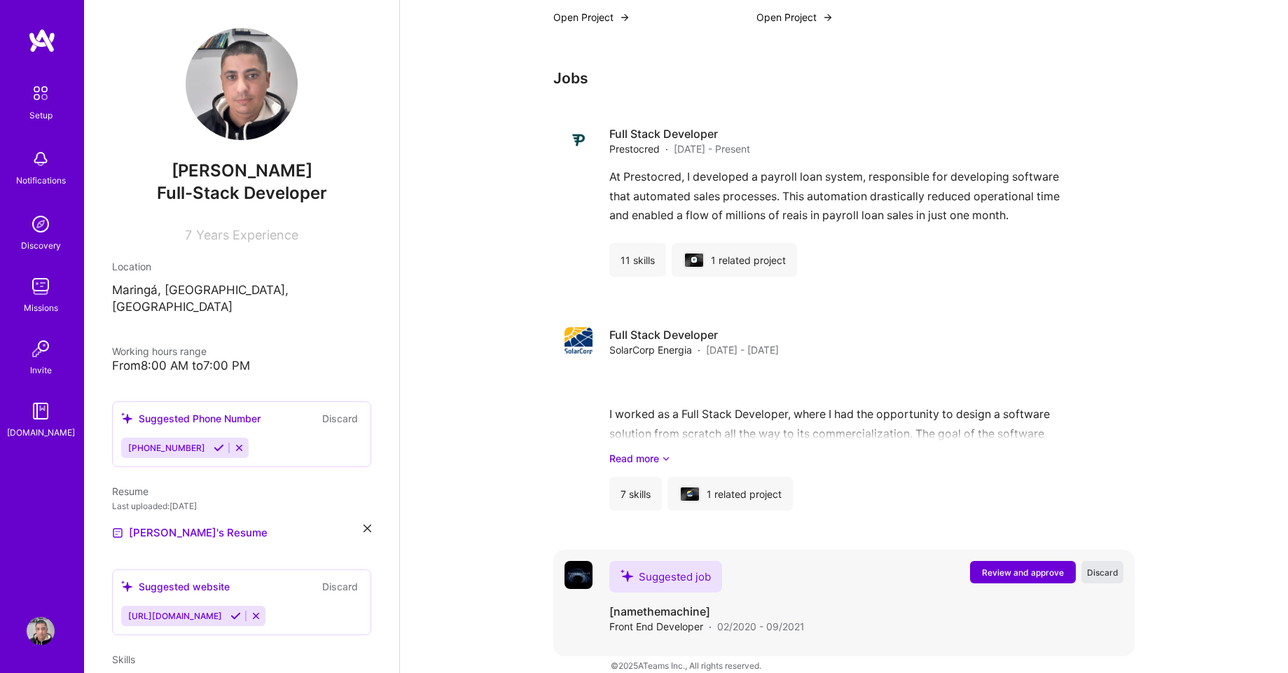
click at [1096, 562] on button "Discard" at bounding box center [1102, 572] width 42 height 22
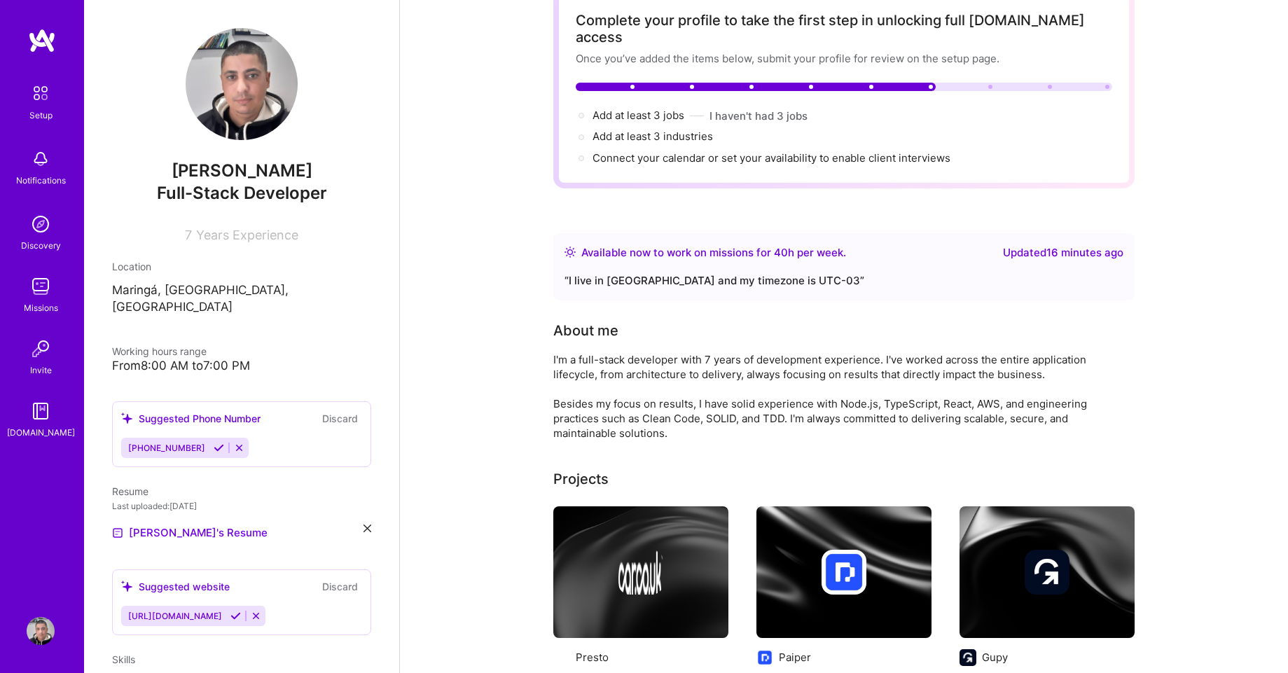
scroll to position [0, 0]
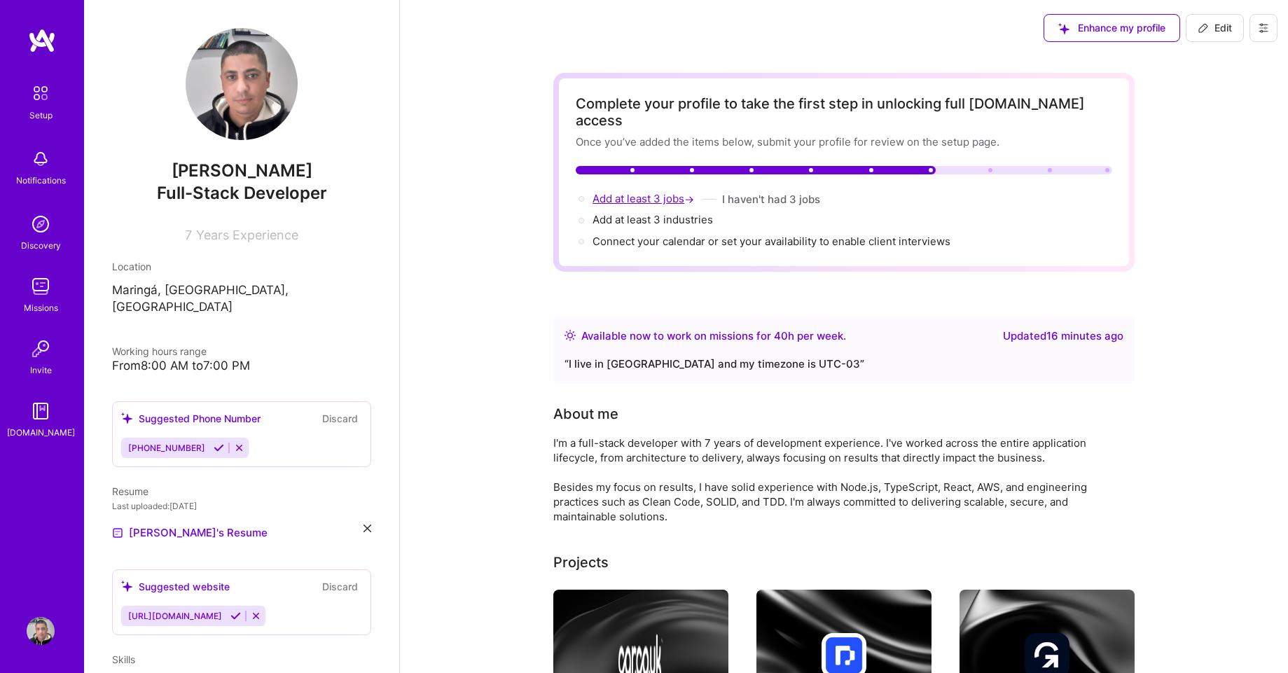
click at [622, 192] on span "Add at least 3 jobs →" at bounding box center [644, 198] width 104 height 13
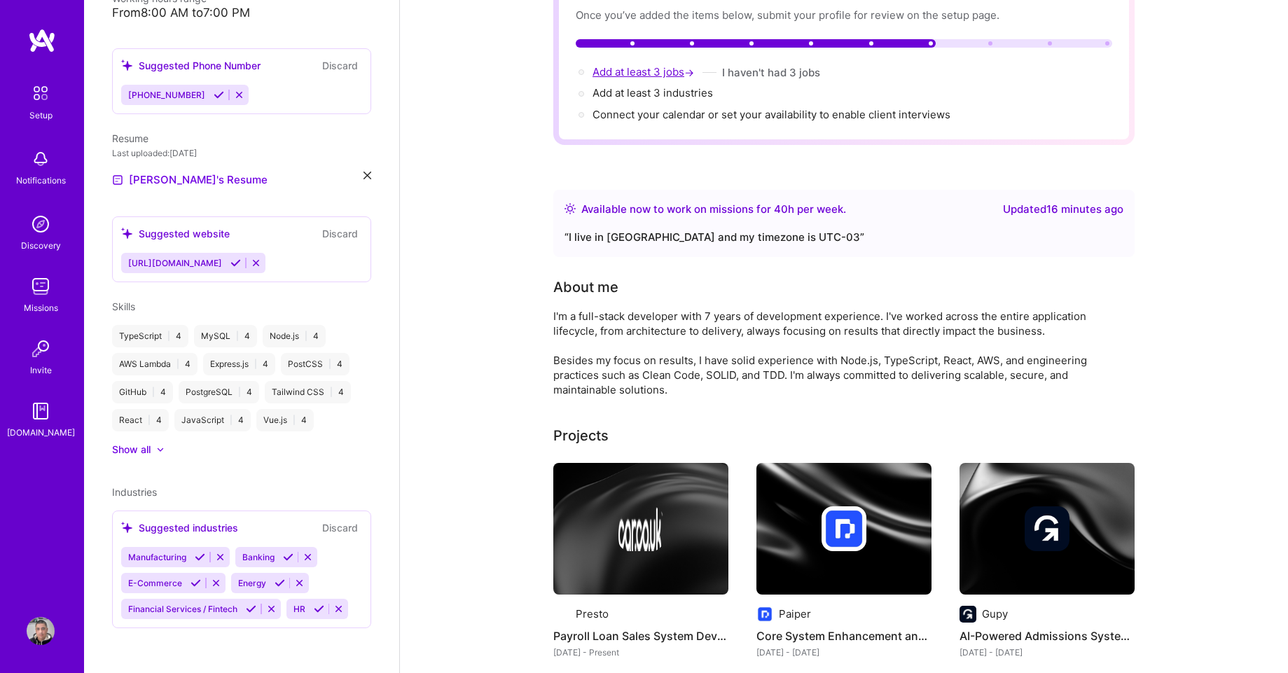
select select "US"
select select "Right Now"
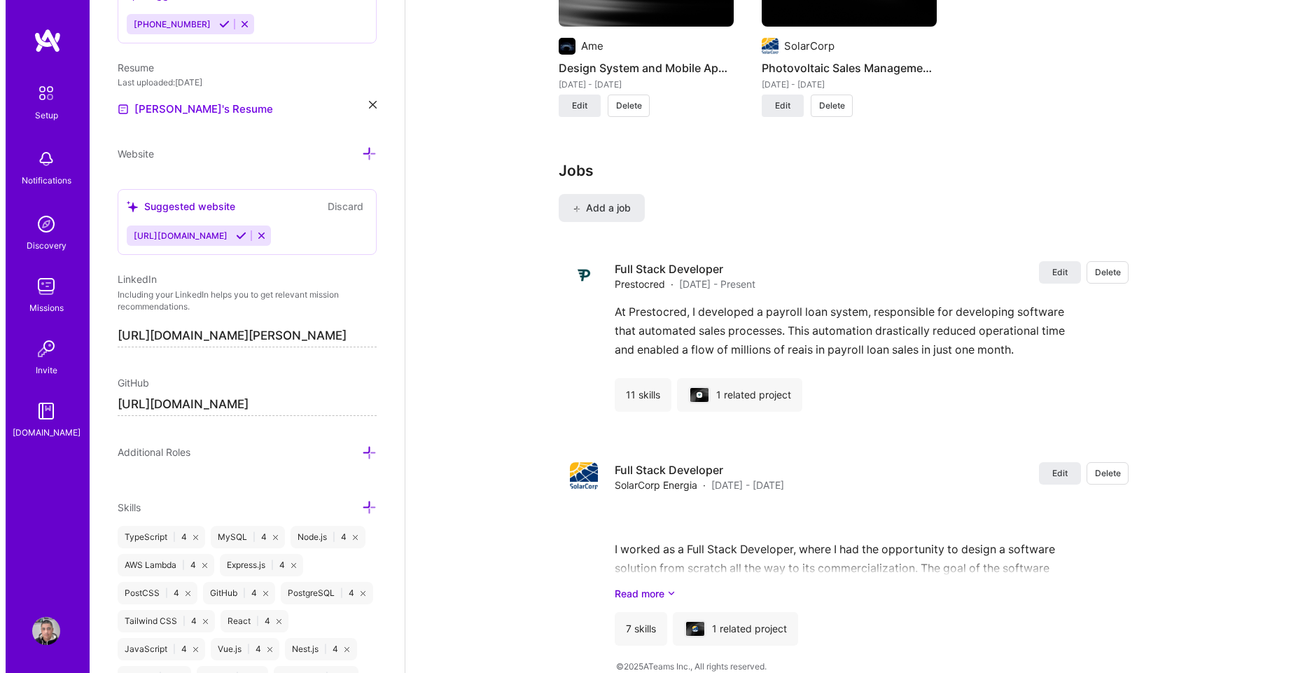
scroll to position [1565, 0]
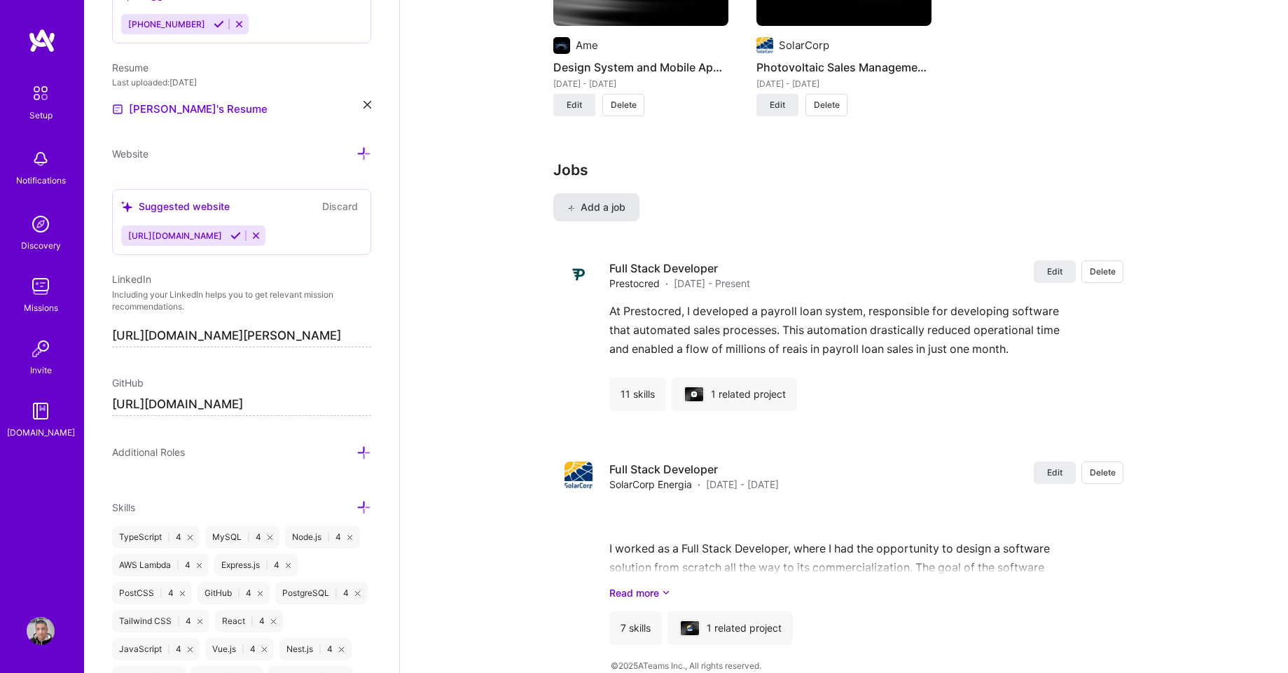
click at [609, 200] on span "Add a job" at bounding box center [596, 207] width 58 height 14
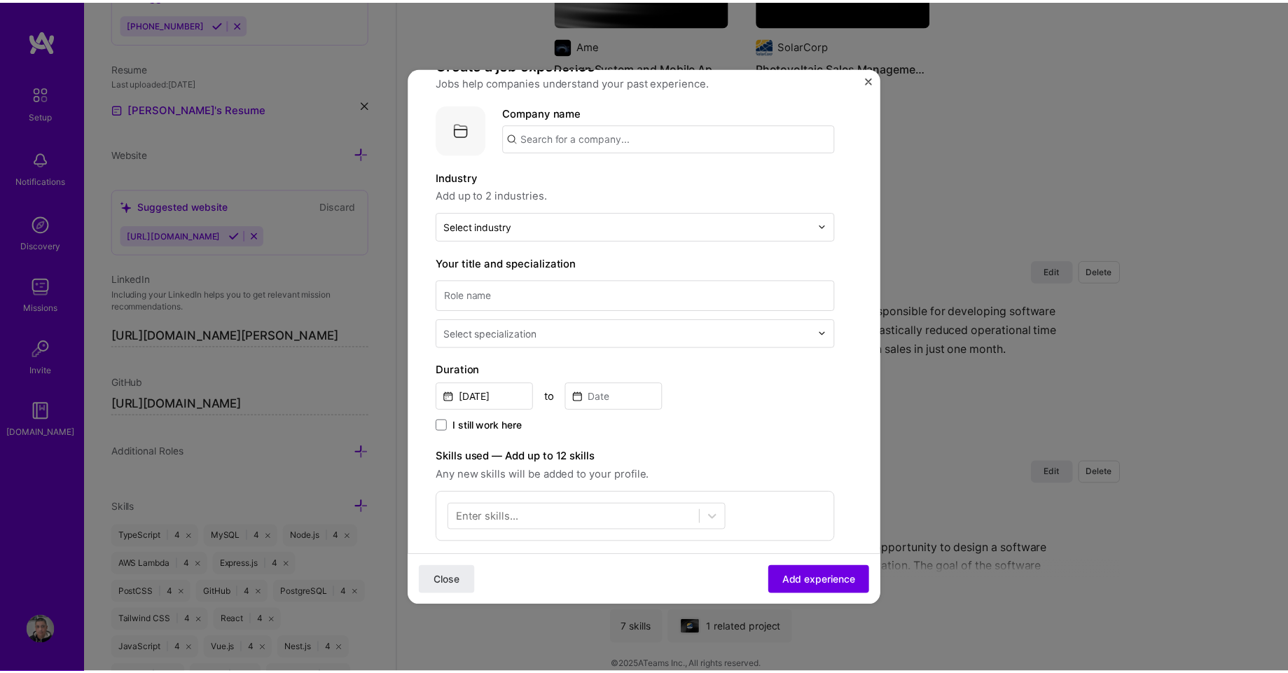
scroll to position [0, 0]
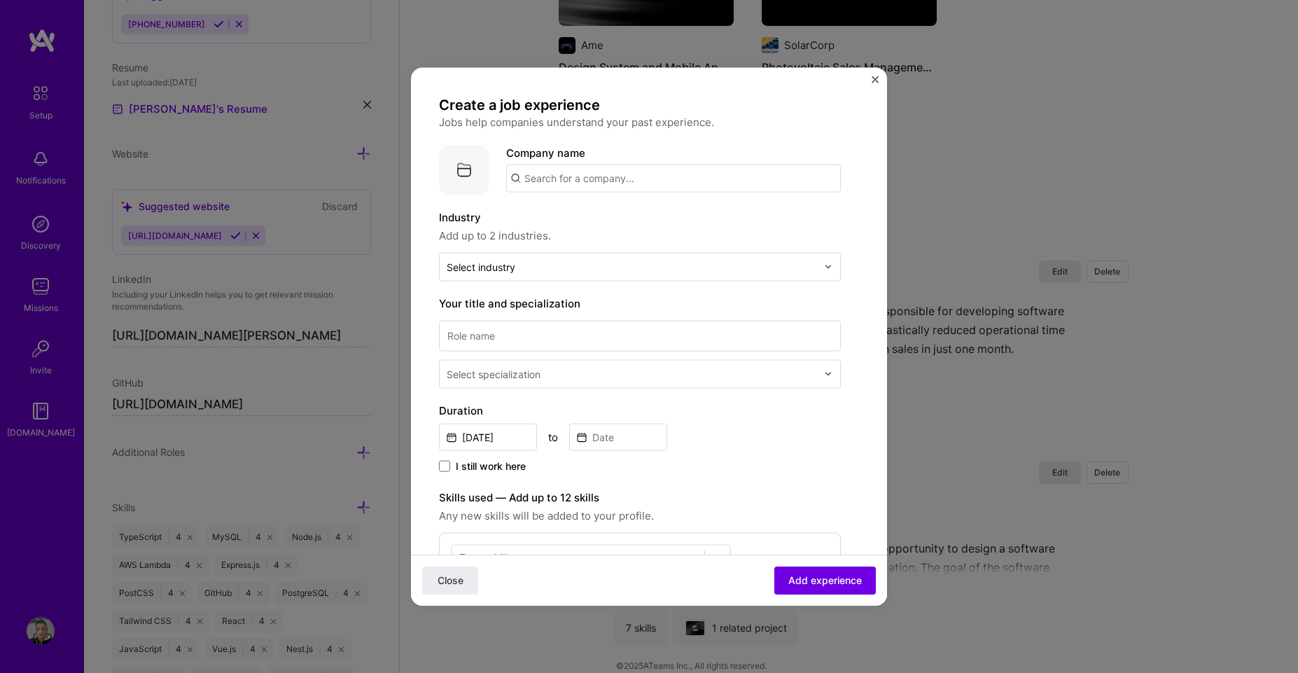
click at [564, 172] on input "text" at bounding box center [673, 178] width 335 height 28
click at [583, 219] on div "[PERSON_NAME][DOMAIN_NAME]" at bounding box center [582, 219] width 68 height 26
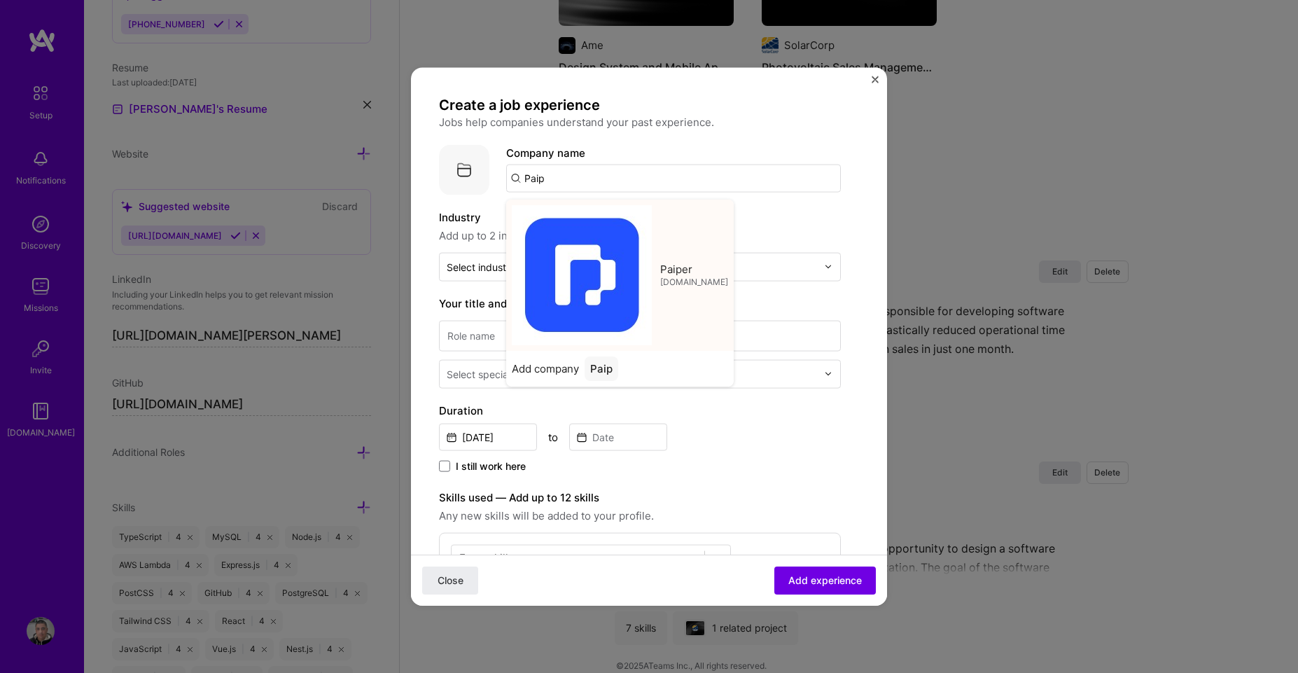
type input "Paiper"
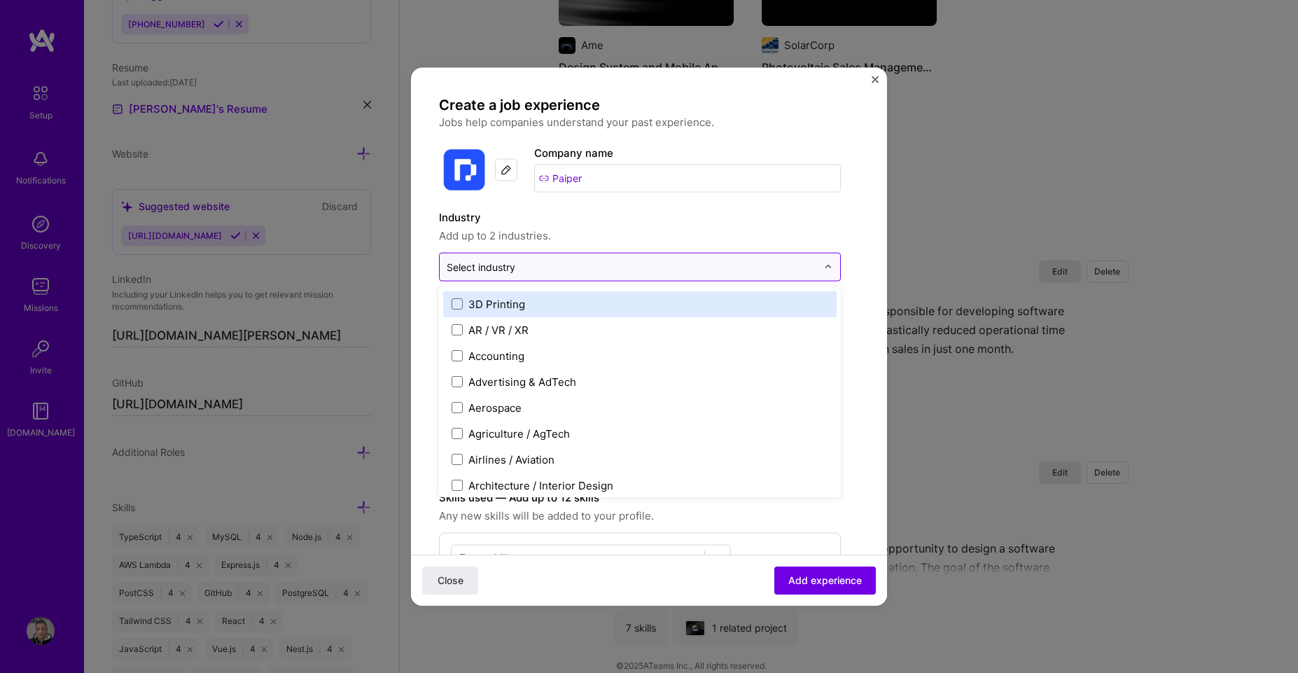
click at [522, 262] on input "text" at bounding box center [632, 266] width 370 height 15
type input "m"
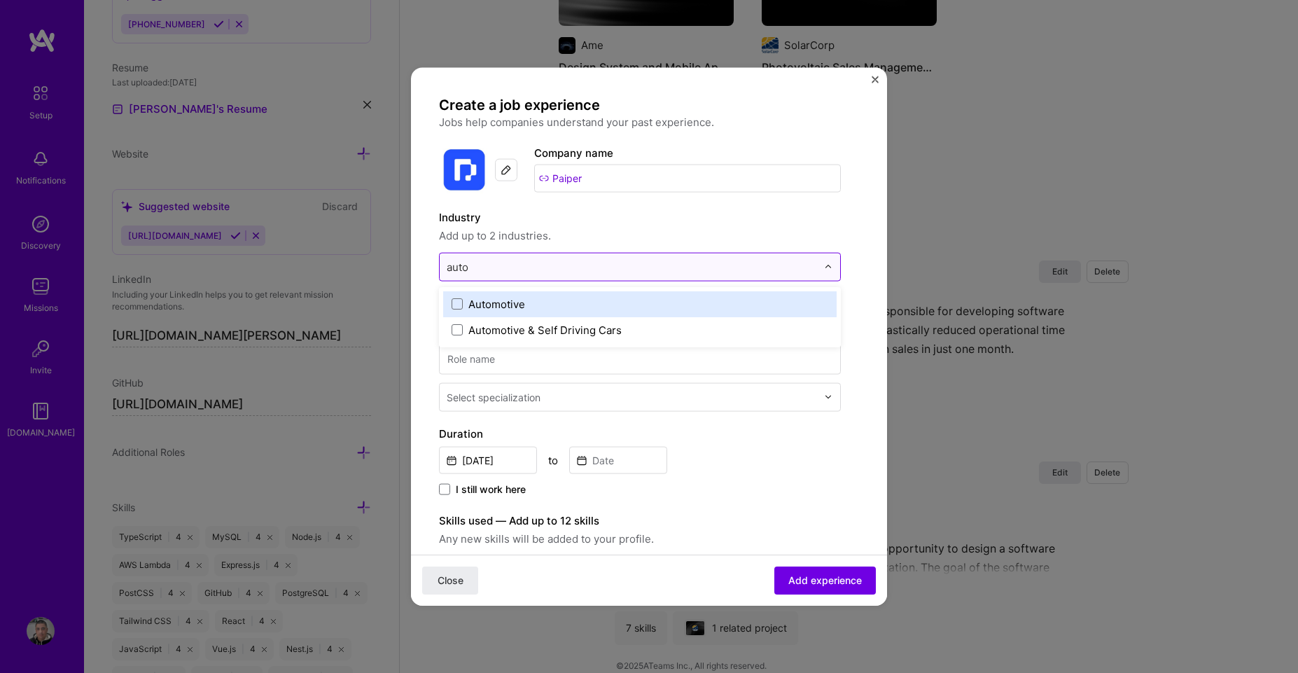
click at [487, 269] on input "auto" at bounding box center [632, 266] width 370 height 15
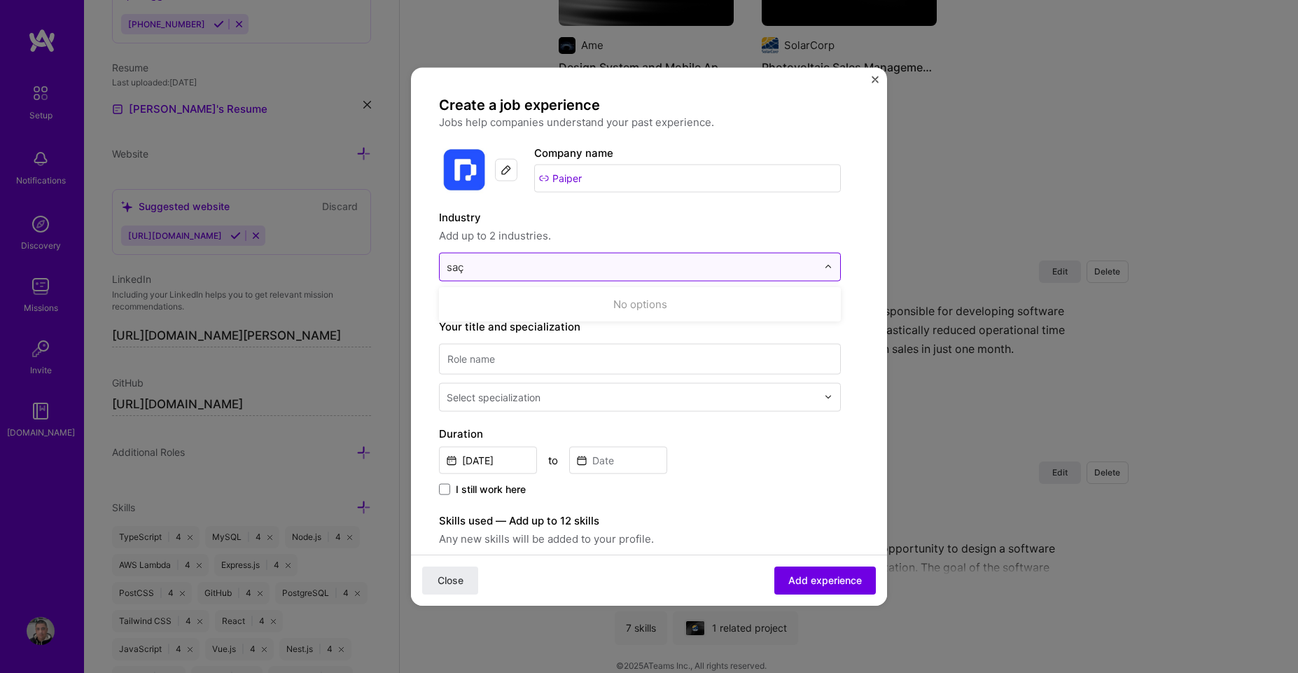
type input "sa"
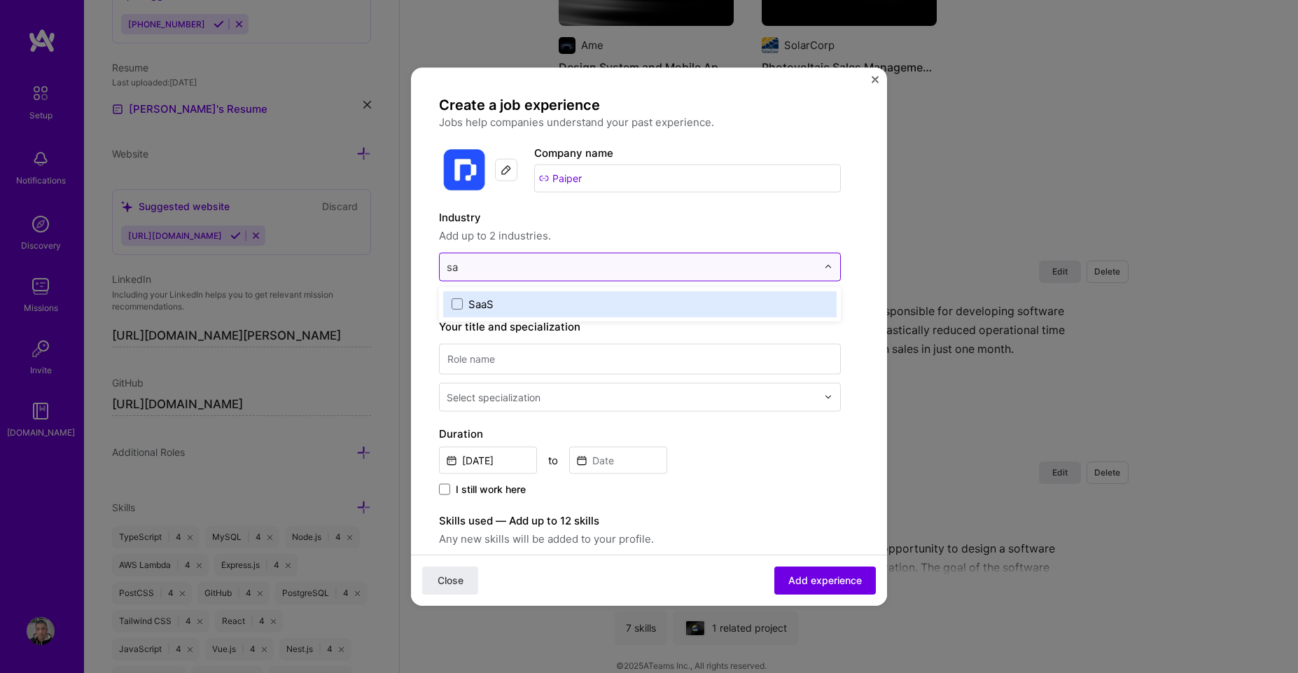
click at [619, 263] on input "sa" at bounding box center [632, 266] width 370 height 15
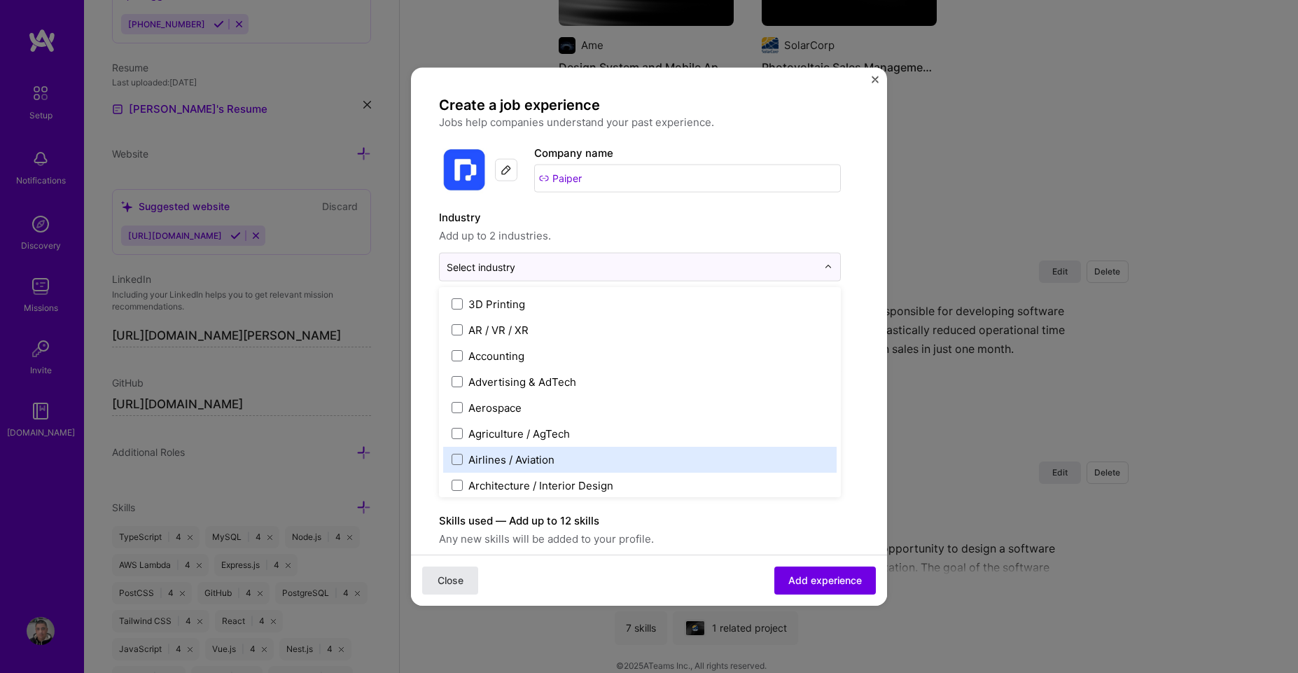
click at [457, 582] on span "Close" at bounding box center [451, 580] width 26 height 14
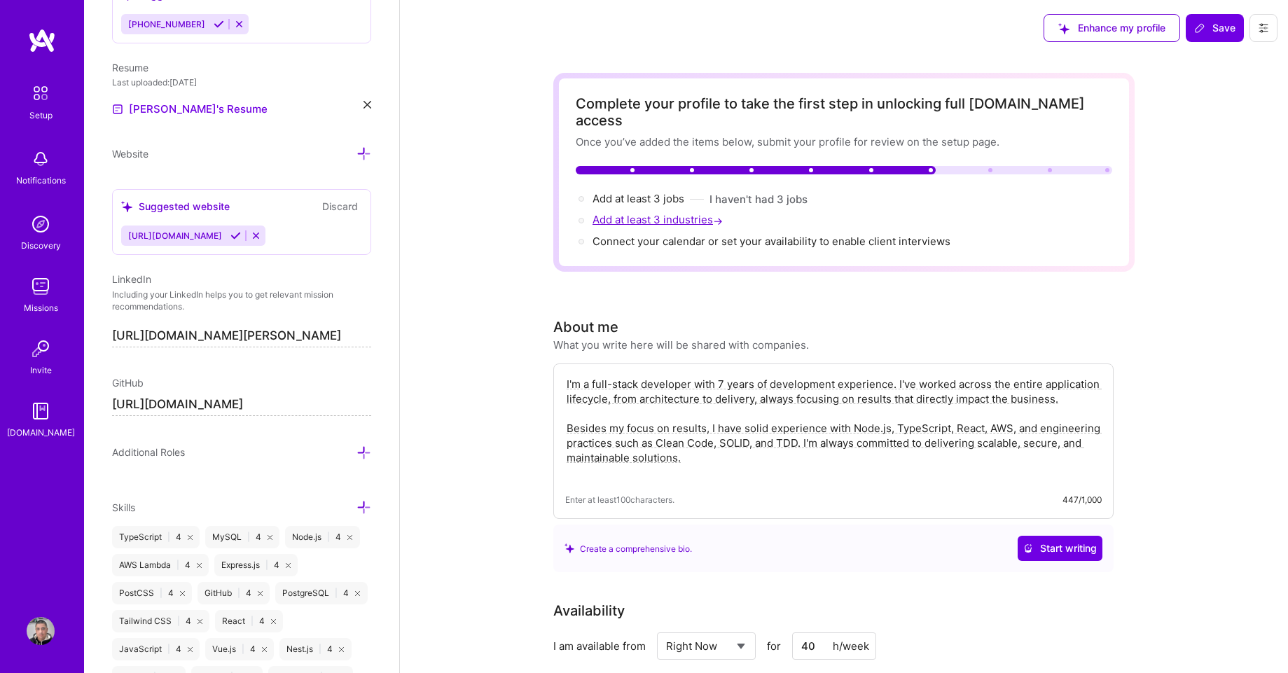
click at [667, 213] on span "Add at least 3 industries →" at bounding box center [658, 219] width 133 height 13
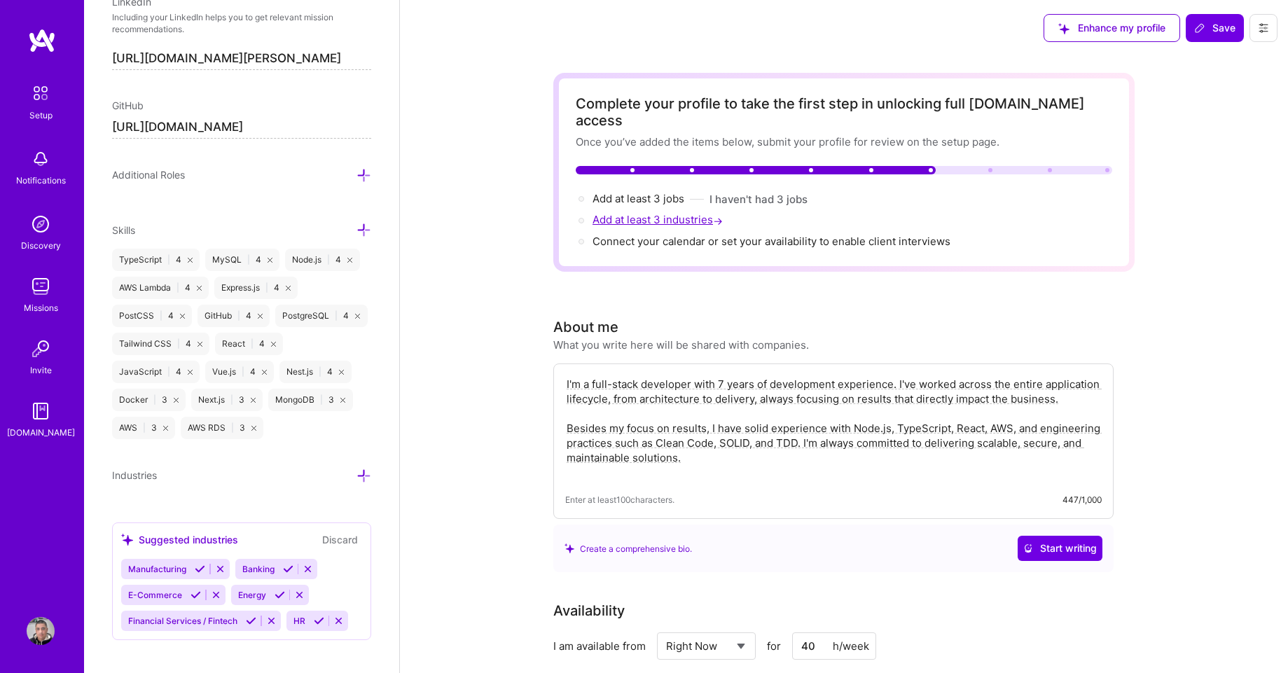
scroll to position [938, 0]
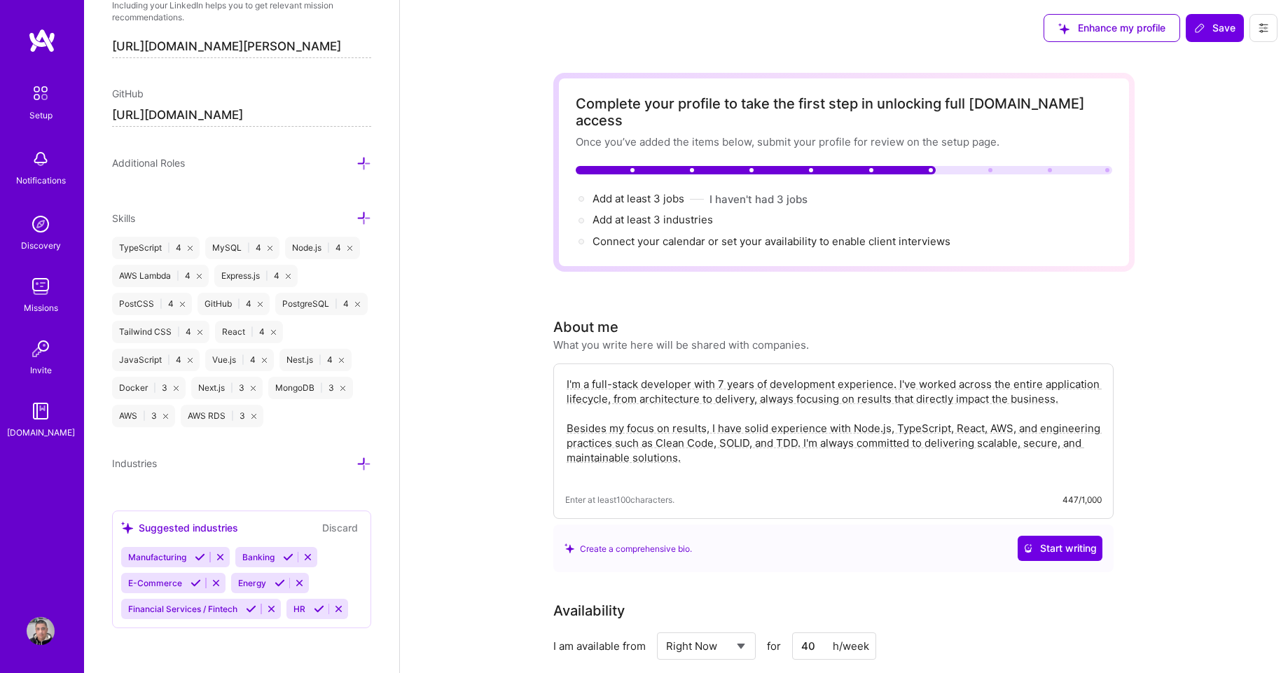
click at [356, 461] on icon at bounding box center [363, 464] width 15 height 15
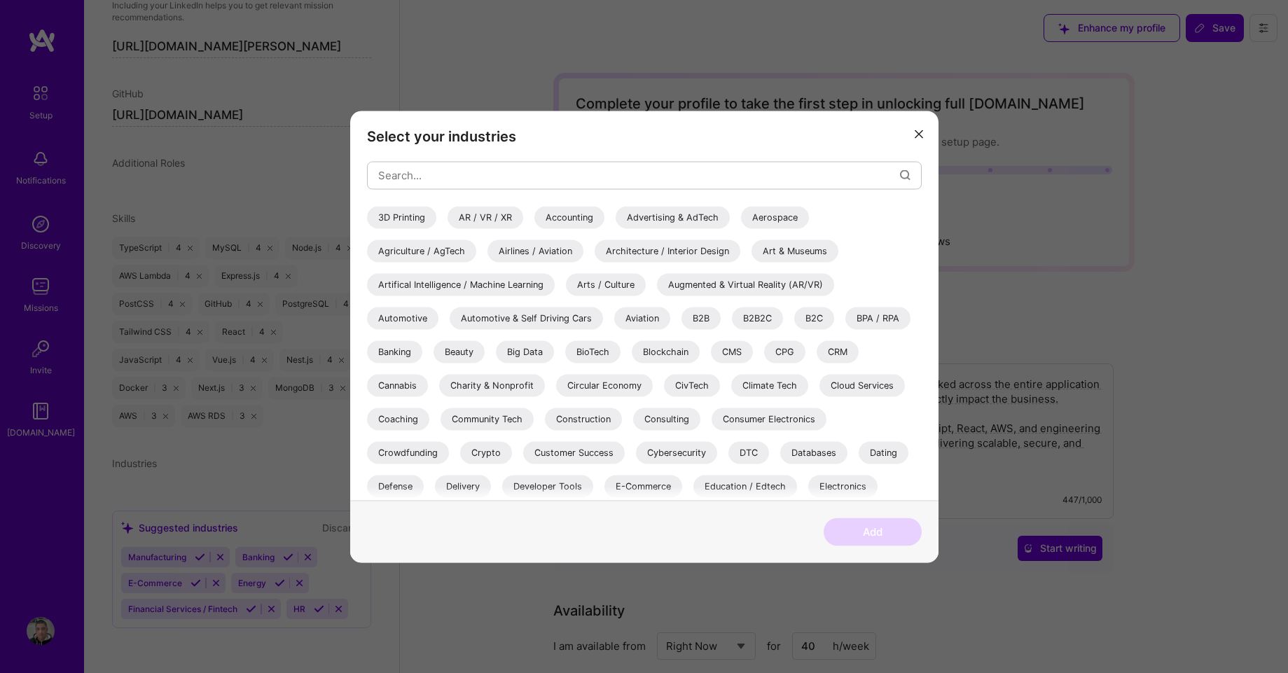
click at [698, 319] on div "B2B" at bounding box center [700, 318] width 39 height 22
click at [806, 314] on div "B2C" at bounding box center [814, 318] width 40 height 22
click at [388, 349] on div "Banking" at bounding box center [394, 351] width 55 height 22
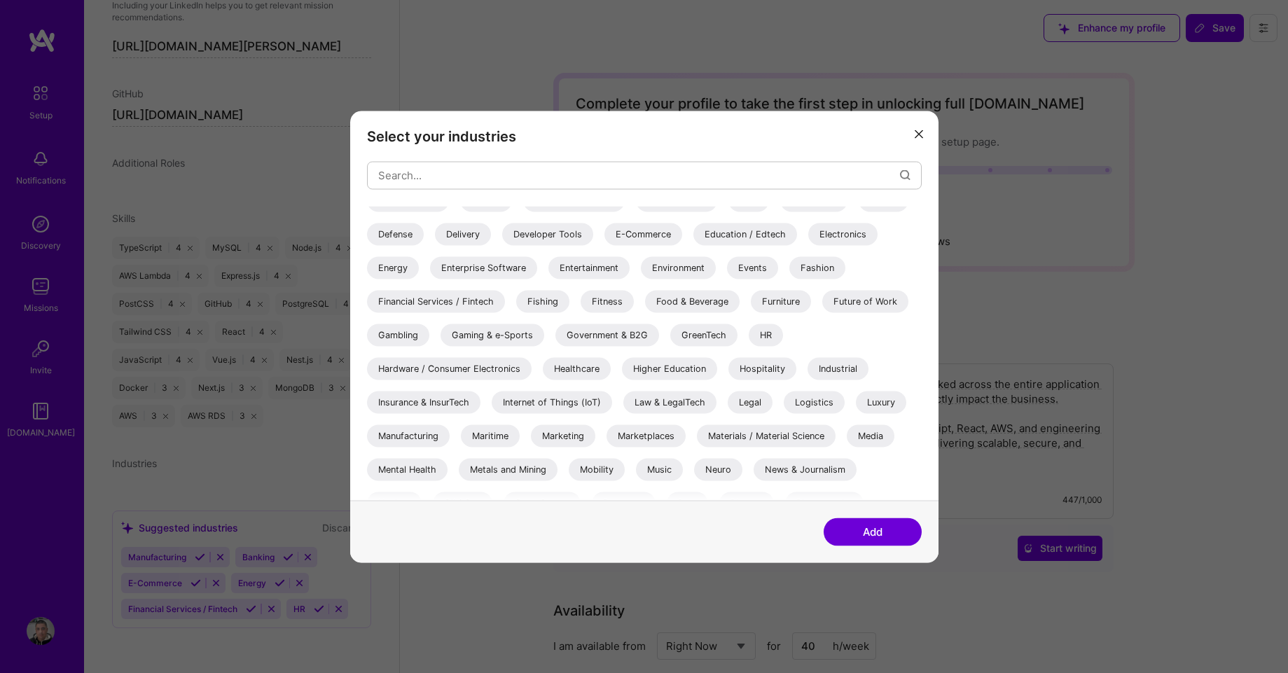
scroll to position [84, 0]
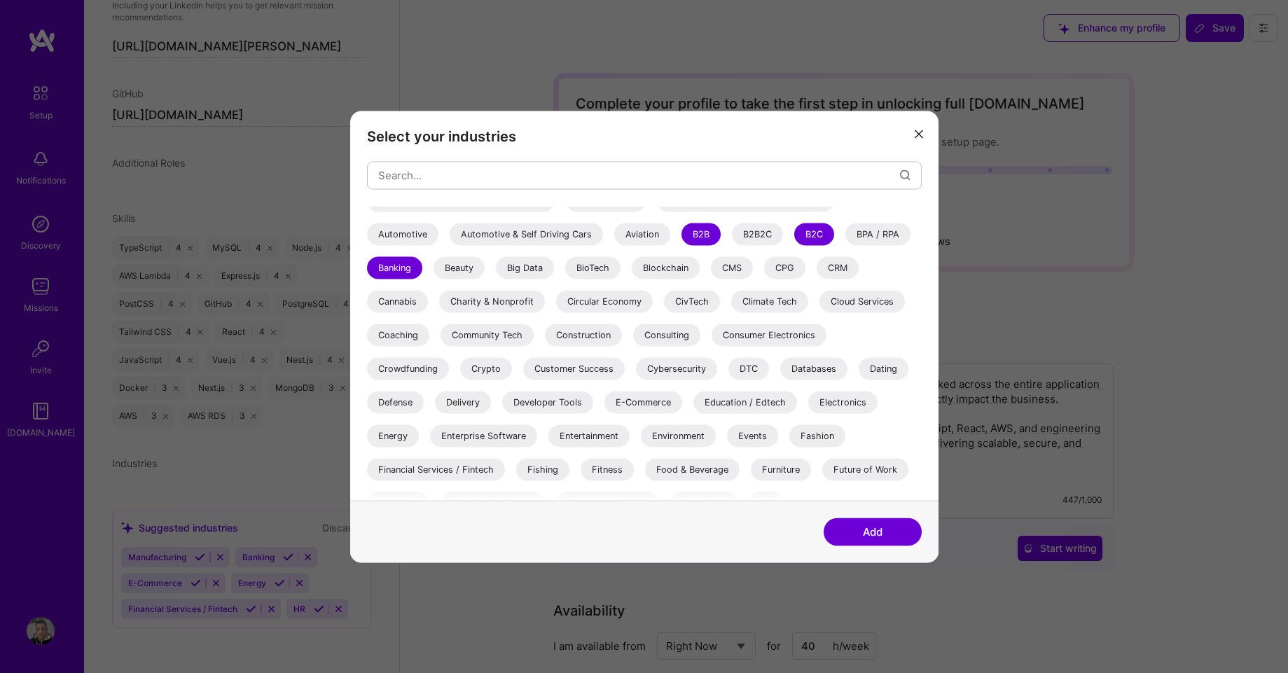
click at [400, 441] on div "Energy" at bounding box center [393, 435] width 52 height 22
click at [400, 267] on div "Banking" at bounding box center [394, 267] width 55 height 22
click at [401, 270] on div "Banking" at bounding box center [394, 267] width 55 height 22
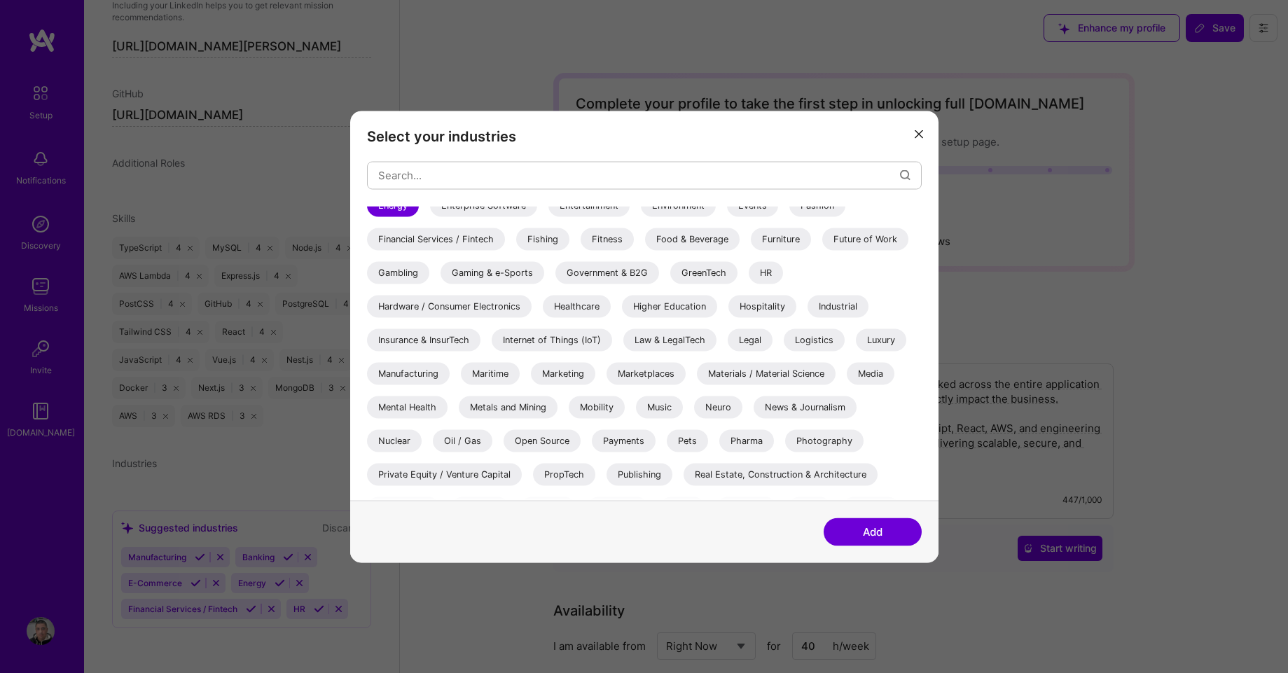
scroll to position [406, 0]
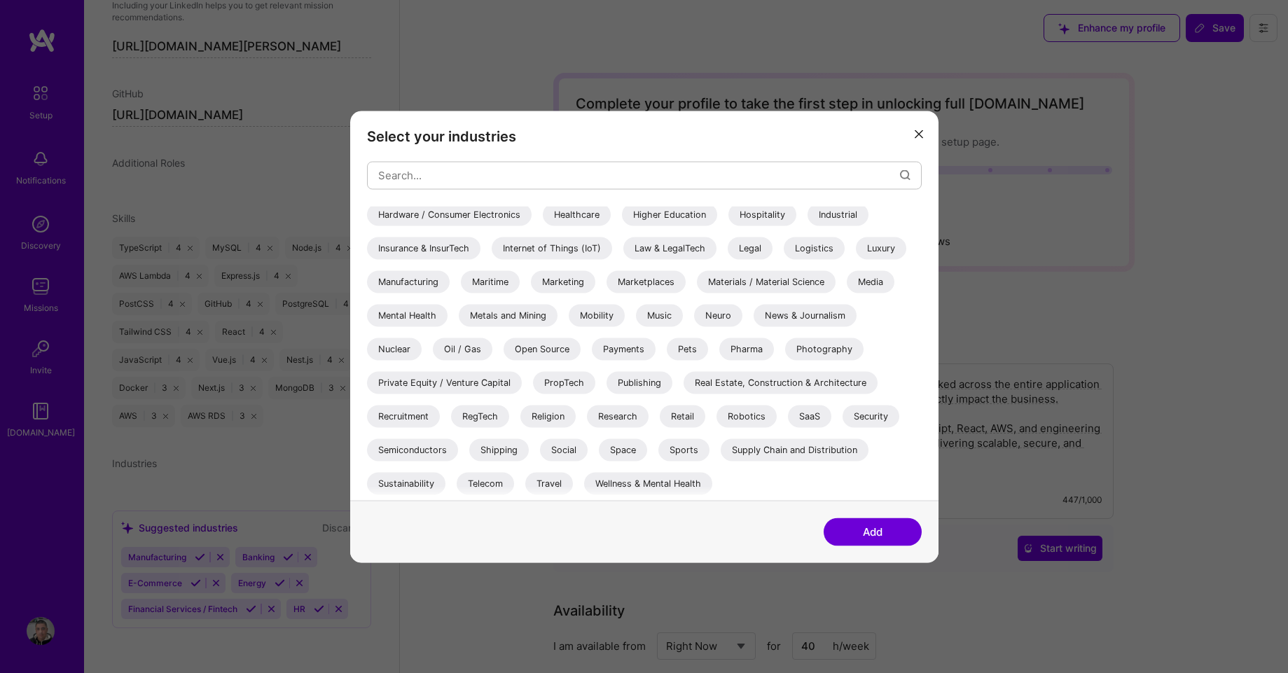
click at [410, 411] on div "Recruitment" at bounding box center [403, 416] width 73 height 22
click at [629, 351] on div "Payments" at bounding box center [624, 348] width 64 height 22
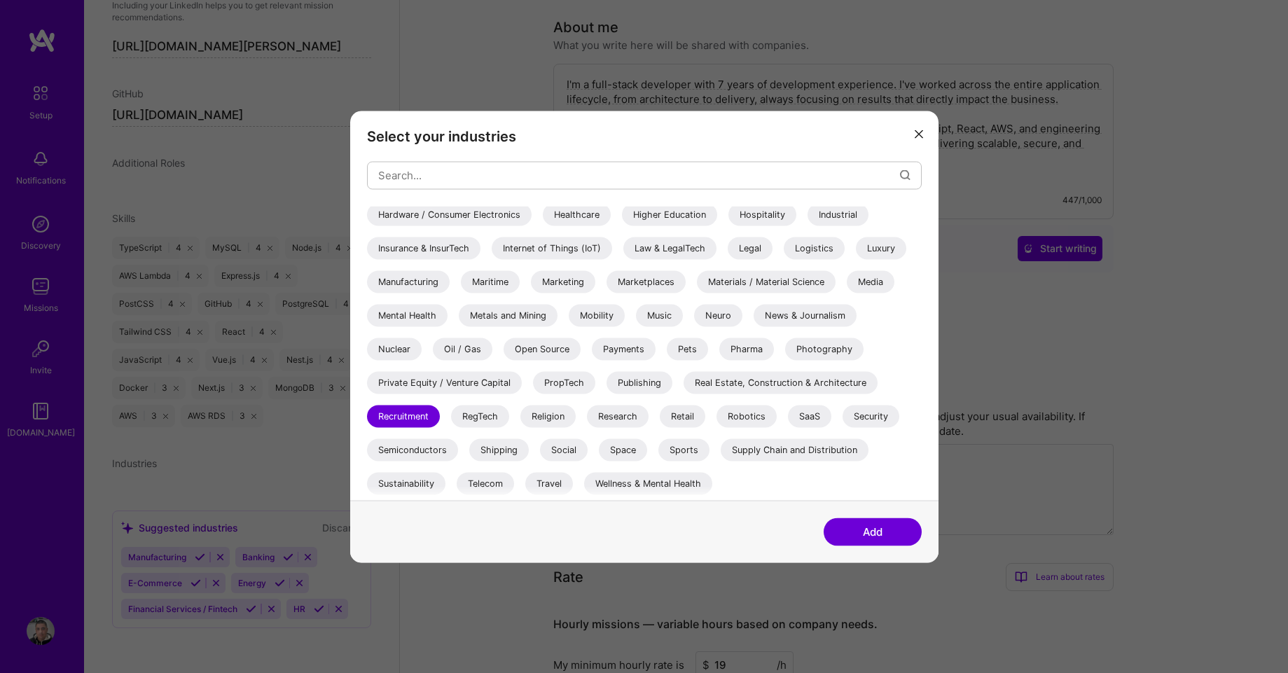
scroll to position [336, 0]
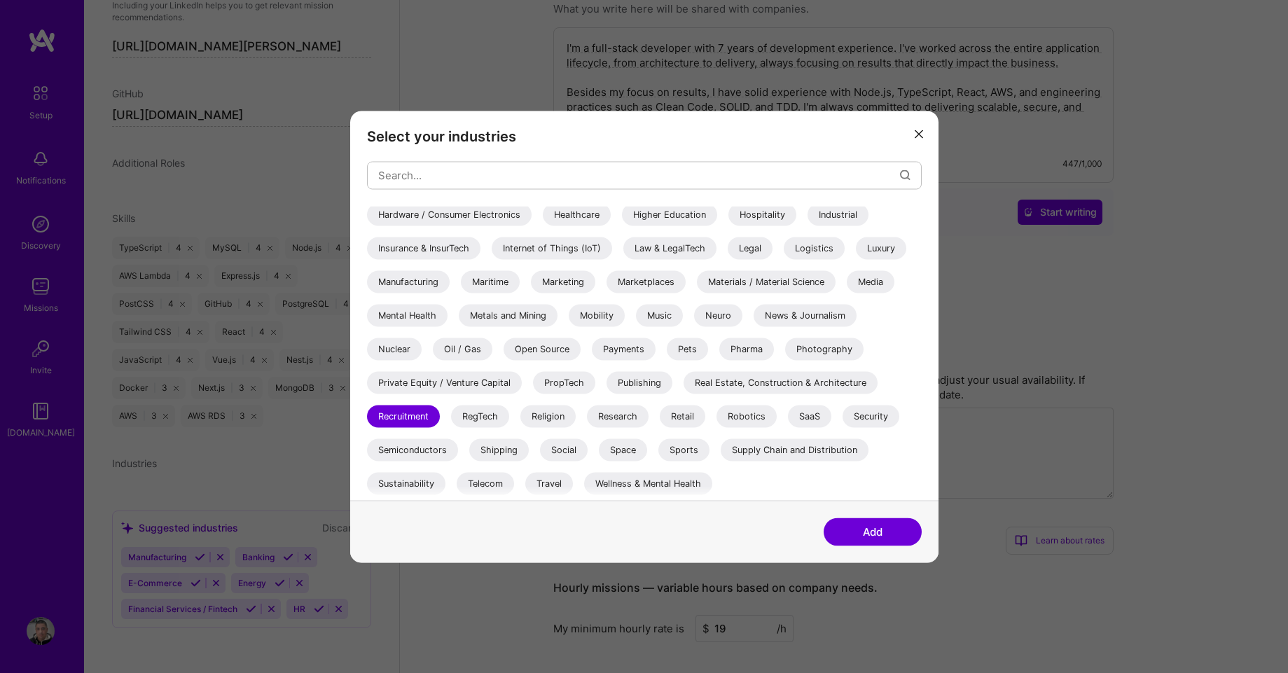
click at [872, 536] on button "Add" at bounding box center [872, 531] width 98 height 28
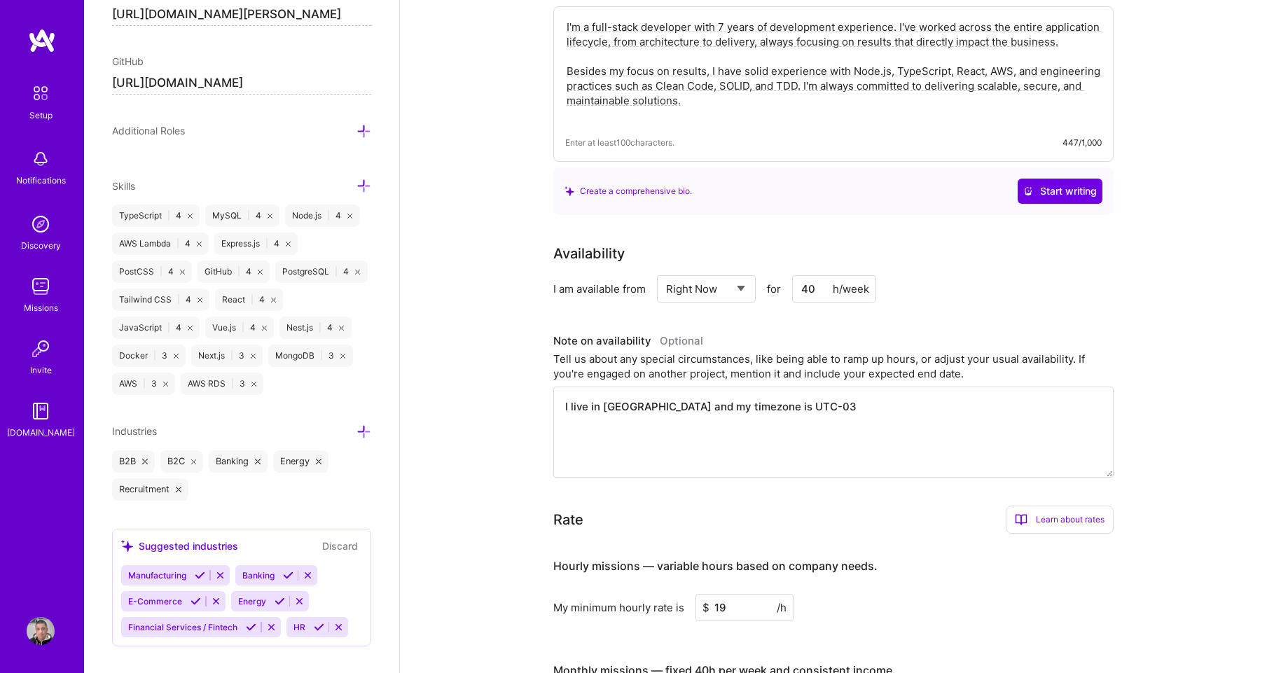
scroll to position [989, 0]
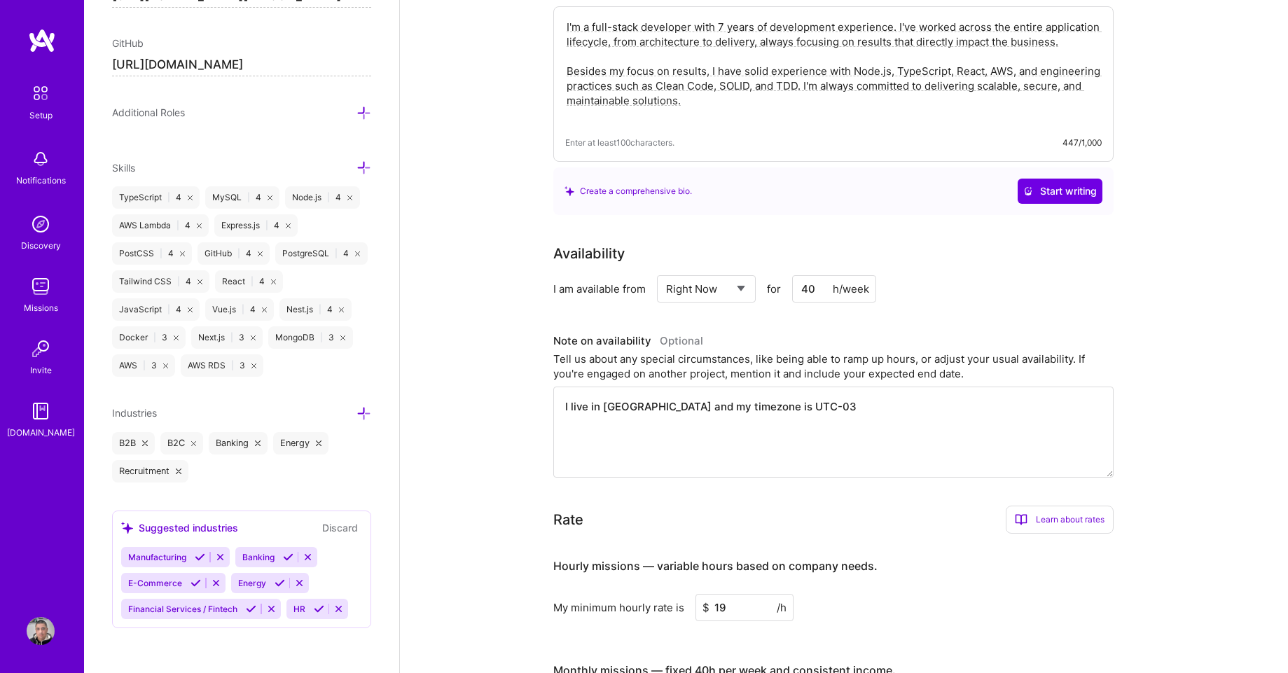
click at [356, 412] on icon at bounding box center [363, 413] width 15 height 15
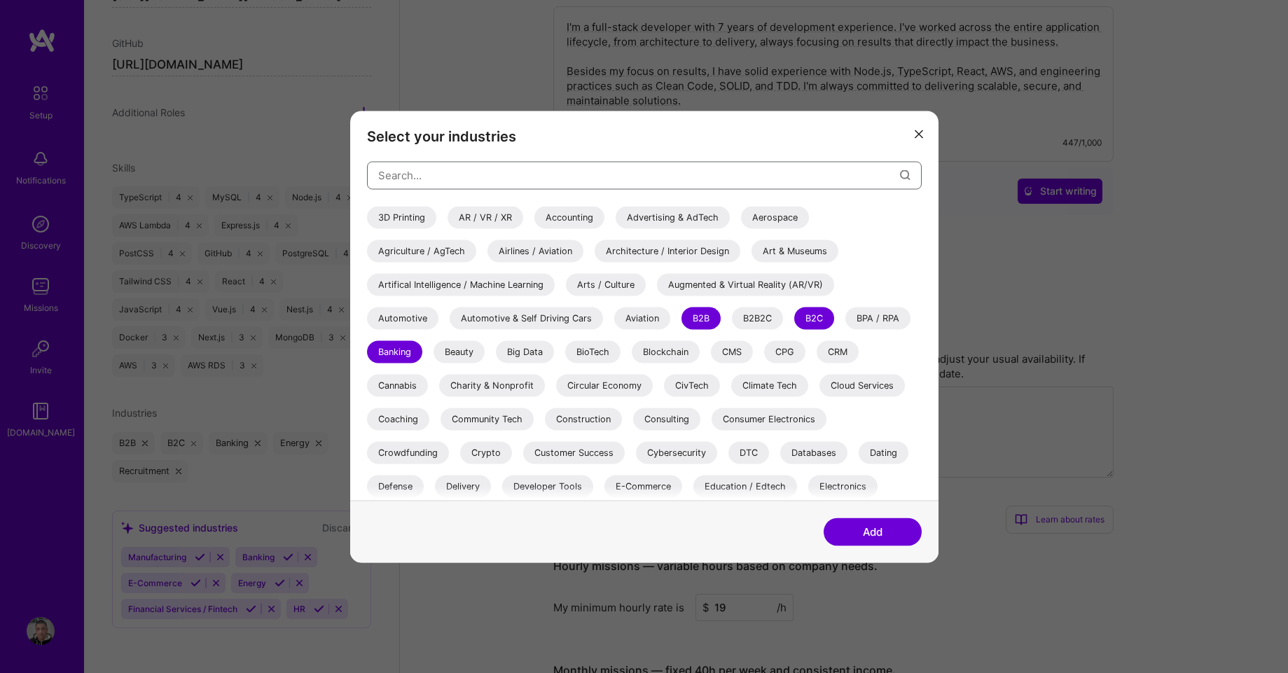
click at [424, 168] on input "modal" at bounding box center [639, 176] width 522 height 36
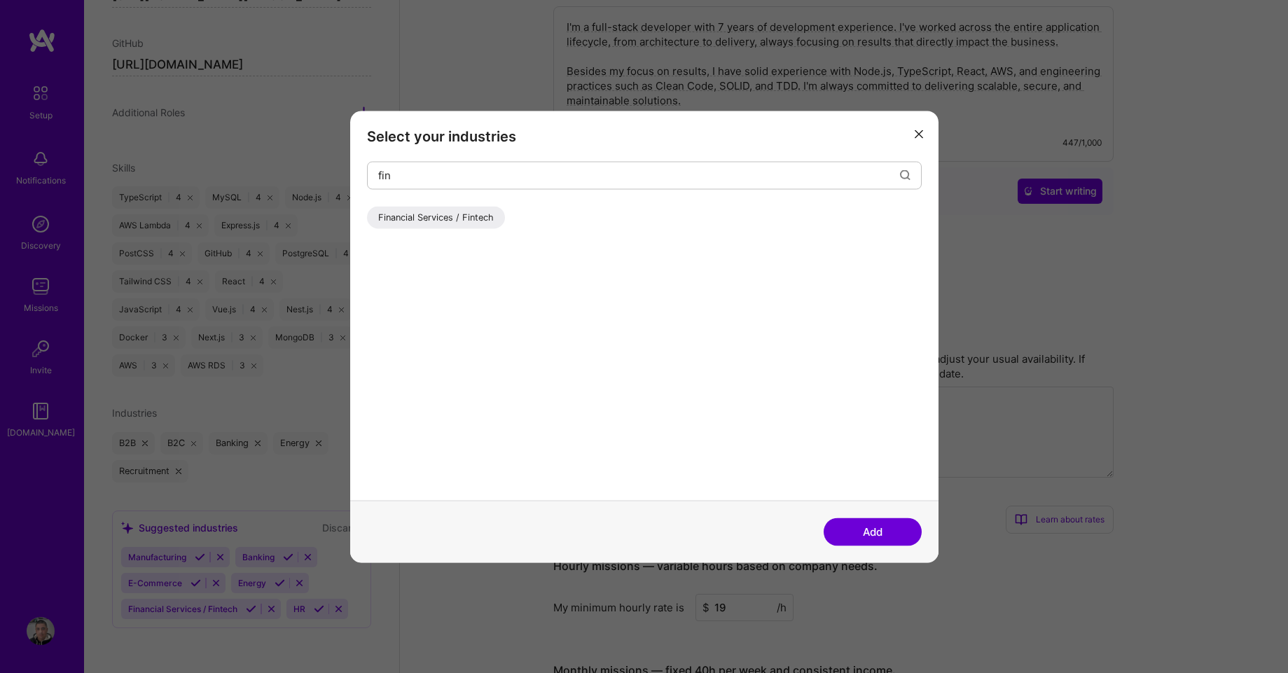
click at [431, 216] on div "Financial Services / Fintech" at bounding box center [436, 217] width 138 height 22
click at [429, 176] on input "fin" at bounding box center [639, 176] width 522 height 36
click at [387, 212] on div "HR" at bounding box center [384, 217] width 34 height 22
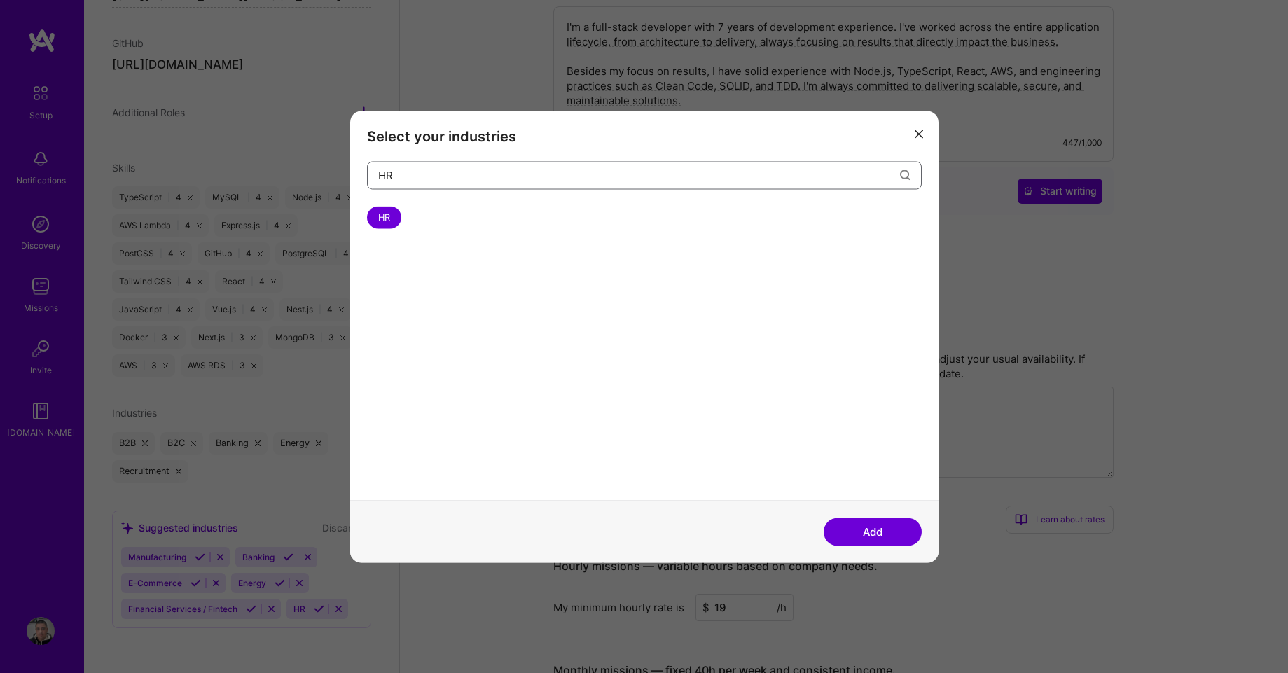
click at [398, 178] on input "HR" at bounding box center [639, 176] width 522 height 36
type input "manu"
click at [438, 216] on div "Manufacturing" at bounding box center [408, 217] width 83 height 22
click at [870, 522] on button "Add" at bounding box center [872, 531] width 98 height 28
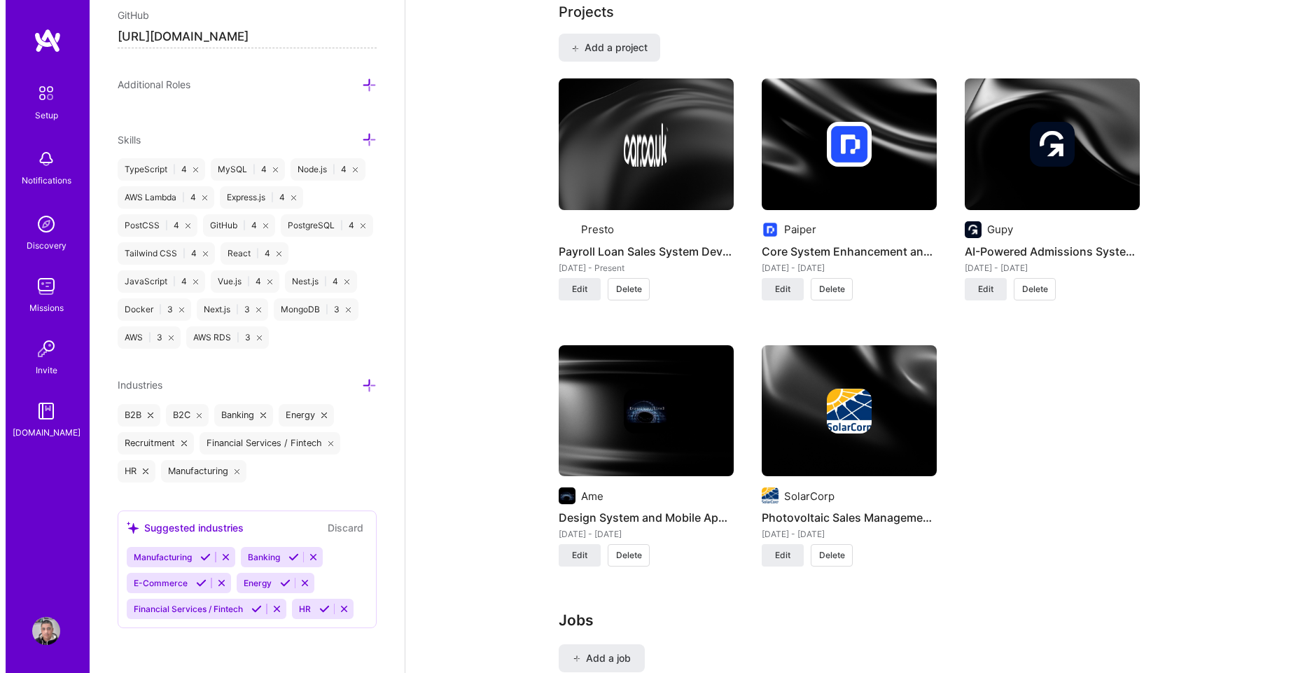
scroll to position [1092, 0]
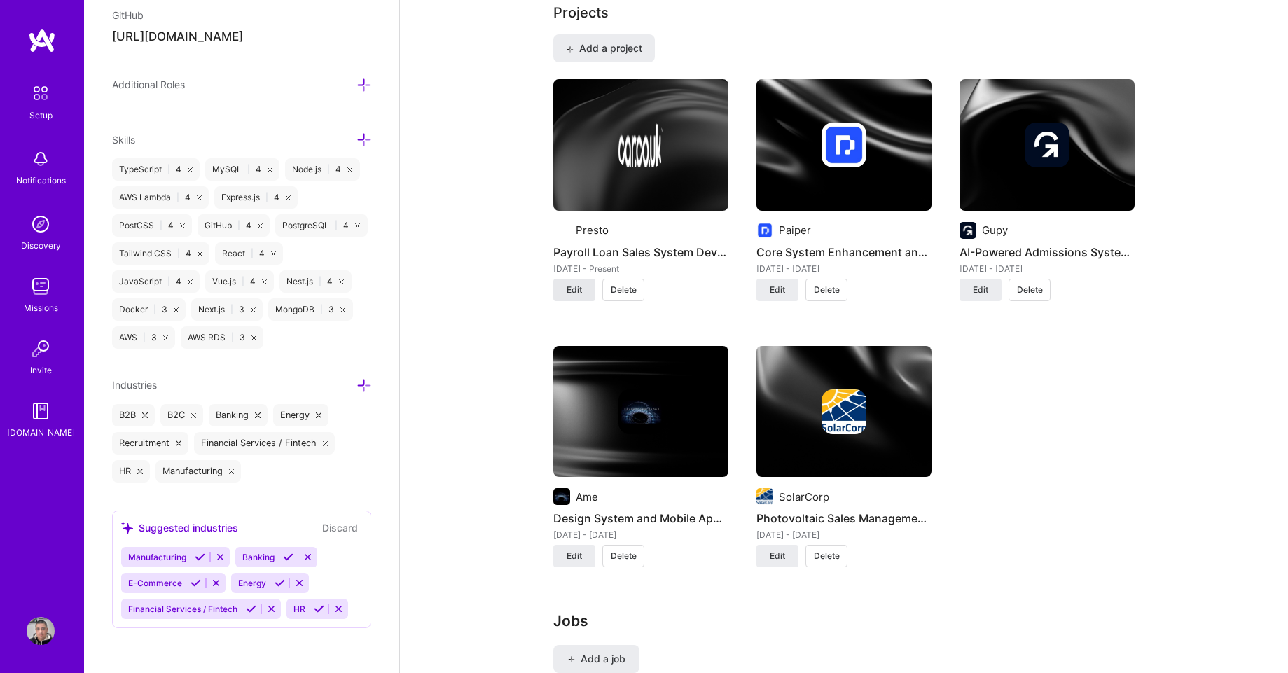
click at [569, 284] on span "Edit" at bounding box center [573, 290] width 15 height 13
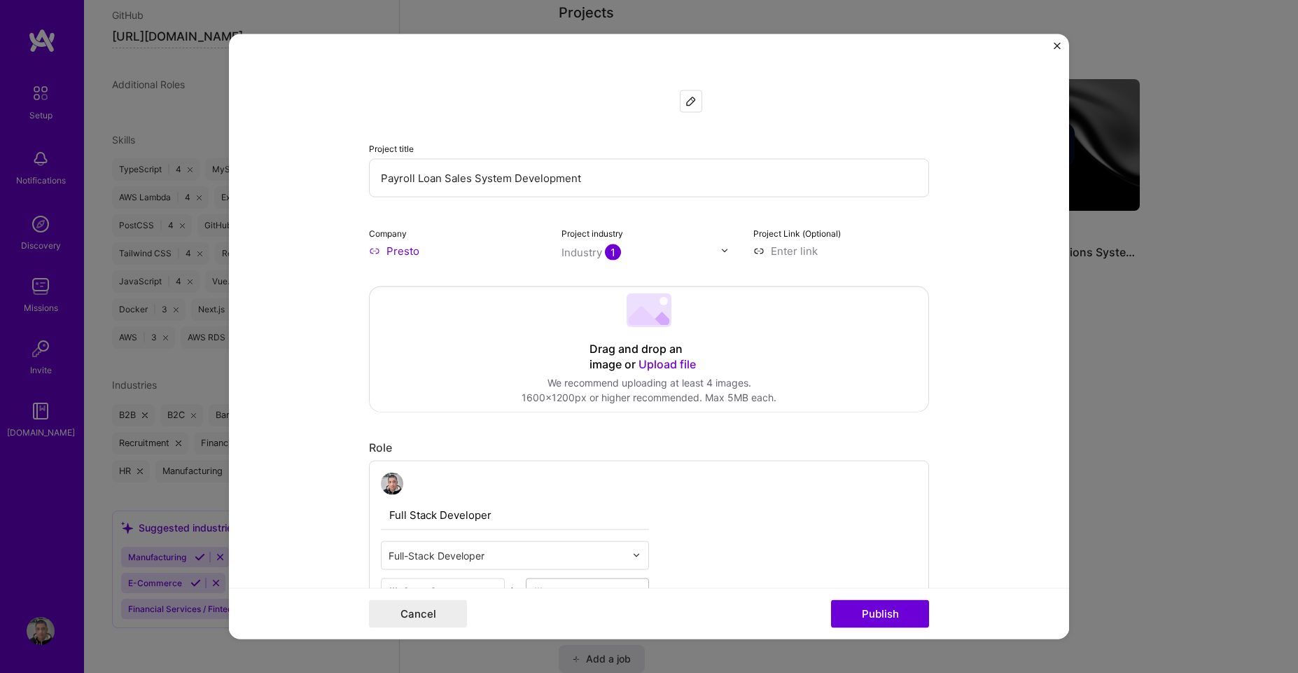
click at [403, 246] on input "Presto" at bounding box center [457, 250] width 176 height 15
click at [375, 241] on div "Company Presto" at bounding box center [457, 241] width 176 height 33
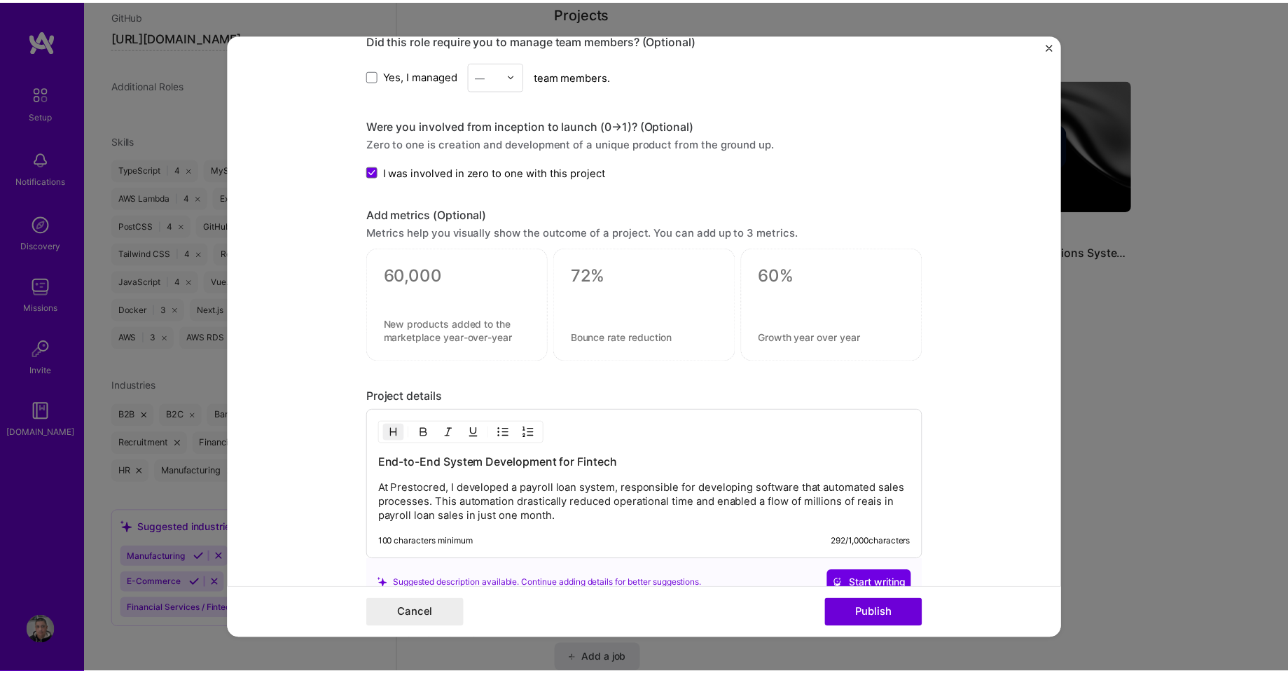
scroll to position [1321, 0]
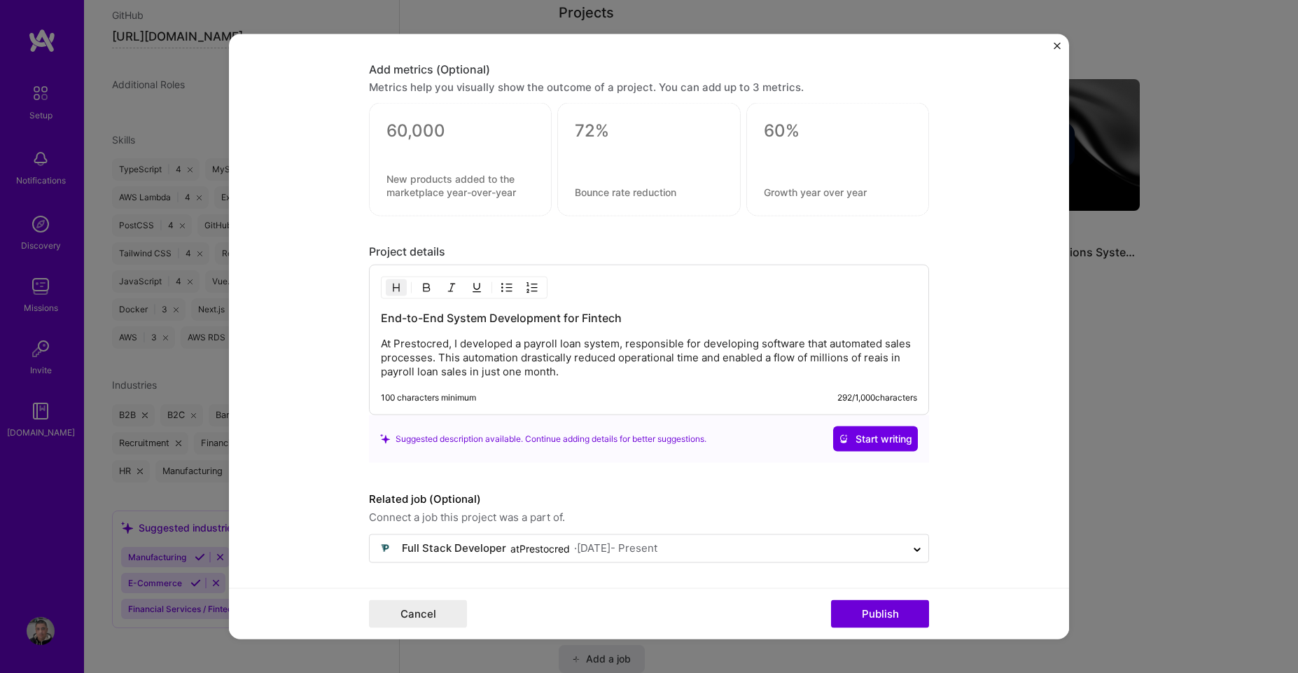
click at [1058, 44] on img "Close" at bounding box center [1057, 45] width 7 height 7
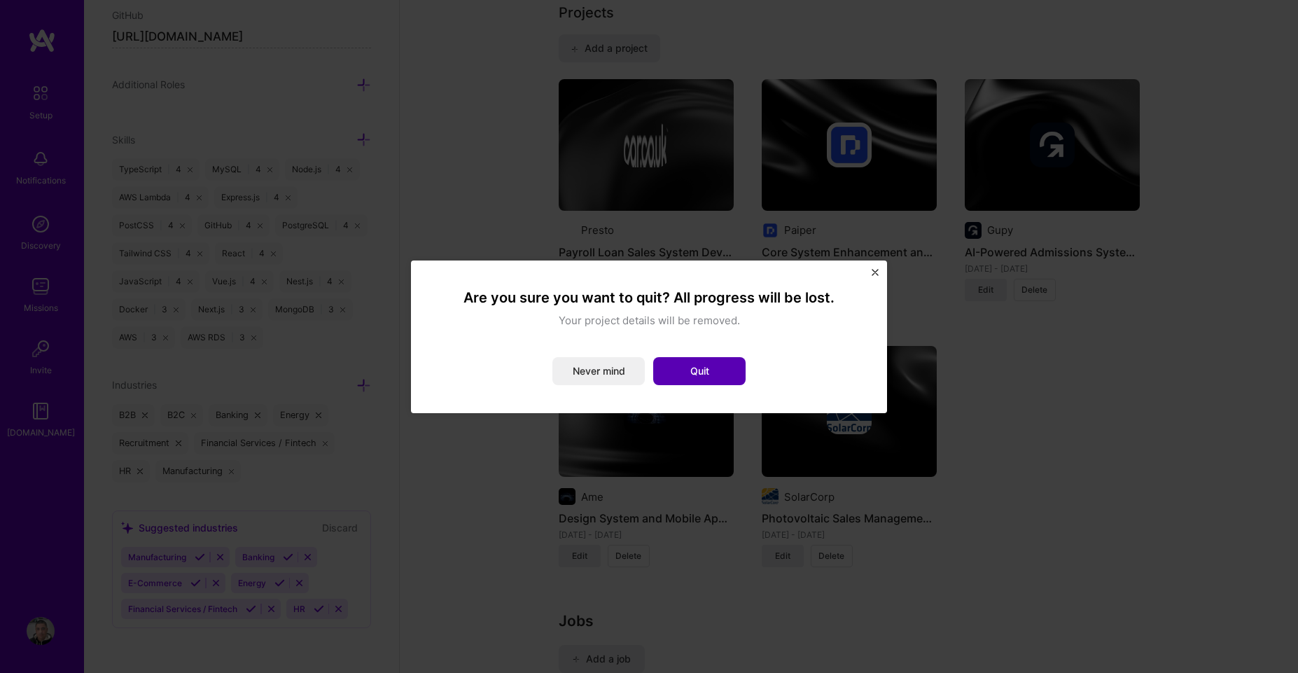
click at [694, 372] on button "Quit" at bounding box center [699, 371] width 92 height 28
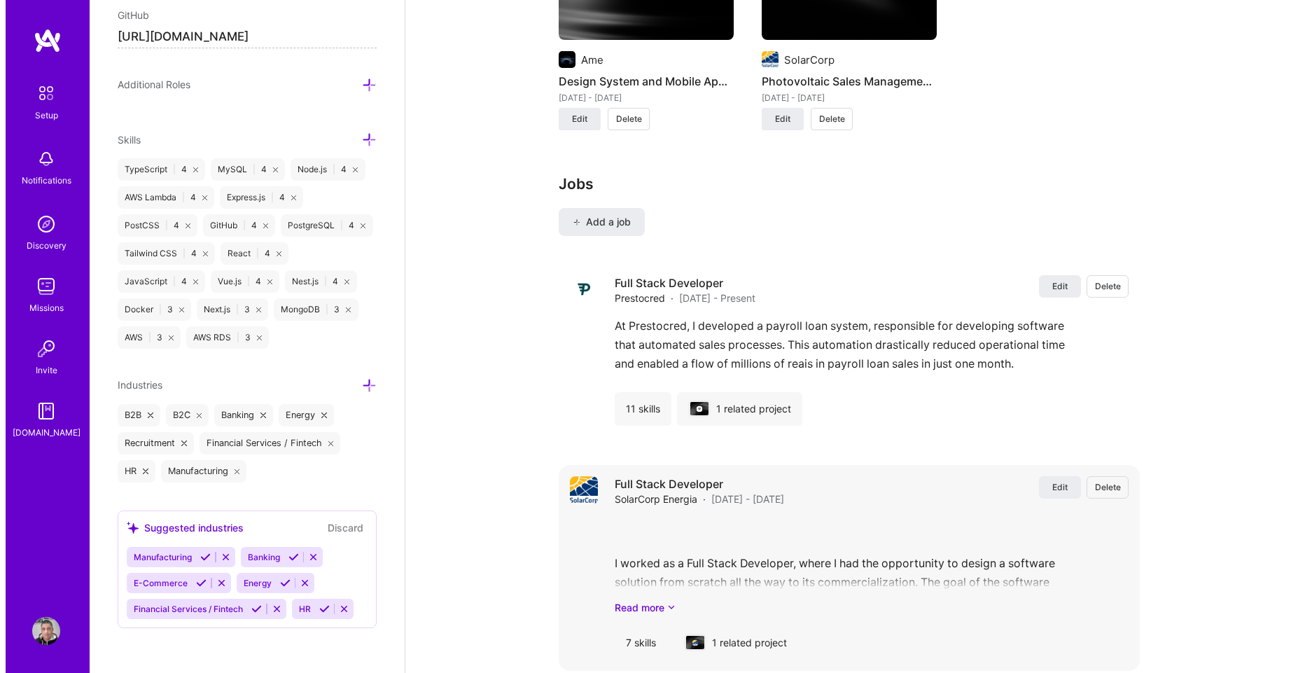
scroll to position [1544, 0]
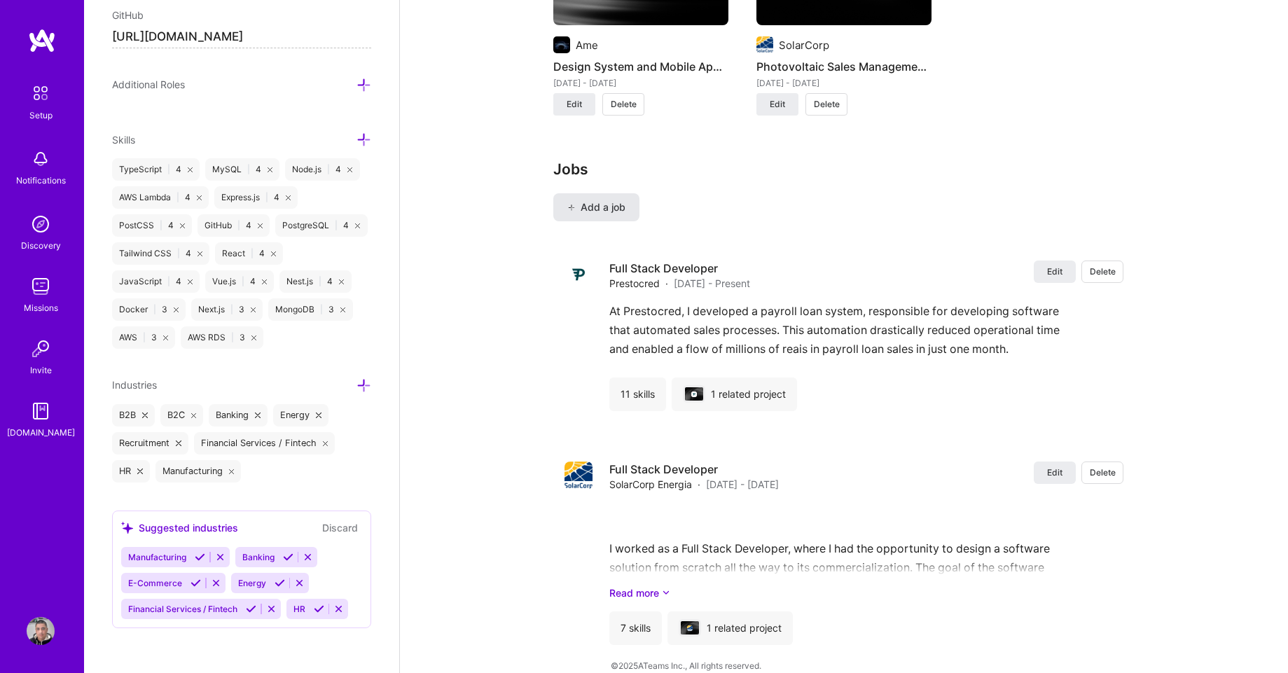
click at [598, 200] on span "Add a job" at bounding box center [596, 207] width 58 height 14
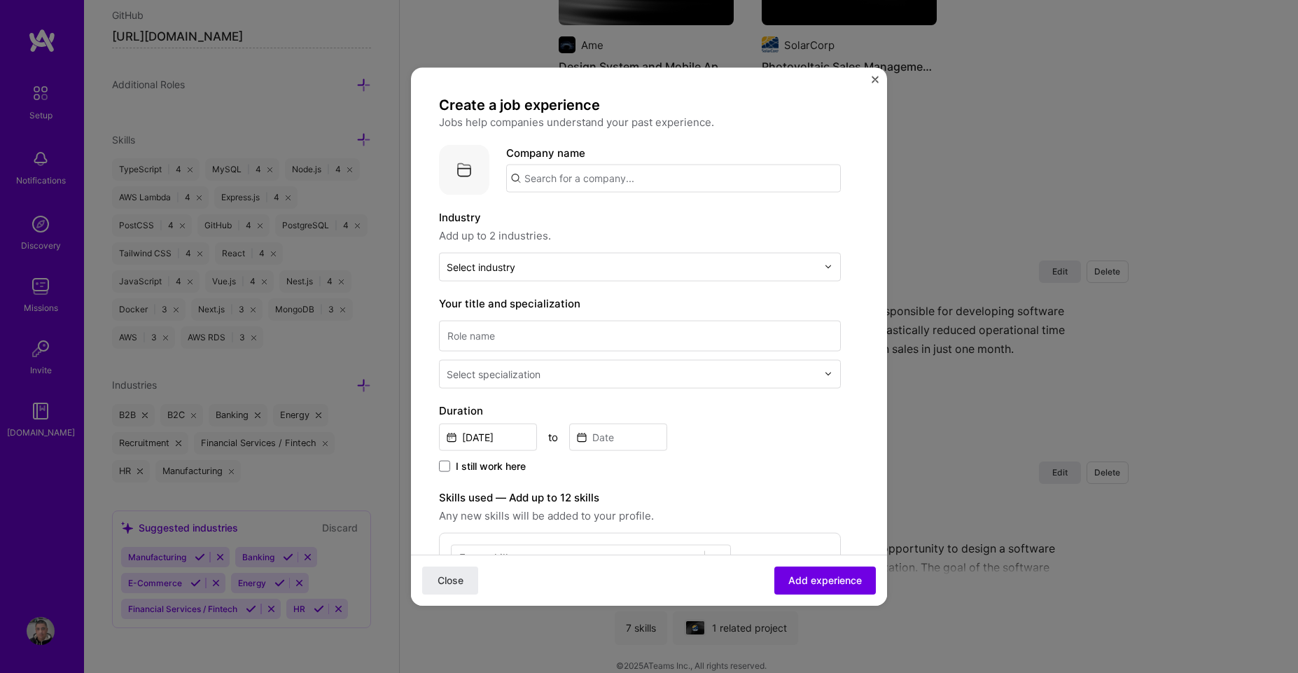
click at [590, 178] on input "text" at bounding box center [673, 178] width 335 height 28
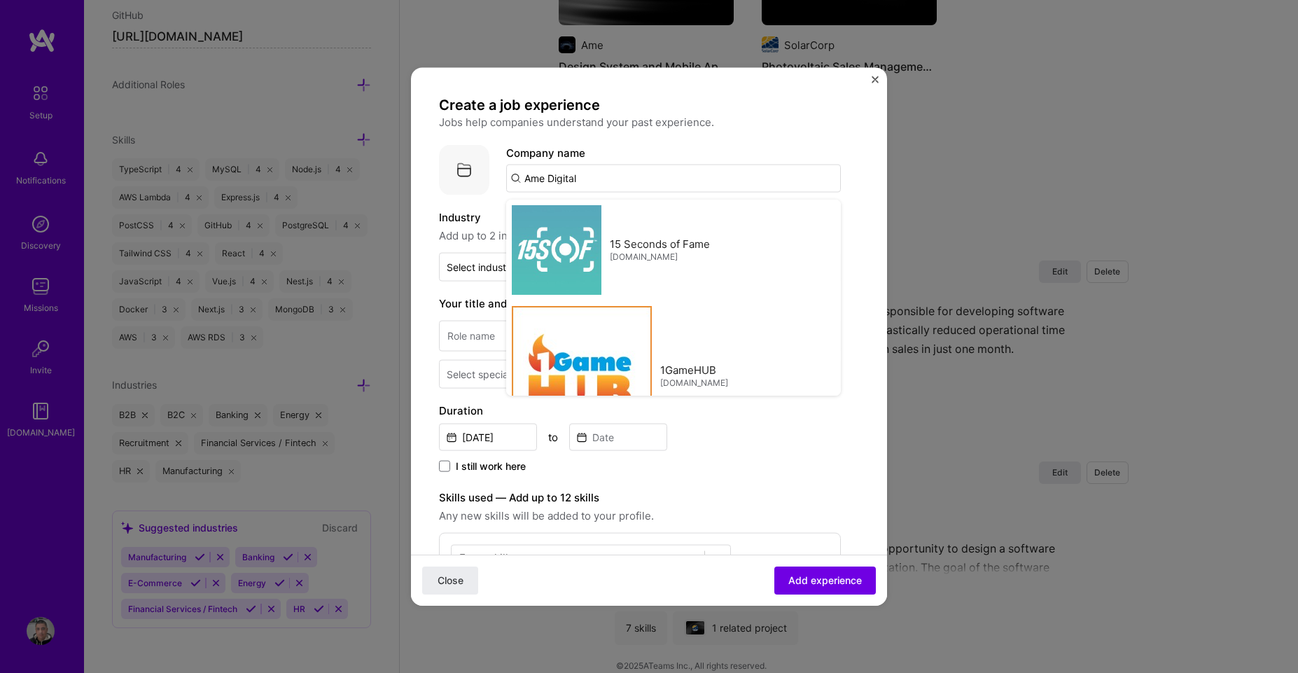
type input "Ame"
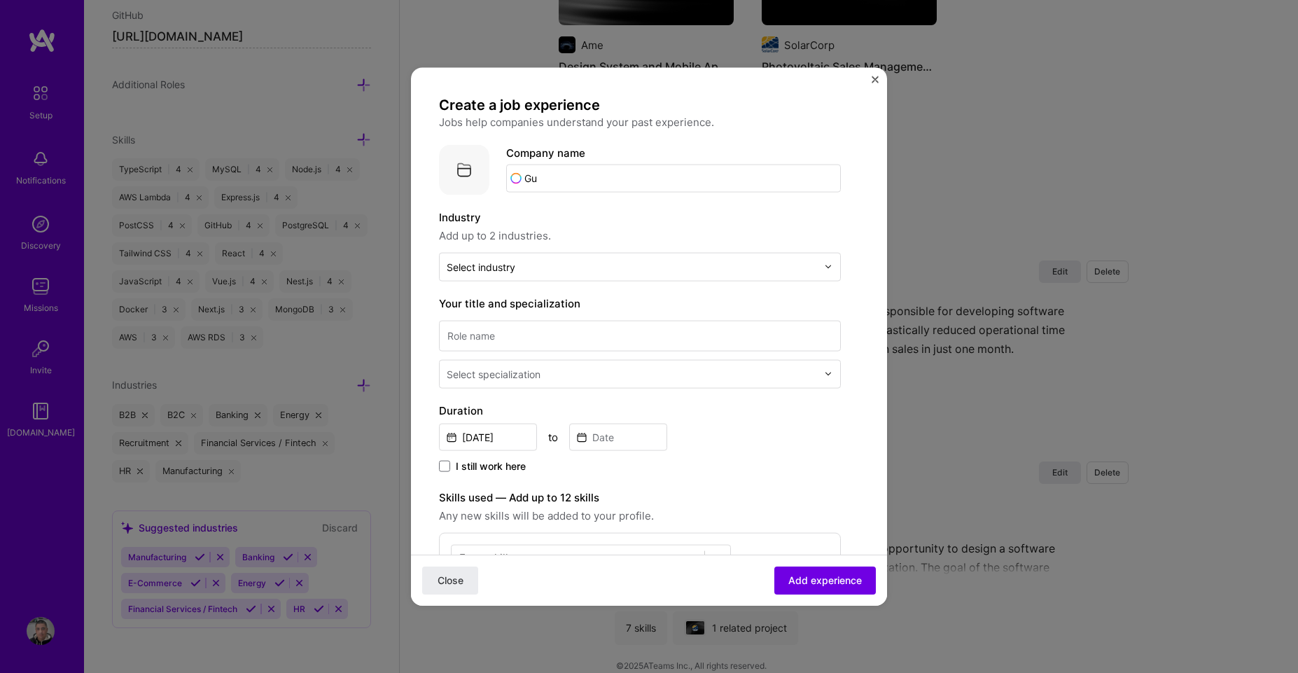
type input "G"
type input "Paiper"
click at [567, 229] on span "[DOMAIN_NAME]" at bounding box center [582, 226] width 68 height 11
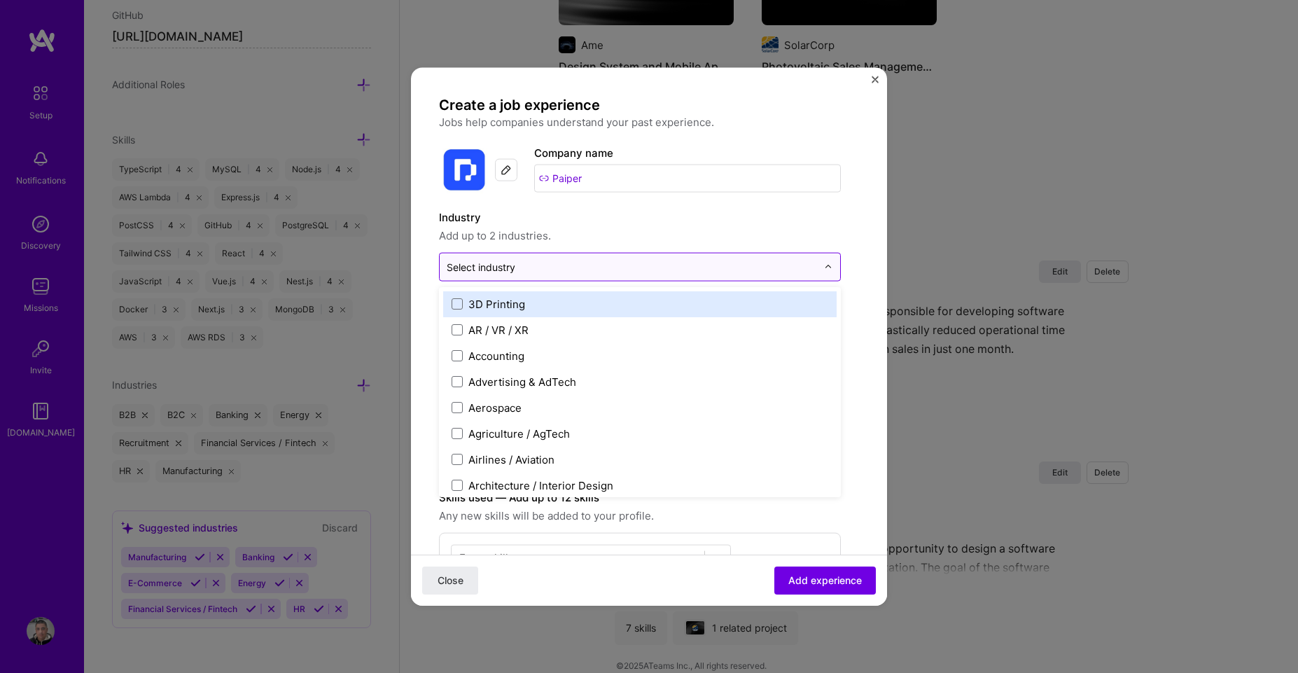
click at [541, 274] on div at bounding box center [632, 267] width 370 height 18
type input "manu"
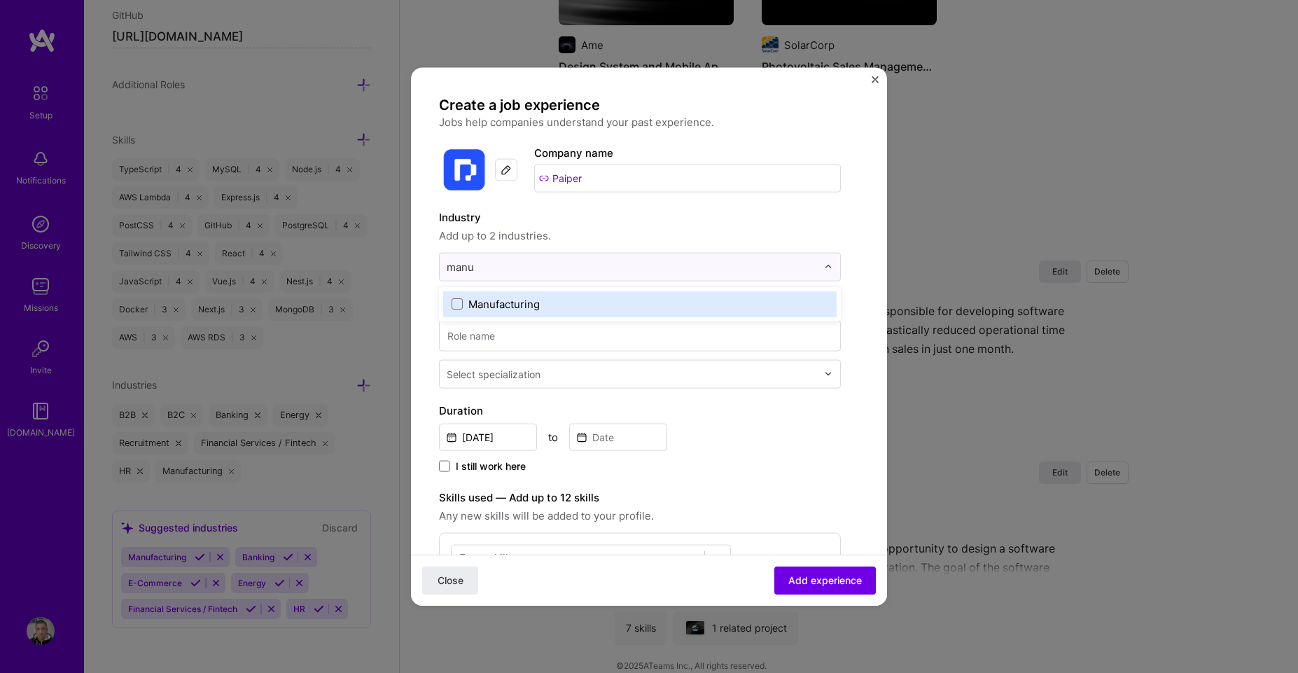
click at [504, 306] on div "Manufacturing" at bounding box center [503, 303] width 71 height 15
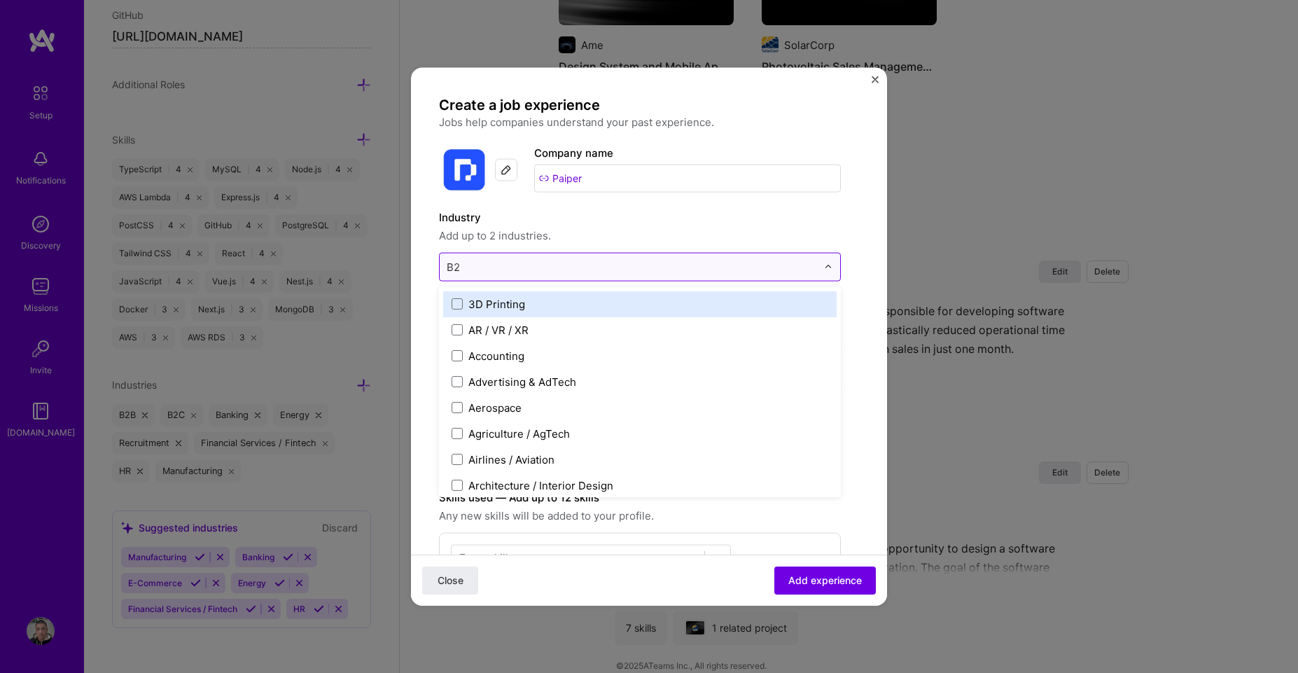
type input "B2b"
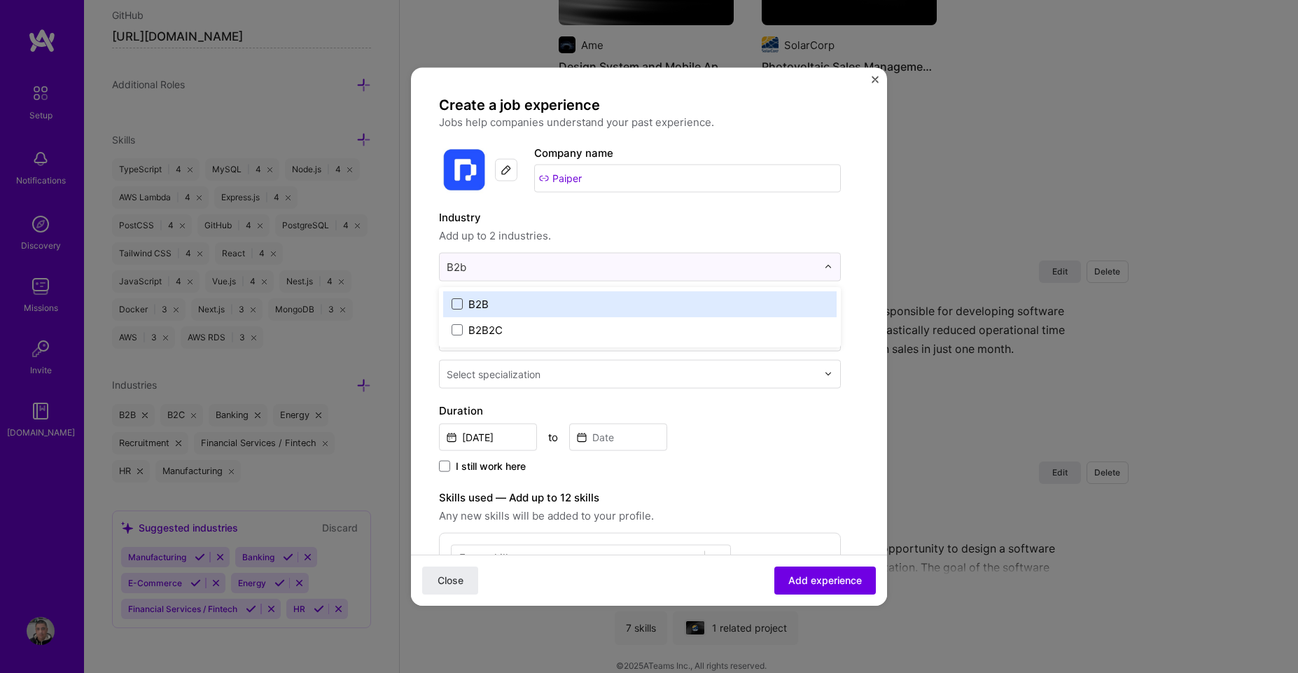
click at [457, 306] on span at bounding box center [457, 303] width 11 height 11
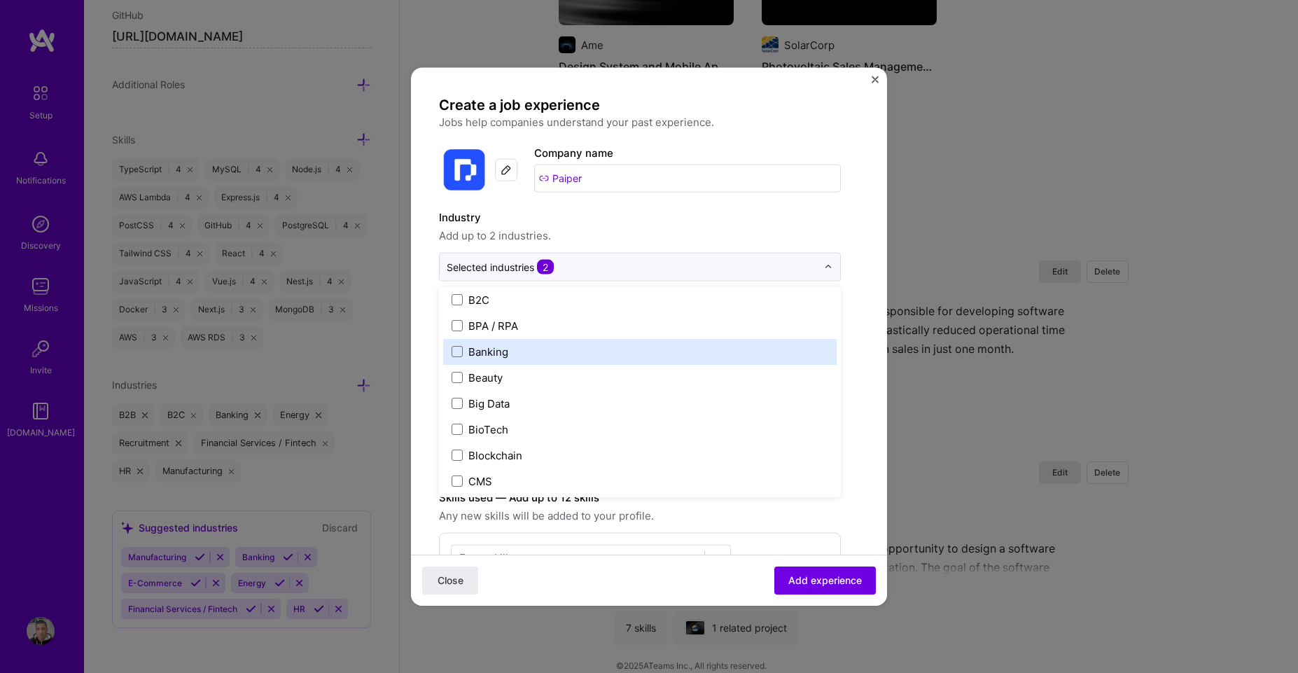
scroll to position [504, 0]
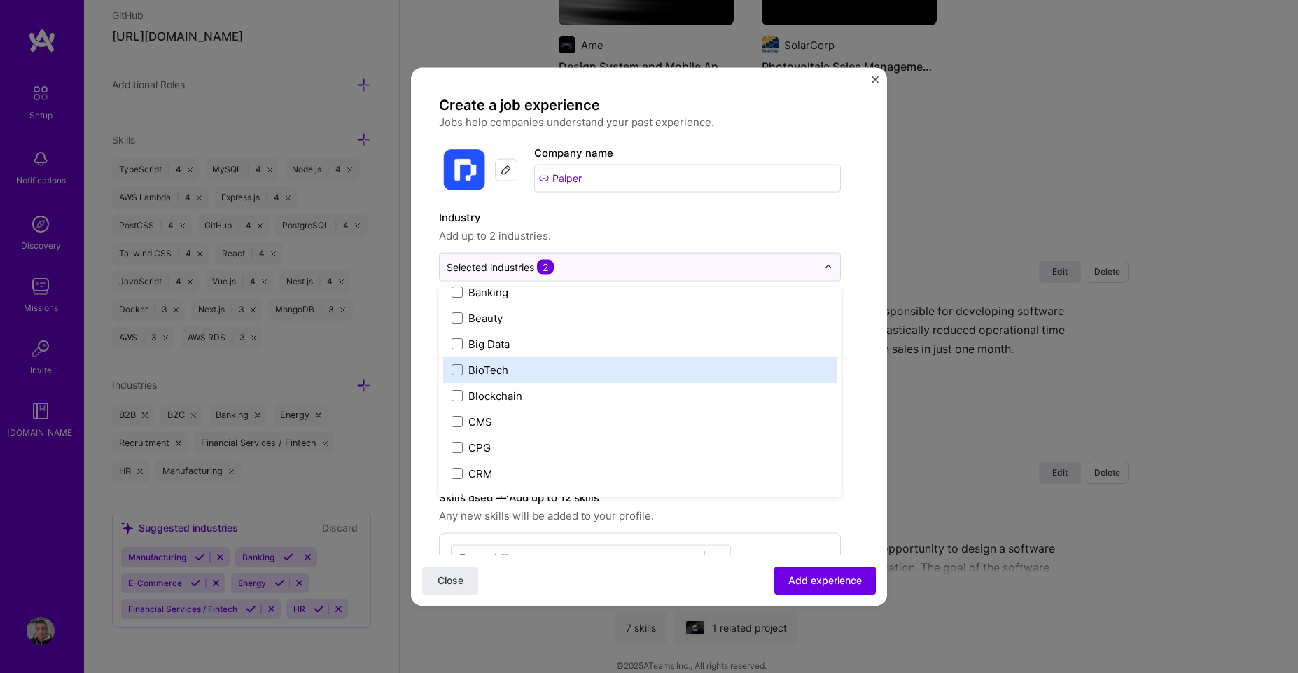
click at [863, 291] on form "Create a job experience Jobs help companies understand your past experience. Co…" at bounding box center [649, 556] width 476 height 922
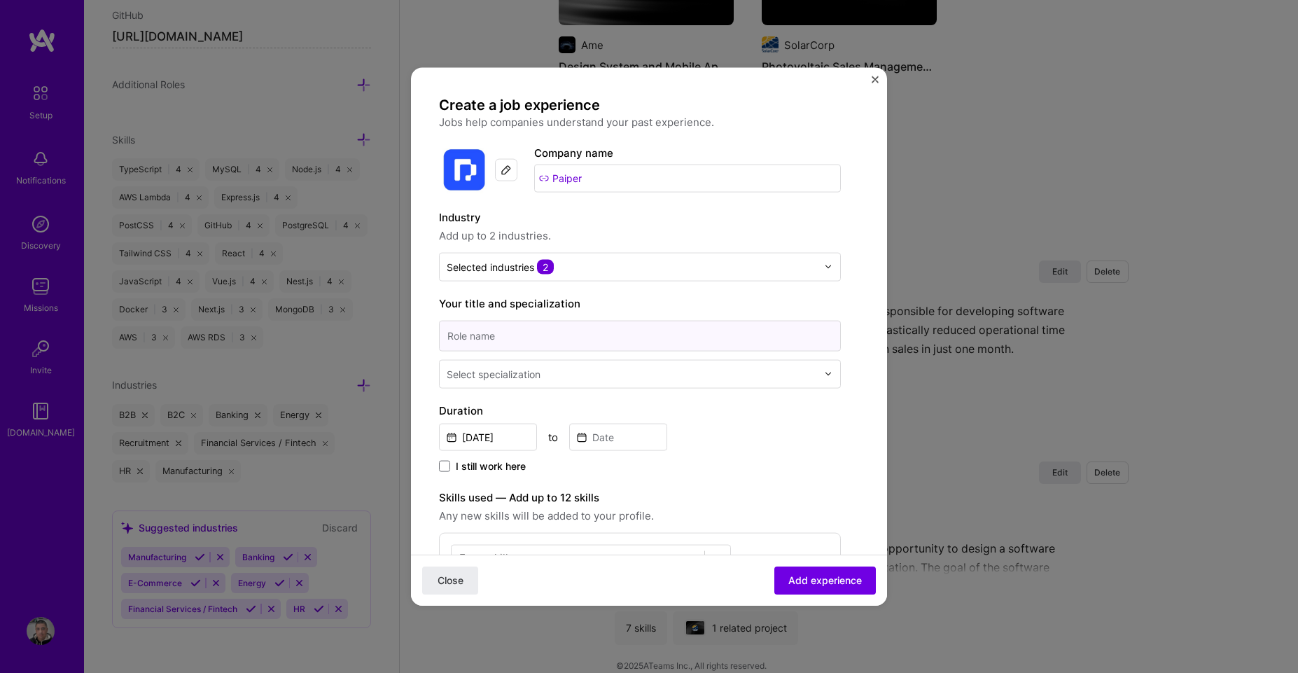
click at [487, 337] on input at bounding box center [640, 335] width 402 height 31
click at [501, 377] on div "Select specialization" at bounding box center [494, 373] width 94 height 15
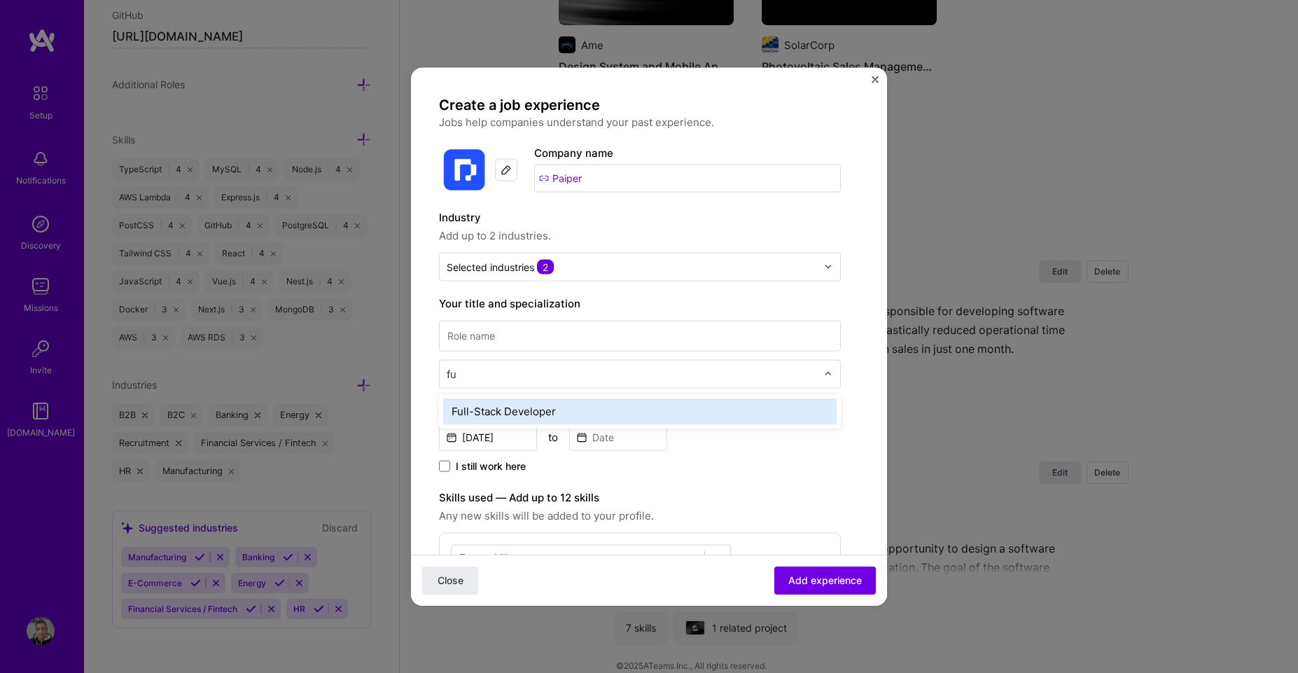
type input "ful"
click at [508, 398] on div "Full-Stack Developer" at bounding box center [640, 411] width 394 height 26
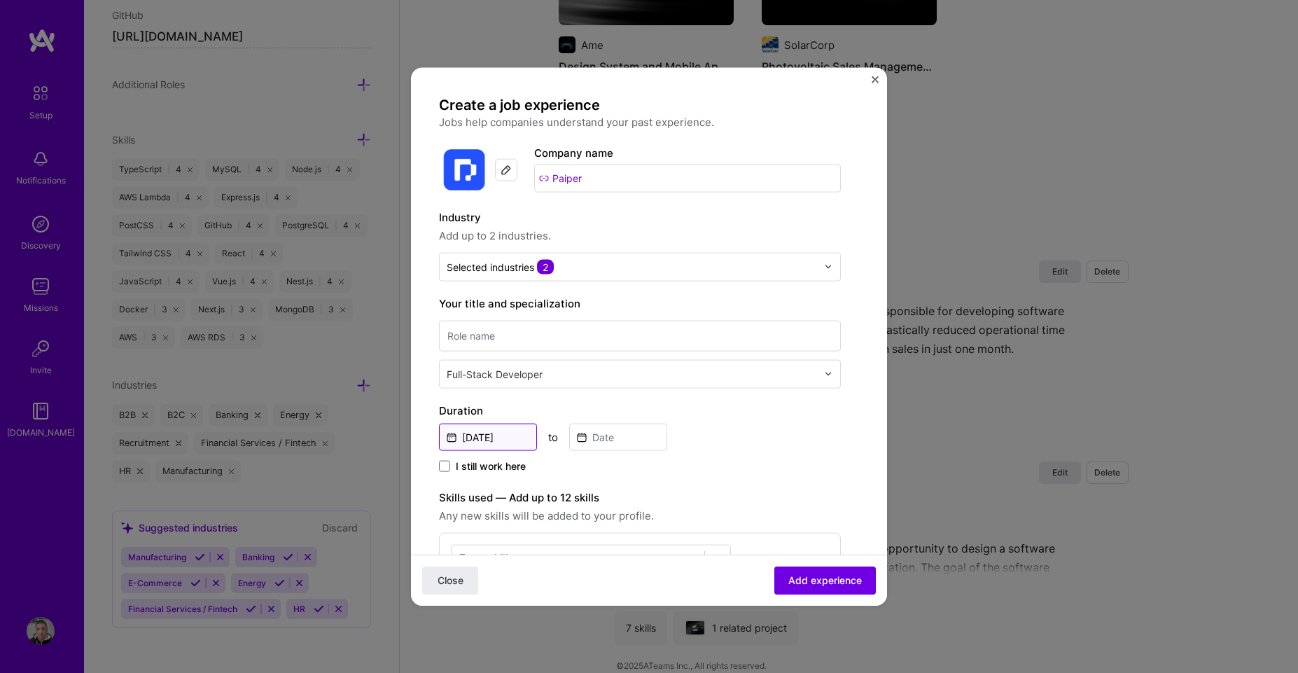
click at [482, 438] on input "[DATE]" at bounding box center [488, 436] width 98 height 27
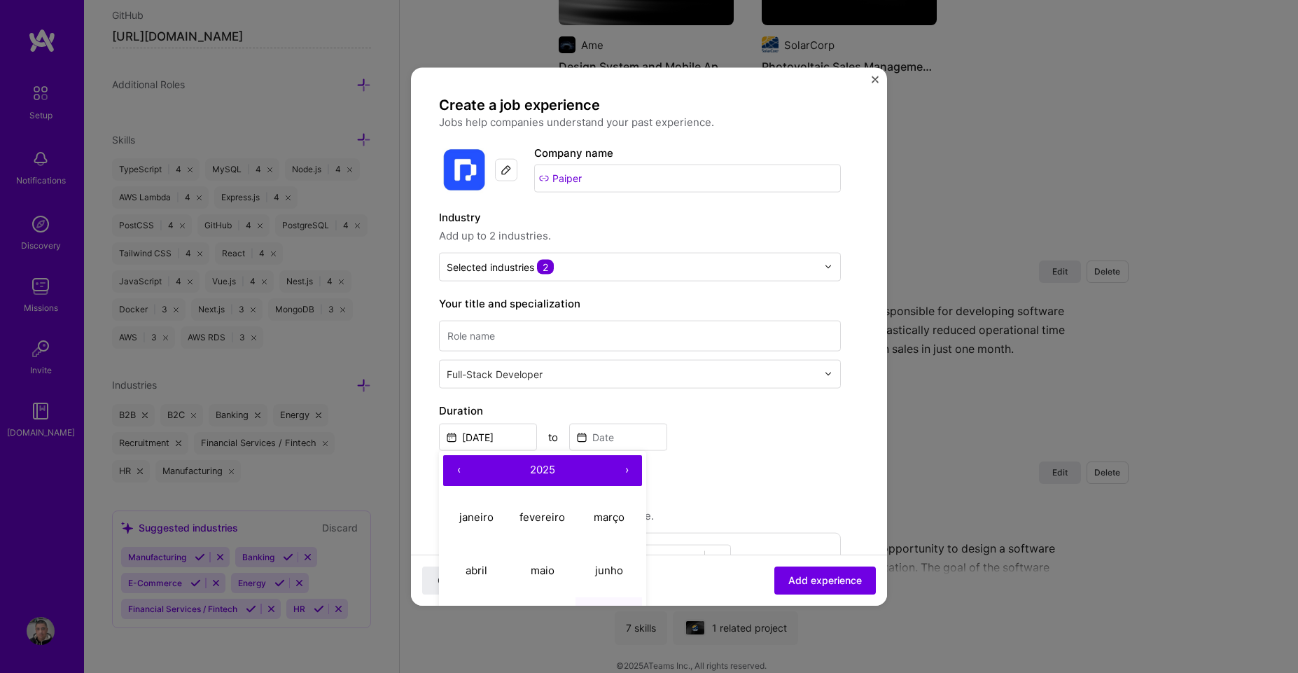
click at [454, 474] on button "‹" at bounding box center [458, 469] width 31 height 31
click at [455, 474] on button "‹" at bounding box center [458, 469] width 31 height 31
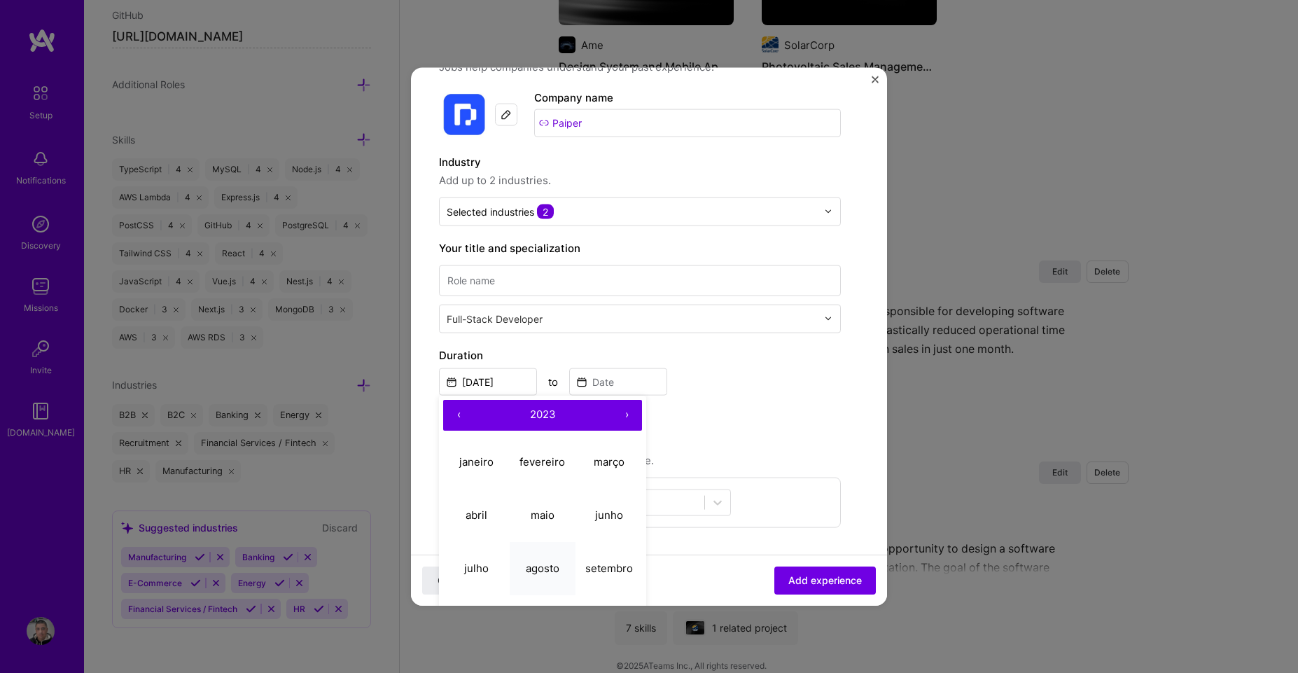
scroll to position [168, 0]
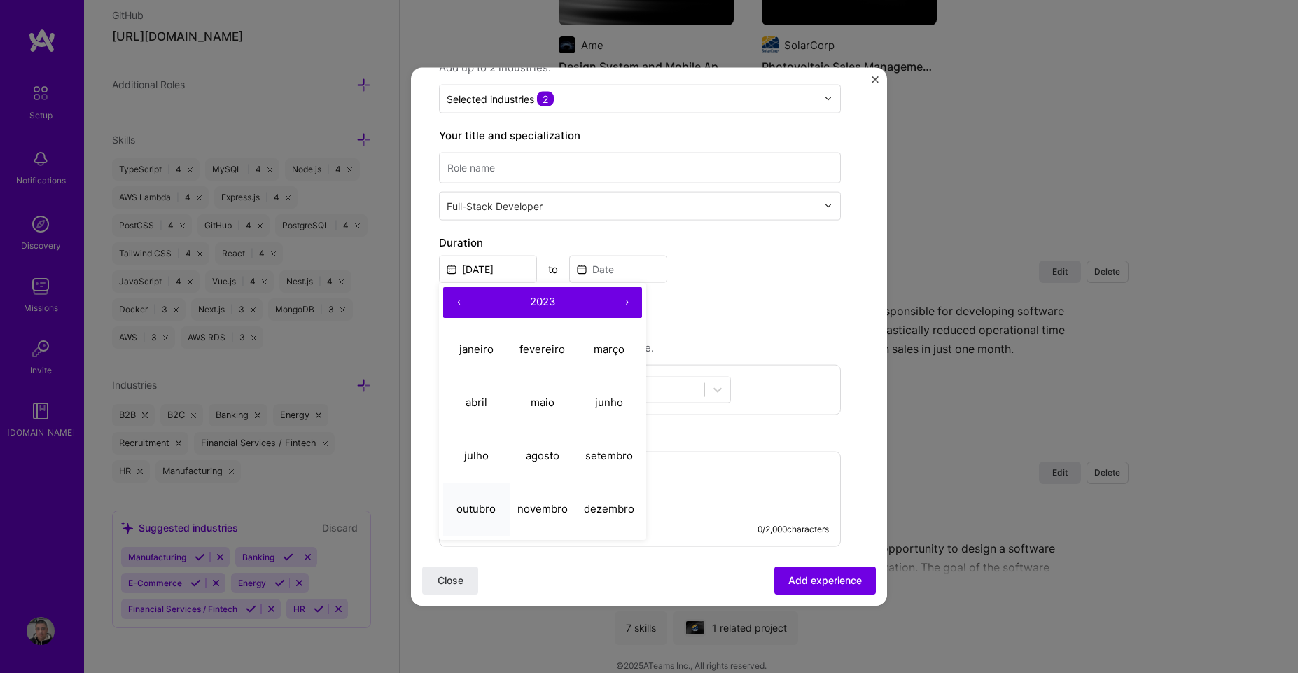
click at [460, 508] on abbr "outubro" at bounding box center [476, 508] width 39 height 13
type input "[DATE]"
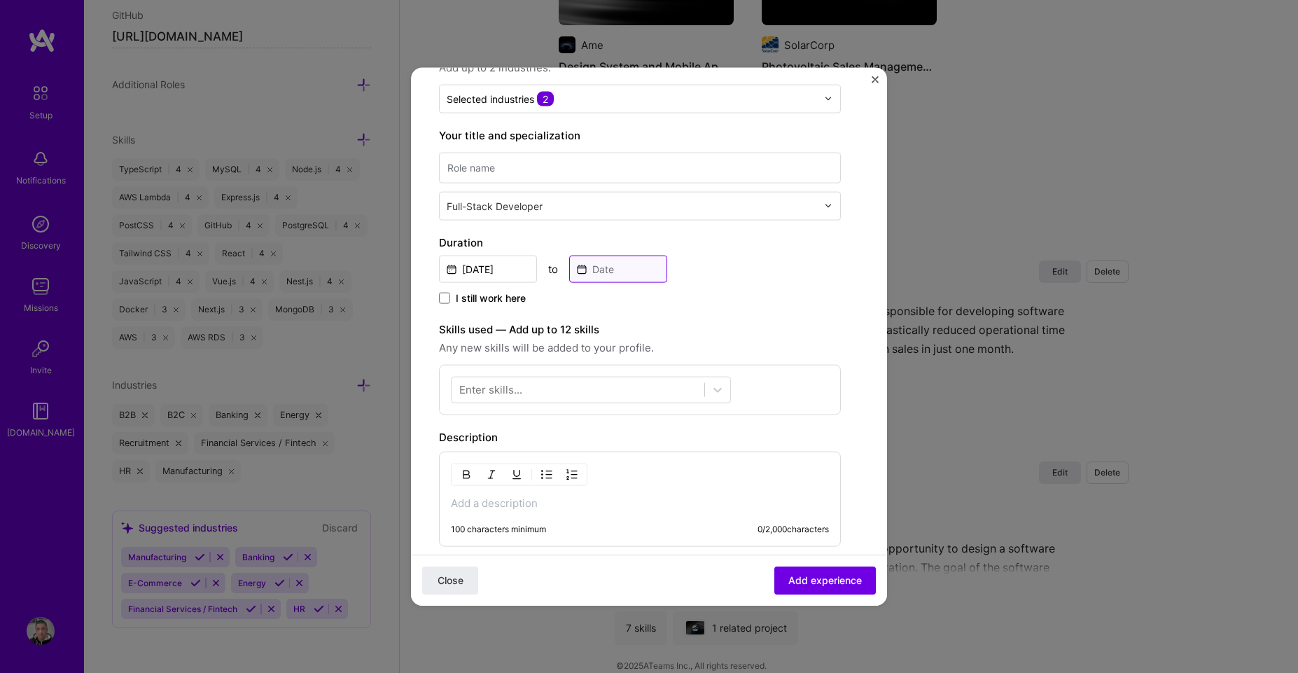
click at [618, 266] on input at bounding box center [618, 268] width 98 height 27
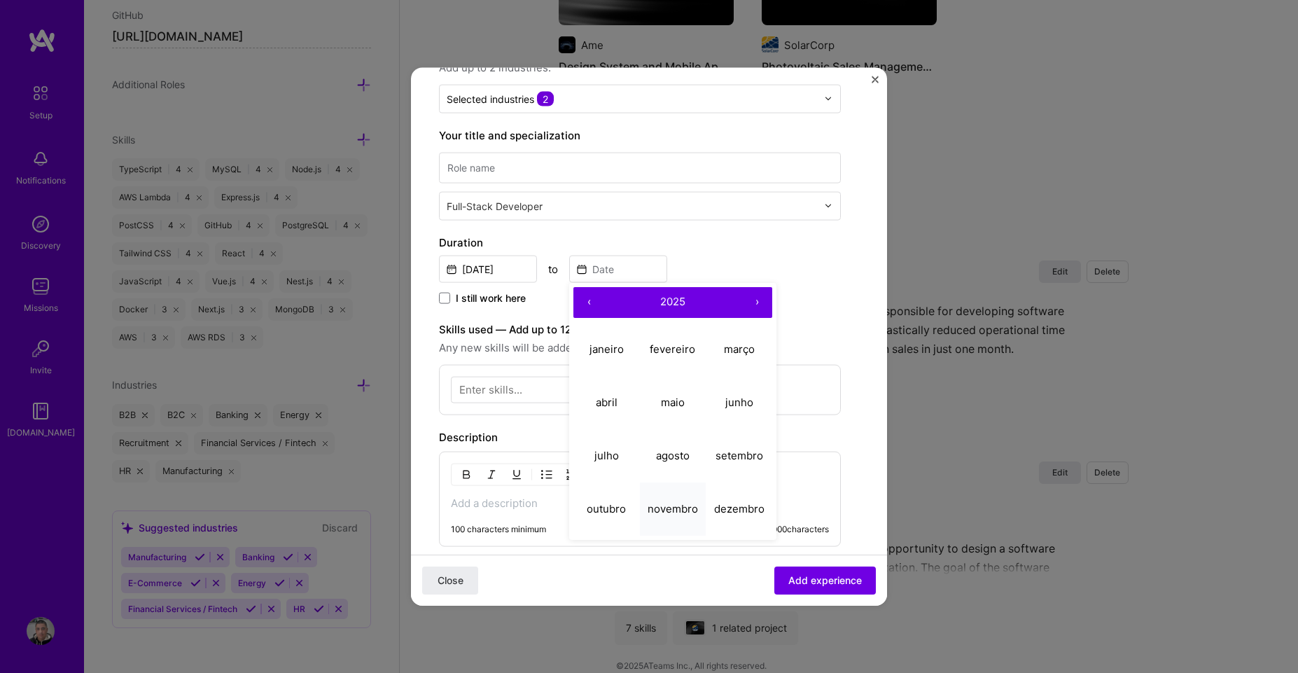
click at [662, 508] on abbr "novembro" at bounding box center [673, 508] width 50 height 13
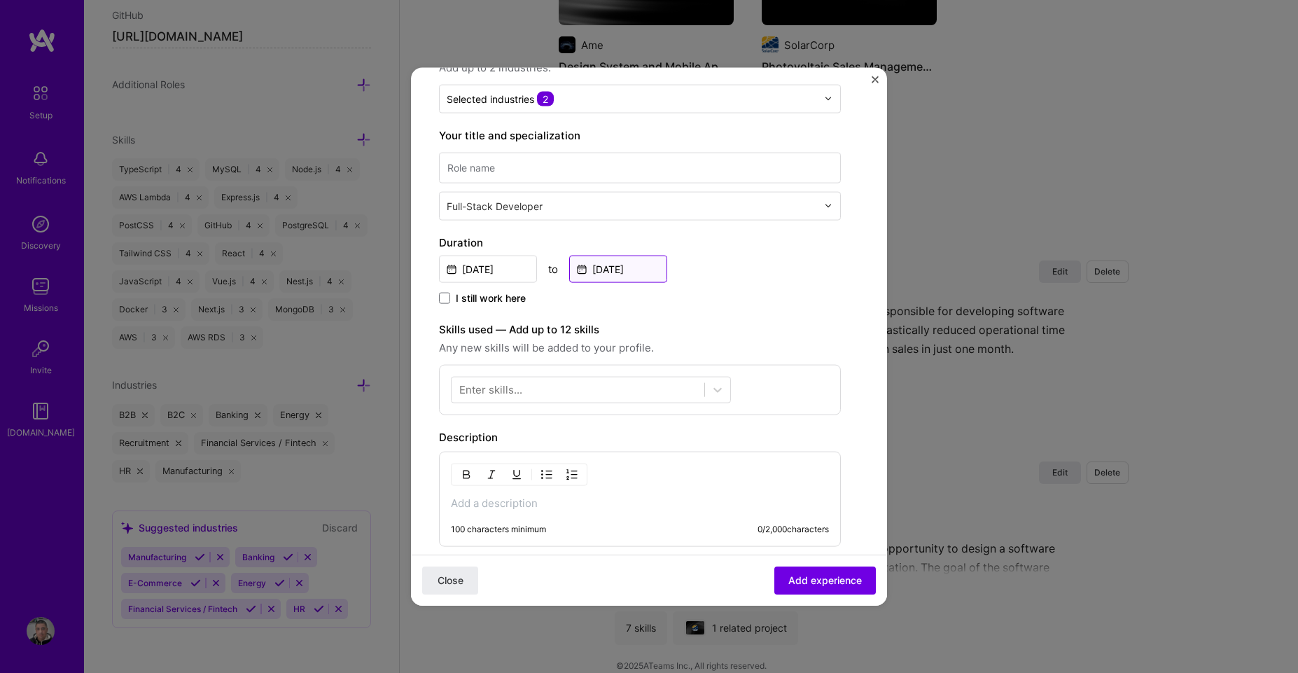
click at [592, 267] on input "[DATE]" at bounding box center [618, 268] width 98 height 27
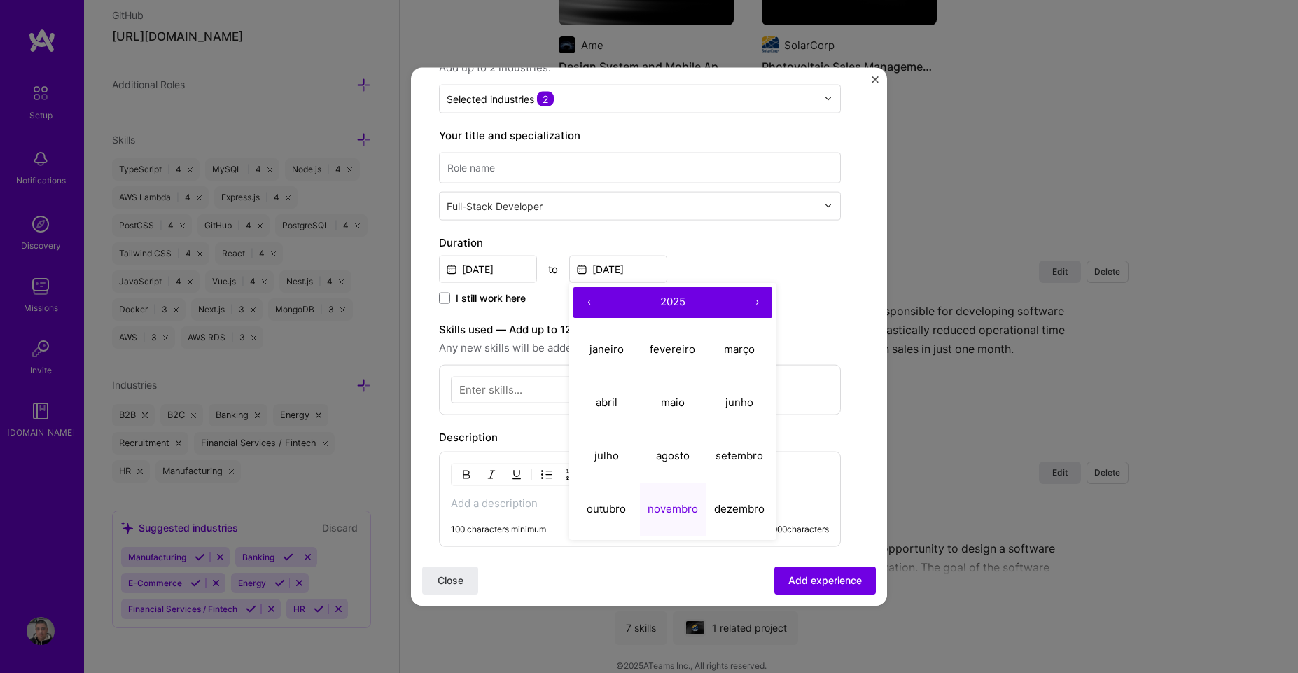
click at [587, 302] on button "‹" at bounding box center [588, 301] width 31 height 31
click at [675, 499] on button "novembro" at bounding box center [673, 508] width 67 height 53
type input "[DATE]"
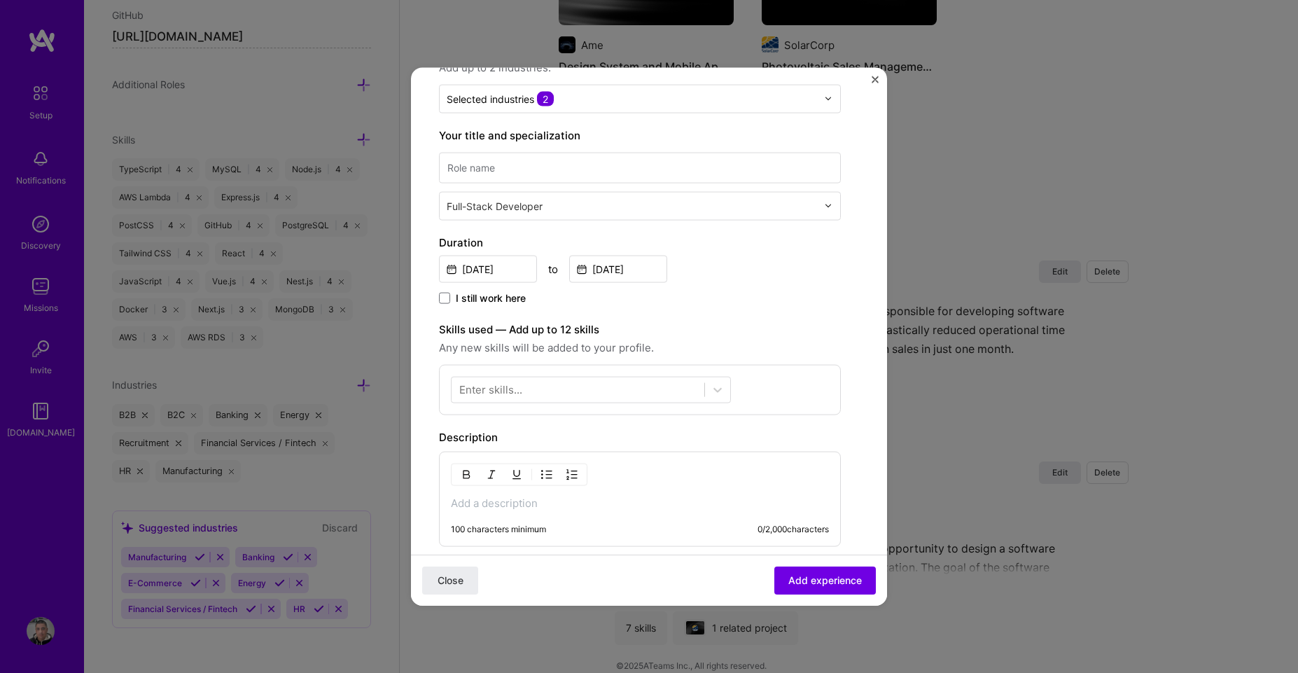
click at [487, 391] on div "Enter skills..." at bounding box center [490, 389] width 63 height 15
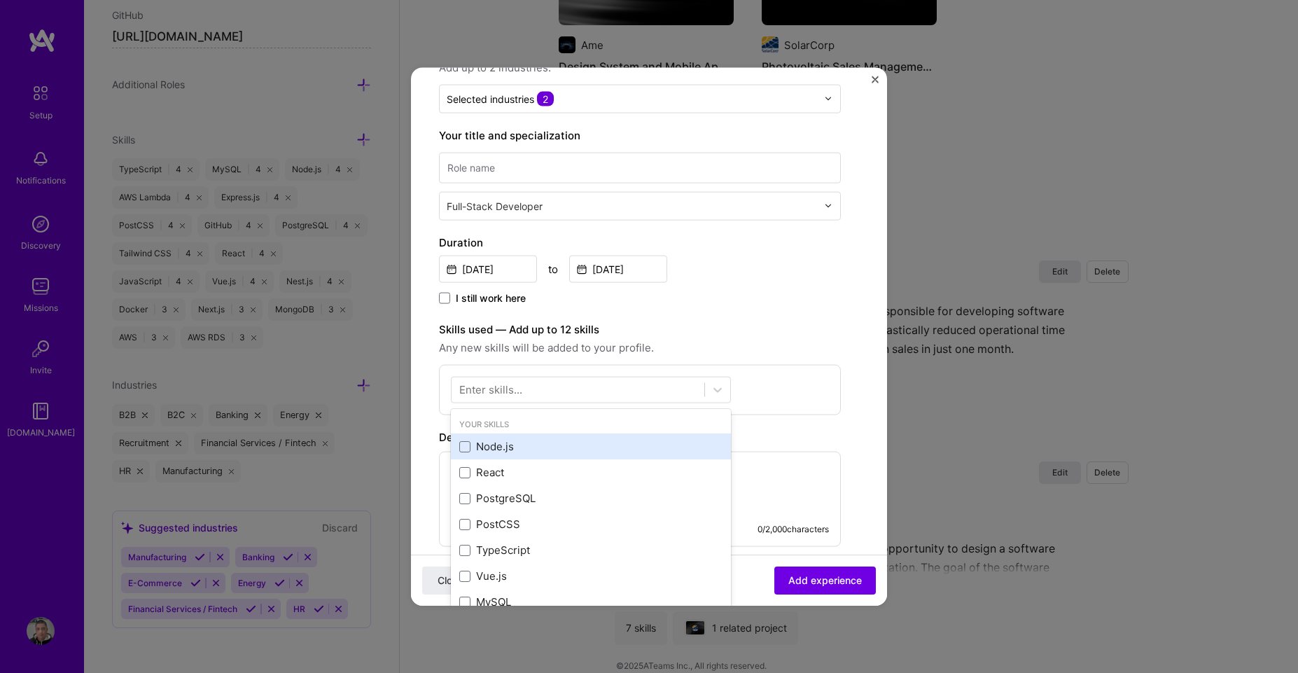
click at [457, 445] on div "Node.js" at bounding box center [591, 446] width 280 height 26
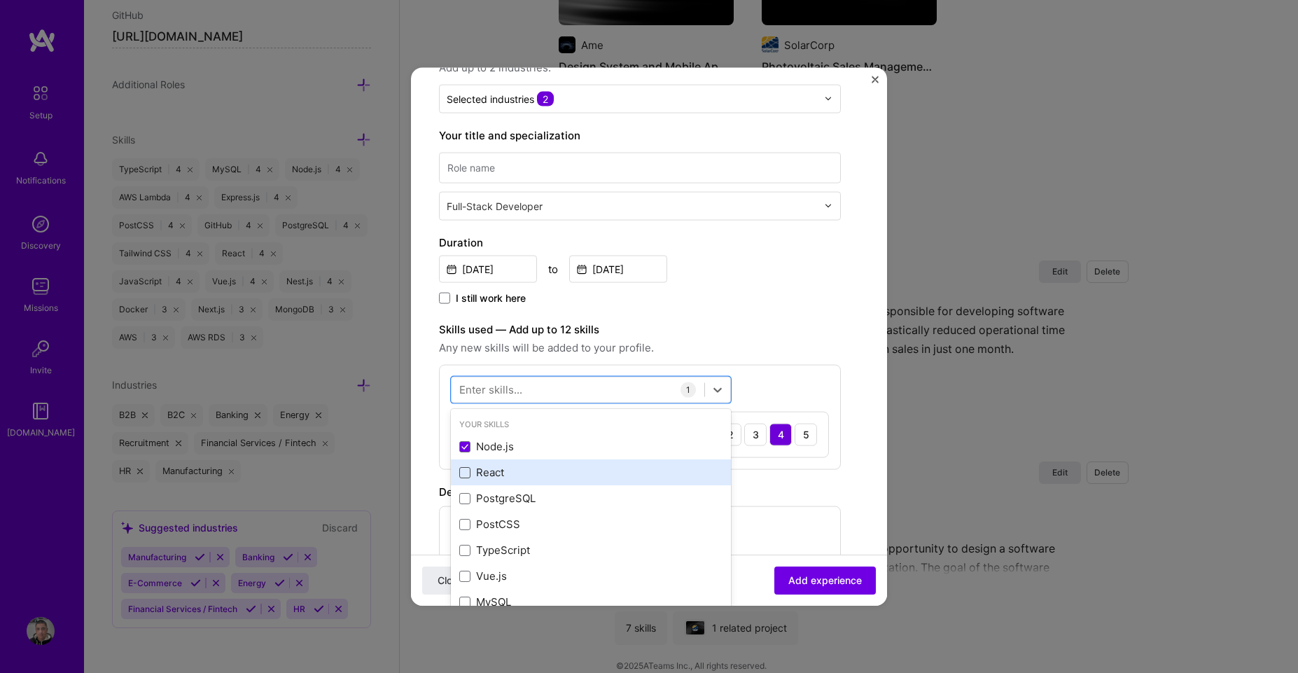
click at [468, 475] on span at bounding box center [464, 471] width 11 height 11
click at [0, 0] on input "checkbox" at bounding box center [0, 0] width 0 height 0
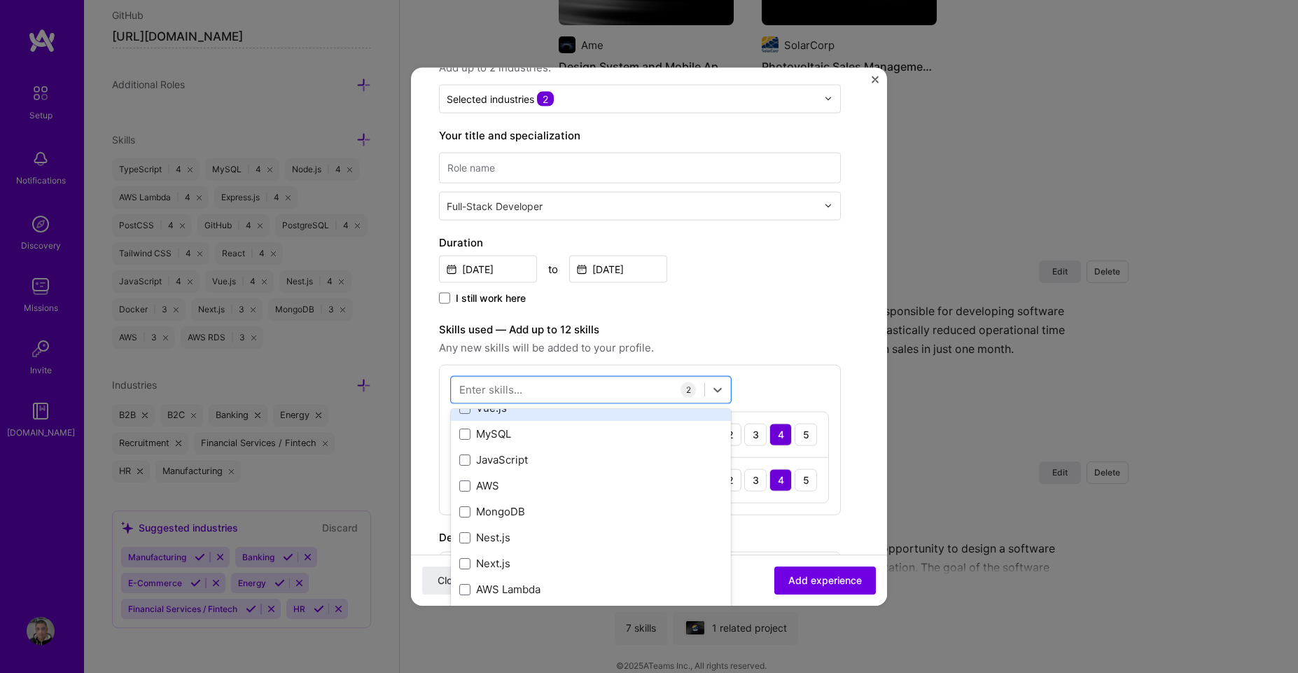
scroll to position [84, 0]
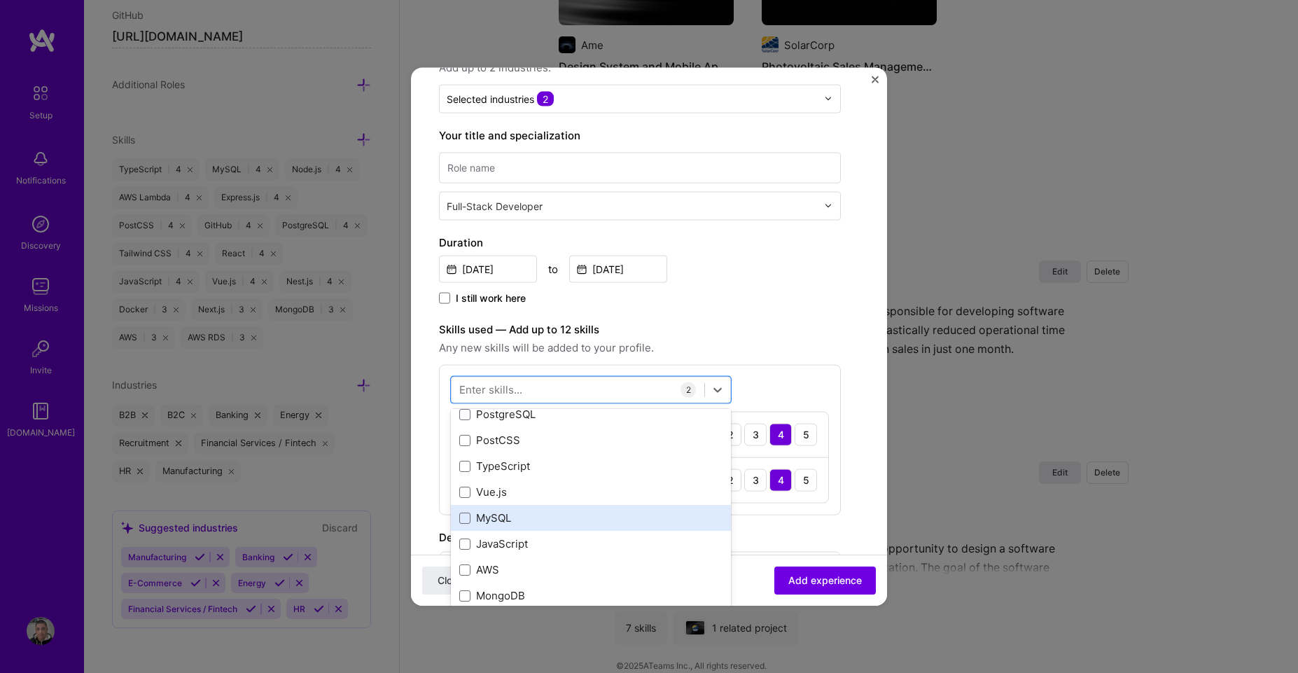
drag, startPoint x: 461, startPoint y: 515, endPoint x: 464, endPoint y: 524, distance: 9.5
click at [461, 515] on span at bounding box center [464, 517] width 11 height 11
click at [0, 0] on input "checkbox" at bounding box center [0, 0] width 0 height 0
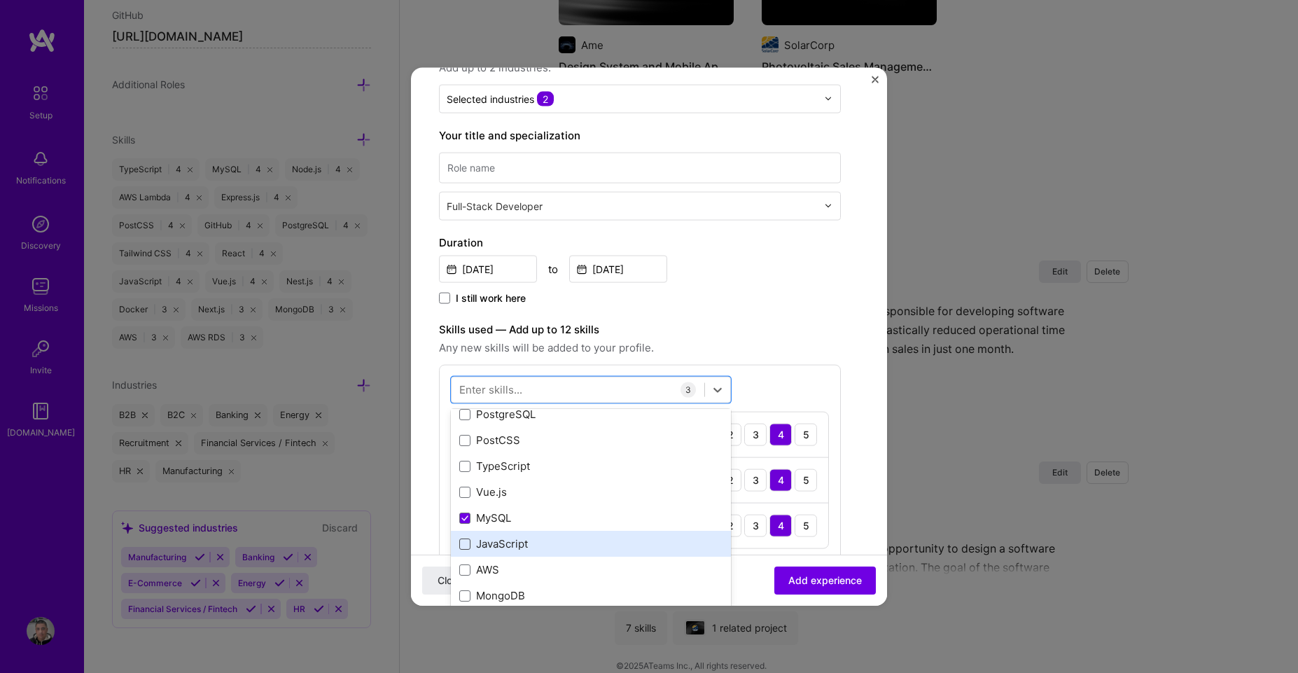
click at [464, 548] on span at bounding box center [464, 543] width 11 height 11
click at [0, 0] on input "checkbox" at bounding box center [0, 0] width 0 height 0
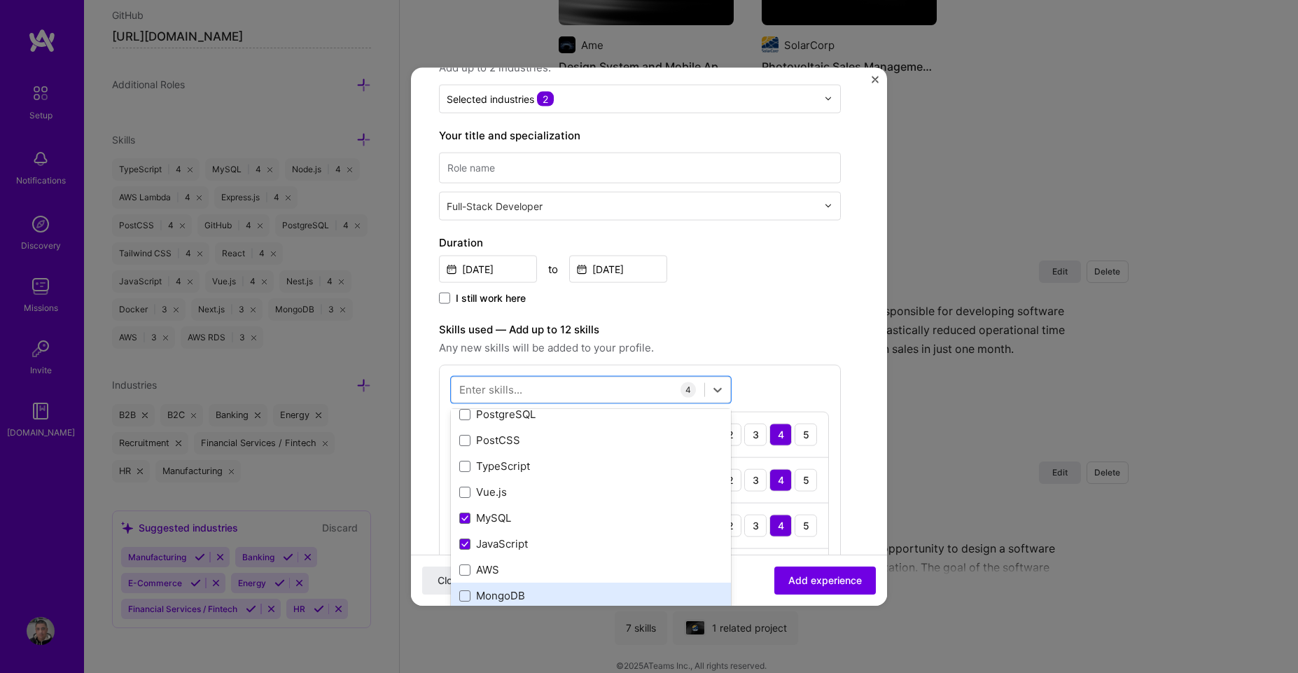
click at [466, 583] on div "MongoDB" at bounding box center [591, 596] width 280 height 26
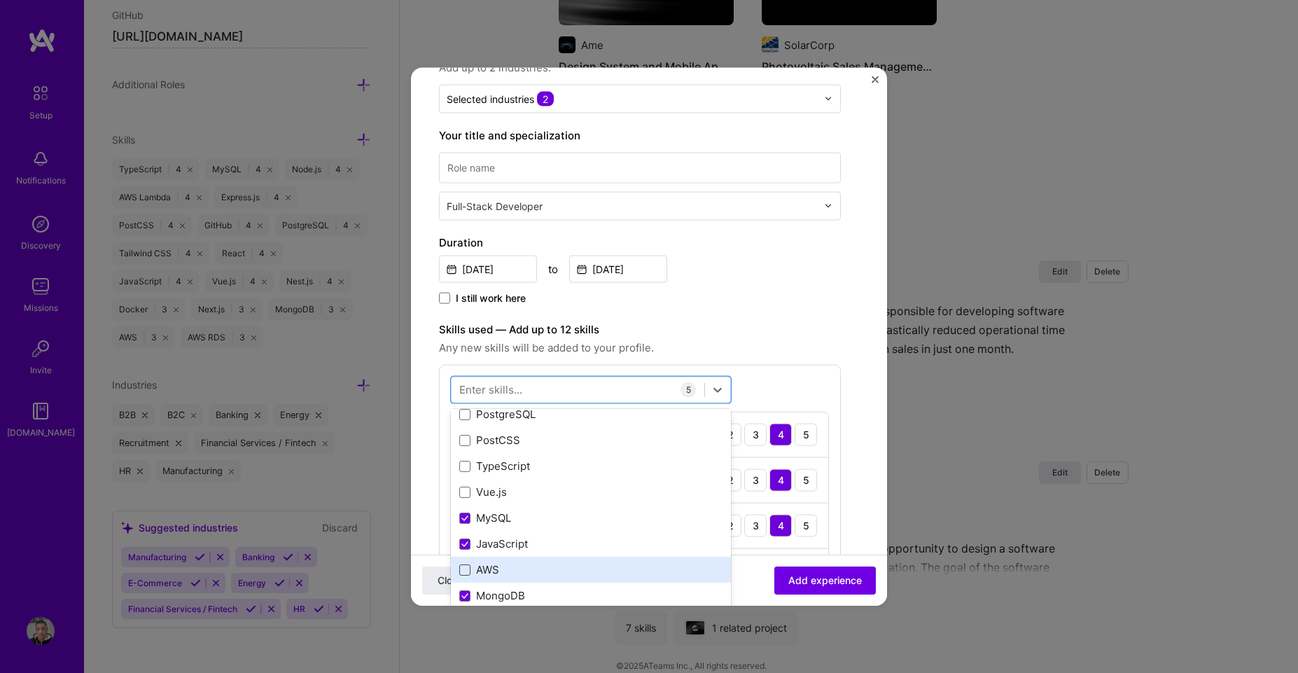
click at [459, 565] on span at bounding box center [464, 569] width 11 height 11
click at [0, 0] on input "checkbox" at bounding box center [0, 0] width 0 height 0
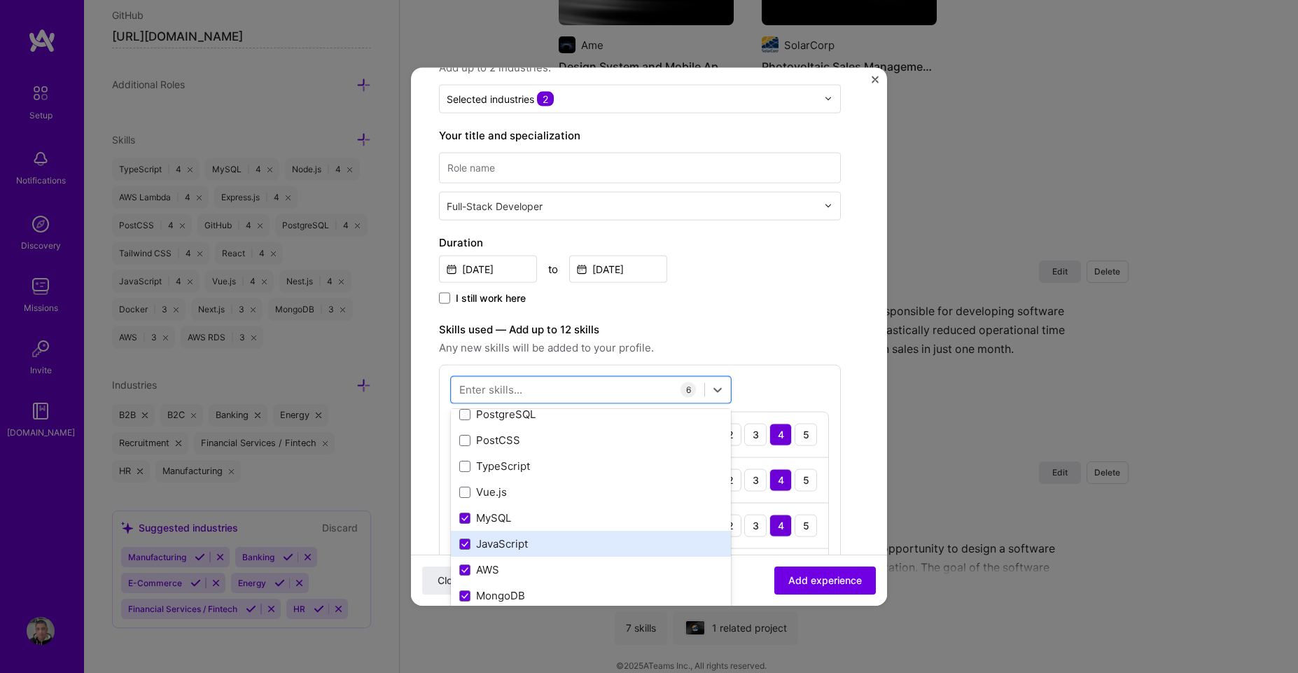
scroll to position [168, 0]
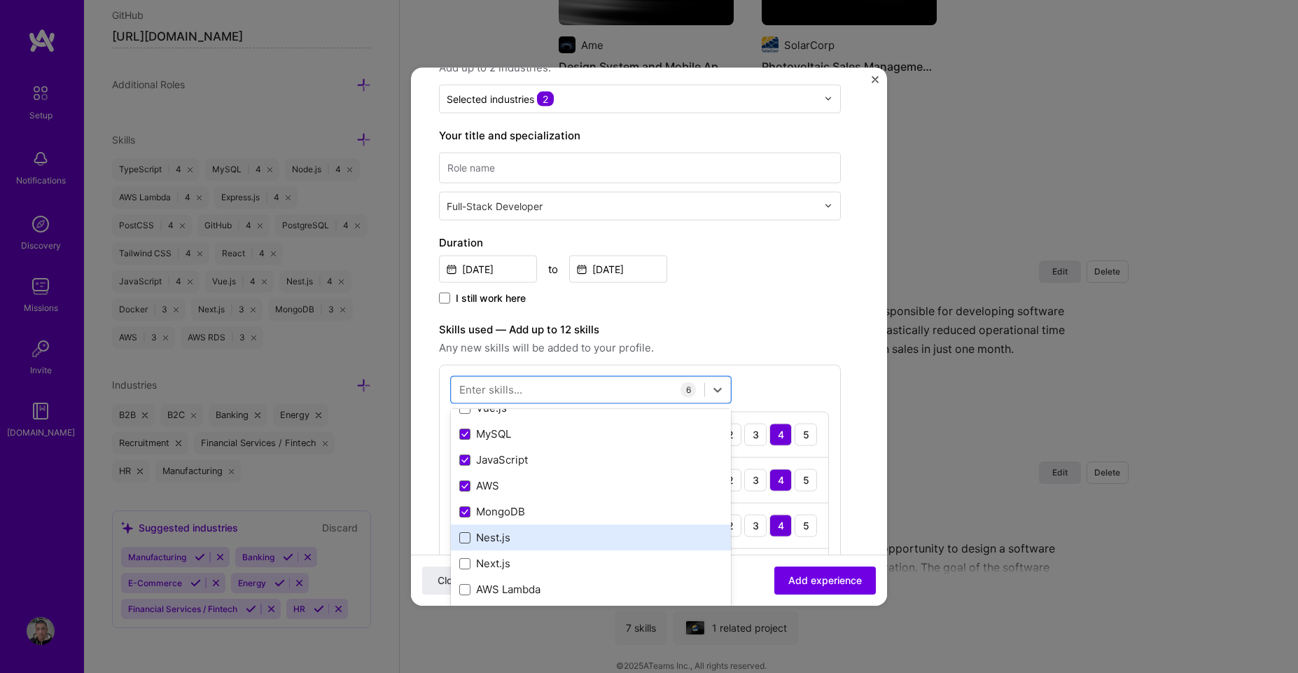
click at [469, 532] on span at bounding box center [464, 536] width 11 height 11
click at [0, 0] on input "checkbox" at bounding box center [0, 0] width 0 height 0
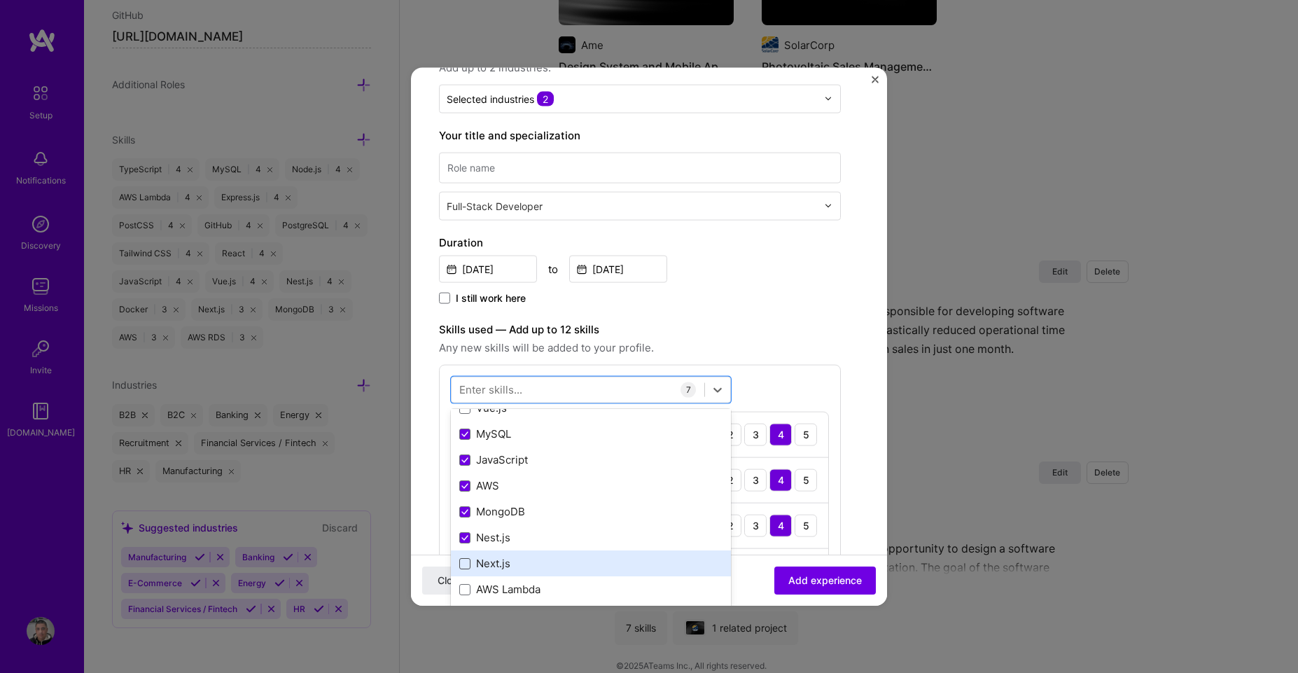
click at [468, 563] on span at bounding box center [464, 562] width 11 height 11
click at [0, 0] on input "checkbox" at bounding box center [0, 0] width 0 height 0
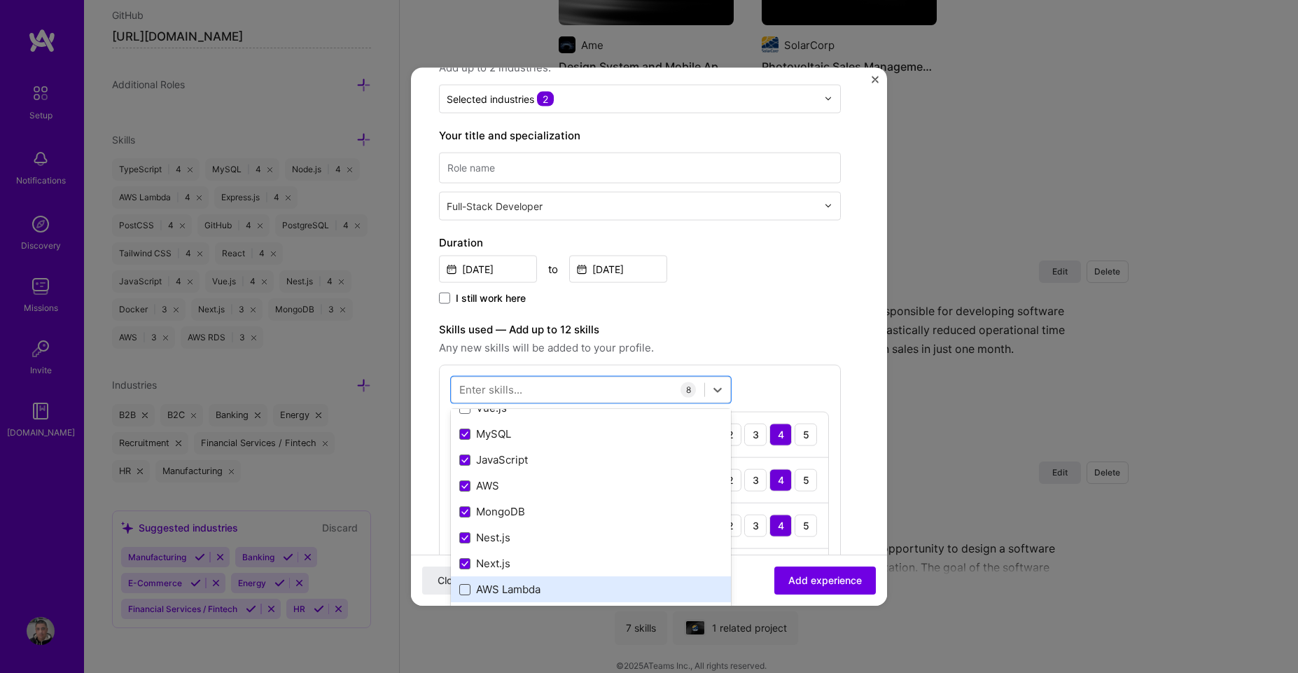
click at [468, 594] on div "AWS Lambda" at bounding box center [590, 589] width 263 height 15
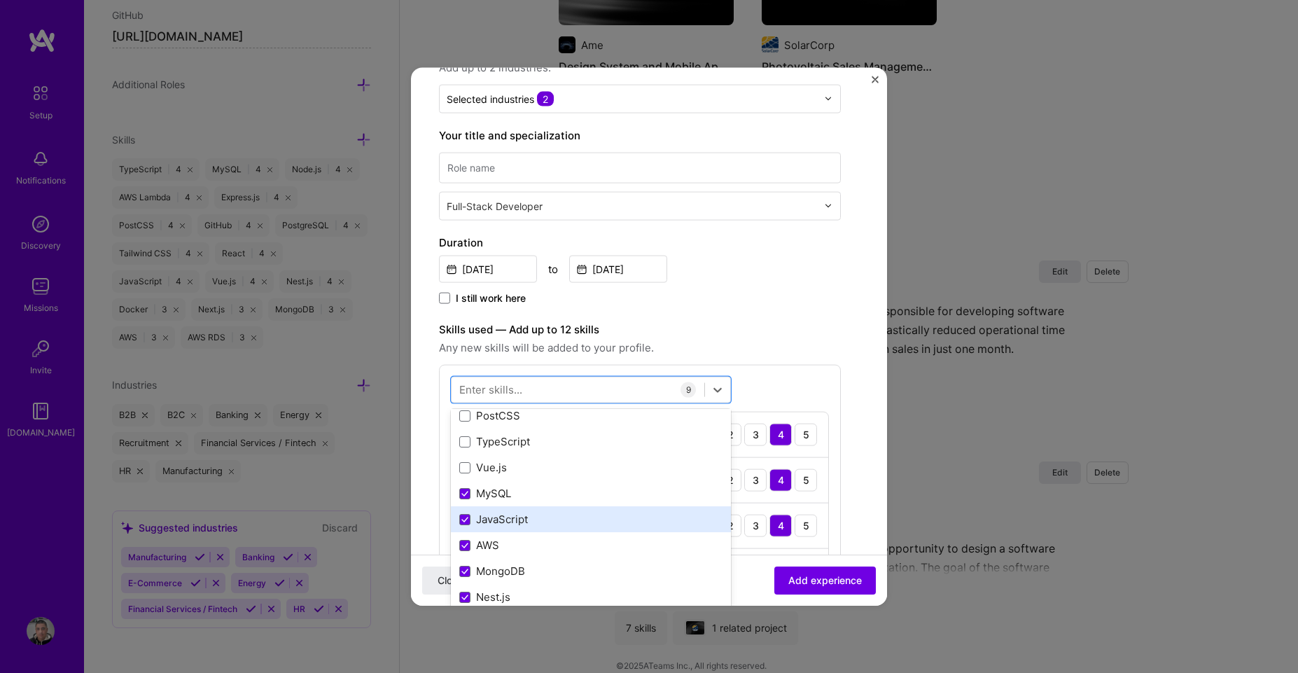
scroll to position [84, 0]
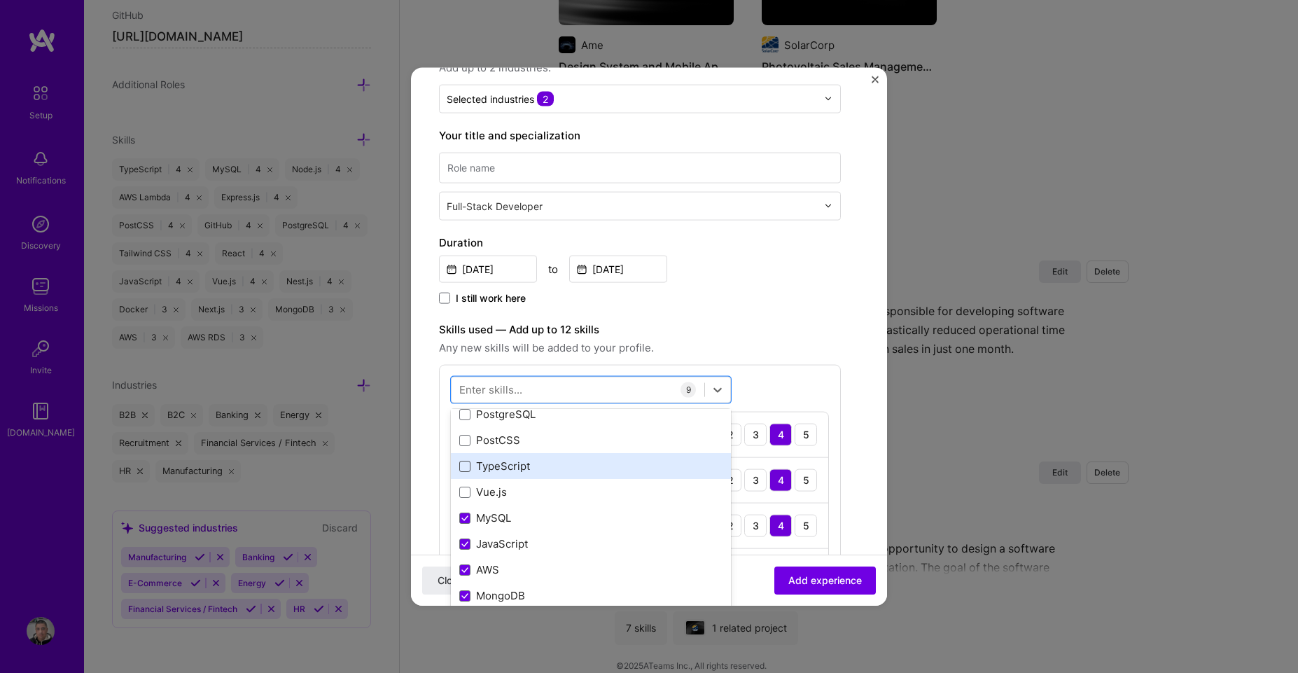
click at [466, 464] on span at bounding box center [464, 465] width 11 height 11
click at [0, 0] on input "checkbox" at bounding box center [0, 0] width 0 height 0
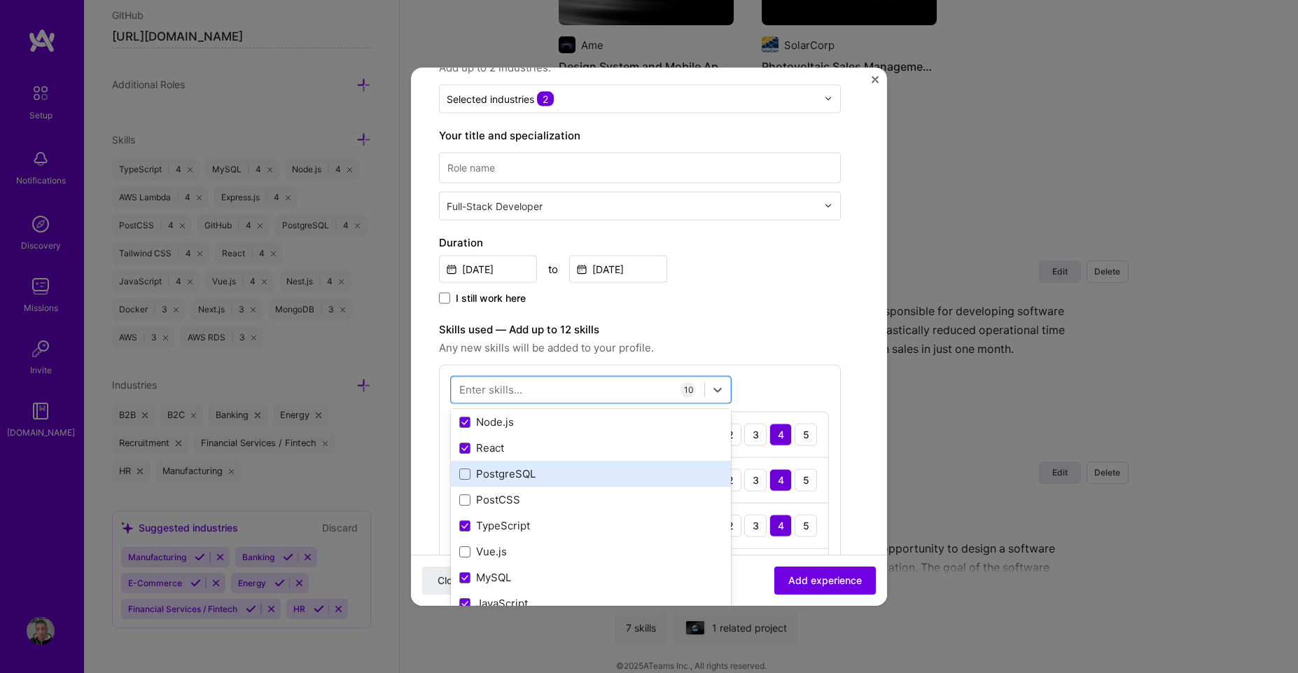
scroll to position [0, 0]
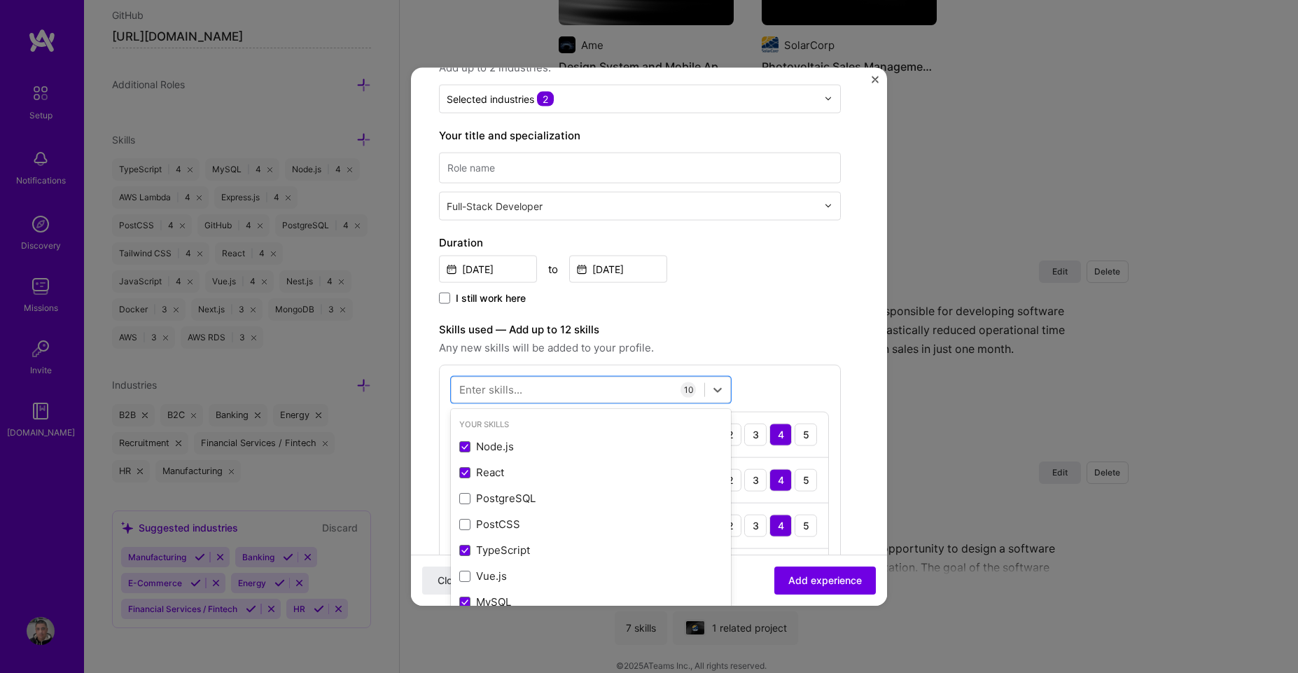
click at [810, 339] on span "Any new skills will be added to your profile." at bounding box center [640, 347] width 402 height 17
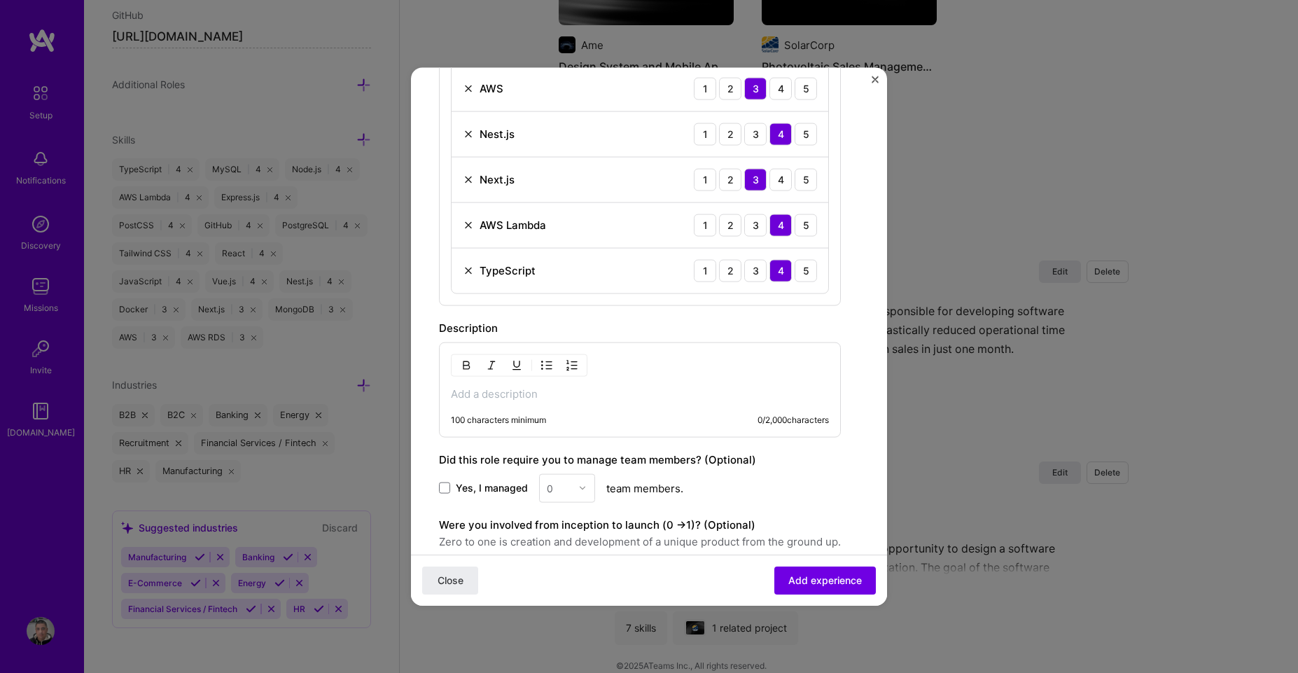
scroll to position [840, 0]
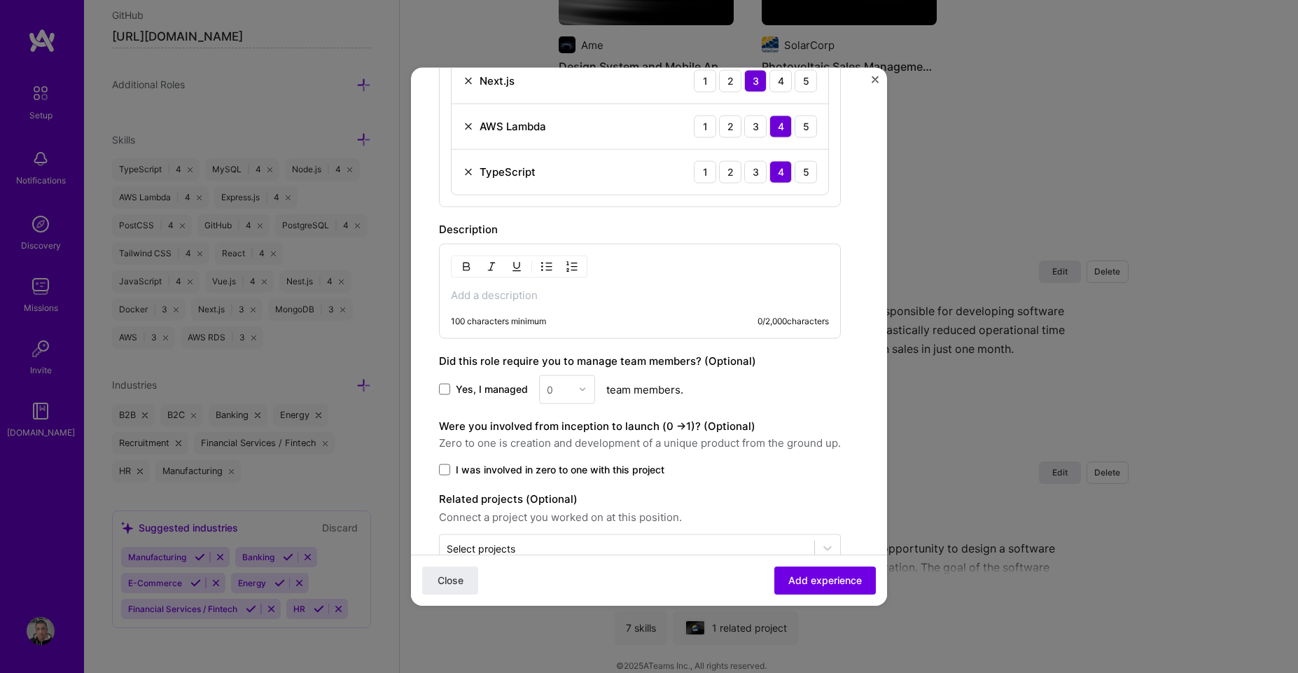
click at [481, 302] on div "100 characters minimum 0 / 2,000 characters" at bounding box center [640, 290] width 402 height 95
click at [443, 467] on span at bounding box center [444, 469] width 11 height 11
click at [0, 0] on input "I was involved in zero to one with this project" at bounding box center [0, 0] width 0 height 0
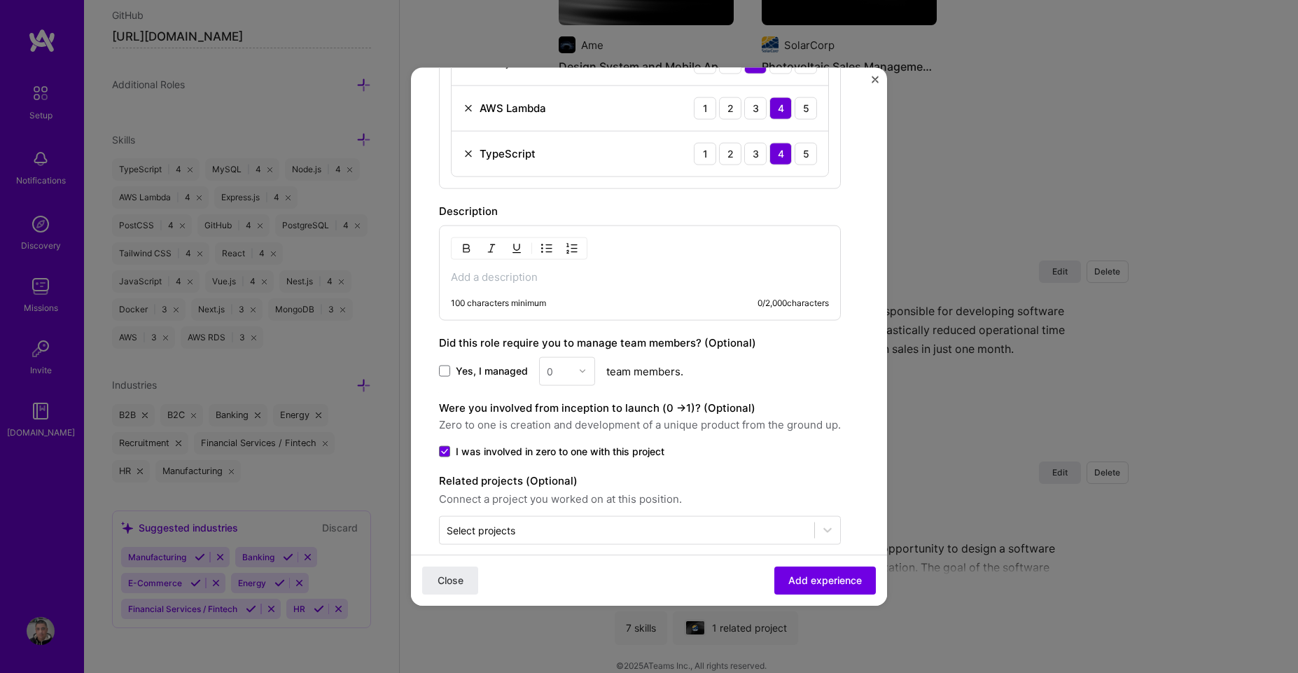
scroll to position [876, 0]
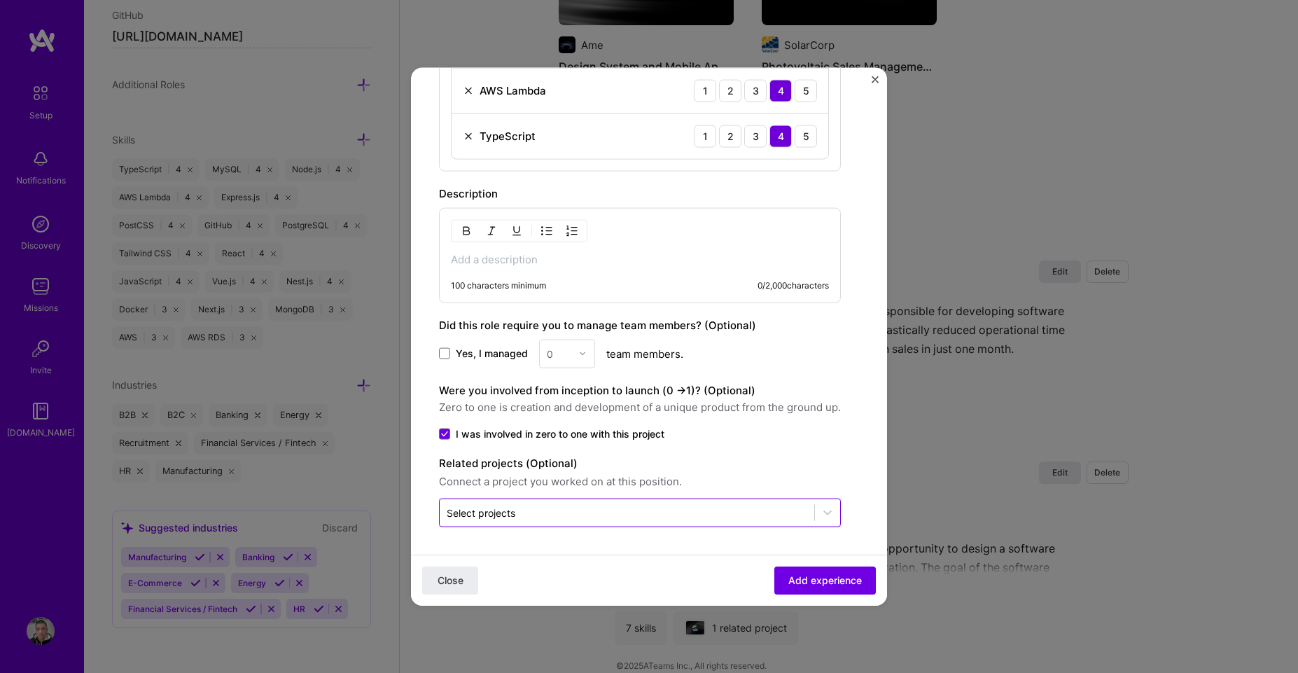
drag, startPoint x: 602, startPoint y: 526, endPoint x: 591, endPoint y: 526, distance: 11.2
click at [601, 526] on div "Select projects" at bounding box center [640, 512] width 402 height 29
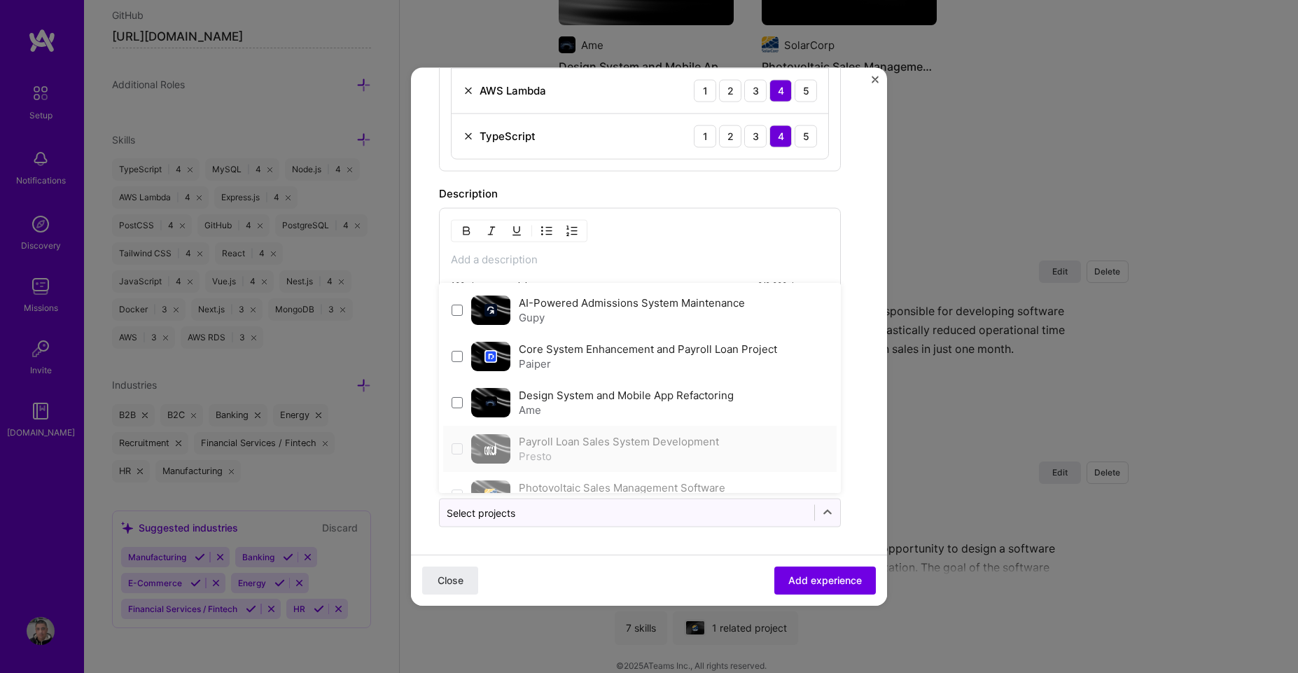
scroll to position [29, 0]
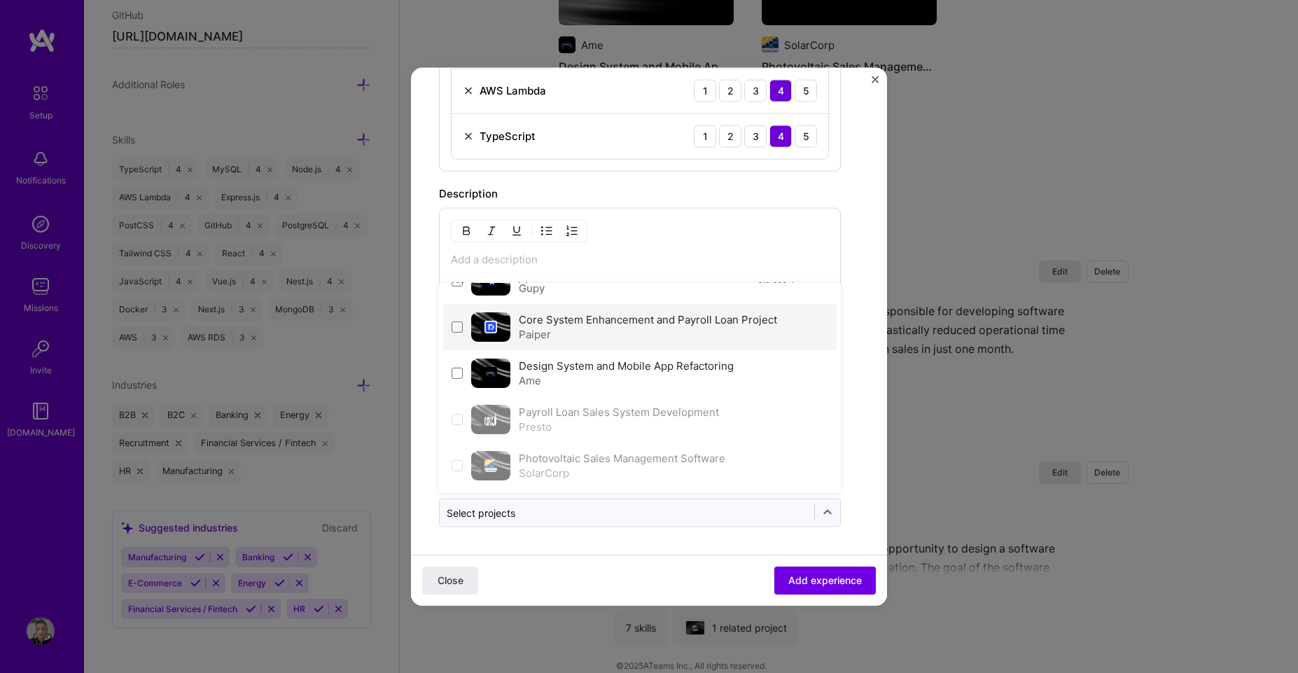
click at [569, 332] on div "Paiper" at bounding box center [648, 333] width 258 height 15
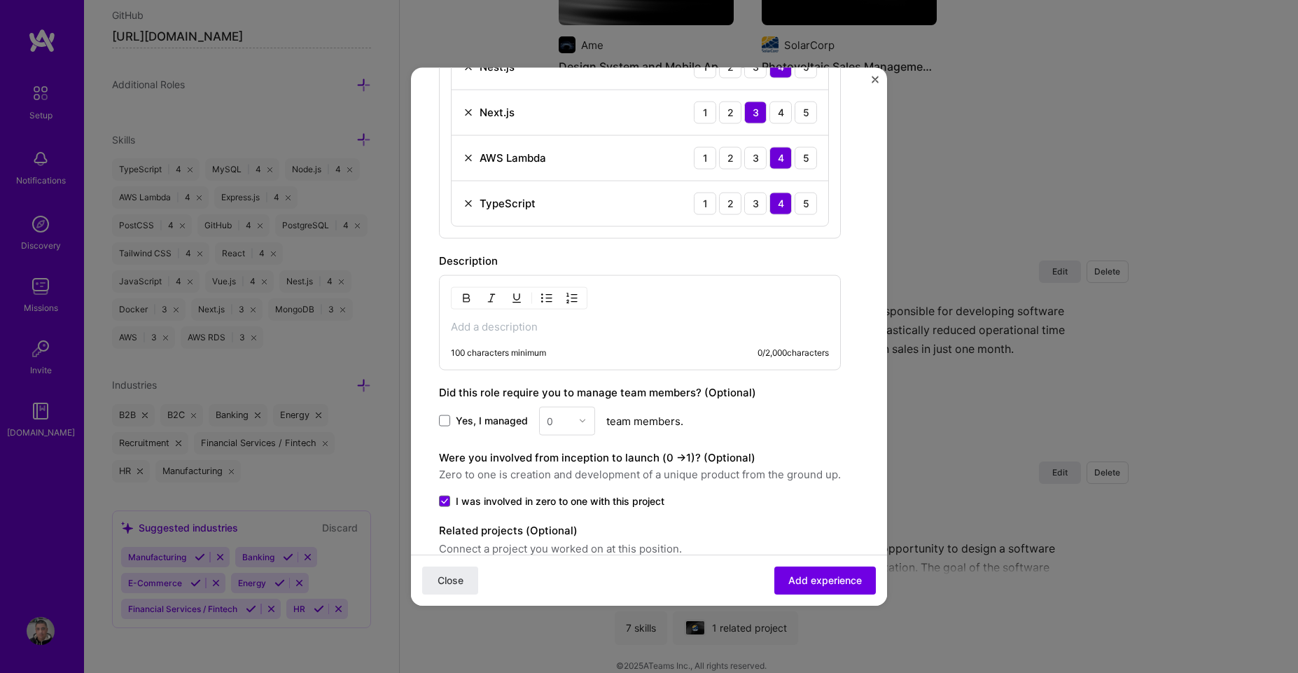
scroll to position [708, 0]
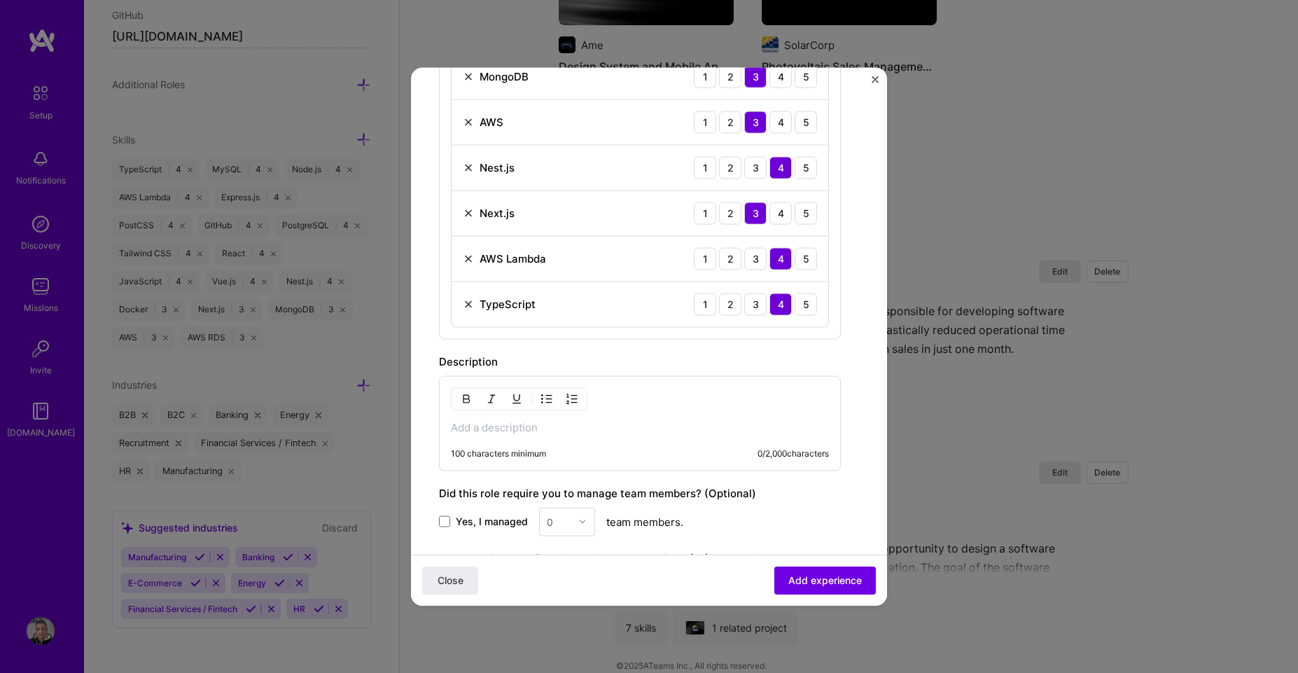
click at [504, 434] on div "100 characters minimum 0 / 2,000 characters" at bounding box center [640, 422] width 402 height 95
click at [482, 431] on p at bounding box center [640, 427] width 378 height 14
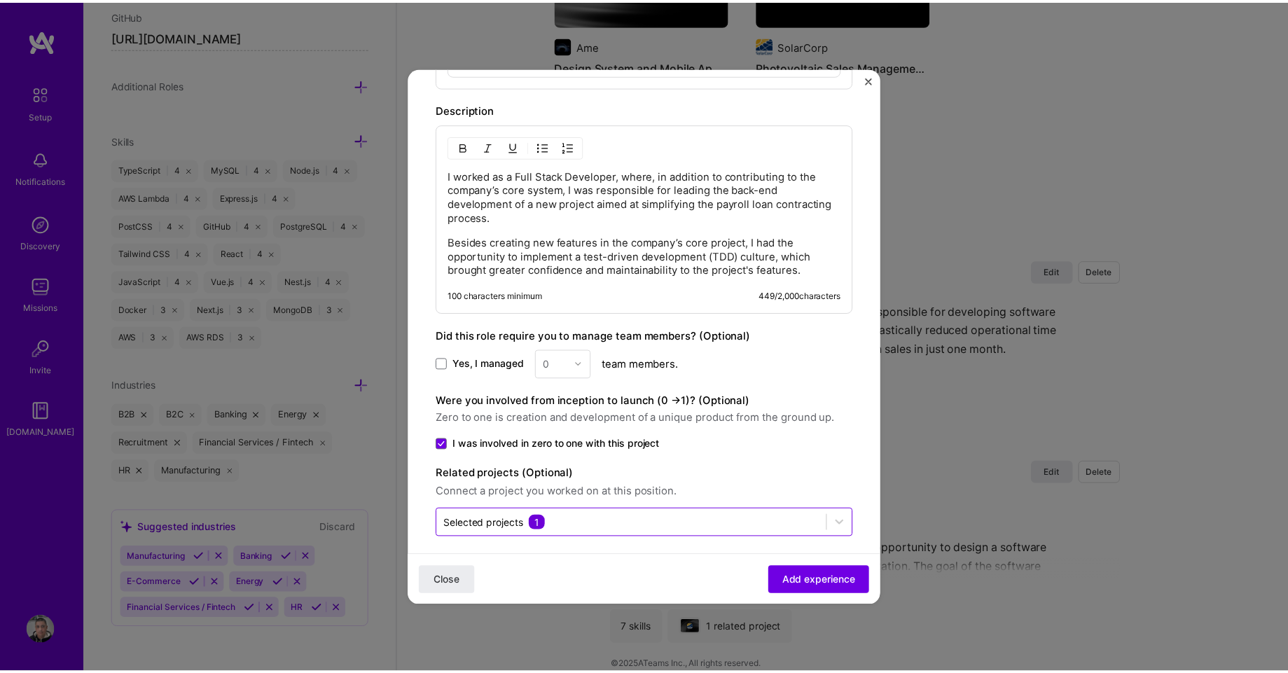
scroll to position [970, 0]
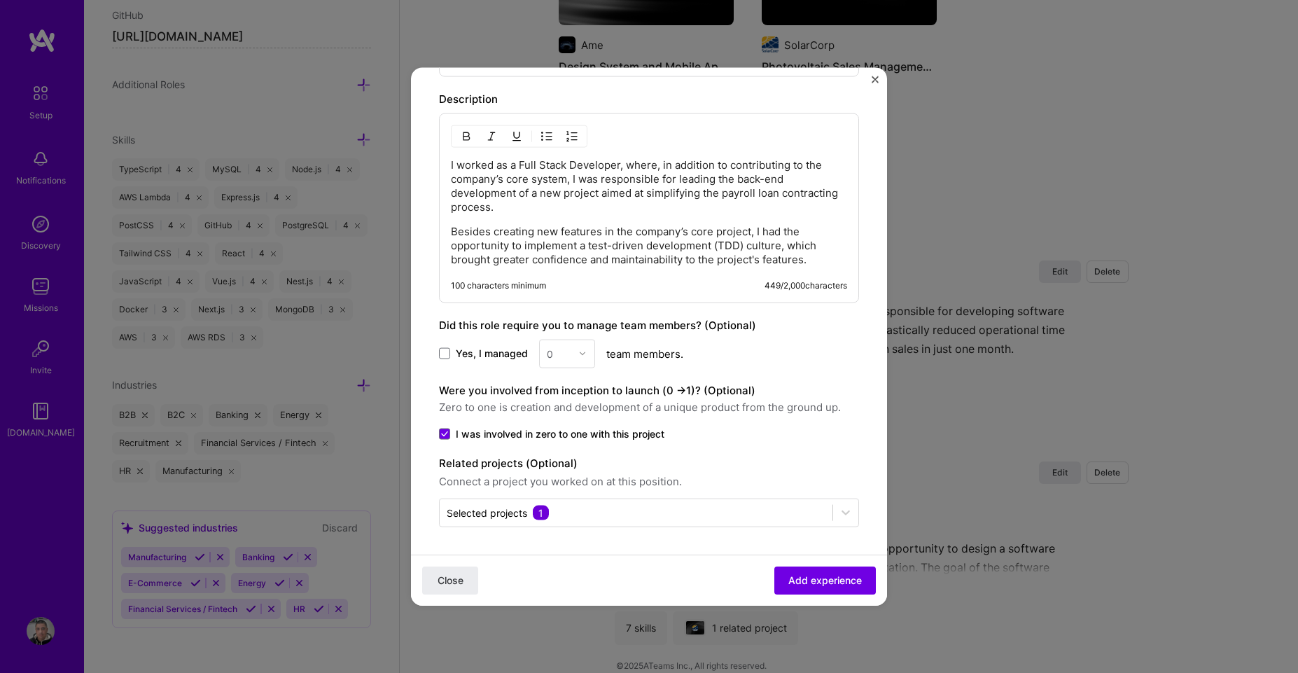
click at [788, 574] on span "Add experience" at bounding box center [825, 580] width 74 height 14
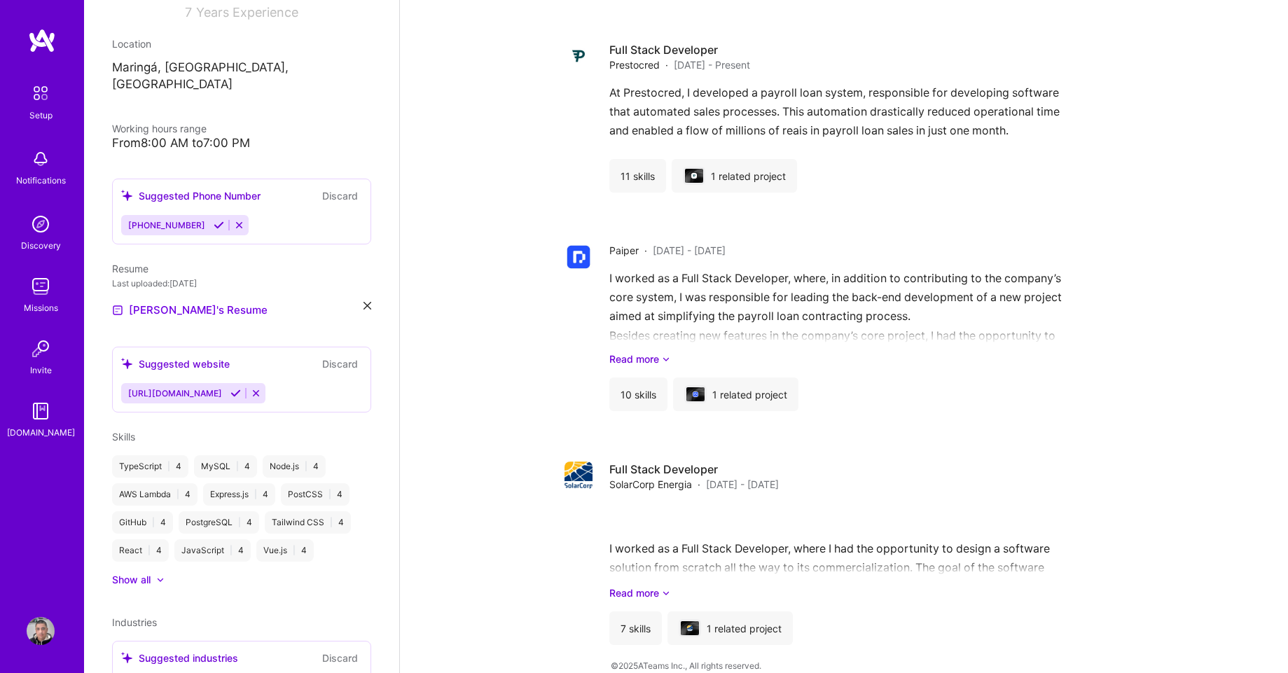
scroll to position [336, 0]
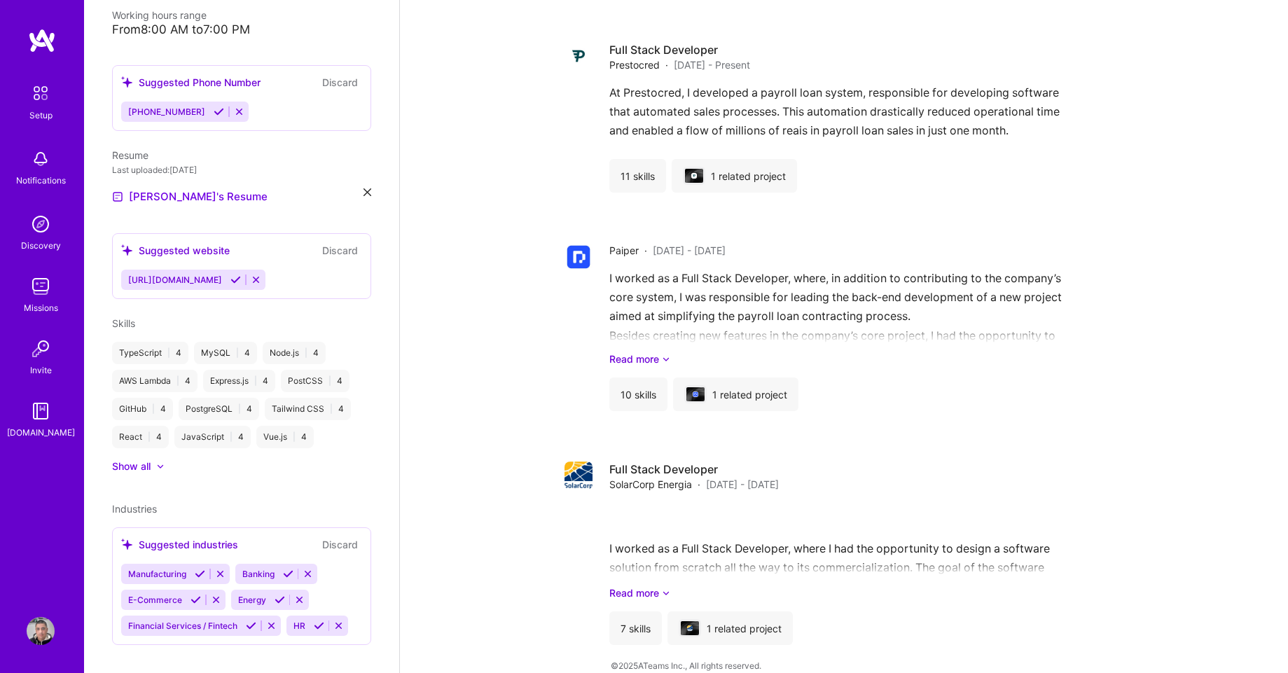
click at [156, 501] on div "Industries Suggested industries Discard Manufacturing Banking E-Commerce Energy…" at bounding box center [241, 573] width 259 height 144
click at [337, 584] on div "Manufacturing Banking E-Commerce Energy Financial Services / Fintech HR" at bounding box center [241, 600] width 241 height 72
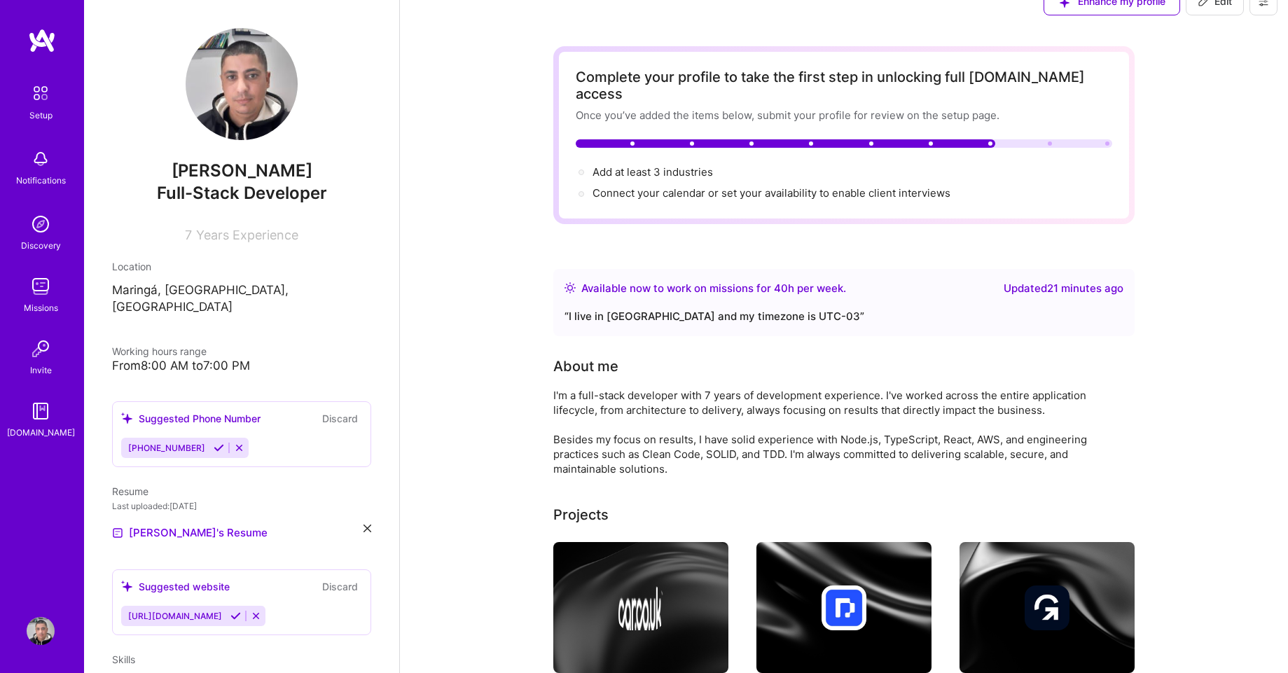
scroll to position [0, 0]
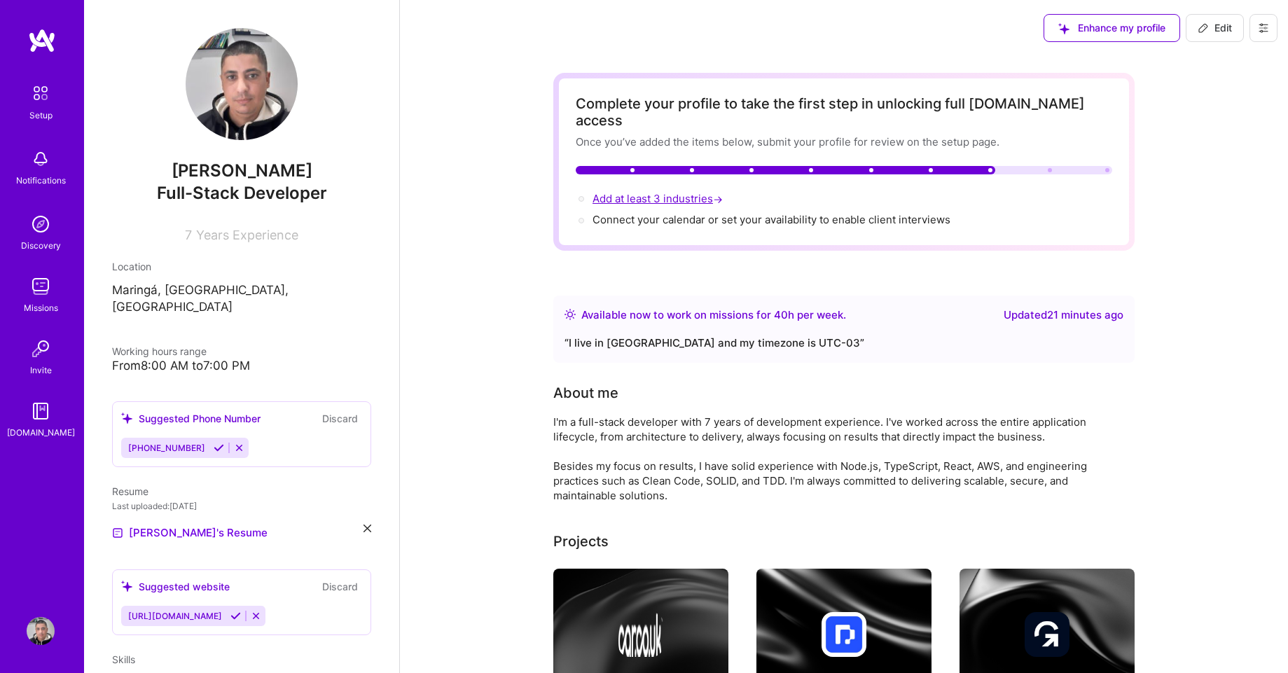
click at [678, 192] on span "Add at least 3 industries →" at bounding box center [658, 198] width 133 height 13
select select "US"
select select "Right Now"
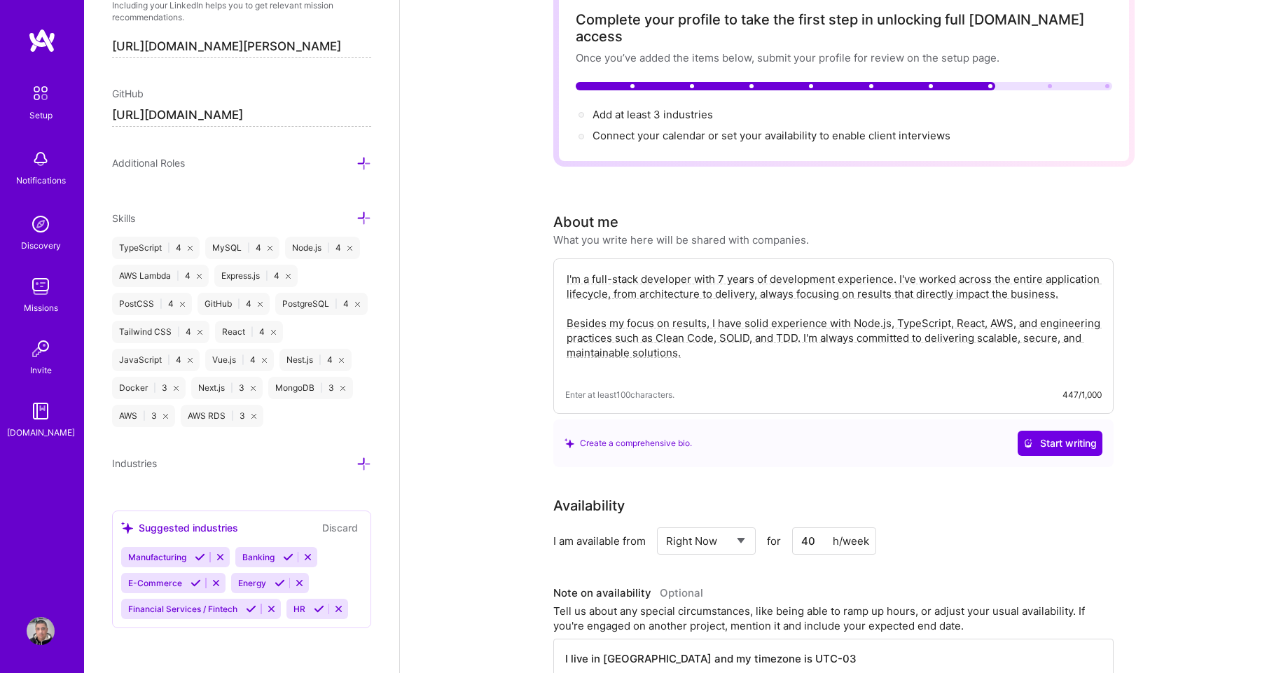
scroll to position [168, 0]
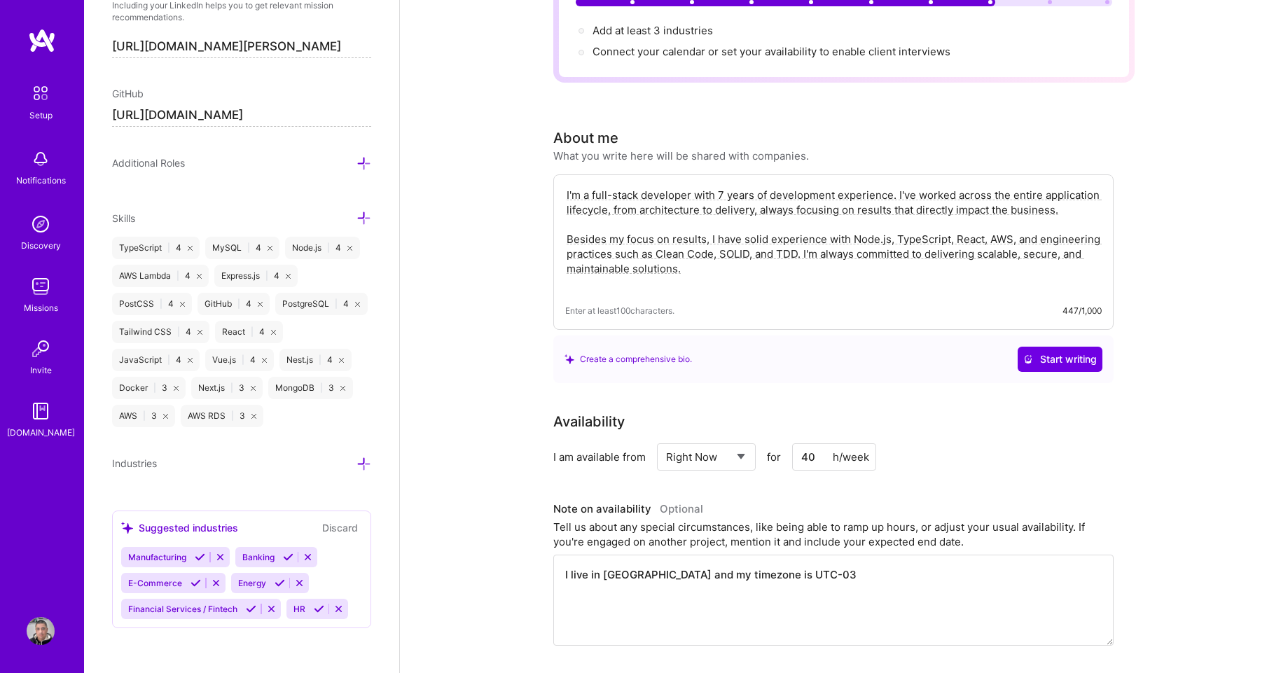
click at [358, 461] on icon at bounding box center [363, 464] width 15 height 15
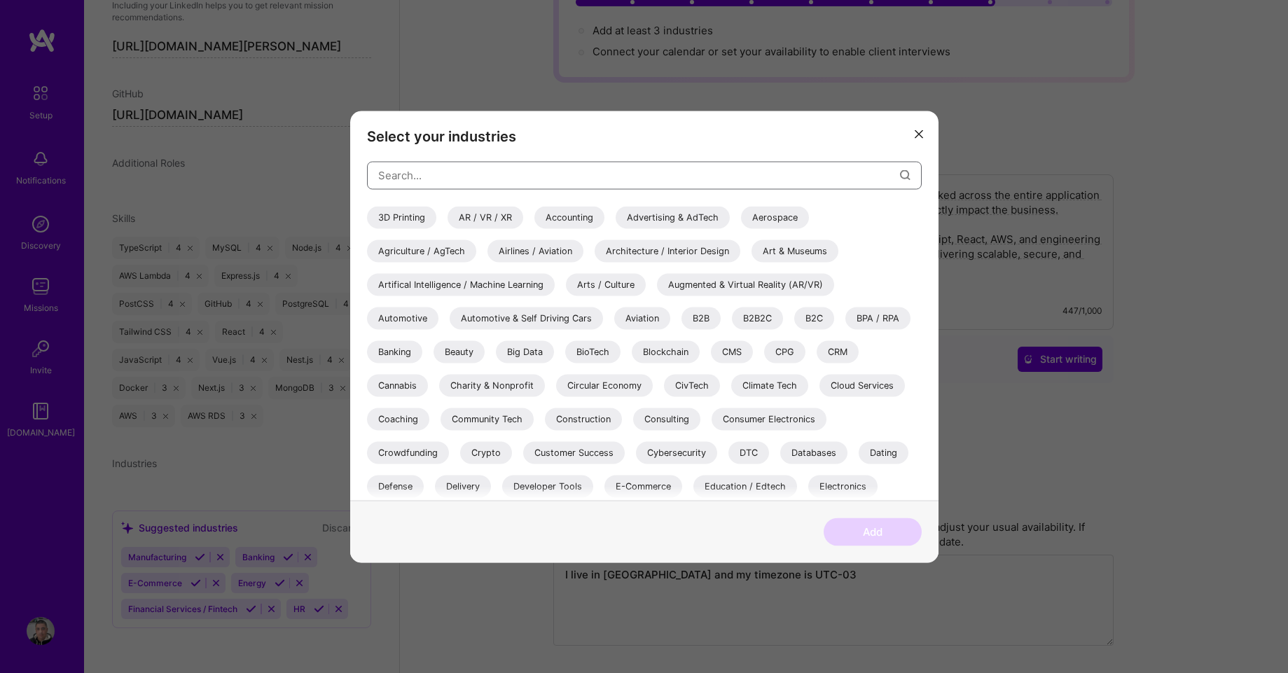
click at [412, 183] on input "modal" at bounding box center [639, 176] width 522 height 36
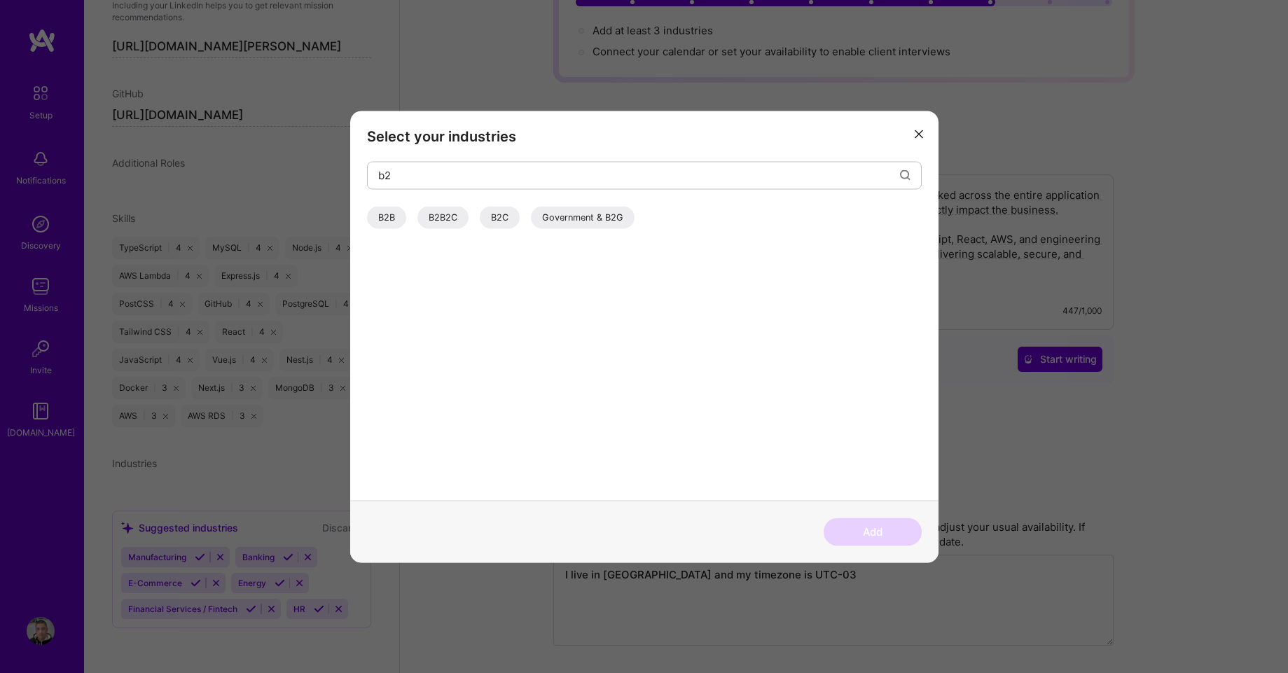
click at [390, 218] on div "B2B" at bounding box center [386, 217] width 39 height 22
click at [508, 216] on div "B2C" at bounding box center [500, 217] width 40 height 22
click at [460, 218] on div "B2B2C" at bounding box center [442, 217] width 51 height 22
click at [451, 175] on input "b2" at bounding box center [639, 176] width 522 height 36
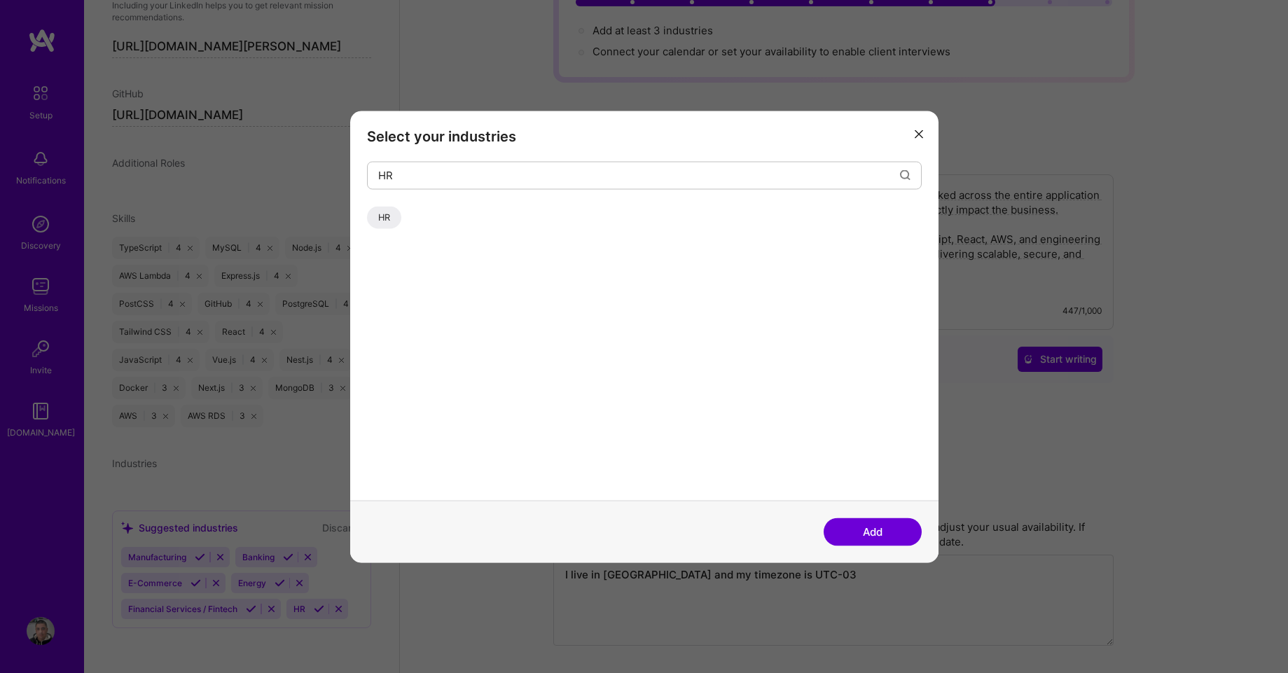
click at [387, 217] on div "HR" at bounding box center [384, 217] width 34 height 22
click at [424, 174] on input "HR" at bounding box center [639, 176] width 522 height 36
click at [415, 218] on div "Financial Services / Fintech" at bounding box center [436, 217] width 138 height 22
click at [417, 173] on input "Fina" at bounding box center [639, 176] width 522 height 36
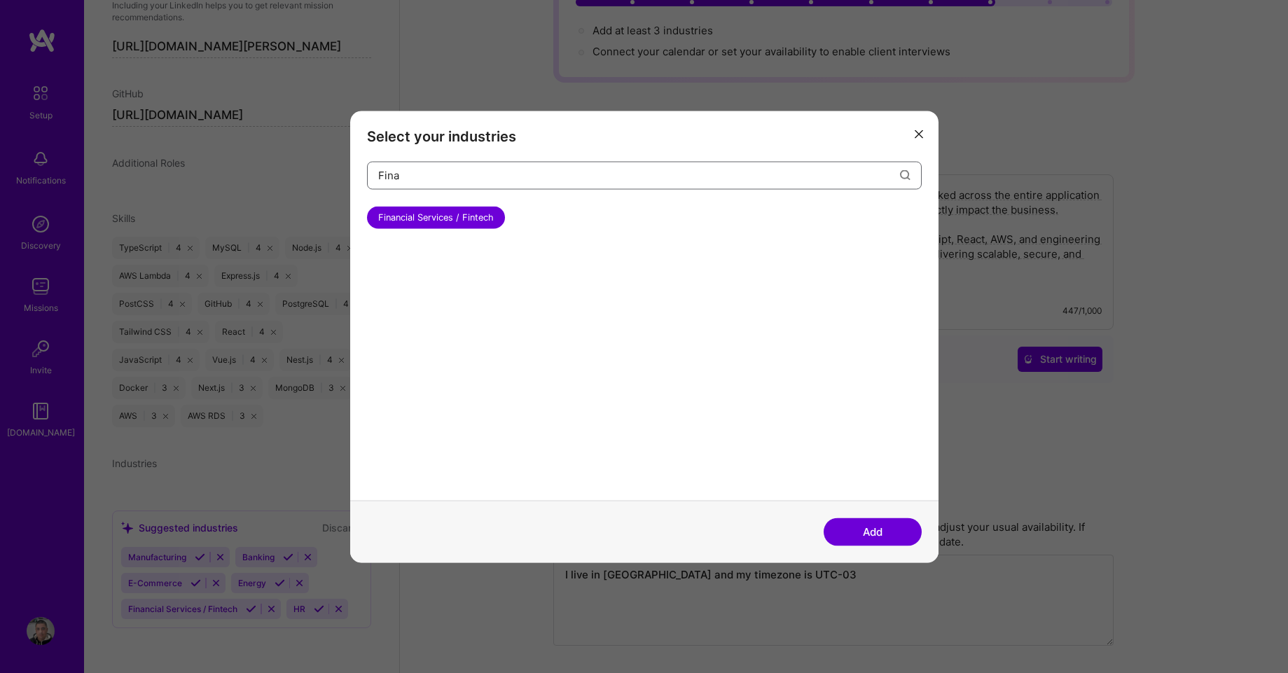
click at [417, 173] on input "Fina" at bounding box center [639, 176] width 522 height 36
click at [393, 218] on div "Energy" at bounding box center [393, 217] width 52 height 22
click at [419, 170] on input "Ener" at bounding box center [639, 176] width 522 height 36
type input "bank"
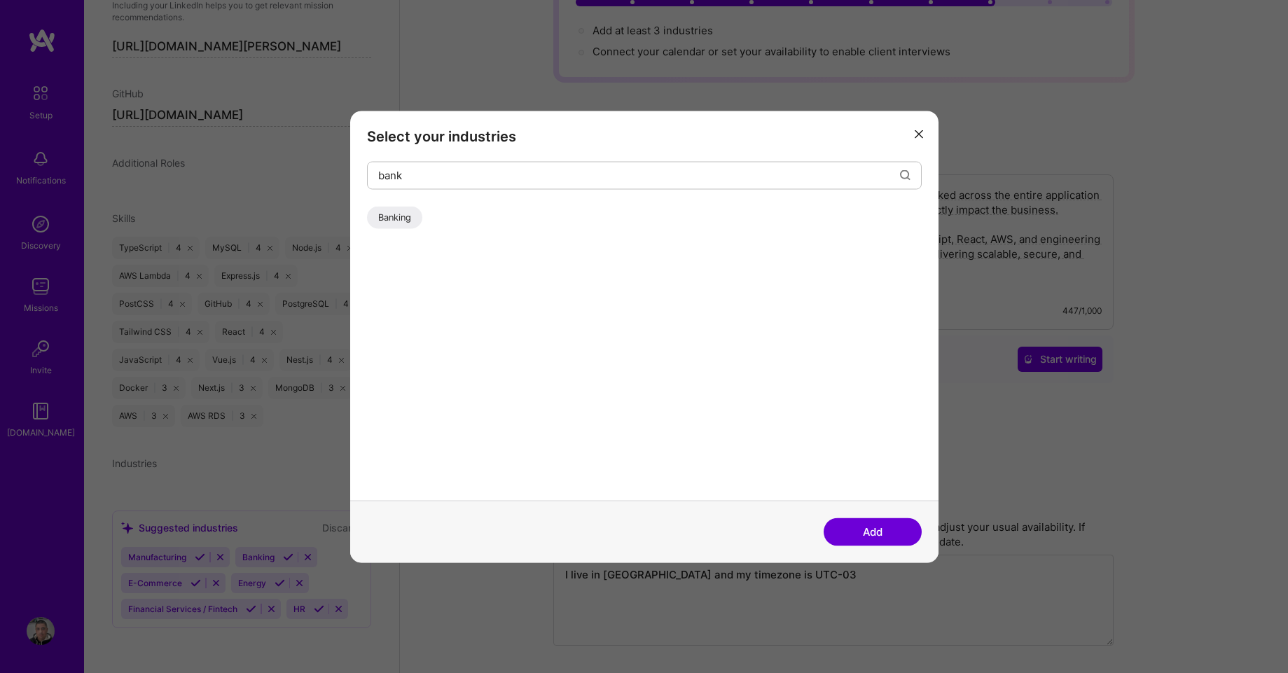
click at [400, 221] on div "Banking" at bounding box center [394, 217] width 55 height 22
click at [874, 529] on button "Add" at bounding box center [872, 531] width 98 height 28
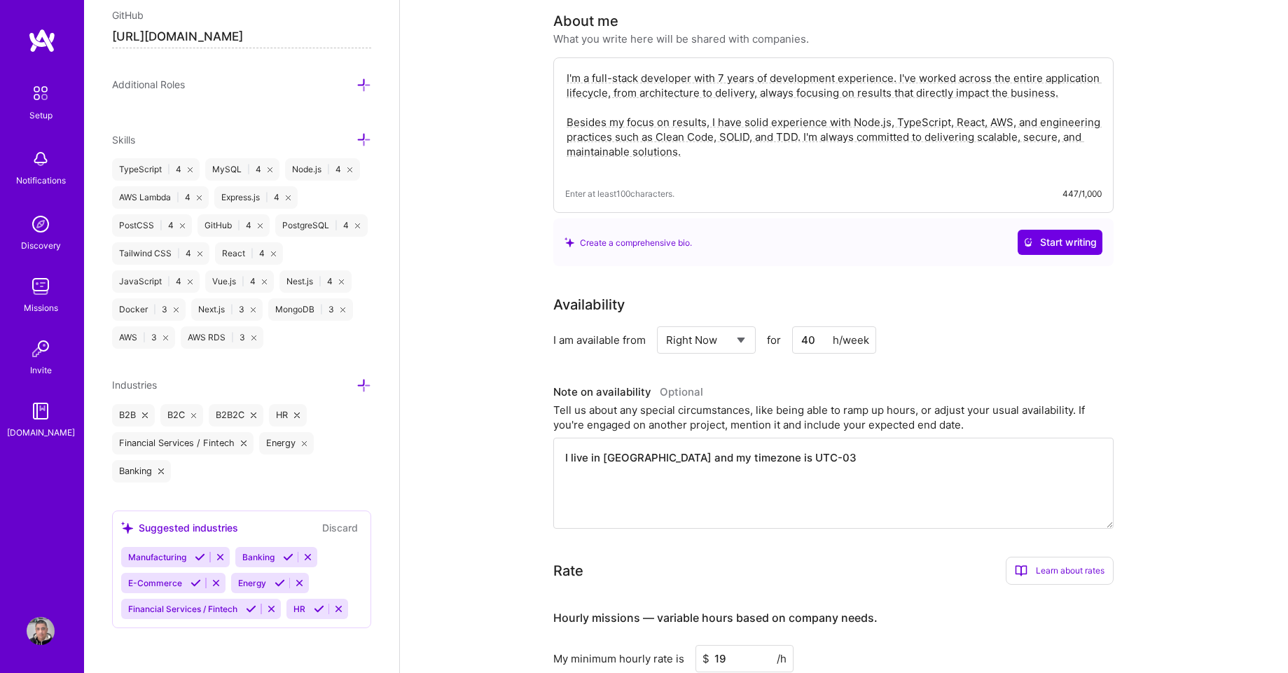
scroll to position [420, 0]
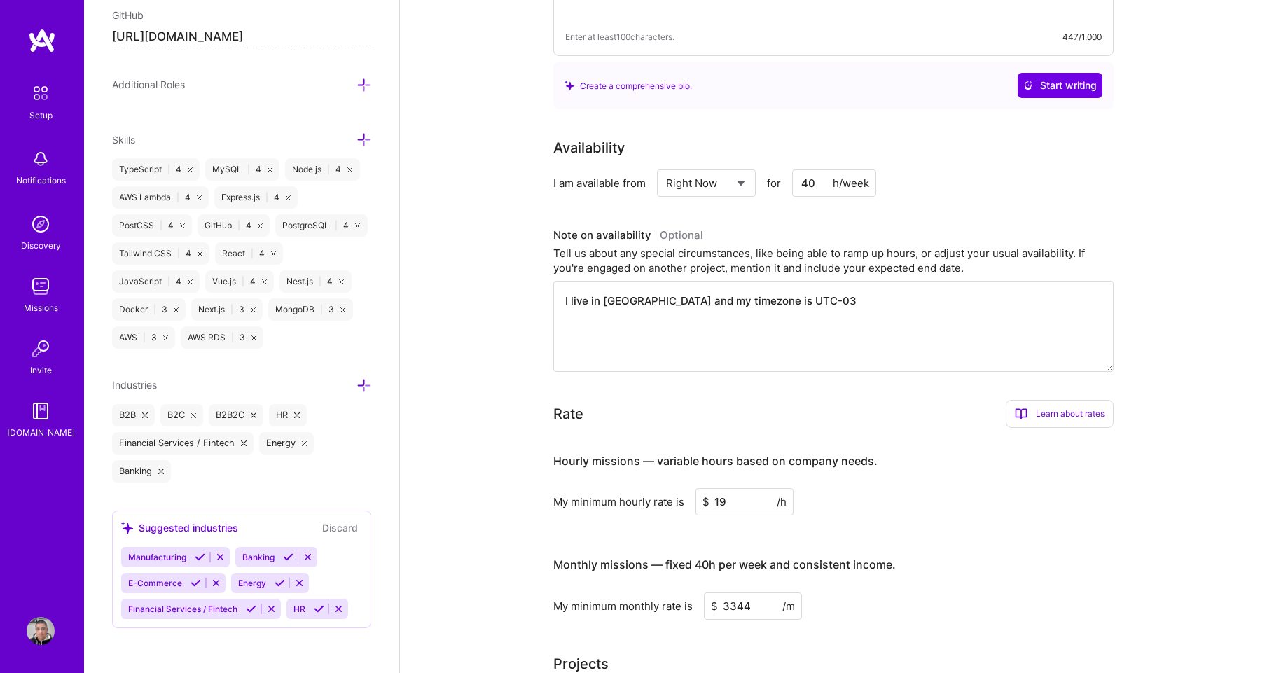
click at [192, 647] on div "Edit photo [PERSON_NAME] Full-Stack Developer 7 Years Experience Location This …" at bounding box center [241, 336] width 315 height 673
click at [331, 529] on button "Discard" at bounding box center [340, 528] width 44 height 16
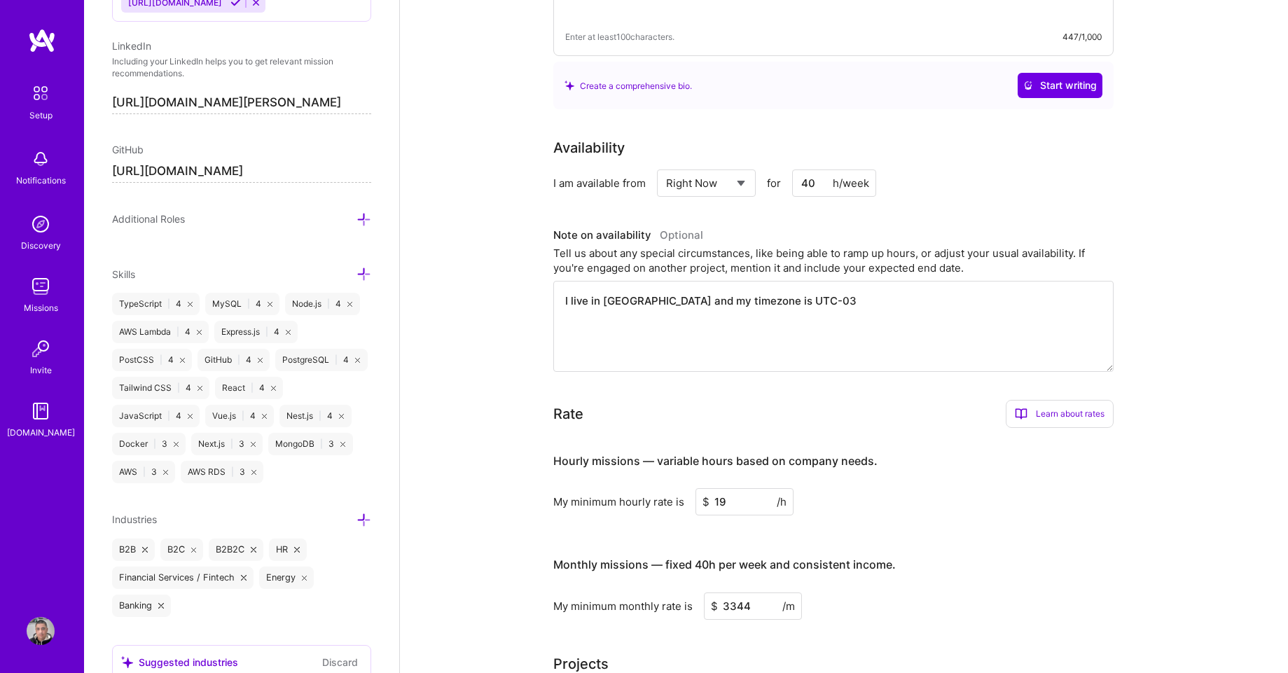
scroll to position [1017, 0]
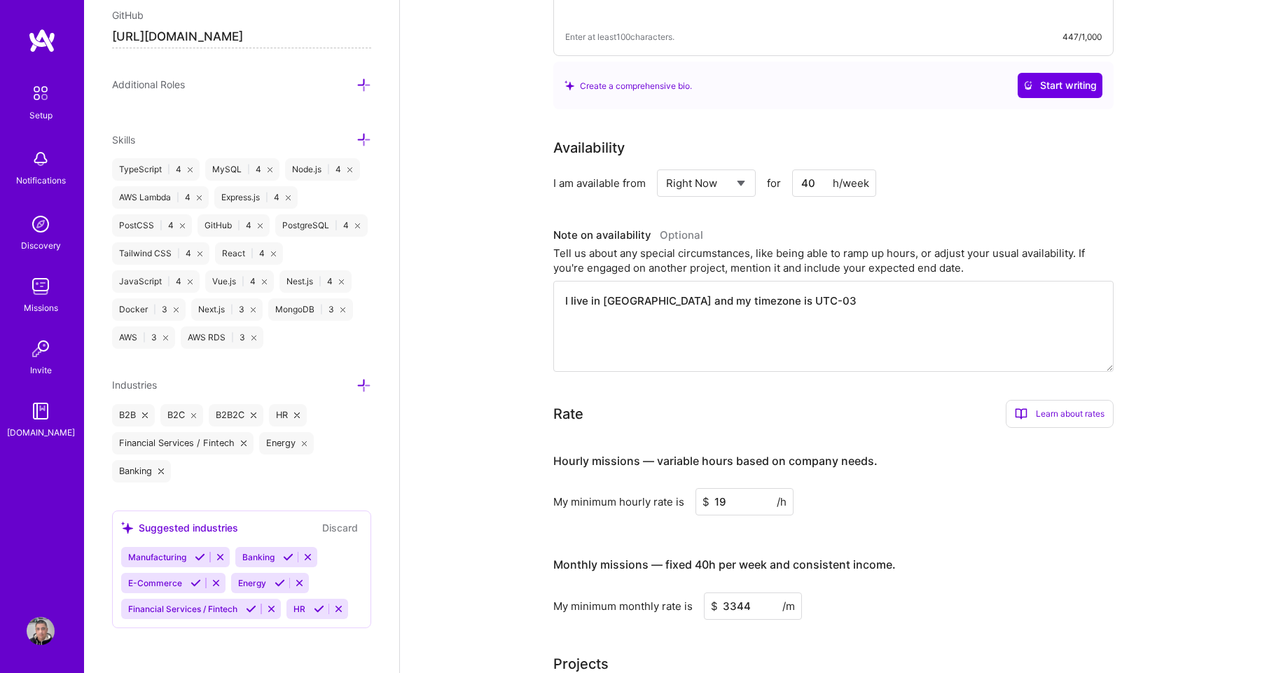
click at [193, 534] on div "Suggested industries" at bounding box center [179, 527] width 117 height 15
click at [363, 387] on div "Edit photo [PERSON_NAME] Full-Stack Developer 7 Years Experience Location This …" at bounding box center [241, 336] width 315 height 673
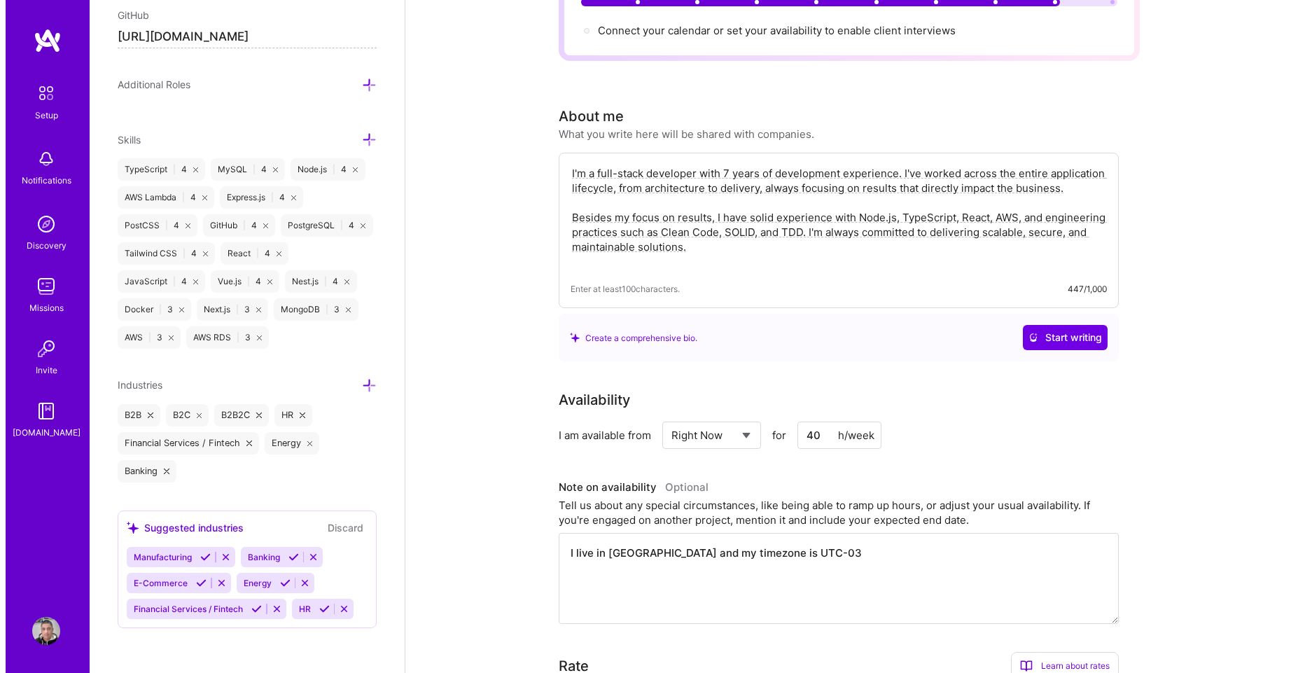
scroll to position [0, 0]
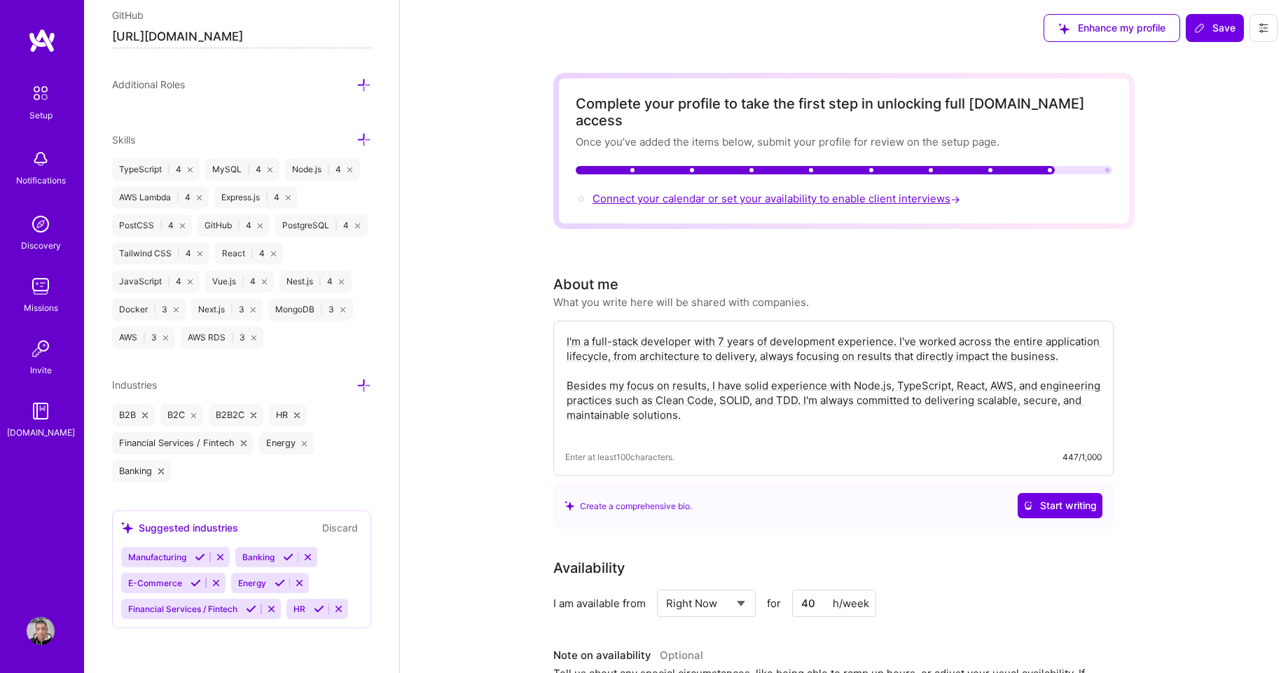
click at [685, 192] on span "Connect your calendar or set your availability to enable client interviews →" at bounding box center [777, 198] width 370 height 13
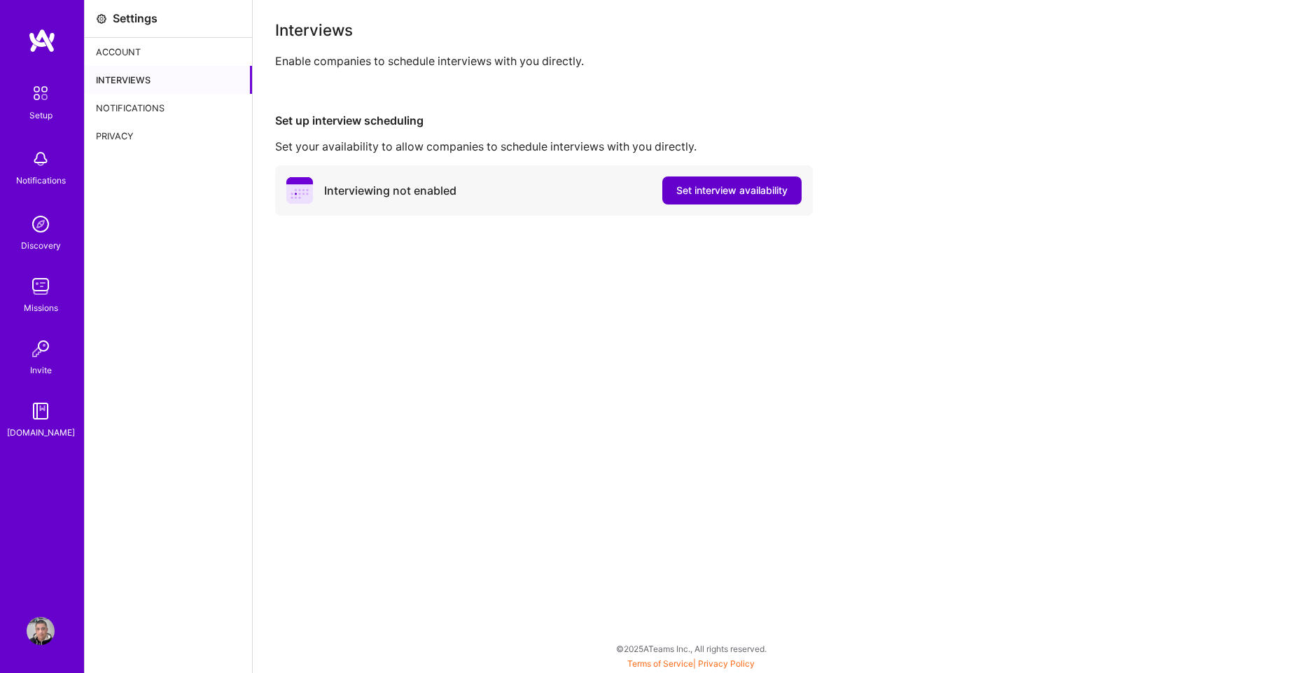
click at [704, 195] on span "Set interview availability" at bounding box center [731, 190] width 111 height 14
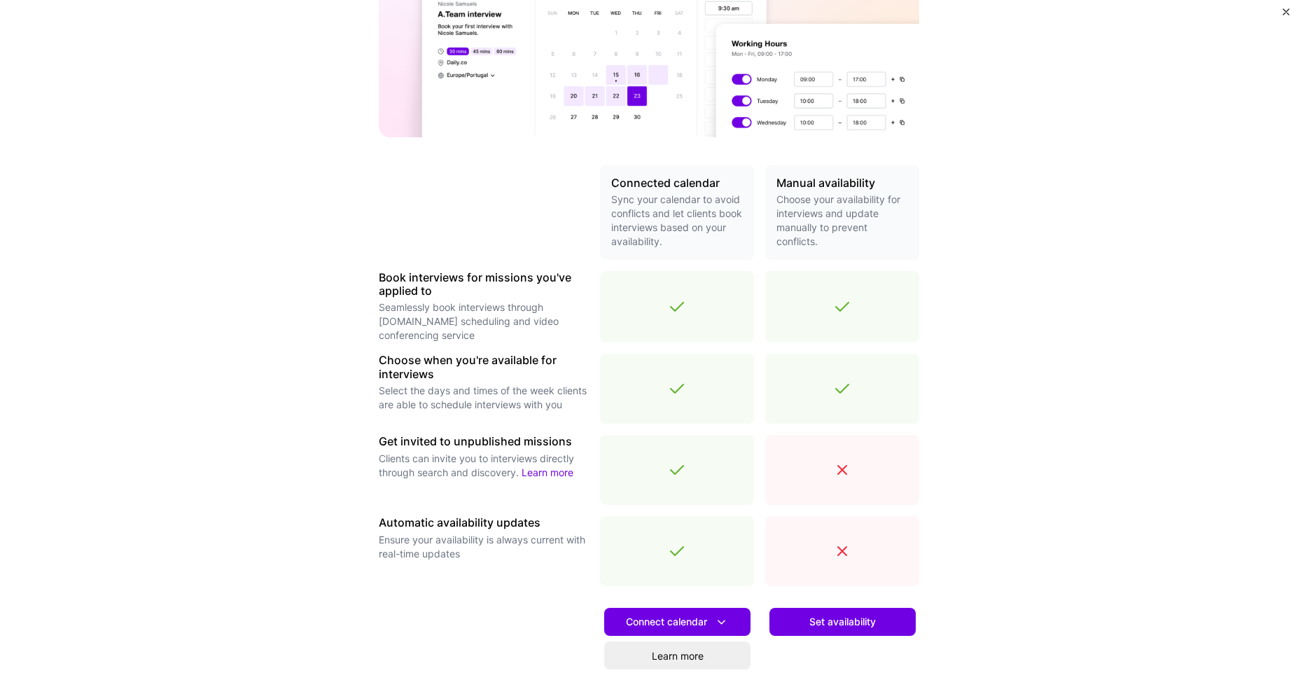
scroll to position [308, 0]
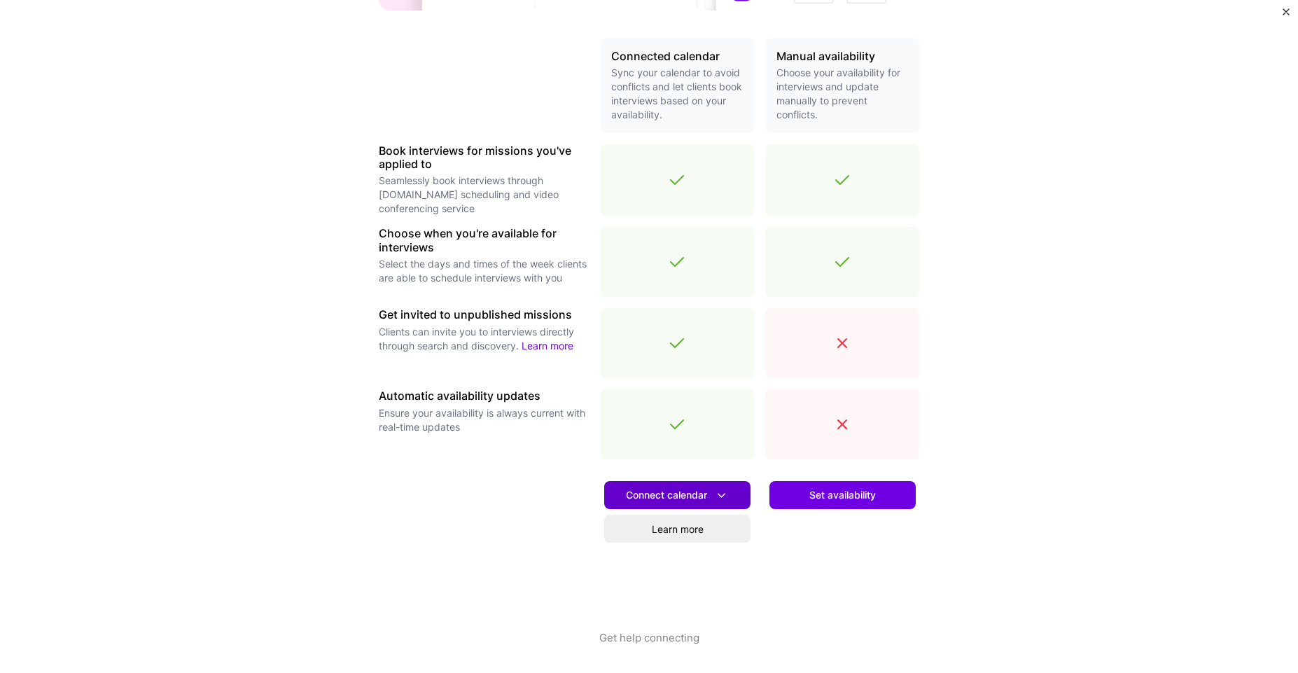
click at [706, 499] on span "Connect calendar" at bounding box center [677, 495] width 103 height 15
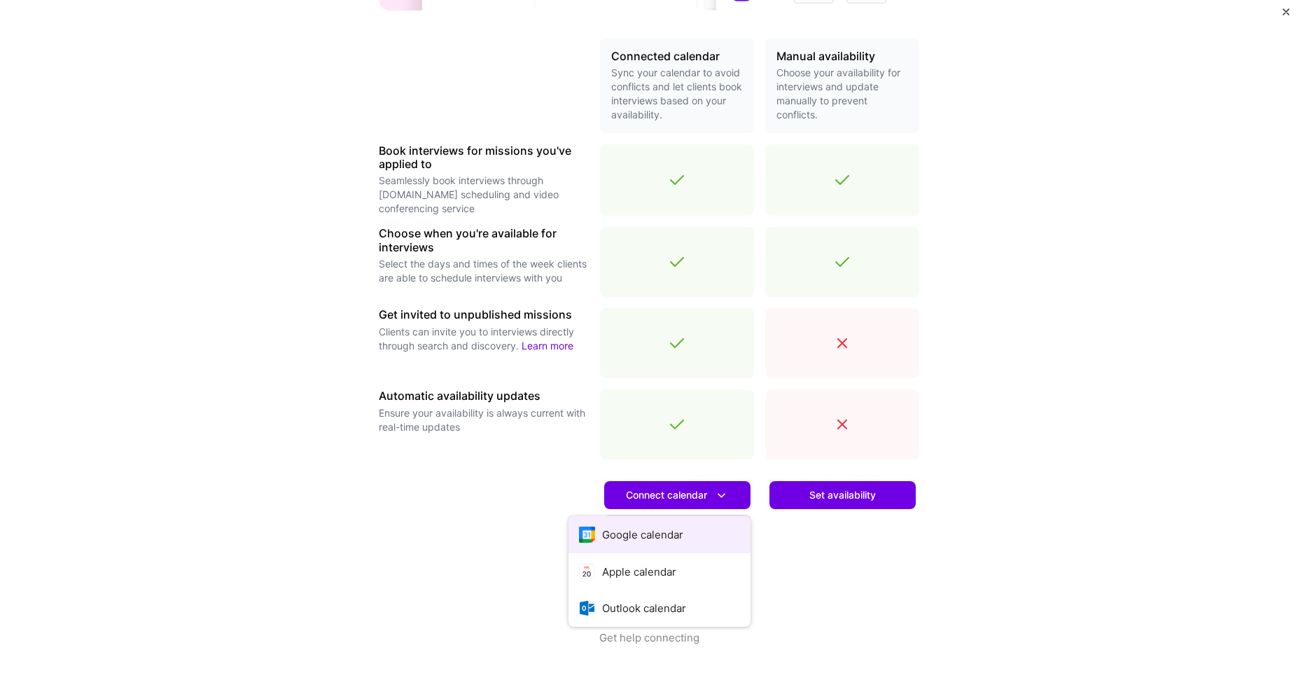
click at [650, 535] on button "Google calendar" at bounding box center [660, 534] width 182 height 37
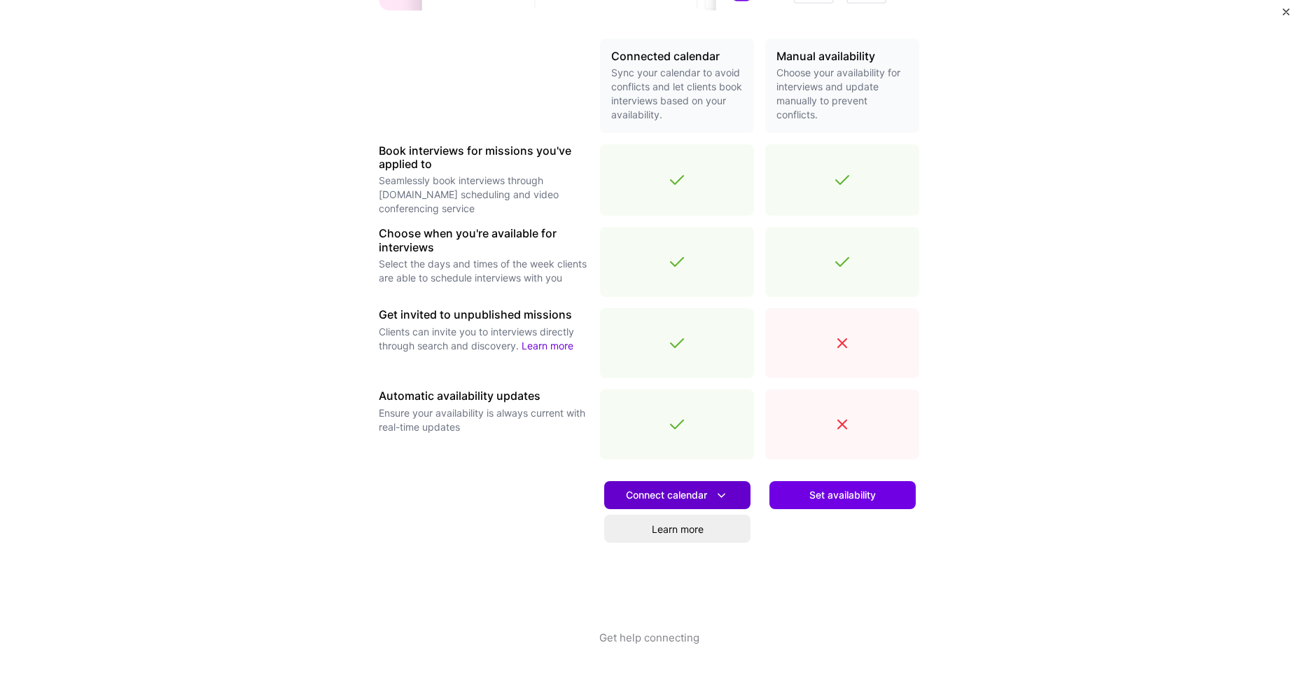
click at [681, 498] on span "Connect calendar" at bounding box center [677, 495] width 103 height 15
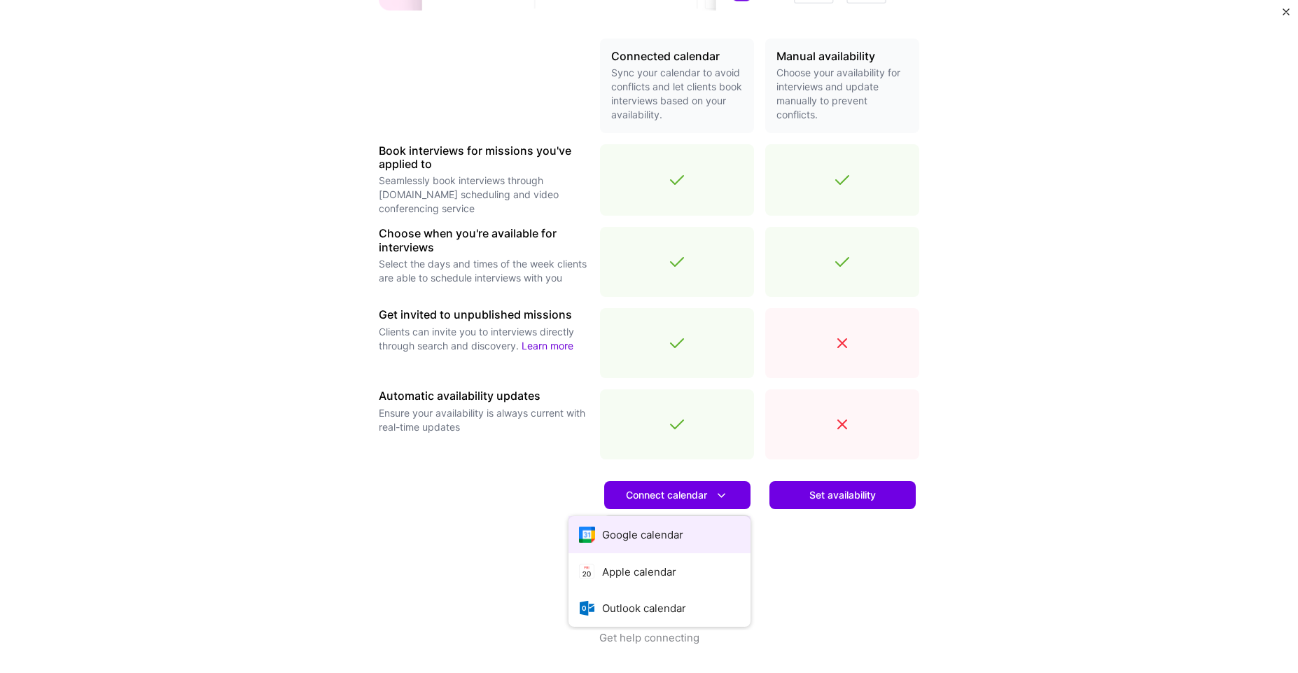
click at [667, 529] on button "Google calendar" at bounding box center [660, 534] width 182 height 37
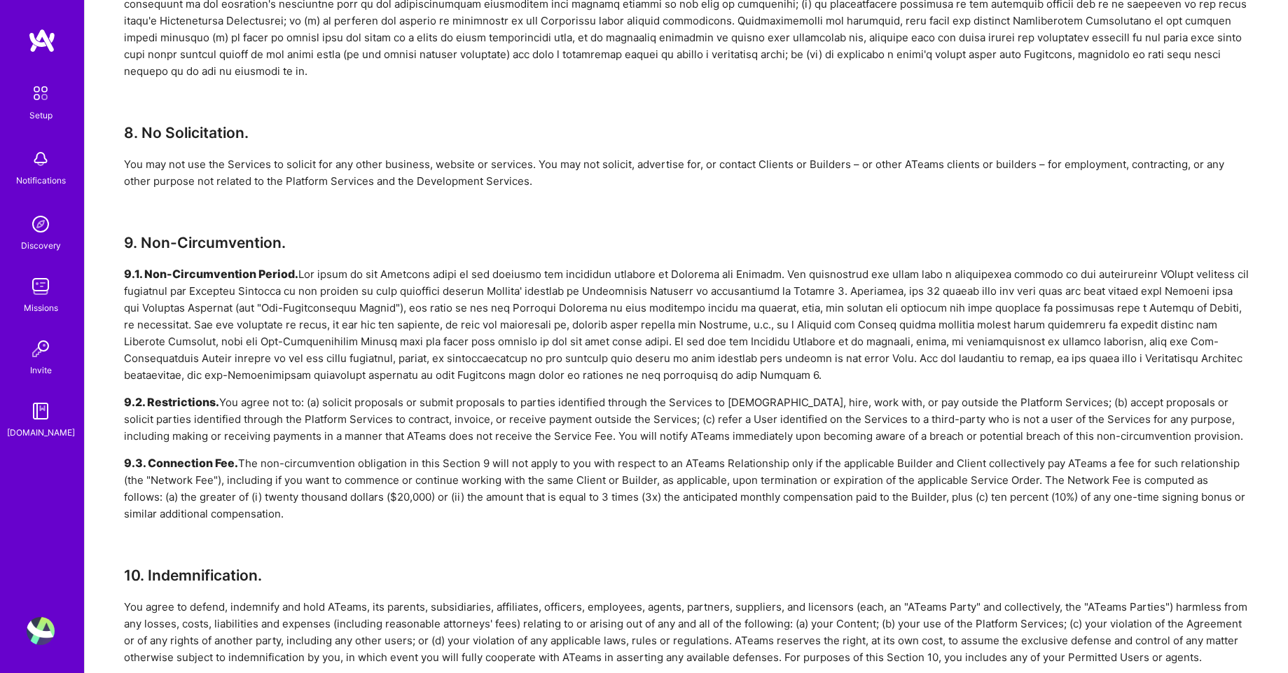
scroll to position [3436, 0]
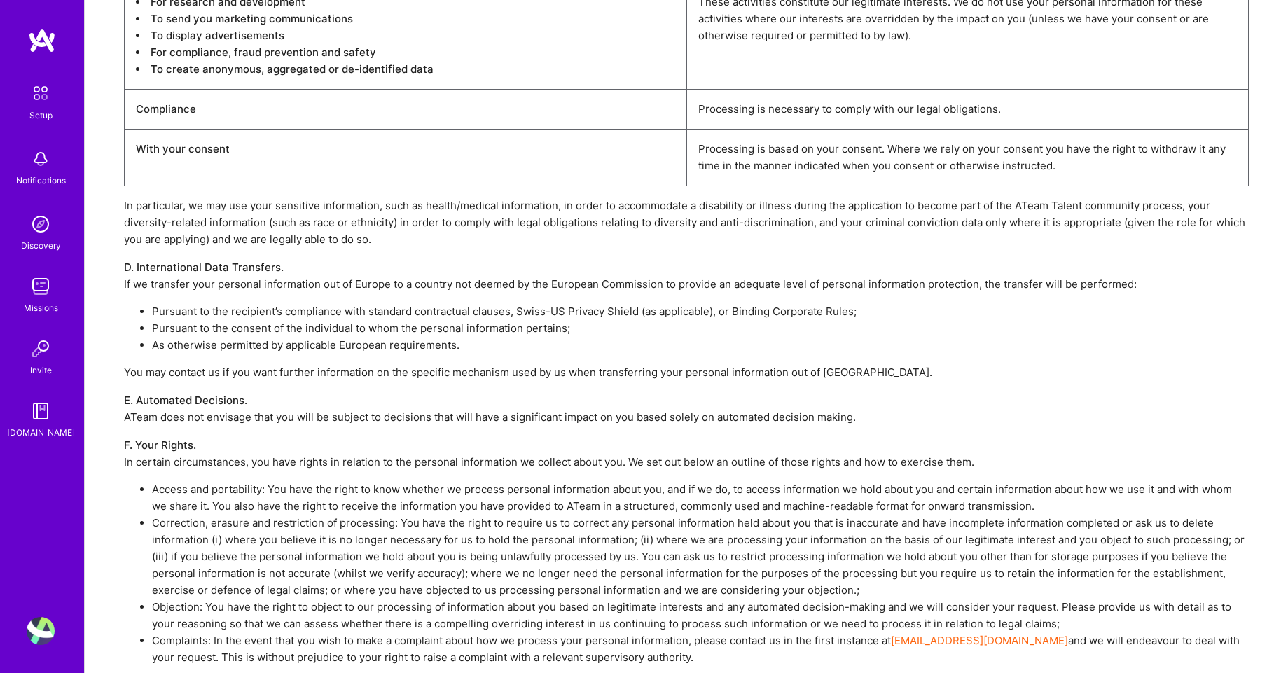
scroll to position [4245, 0]
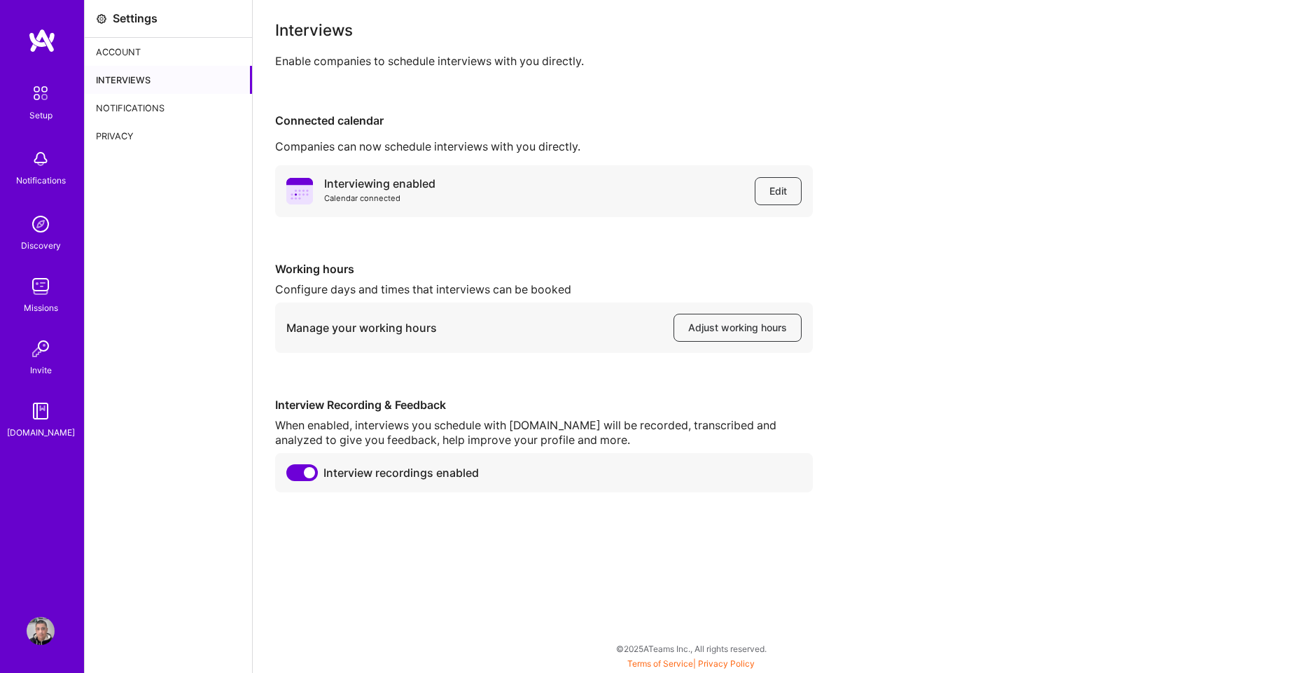
click at [302, 475] on span at bounding box center [302, 472] width 32 height 17
click at [289, 475] on input "checkbox" at bounding box center [289, 475] width 0 height 0
click at [308, 475] on span at bounding box center [302, 472] width 32 height 17
click at [289, 475] on input "checkbox" at bounding box center [289, 475] width 0 height 0
click at [125, 50] on div "Account" at bounding box center [168, 52] width 167 height 28
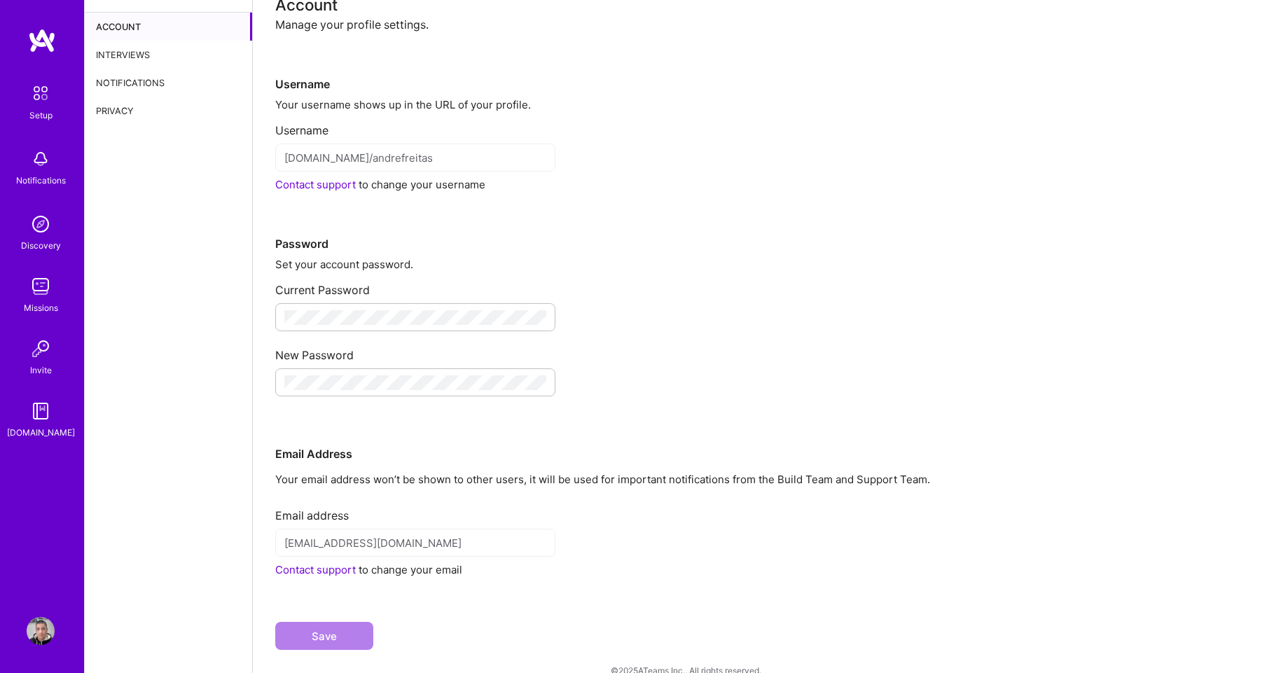
scroll to position [47, 0]
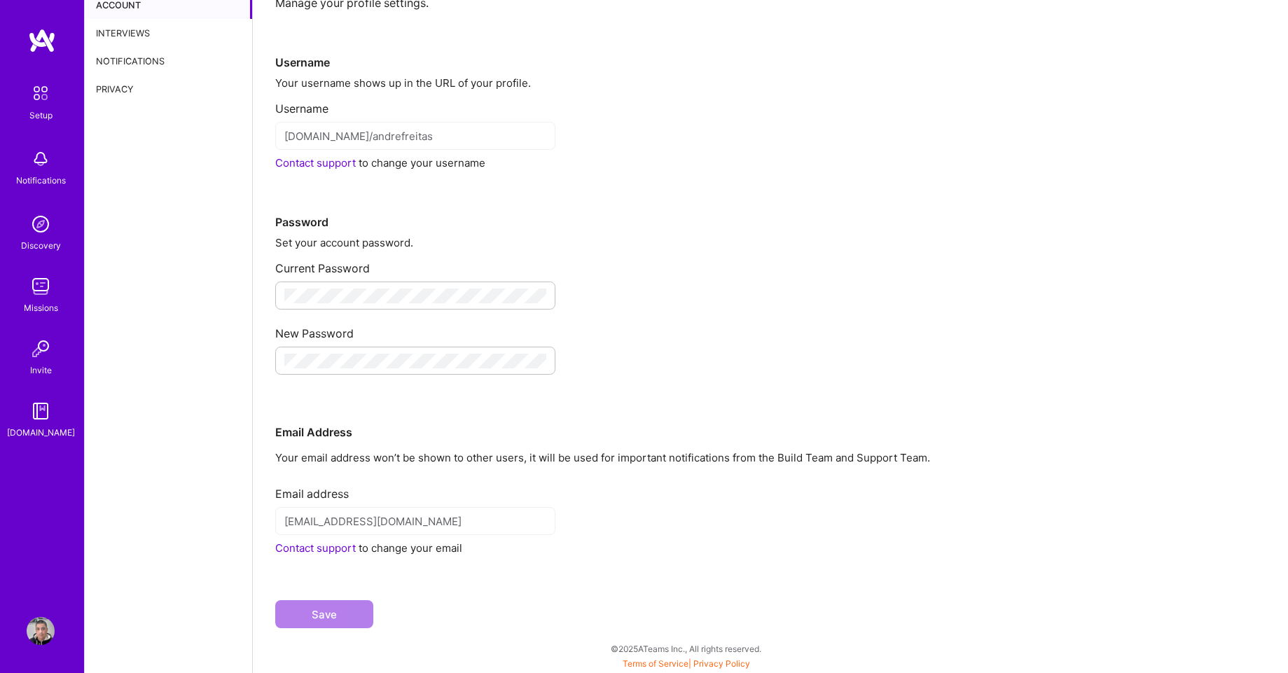
click at [134, 57] on div "Notifications" at bounding box center [168, 61] width 167 height 28
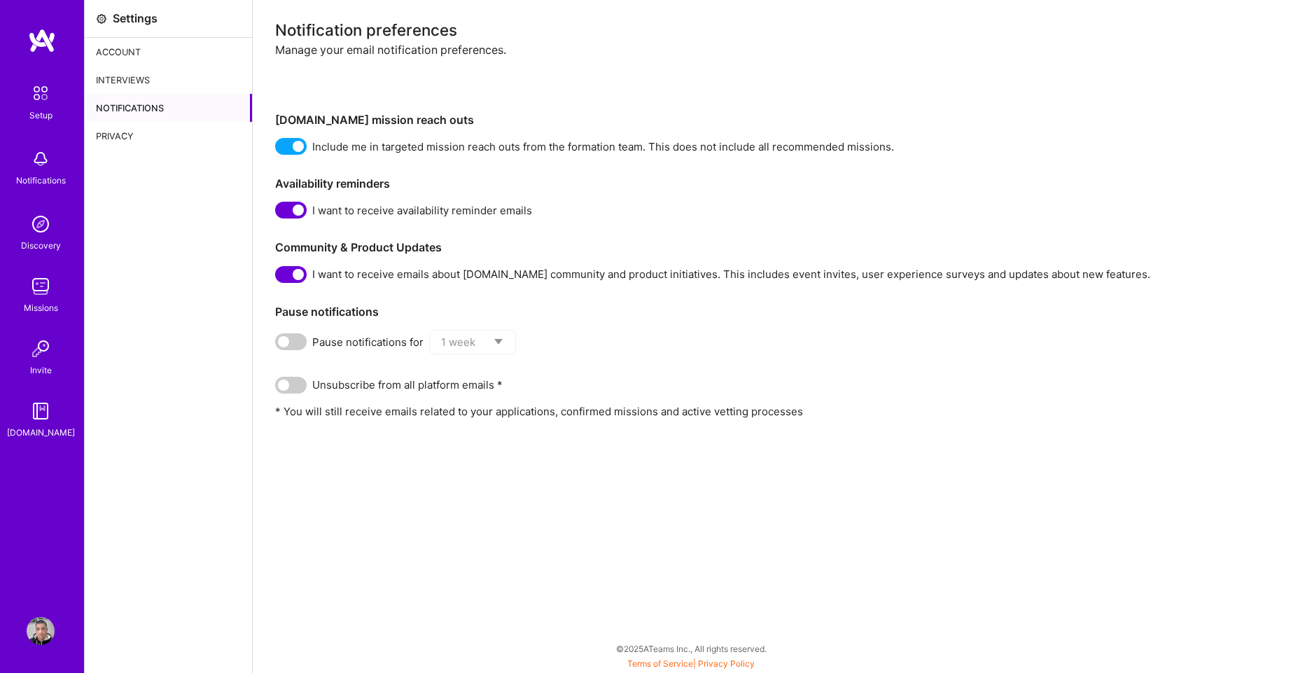
click at [34, 241] on div "Discovery" at bounding box center [41, 245] width 40 height 15
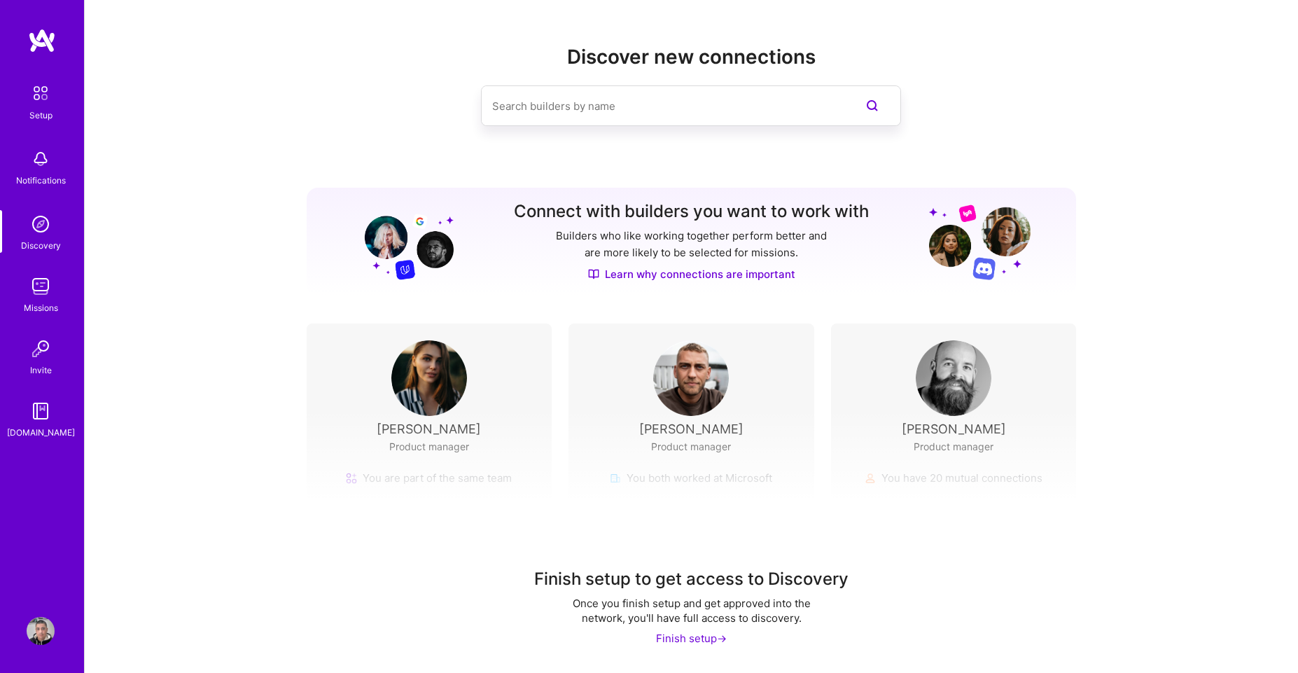
click at [38, 169] on img at bounding box center [41, 159] width 28 height 28
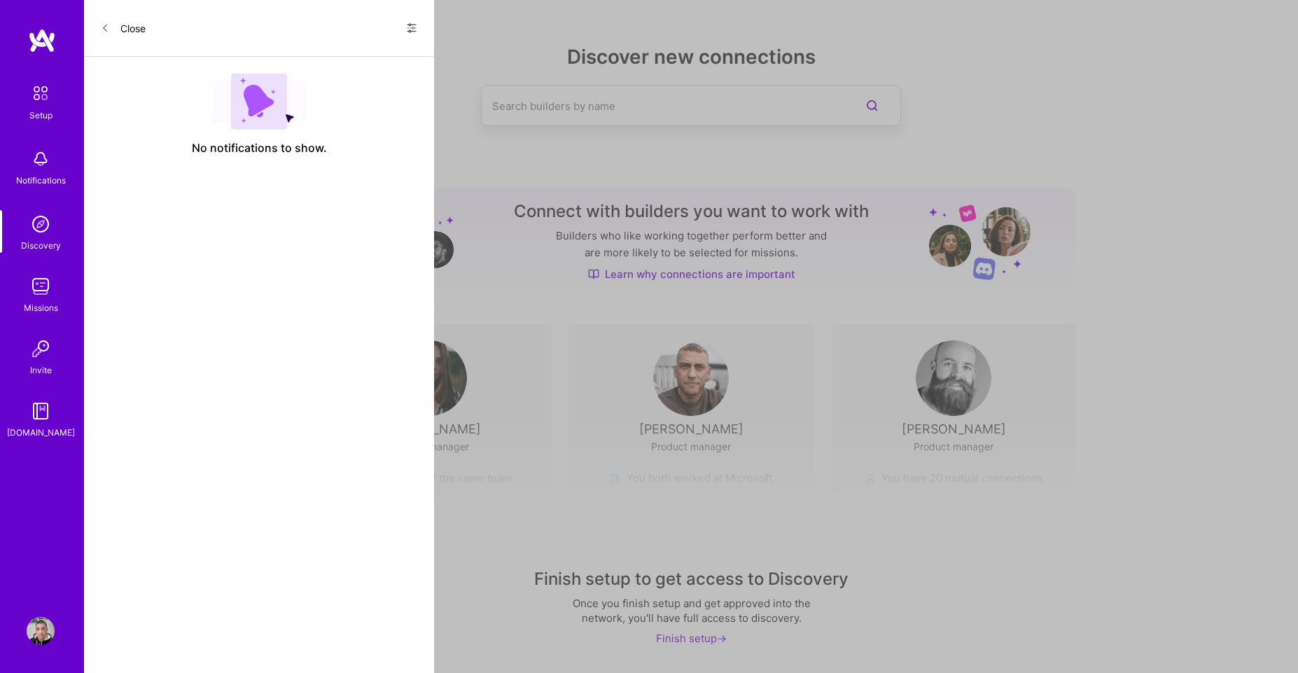
click at [39, 103] on img at bounding box center [40, 92] width 29 height 29
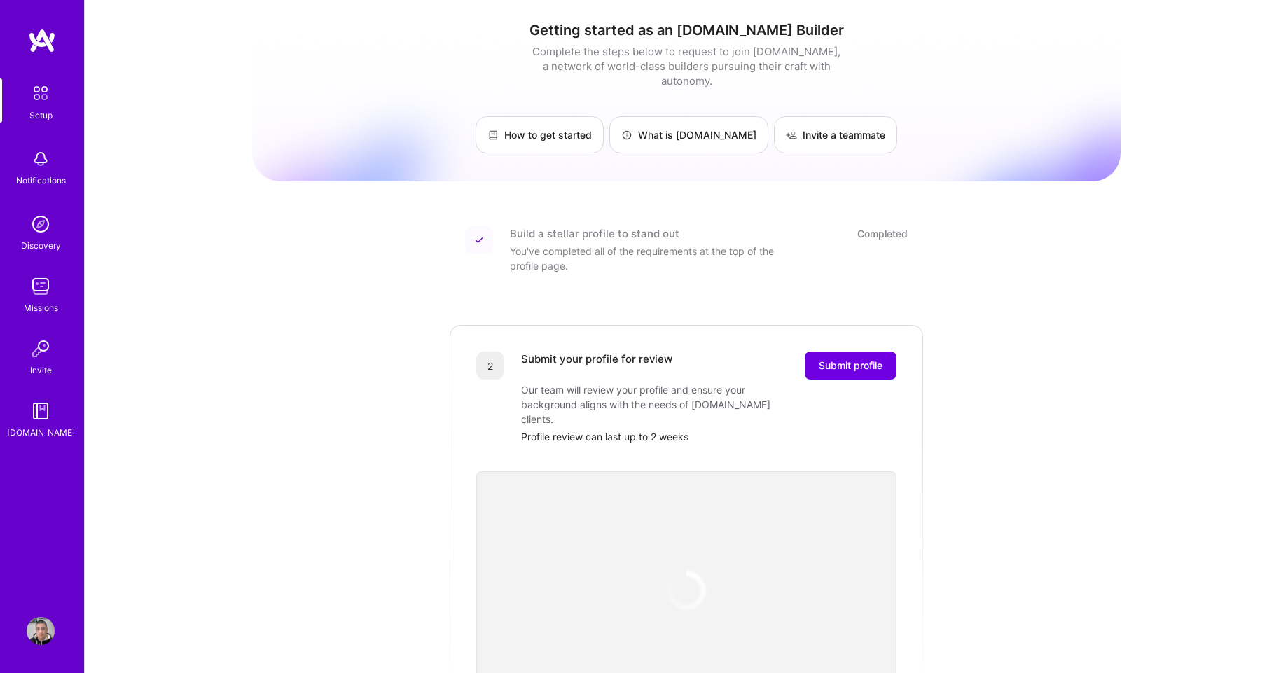
click at [41, 351] on img at bounding box center [41, 349] width 28 height 28
